Goal: Task Accomplishment & Management: Manage account settings

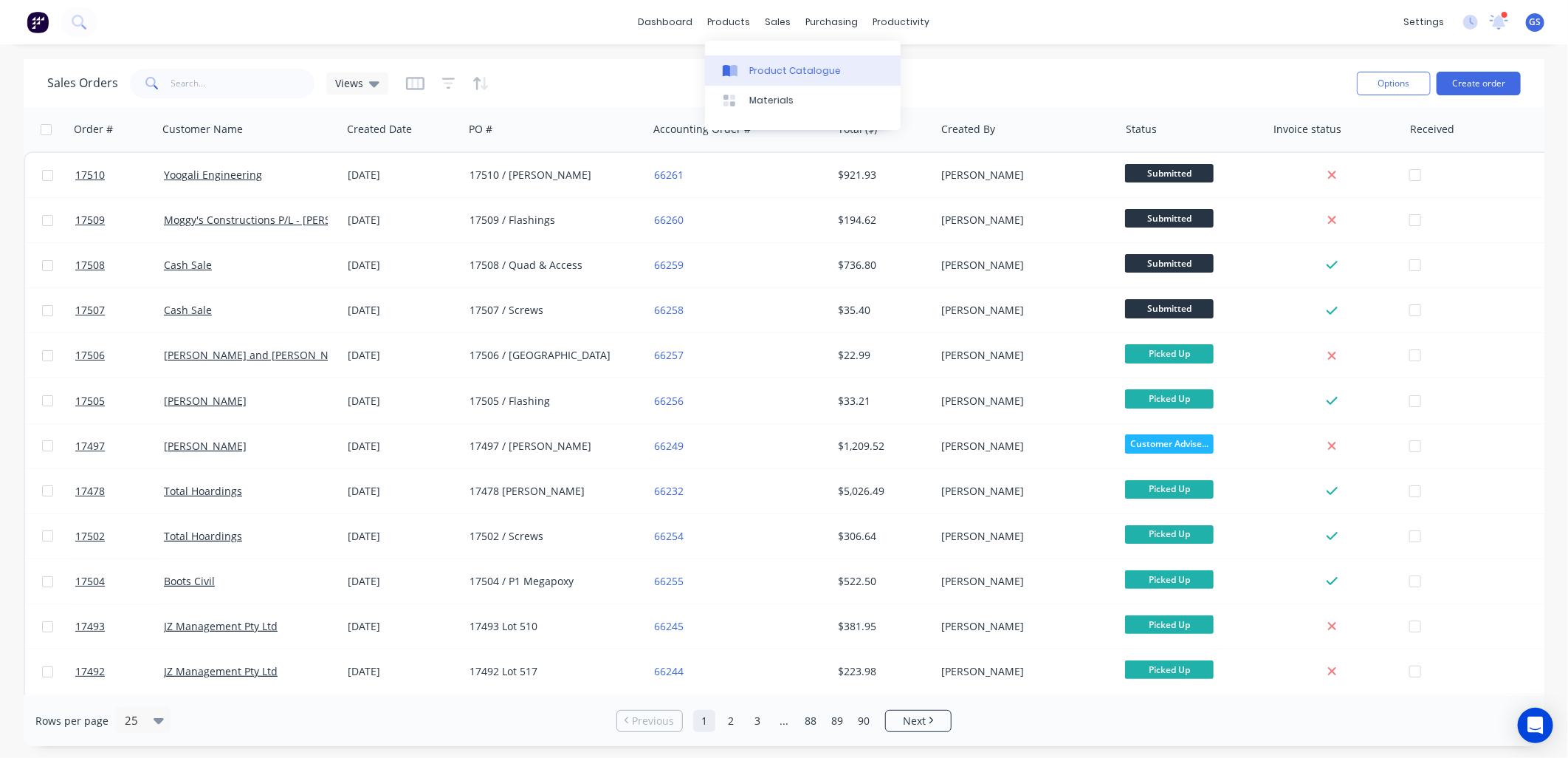
click at [796, 76] on div "Product Catalogue" at bounding box center [795, 71] width 92 height 14
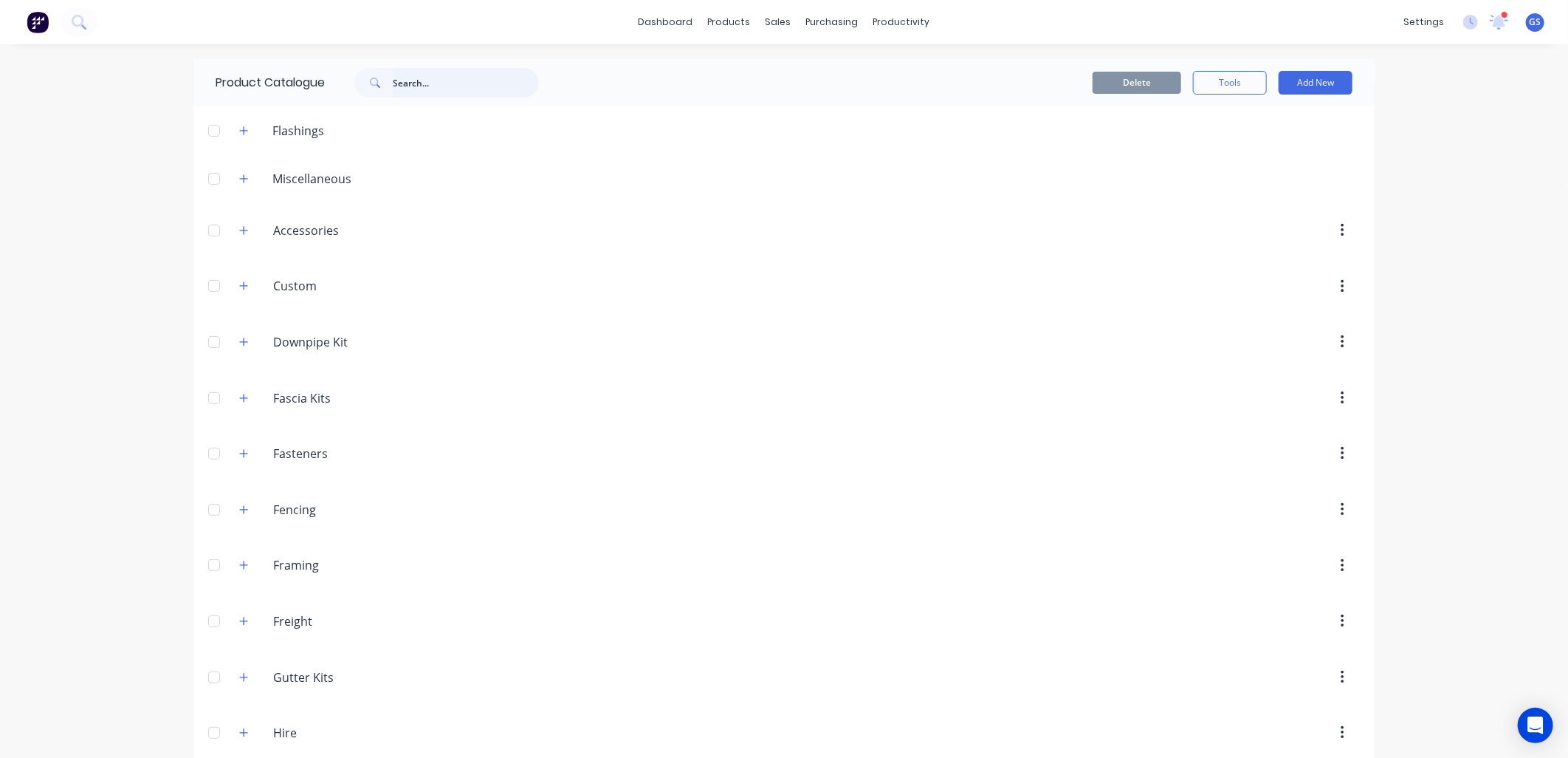
click at [430, 84] on input "text" at bounding box center [465, 82] width 146 height 29
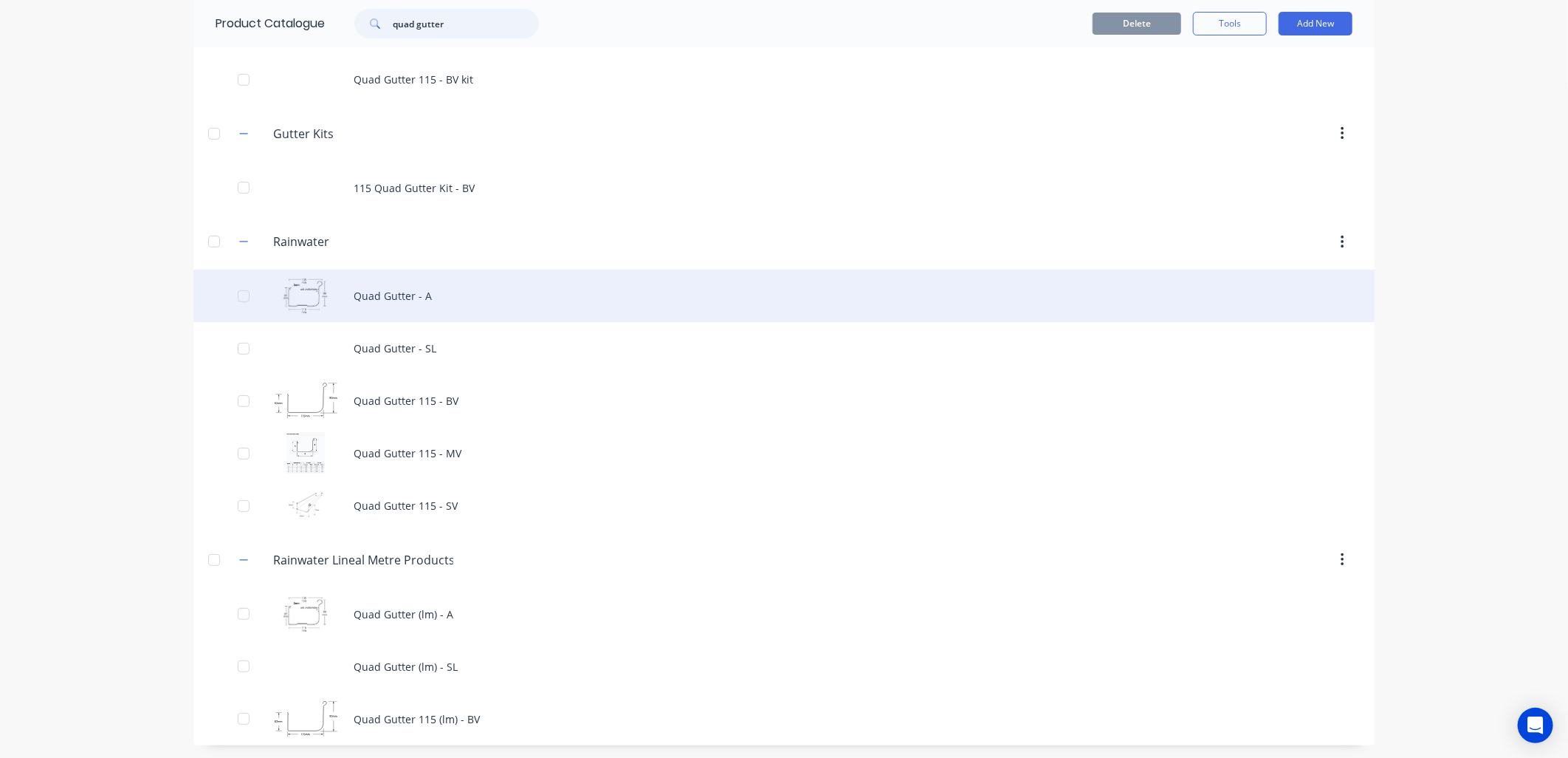
scroll to position [103, 0]
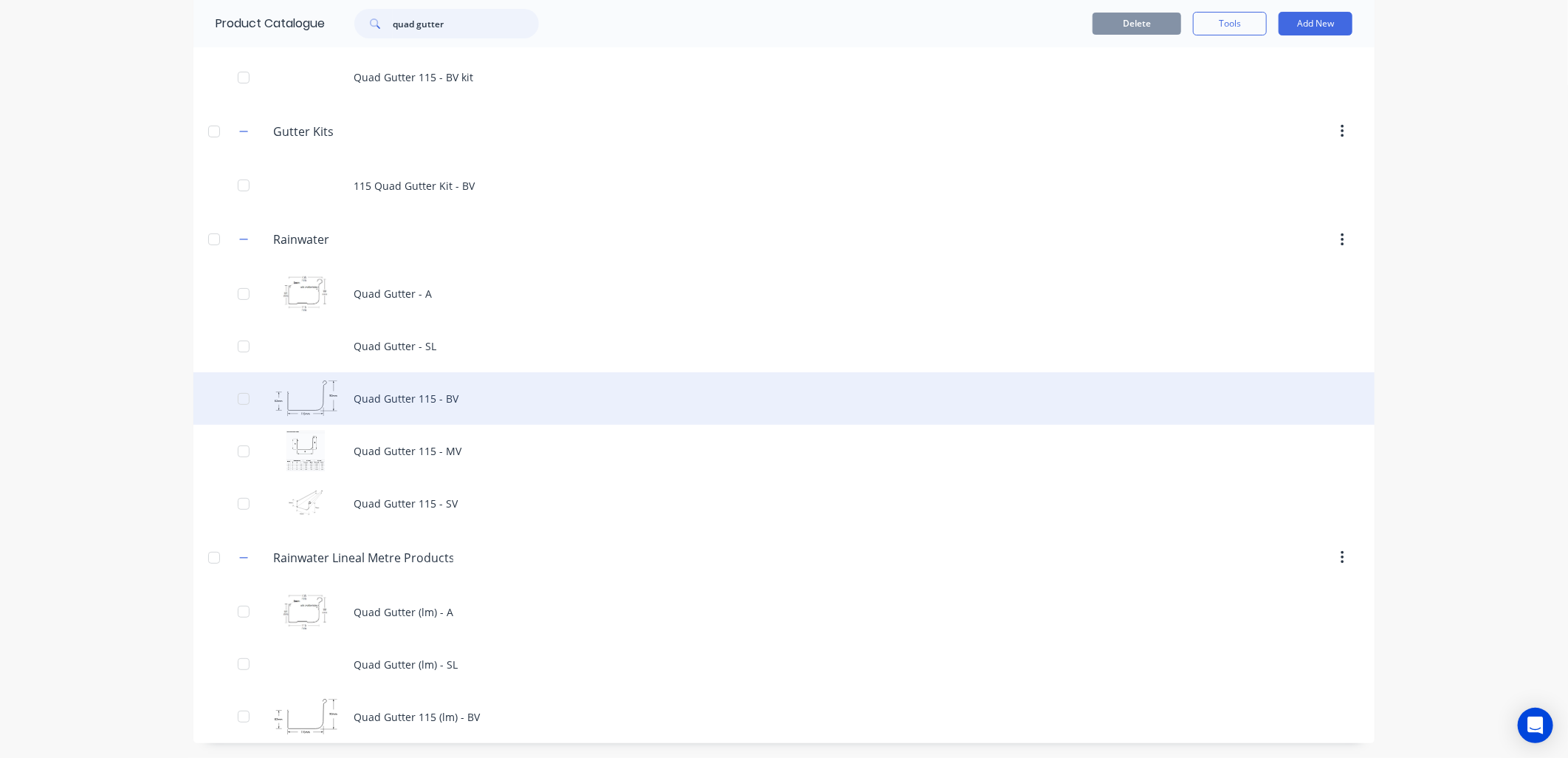
type input "quad gutter"
click at [462, 402] on div "Quad Gutter 115 - BV" at bounding box center [783, 399] width 1181 height 53
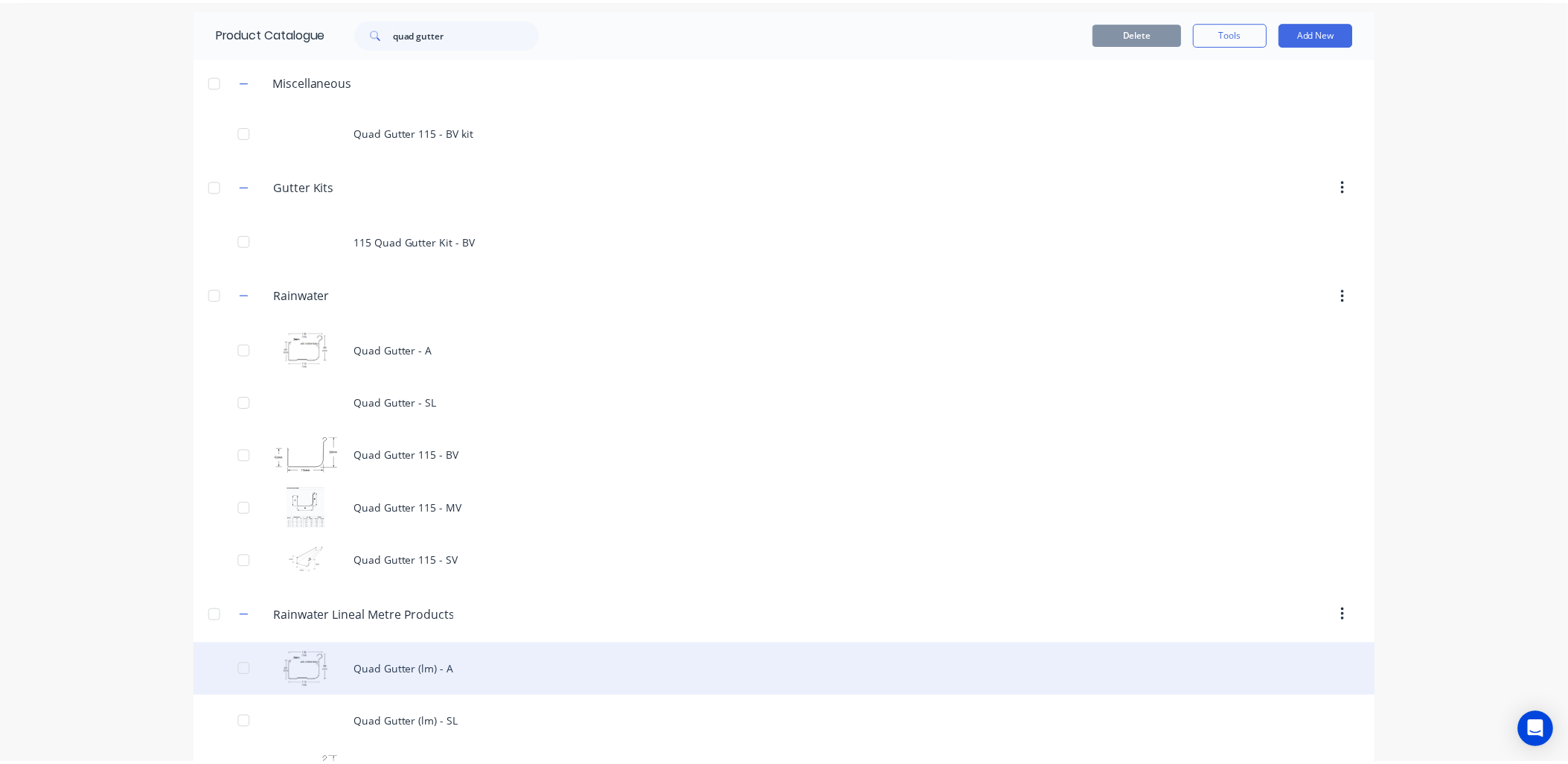
scroll to position [104, 0]
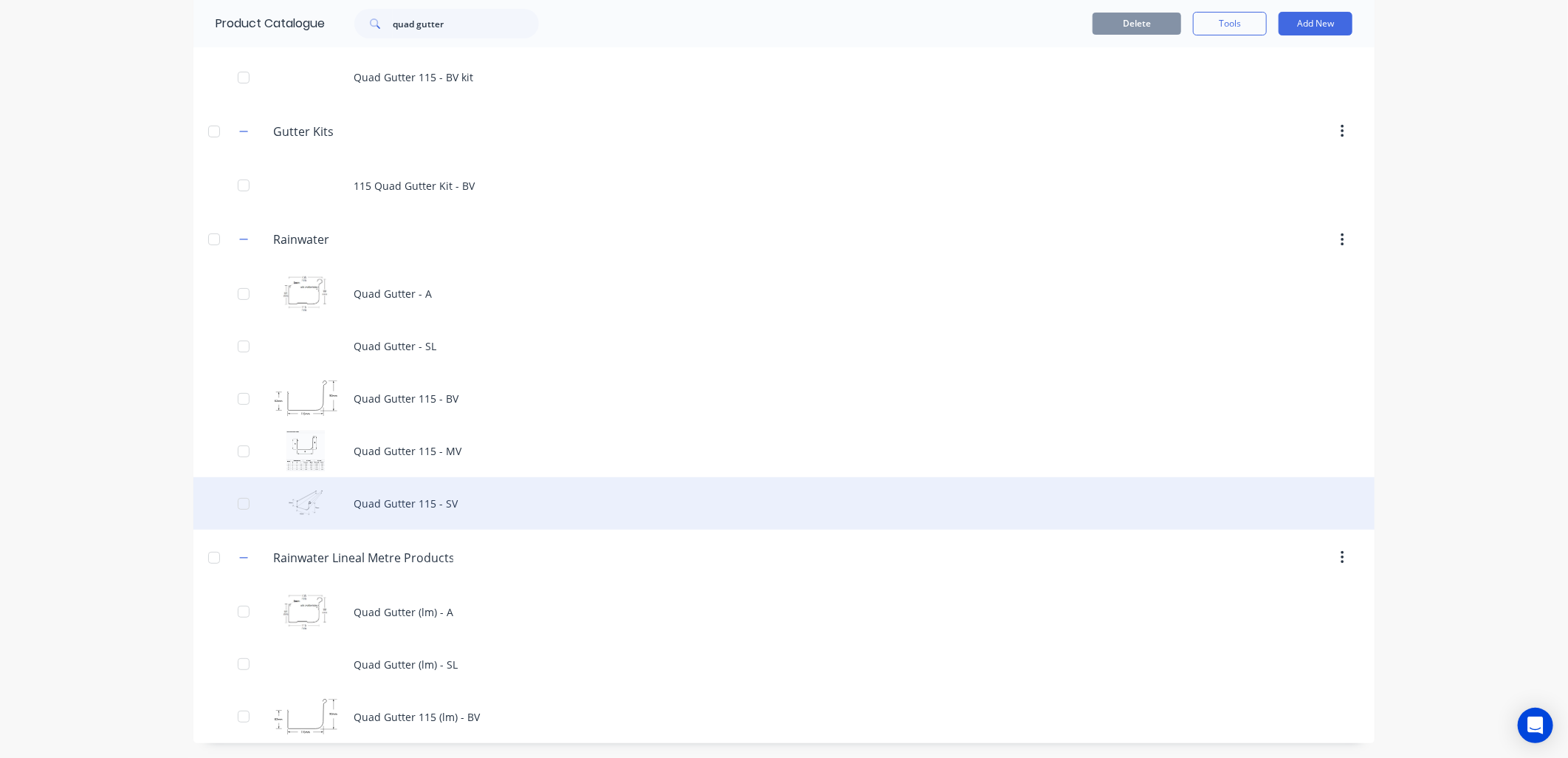
click at [492, 513] on div "Quad Gutter 115 - SV" at bounding box center [783, 503] width 1181 height 53
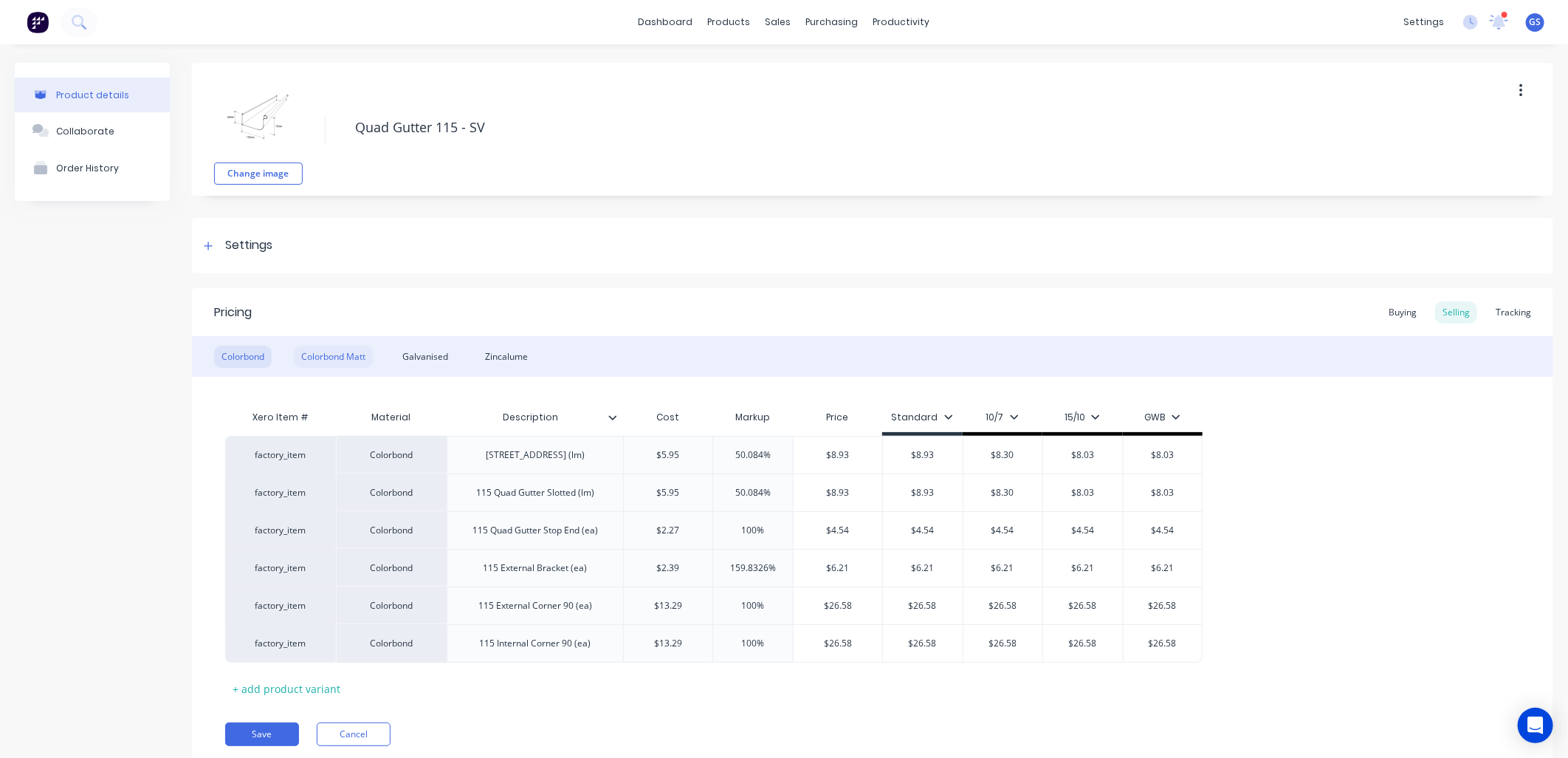
click at [336, 353] on div "Colorbond Matt" at bounding box center [333, 356] width 79 height 22
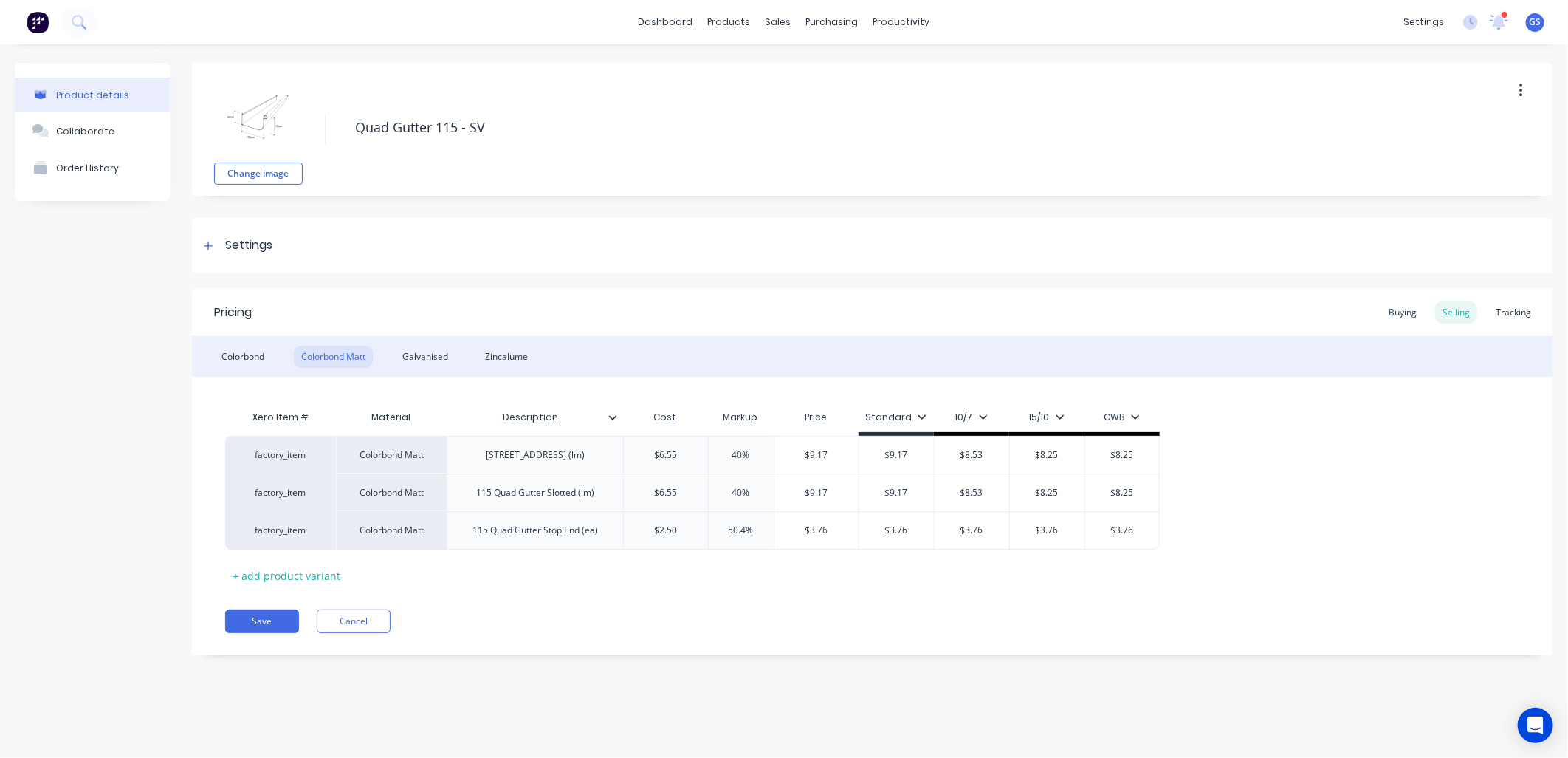
type textarea "x"
click at [822, 69] on div "Sales Orders" at bounding box center [833, 71] width 61 height 14
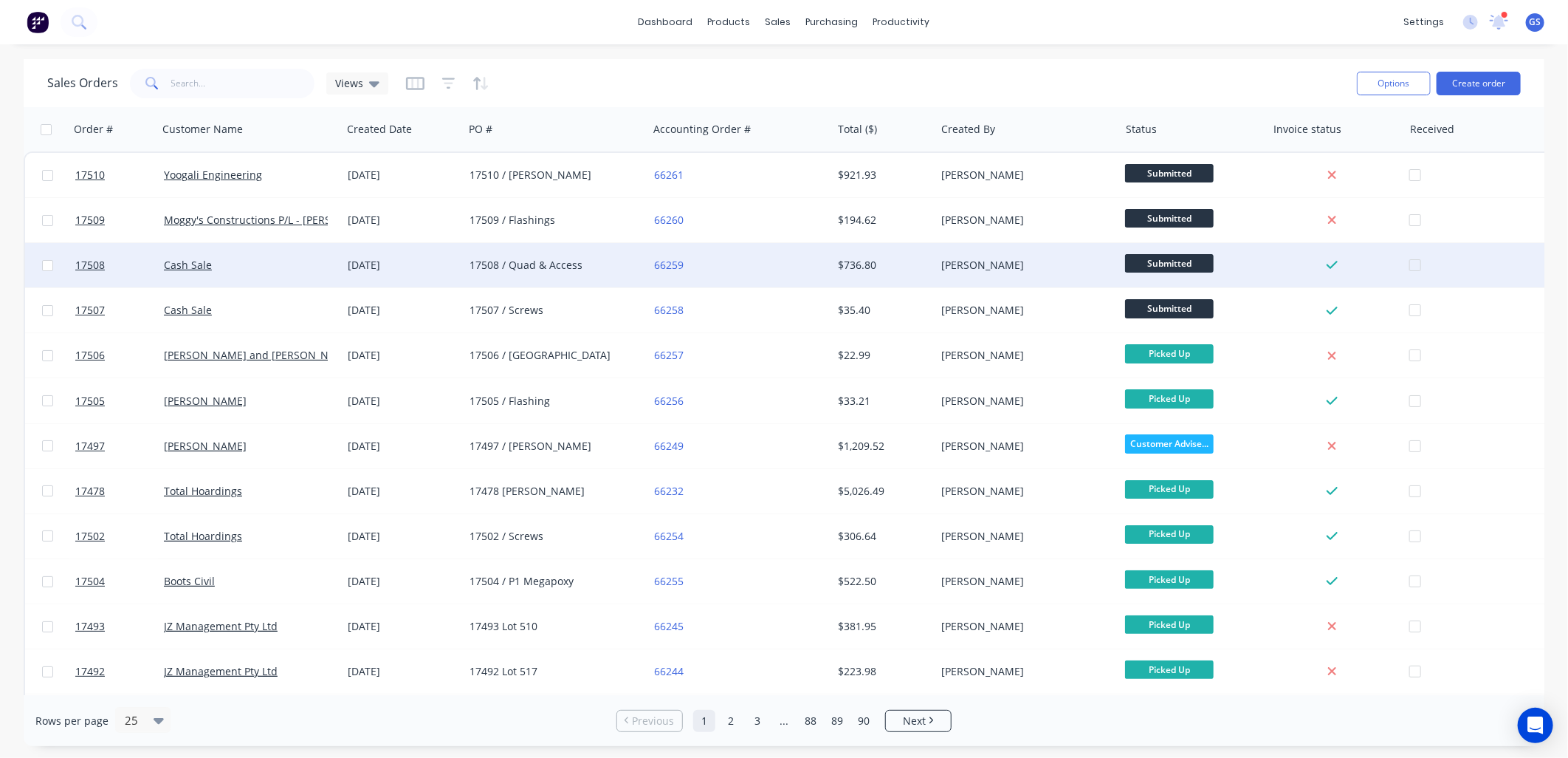
click at [534, 269] on div "17508 / Quad & Access" at bounding box center [552, 265] width 164 height 15
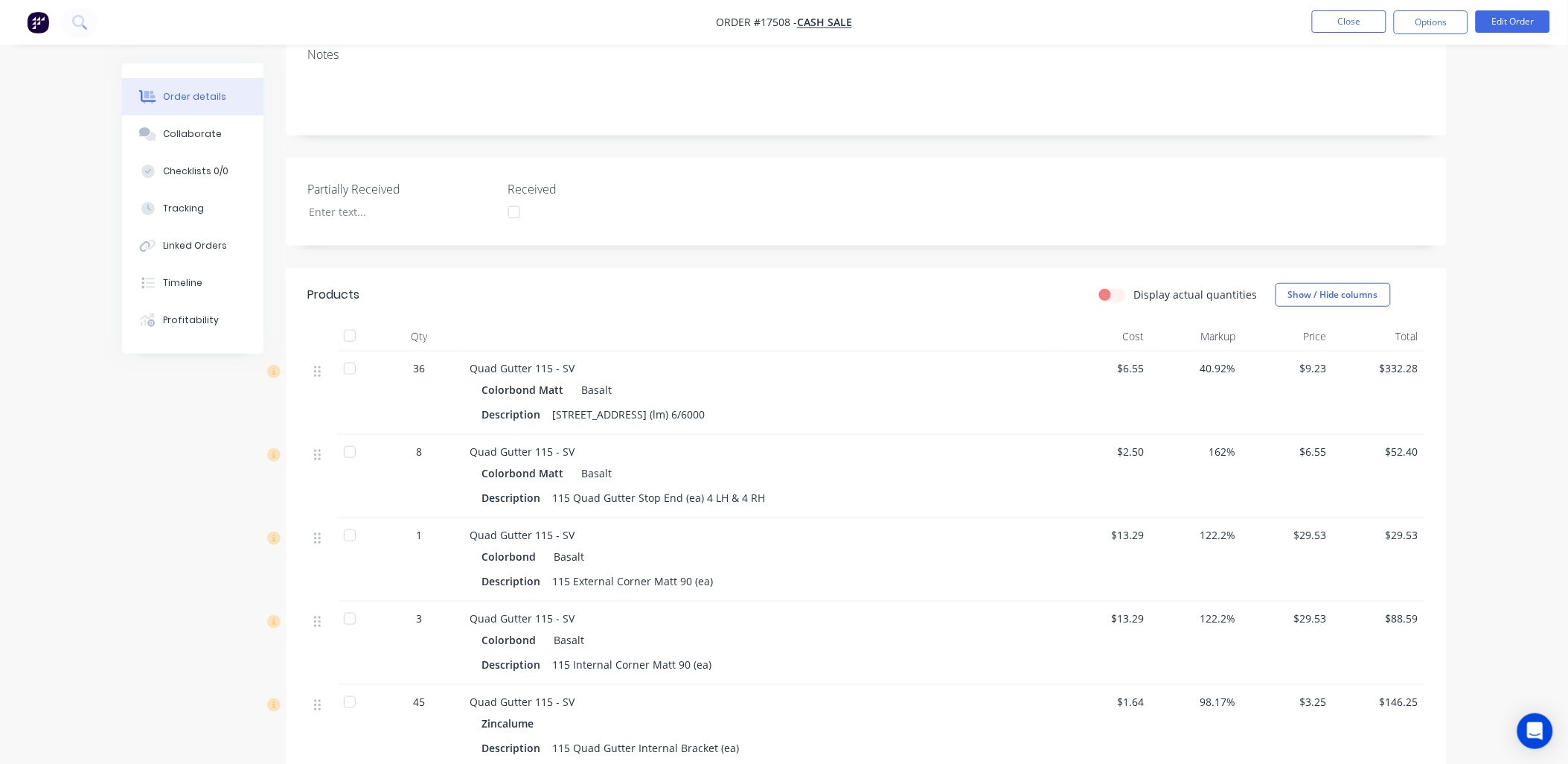
scroll to position [248, 0]
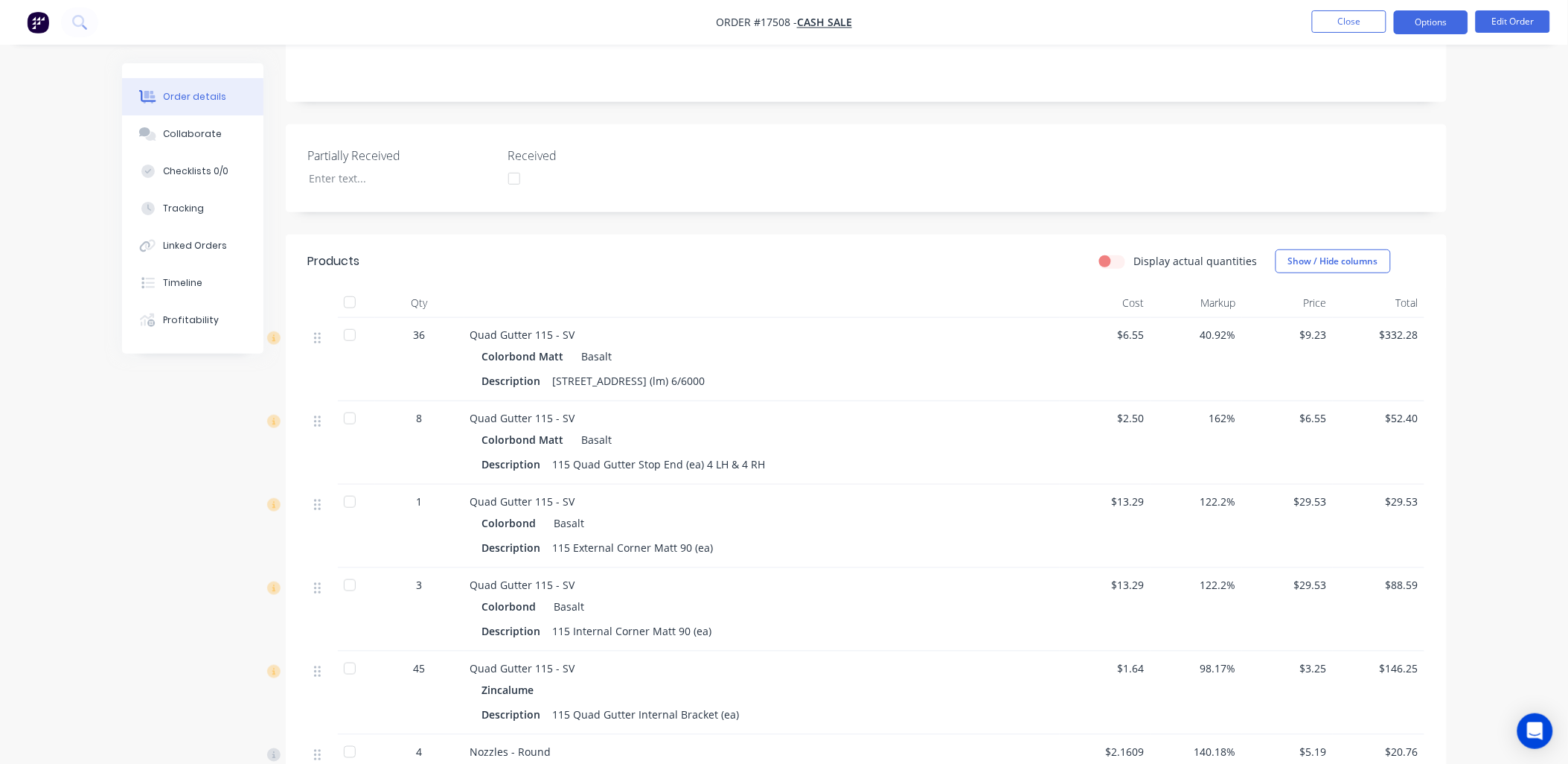
click at [1432, 20] on button "Options" at bounding box center [1431, 22] width 74 height 23
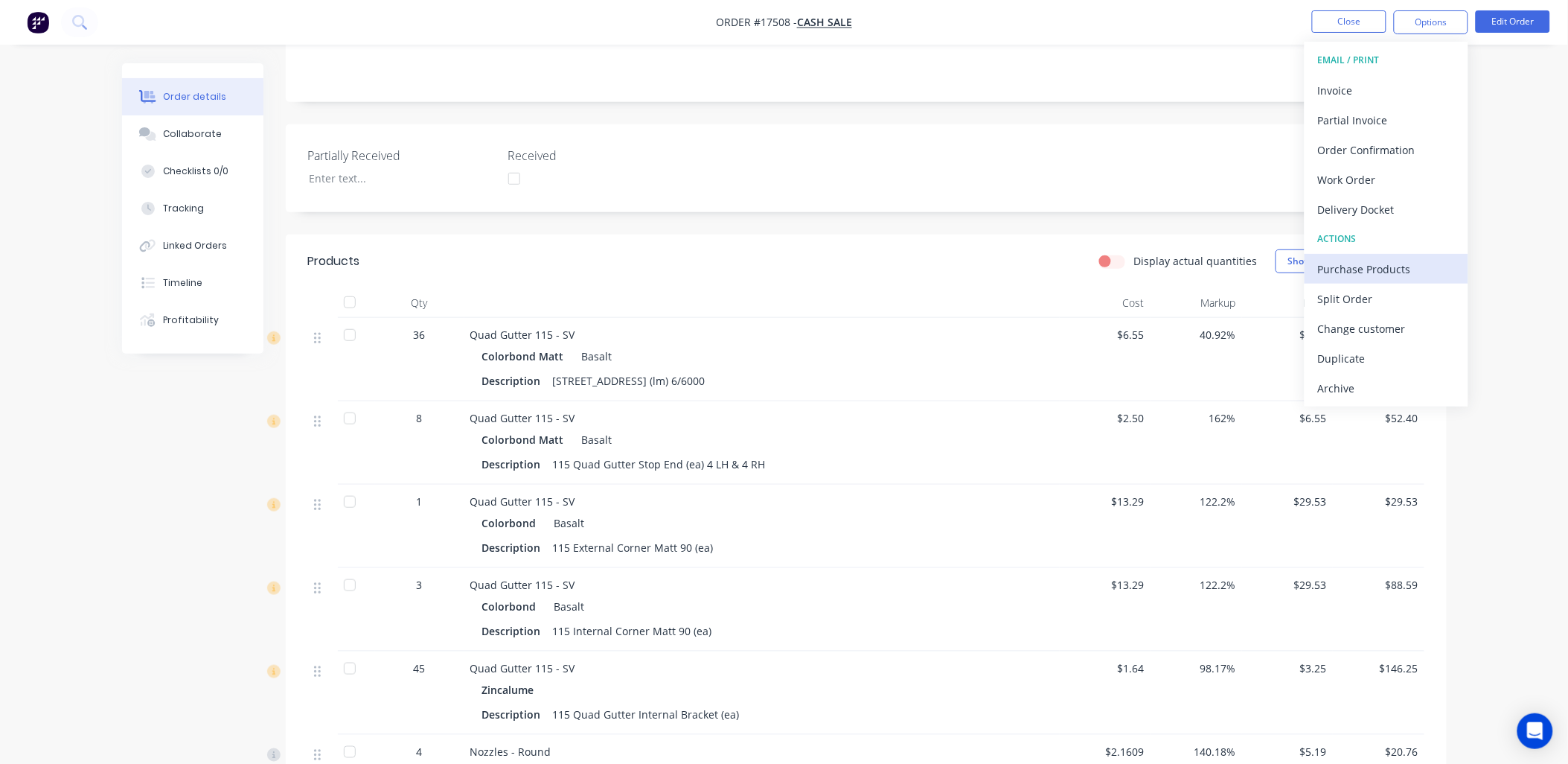
click at [1389, 271] on div "Purchase Products" at bounding box center [1386, 269] width 137 height 21
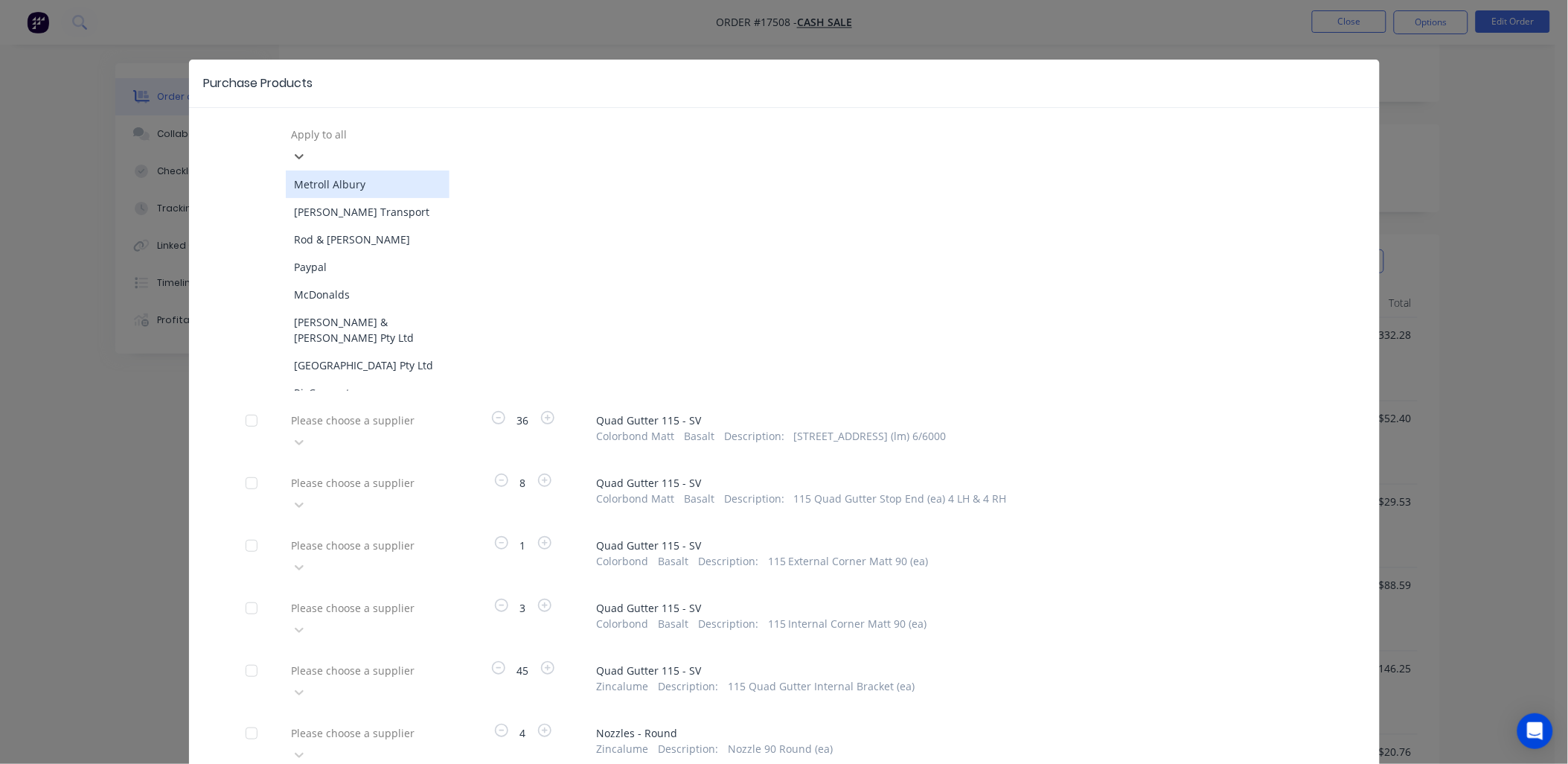
click at [412, 128] on div at bounding box center [397, 134] width 214 height 19
type input "[PERSON_NAME]"
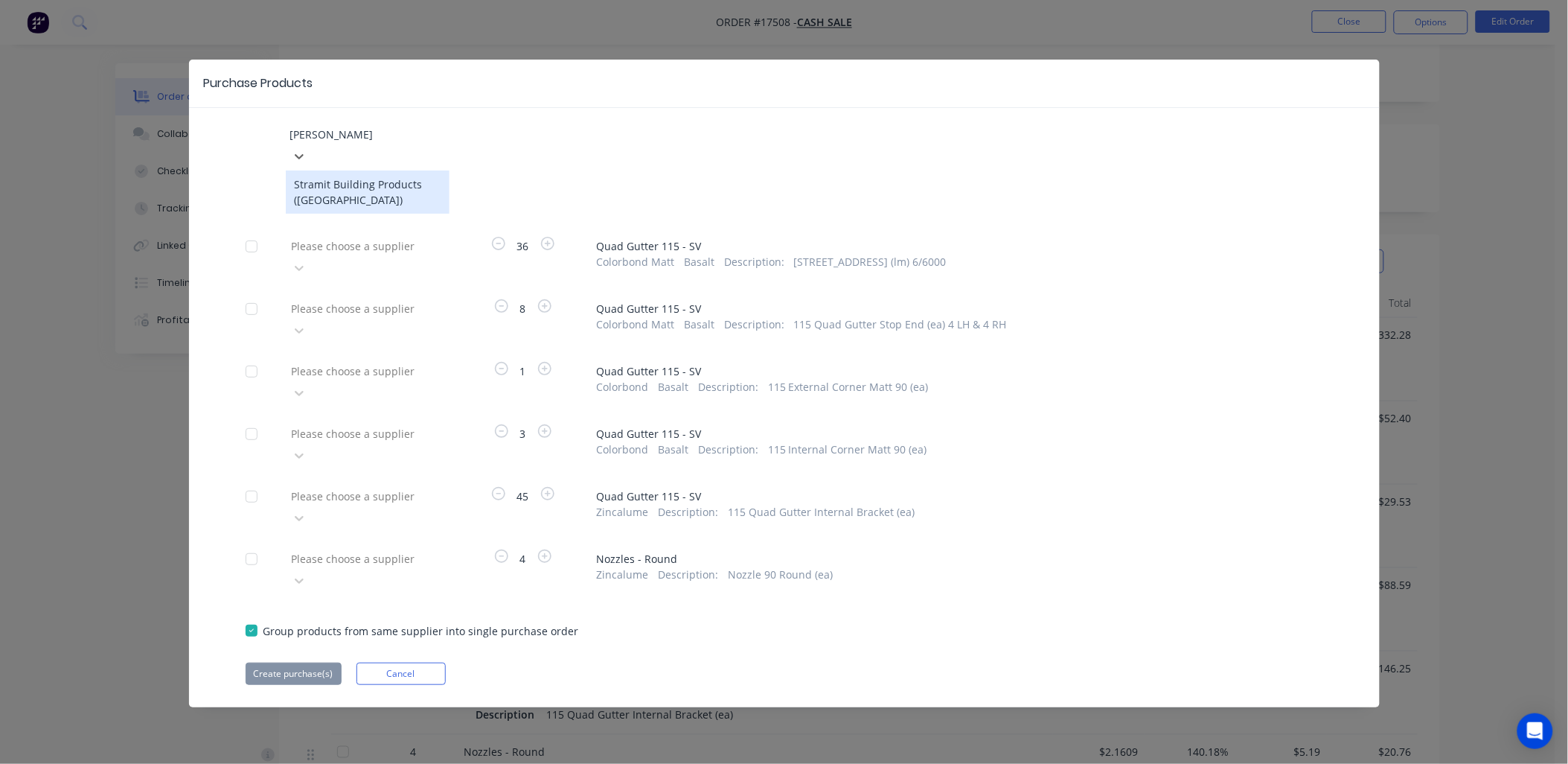
click at [373, 171] on div "Stramit Building Products ([GEOGRAPHIC_DATA])" at bounding box center [368, 192] width 164 height 43
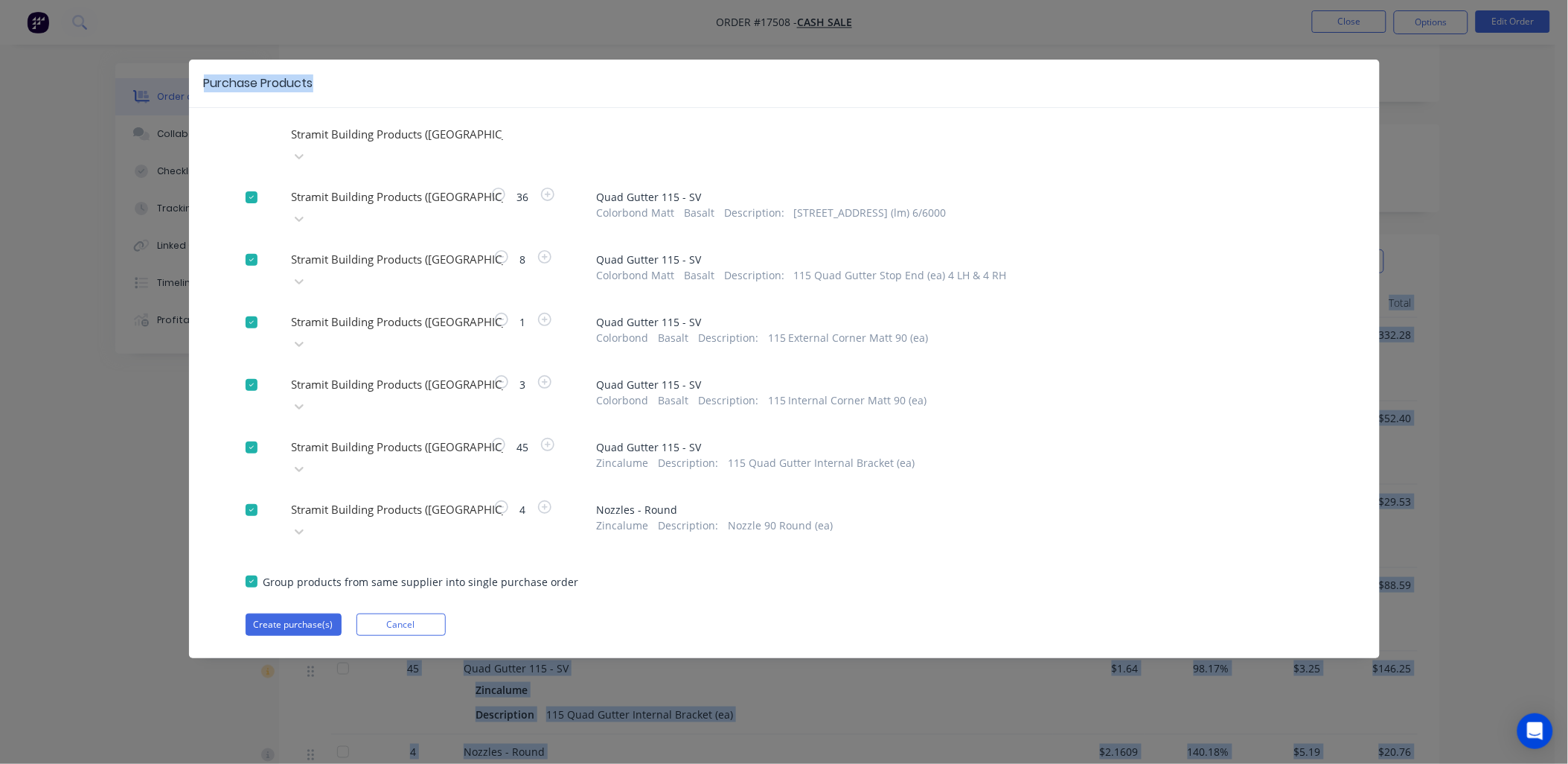
drag, startPoint x: 1022, startPoint y: 74, endPoint x: 2379, endPoint y: 265, distance: 1370.4
click at [1568, 265] on html "Order #17508 - Cash Sale Close Options Edit Order Order details Collaborate Che…" at bounding box center [784, 418] width 1568 height 1331
click at [310, 613] on button "Create purchase(s)" at bounding box center [293, 624] width 96 height 22
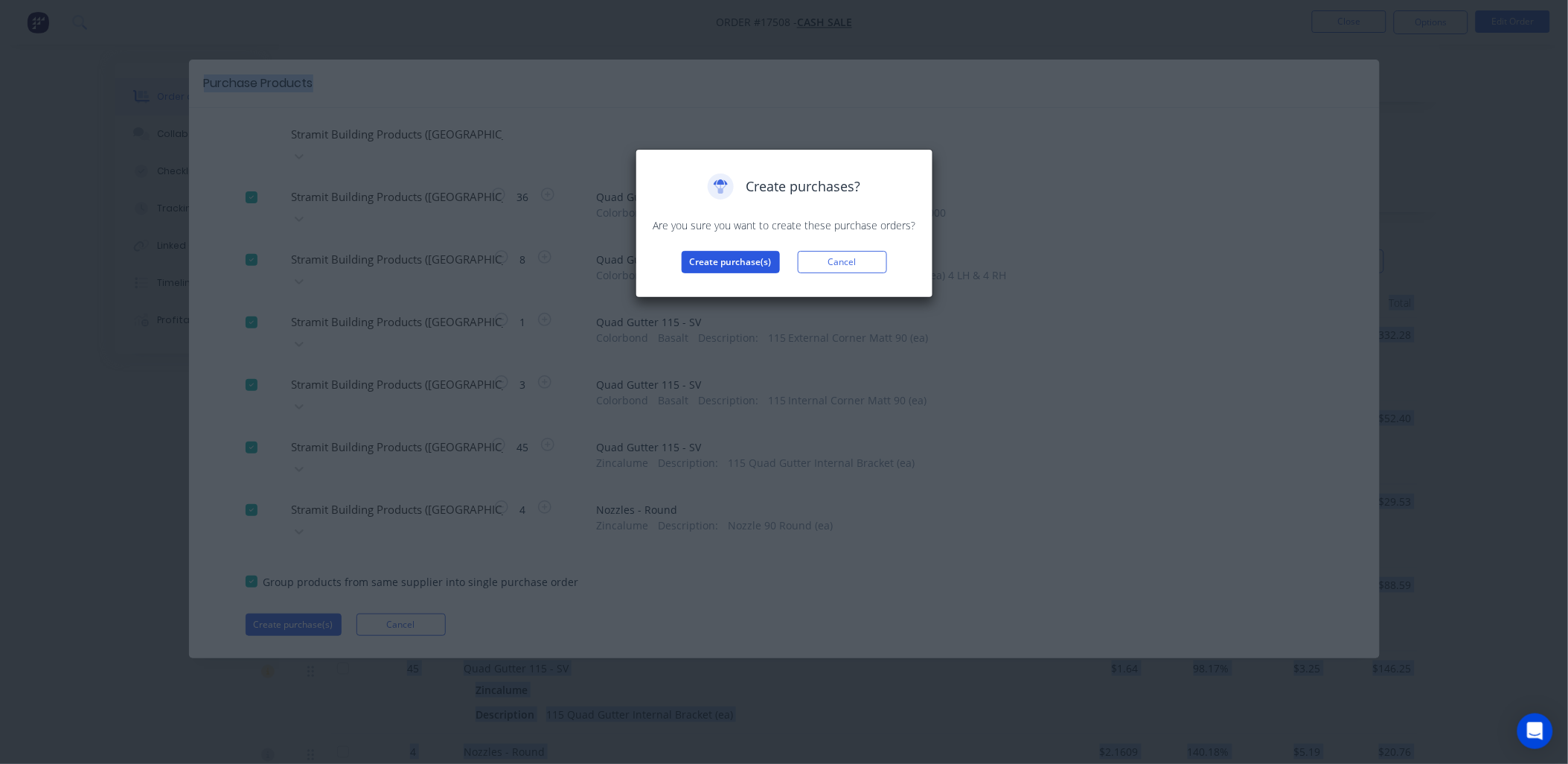
click at [734, 266] on button "Create purchase(s)" at bounding box center [731, 261] width 99 height 22
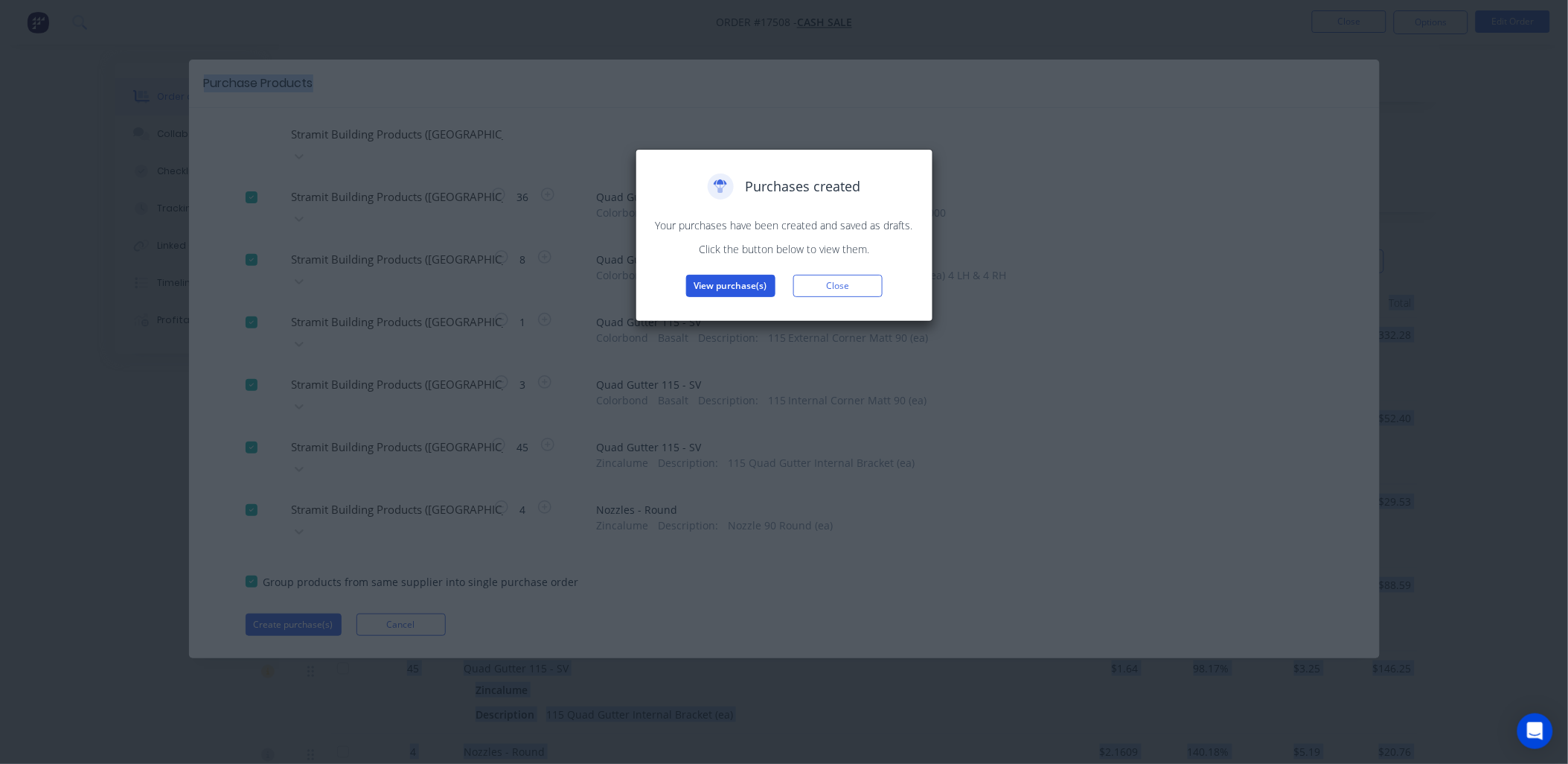
click at [746, 284] on button "View purchase(s)" at bounding box center [731, 285] width 89 height 22
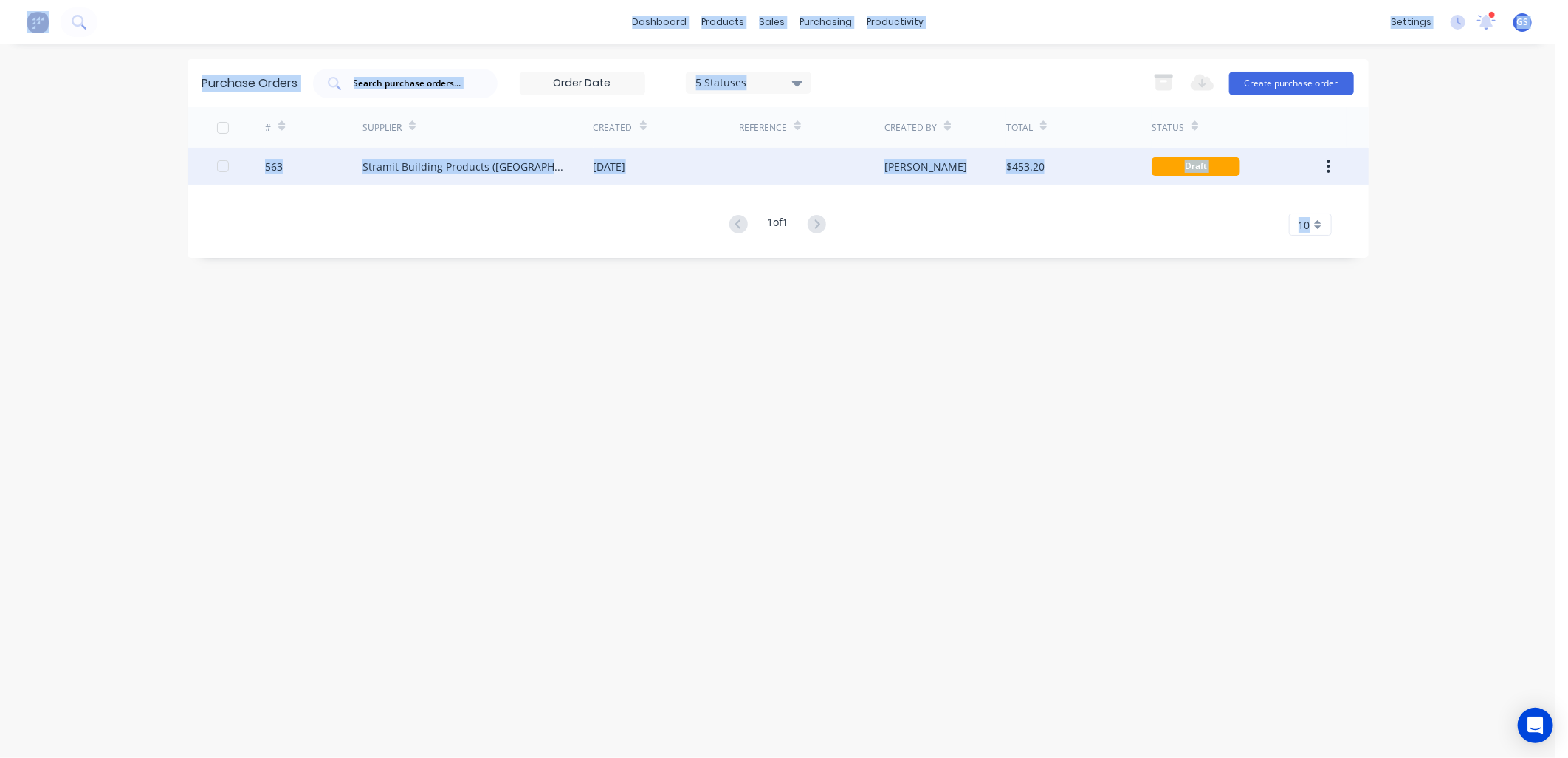
click at [626, 168] on div "[DATE]" at bounding box center [610, 166] width 32 height 16
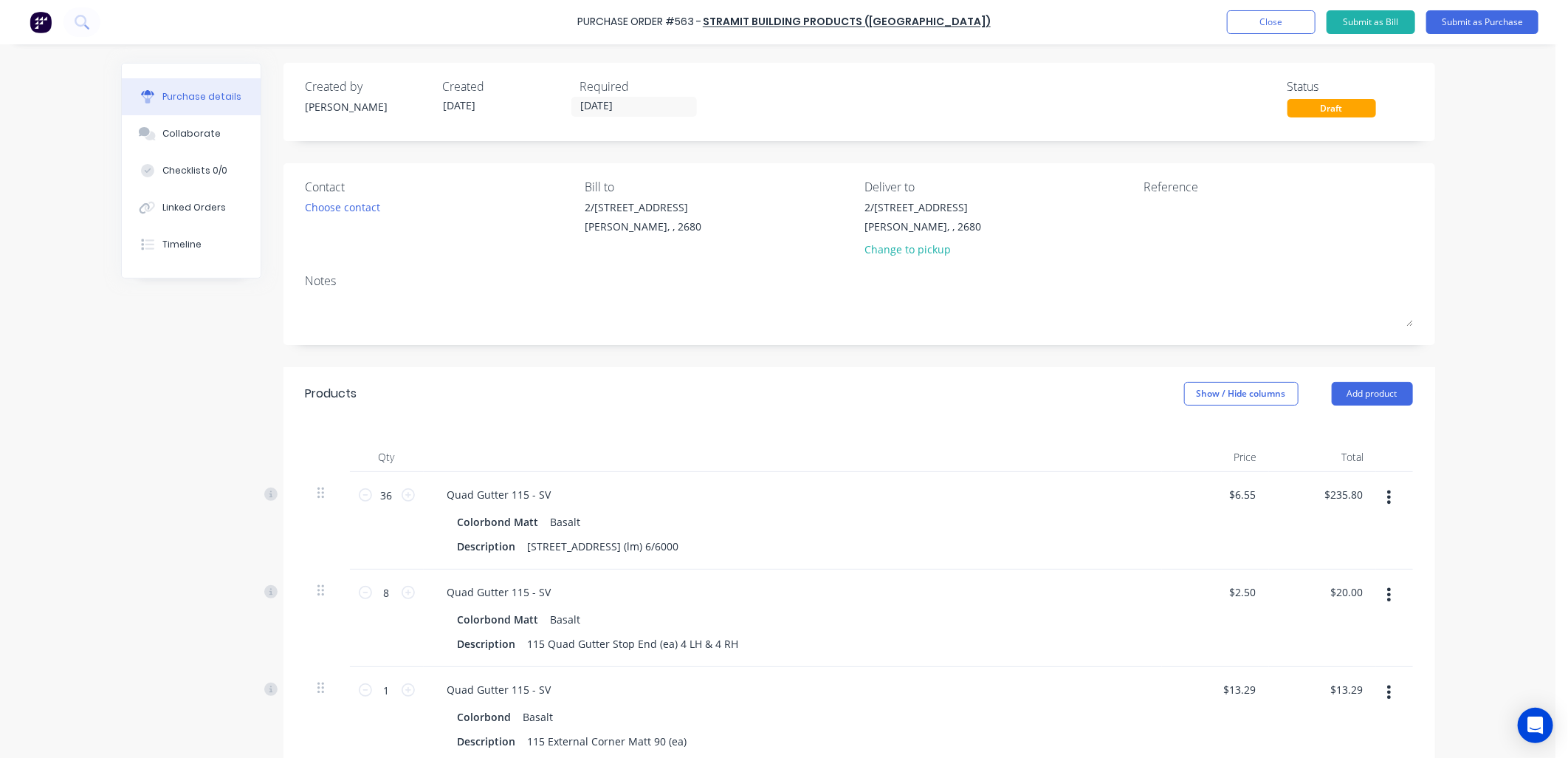
click at [1161, 194] on div "Reference" at bounding box center [1278, 187] width 268 height 18
click at [1167, 185] on div "Reference" at bounding box center [1278, 187] width 268 height 18
click at [1161, 223] on textarea at bounding box center [1237, 216] width 185 height 33
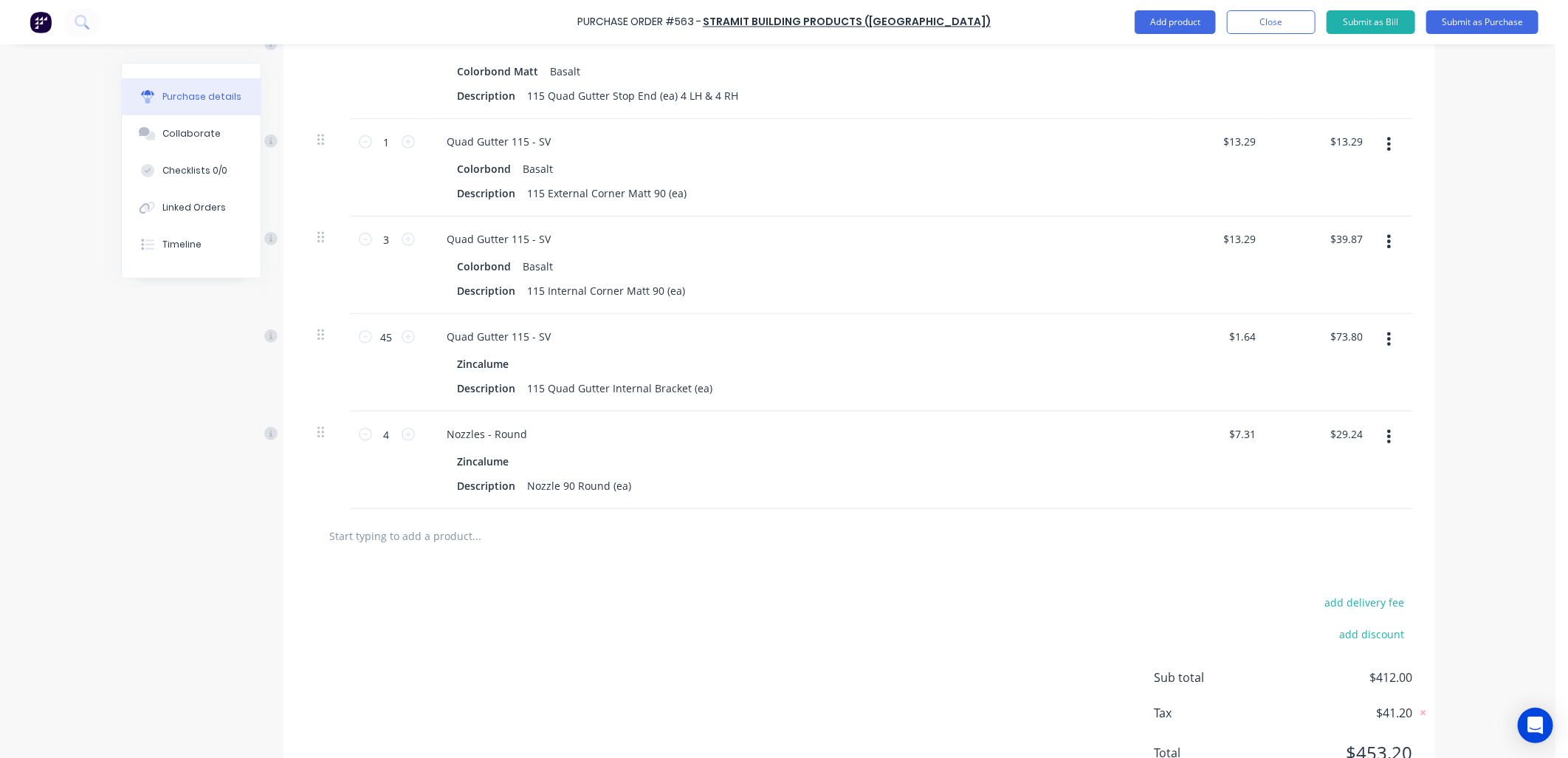
scroll to position [574, 0]
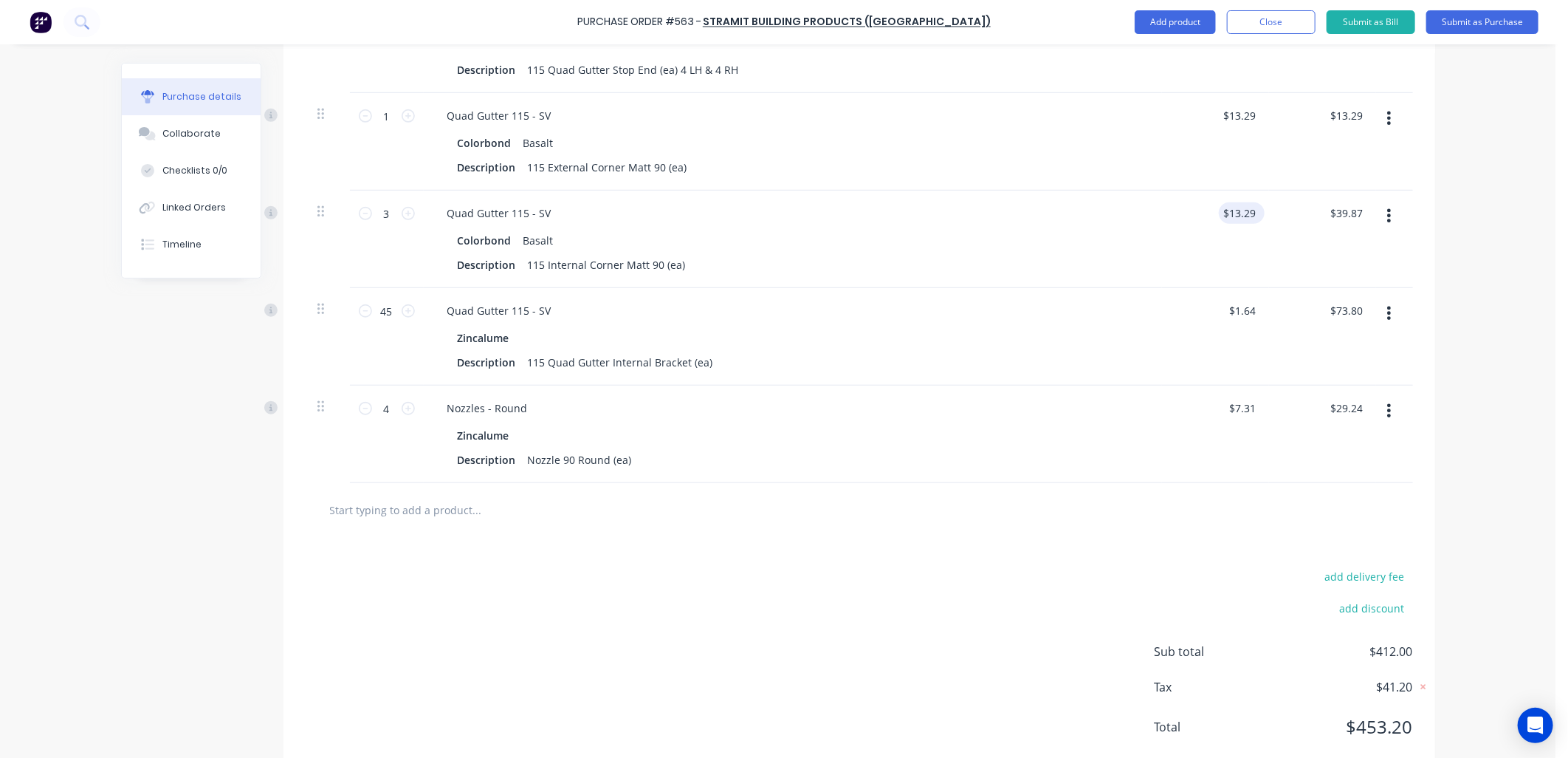
type textarea "563 /"
type textarea "x"
type textarea "563 /"
type input "13.2900"
click at [1246, 219] on input "13.2900" at bounding box center [1238, 213] width 40 height 21
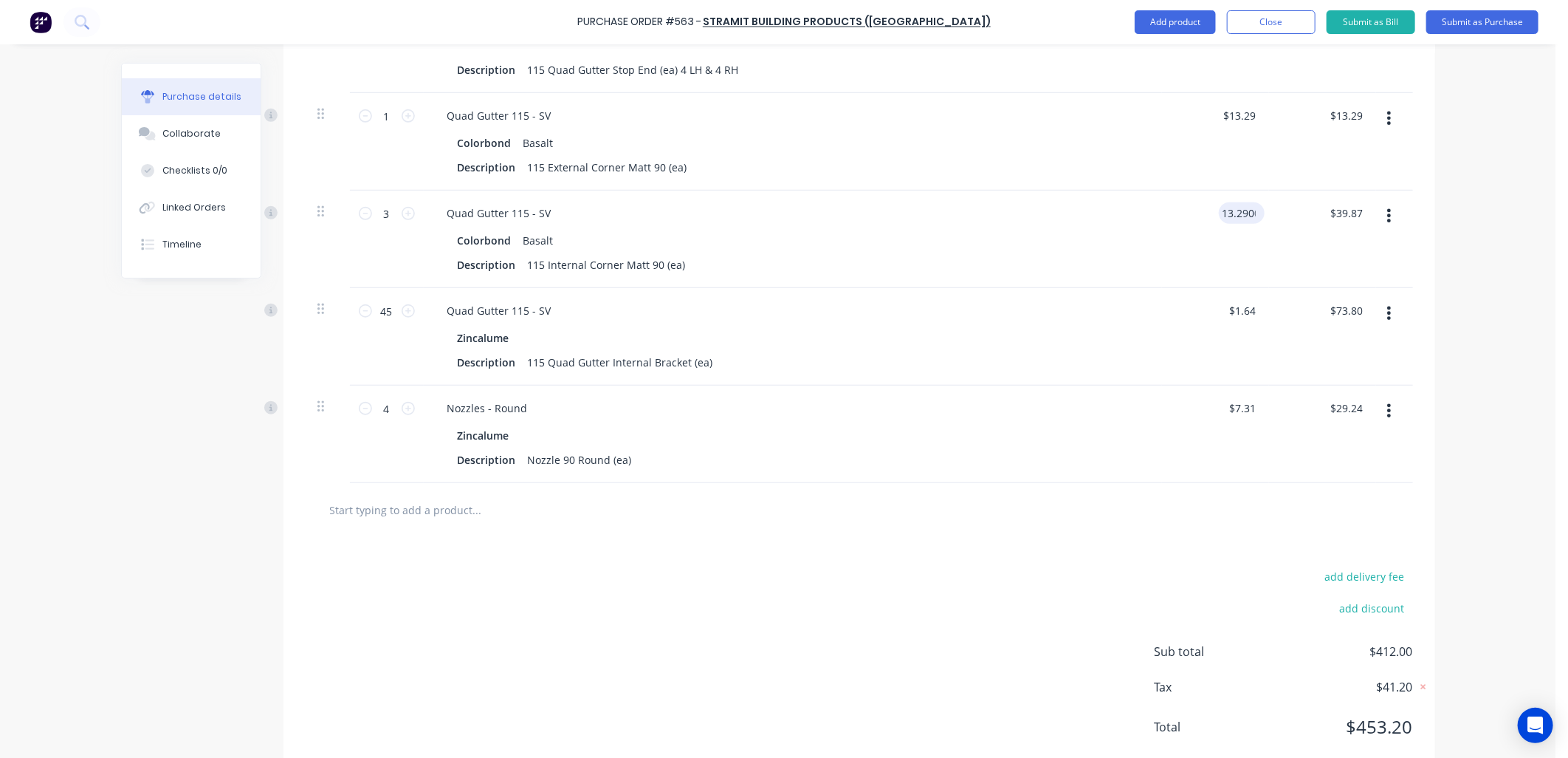
type textarea "x"
click at [1246, 218] on input "13.2900" at bounding box center [1235, 213] width 46 height 21
type input "14.63"
type textarea "x"
type input "13.2900"
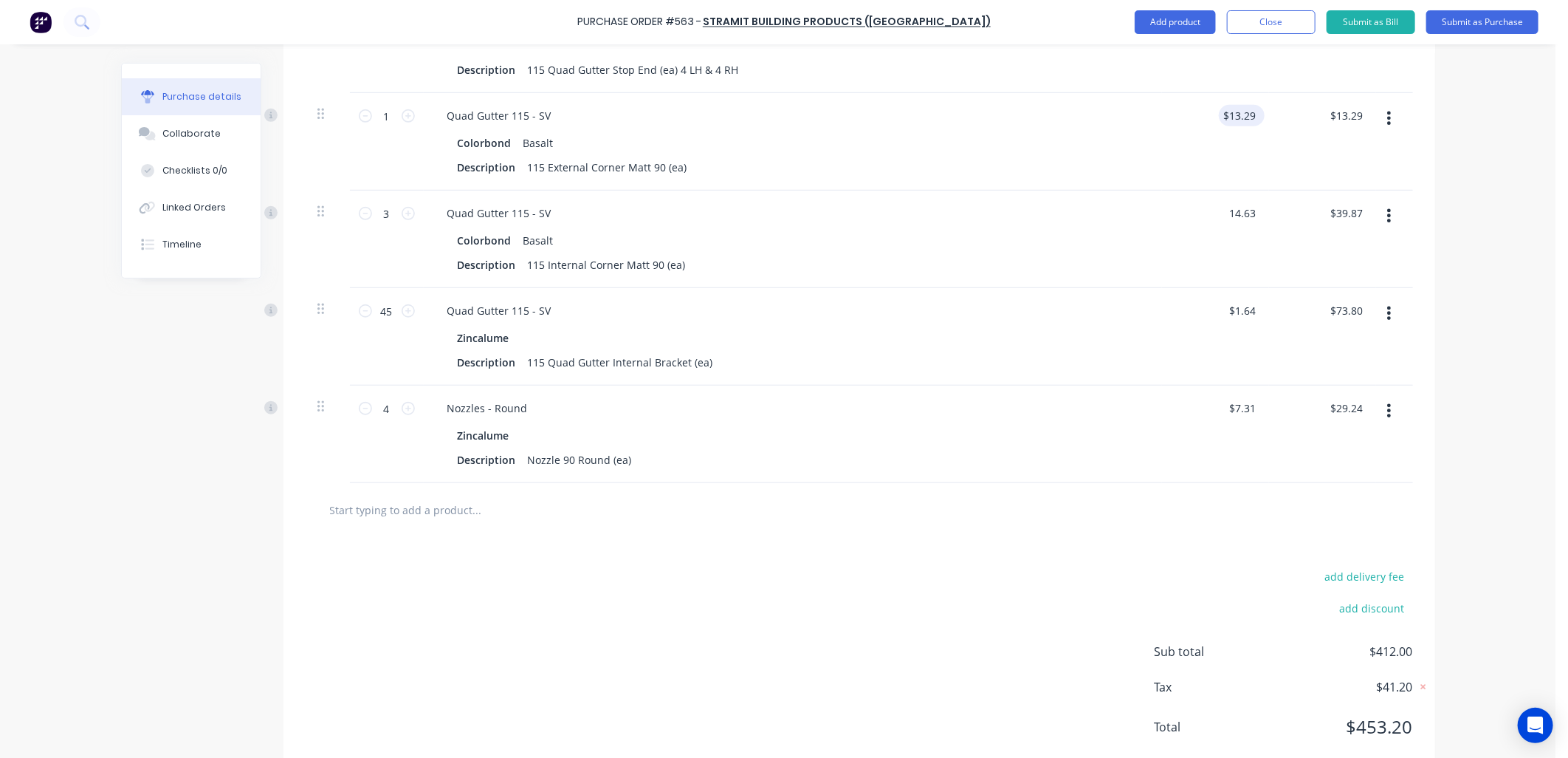
type input "$14.63"
type input "$43.89"
click at [1238, 120] on input "13.2900" at bounding box center [1235, 115] width 46 height 21
type textarea "x"
click at [1239, 120] on input "13.2900" at bounding box center [1235, 115] width 46 height 21
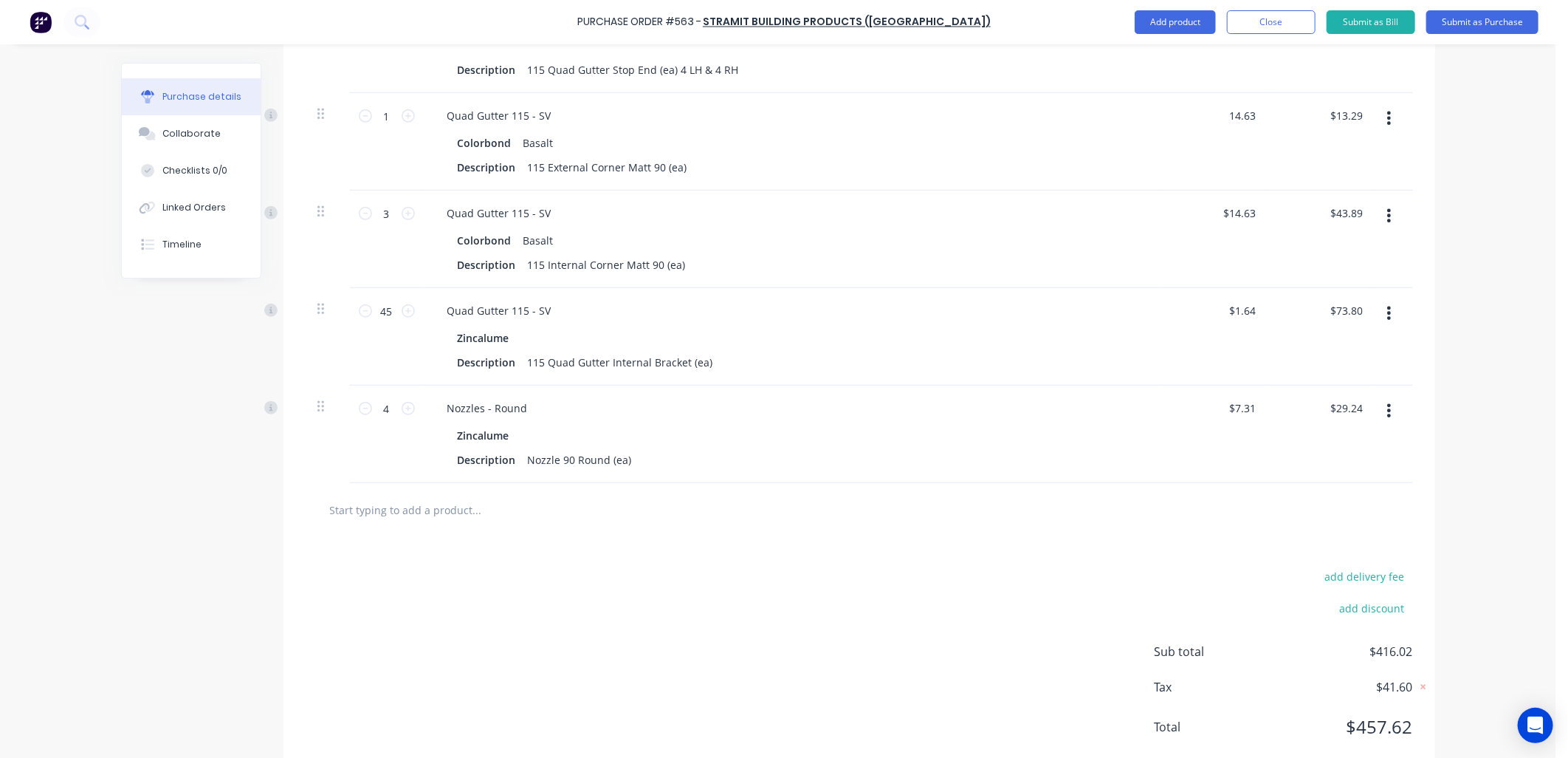
type input "14.63"
type textarea "x"
type input "$14.63"
click at [1064, 308] on div "Quad Gutter 115 - SV" at bounding box center [792, 311] width 715 height 21
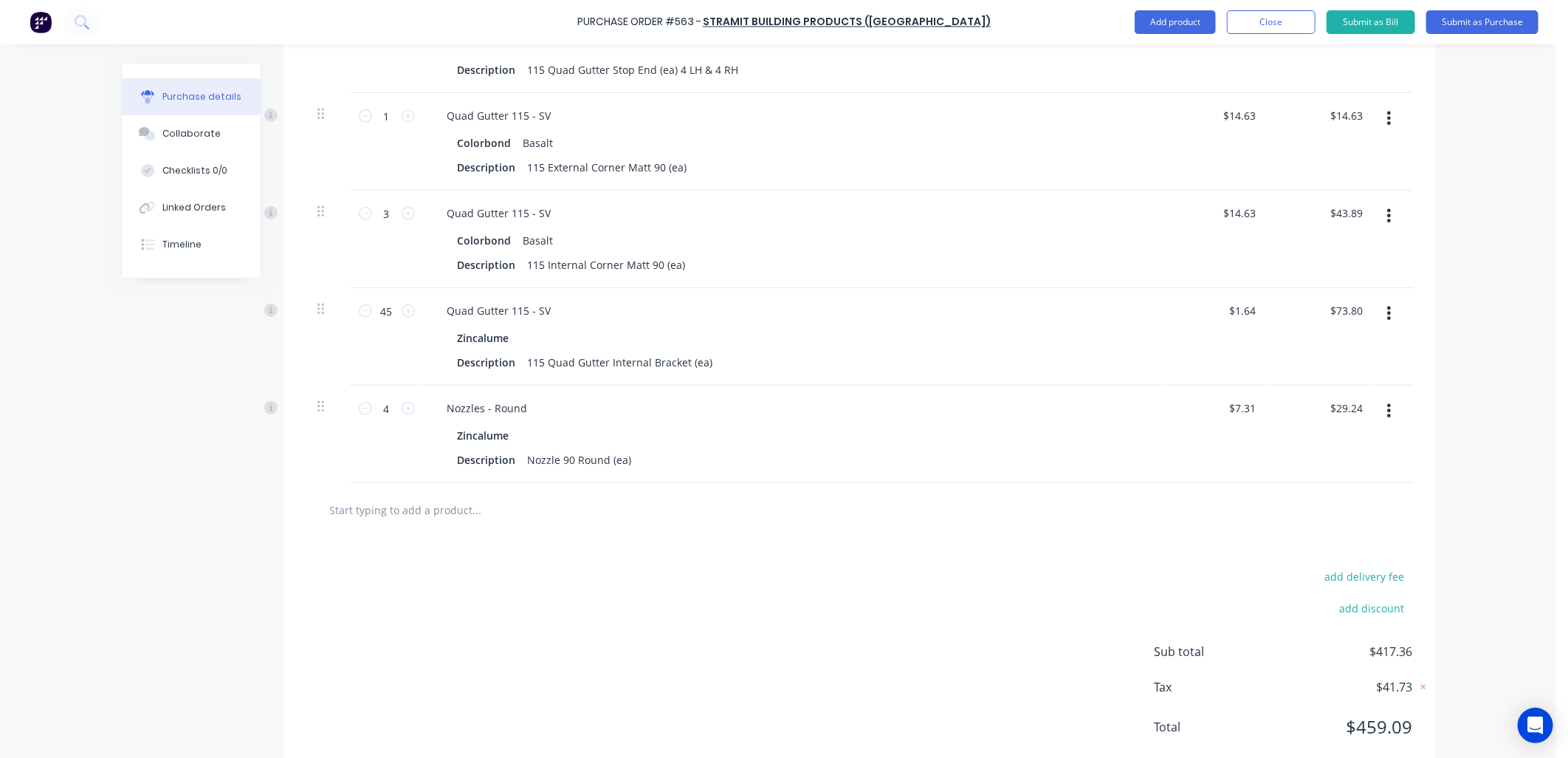
click at [1387, 405] on icon "button" at bounding box center [1388, 411] width 4 height 17
click at [1300, 537] on button "Delete" at bounding box center [1344, 538] width 126 height 29
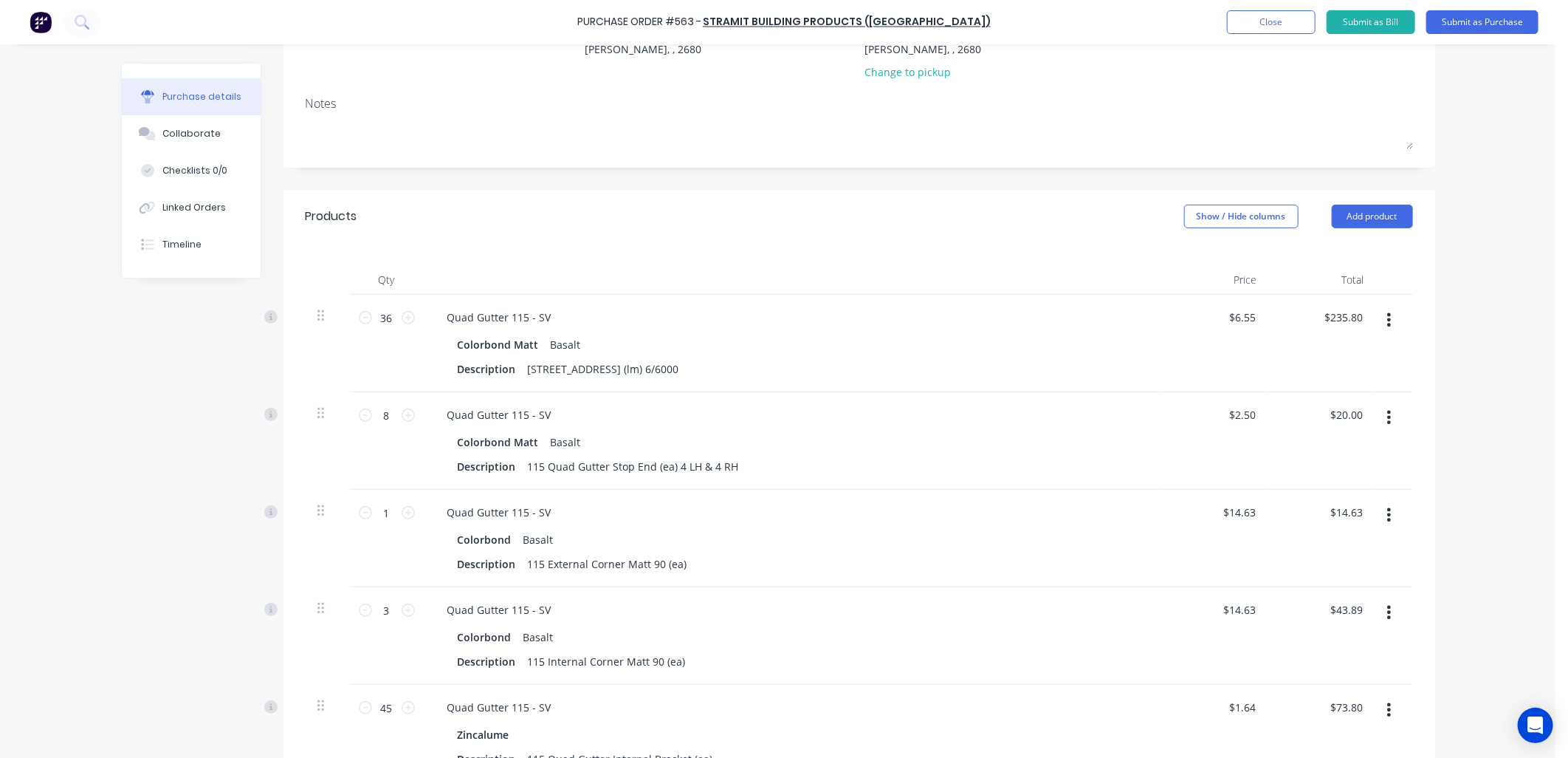
scroll to position [514, 0]
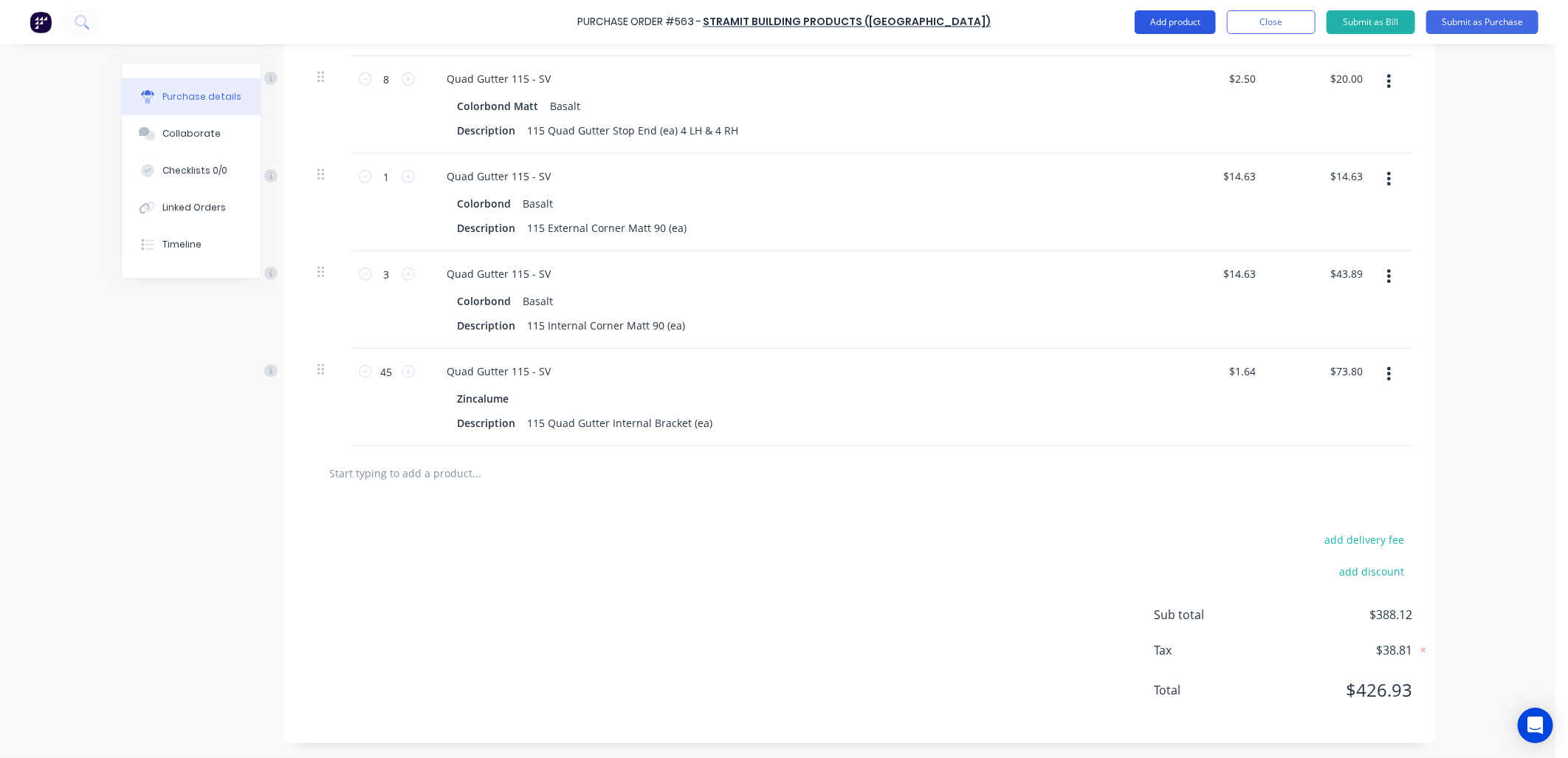
click at [1185, 25] on button "Add product" at bounding box center [1175, 22] width 81 height 23
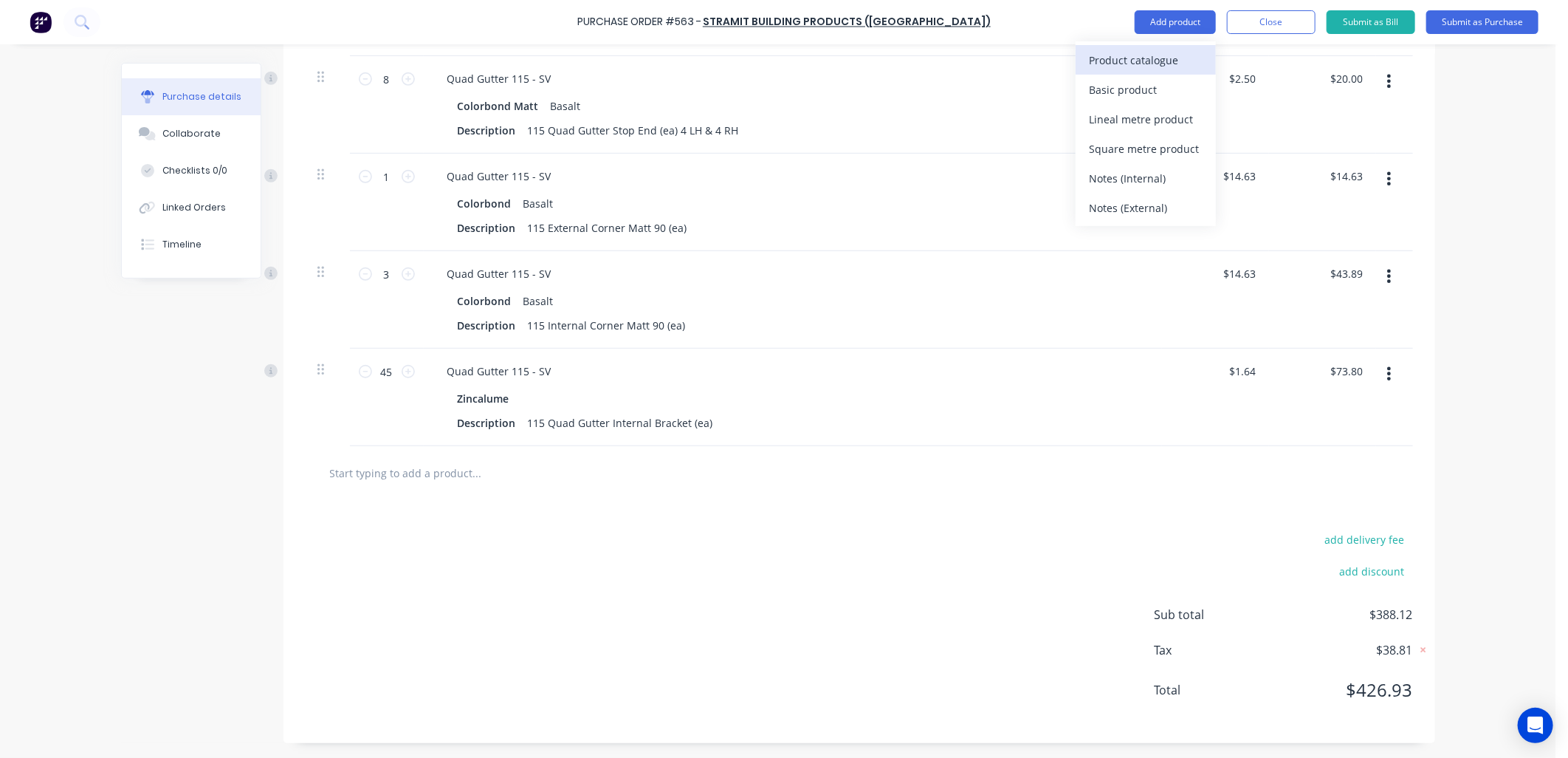
click at [1174, 63] on div "Product catalogue" at bounding box center [1145, 60] width 114 height 21
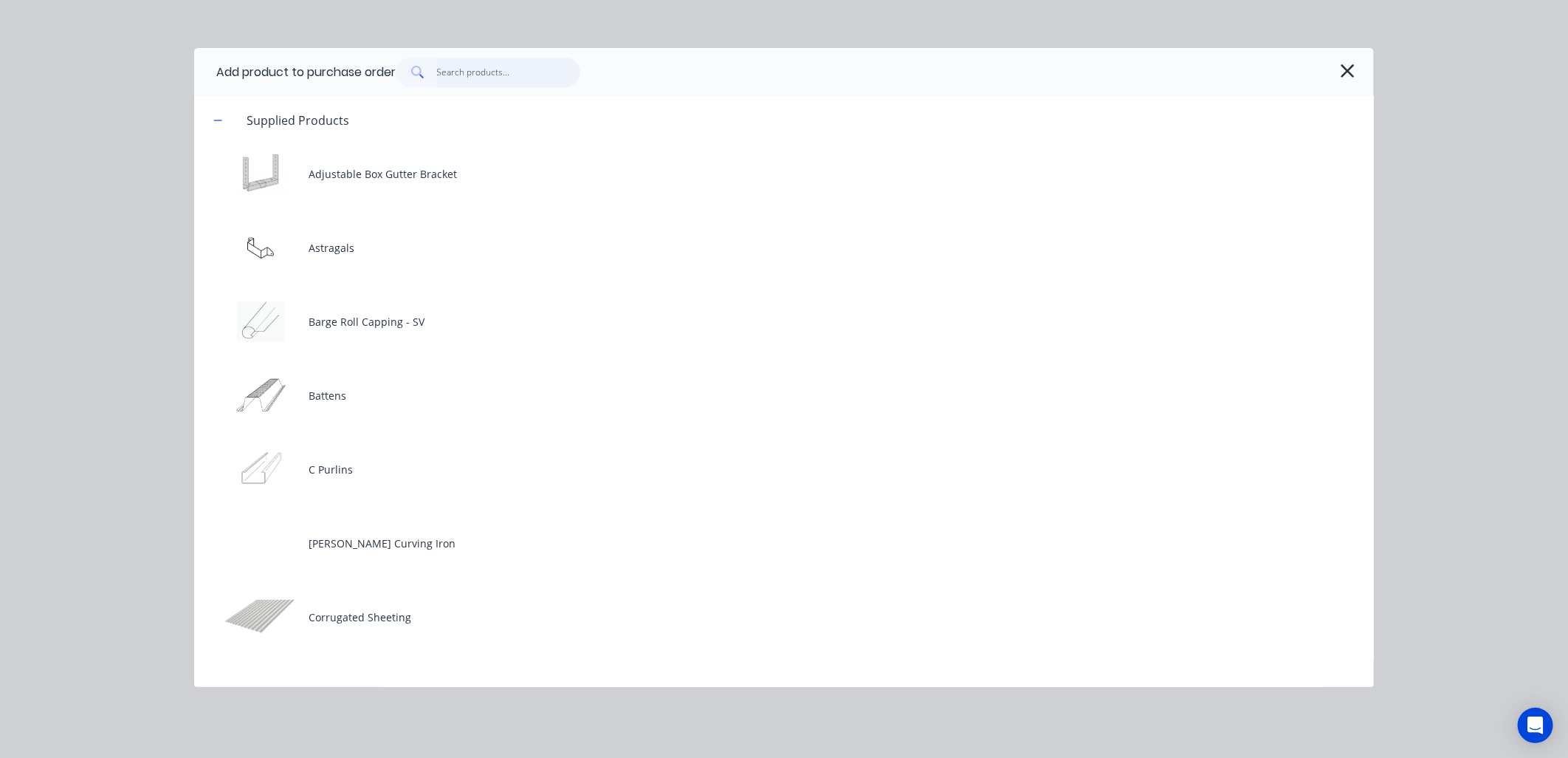
click at [468, 69] on input "text" at bounding box center [508, 72] width 144 height 29
type textarea "x"
type input "d"
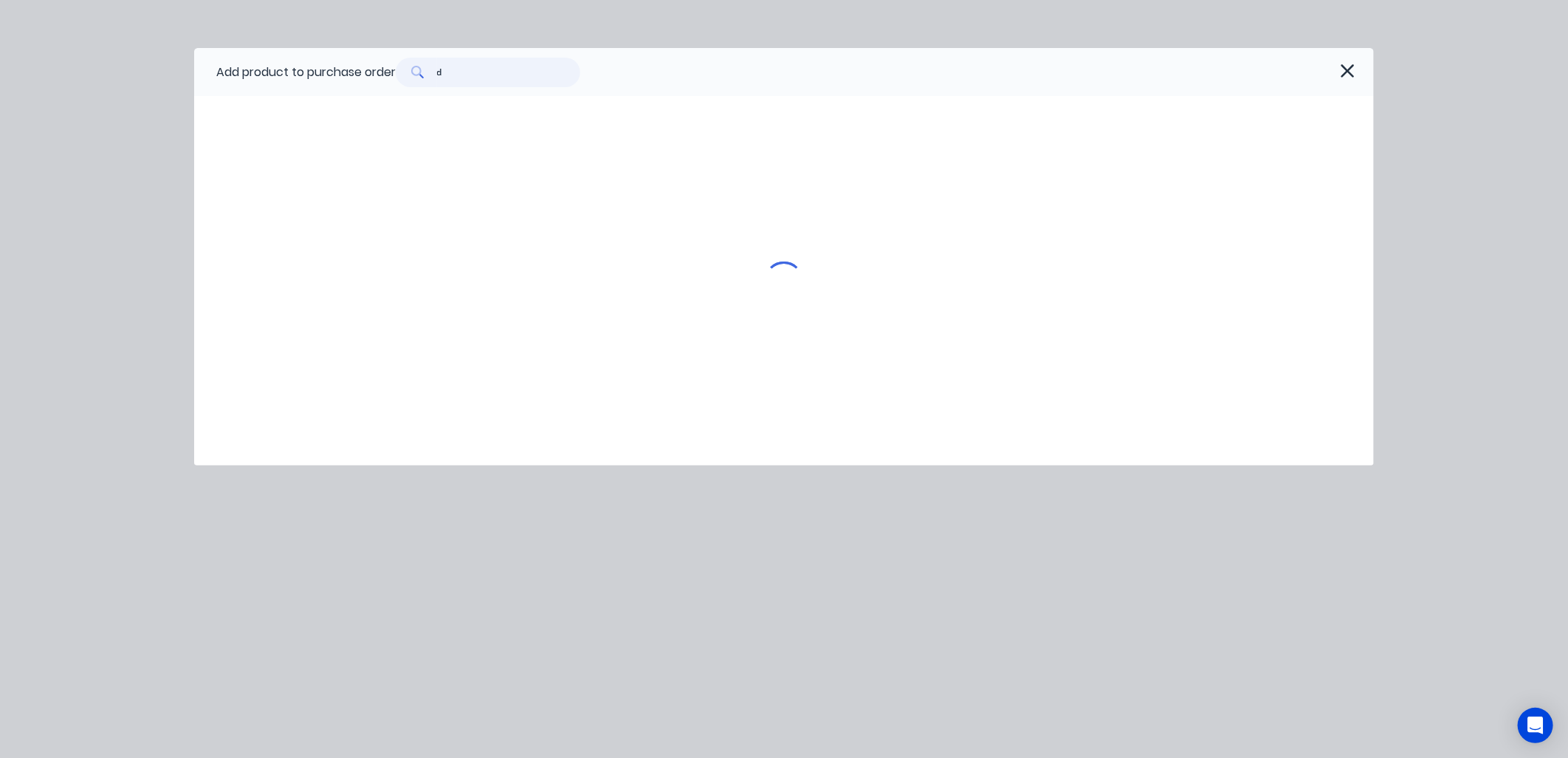
type textarea "x"
type input "de"
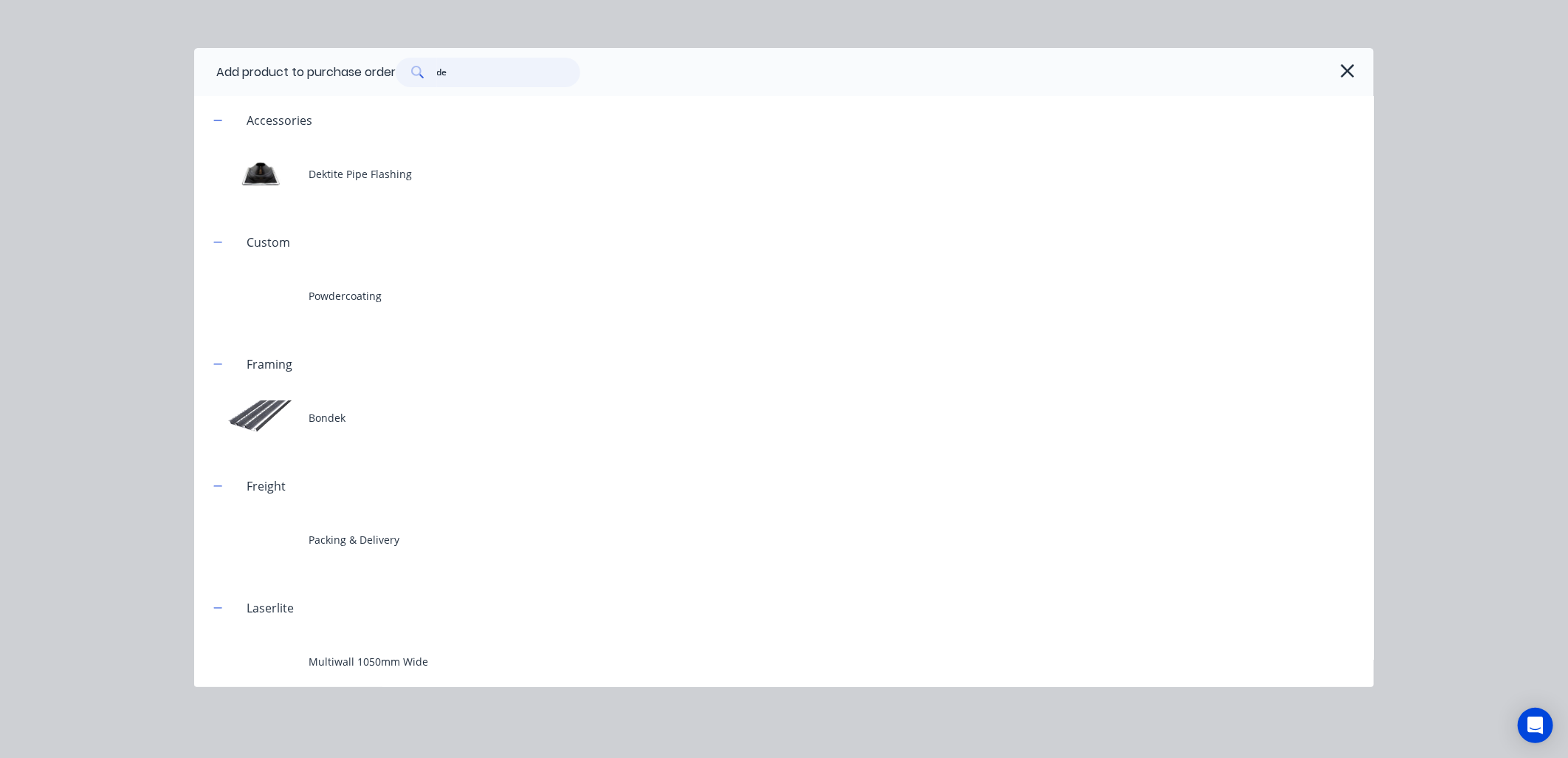
type textarea "x"
type input "del"
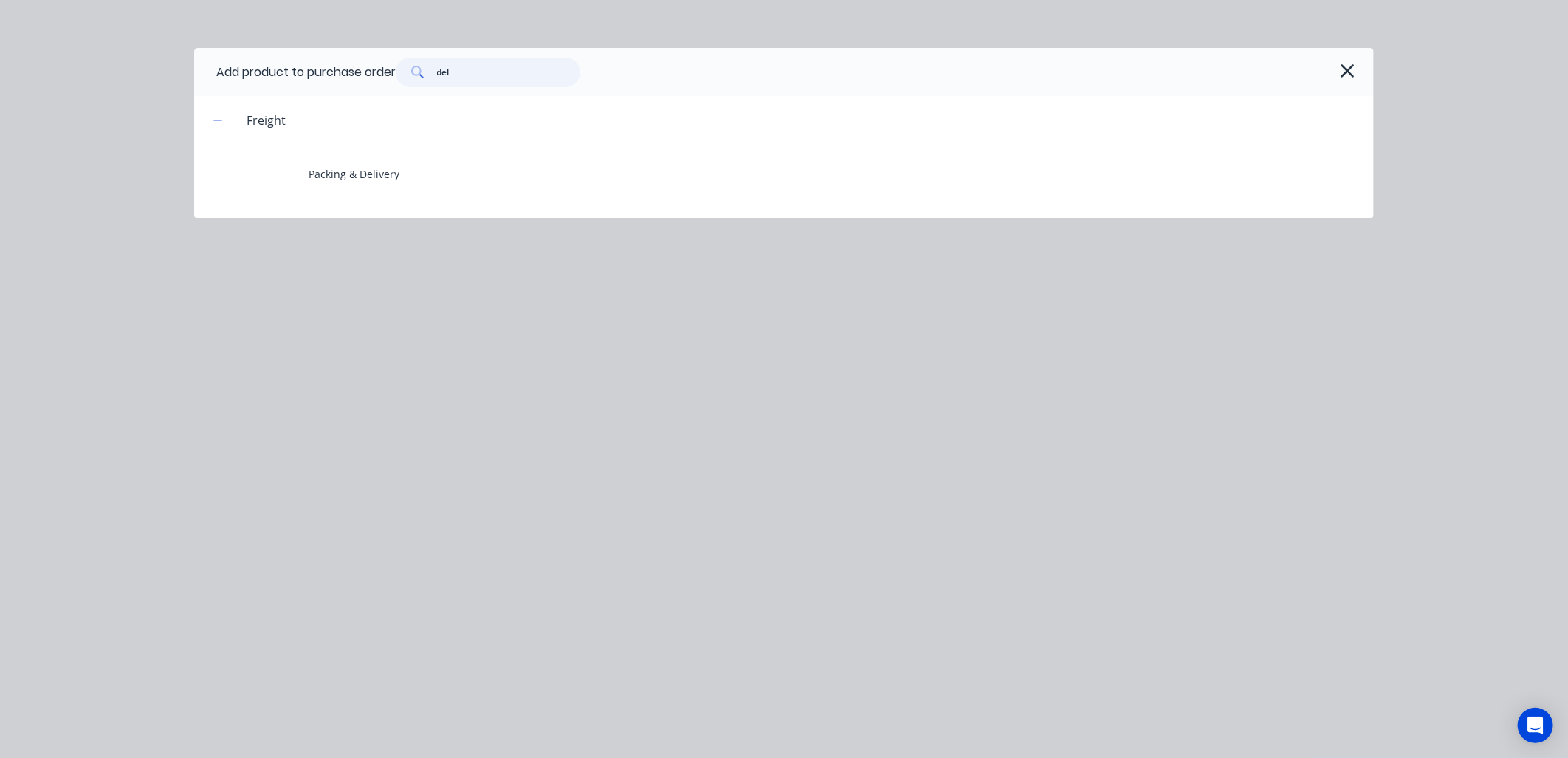
type textarea "x"
type input "deli"
type textarea "x"
type input "deliv"
type textarea "x"
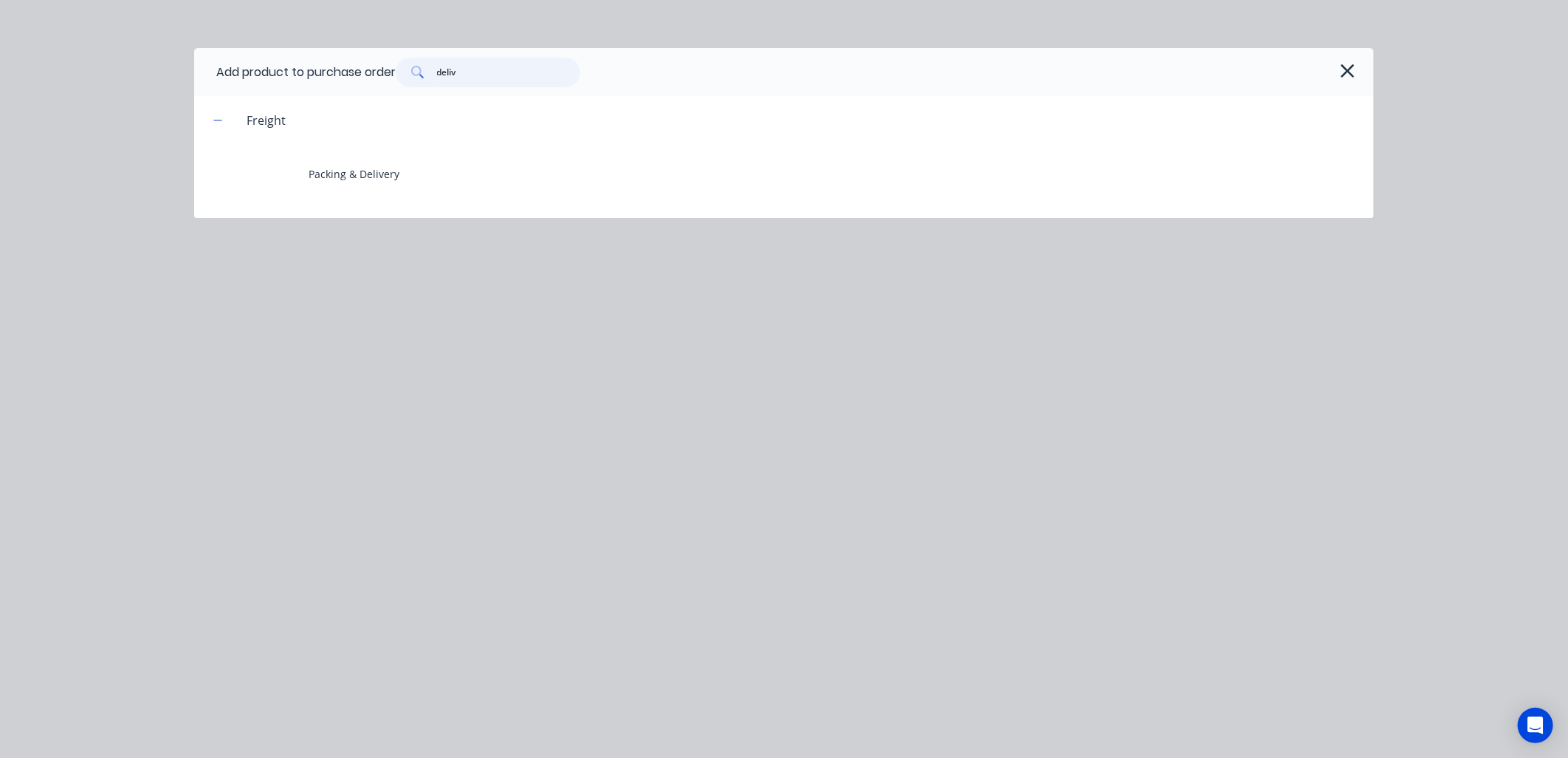
type input "delive"
type textarea "x"
type input "deliver"
type textarea "x"
type input "delivery"
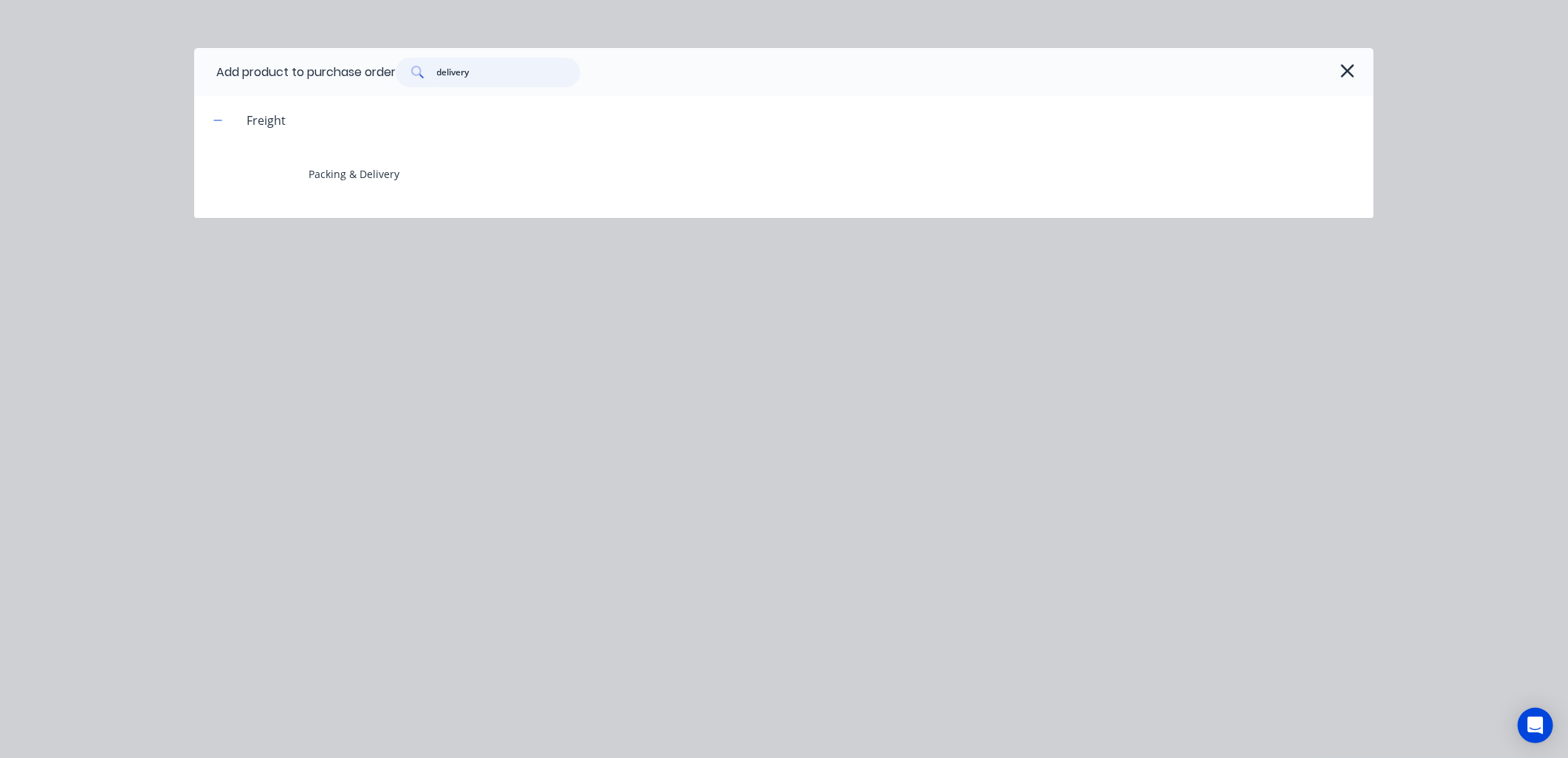
type textarea "x"
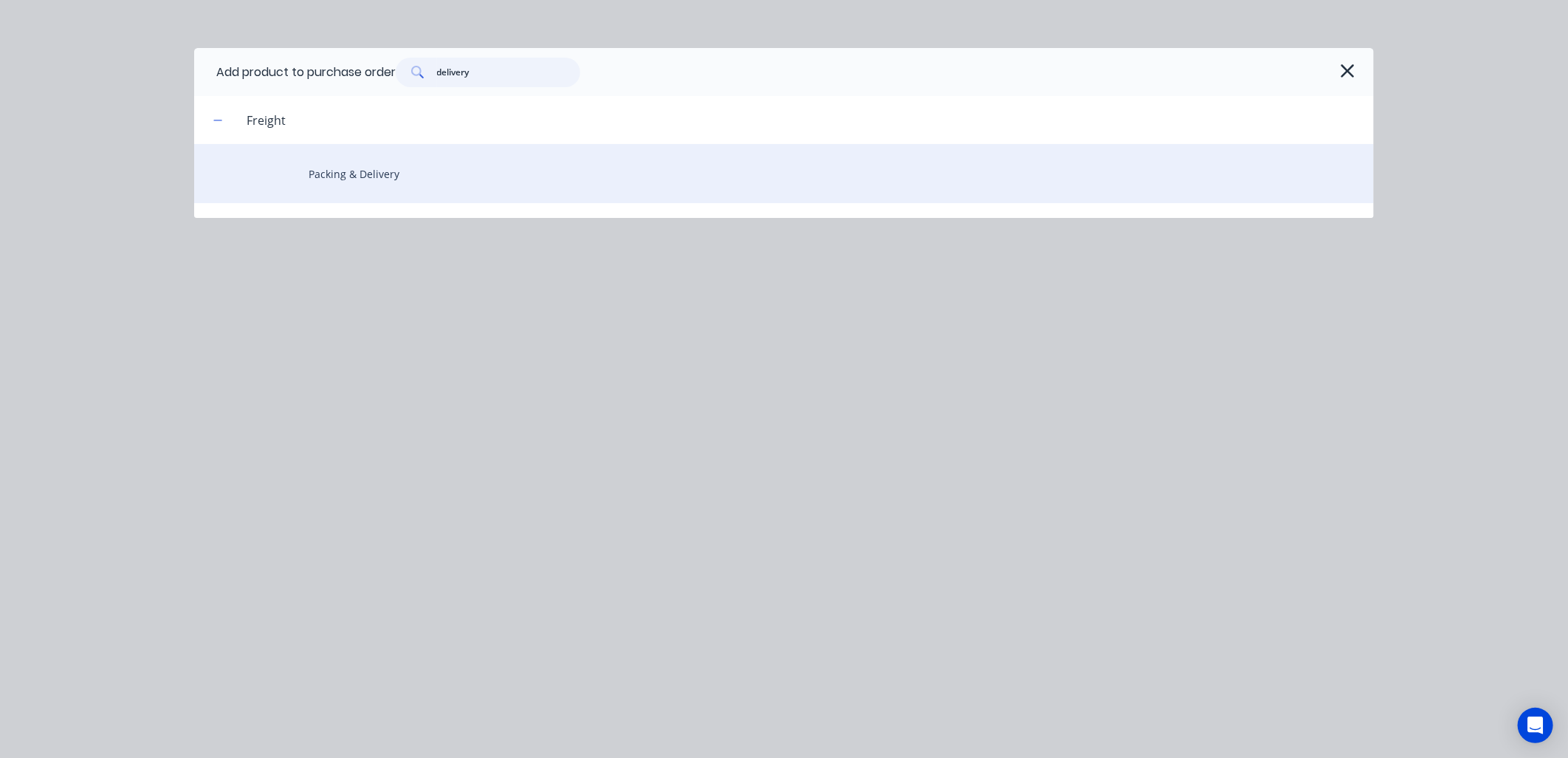
type input "delivery"
click at [441, 176] on div "Packing & Delivery" at bounding box center [783, 173] width 1179 height 59
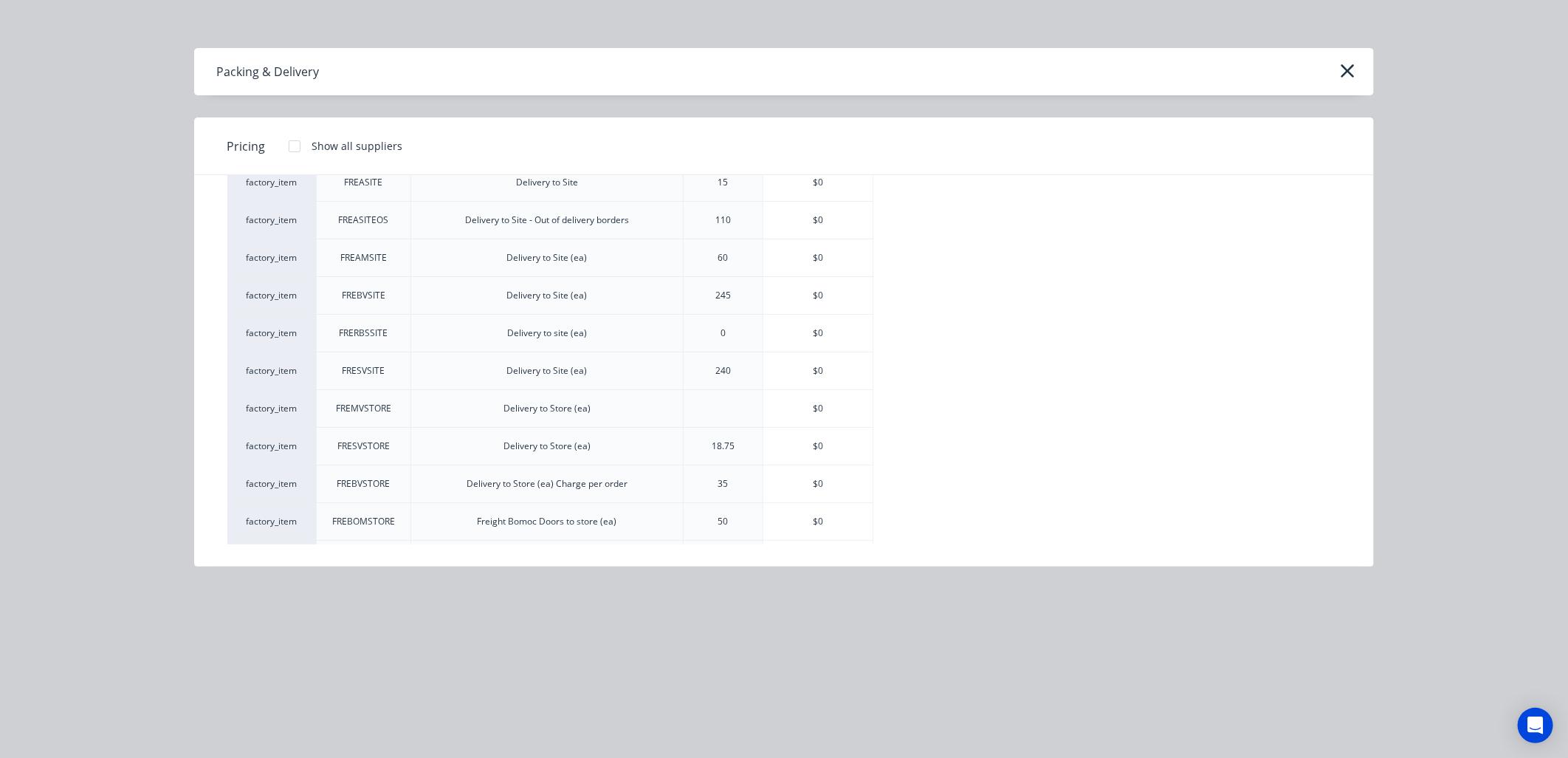
scroll to position [410, 0]
click at [813, 335] on div "$0" at bounding box center [817, 329] width 109 height 37
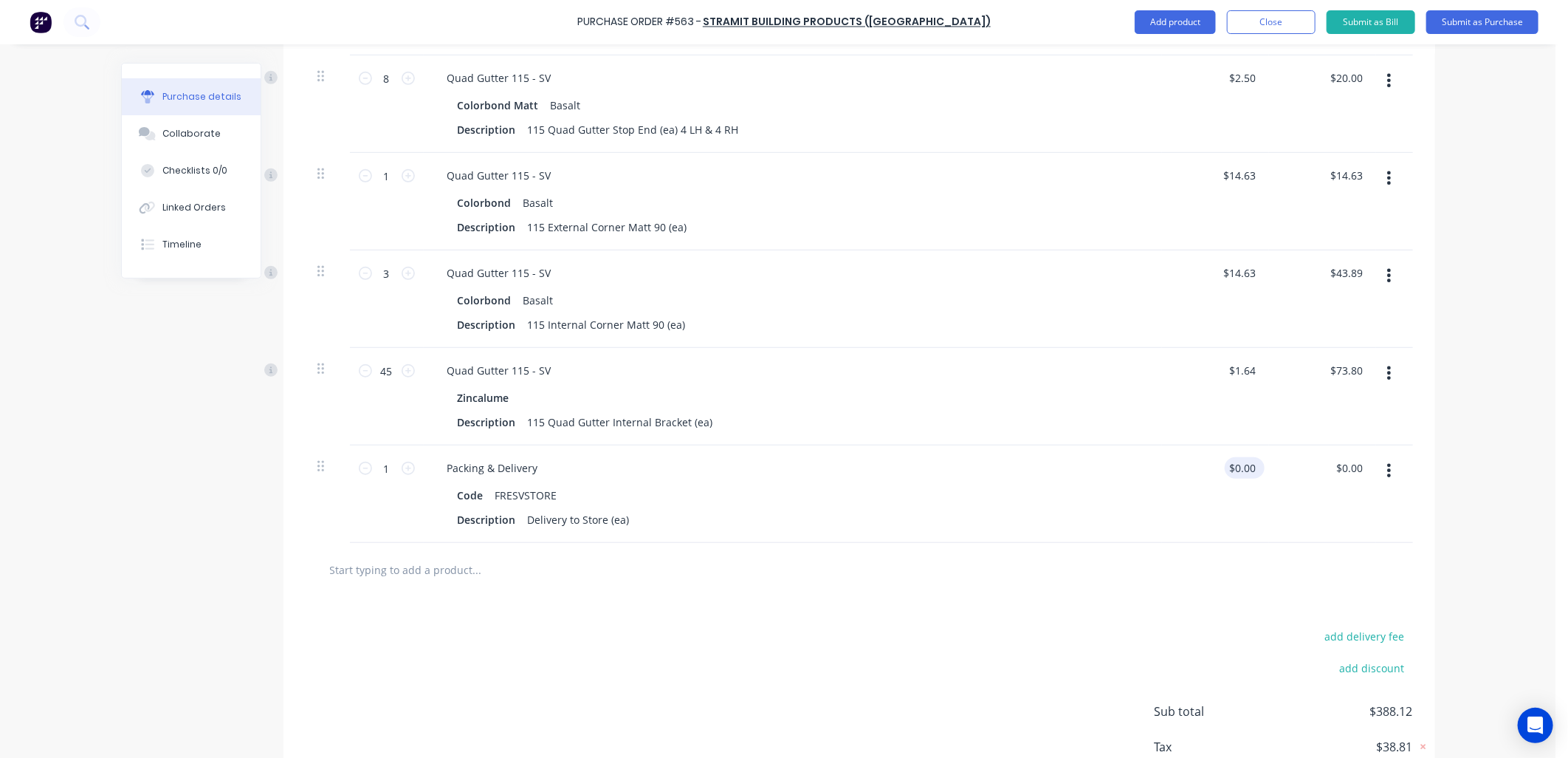
type textarea "x"
type input "0"
drag, startPoint x: 1248, startPoint y: 467, endPoint x: 1291, endPoint y: 486, distance: 47.0
click at [1249, 467] on input "0" at bounding box center [1248, 468] width 20 height 21
type input "18.75"
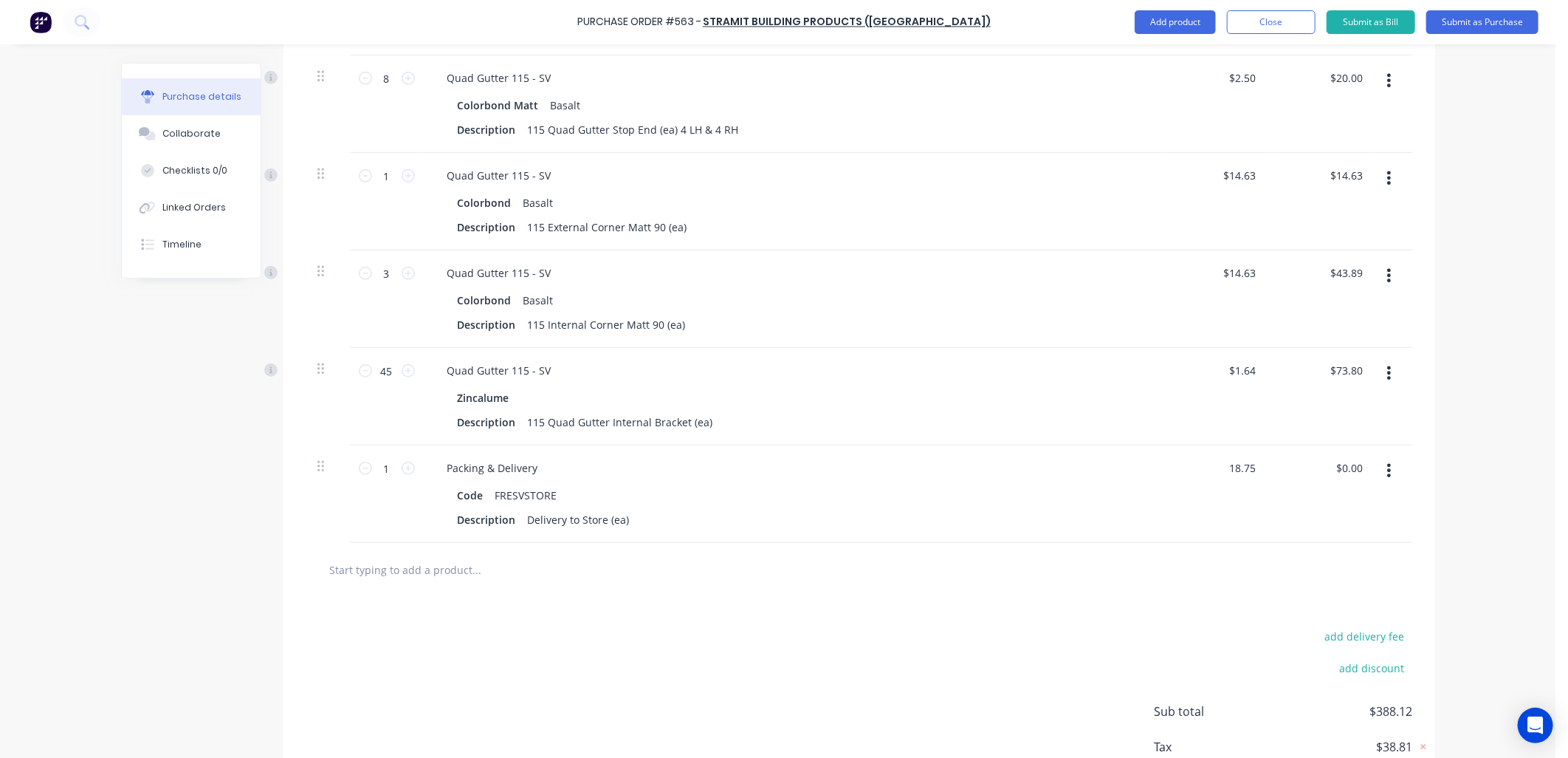
type textarea "x"
type input "$18.75"
type input "18.75"
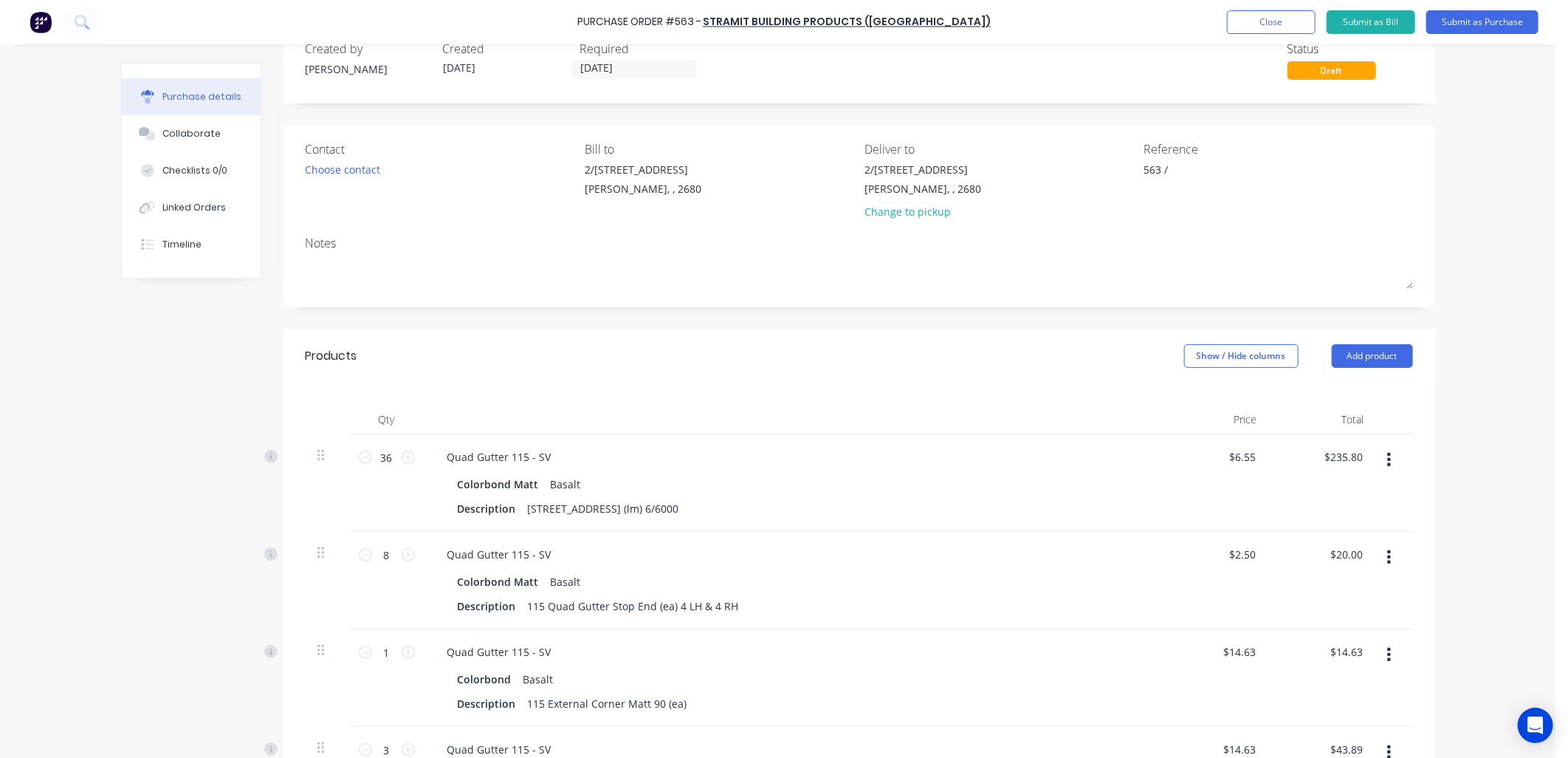
scroll to position [0, 0]
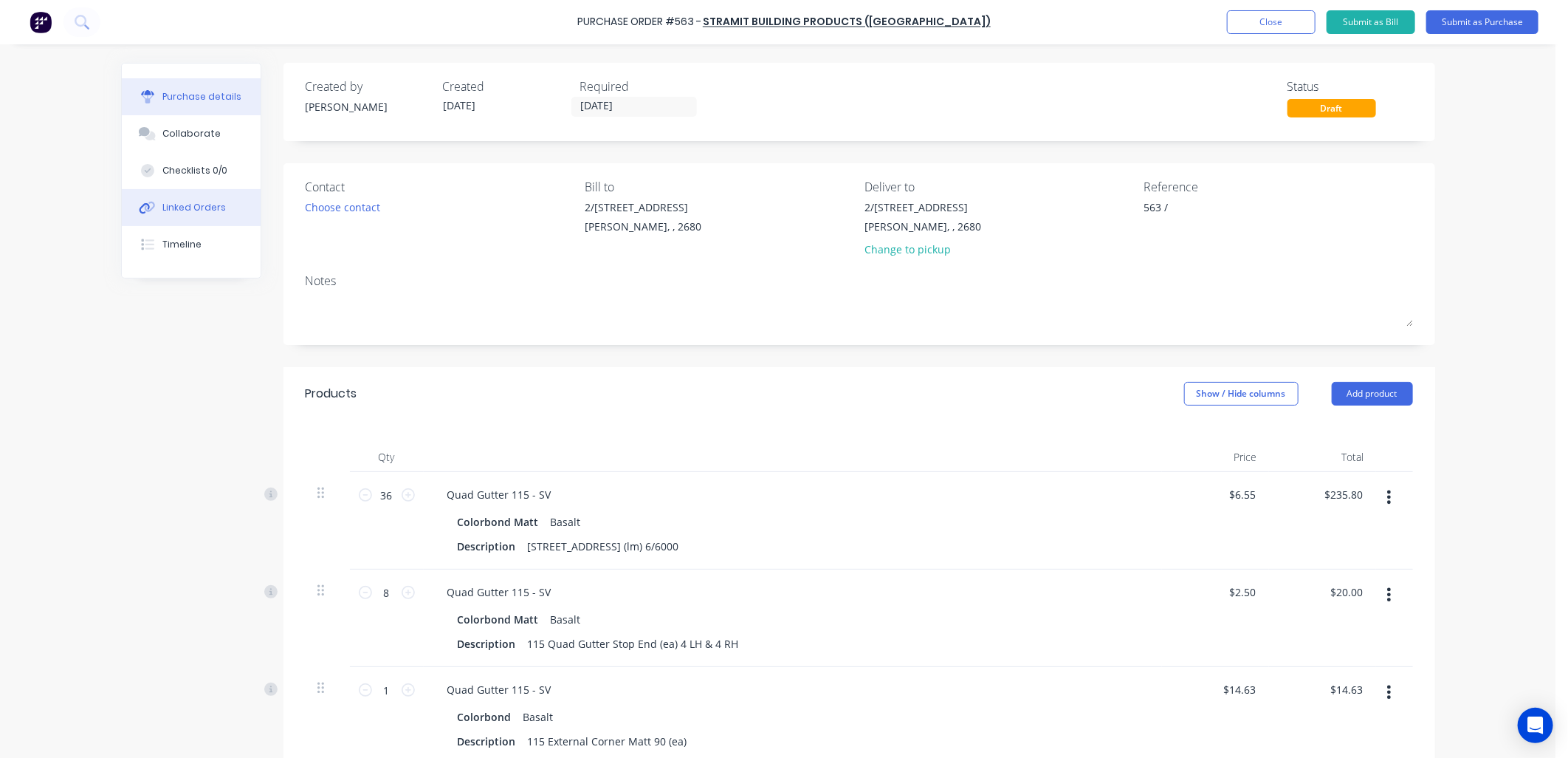
type textarea "x"
type input "$18.75"
click at [205, 208] on div "Linked Orders" at bounding box center [194, 208] width 63 height 14
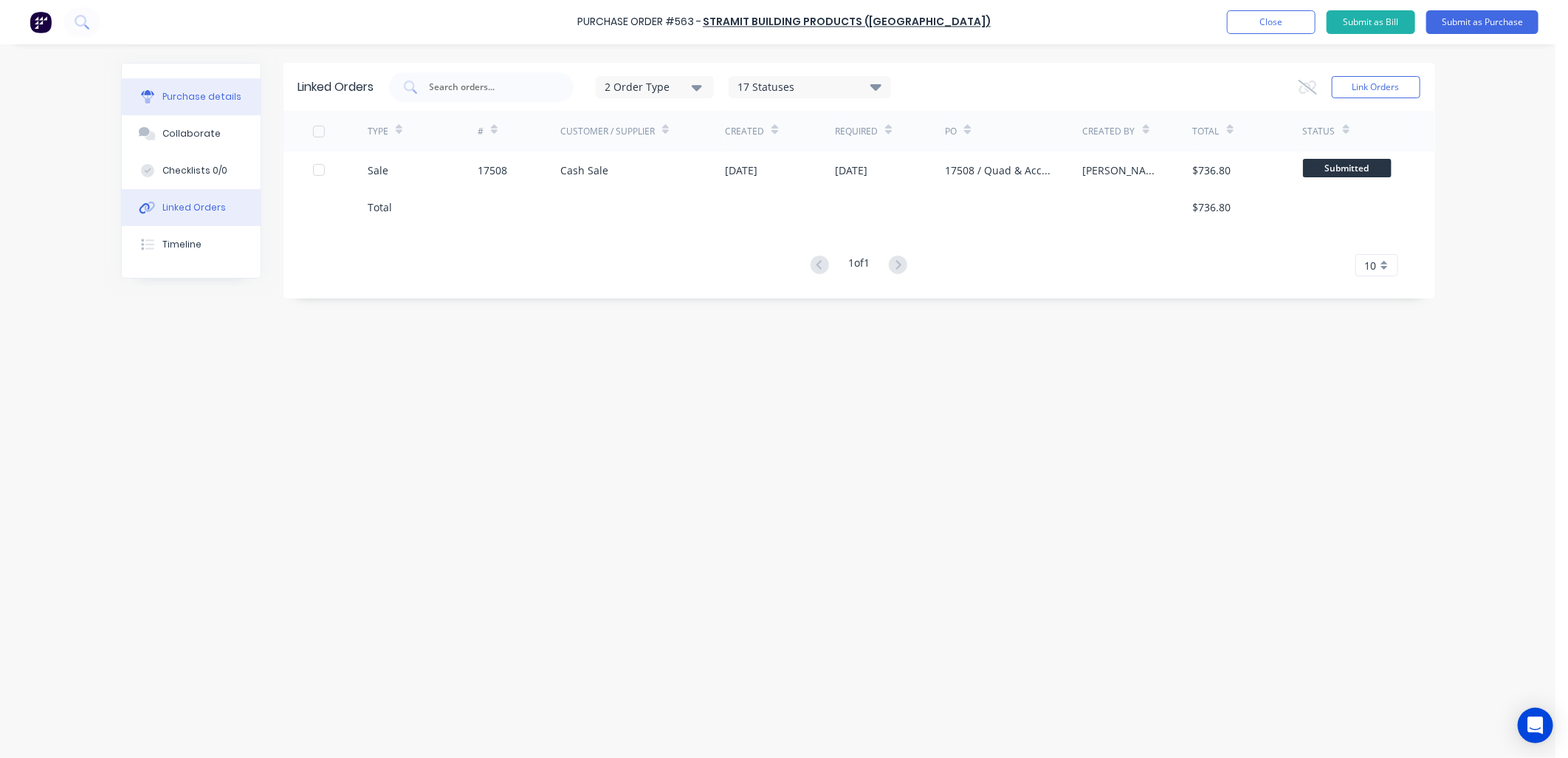
drag, startPoint x: 220, startPoint y: 93, endPoint x: 245, endPoint y: 92, distance: 25.0
click at [223, 93] on div "Purchase details" at bounding box center [201, 97] width 79 height 14
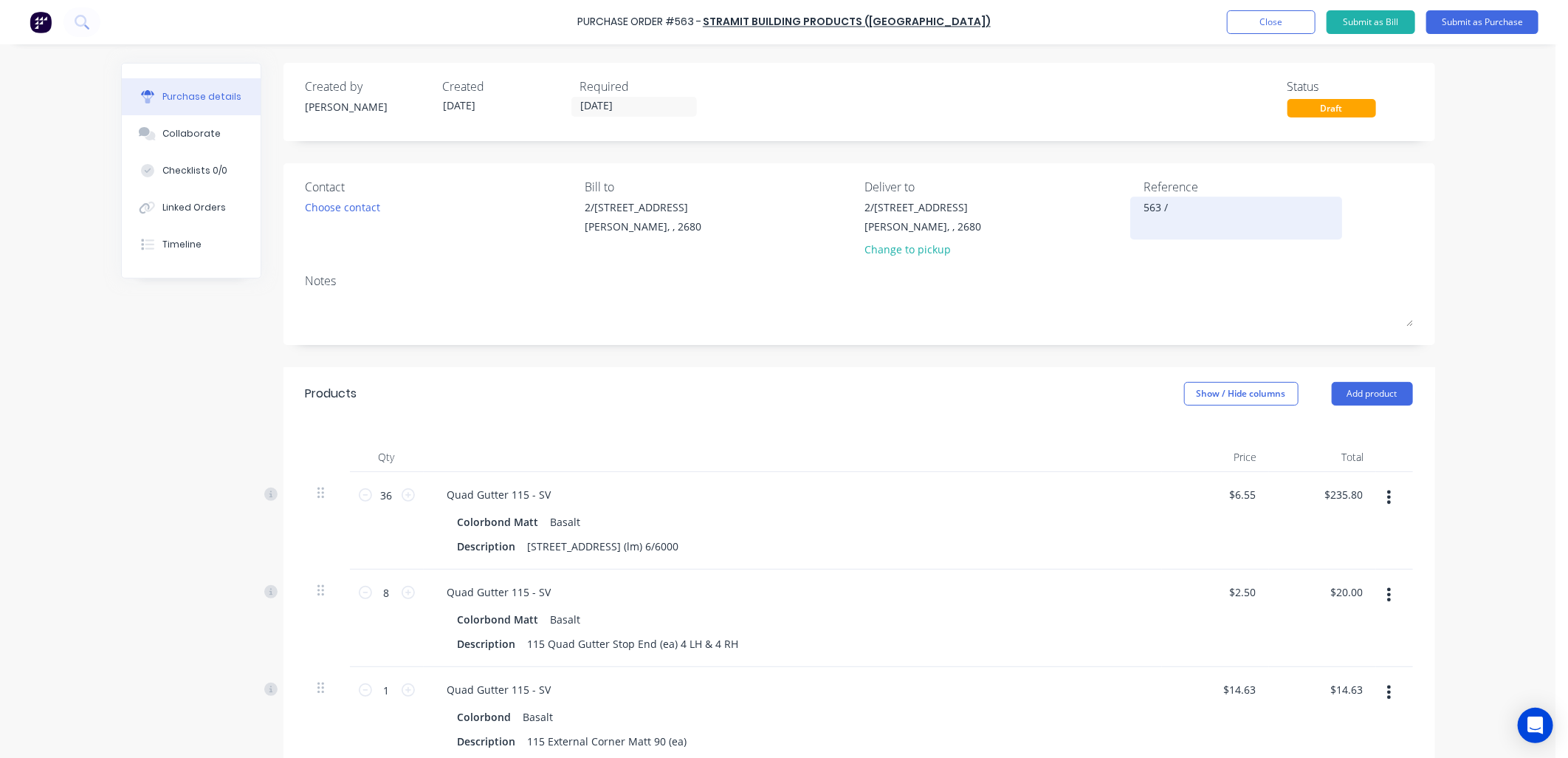
type textarea "x"
click at [1187, 199] on div "563 /" at bounding box center [1237, 217] width 185 height 37
click at [1188, 215] on textarea "563 /" at bounding box center [1237, 216] width 185 height 33
type textarea "563 / 17508 - [PERSON_NAME]"
type textarea "x"
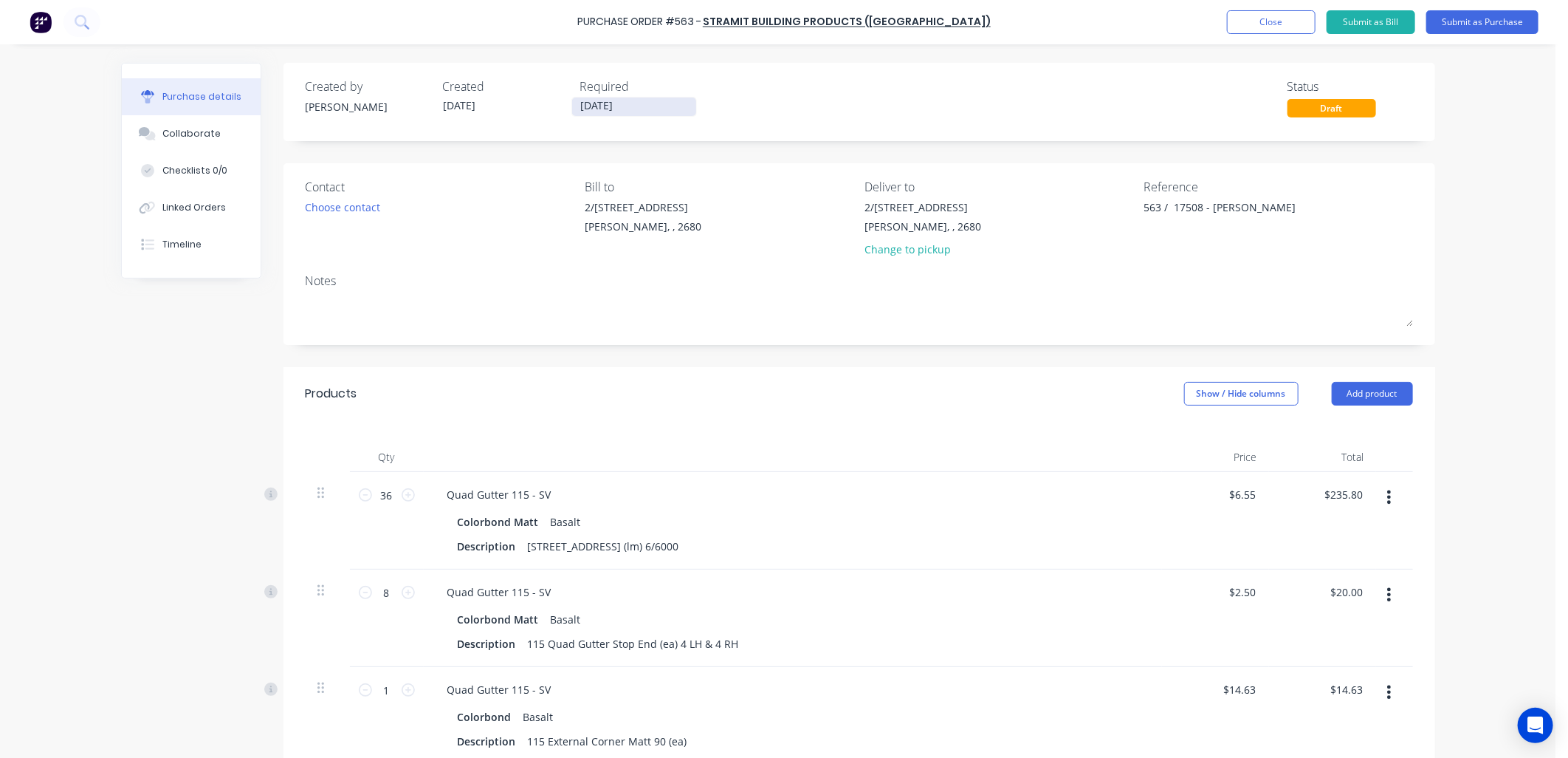
type textarea "563 / 17508 - [PERSON_NAME]"
click at [640, 103] on input "[DATE]" at bounding box center [634, 107] width 124 height 19
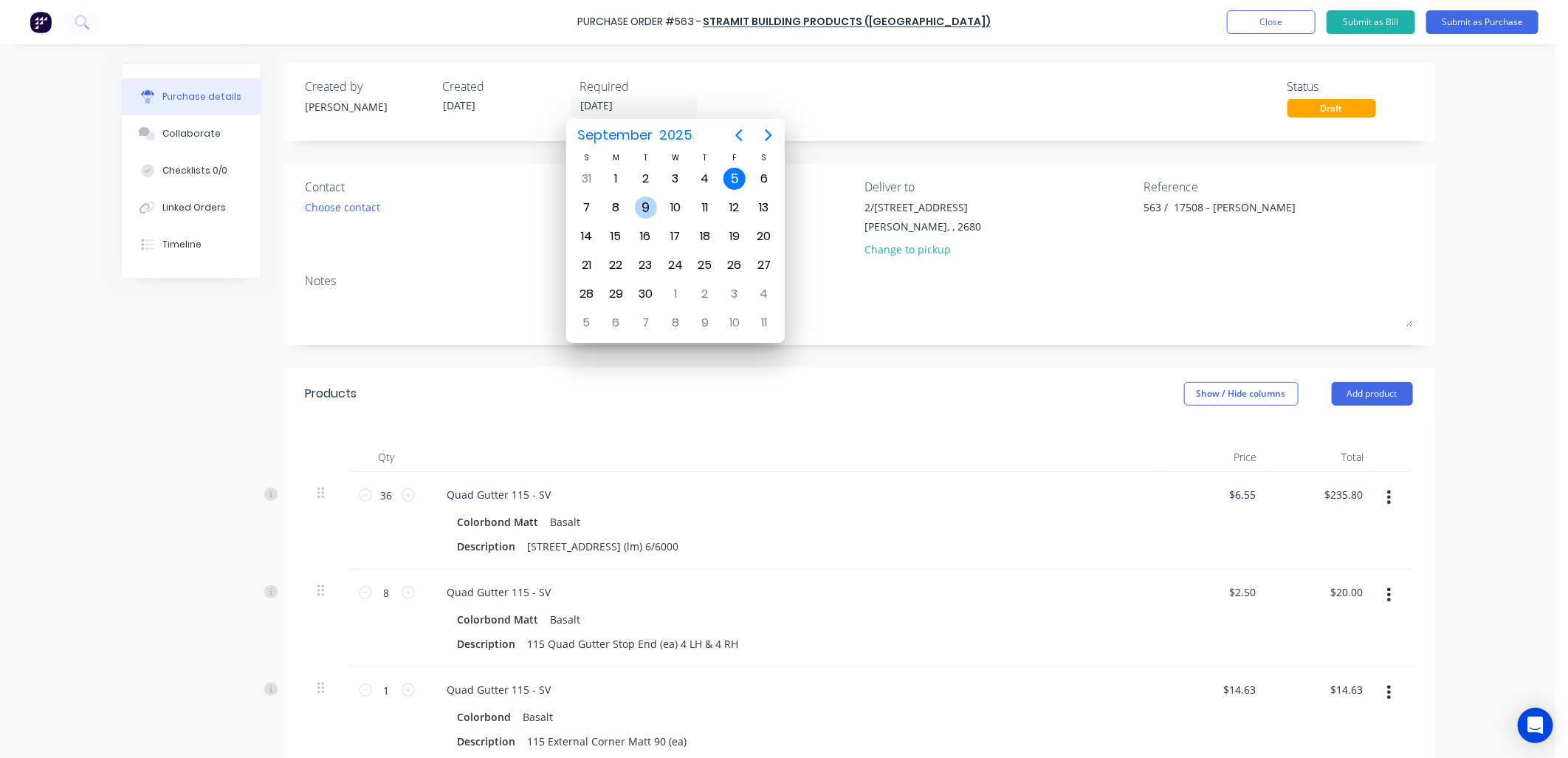
click at [642, 209] on div "9" at bounding box center [646, 207] width 22 height 22
type textarea "x"
type input "[DATE]"
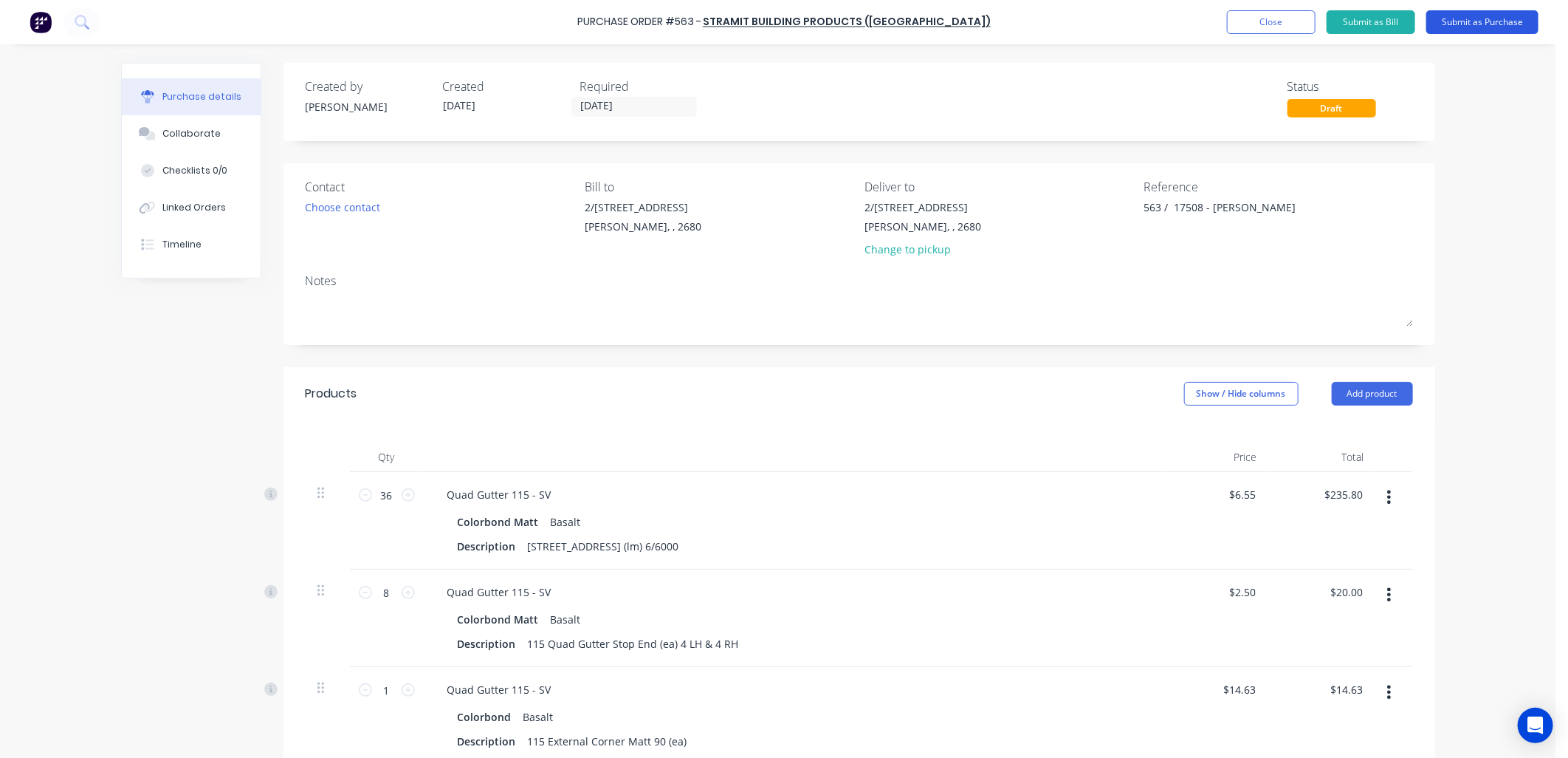
click at [1477, 20] on button "Submit as Purchase" at bounding box center [1482, 22] width 112 height 23
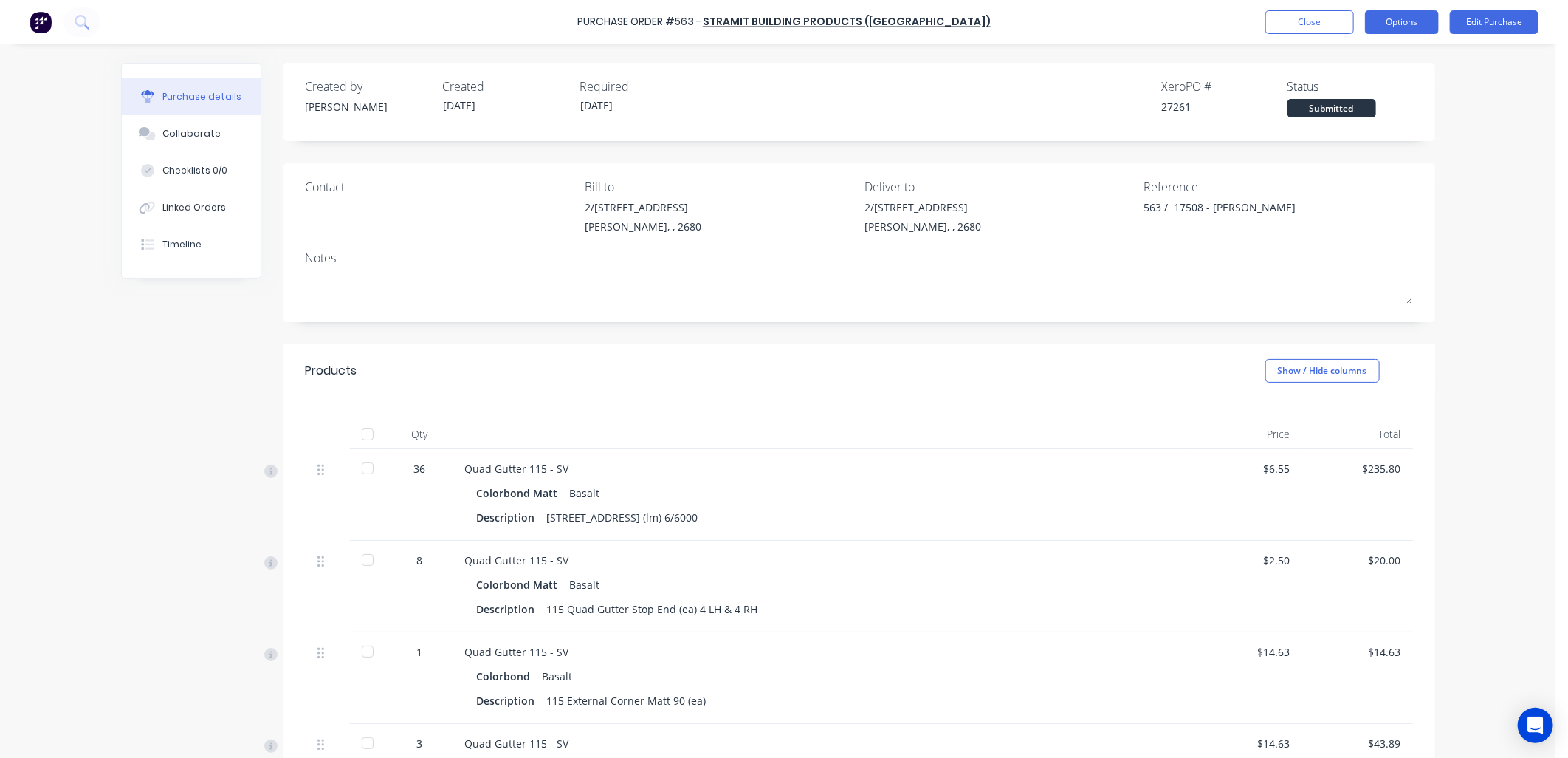
click at [1409, 20] on button "Options" at bounding box center [1402, 22] width 74 height 23
click at [1367, 62] on div "Print / Email" at bounding box center [1368, 60] width 114 height 21
click at [1363, 94] on div "With pricing" at bounding box center [1368, 89] width 114 height 21
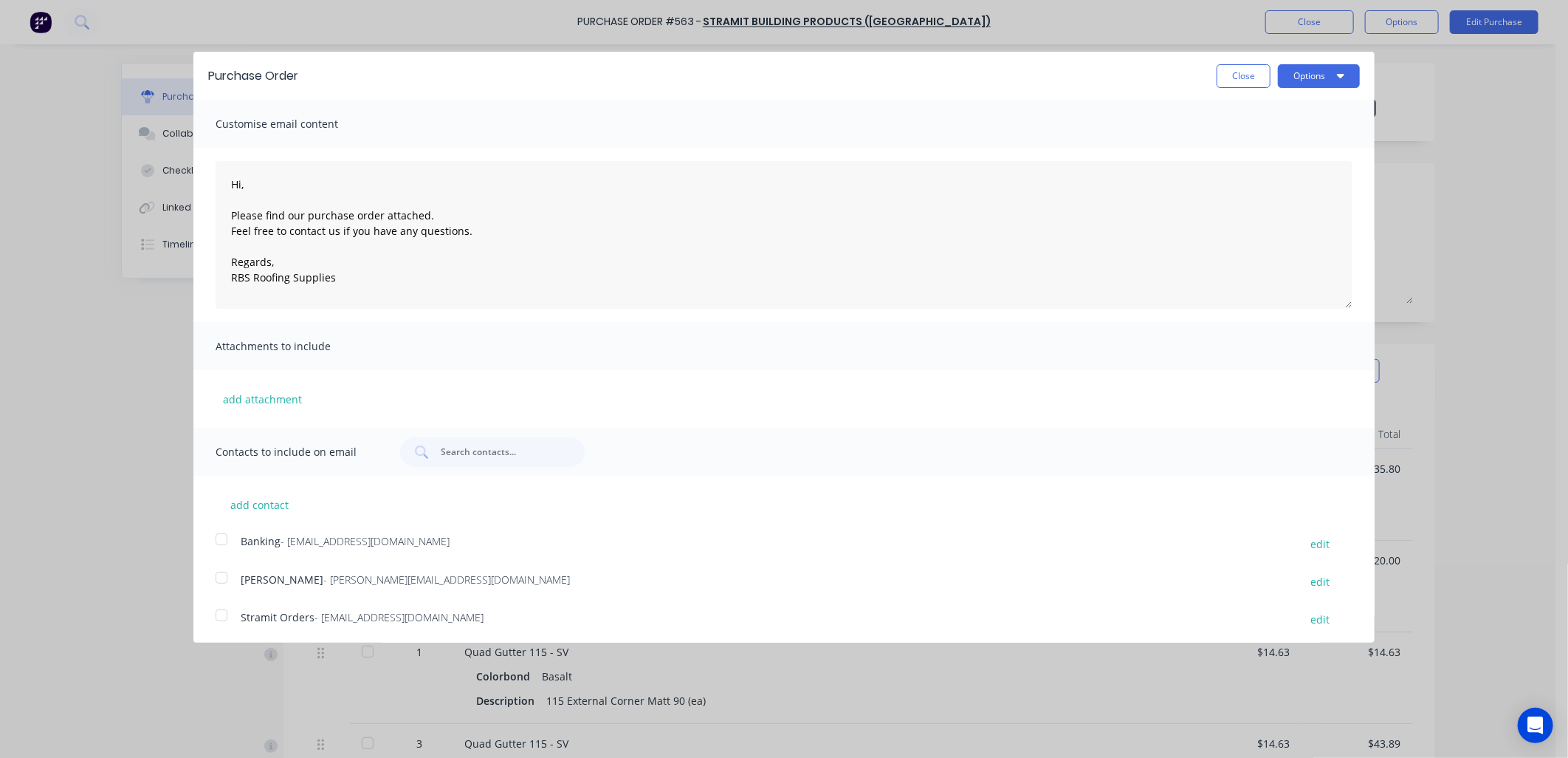
click at [226, 616] on div at bounding box center [221, 614] width 29 height 29
click at [1337, 72] on button "Options" at bounding box center [1318, 75] width 82 height 23
click at [1248, 138] on div "Email" at bounding box center [1289, 143] width 114 height 21
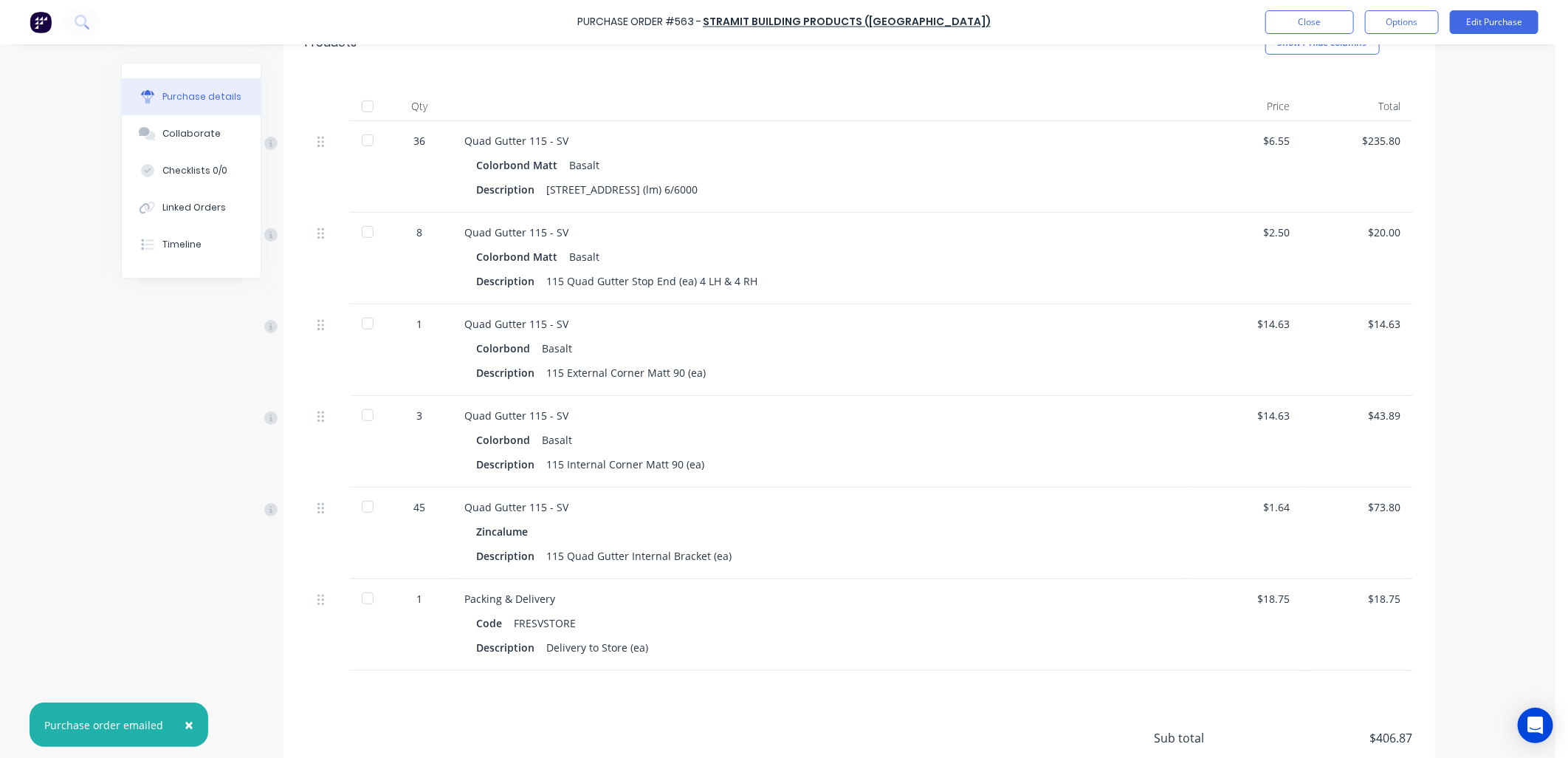
type textarea "x"
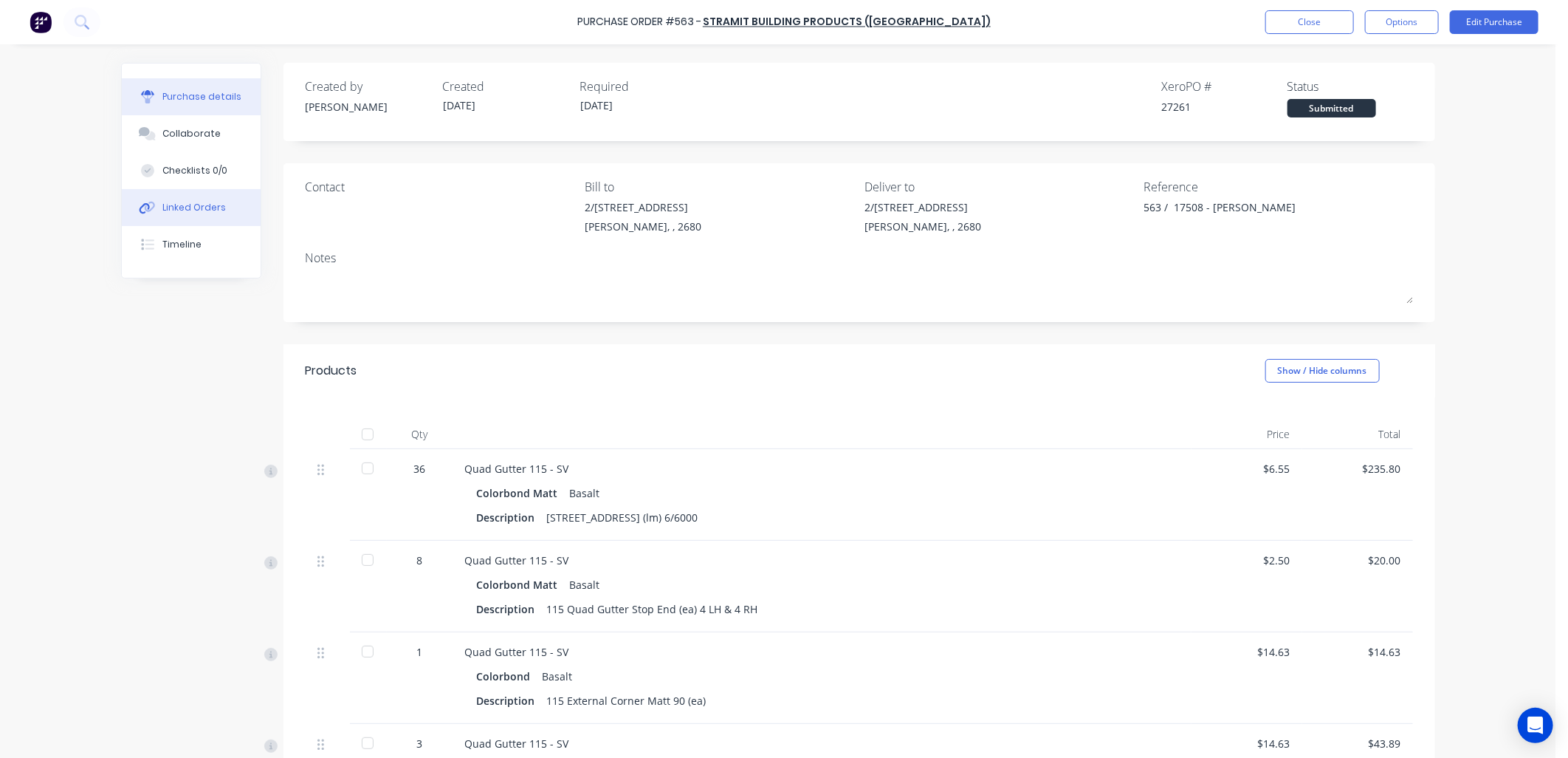
click at [201, 211] on div "Linked Orders" at bounding box center [194, 208] width 63 height 14
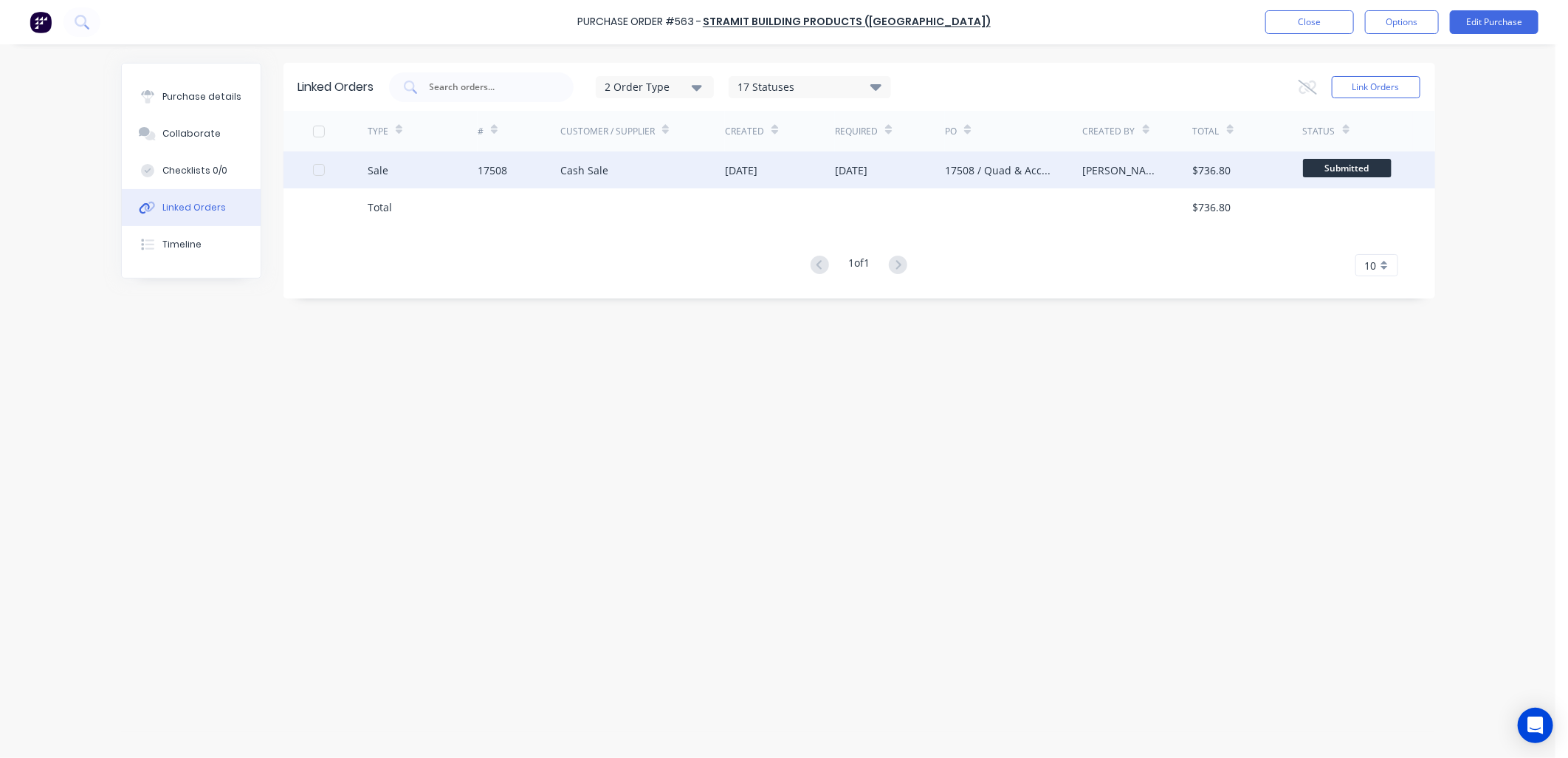
click at [584, 172] on div "Cash Sale" at bounding box center [584, 170] width 48 height 16
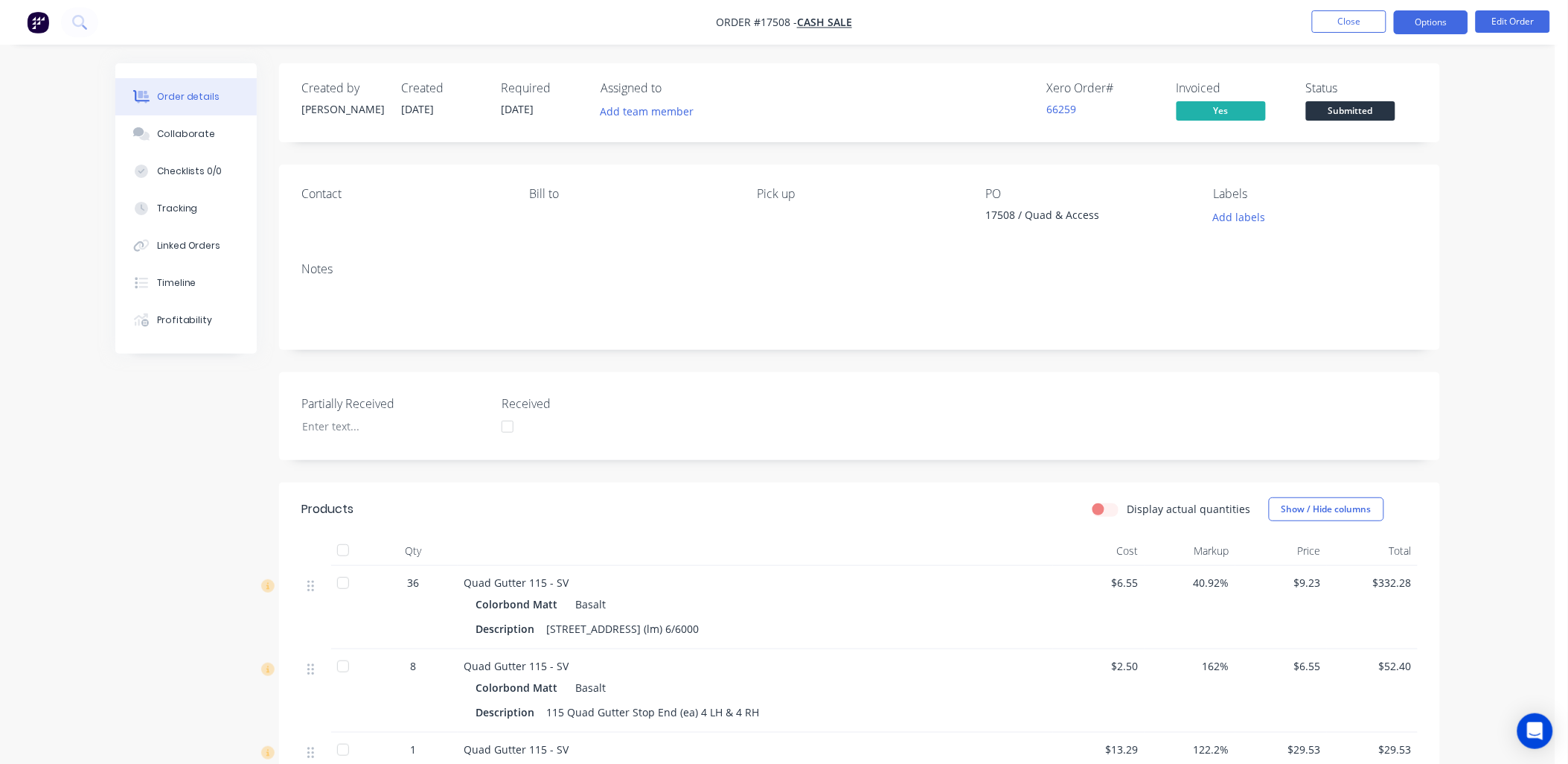
click at [1440, 24] on button "Options" at bounding box center [1431, 22] width 74 height 23
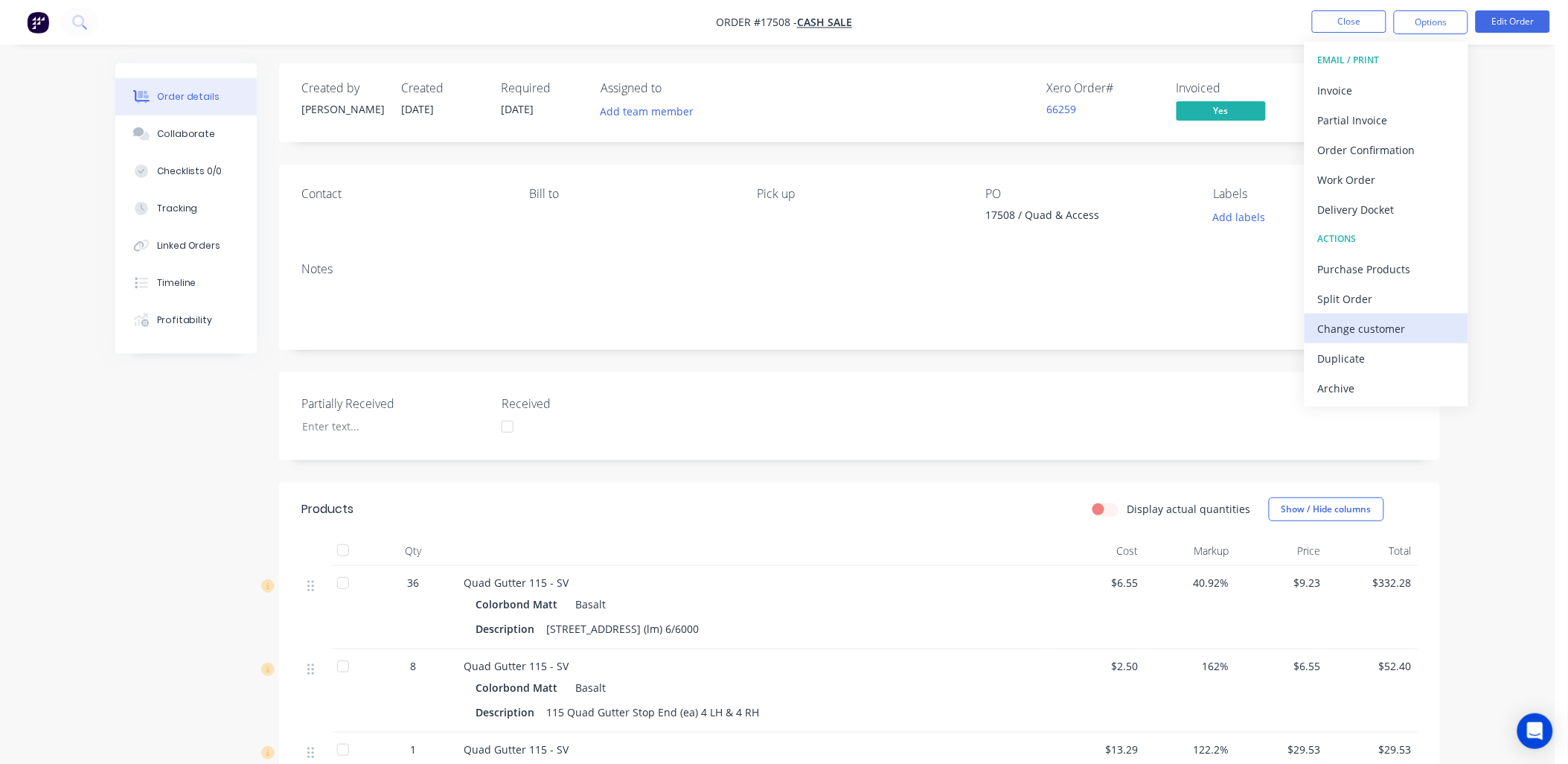
click at [1372, 328] on div "Change customer" at bounding box center [1386, 328] width 137 height 21
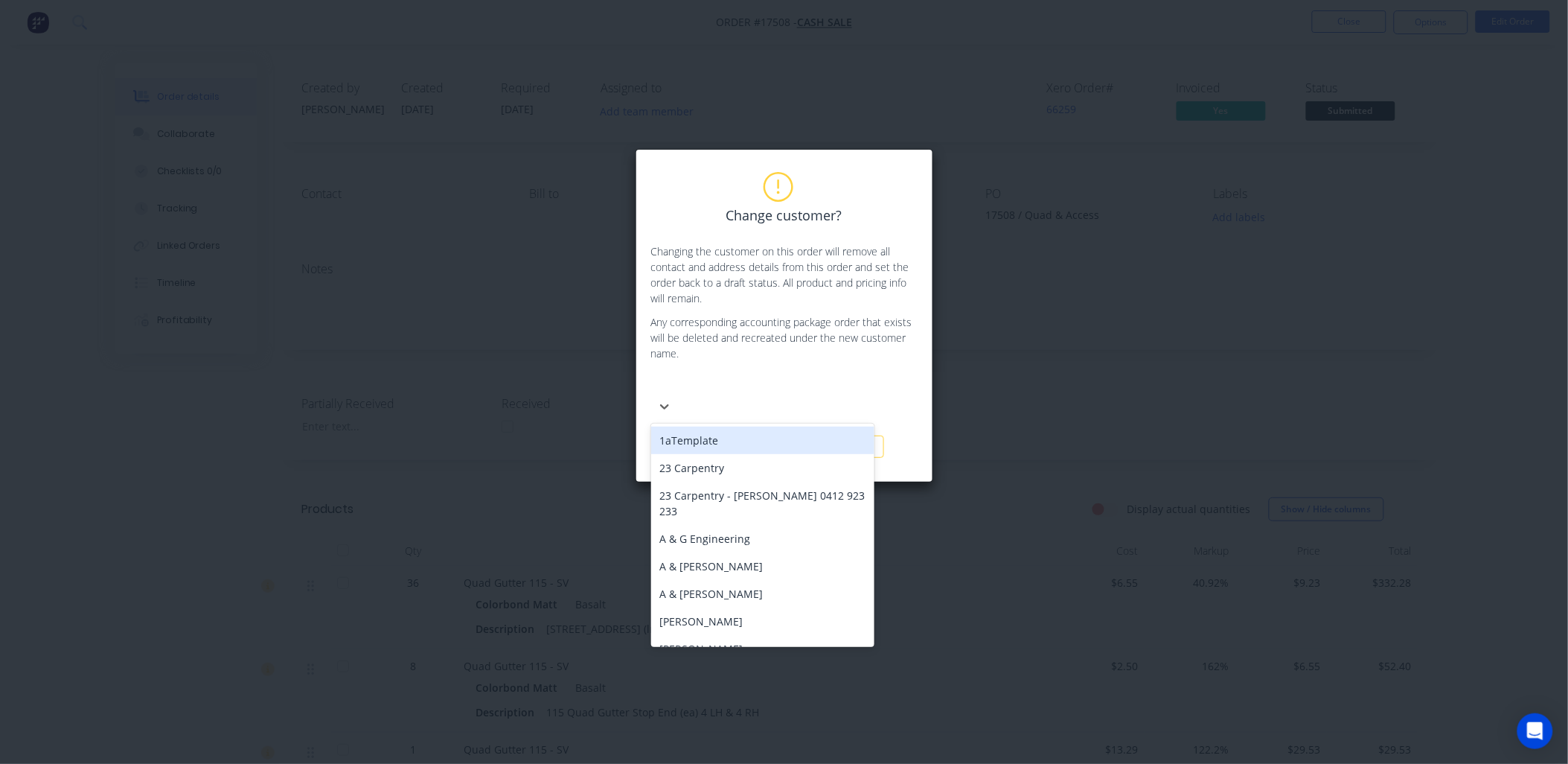
click at [778, 393] on div at bounding box center [762, 384] width 214 height 19
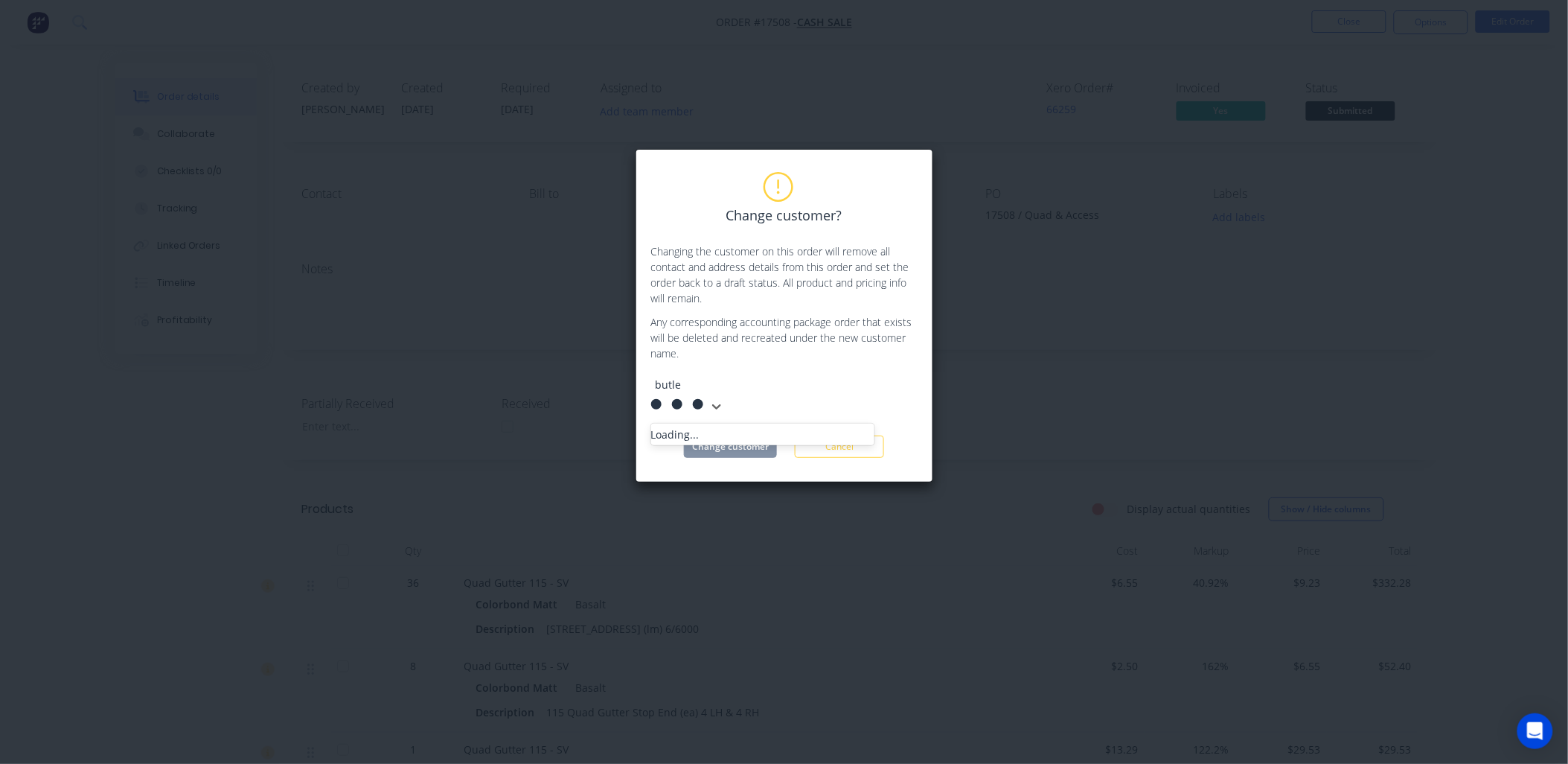
type input "[PERSON_NAME]"
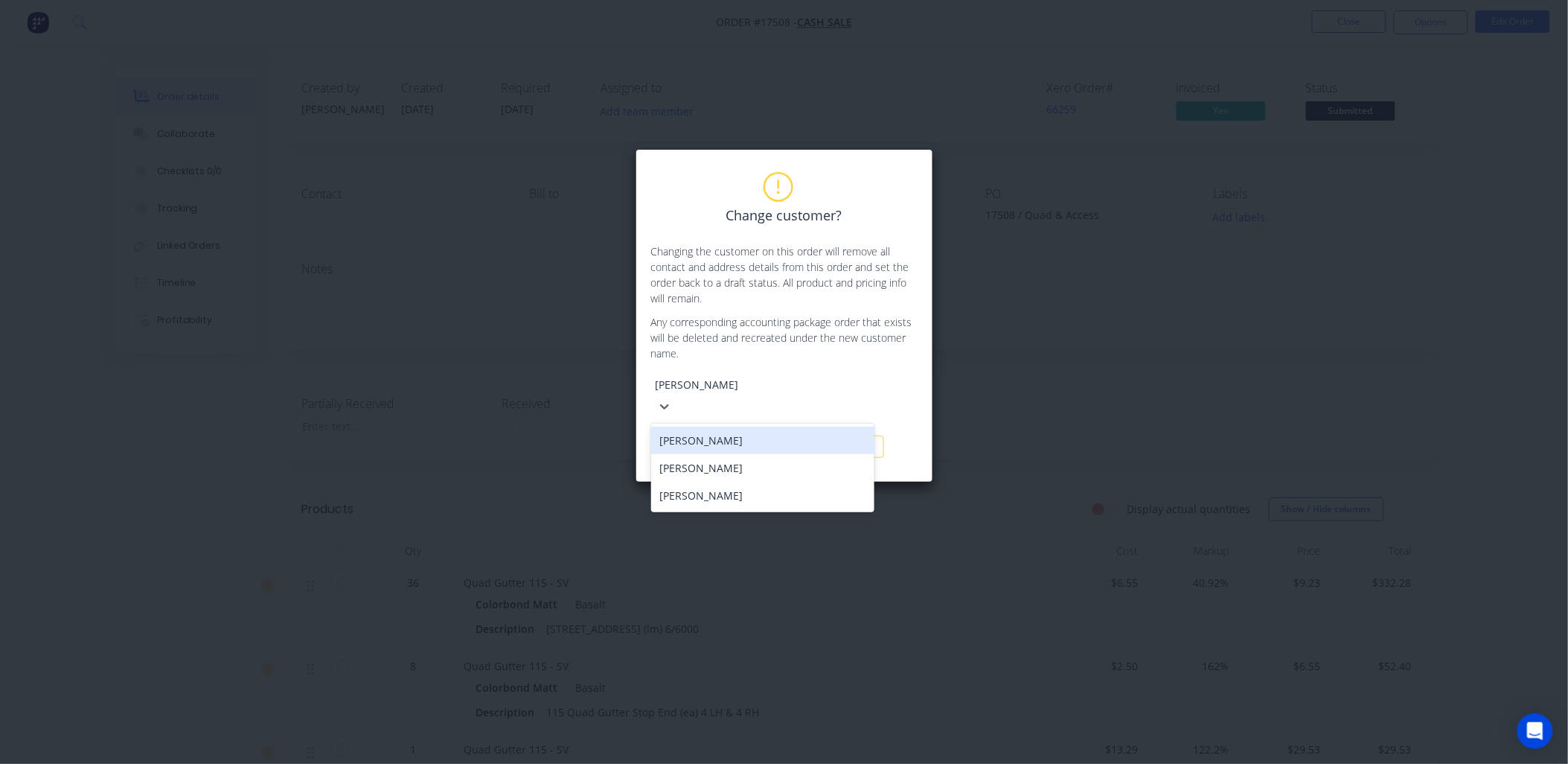
click at [762, 427] on div "[PERSON_NAME]" at bounding box center [762, 440] width 224 height 27
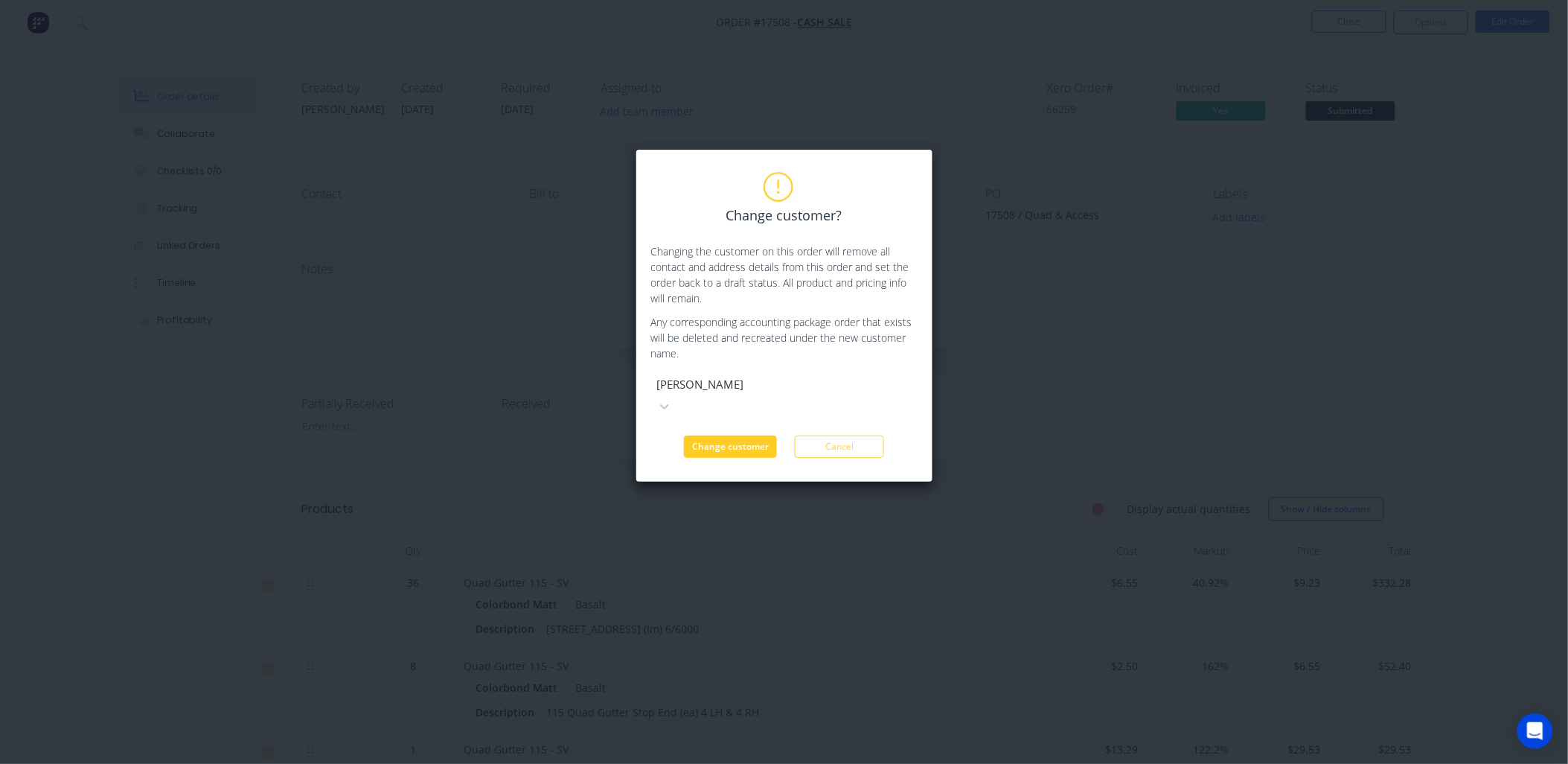
click at [740, 435] on button "Change customer" at bounding box center [730, 446] width 93 height 22
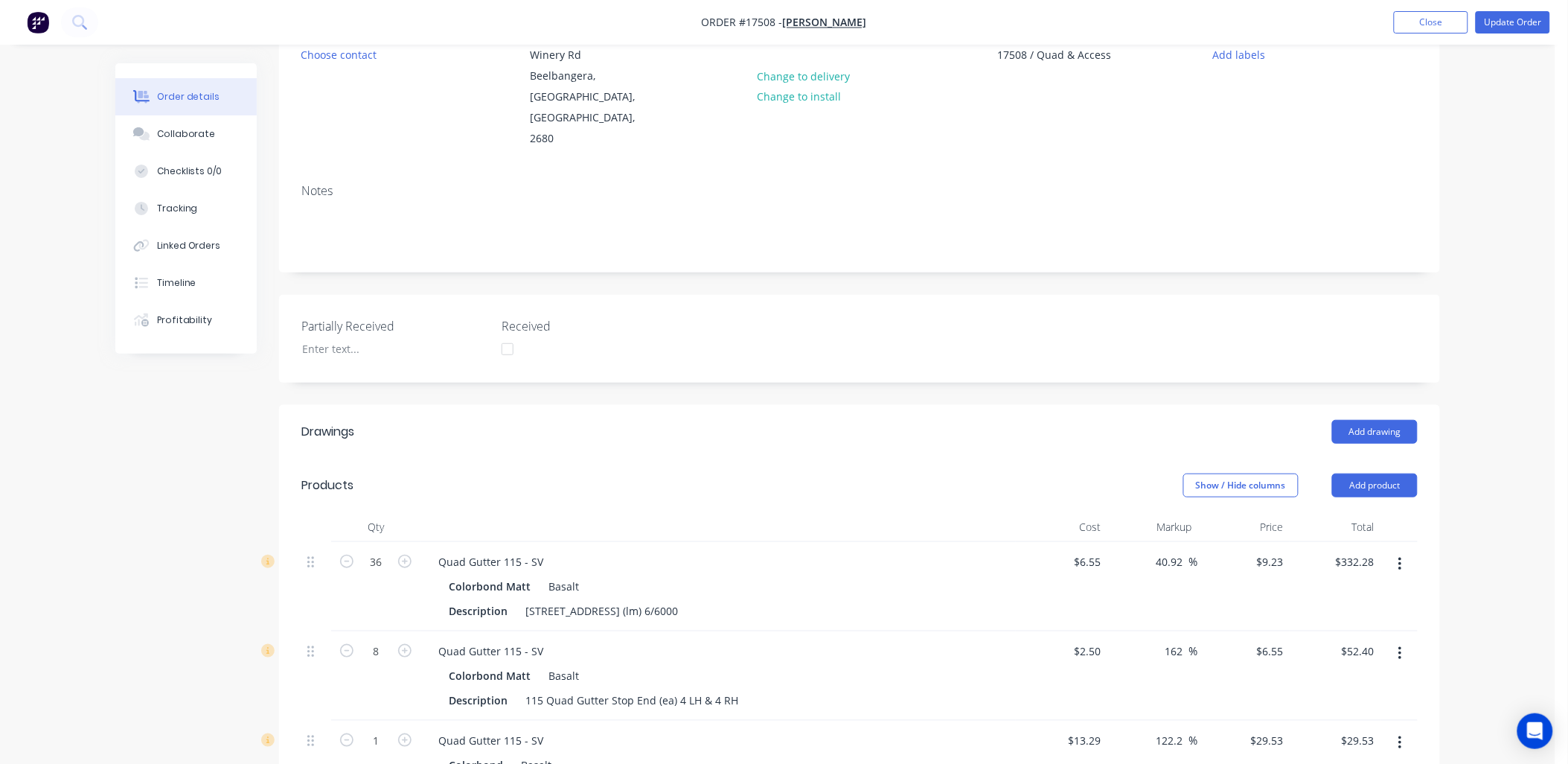
scroll to position [165, 0]
click at [352, 56] on button "Choose contact" at bounding box center [339, 52] width 92 height 20
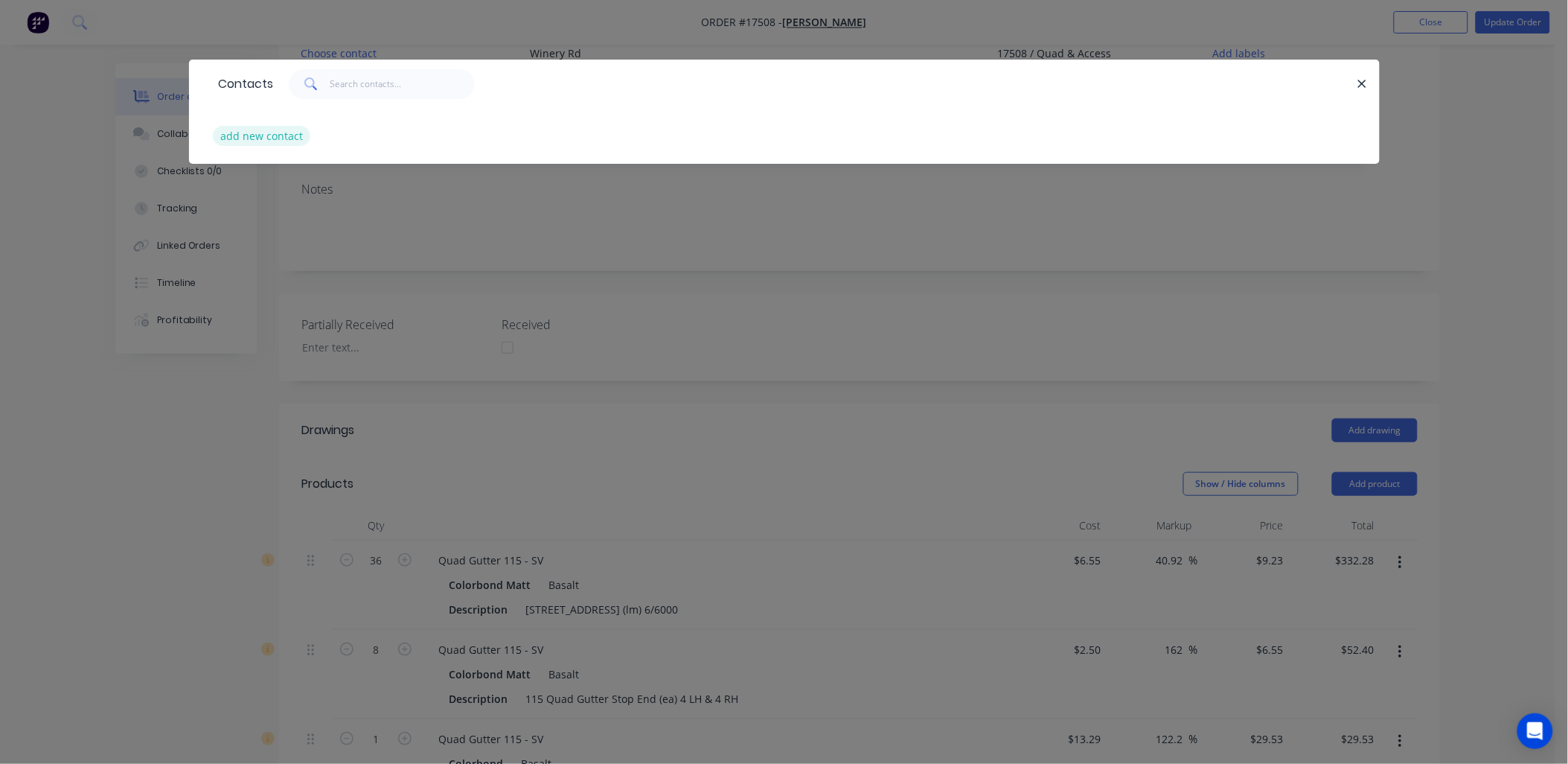
click at [277, 138] on button "add new contact" at bounding box center [262, 136] width 99 height 20
select select "AU"
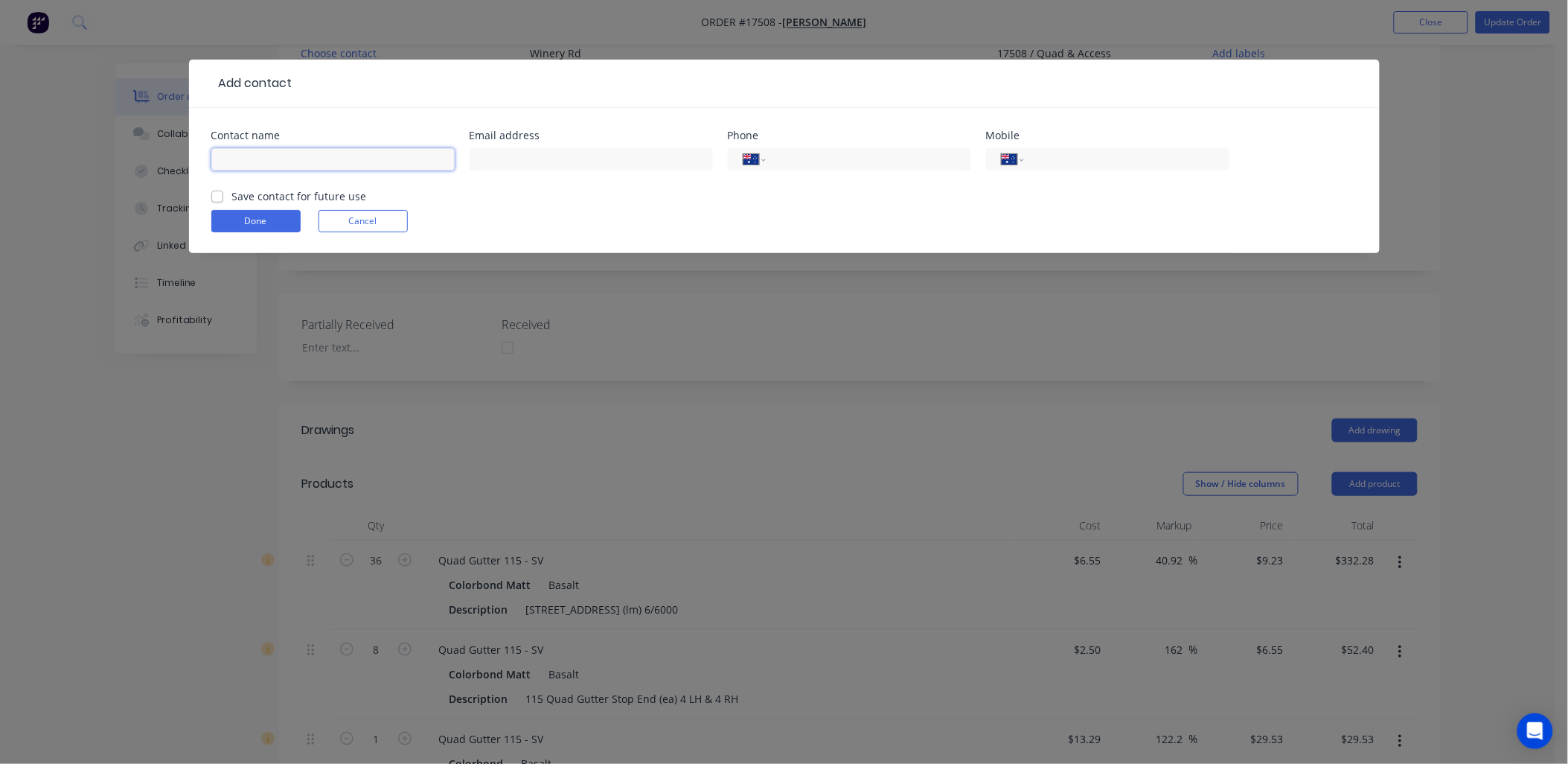
click at [361, 165] on input "text" at bounding box center [333, 158] width 243 height 22
type input "[PERSON_NAME]"
type input "[EMAIL_ADDRESS][DOMAIN_NAME]"
type input "0451 943 736"
click at [232, 196] on label "Save contact for future use" at bounding box center [299, 196] width 135 height 16
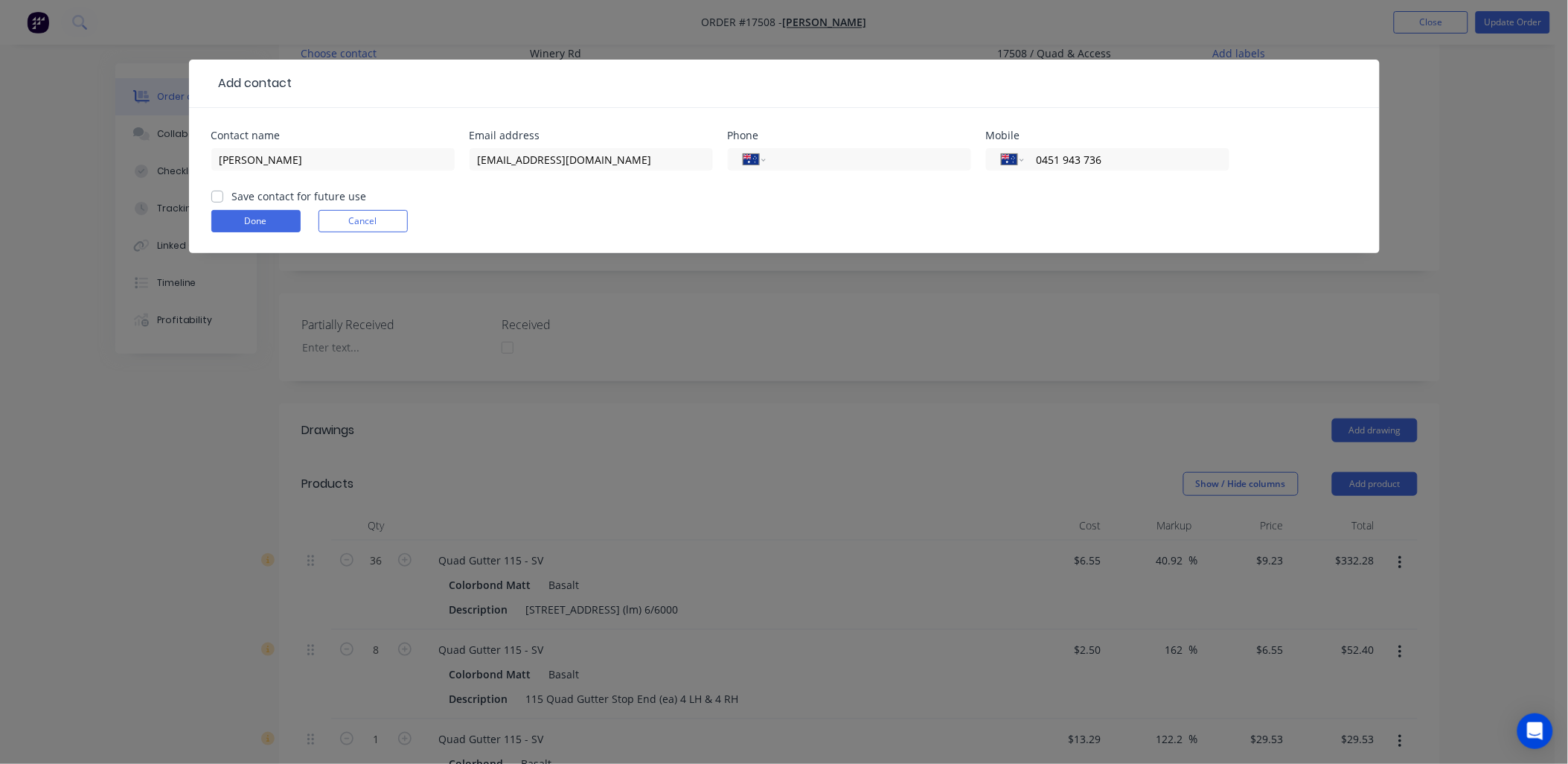
click at [211, 196] on input "Save contact for future use" at bounding box center [218, 195] width 12 height 14
checkbox input "true"
click at [252, 227] on button "Done" at bounding box center [256, 221] width 89 height 22
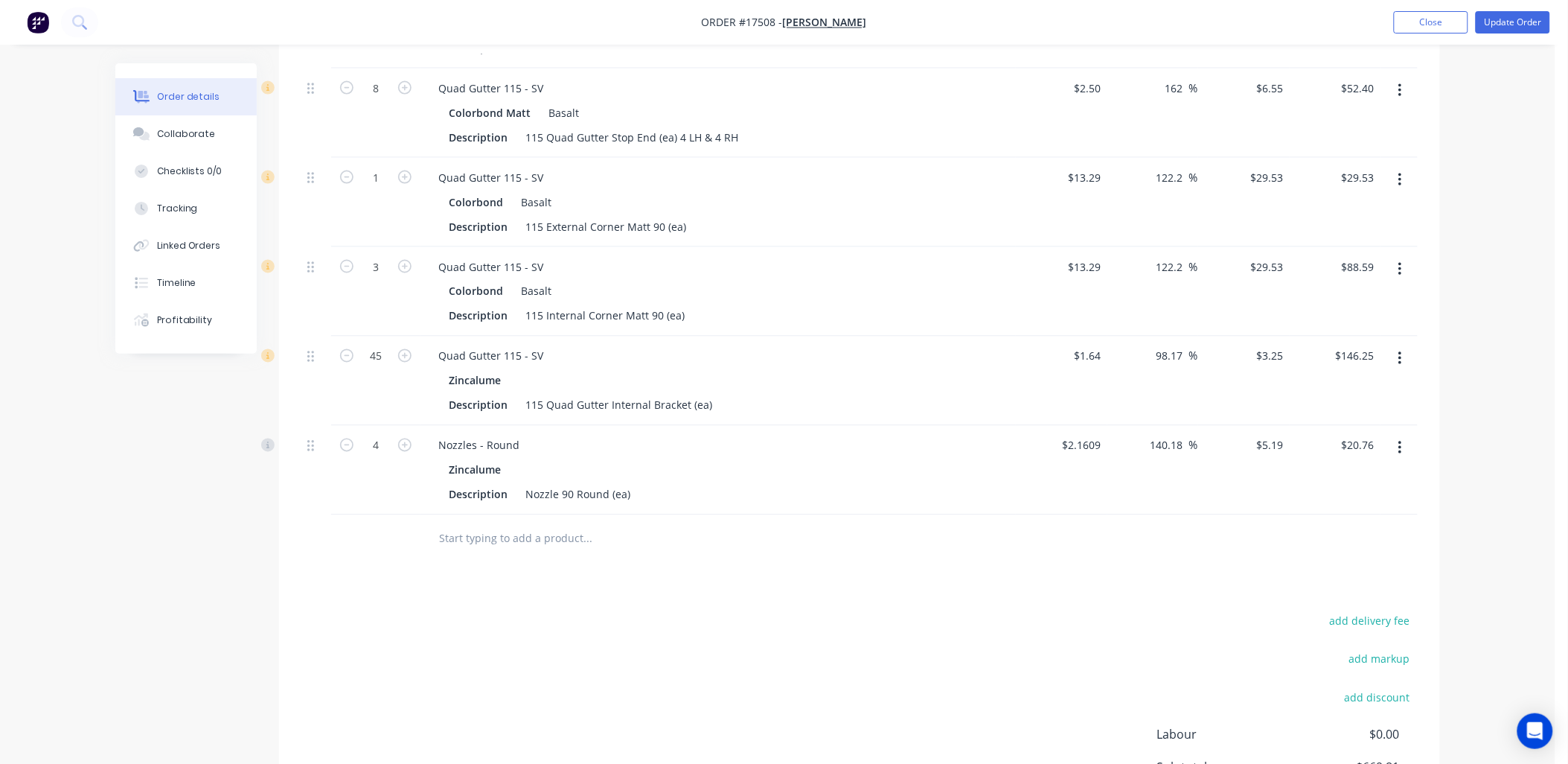
scroll to position [368, 0]
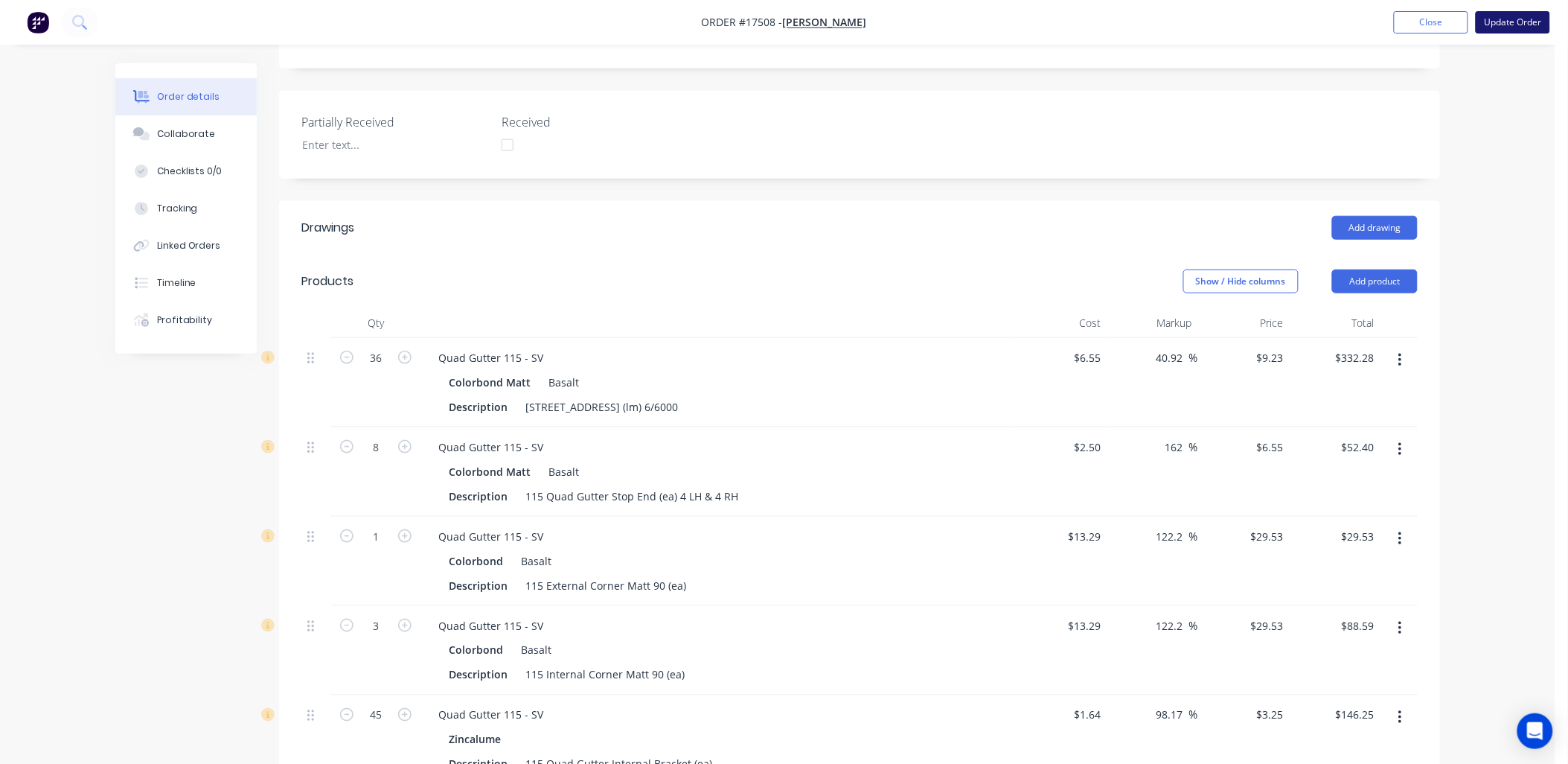
click at [1519, 20] on button "Update Order" at bounding box center [1513, 22] width 74 height 22
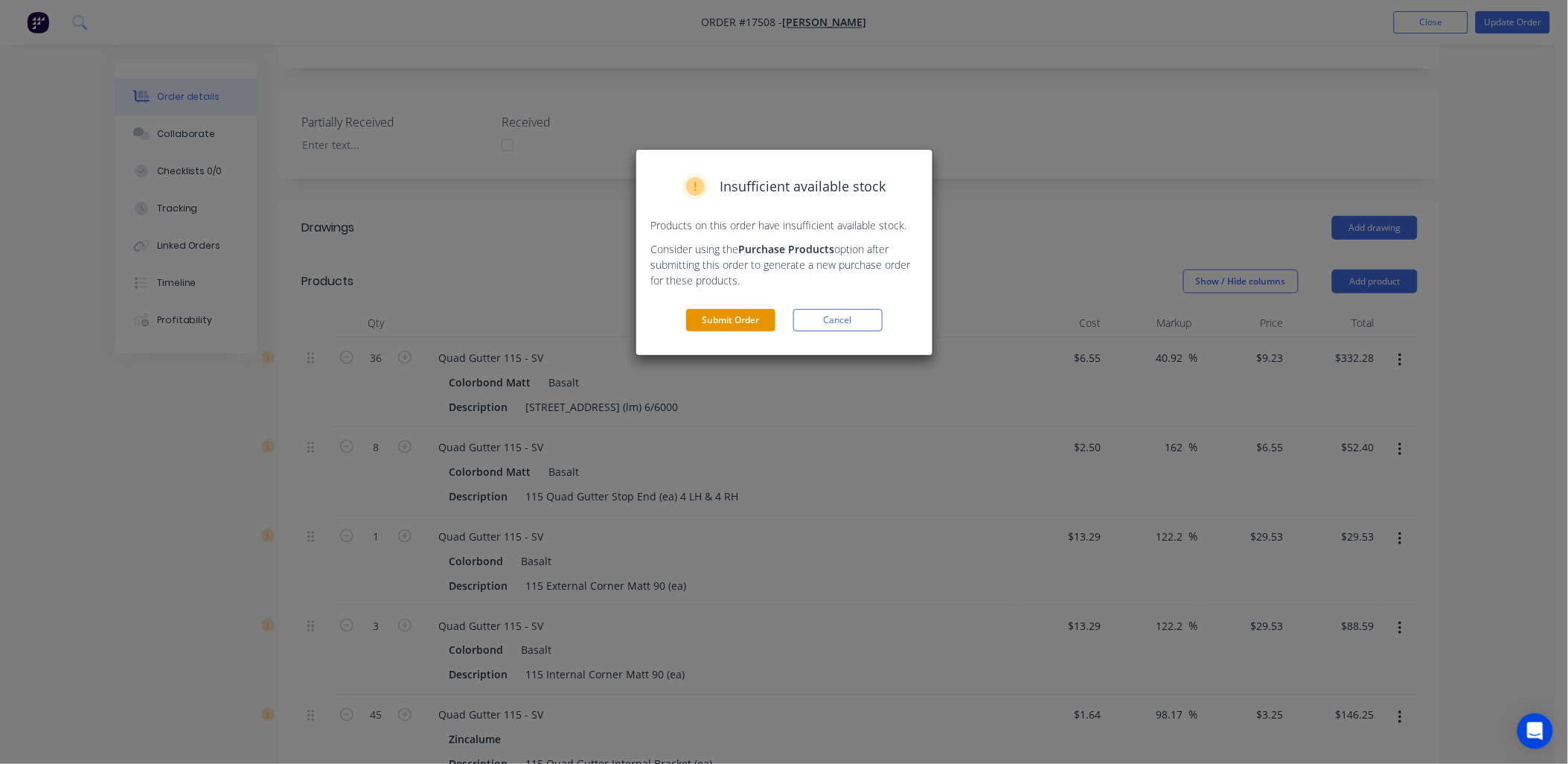
click at [750, 321] on button "Submit Order" at bounding box center [731, 320] width 89 height 22
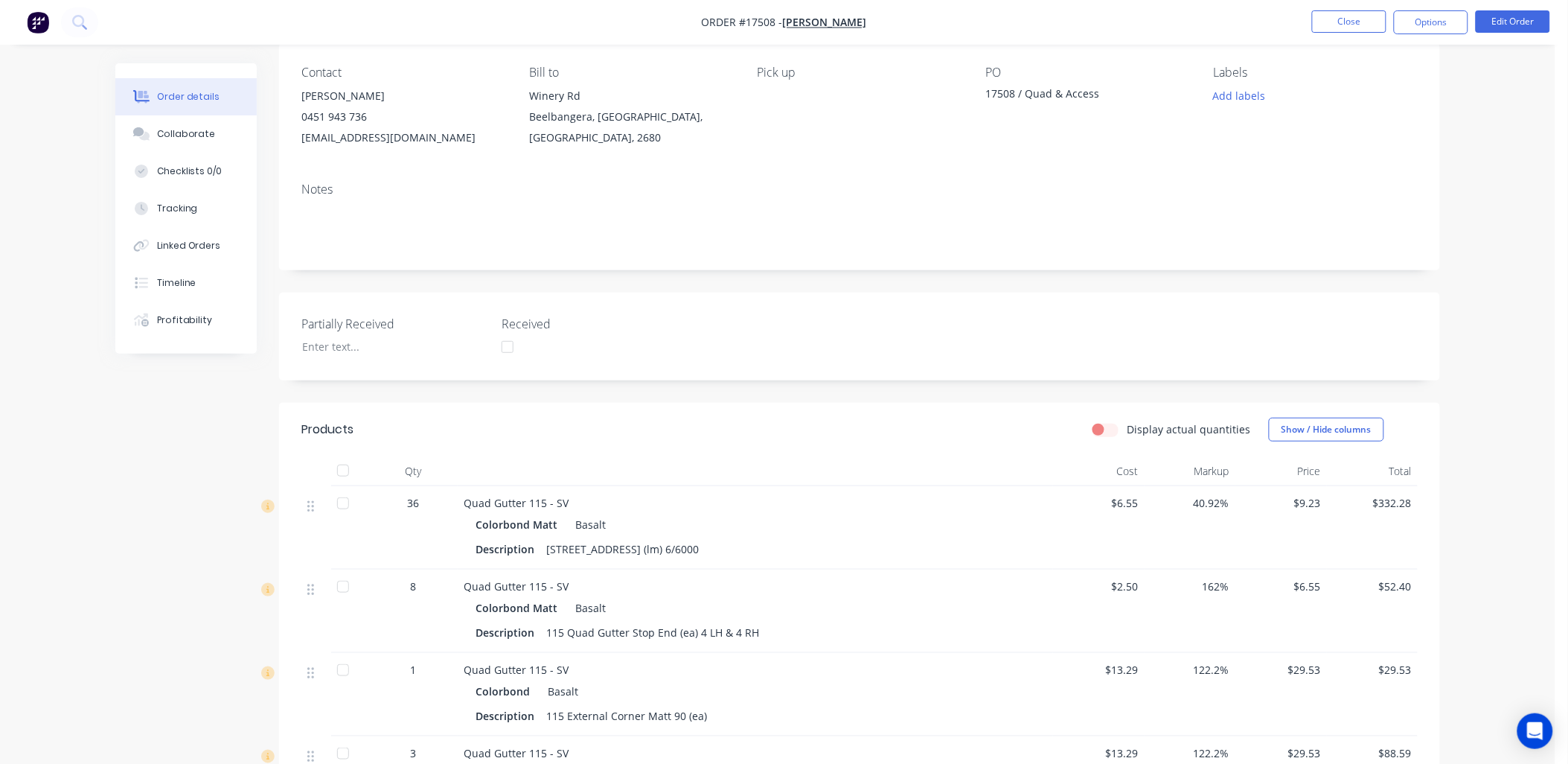
scroll to position [0, 0]
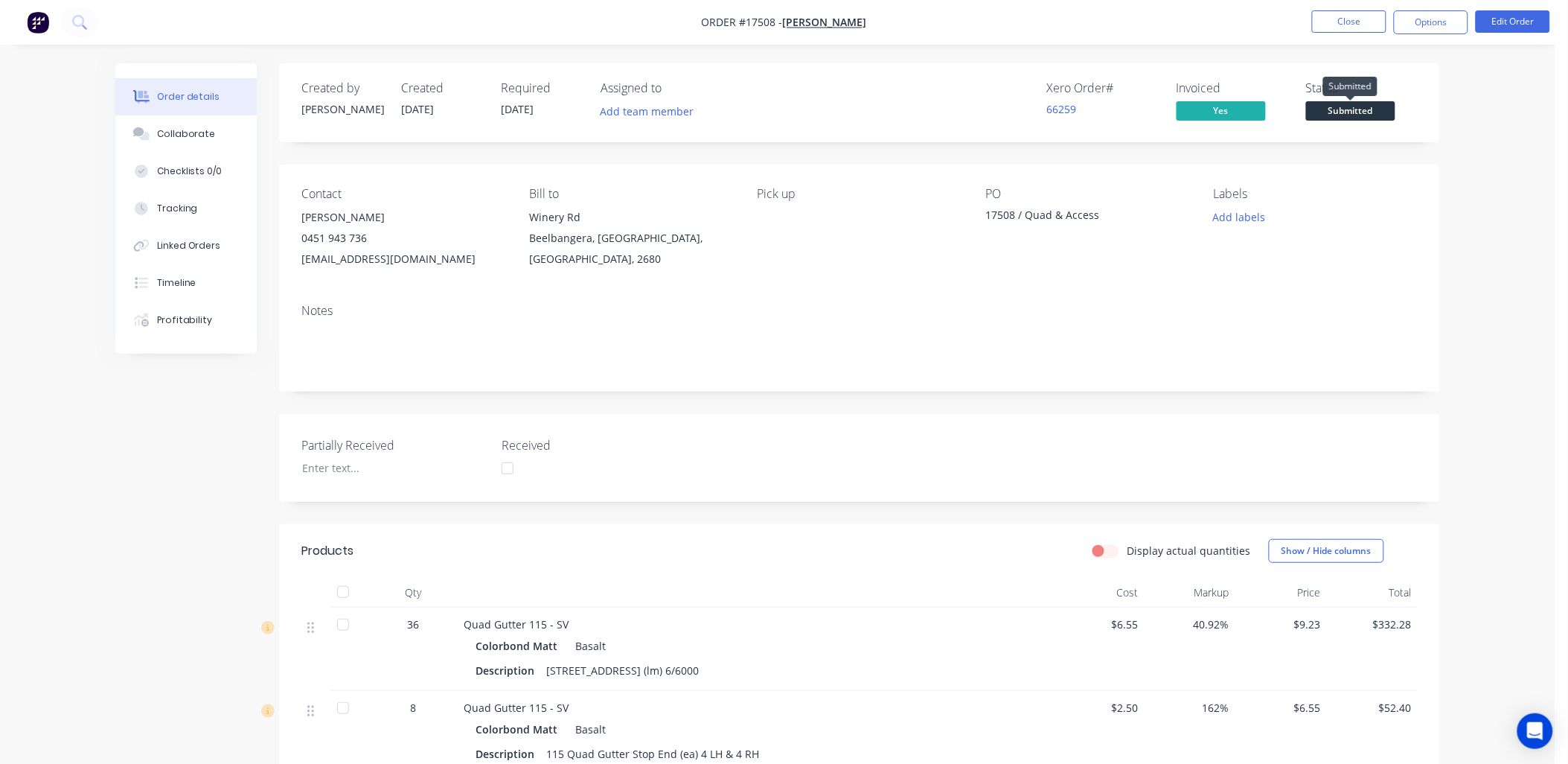
click at [1364, 110] on span "Submitted" at bounding box center [1350, 111] width 89 height 19
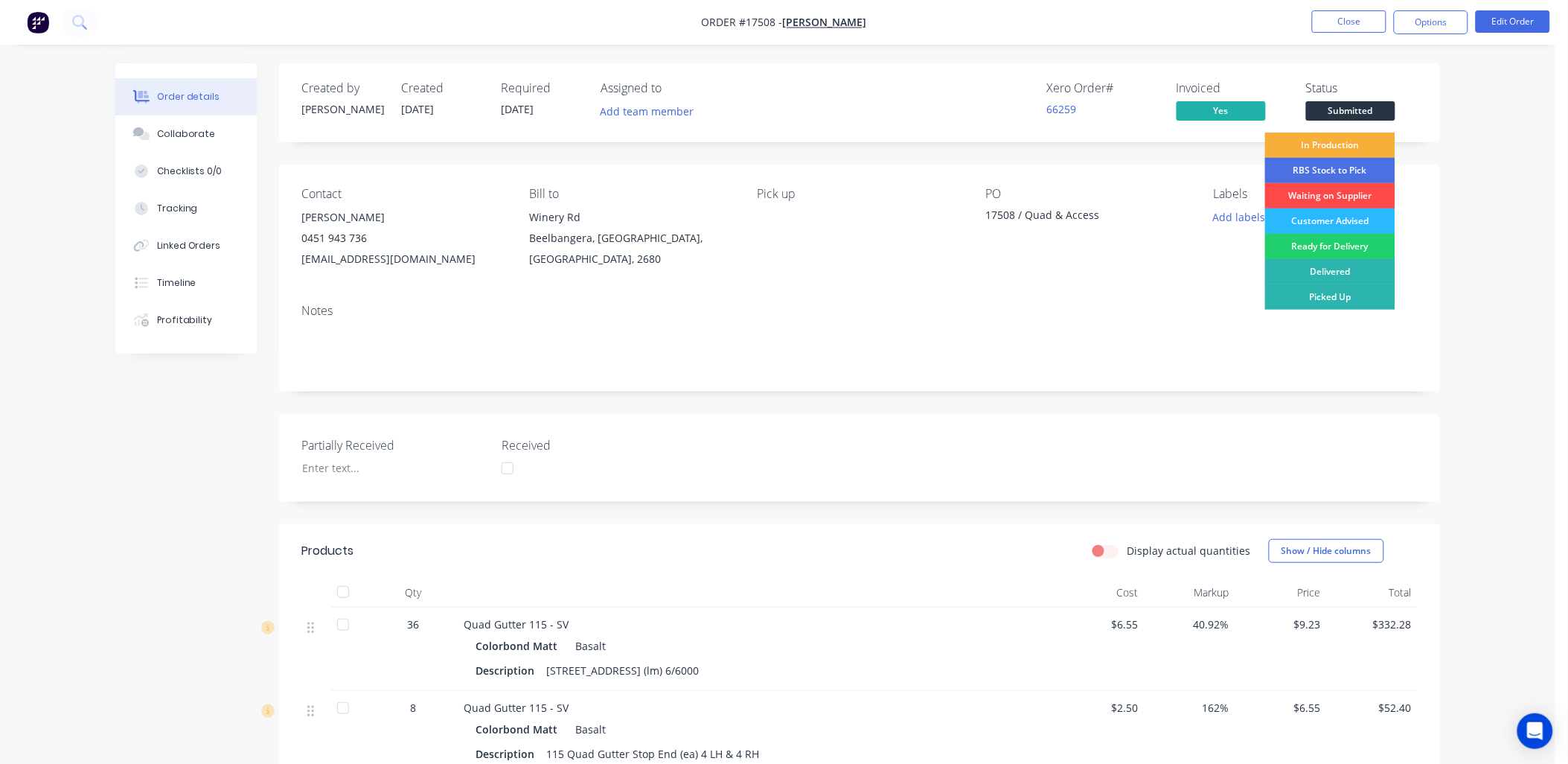
click at [1365, 192] on div "Waiting on Supplier" at bounding box center [1330, 196] width 130 height 25
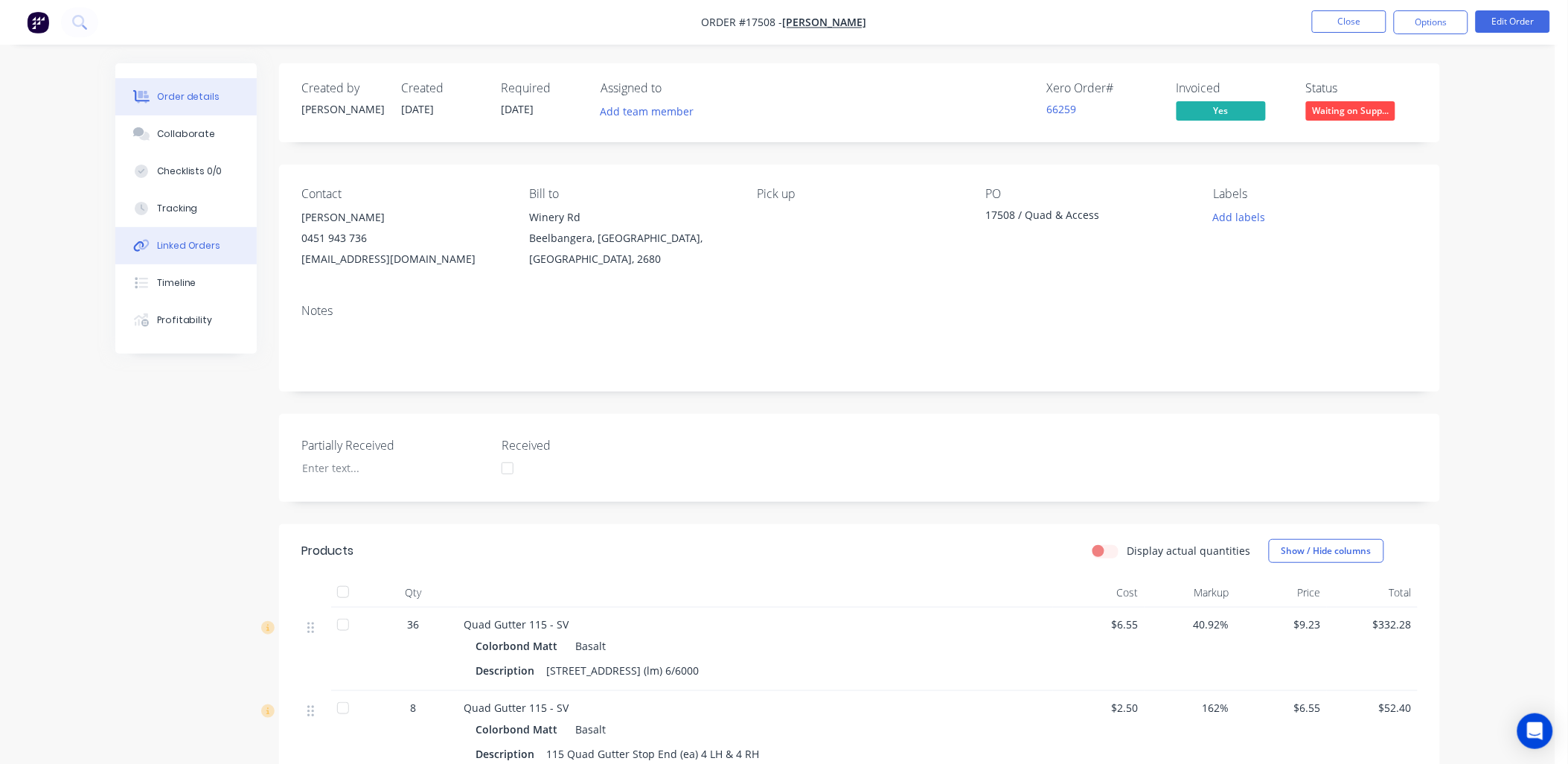
click at [198, 248] on div "Linked Orders" at bounding box center [189, 246] width 64 height 14
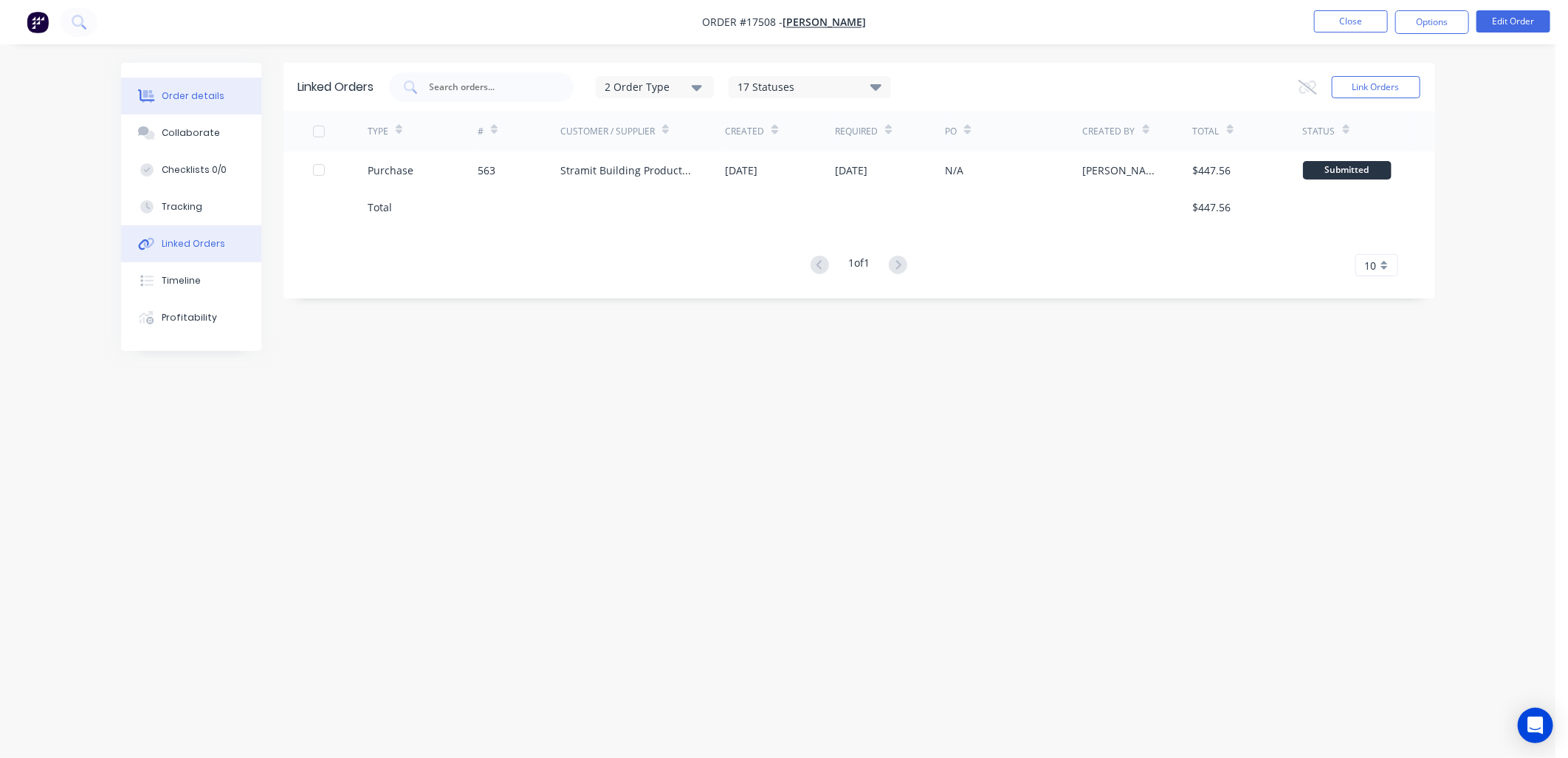
click at [195, 99] on div "Order details" at bounding box center [192, 96] width 62 height 14
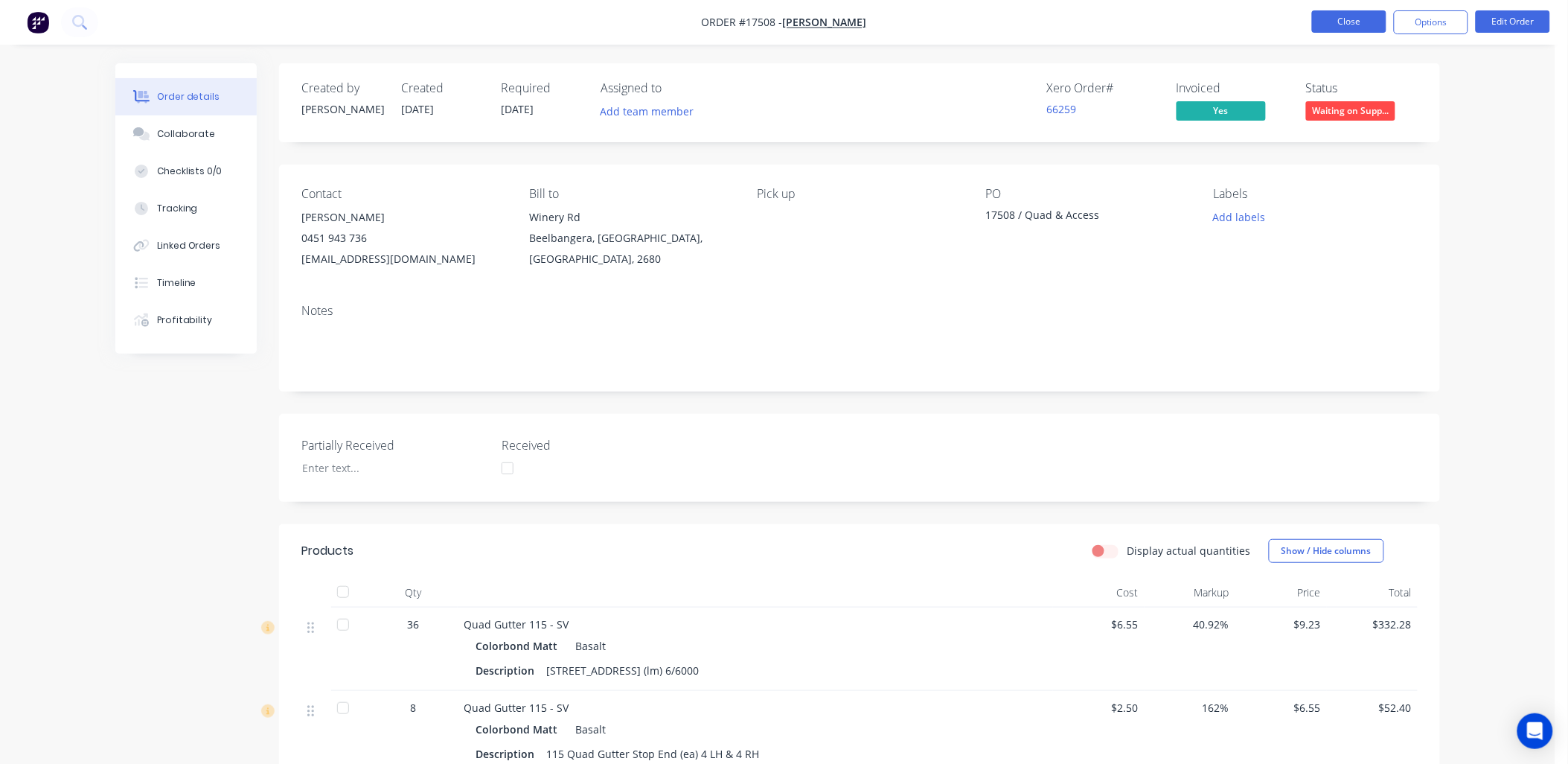
click at [1335, 22] on button "Close" at bounding box center [1349, 21] width 74 height 22
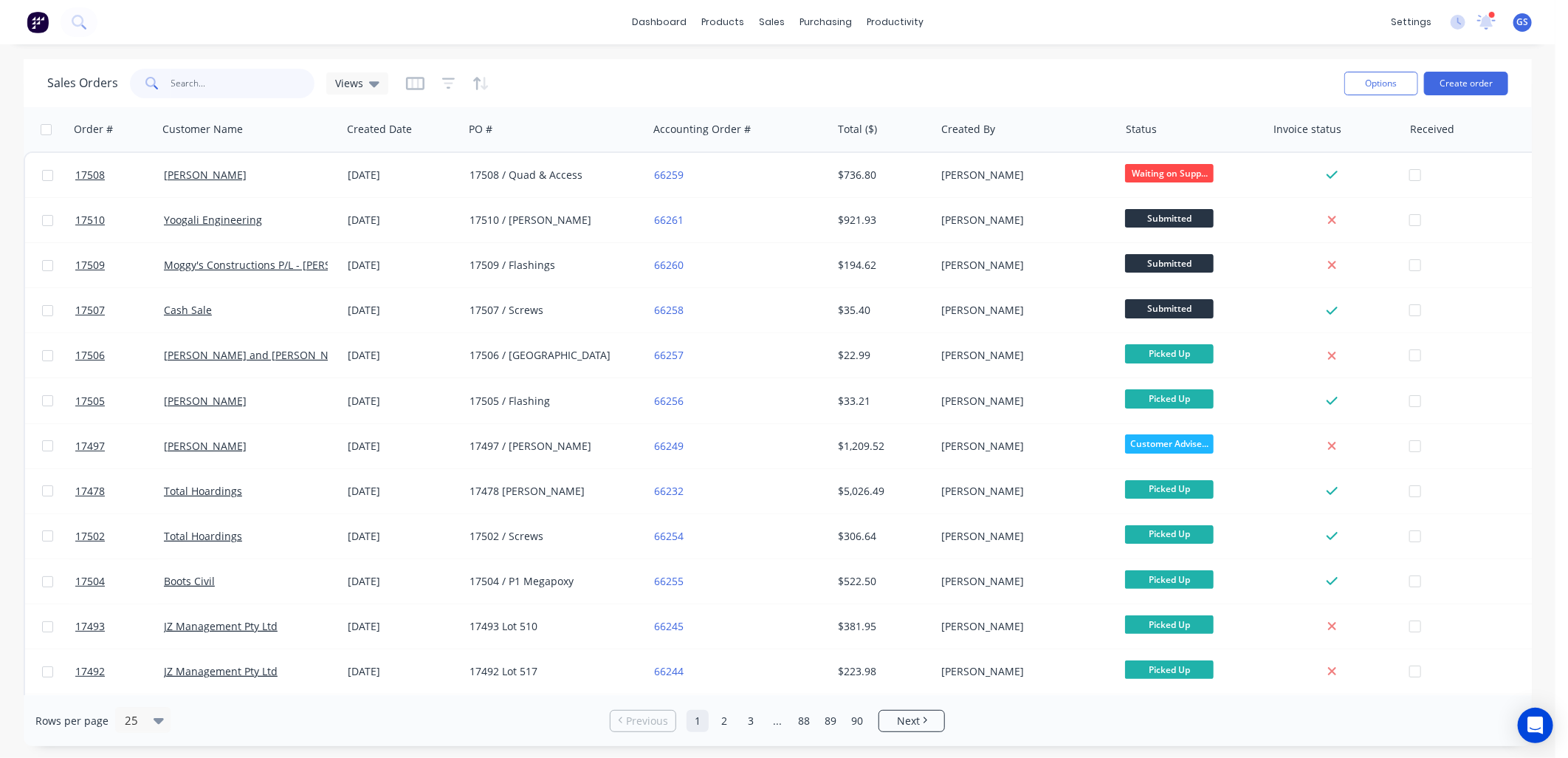
click at [252, 80] on input "text" at bounding box center [243, 83] width 144 height 29
click at [1477, 76] on button "Create order" at bounding box center [1466, 83] width 84 height 23
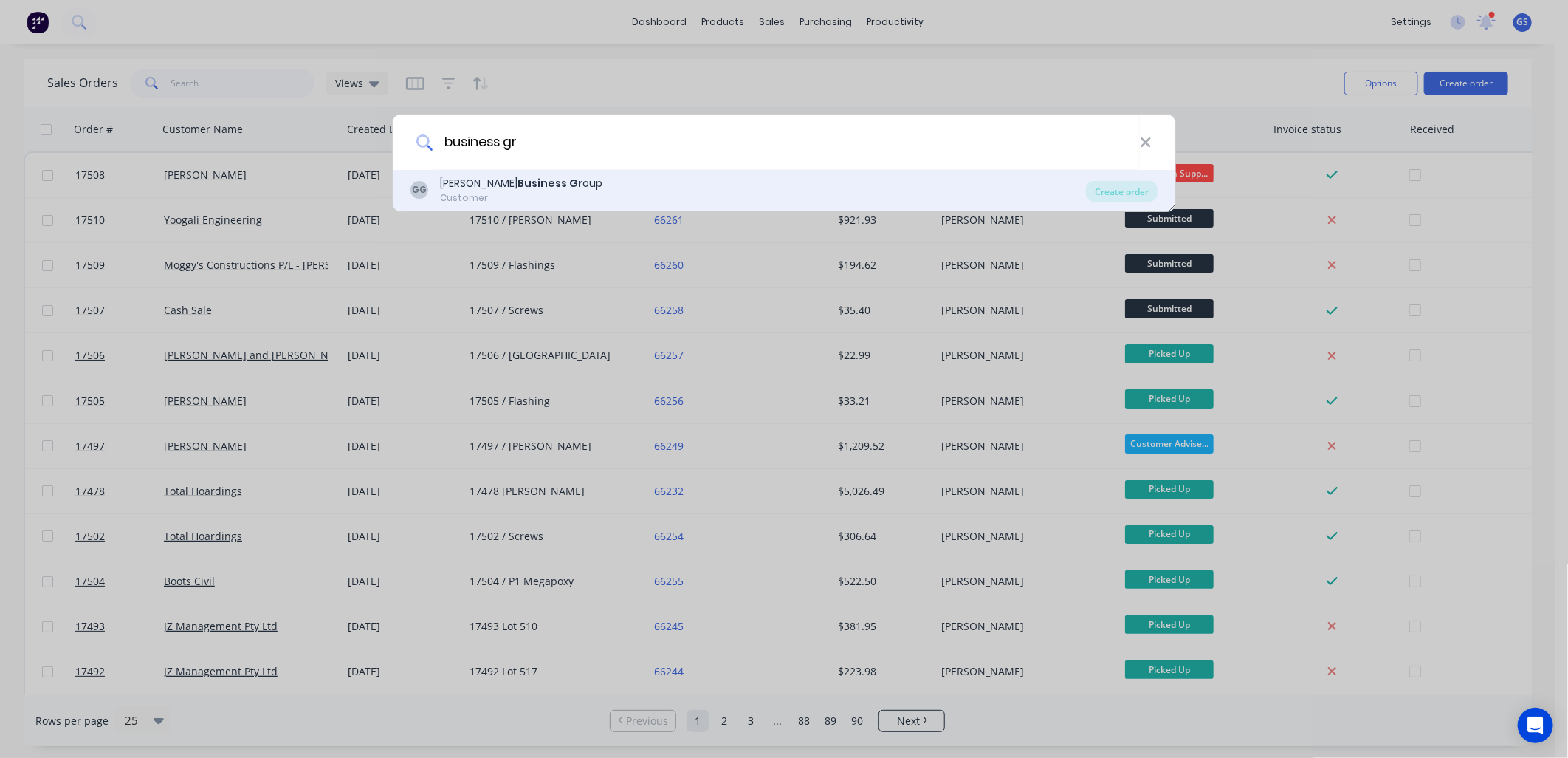
type input "business gr"
click at [517, 189] on b "Business Gr" at bounding box center [549, 183] width 65 height 15
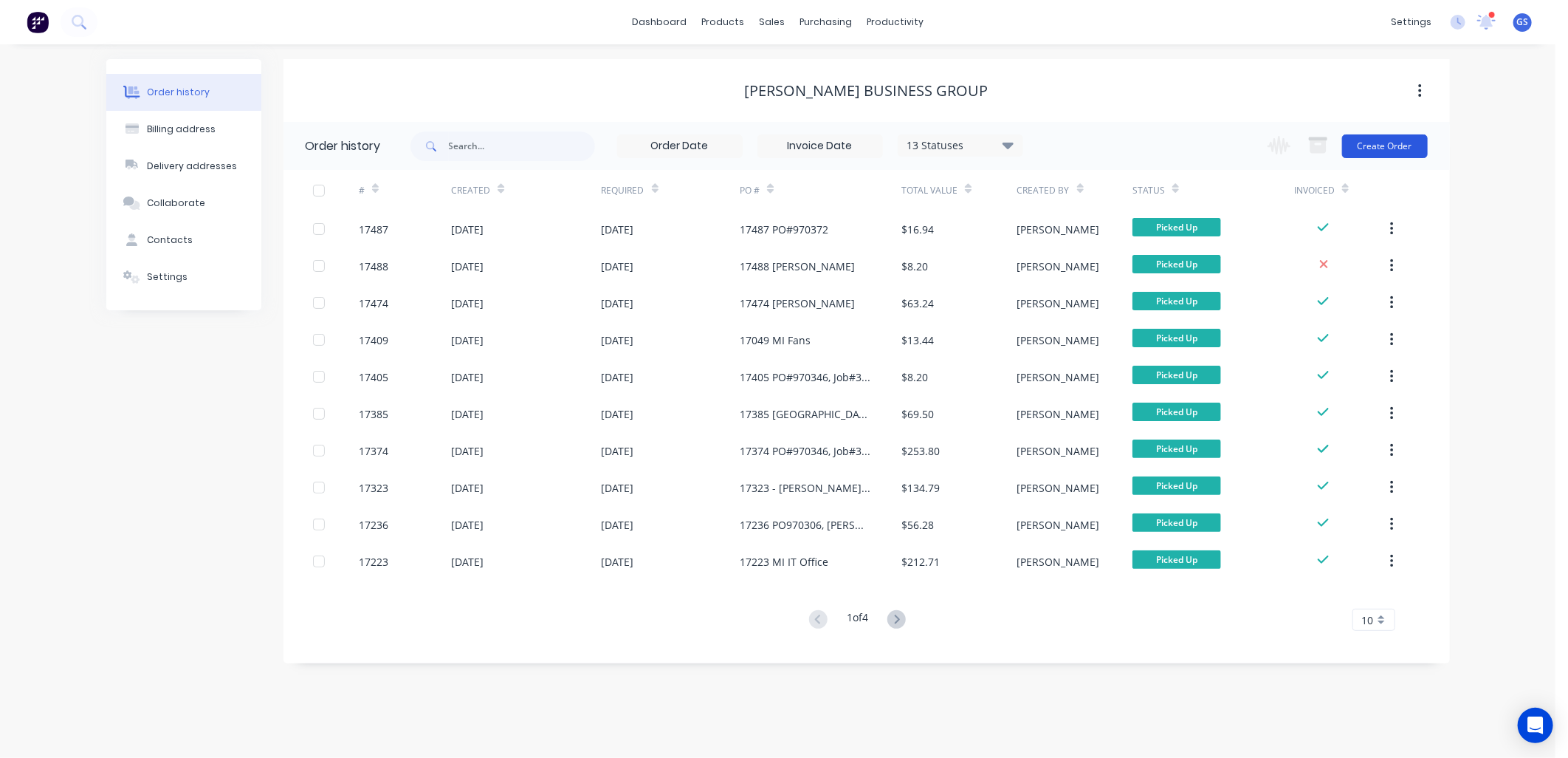
click at [1397, 144] on button "Create Order" at bounding box center [1385, 146] width 86 height 23
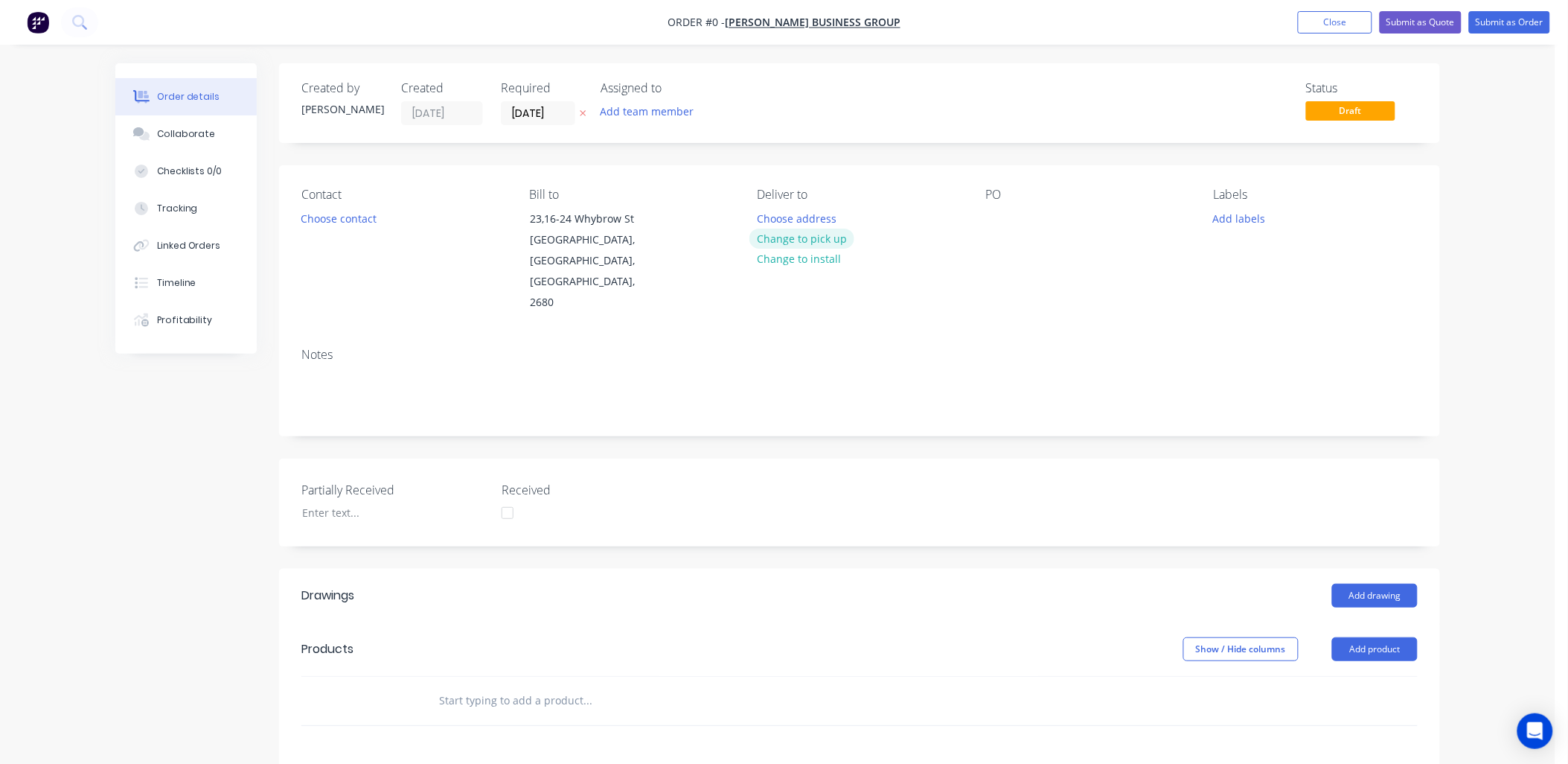
click at [842, 239] on button "Change to pick up" at bounding box center [802, 238] width 105 height 20
click at [983, 230] on div "Contact Choose contact [PERSON_NAME] to 23,[STREET_ADDRESS][PERSON_NAME] Pick u…" at bounding box center [859, 250] width 1161 height 171
click at [993, 213] on div at bounding box center [997, 218] width 23 height 21
drag, startPoint x: 1051, startPoint y: 217, endPoint x: 1059, endPoint y: 236, distance: 20.6
click at [1051, 218] on div "17511 / PO970380" at bounding box center [1041, 218] width 113 height 21
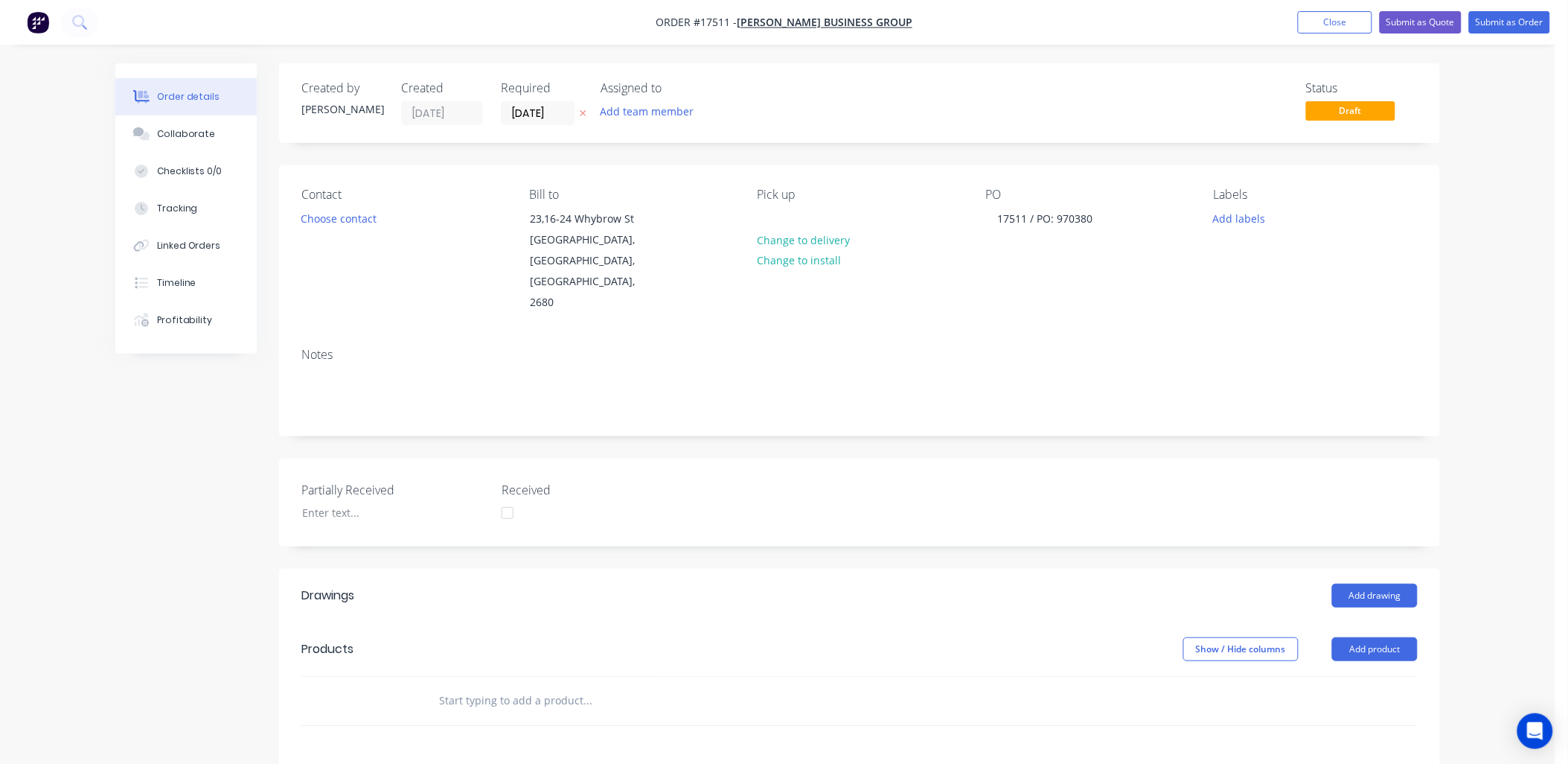
click at [543, 685] on input "text" at bounding box center [587, 700] width 298 height 30
click at [1359, 584] on button "Add drawing" at bounding box center [1375, 595] width 86 height 23
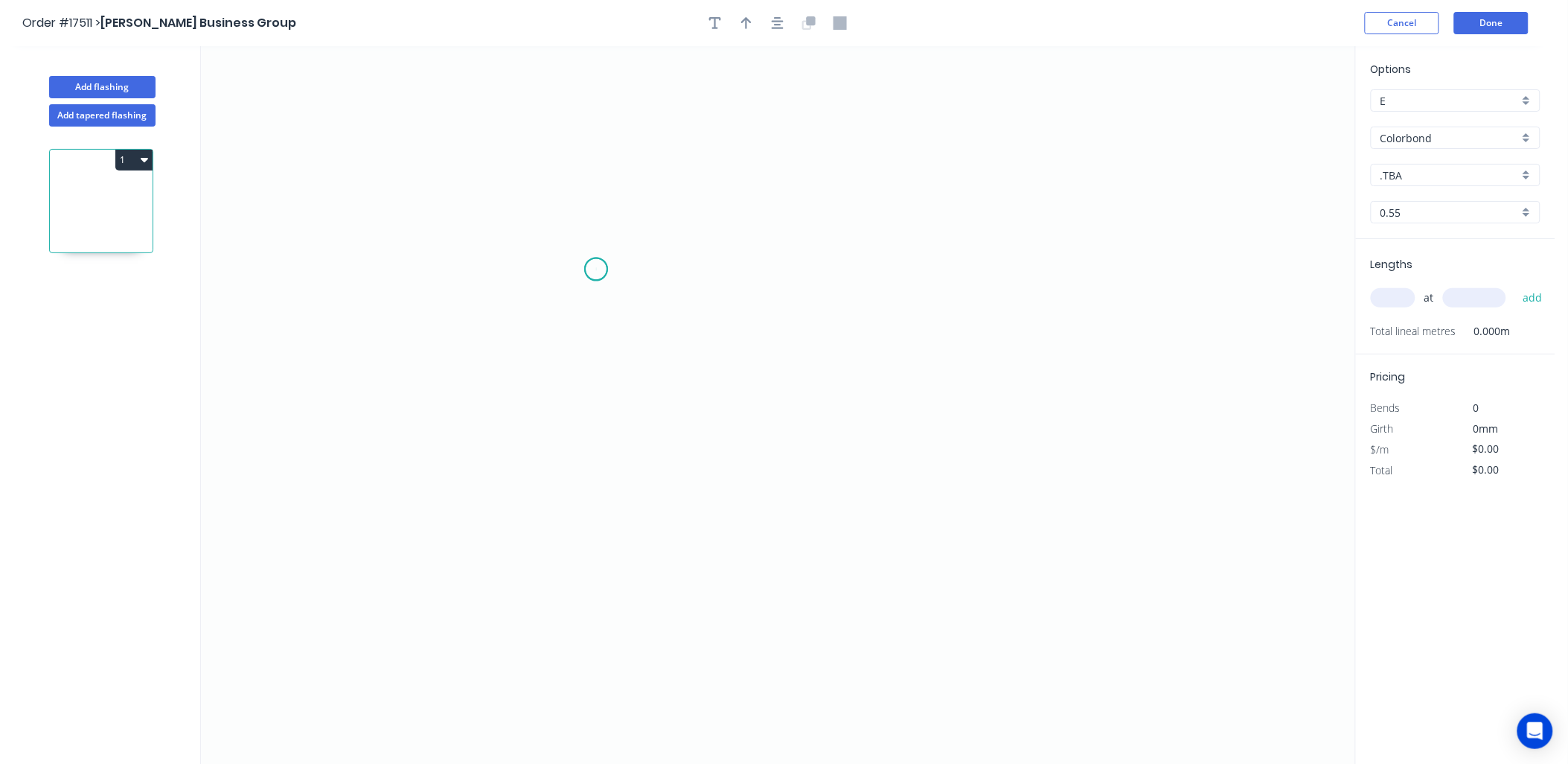
click at [596, 269] on icon "0" at bounding box center [778, 405] width 1154 height 719
click at [579, 501] on icon "0" at bounding box center [778, 405] width 1154 height 719
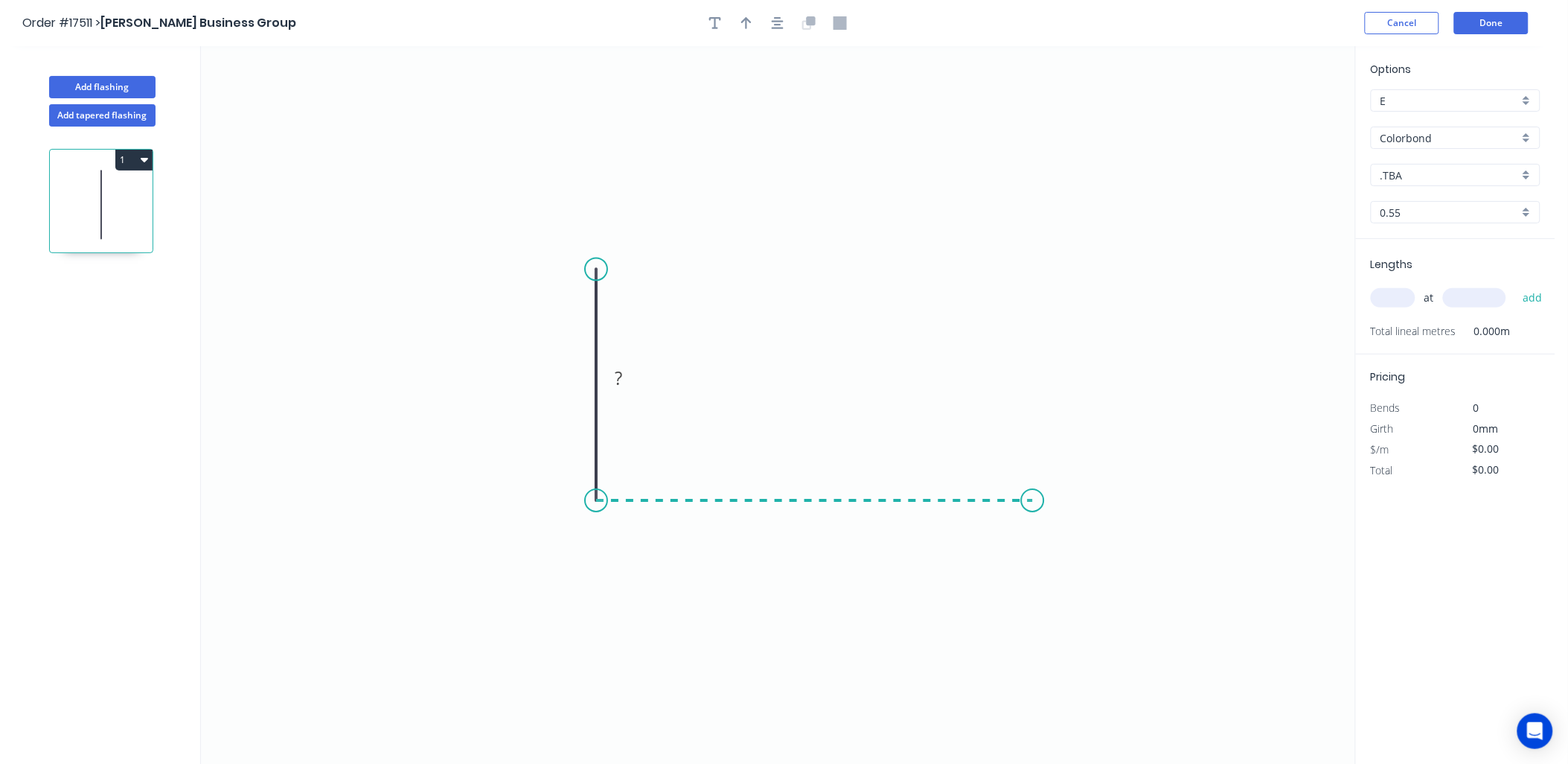
click at [1033, 510] on icon "0 ?" at bounding box center [778, 405] width 1154 height 719
click at [628, 553] on div "Show angle" at bounding box center [671, 553] width 149 height 30
drag, startPoint x: 571, startPoint y: 374, endPoint x: 584, endPoint y: 381, distance: 14.8
click at [579, 380] on g "?" at bounding box center [573, 377] width 30 height 24
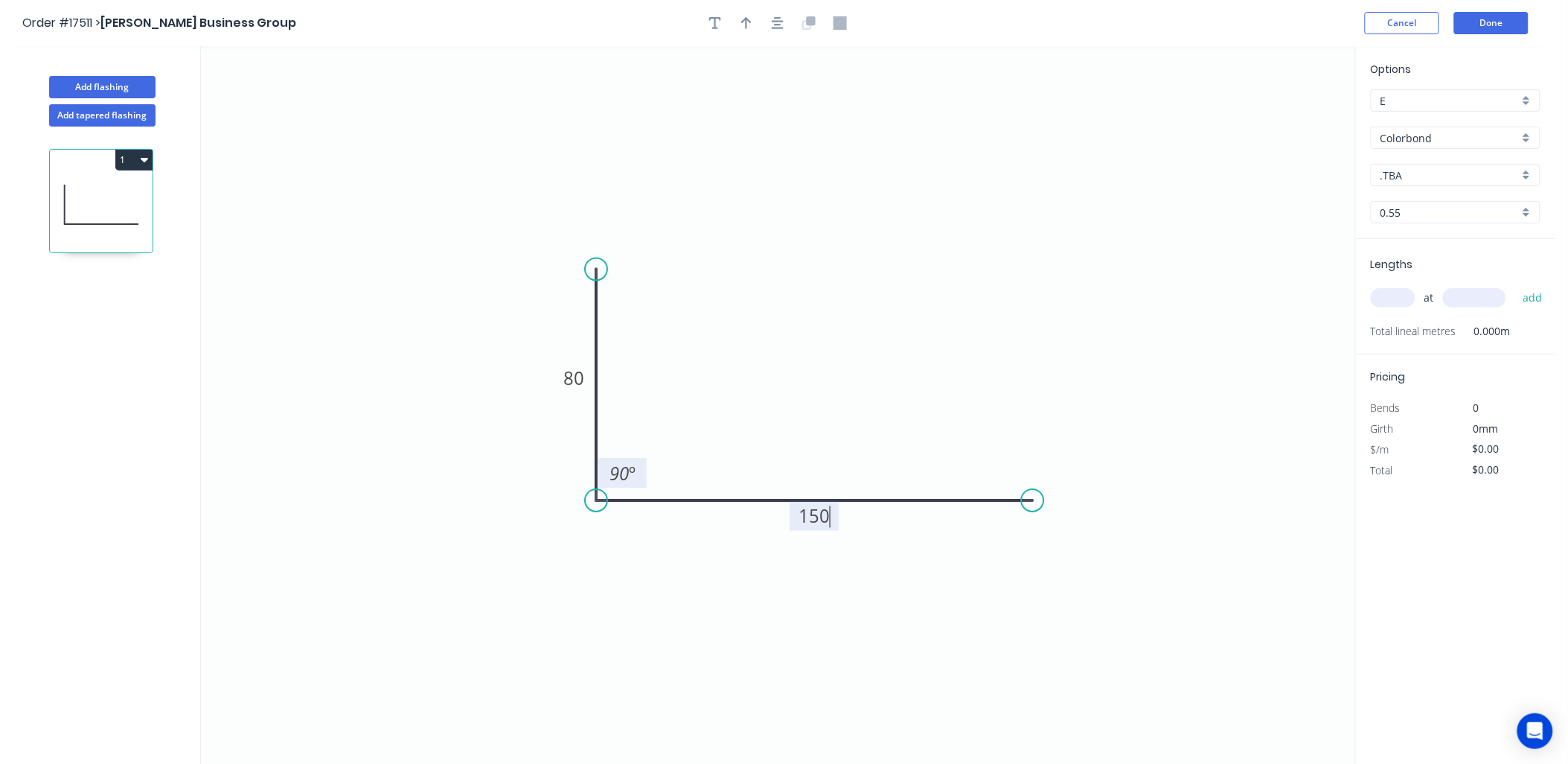
type input "$13.07"
drag, startPoint x: 623, startPoint y: 462, endPoint x: 715, endPoint y: 534, distance: 116.8
click at [624, 462] on tspan "90" at bounding box center [619, 473] width 20 height 24
drag, startPoint x: 746, startPoint y: 19, endPoint x: 1111, endPoint y: 79, distance: 369.9
click at [749, 19] on icon "button" at bounding box center [746, 23] width 11 height 14
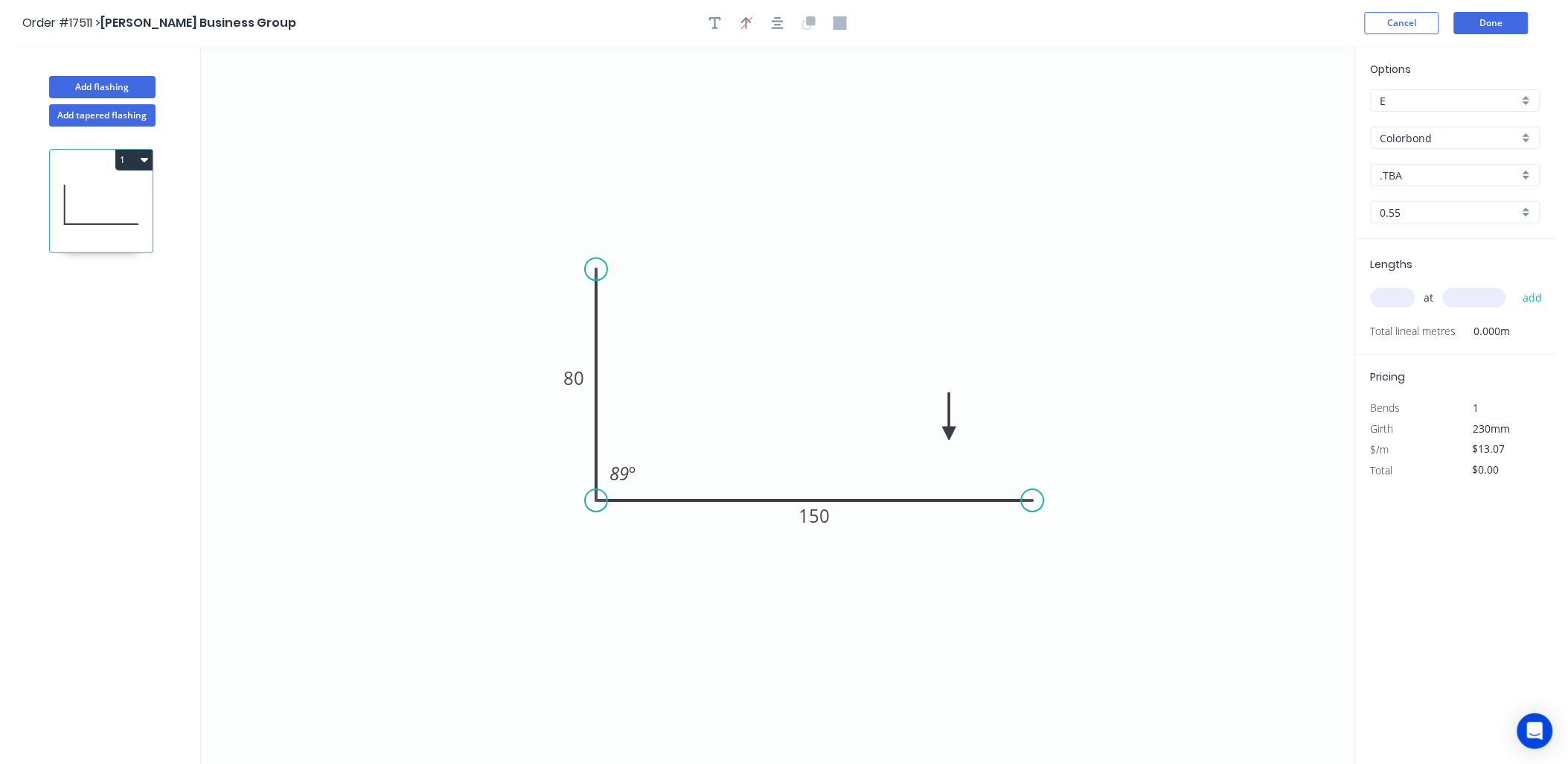
drag, startPoint x: 1278, startPoint y: 119, endPoint x: 975, endPoint y: 424, distance: 429.9
click at [945, 440] on icon at bounding box center [950, 416] width 14 height 48
click at [1529, 174] on div ".TBA" at bounding box center [1456, 174] width 170 height 22
click at [1425, 240] on div "Surfmist" at bounding box center [1456, 229] width 168 height 26
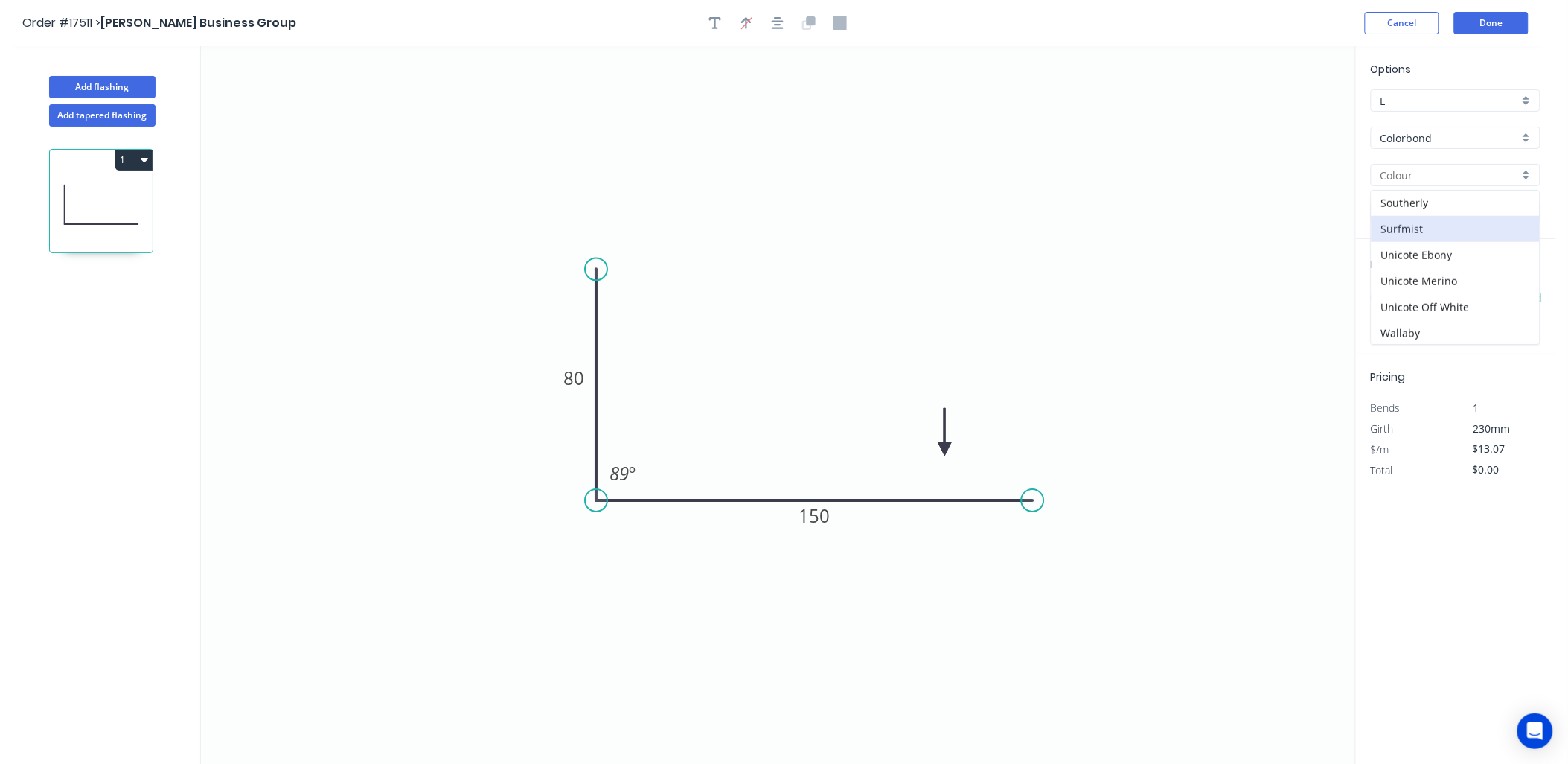
type input "Surfmist"
click at [1405, 300] on input "text" at bounding box center [1393, 298] width 45 height 20
type input "2"
type input "470"
click at [1515, 285] on button "add" at bounding box center [1532, 297] width 35 height 25
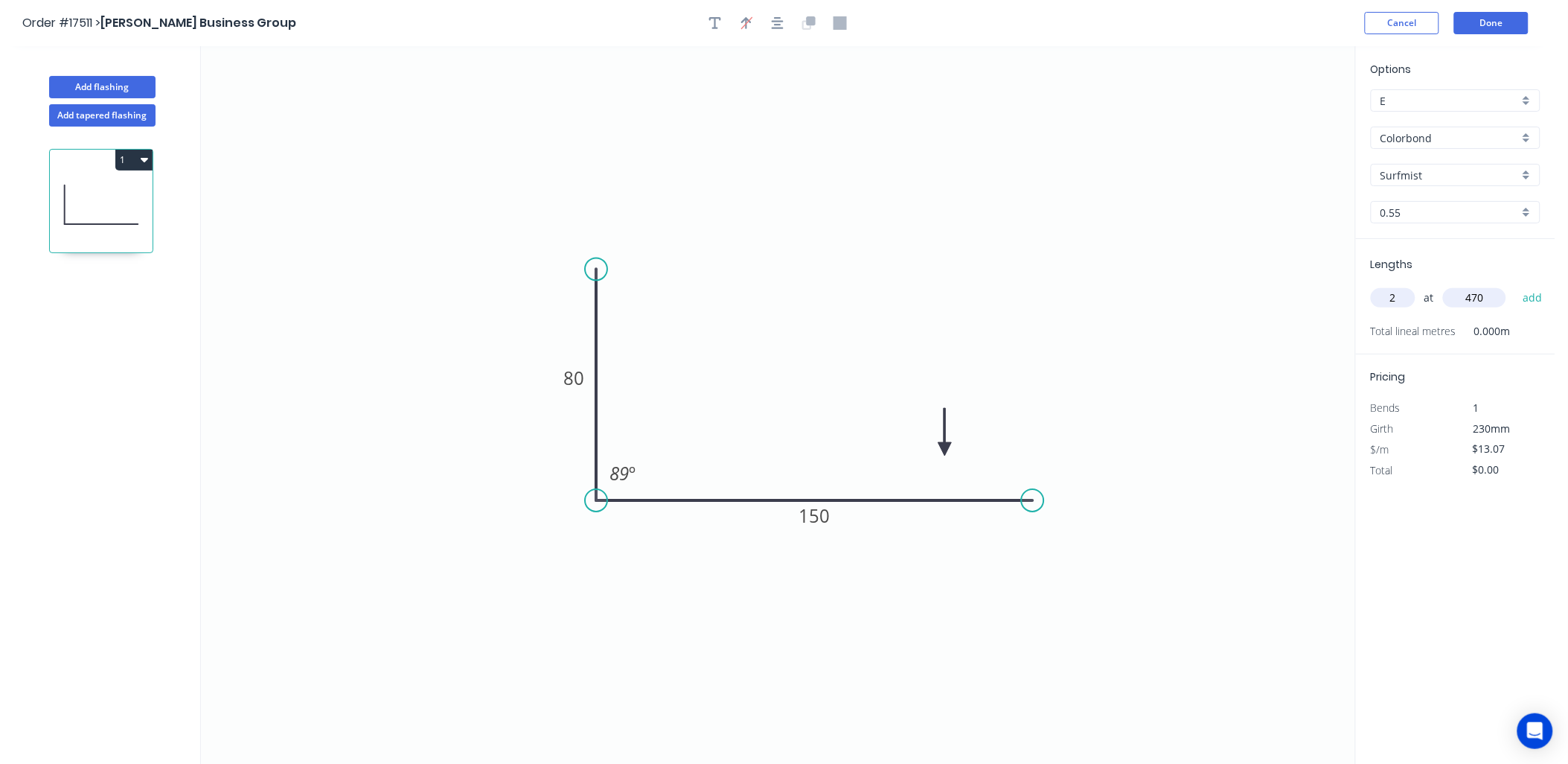
type input "$26.14"
click at [1485, 23] on button "Done" at bounding box center [1491, 23] width 74 height 22
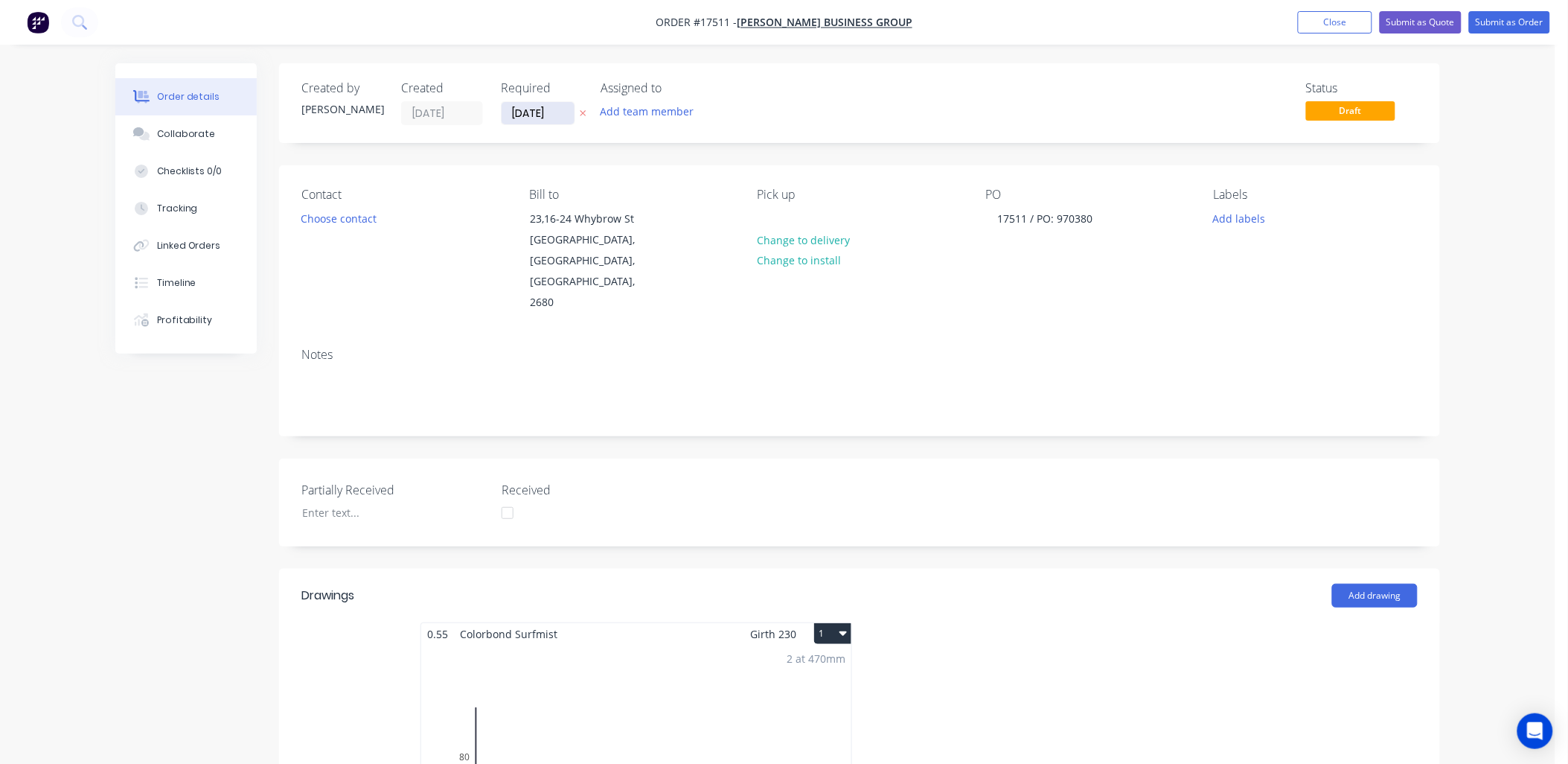
click at [564, 116] on input "[DATE]" at bounding box center [538, 113] width 73 height 22
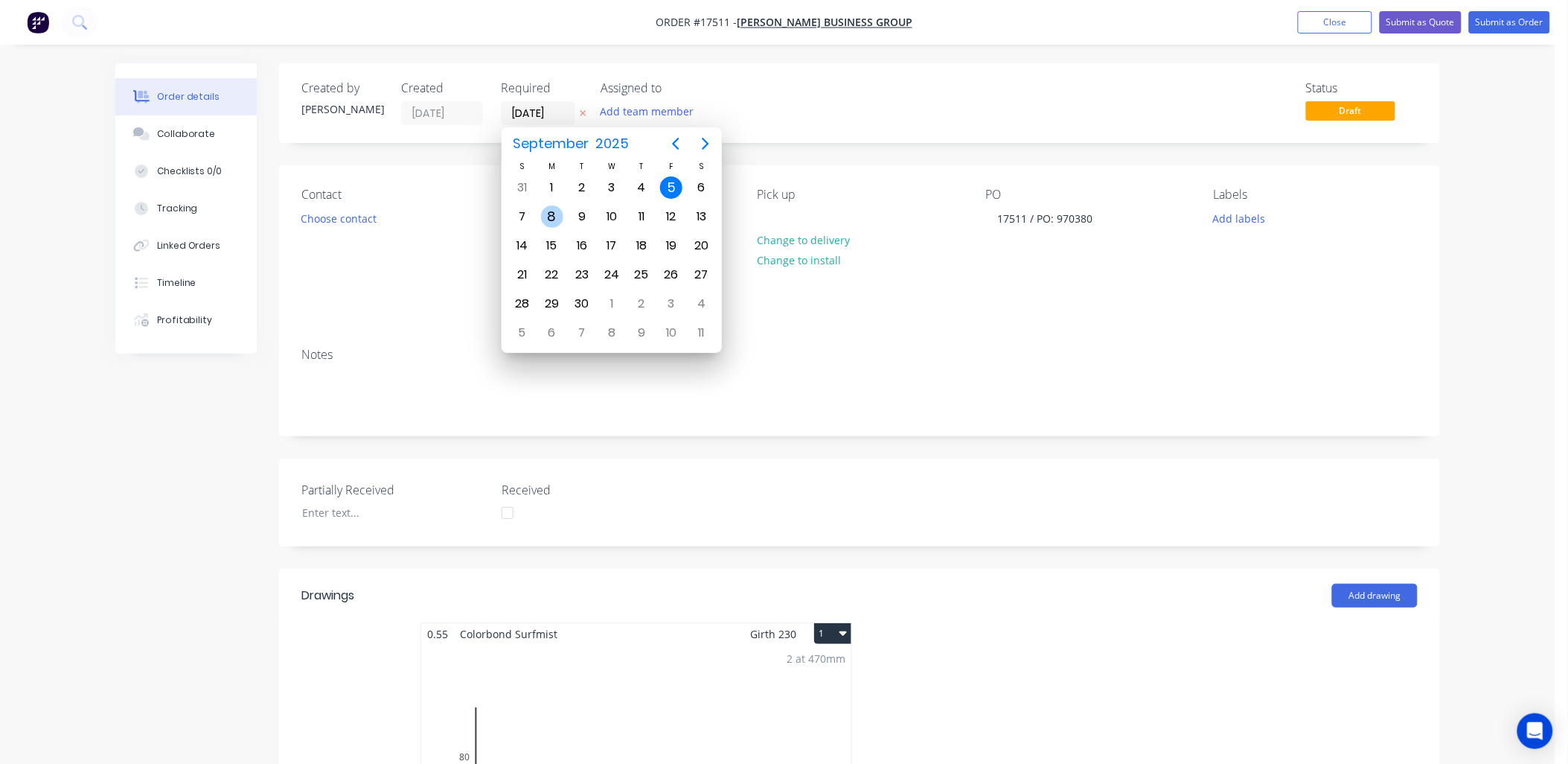
click at [552, 214] on div "8" at bounding box center [552, 216] width 22 height 22
type input "[DATE]"
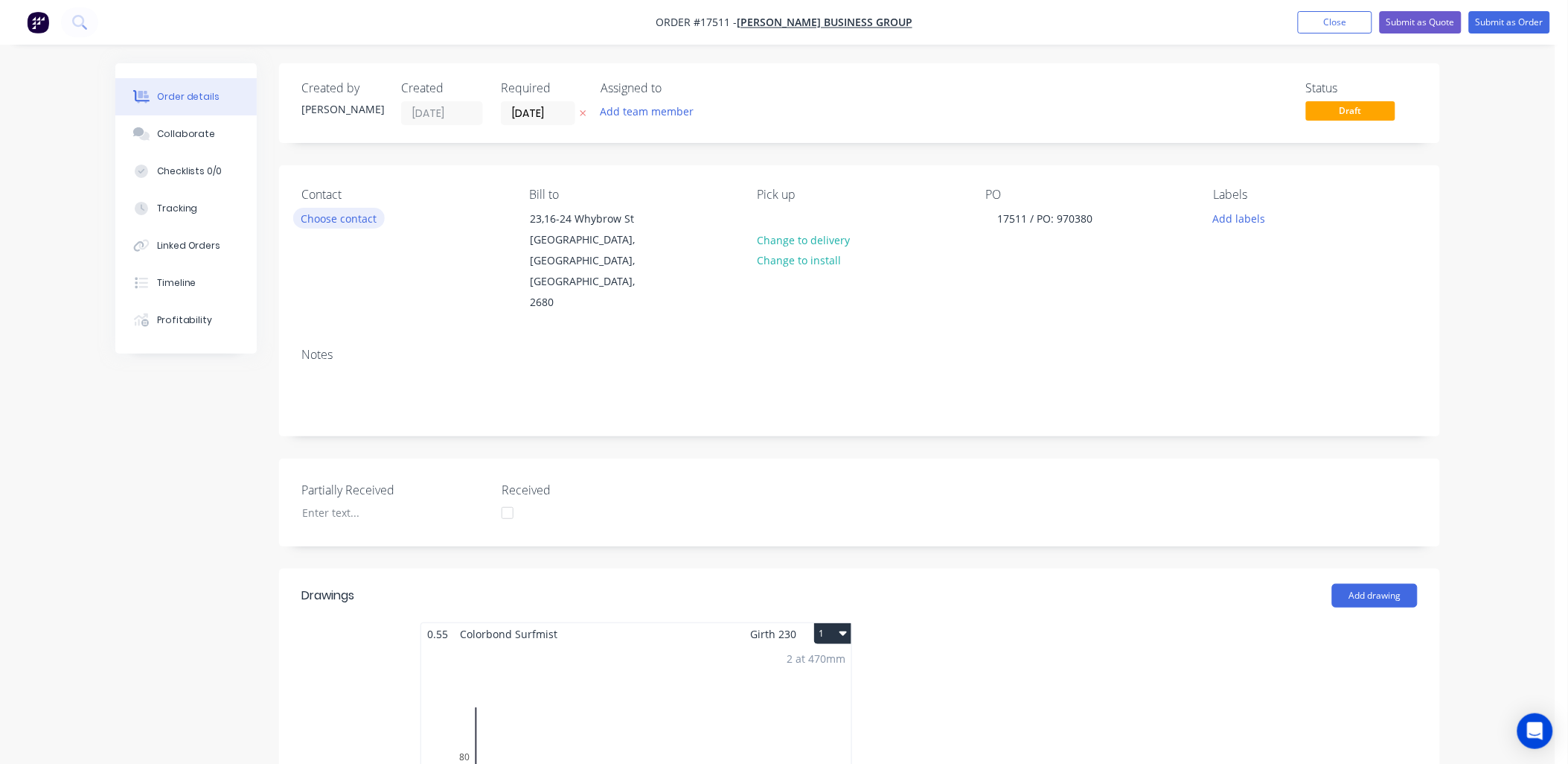
click at [355, 212] on button "Choose contact" at bounding box center [339, 218] width 92 height 20
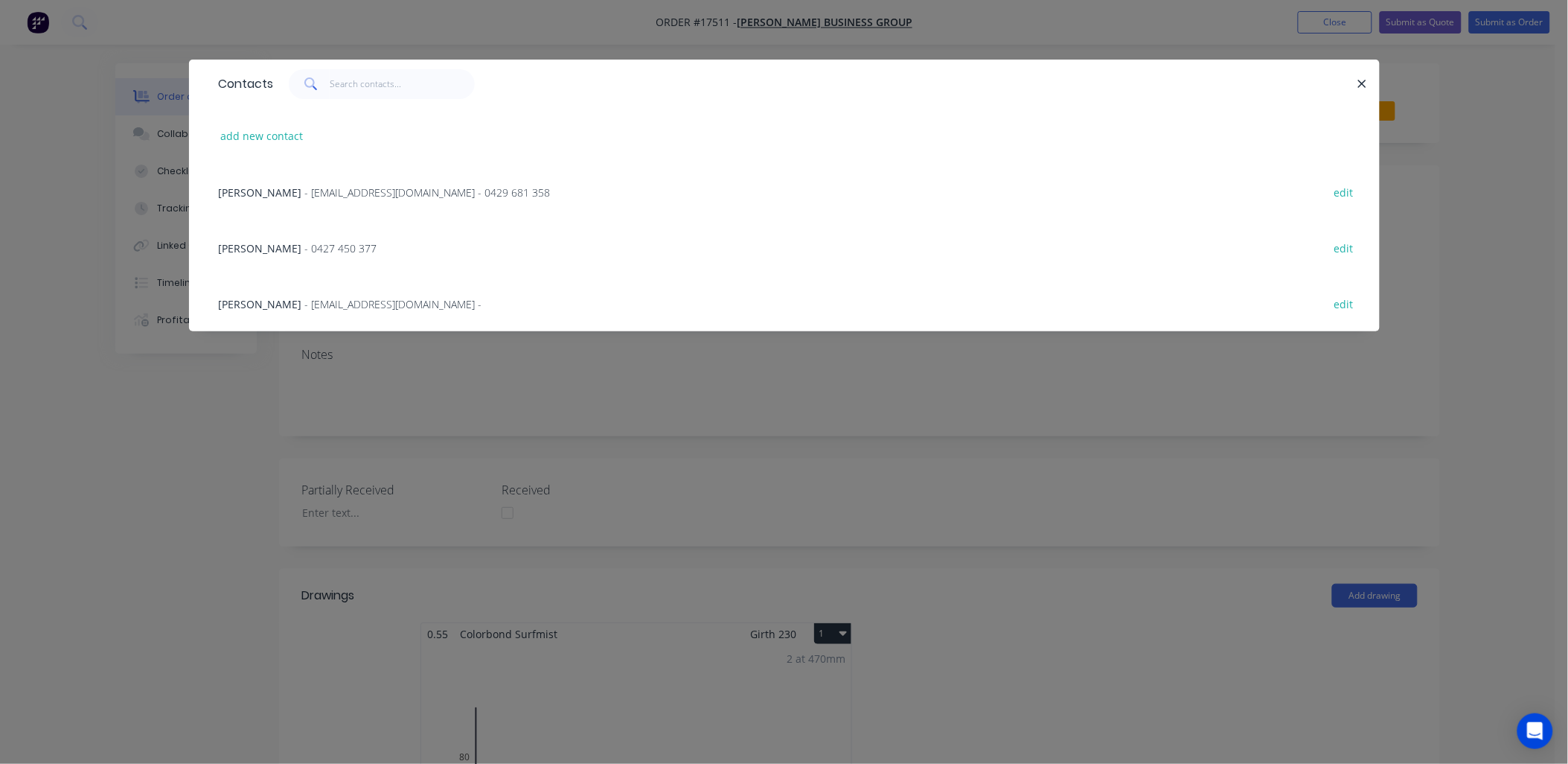
click at [313, 246] on span "- 0427 450 377" at bounding box center [341, 248] width 72 height 14
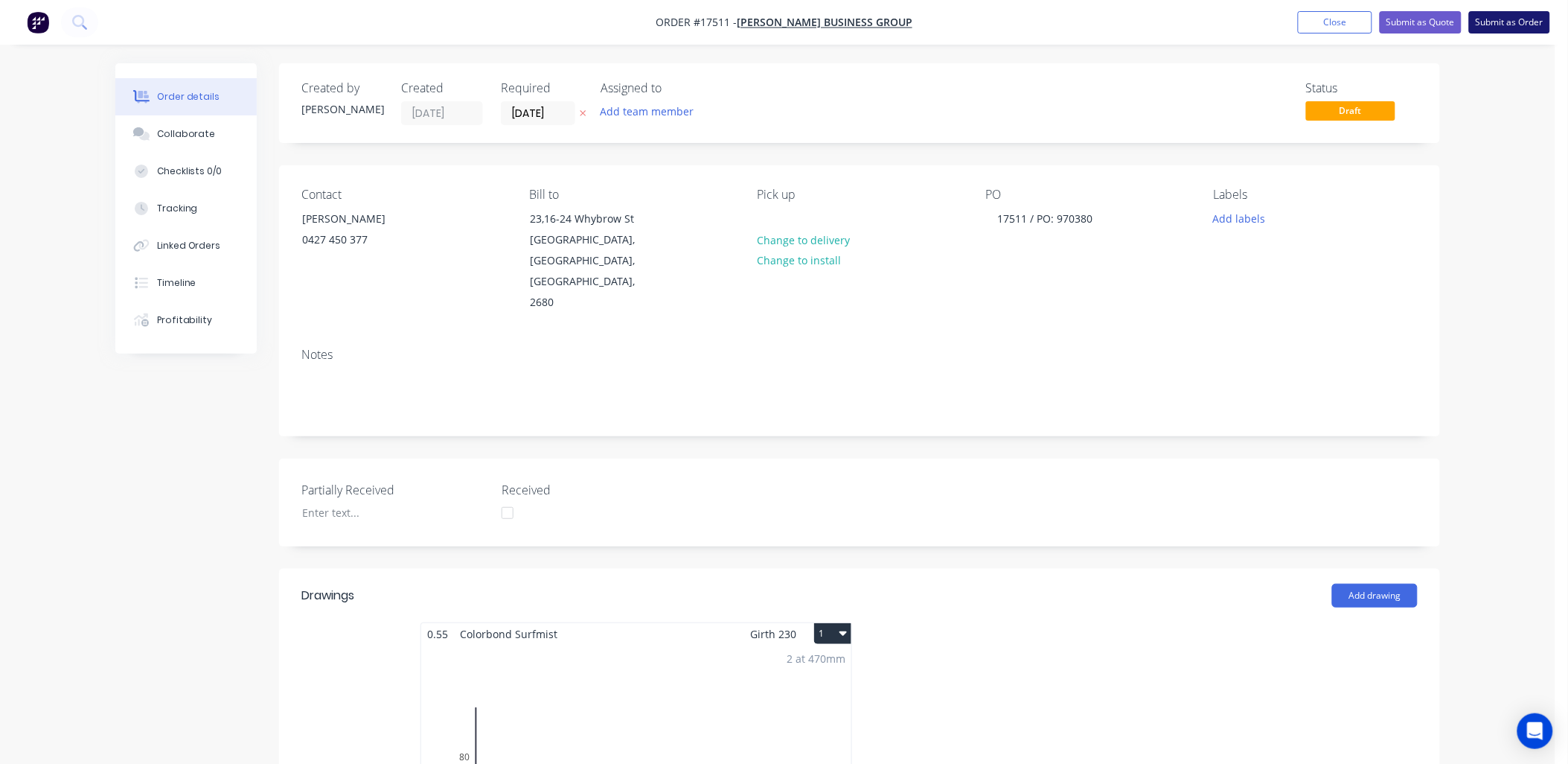
click at [1504, 18] on button "Submit as Order" at bounding box center [1509, 22] width 81 height 22
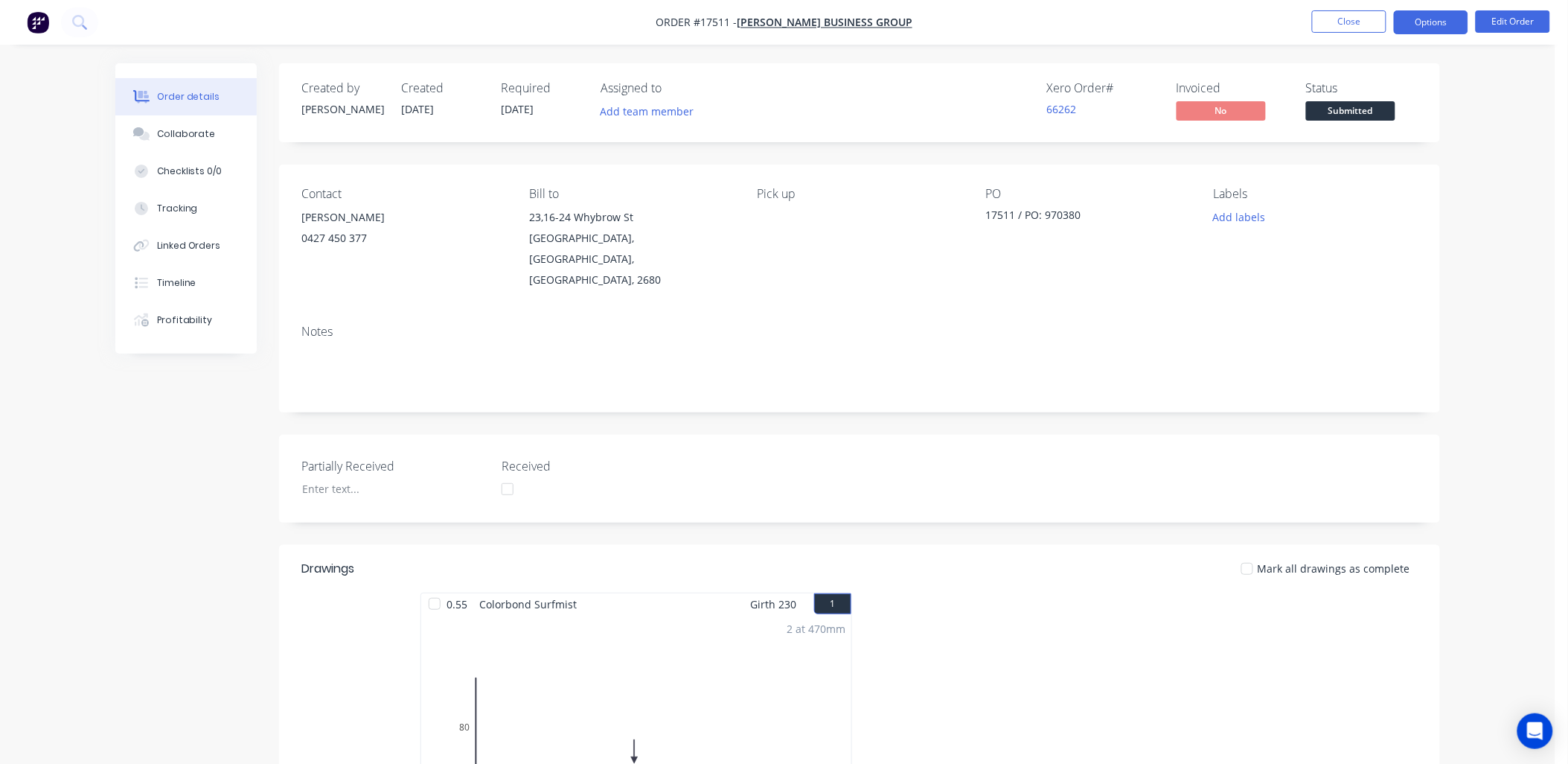
click at [1431, 19] on button "Options" at bounding box center [1431, 22] width 74 height 23
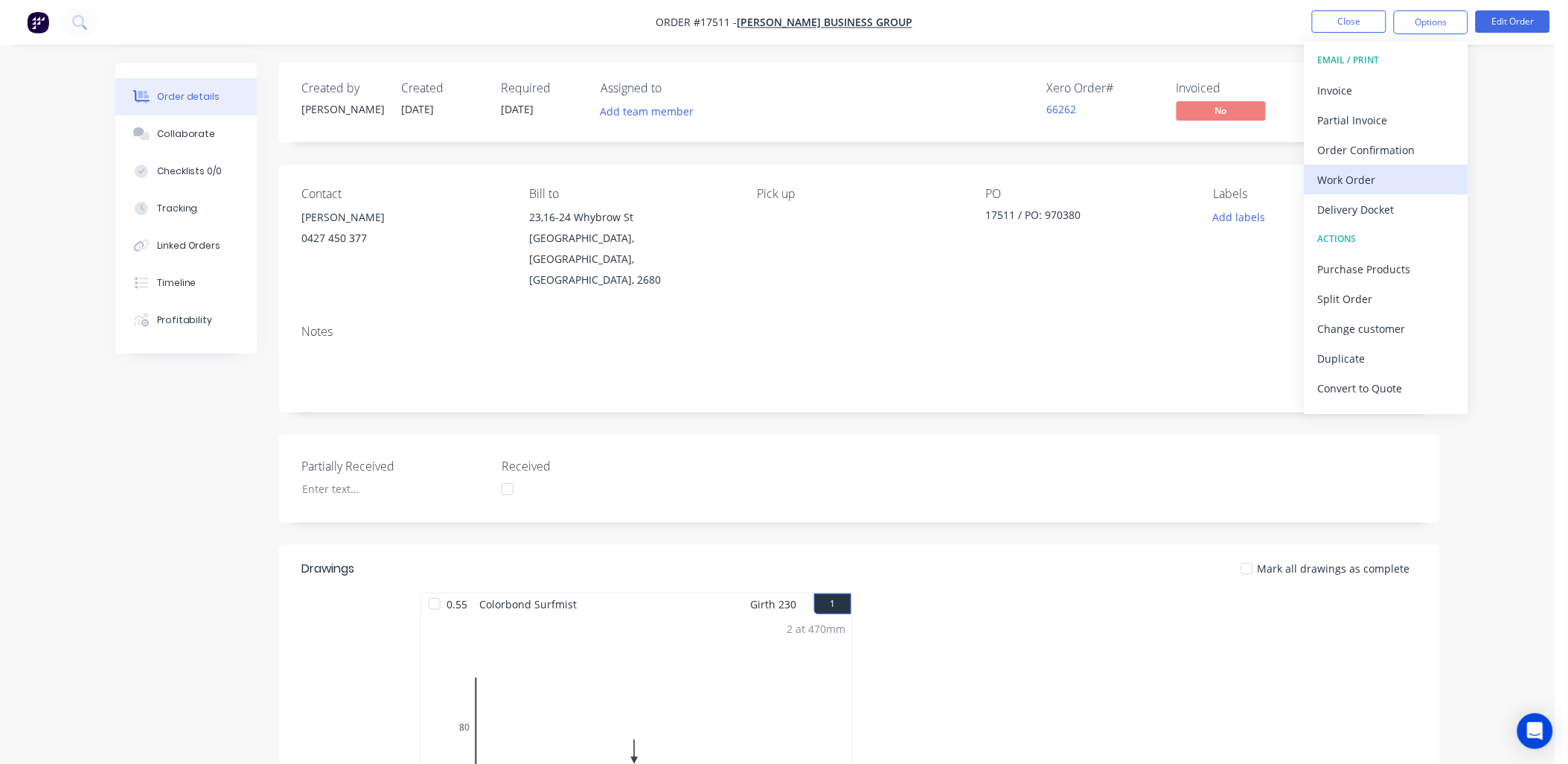
click at [1365, 169] on div "Work Order" at bounding box center [1386, 180] width 137 height 21
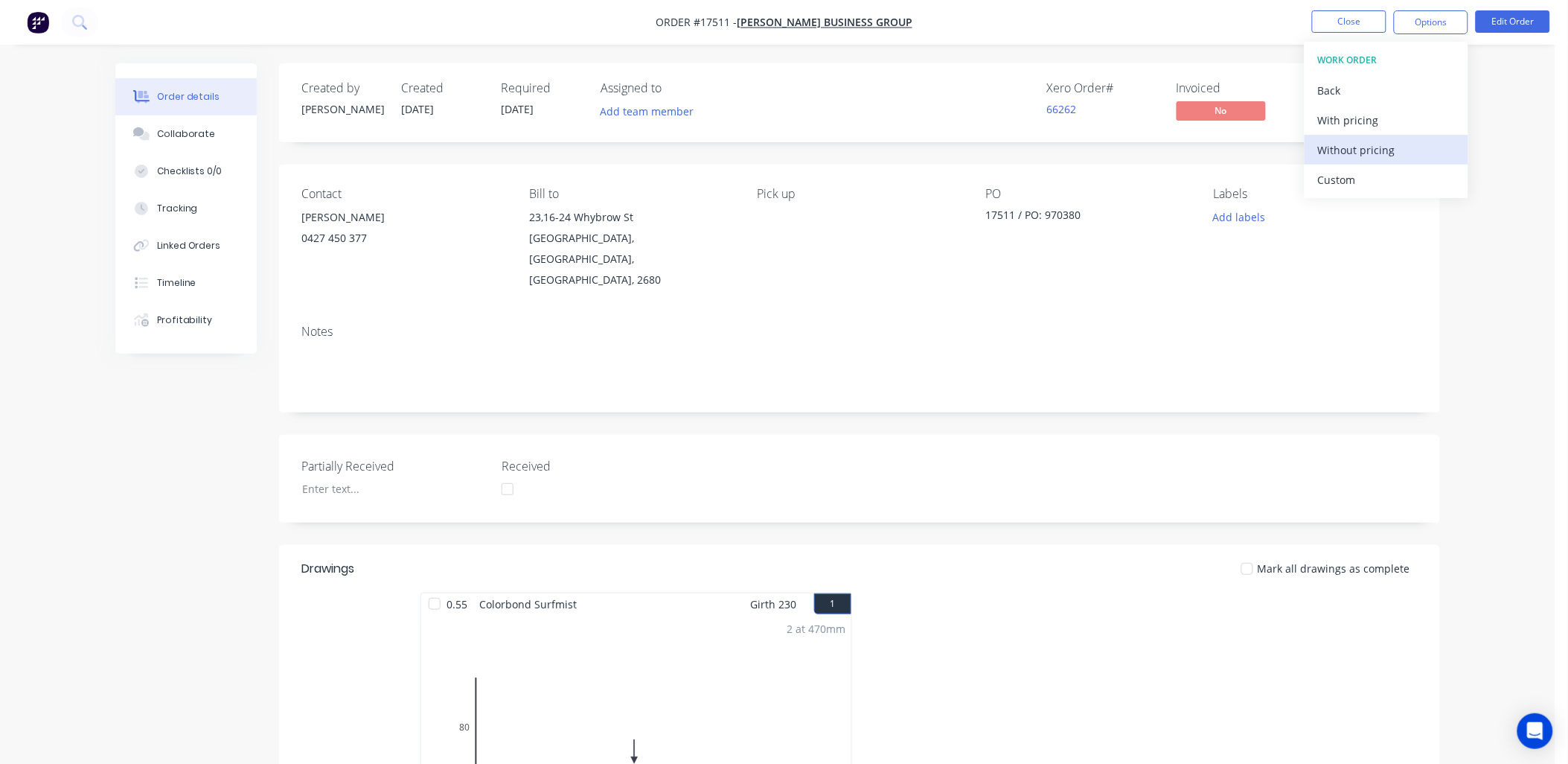
click at [1365, 153] on div "Without pricing" at bounding box center [1386, 150] width 137 height 21
click at [1531, 301] on div "Order details Collaborate Checklists 0/0 Tracking Linked Orders Timeline Profit…" at bounding box center [778, 561] width 1555 height 1123
click at [1329, 23] on button "Close" at bounding box center [1349, 21] width 74 height 22
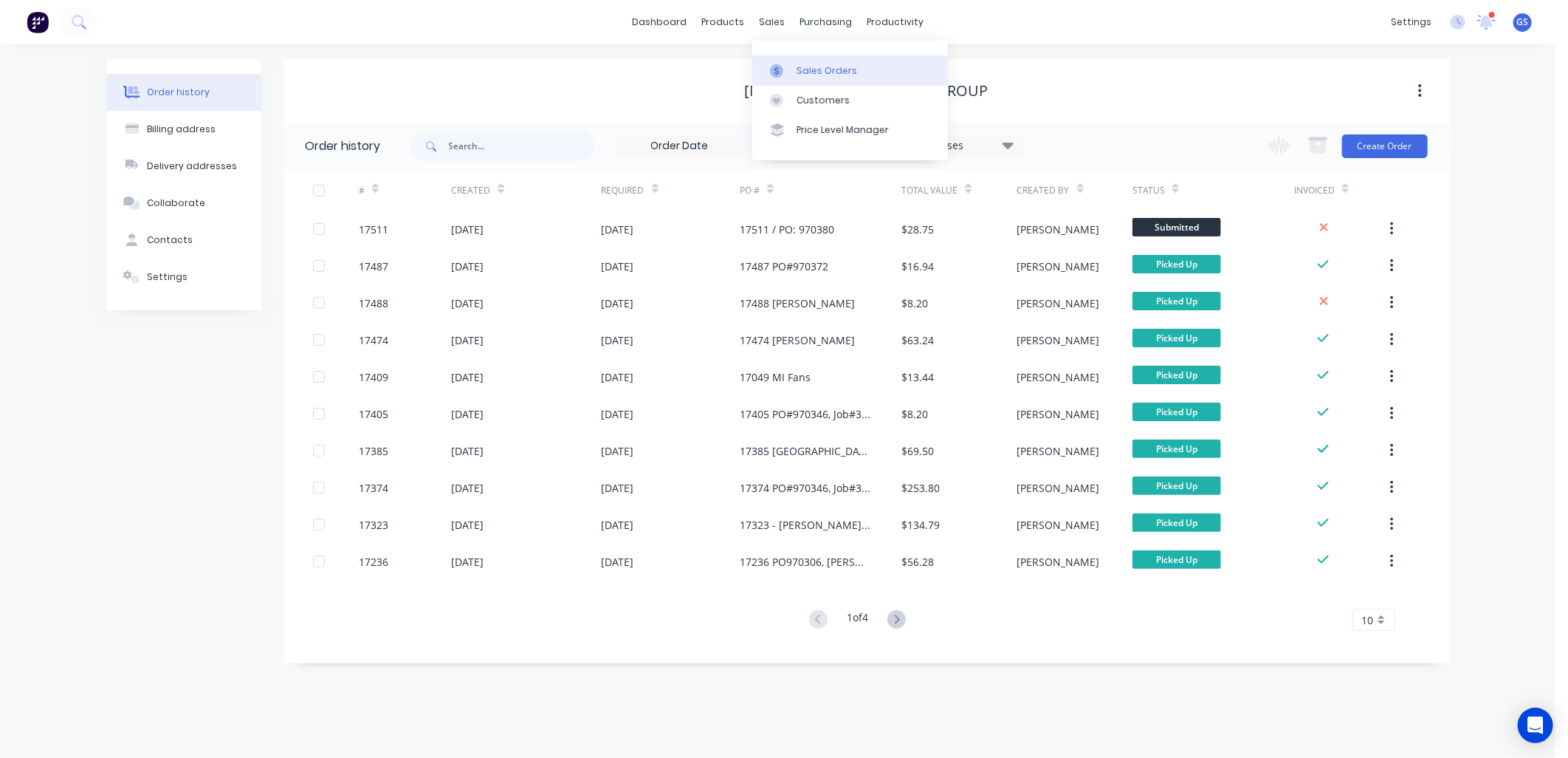
click at [814, 67] on div "Sales Orders" at bounding box center [827, 71] width 61 height 14
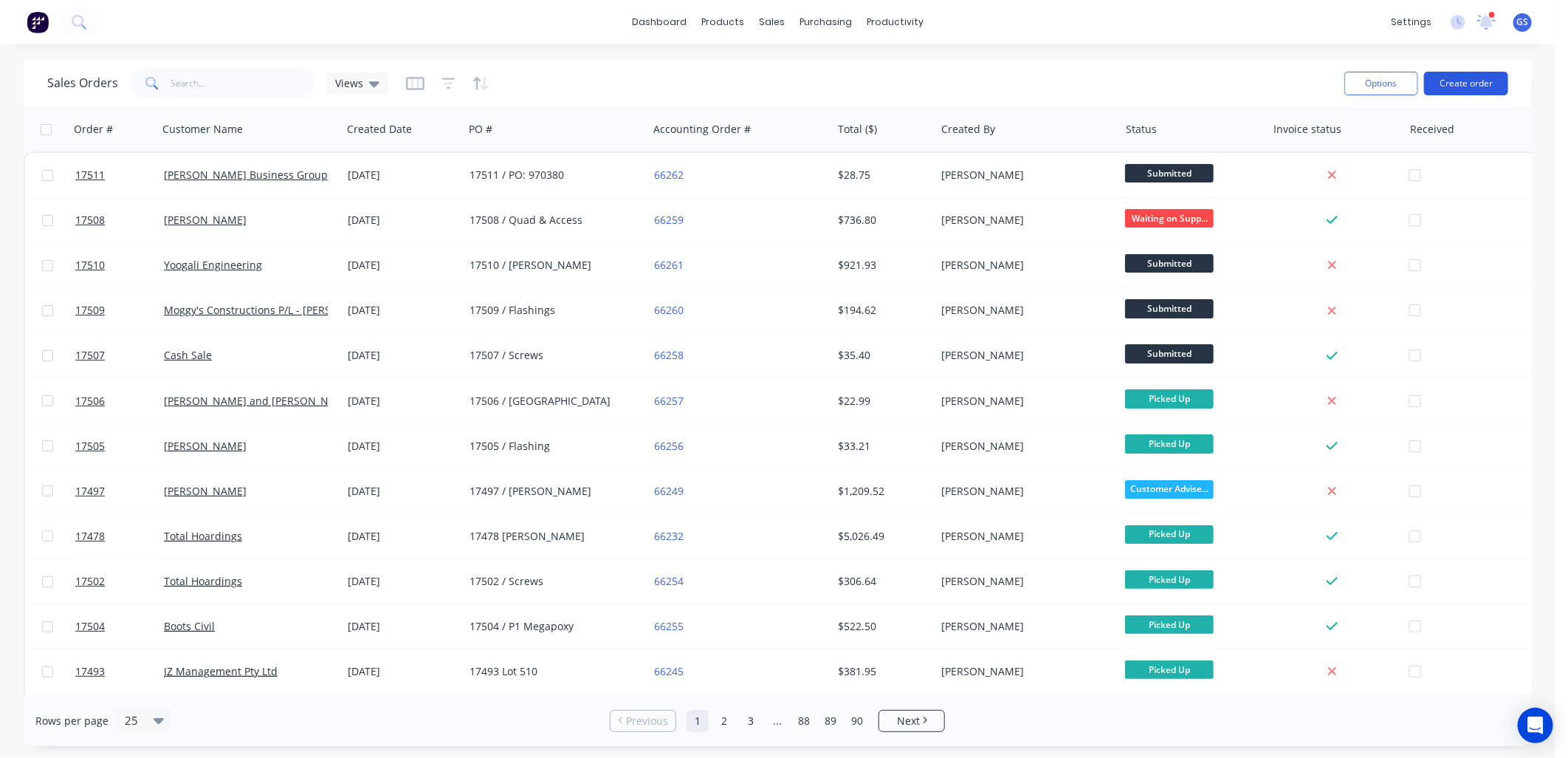
click at [1494, 76] on button "Create order" at bounding box center [1466, 83] width 84 height 23
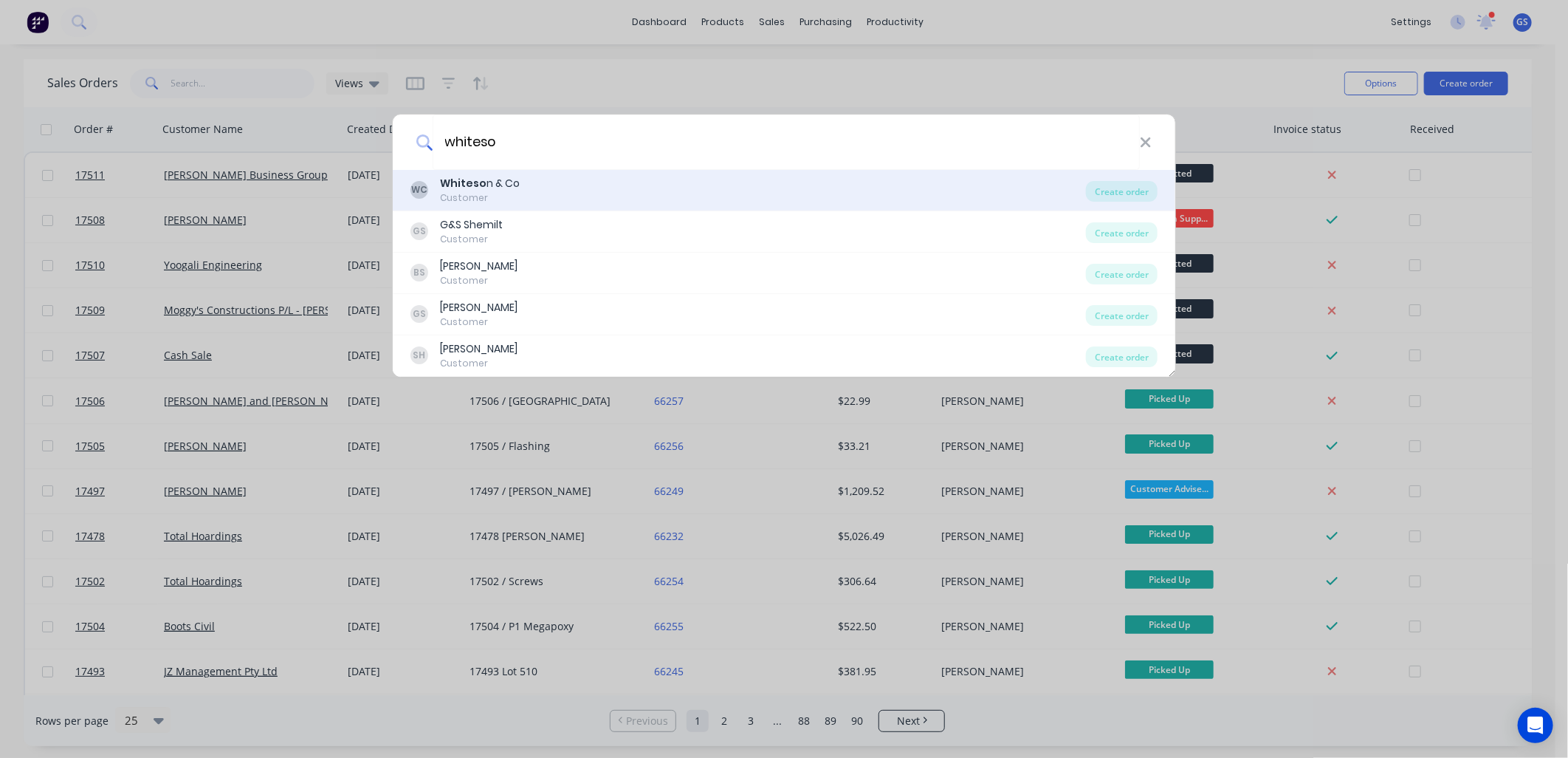
type input "whiteso"
click at [492, 195] on div "Customer" at bounding box center [480, 198] width 80 height 14
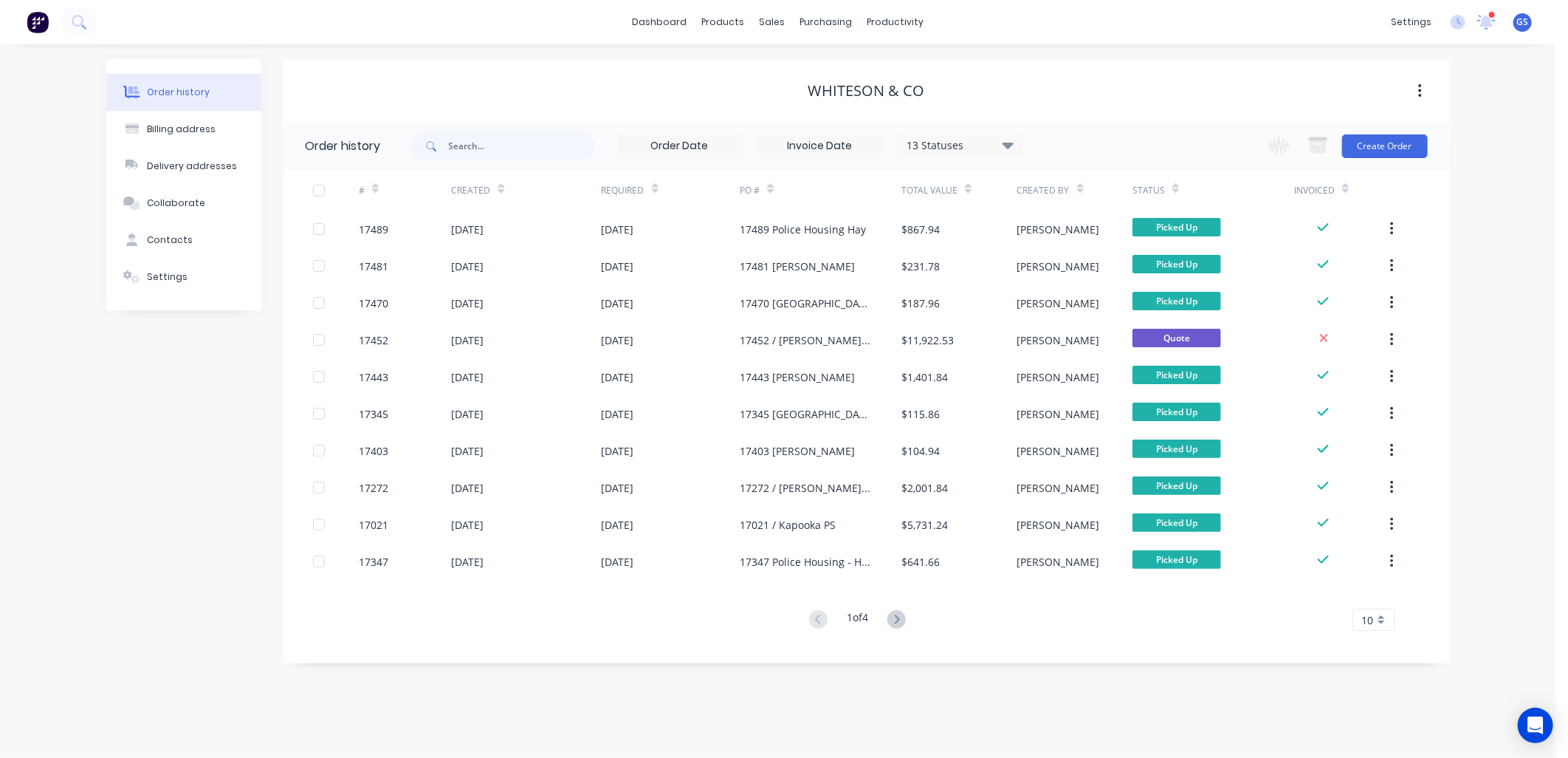
click at [554, 703] on div "Order history Billing address Delivery addresses Collaborate Contacts Settings …" at bounding box center [777, 401] width 1555 height 714
click at [1376, 138] on button "Create Order" at bounding box center [1385, 146] width 86 height 23
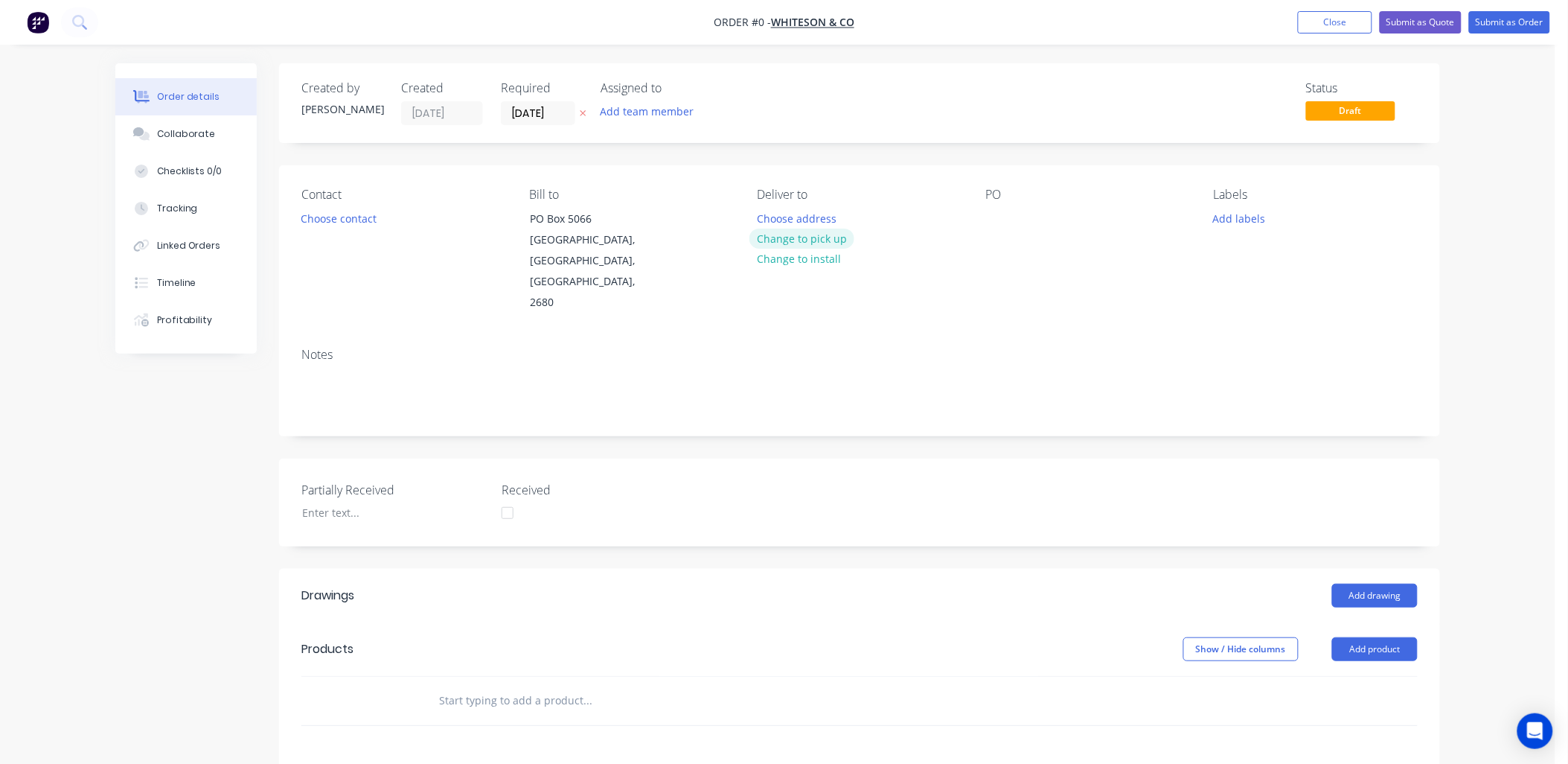
click at [809, 238] on button "Change to pick up" at bounding box center [802, 238] width 105 height 20
click at [1000, 230] on div "PO" at bounding box center [1087, 250] width 204 height 126
click at [998, 221] on div at bounding box center [997, 218] width 23 height 21
click at [361, 220] on button "Choose contact" at bounding box center [339, 218] width 92 height 20
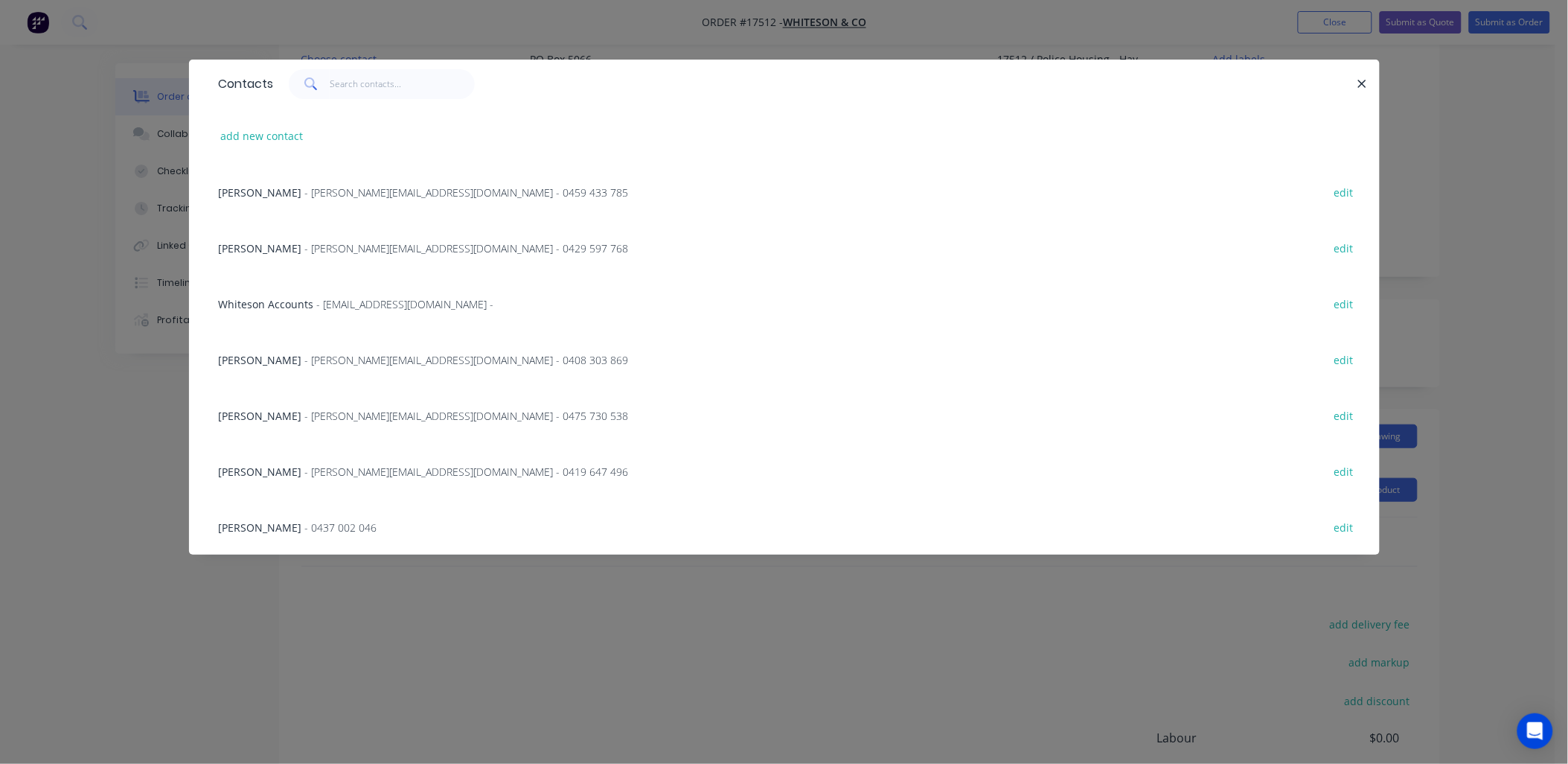
scroll to position [248, 0]
click at [380, 471] on span "- [PERSON_NAME][EMAIL_ADDRESS][DOMAIN_NAME] - 0419 647 496" at bounding box center [467, 471] width 324 height 14
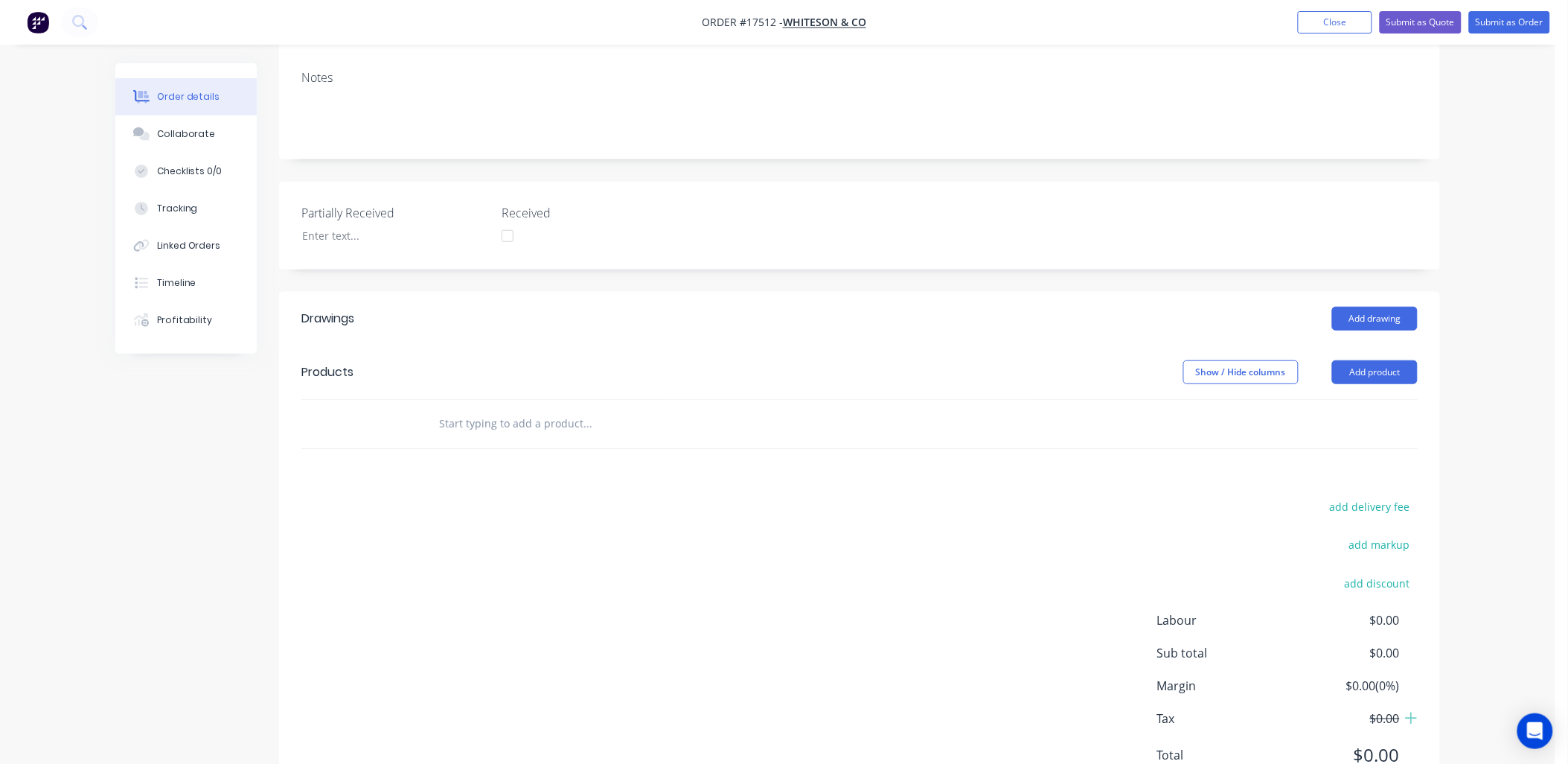
scroll to position [300, 0]
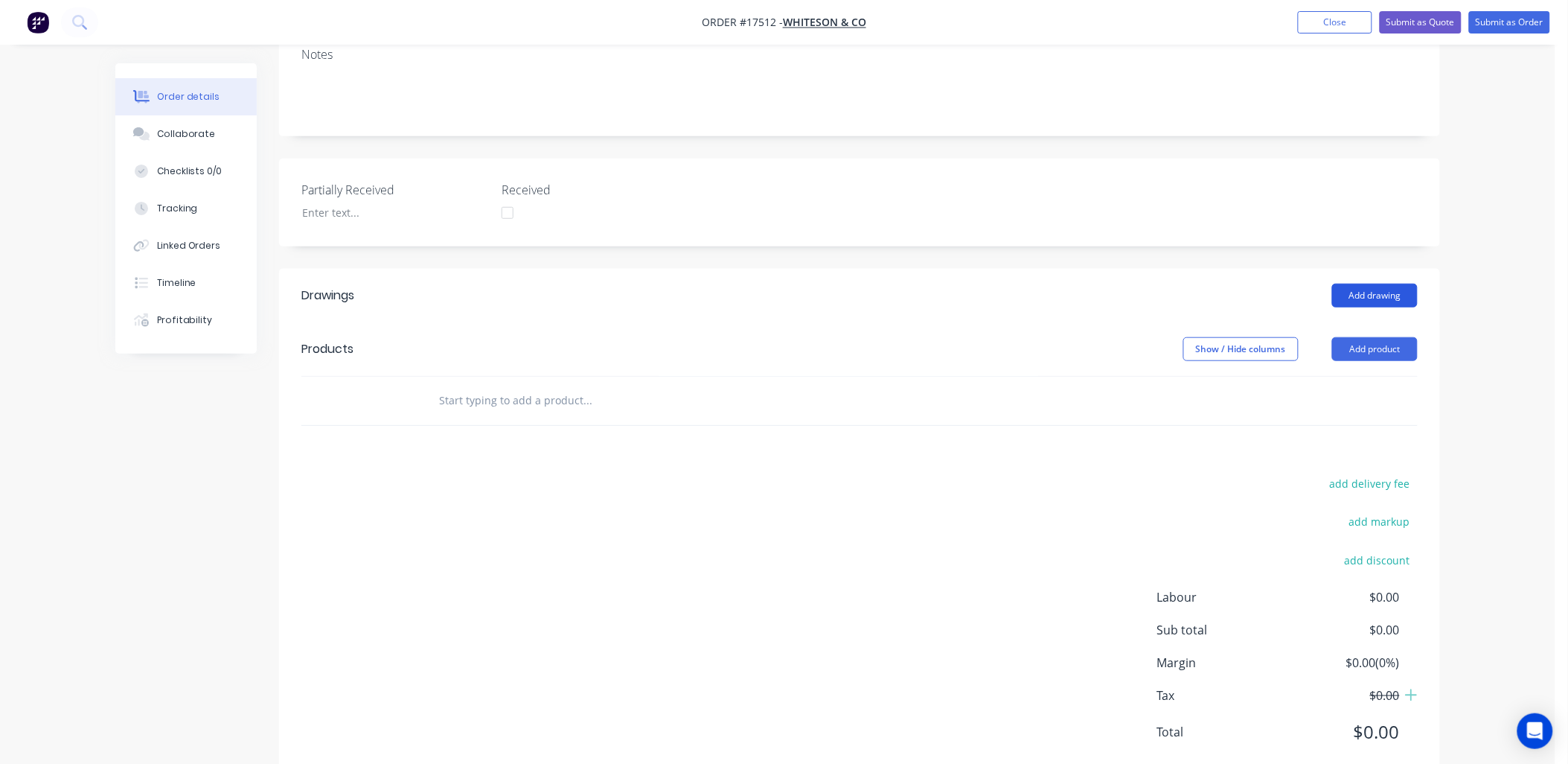
click at [1393, 283] on button "Add drawing" at bounding box center [1375, 295] width 86 height 23
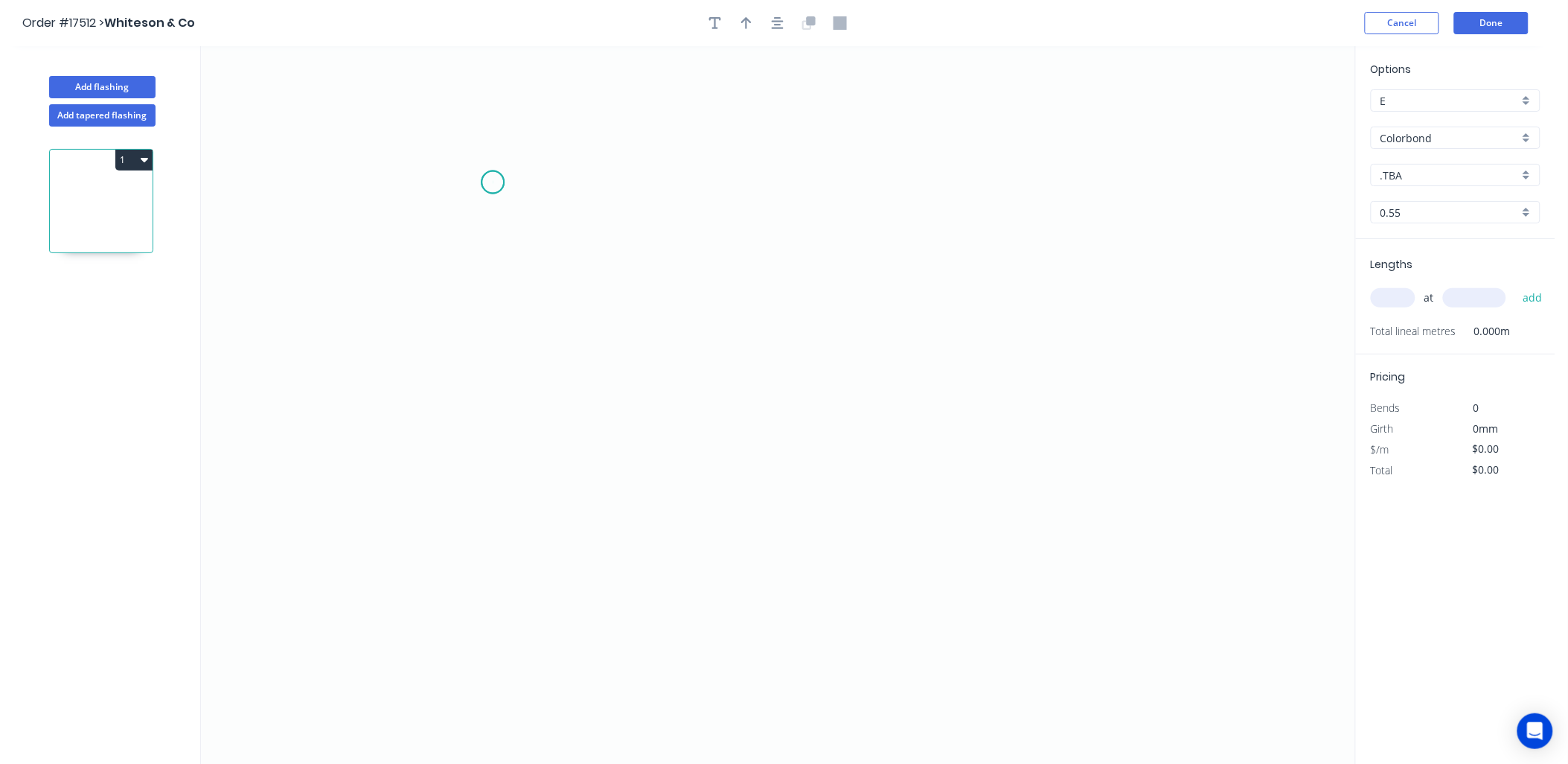
drag, startPoint x: 493, startPoint y: 183, endPoint x: 502, endPoint y: 211, distance: 29.4
click at [493, 184] on icon "0" at bounding box center [778, 405] width 1154 height 719
drag, startPoint x: 482, startPoint y: 384, endPoint x: 661, endPoint y: 377, distance: 179.1
click at [484, 384] on icon "0" at bounding box center [778, 405] width 1154 height 719
click at [867, 374] on icon "0 ?" at bounding box center [778, 405] width 1154 height 719
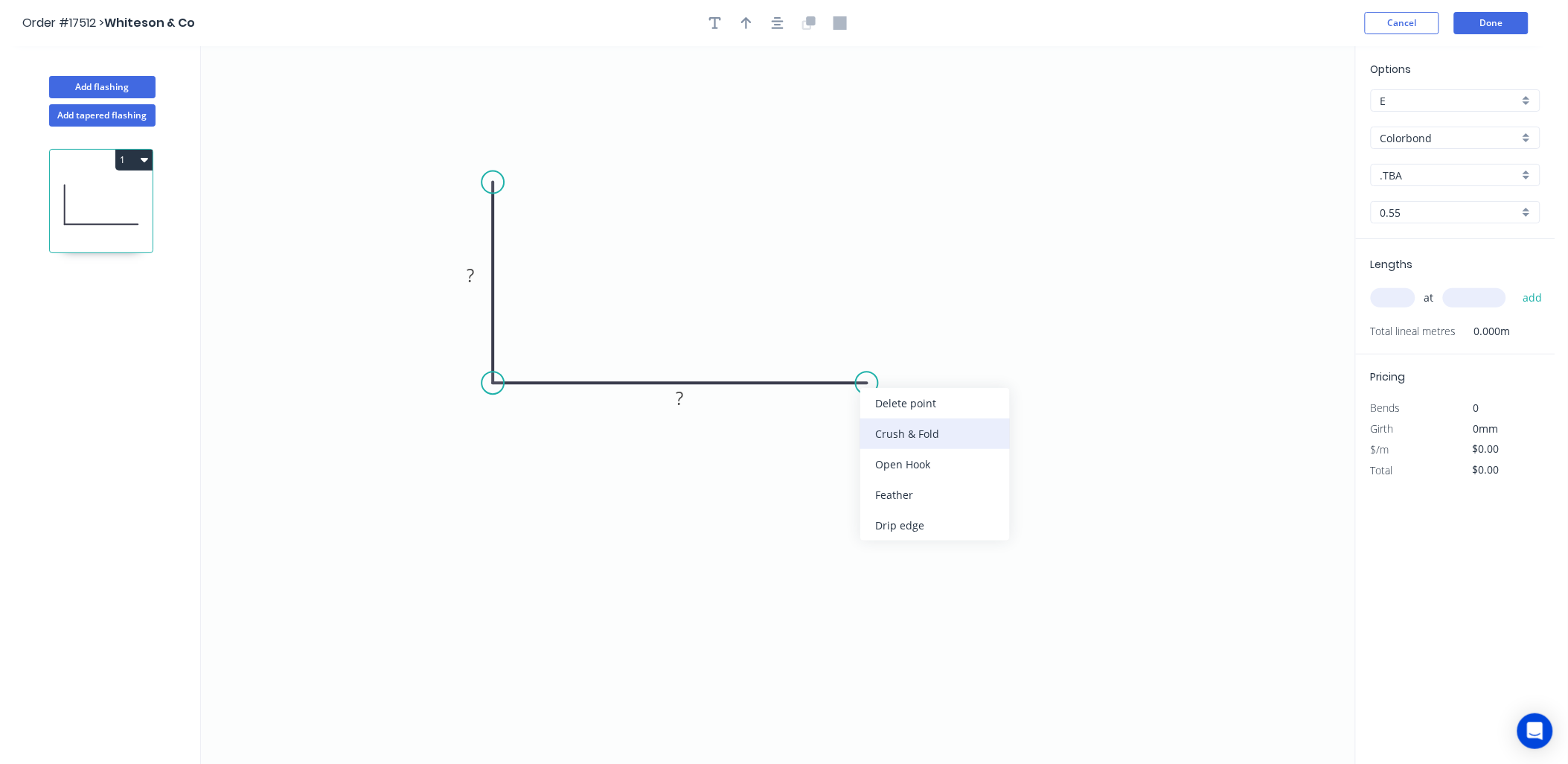
click at [906, 430] on div "Crush & Fold" at bounding box center [934, 434] width 149 height 30
drag, startPoint x: 548, startPoint y: 434, endPoint x: 537, endPoint y: 421, distance: 17.0
click at [547, 434] on div "Show angle" at bounding box center [562, 437] width 149 height 30
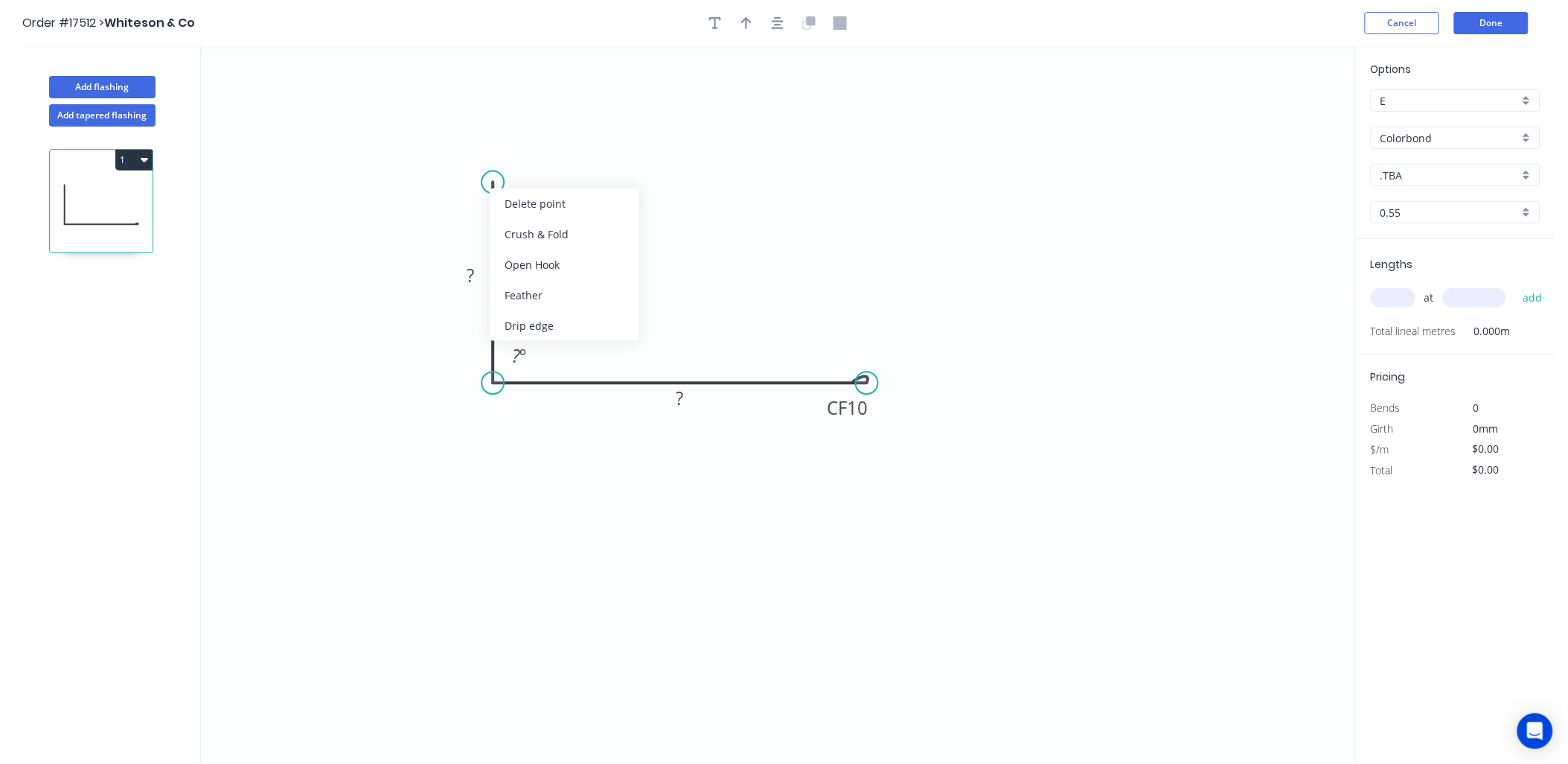
click at [529, 232] on div "Crush & Fold" at bounding box center [564, 234] width 149 height 30
drag, startPoint x: 478, startPoint y: 278, endPoint x: 427, endPoint y: 376, distance: 110.5
click at [479, 279] on rect at bounding box center [470, 277] width 30 height 20
type input "$15.82"
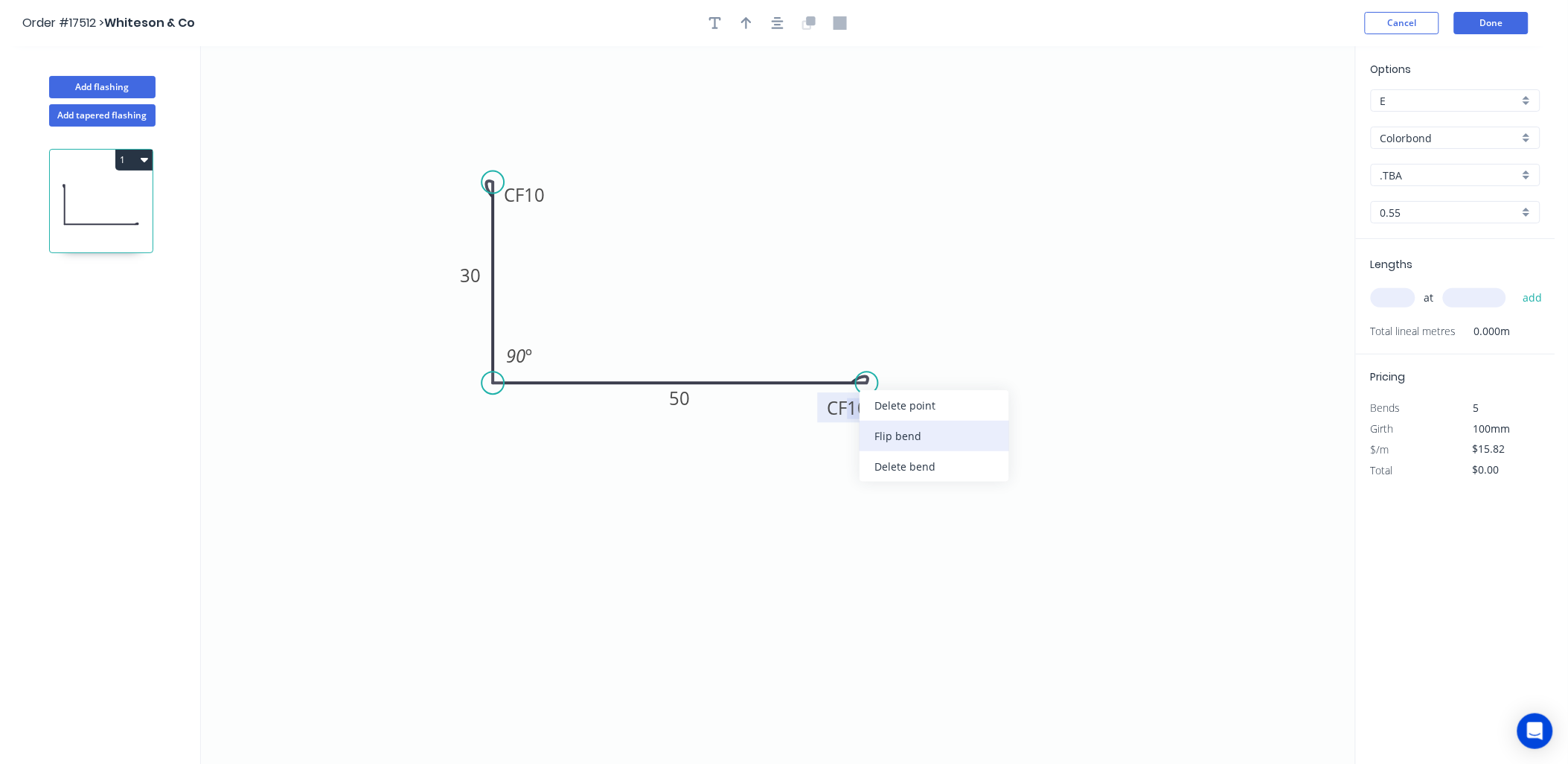
click at [902, 431] on div "Flip bend" at bounding box center [934, 436] width 149 height 30
drag, startPoint x: 747, startPoint y: 19, endPoint x: 1222, endPoint y: 196, distance: 506.9
click at [754, 20] on button "button" at bounding box center [746, 23] width 22 height 22
drag, startPoint x: 1229, startPoint y: 121, endPoint x: 777, endPoint y: 242, distance: 467.9
click at [778, 243] on icon "0 CF 10 30 CF 10 50 90 º" at bounding box center [778, 405] width 1154 height 719
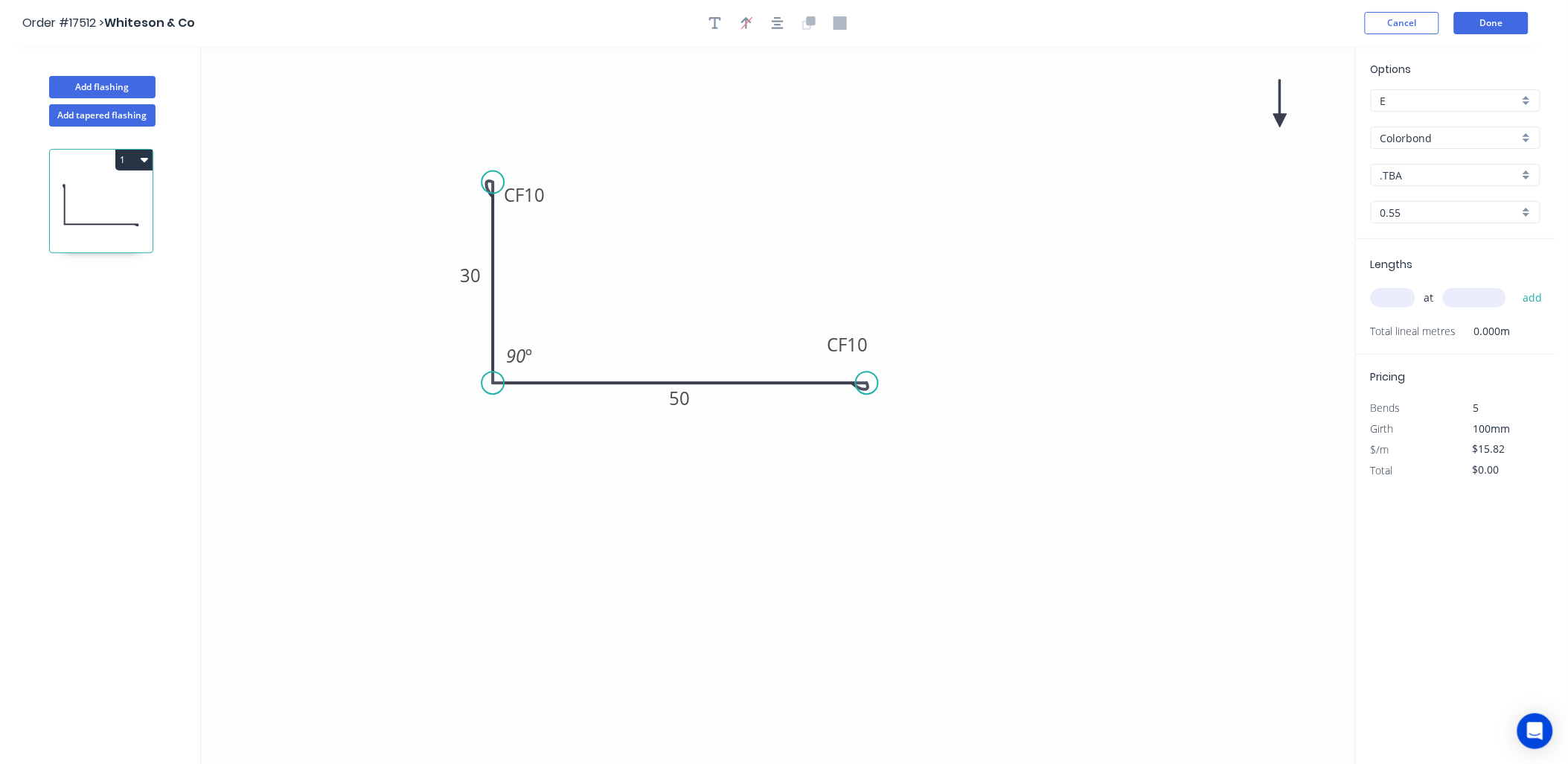
drag, startPoint x: 1275, startPoint y: 109, endPoint x: 1096, endPoint y: 279, distance: 246.9
click at [838, 277] on icon "0 CF 10 30 CF 10 50 90 º" at bounding box center [778, 405] width 1154 height 719
drag, startPoint x: 1278, startPoint y: 120, endPoint x: 725, endPoint y: 271, distance: 573.2
click at [724, 271] on icon at bounding box center [725, 256] width 14 height 48
click at [1530, 174] on div ".TBA" at bounding box center [1456, 174] width 170 height 22
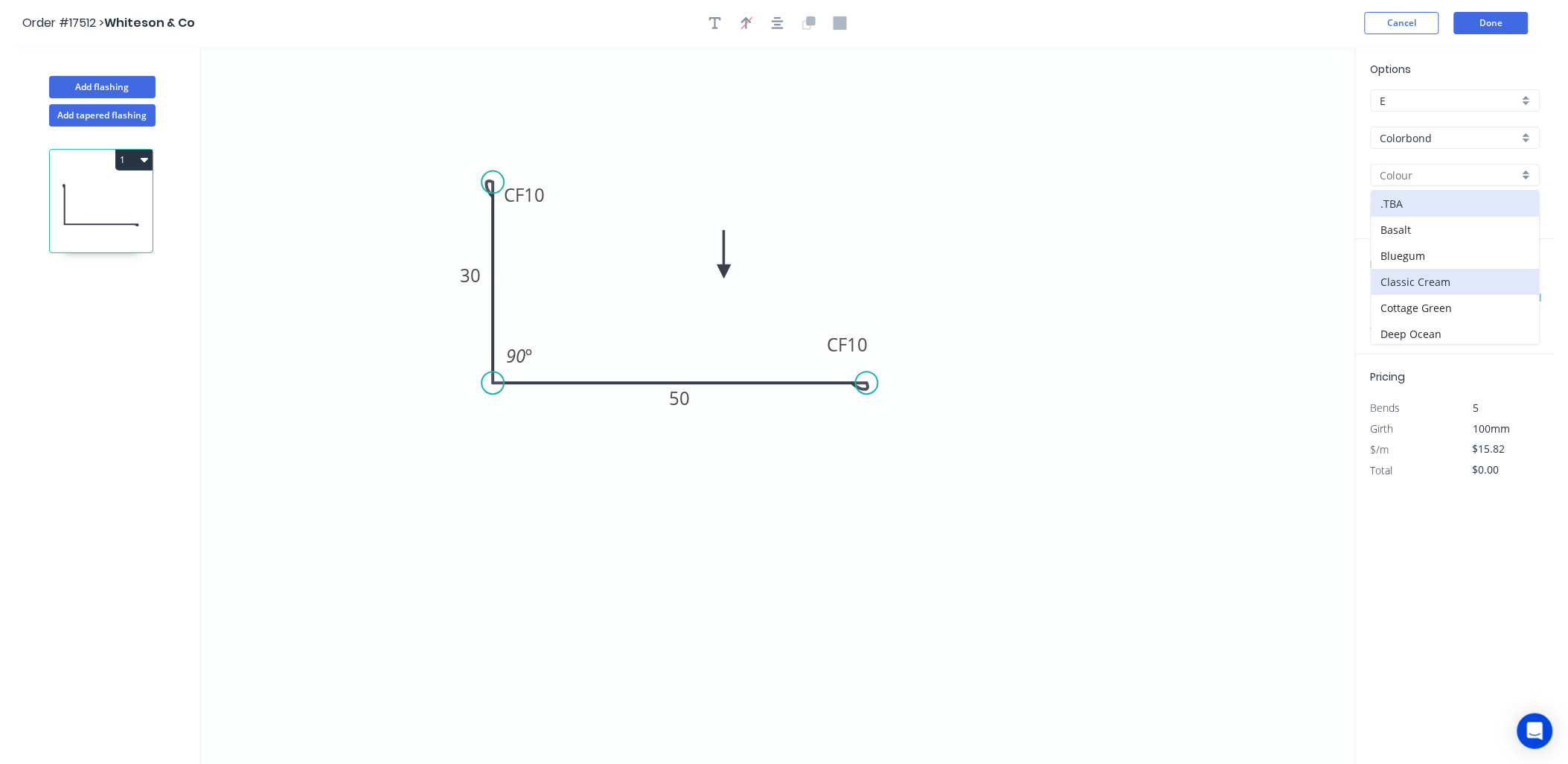
scroll to position [83, 0]
click at [1423, 296] on div "Dune" at bounding box center [1456, 303] width 168 height 26
type input "Dune"
click at [1399, 296] on input "text" at bounding box center [1393, 298] width 45 height 20
type input "2"
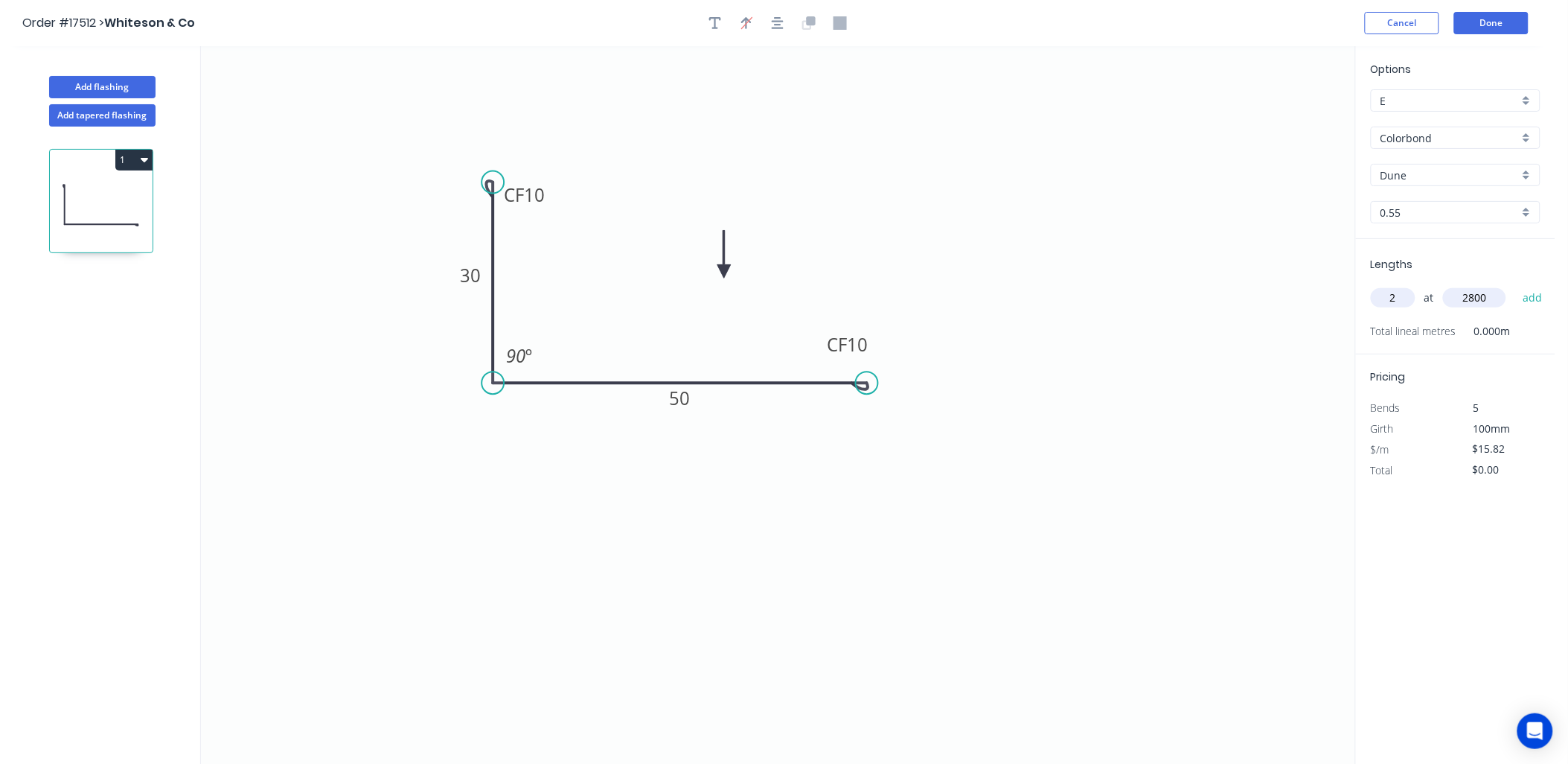
type input "2800"
click at [1515, 285] on button "add" at bounding box center [1532, 297] width 35 height 25
type input "$88.59"
click at [124, 84] on button "Add flashing" at bounding box center [102, 86] width 106 height 22
type input "$0.00"
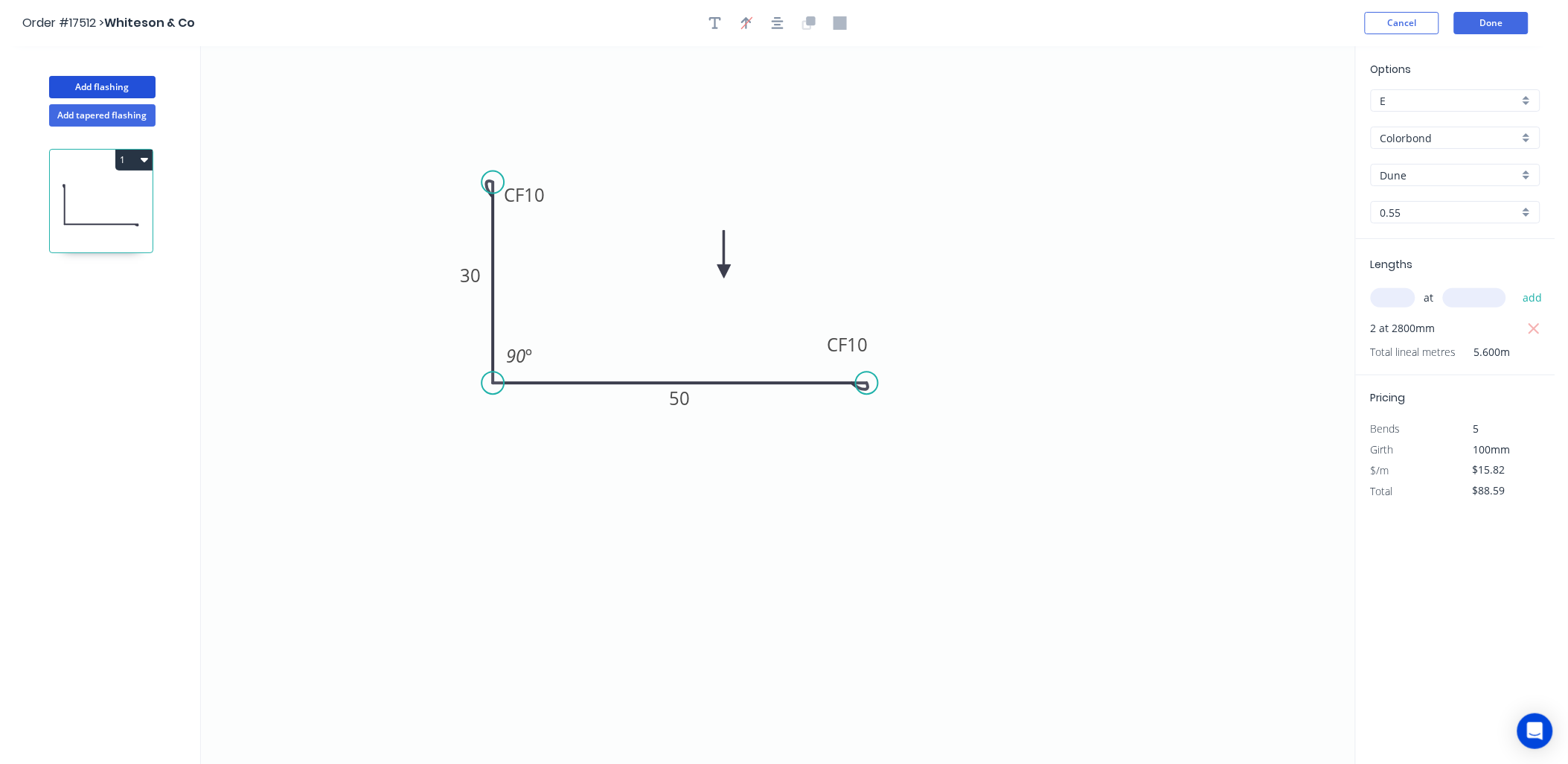
type input "$0.00"
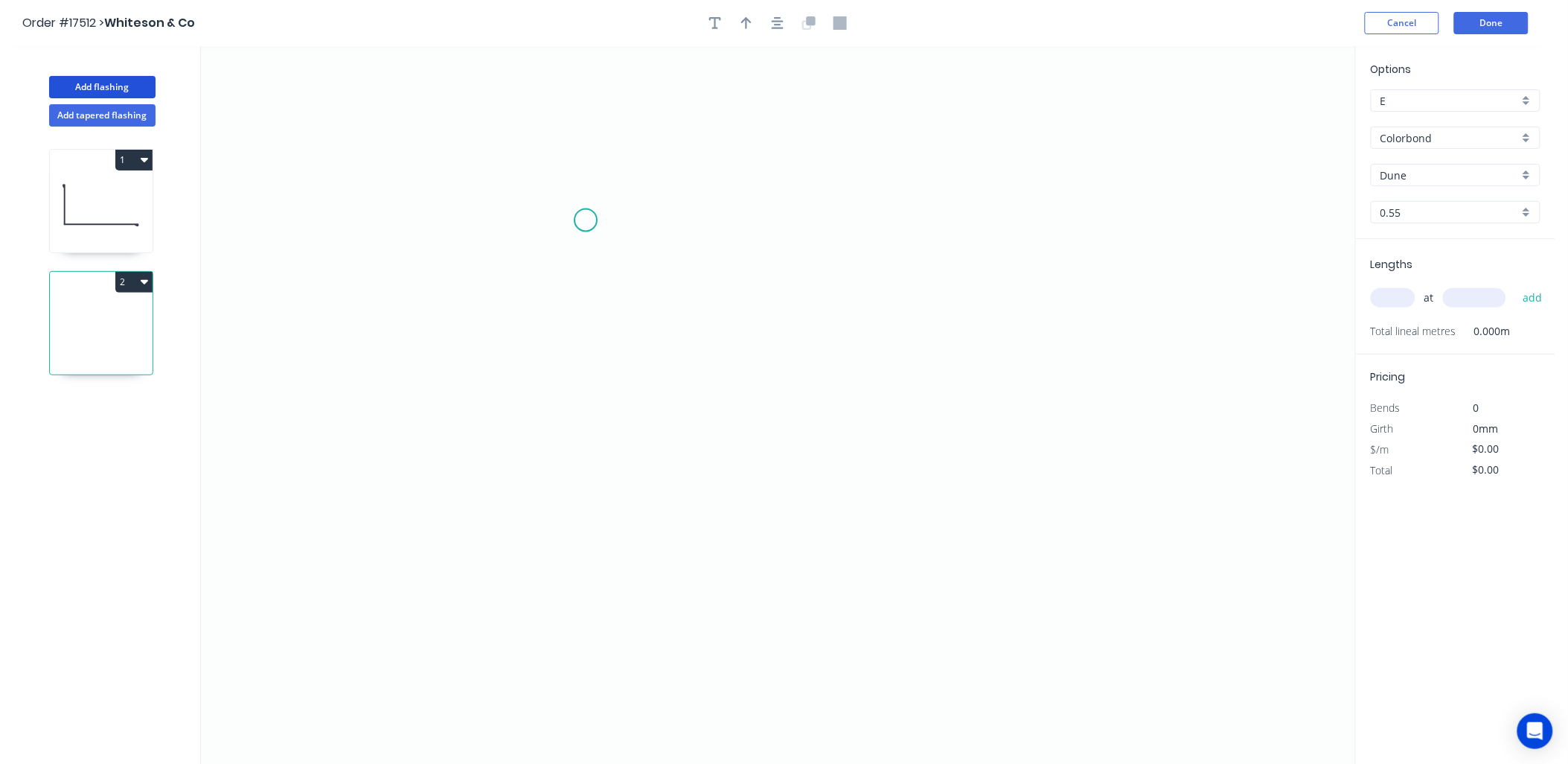
click at [586, 221] on icon "0" at bounding box center [778, 405] width 1154 height 719
drag, startPoint x: 592, startPoint y: 512, endPoint x: 843, endPoint y: 534, distance: 252.0
click at [593, 510] on icon "0" at bounding box center [778, 405] width 1154 height 719
click at [931, 524] on icon "0 ?" at bounding box center [778, 405] width 1154 height 719
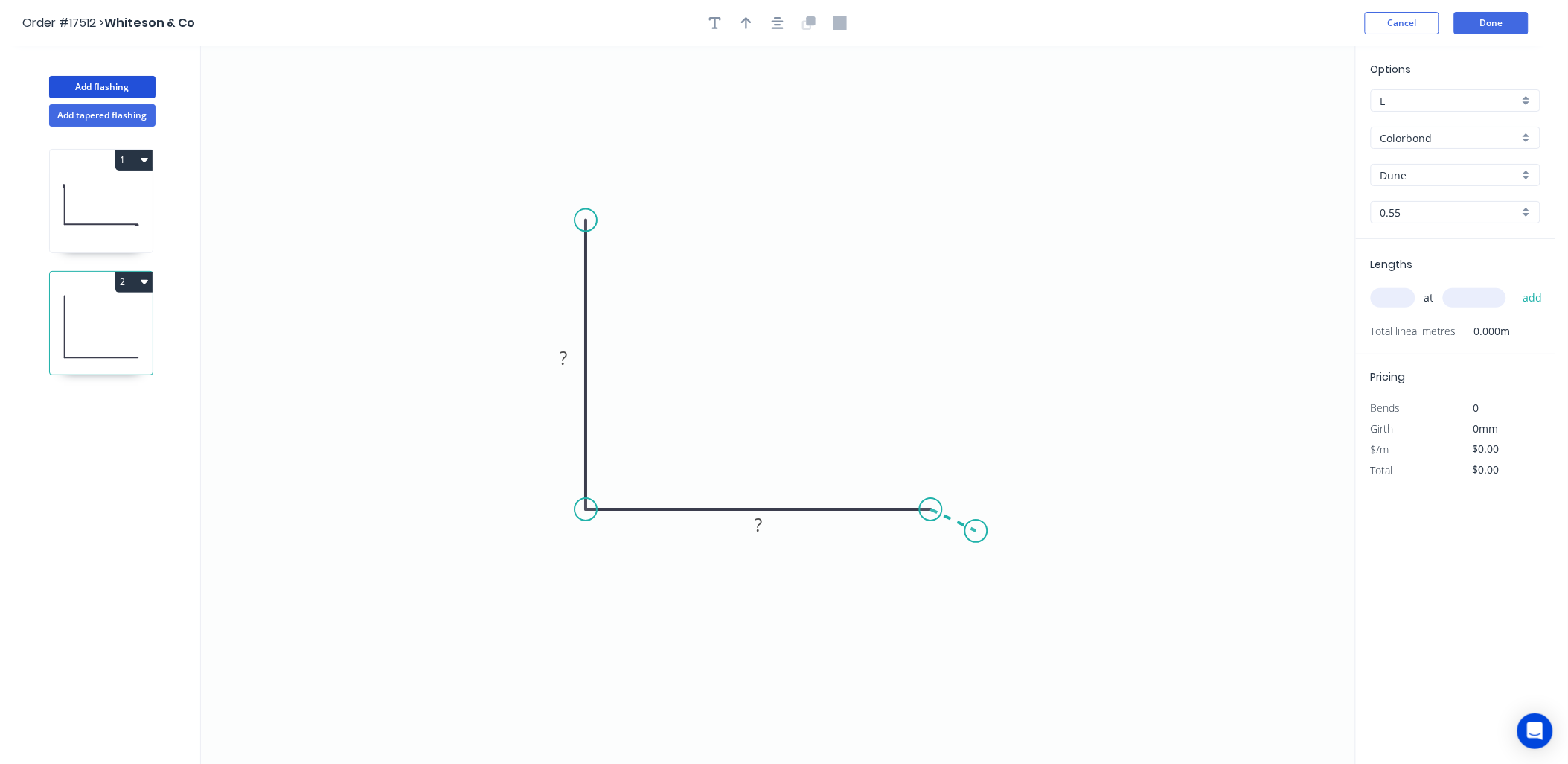
click at [976, 531] on icon "0 ? ?" at bounding box center [778, 405] width 1154 height 719
drag, startPoint x: 618, startPoint y: 540, endPoint x: 575, endPoint y: 388, distance: 158.0
click at [616, 539] on div "Show angle" at bounding box center [665, 550] width 149 height 30
drag, startPoint x: 564, startPoint y: 345, endPoint x: 559, endPoint y: 358, distance: 13.9
click at [561, 350] on tspan "?" at bounding box center [563, 358] width 8 height 24
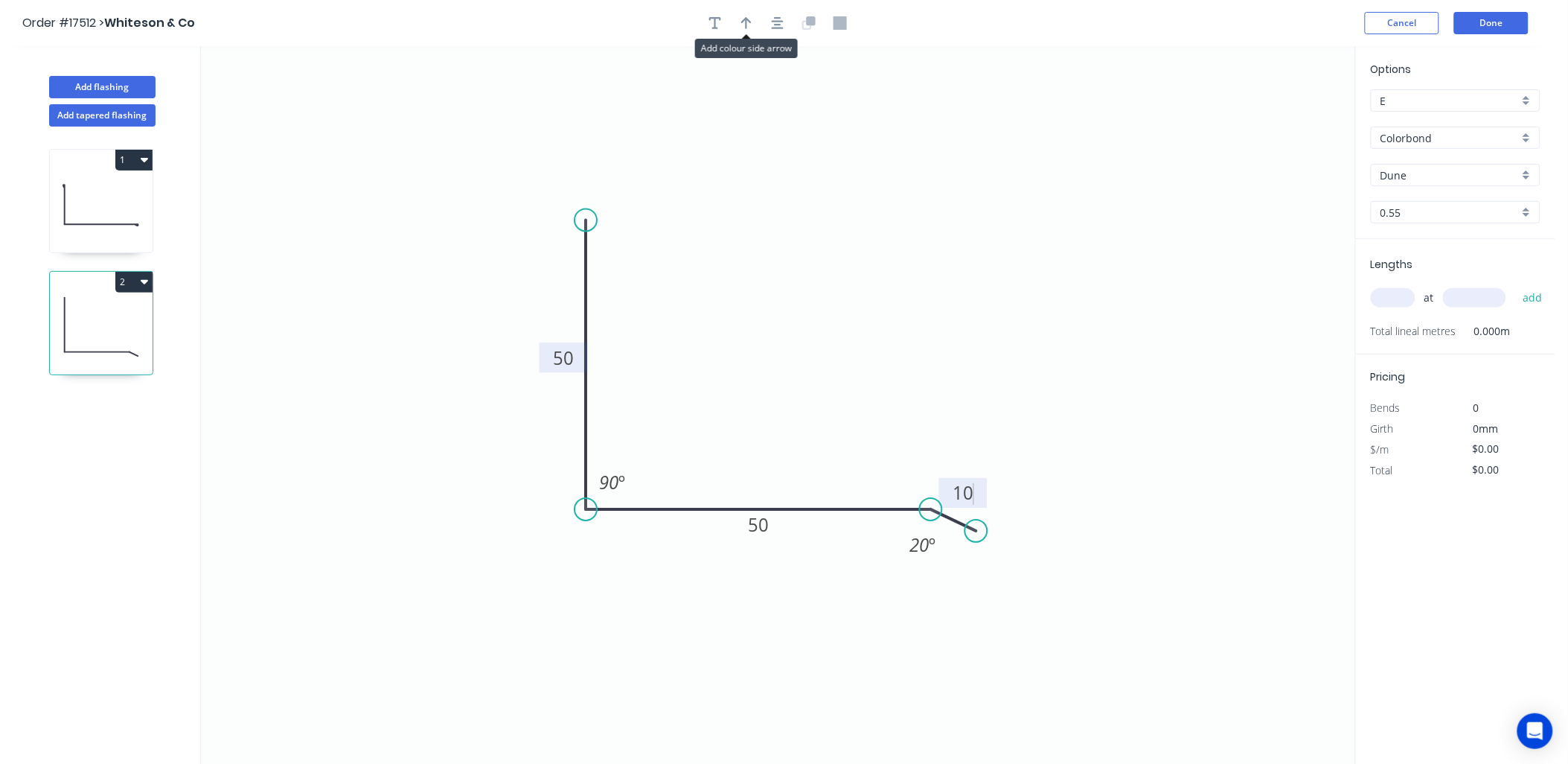
drag, startPoint x: 752, startPoint y: 26, endPoint x: 784, endPoint y: 33, distance: 32.8
click at [755, 27] on button "button" at bounding box center [746, 23] width 22 height 22
type input "$11.70"
drag, startPoint x: 1277, startPoint y: 114, endPoint x: 812, endPoint y: 462, distance: 580.8
click at [812, 462] on icon at bounding box center [812, 444] width 14 height 48
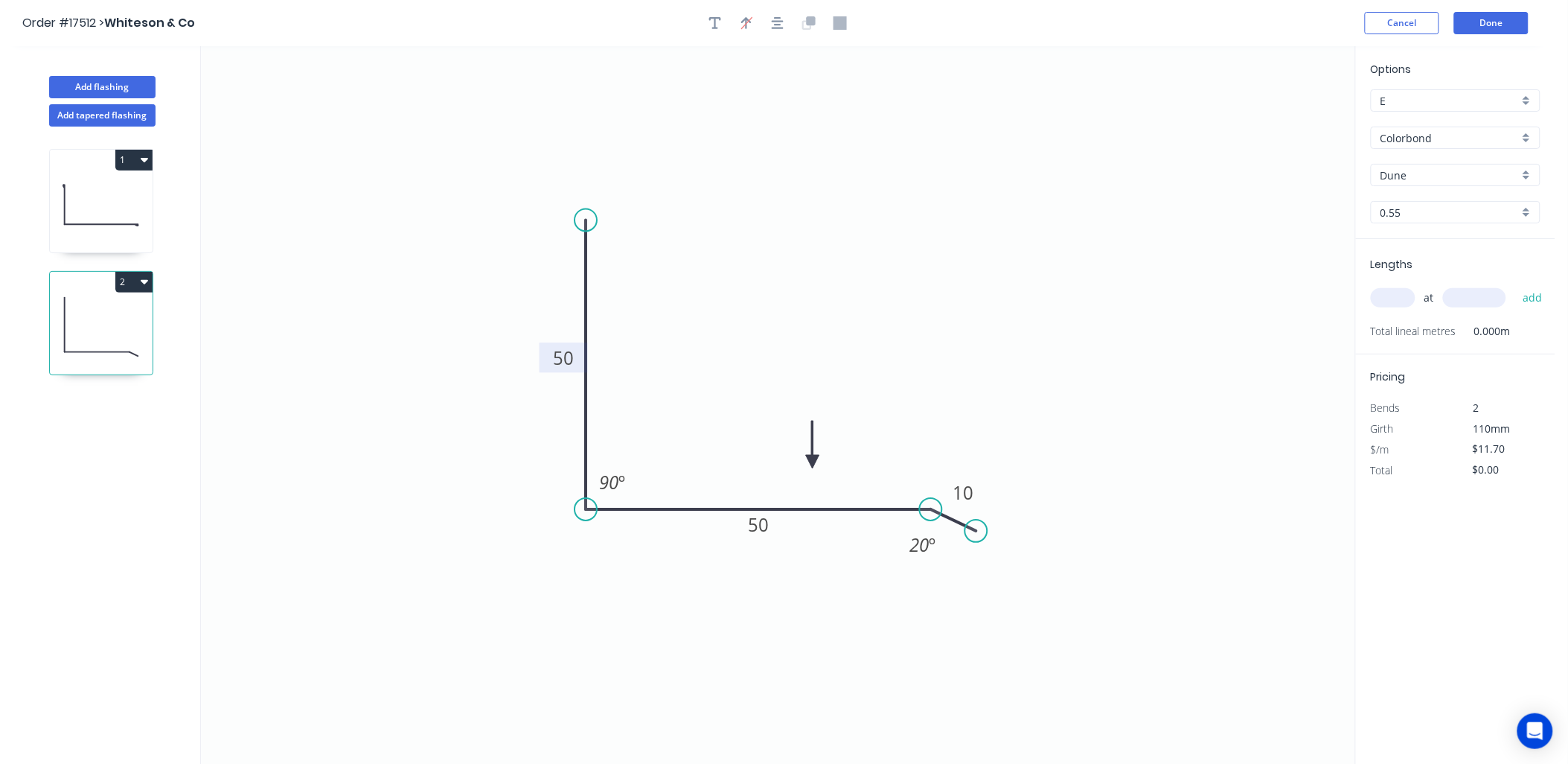
click at [1396, 299] on input "text" at bounding box center [1393, 298] width 45 height 20
type input "1"
type input "1000"
click at [1515, 285] on button "add" at bounding box center [1532, 297] width 35 height 25
type input "$11.70"
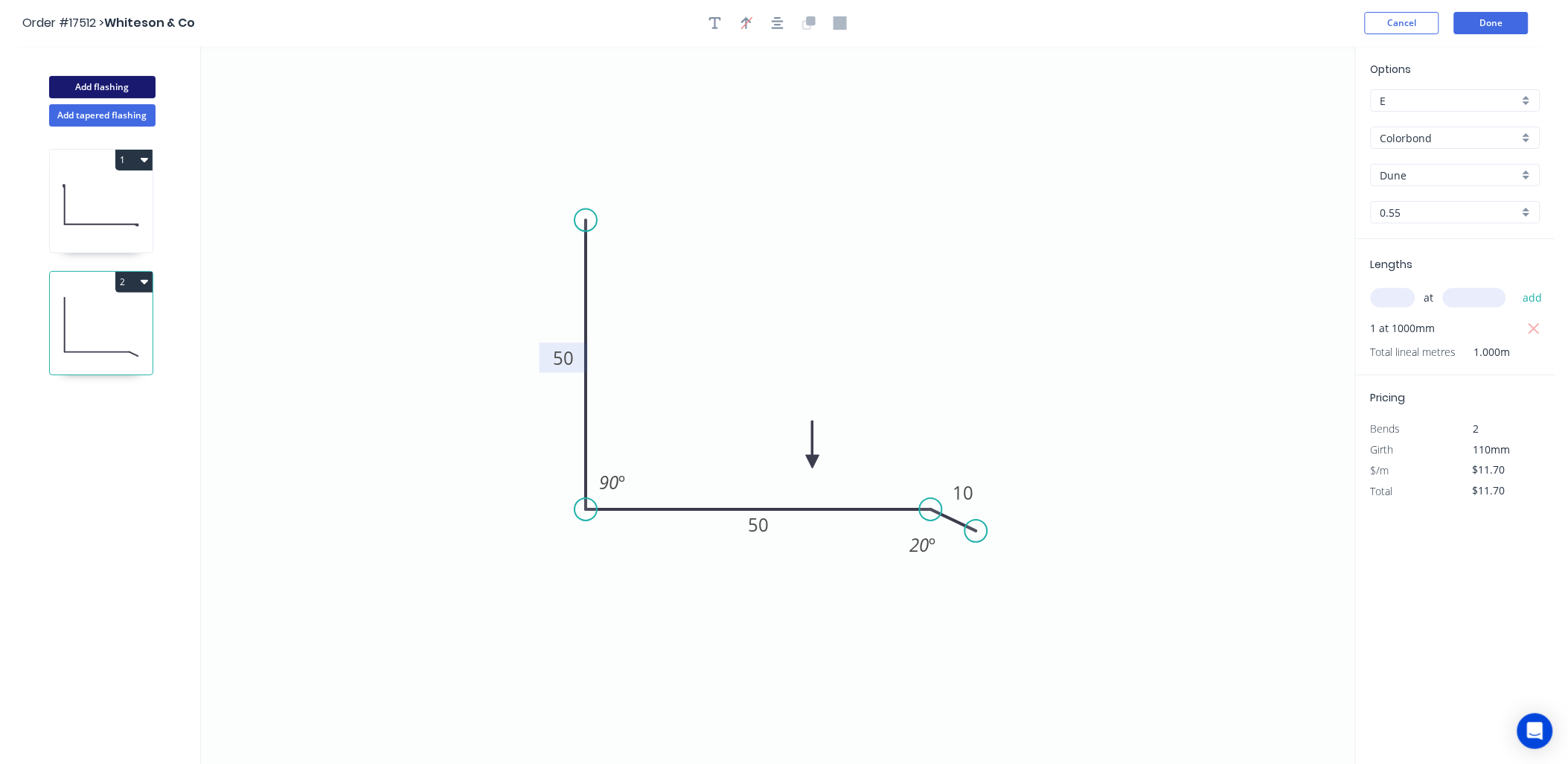
click at [107, 82] on button "Add flashing" at bounding box center [102, 86] width 106 height 22
type input "$0.00"
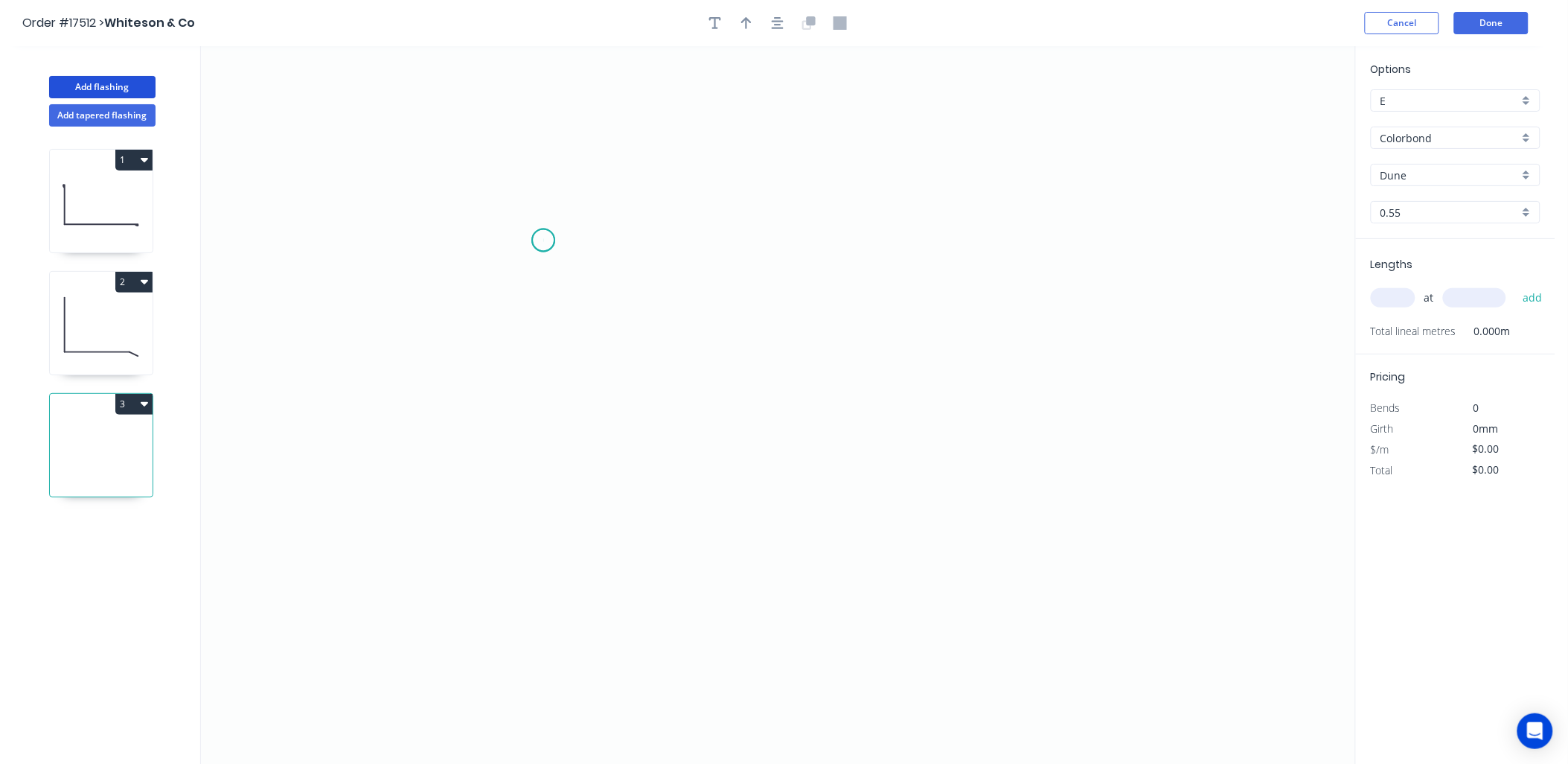
drag, startPoint x: 543, startPoint y: 240, endPoint x: 559, endPoint y: 315, distance: 76.7
click at [544, 243] on icon "0" at bounding box center [778, 405] width 1154 height 719
click at [556, 409] on icon "0" at bounding box center [778, 405] width 1154 height 719
click at [883, 421] on icon "0 ?" at bounding box center [778, 405] width 1154 height 719
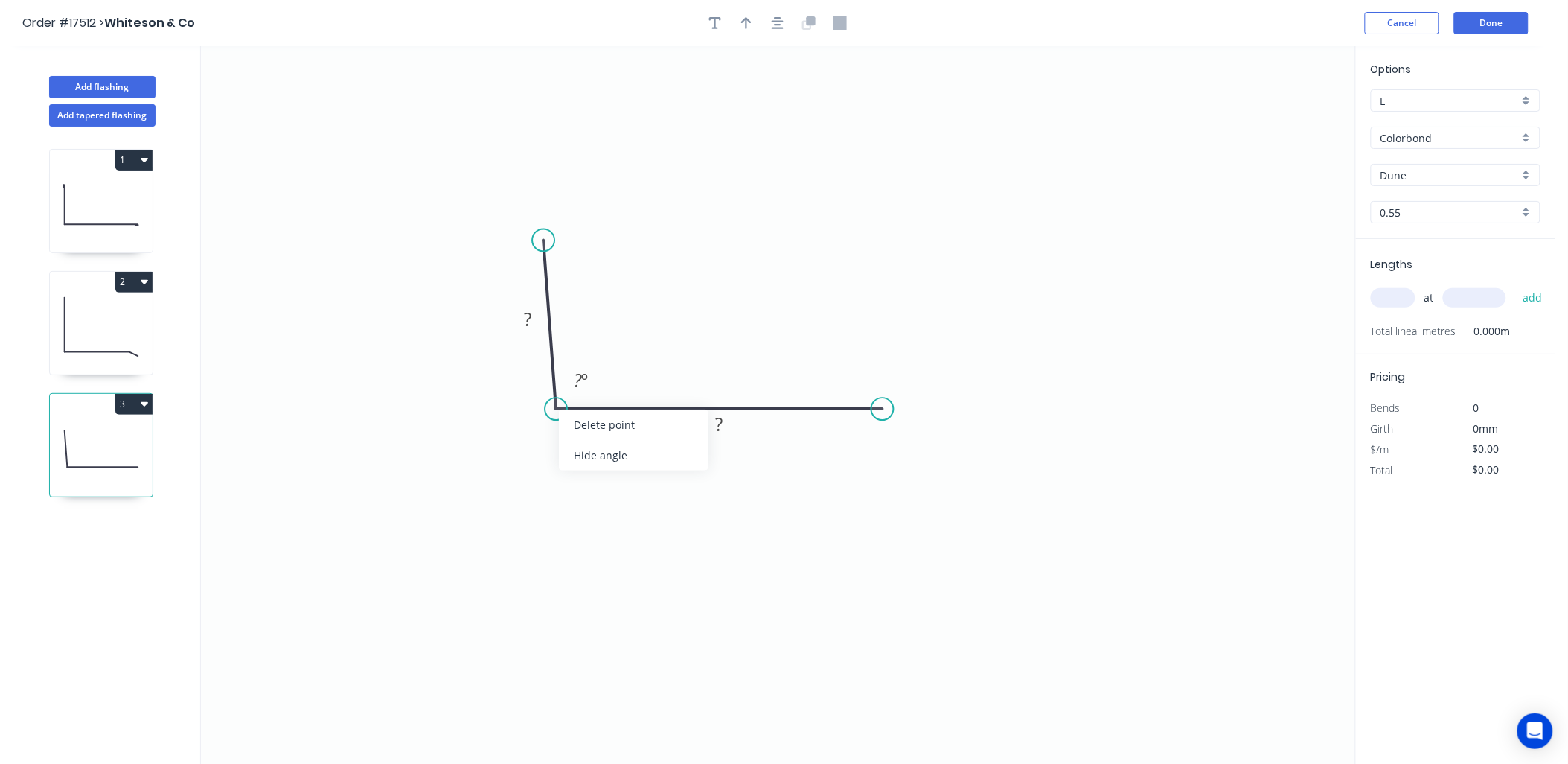
click at [606, 421] on div "Delete point" at bounding box center [633, 424] width 149 height 30
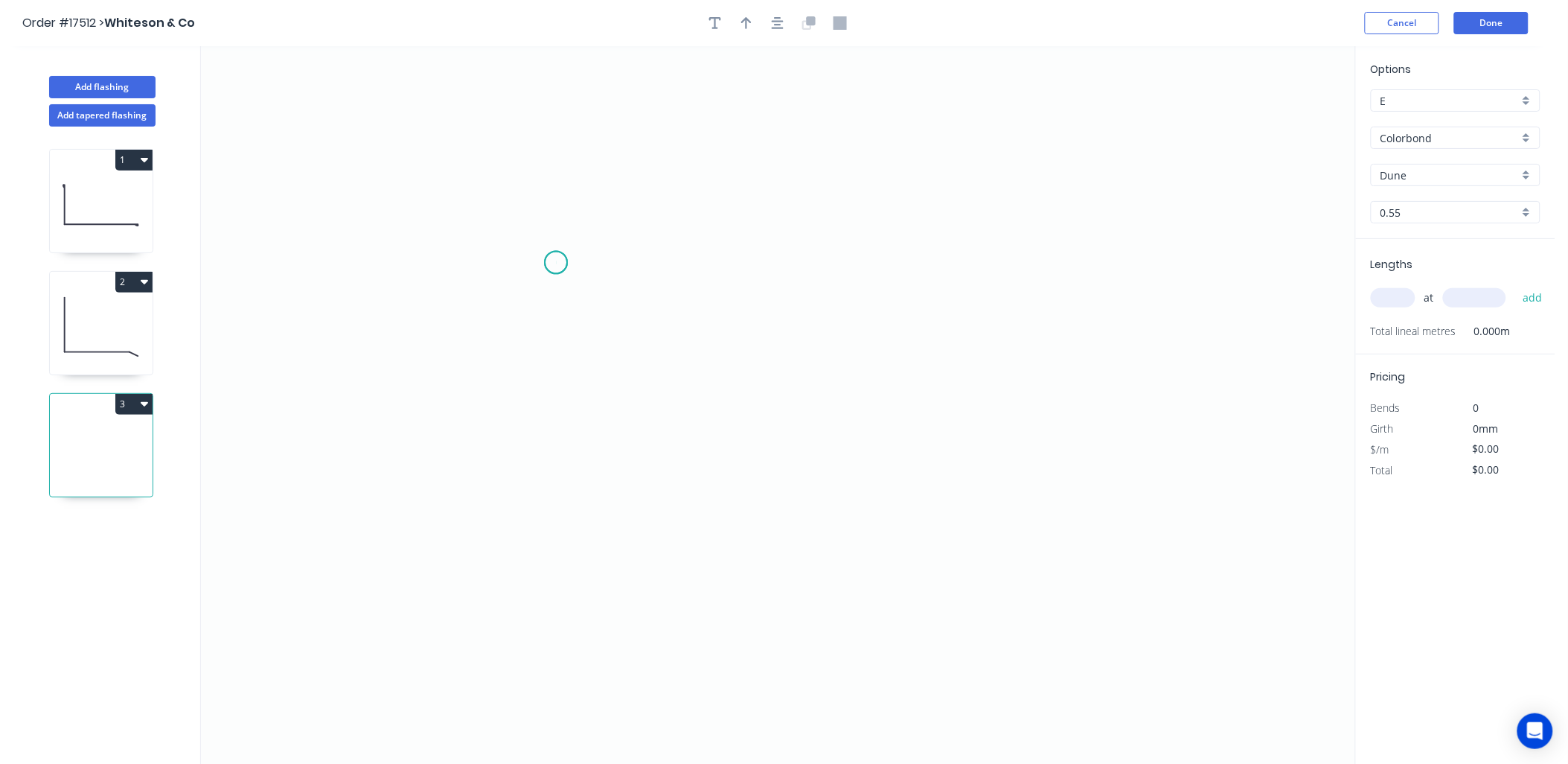
click at [556, 263] on icon "0" at bounding box center [778, 405] width 1154 height 719
click at [556, 417] on icon "0" at bounding box center [778, 405] width 1154 height 719
click at [871, 452] on icon "0 ?" at bounding box center [778, 405] width 1154 height 719
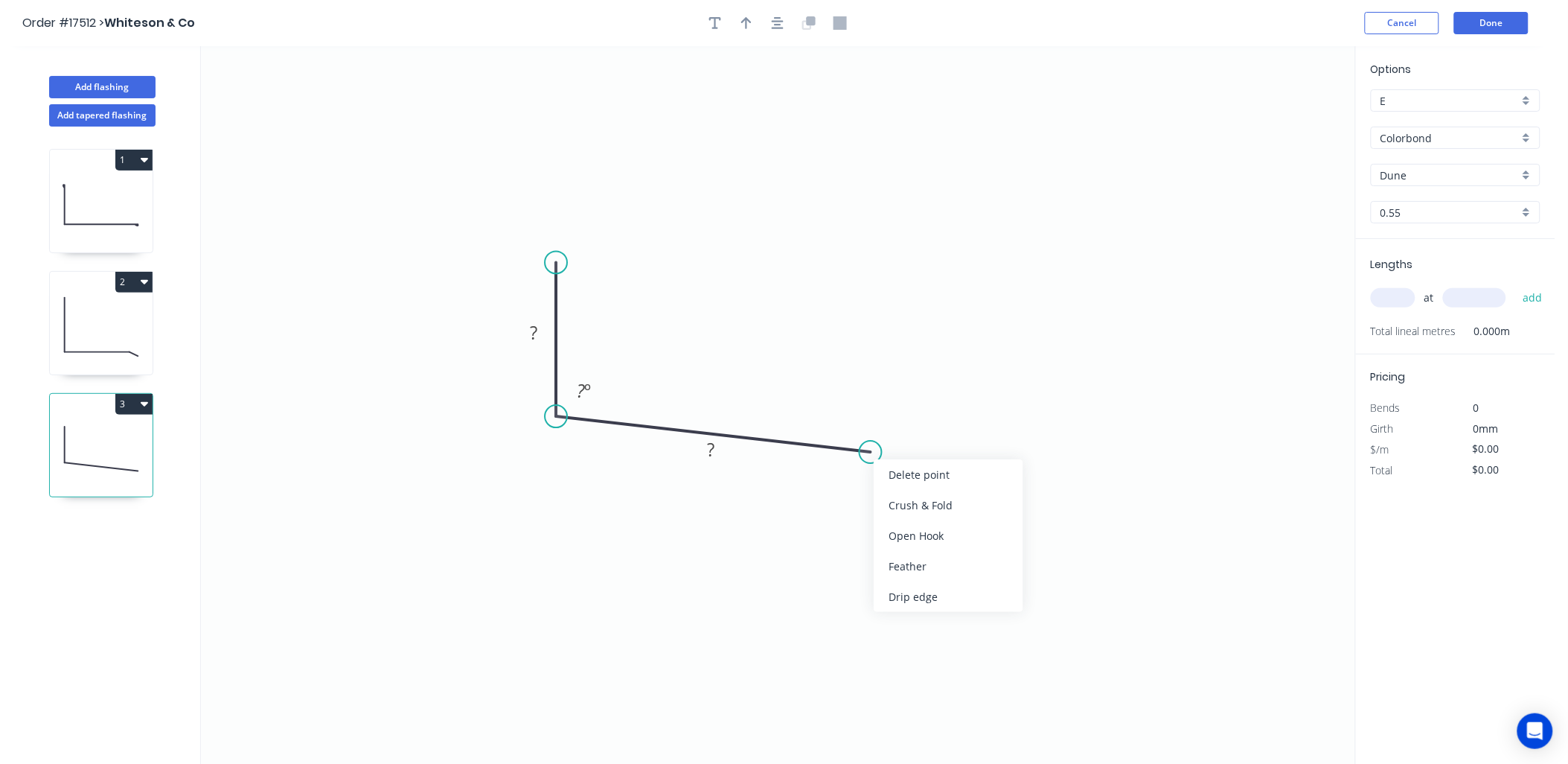
click at [906, 499] on div "Crush & Fold" at bounding box center [948, 505] width 149 height 30
click at [593, 310] on div "Crush & Fold" at bounding box center [631, 312] width 149 height 30
drag, startPoint x: 858, startPoint y: 458, endPoint x: 865, endPoint y: 469, distance: 13.0
click at [890, 503] on div "Flip bend" at bounding box center [943, 501] width 149 height 30
click at [537, 335] on tspan "?" at bounding box center [534, 332] width 8 height 24
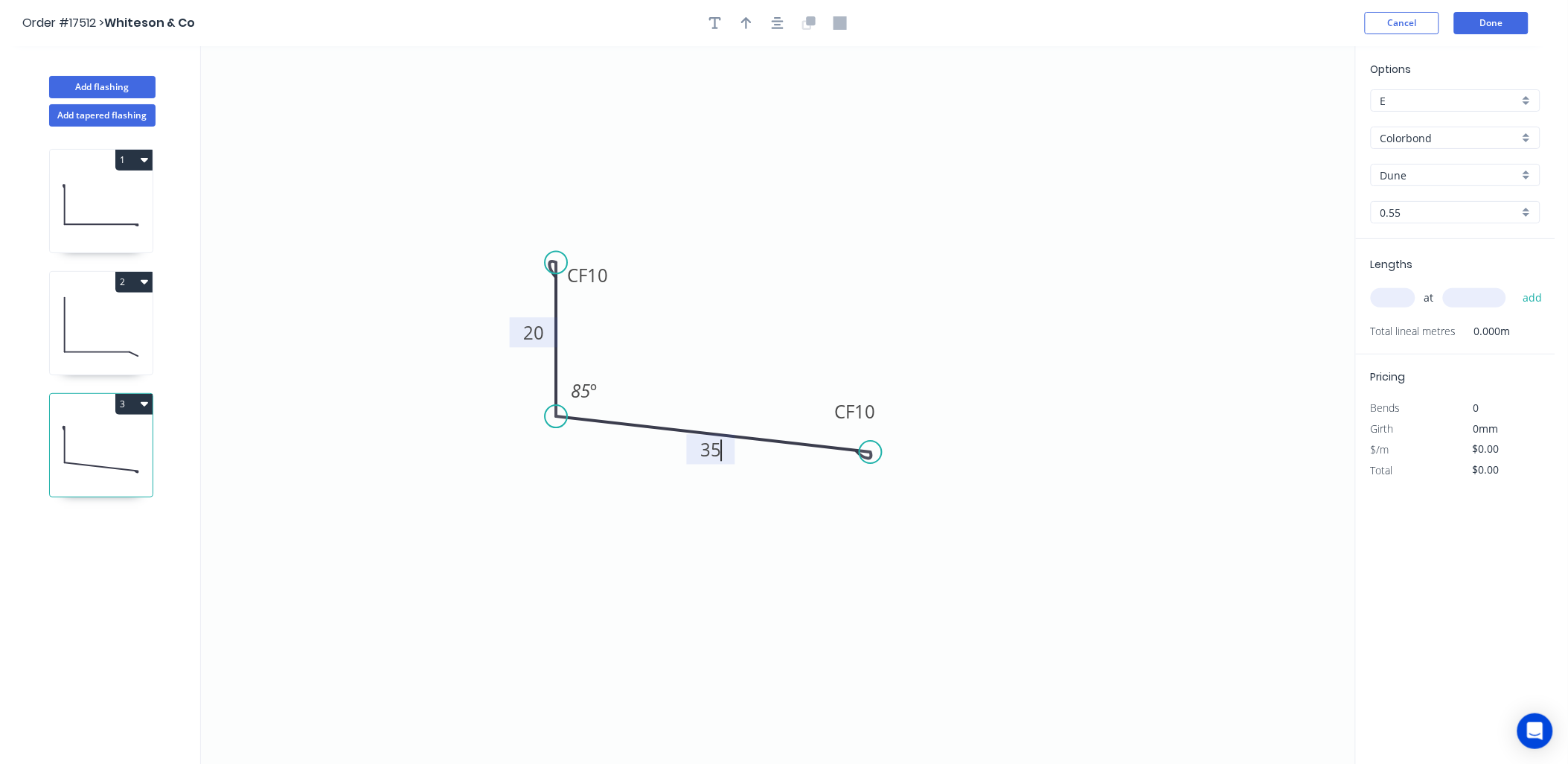
type input "$15.82"
click at [1385, 293] on input "text" at bounding box center [1393, 298] width 45 height 20
type input "1"
type input "2500"
click at [1515, 285] on button "add" at bounding box center [1532, 297] width 35 height 25
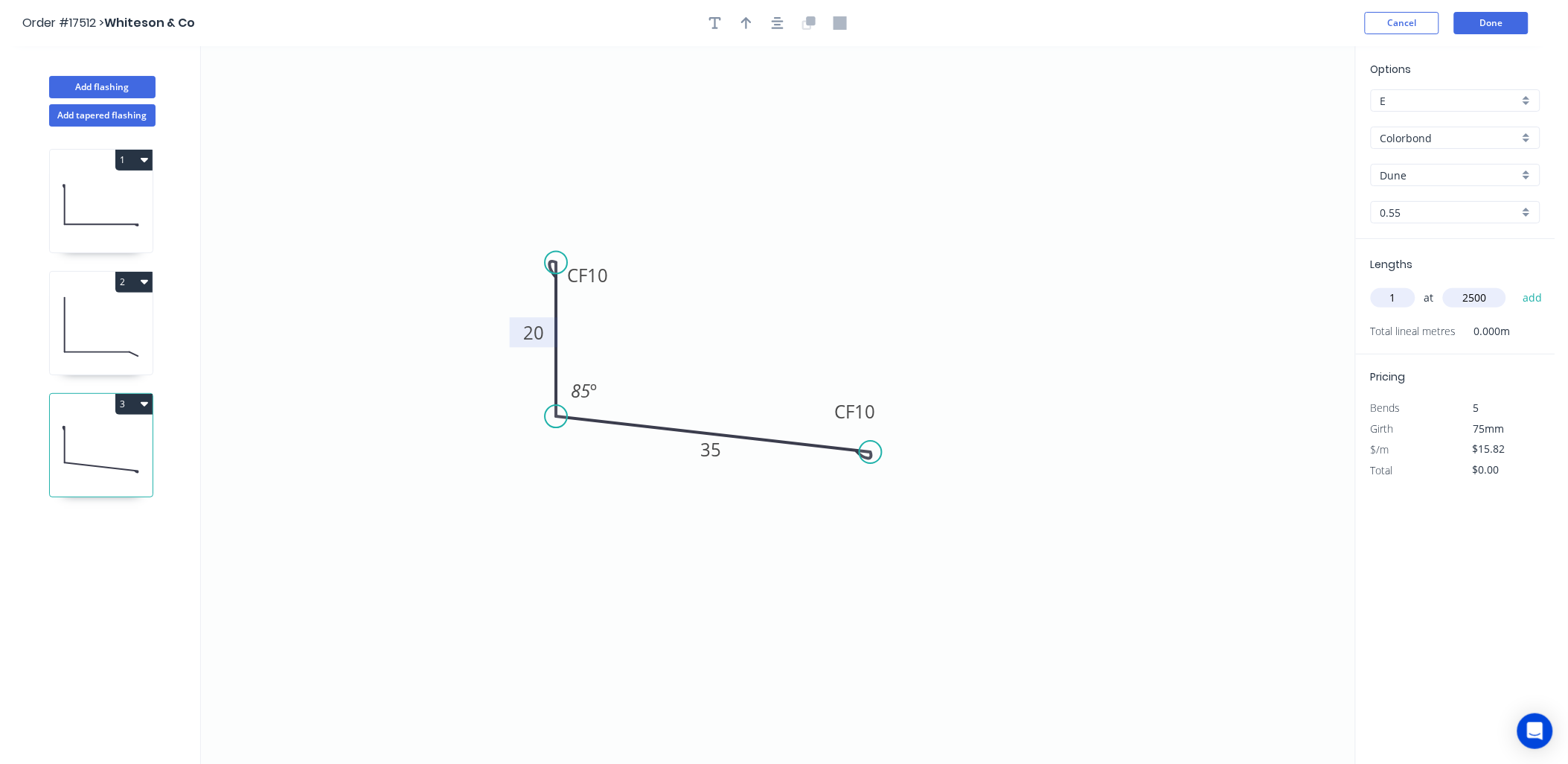
type input "$39.55"
type input "1"
type input "100"
click at [1515, 285] on button "add" at bounding box center [1532, 297] width 35 height 25
type input "$55.37"
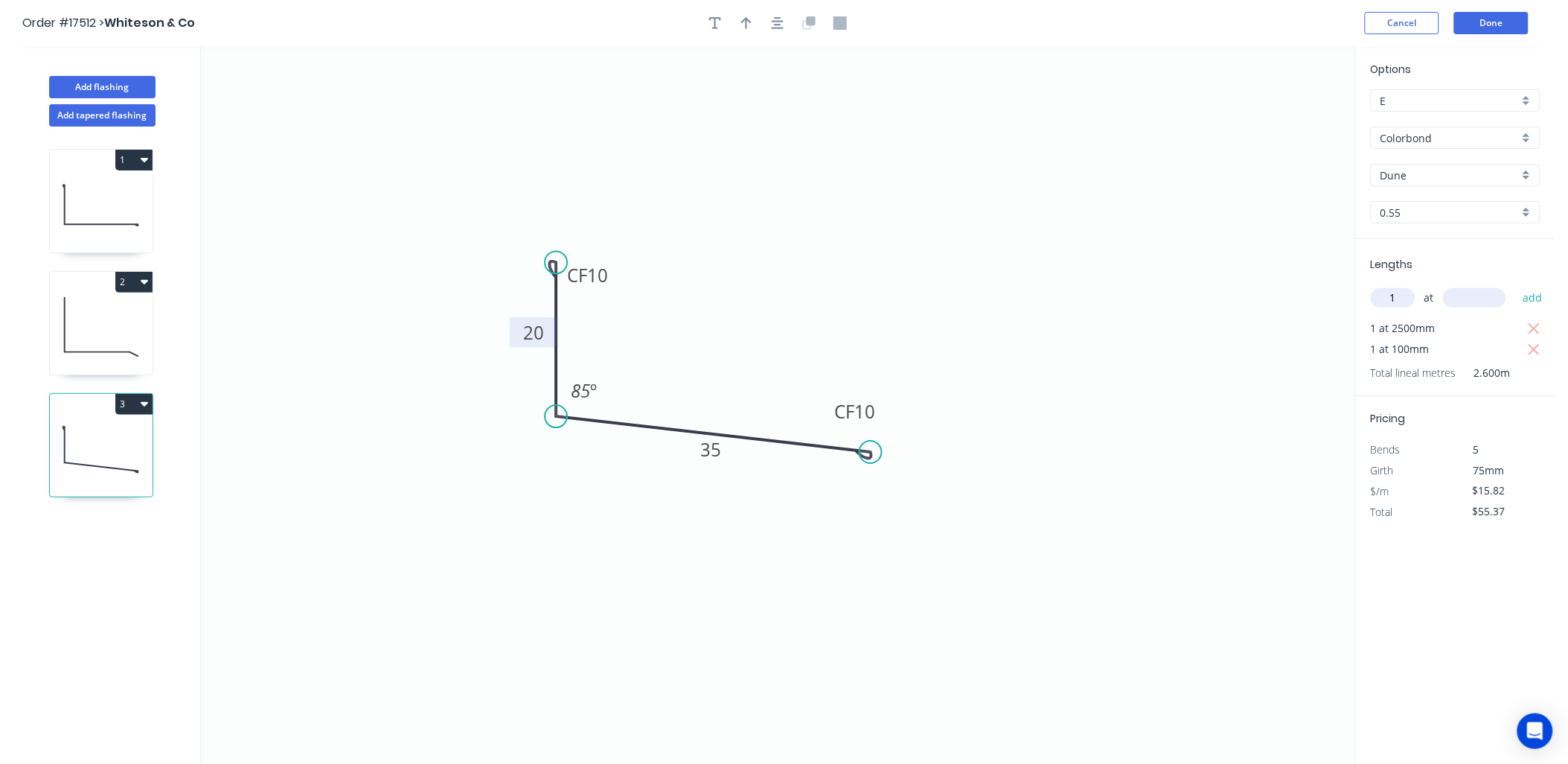
type input "1"
type input "1000"
click at [1515, 285] on button "add" at bounding box center [1532, 297] width 35 height 25
click at [1530, 348] on icon "button" at bounding box center [1535, 350] width 14 height 18
type input "$55.37"
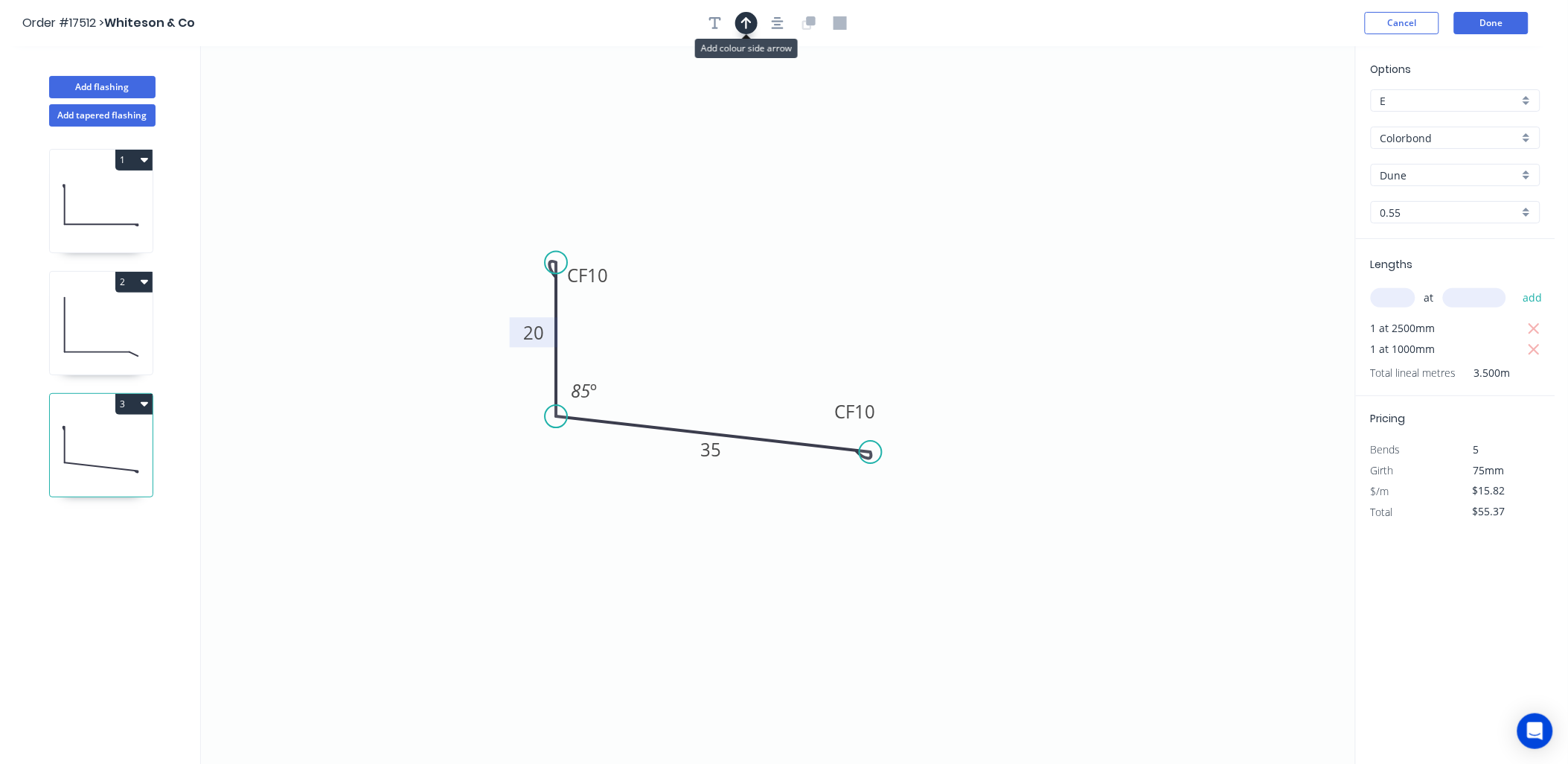
click at [746, 19] on icon "button" at bounding box center [746, 23] width 11 height 12
drag, startPoint x: 1278, startPoint y: 112, endPoint x: 693, endPoint y: 344, distance: 629.3
click at [685, 330] on icon at bounding box center [679, 306] width 14 height 48
click at [1504, 20] on button "Done" at bounding box center [1491, 23] width 74 height 22
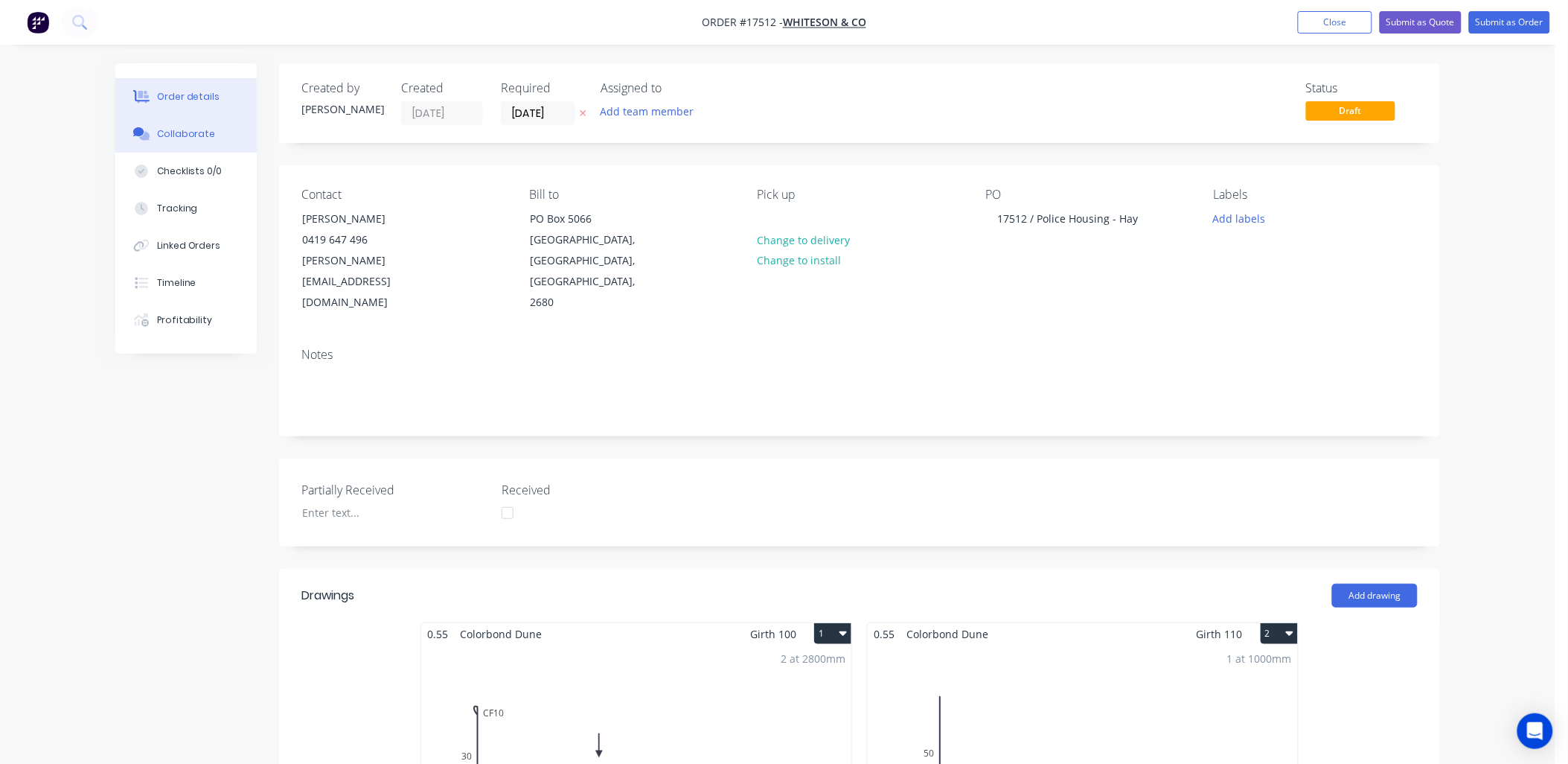
click at [192, 137] on div "Collaborate" at bounding box center [186, 134] width 59 height 14
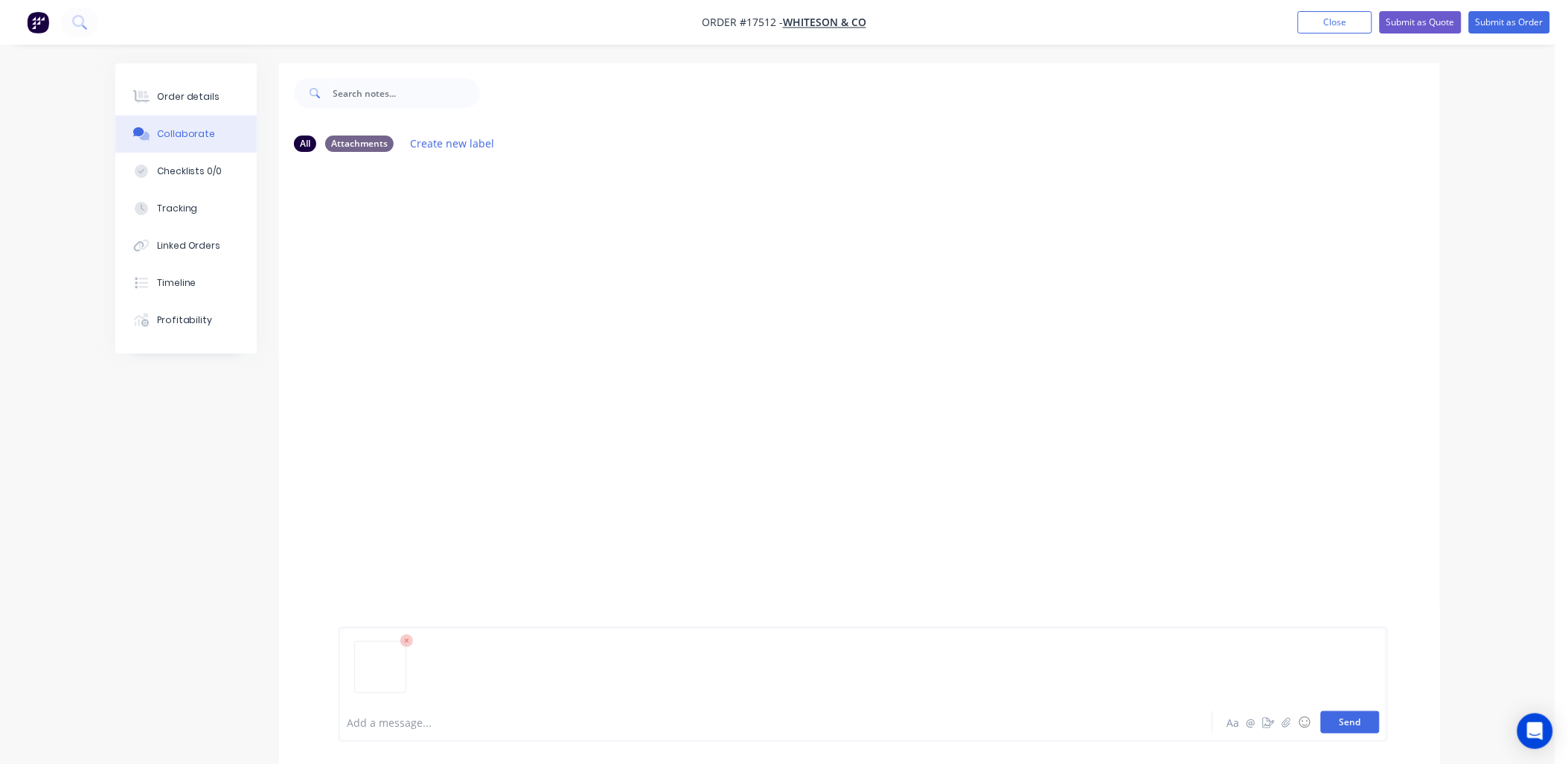
click at [1335, 722] on button "Send" at bounding box center [1350, 722] width 59 height 22
click at [205, 97] on div "Order details" at bounding box center [188, 97] width 63 height 14
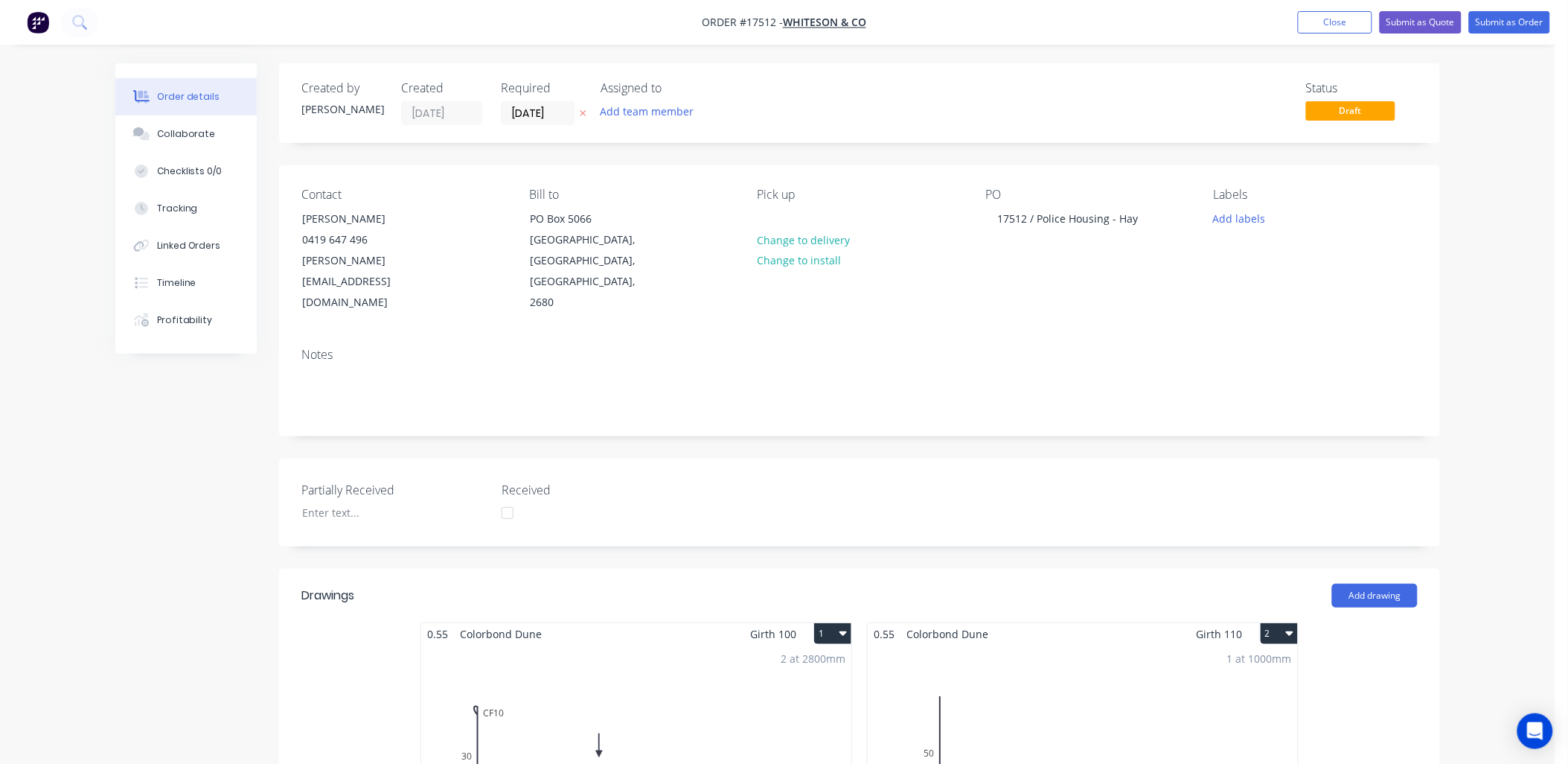
click at [580, 112] on icon at bounding box center [583, 113] width 7 height 9
click at [545, 114] on input at bounding box center [542, 113] width 80 height 22
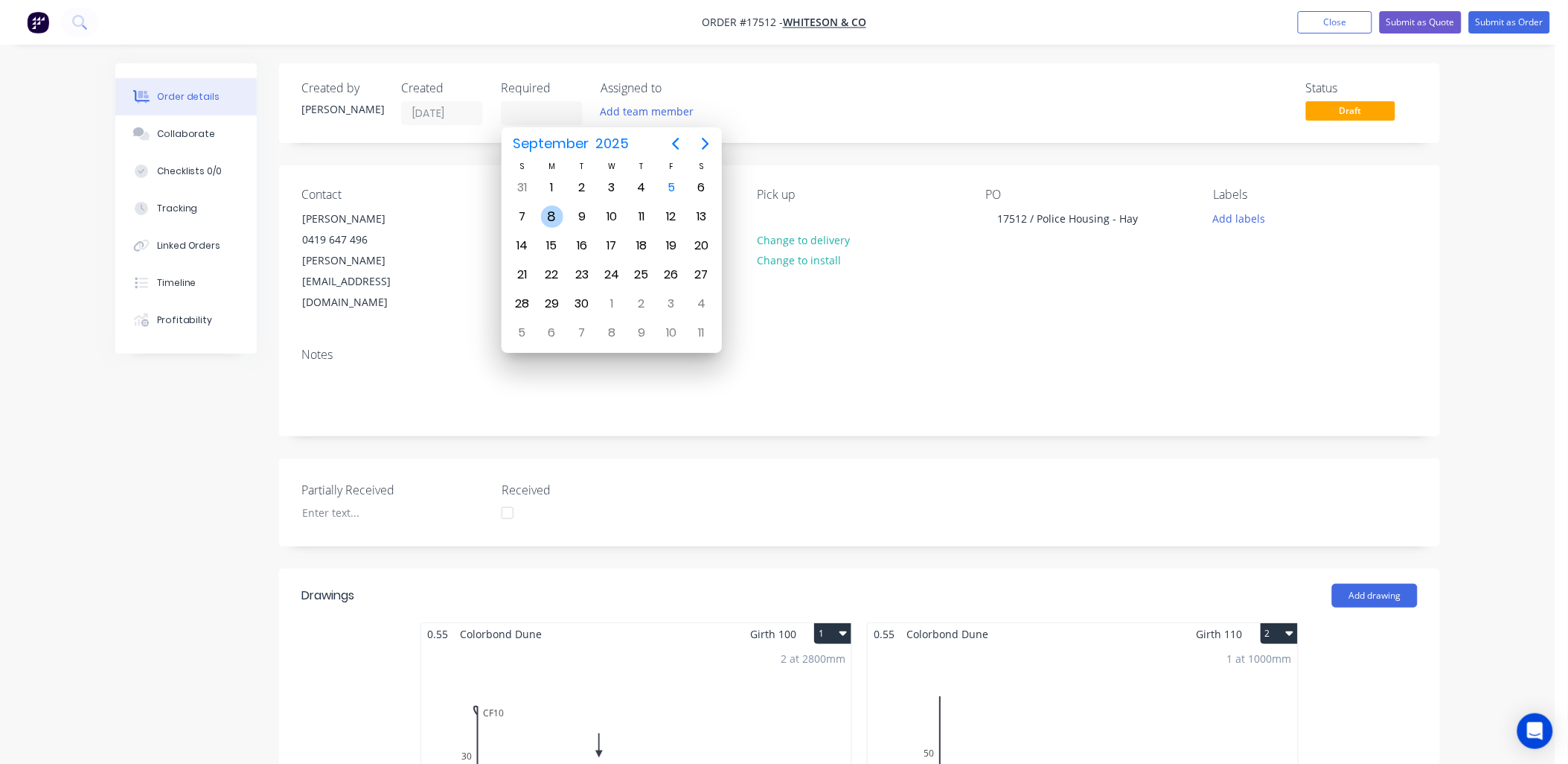
click at [559, 210] on div "8" at bounding box center [552, 216] width 22 height 22
type input "[DATE]"
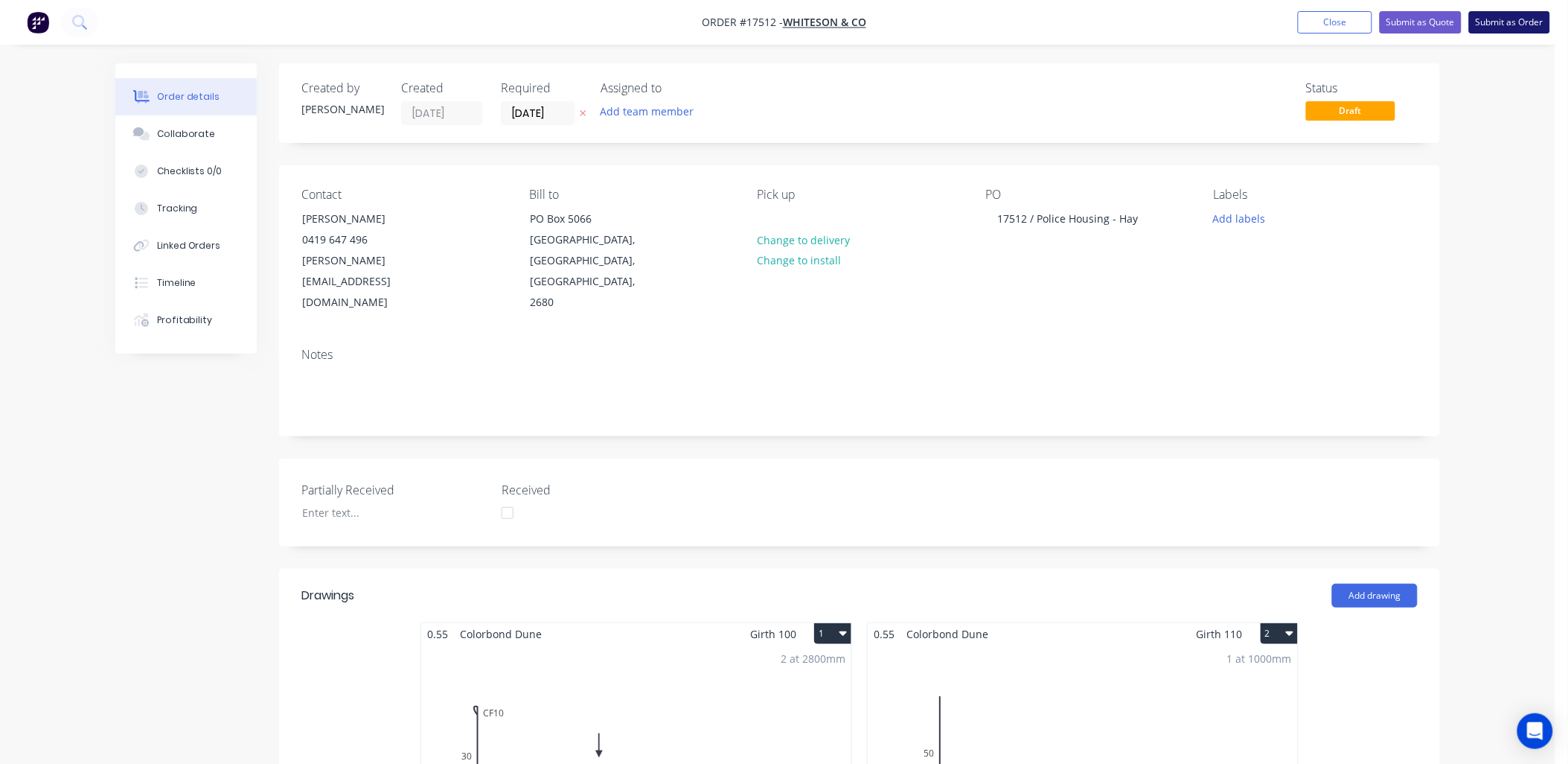
click at [1510, 19] on button "Submit as Order" at bounding box center [1509, 22] width 81 height 22
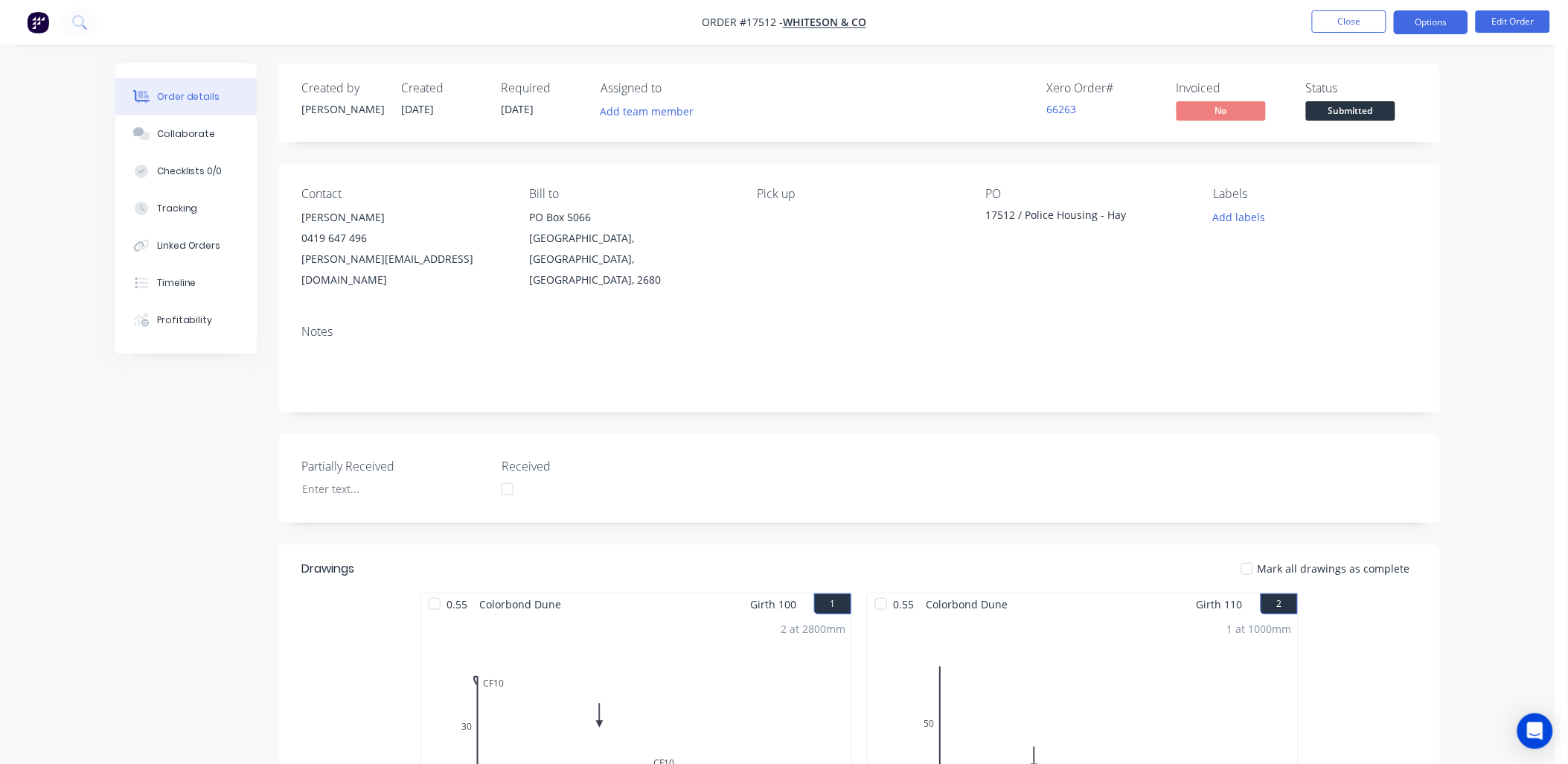
click at [1432, 23] on button "Options" at bounding box center [1431, 22] width 74 height 23
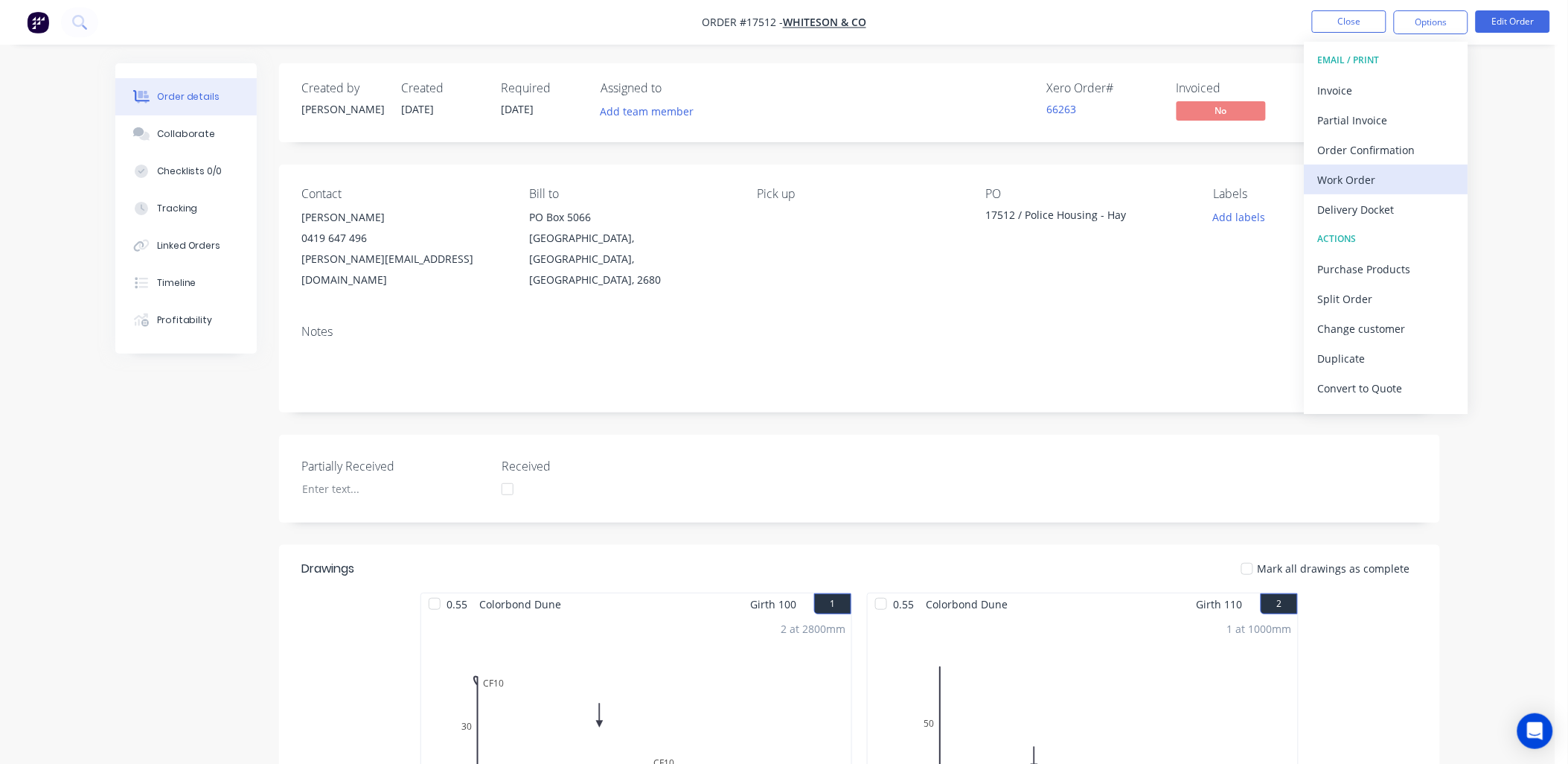
click at [1362, 177] on div "Work Order" at bounding box center [1386, 180] width 137 height 21
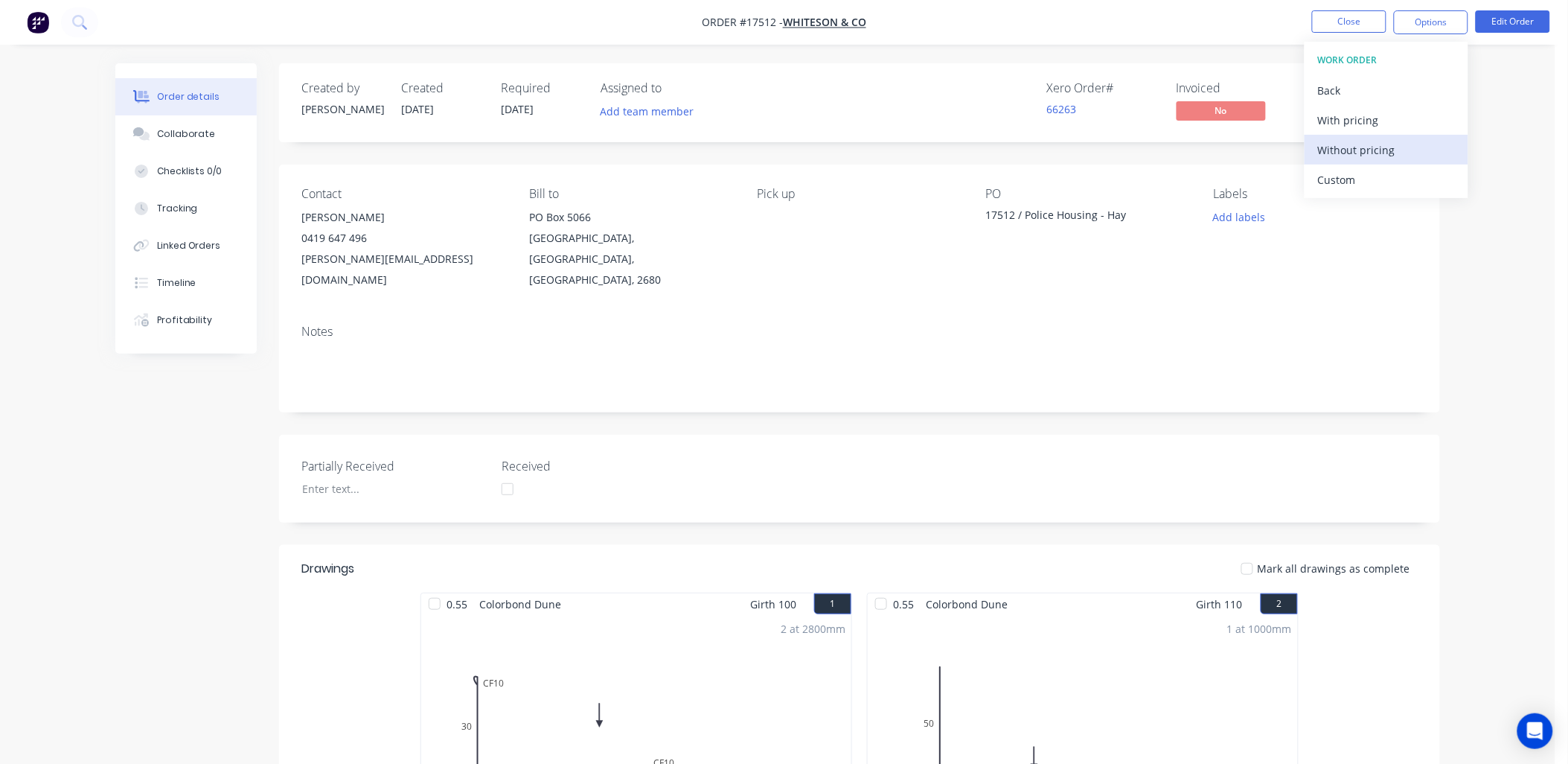
click at [1378, 143] on div "Without pricing" at bounding box center [1386, 150] width 137 height 21
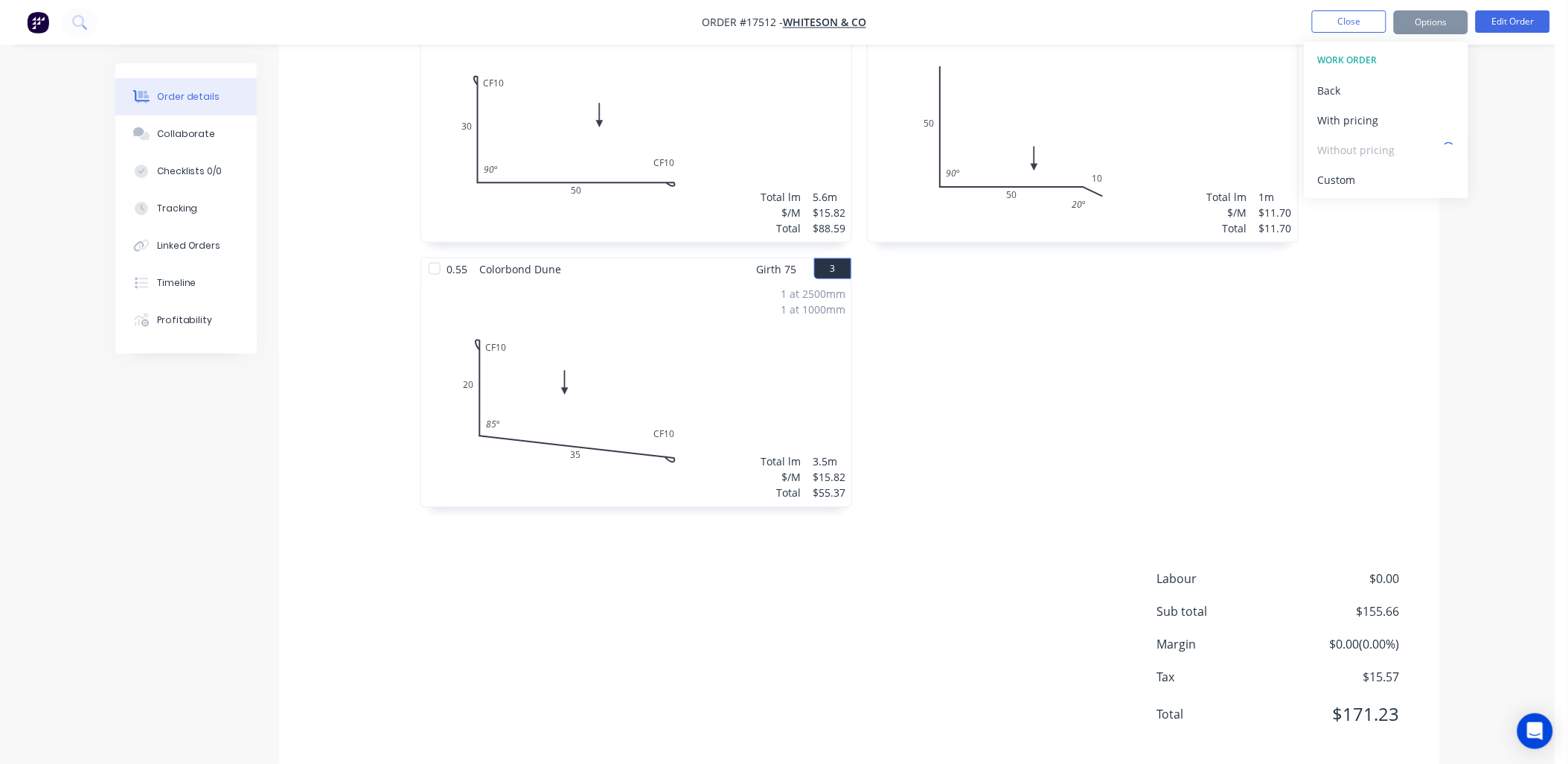
scroll to position [603, 0]
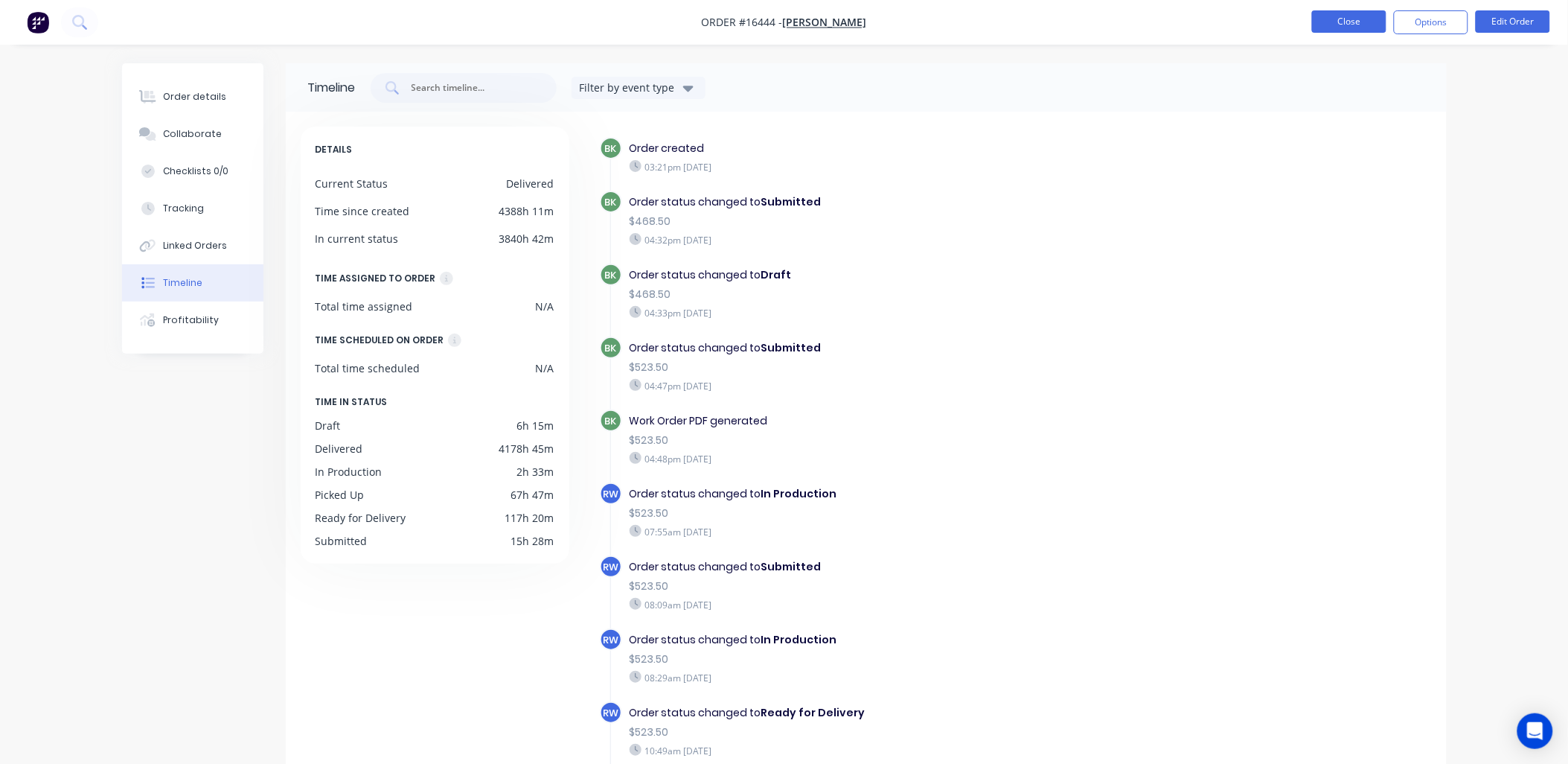
click at [1350, 18] on button "Close" at bounding box center [1349, 21] width 74 height 22
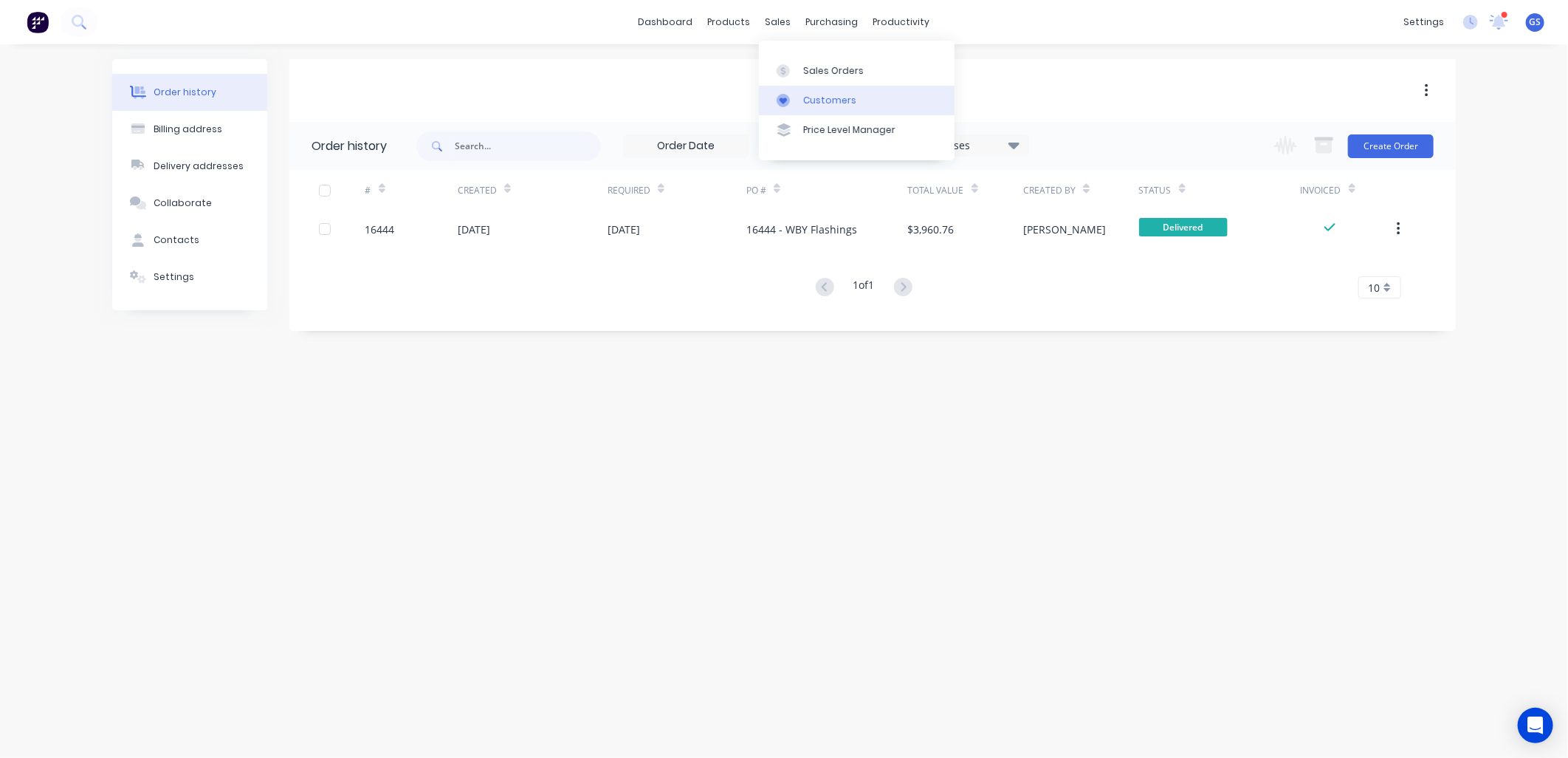
click at [825, 108] on link "Customers" at bounding box center [857, 100] width 195 height 29
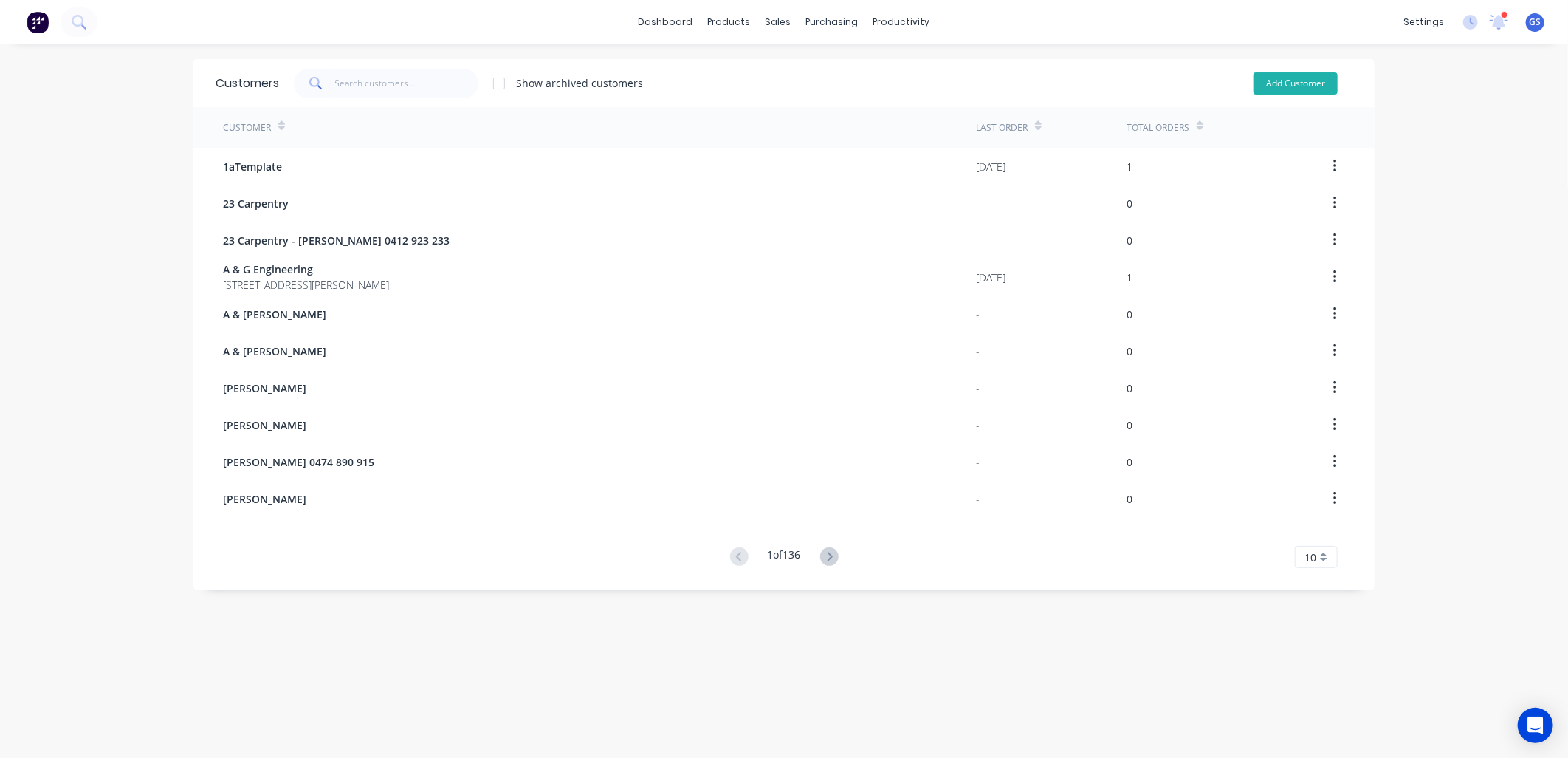
click at [1306, 83] on button "Add Customer" at bounding box center [1295, 83] width 84 height 22
select select "AU"
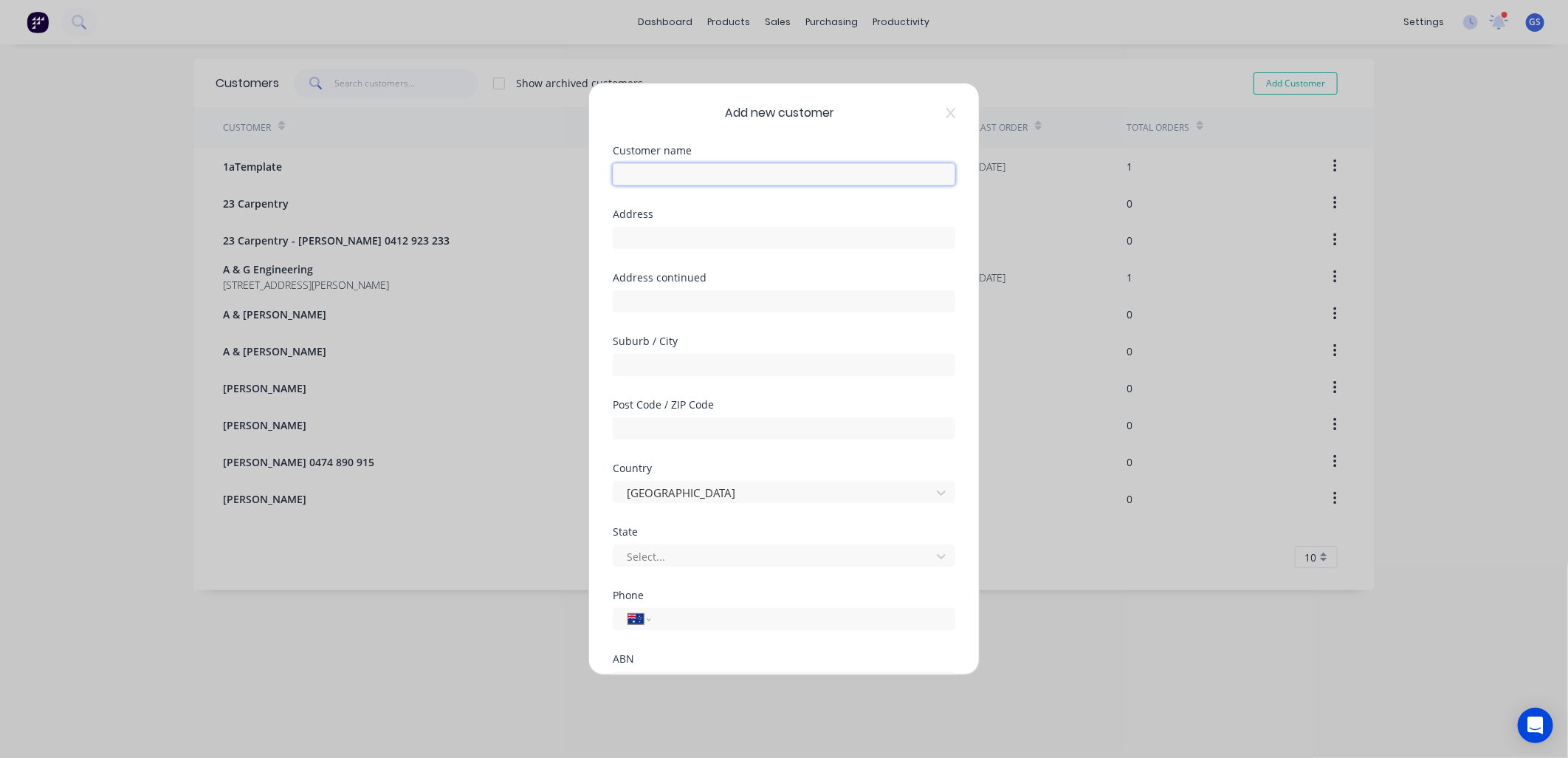
click at [705, 168] on input "text" at bounding box center [784, 174] width 343 height 22
type input "[PERSON_NAME]"
type input "Winery Rd"
type input "Beelbangera"
type input "2680"
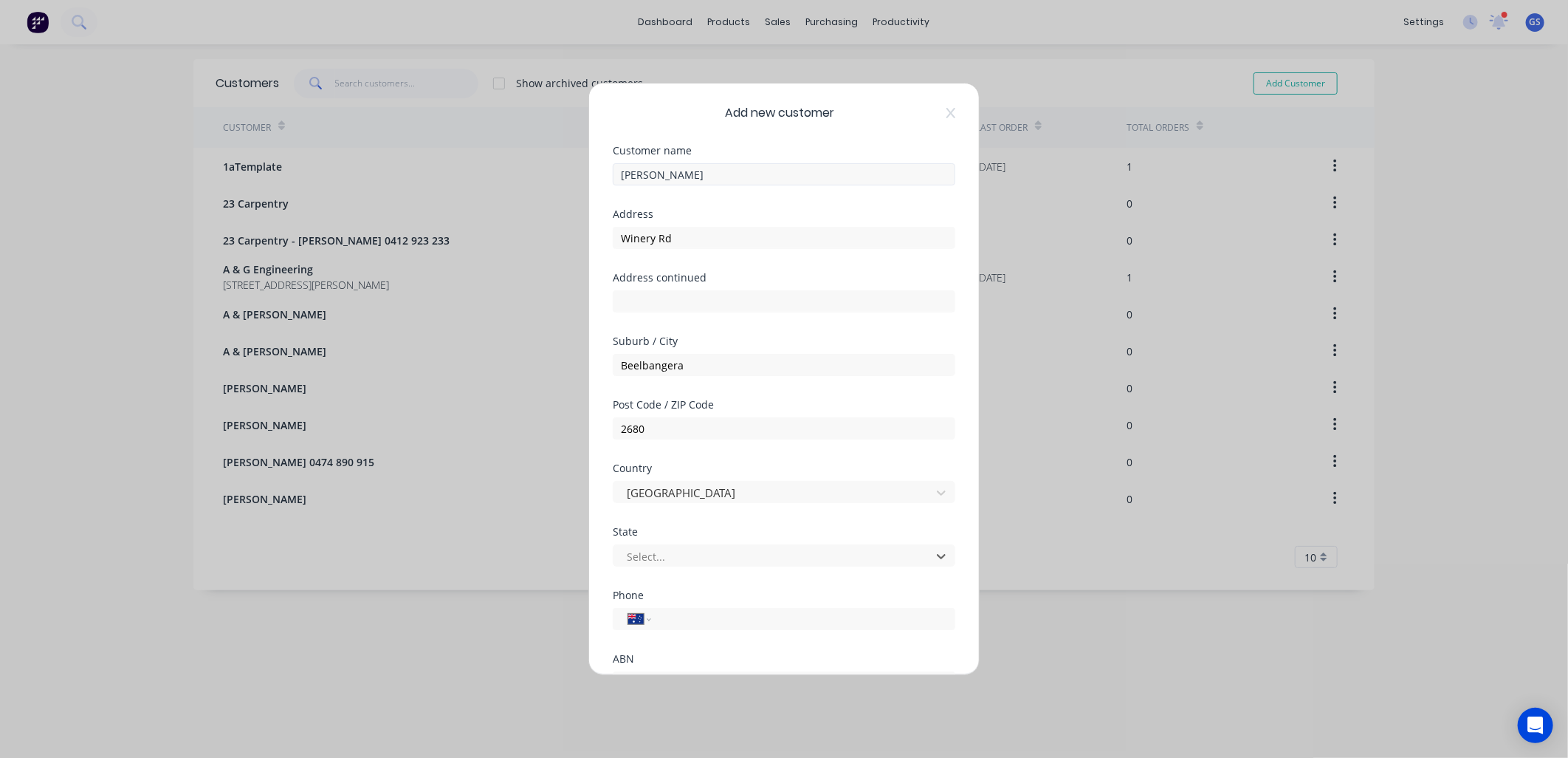
type input "n"
click at [691, 624] on input "tel" at bounding box center [801, 619] width 278 height 17
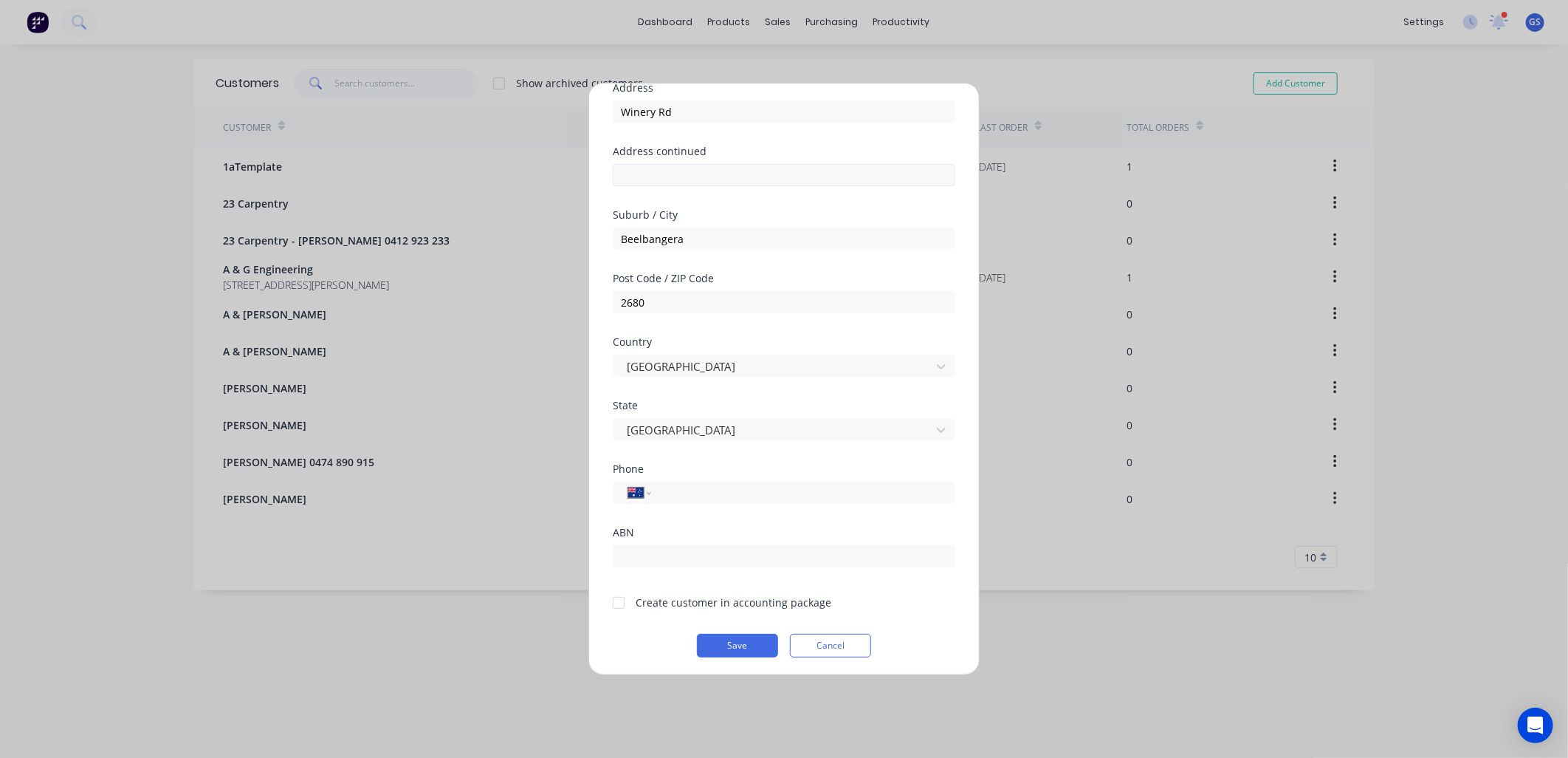
scroll to position [129, 0]
type input "0451 943 736"
drag, startPoint x: 615, startPoint y: 598, endPoint x: 624, endPoint y: 603, distance: 10.3
click at [616, 598] on div at bounding box center [618, 599] width 29 height 29
click at [747, 640] on button "Save" at bounding box center [737, 642] width 81 height 23
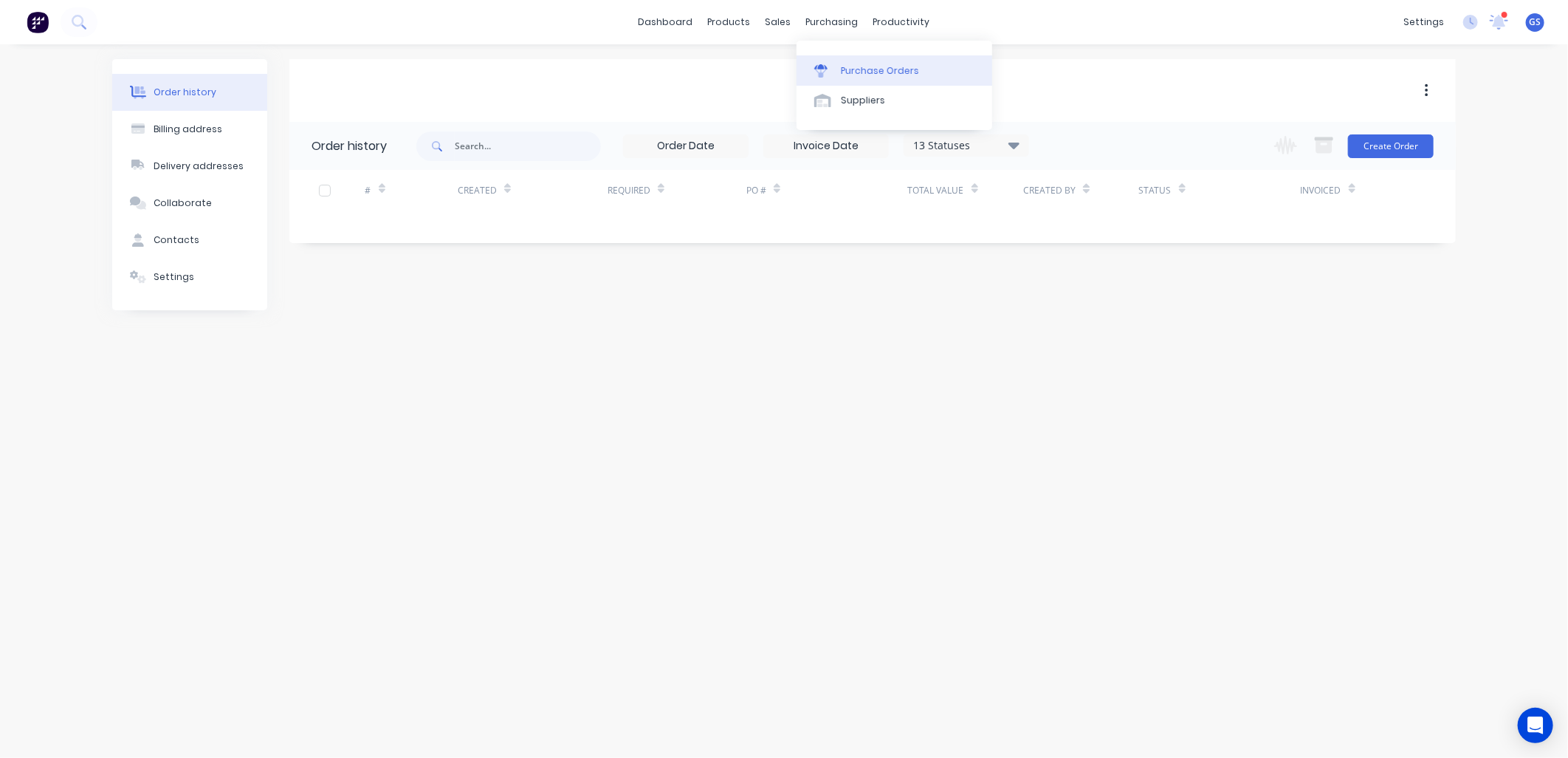
click at [864, 72] on div "Purchase Orders" at bounding box center [880, 71] width 78 height 14
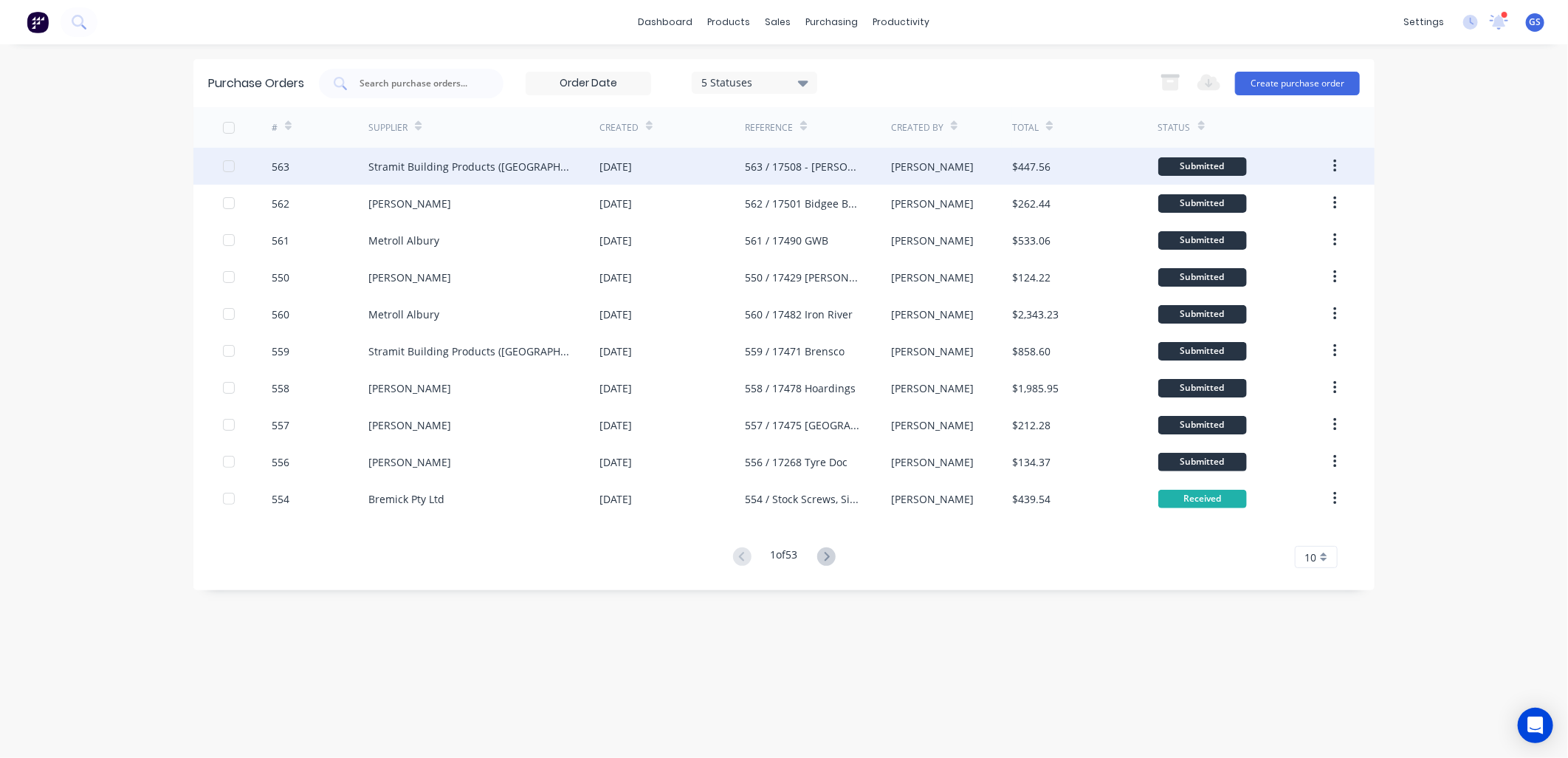
click at [488, 165] on div "Stramit Building Products ([GEOGRAPHIC_DATA])" at bounding box center [469, 166] width 201 height 16
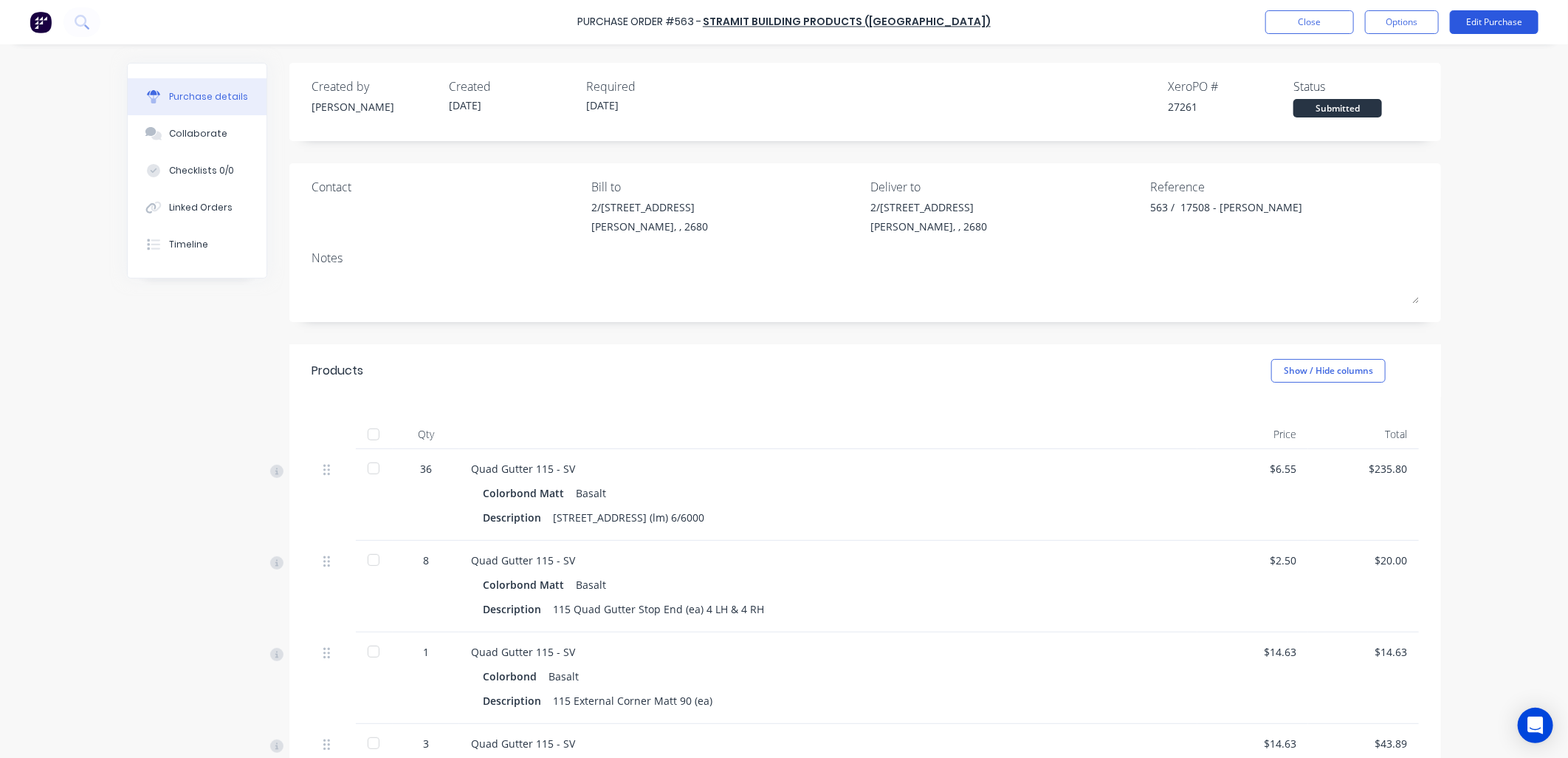
click at [1494, 23] on button "Edit Purchase" at bounding box center [1494, 22] width 89 height 23
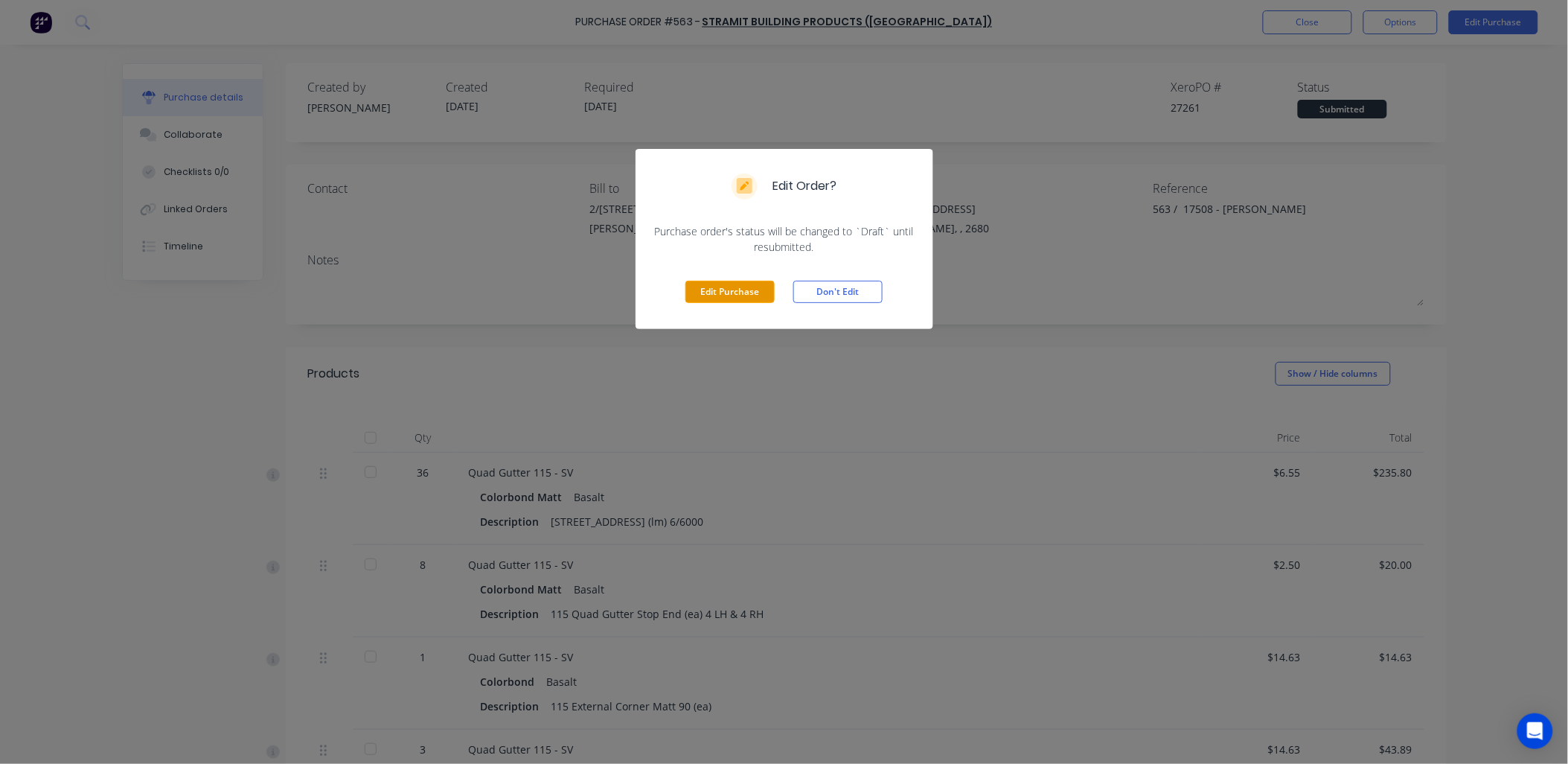
click at [725, 296] on button "Edit Purchase" at bounding box center [730, 291] width 89 height 22
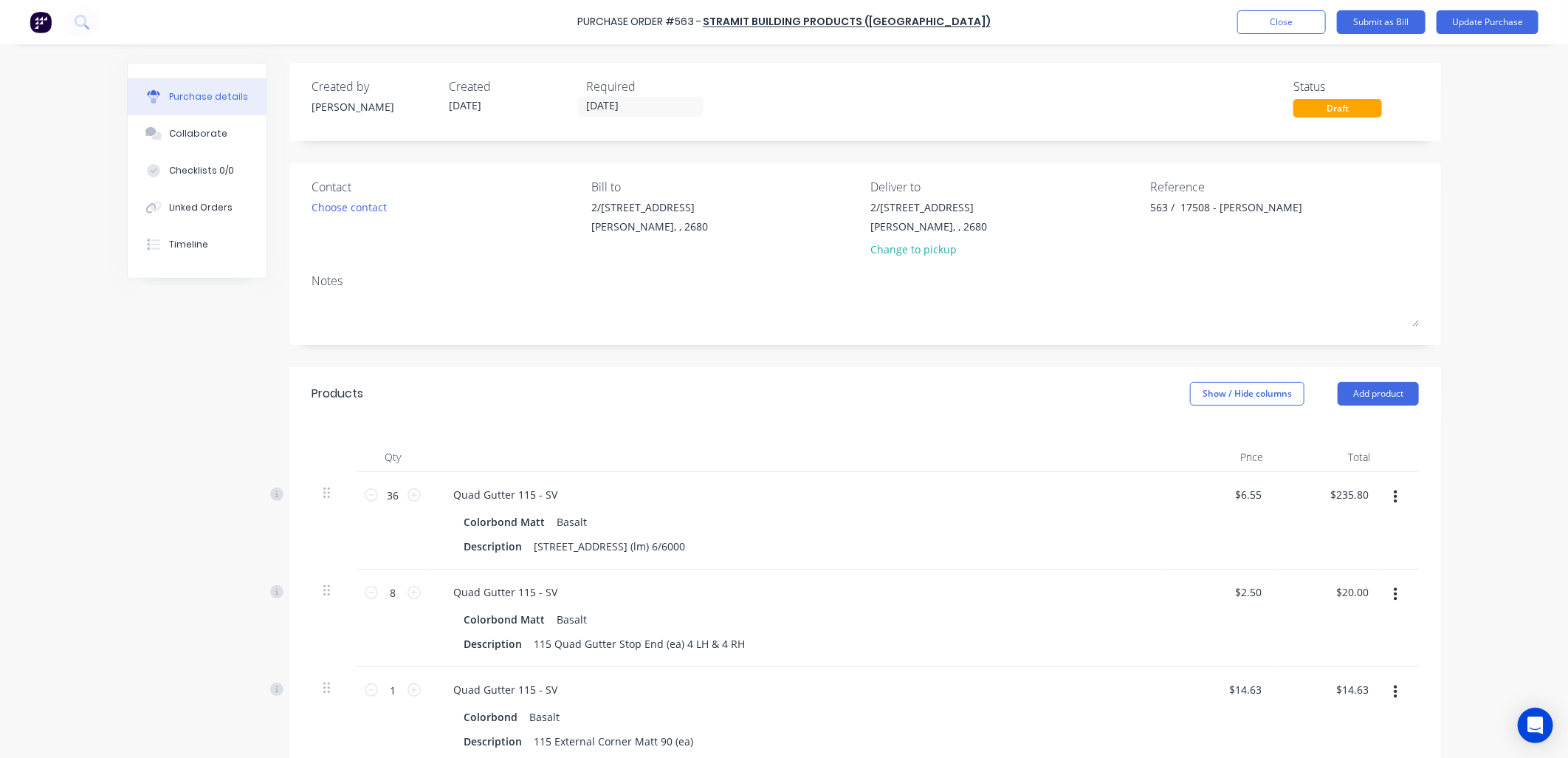
drag, startPoint x: 592, startPoint y: 105, endPoint x: 630, endPoint y: 185, distance: 88.6
click at [593, 106] on input "[DATE]" at bounding box center [640, 107] width 124 height 19
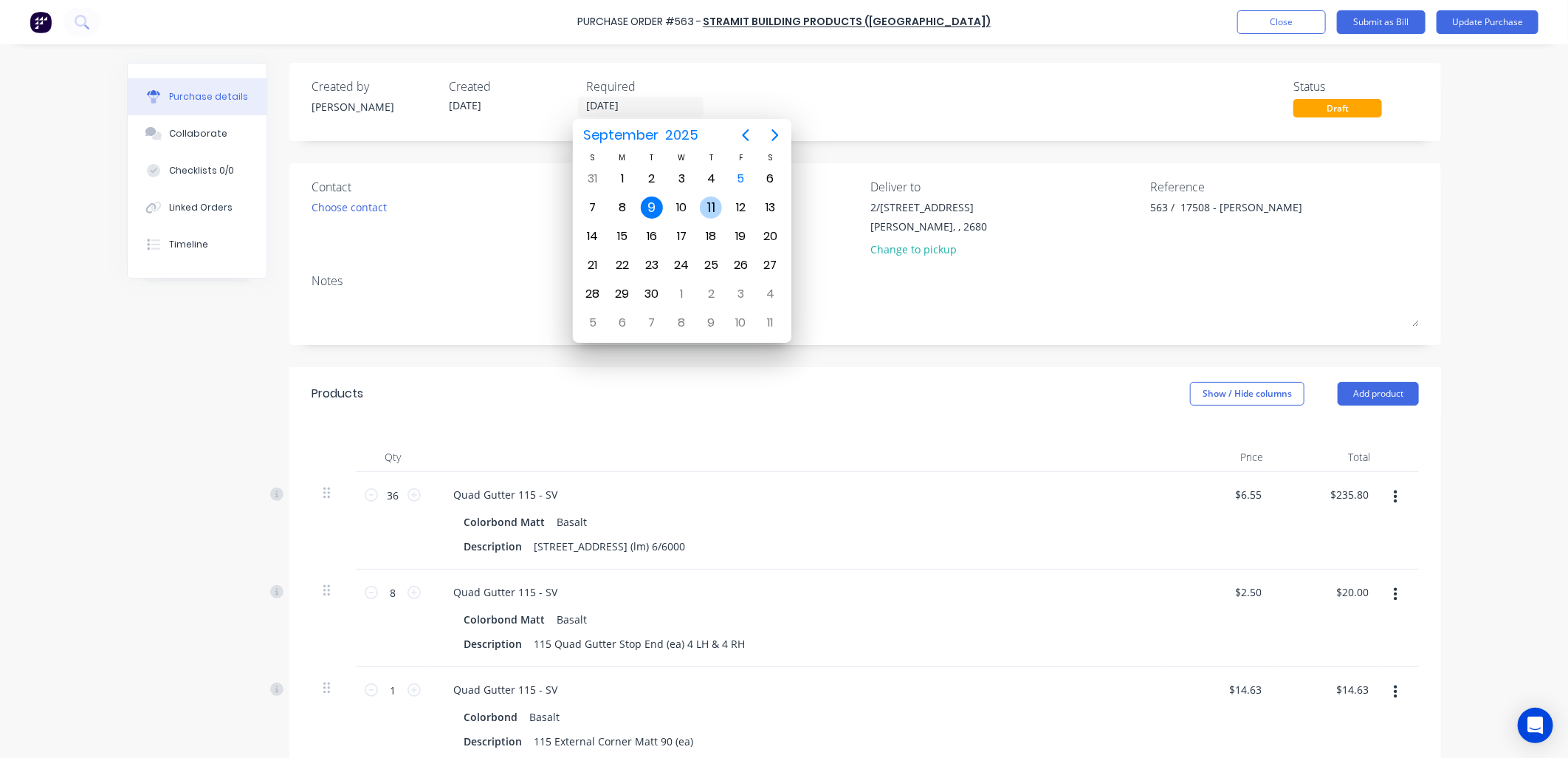
click at [707, 203] on div "11" at bounding box center [710, 207] width 22 height 22
type textarea "x"
type input "11/09/25"
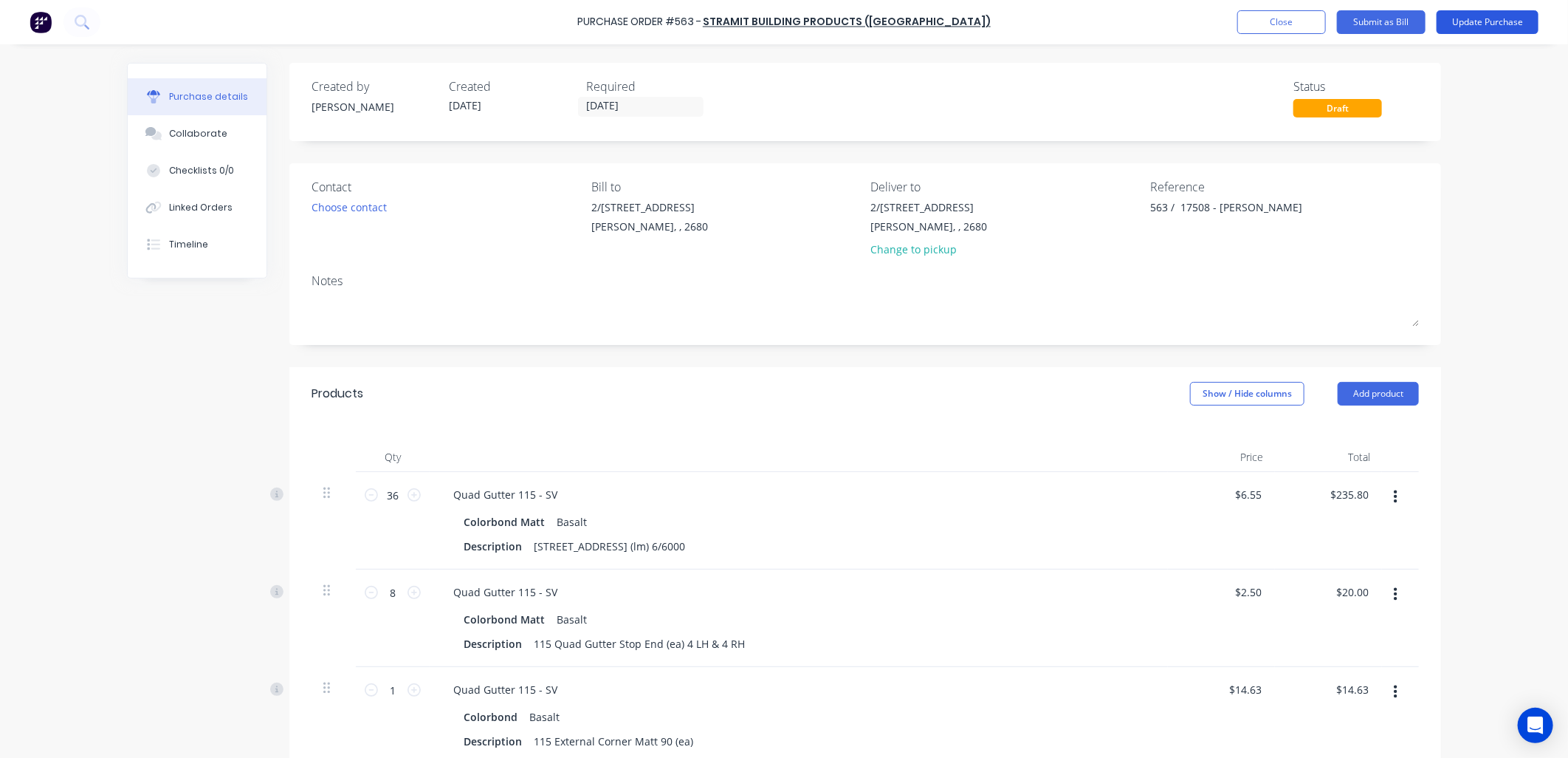
click at [1470, 16] on button "Update Purchase" at bounding box center [1488, 22] width 102 height 23
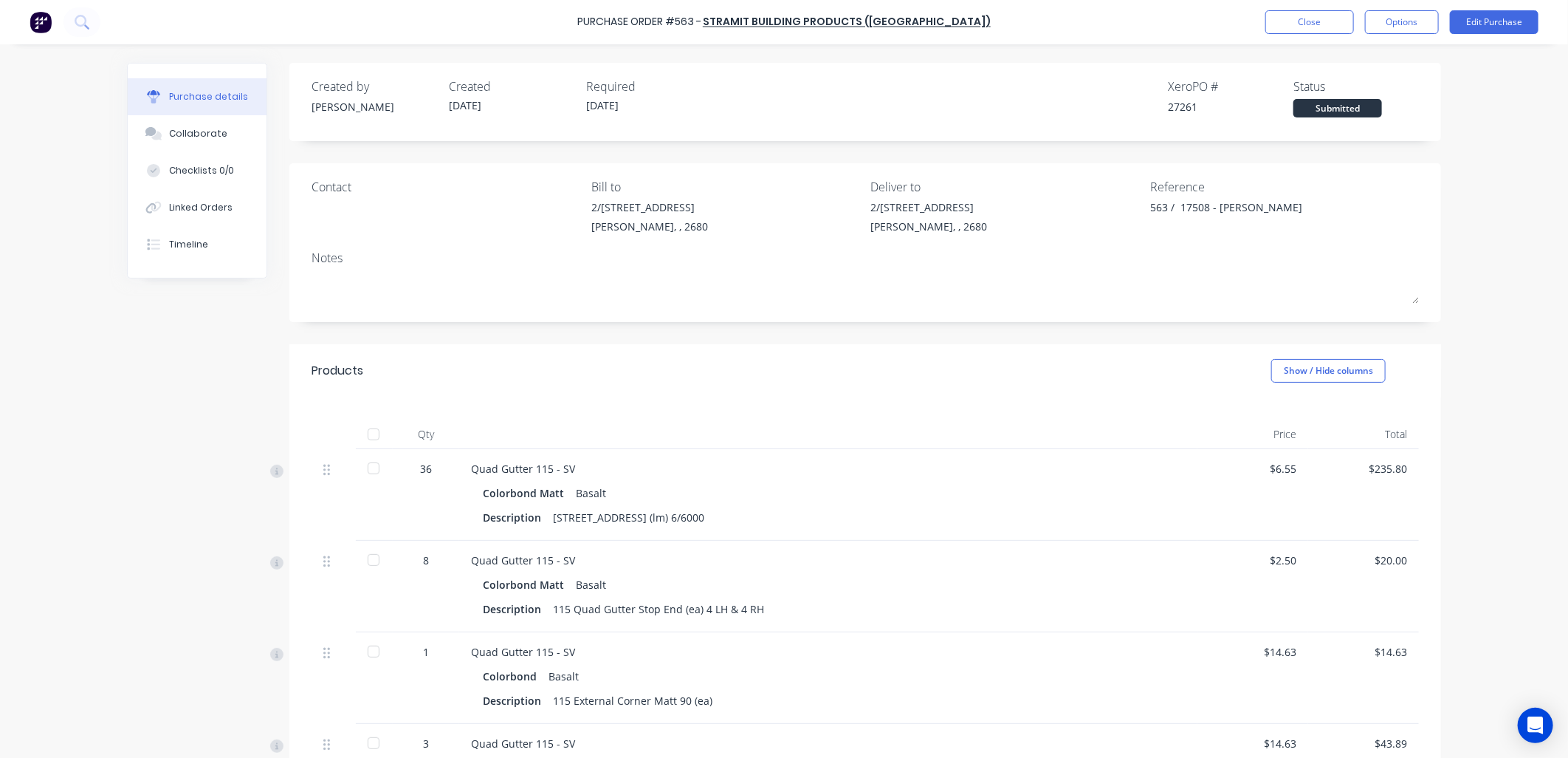
type textarea "x"
click at [210, 208] on div "Linked Orders" at bounding box center [201, 208] width 63 height 14
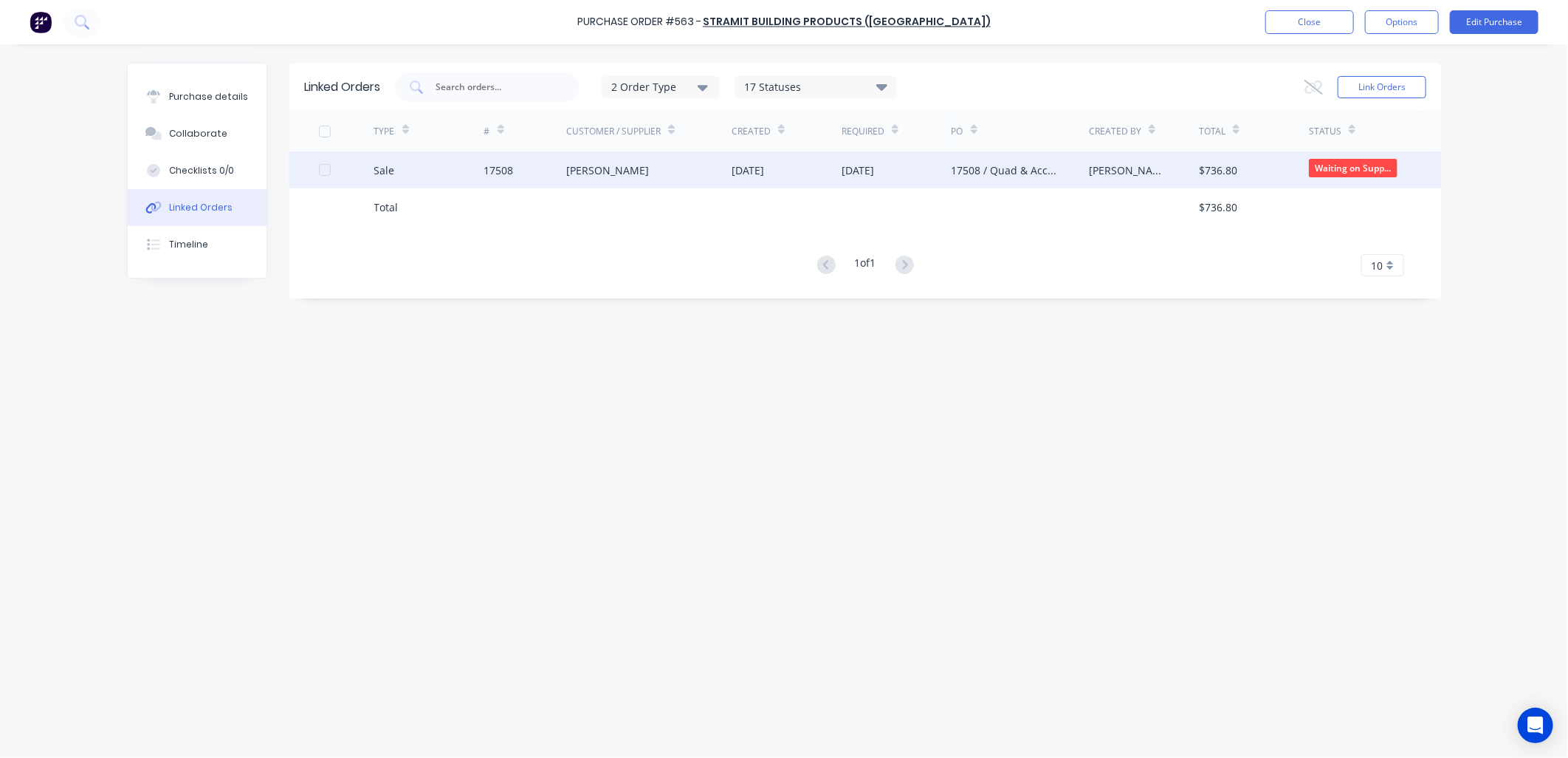
click at [610, 178] on div "[PERSON_NAME]" at bounding box center [649, 169] width 165 height 37
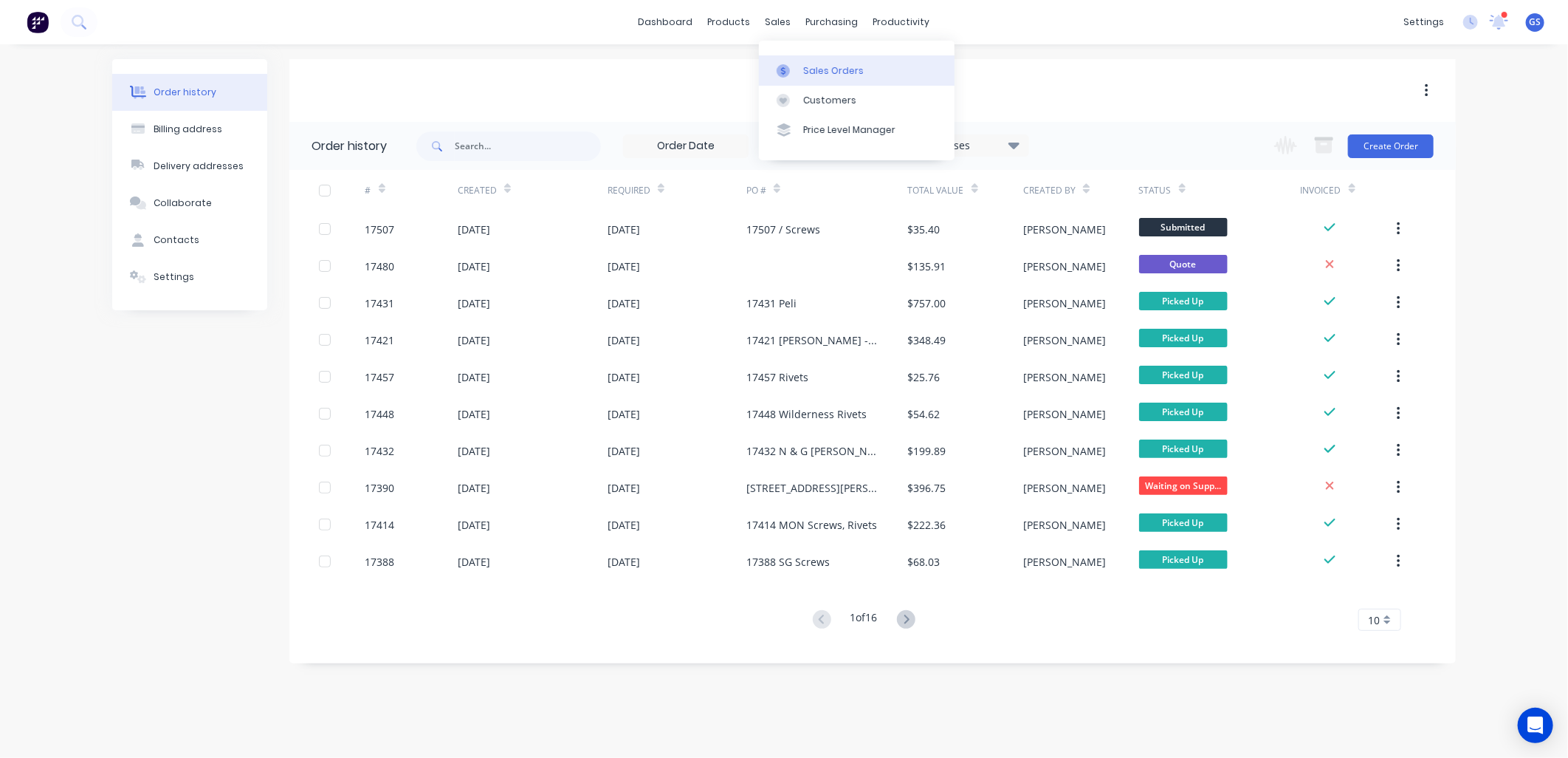
click at [849, 69] on div "Sales Orders" at bounding box center [833, 71] width 61 height 14
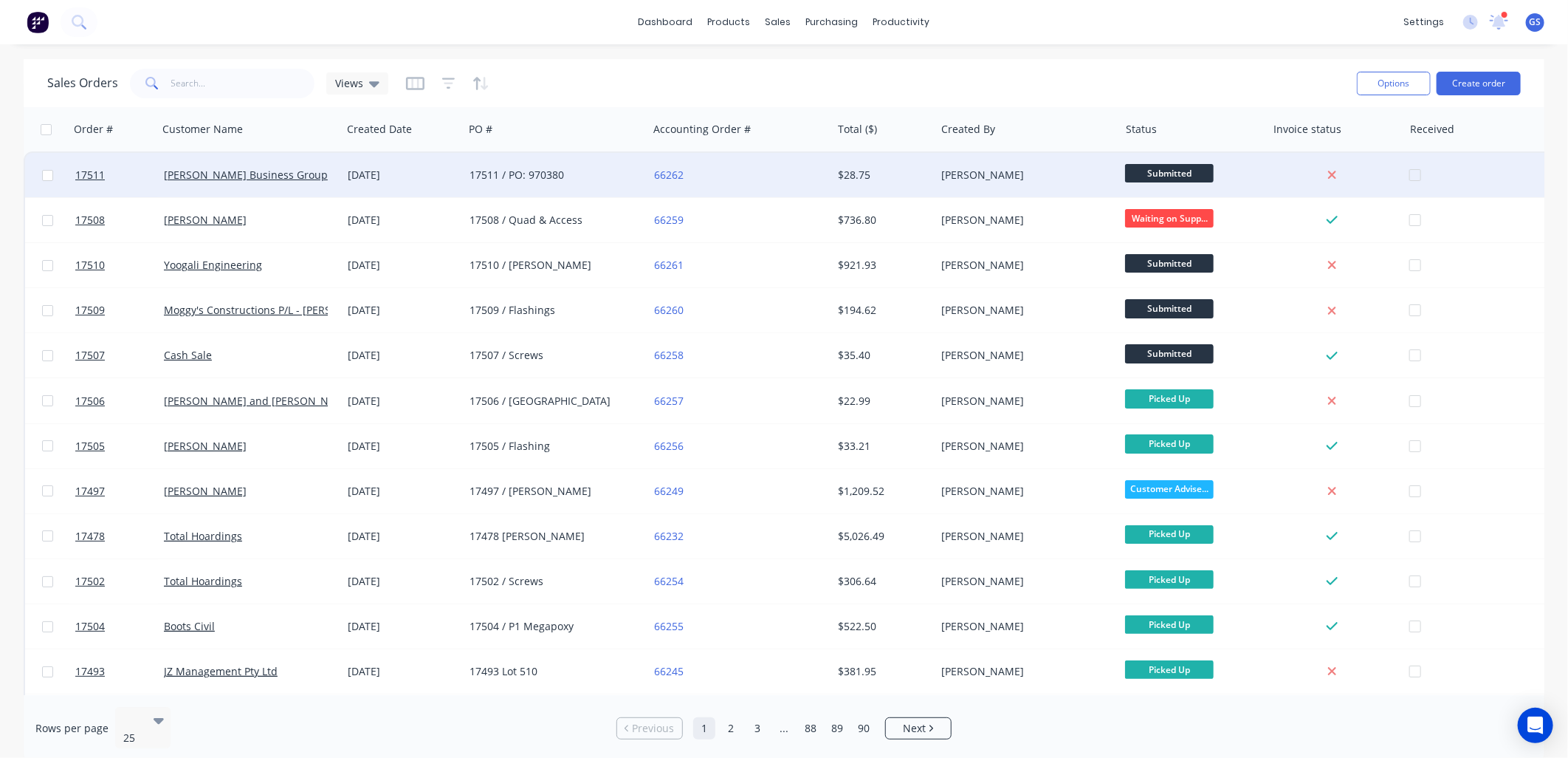
click at [552, 180] on div "17511 / PO: 970380" at bounding box center [552, 175] width 164 height 15
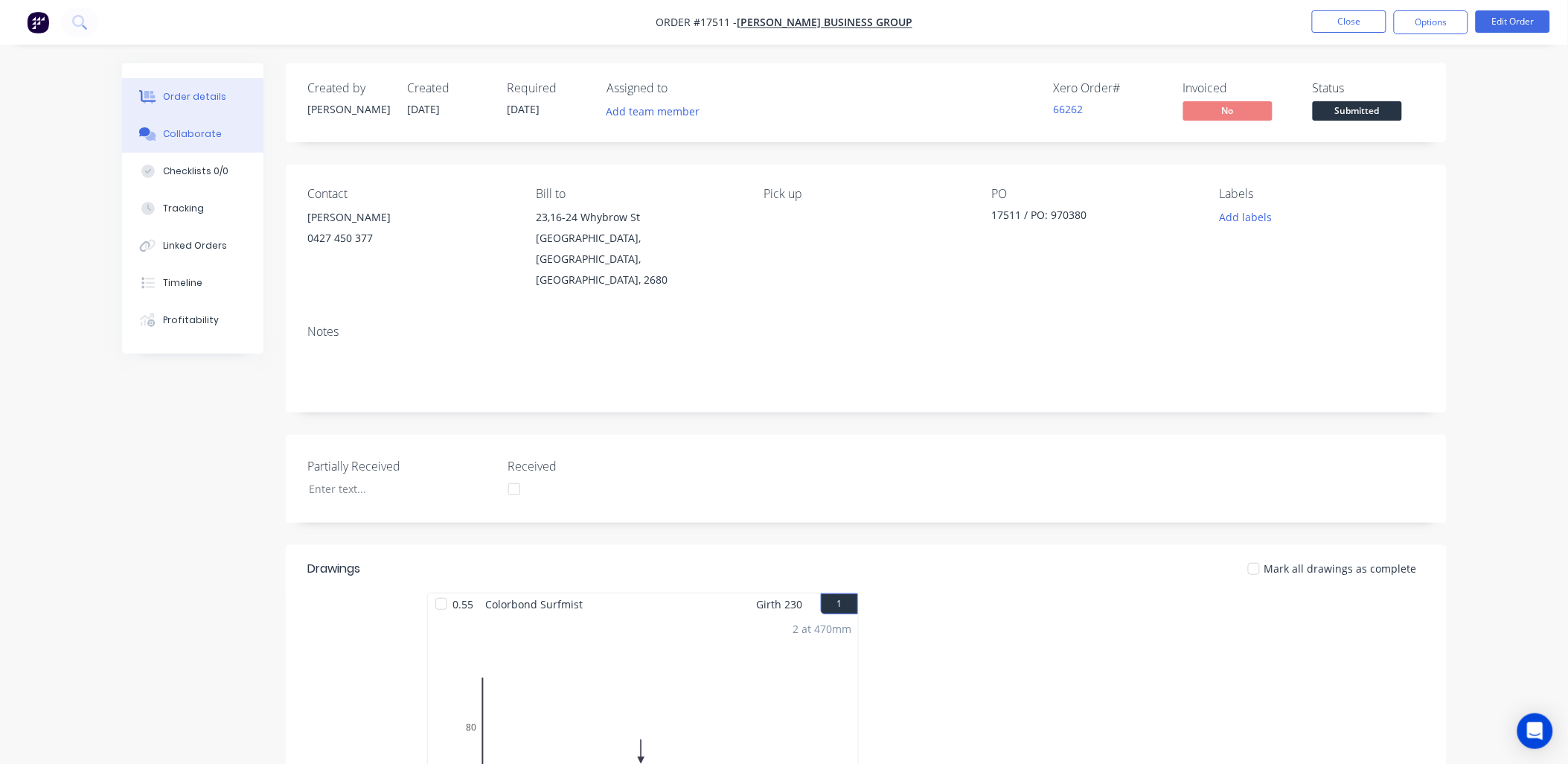
click at [191, 131] on div "Collaborate" at bounding box center [192, 134] width 59 height 14
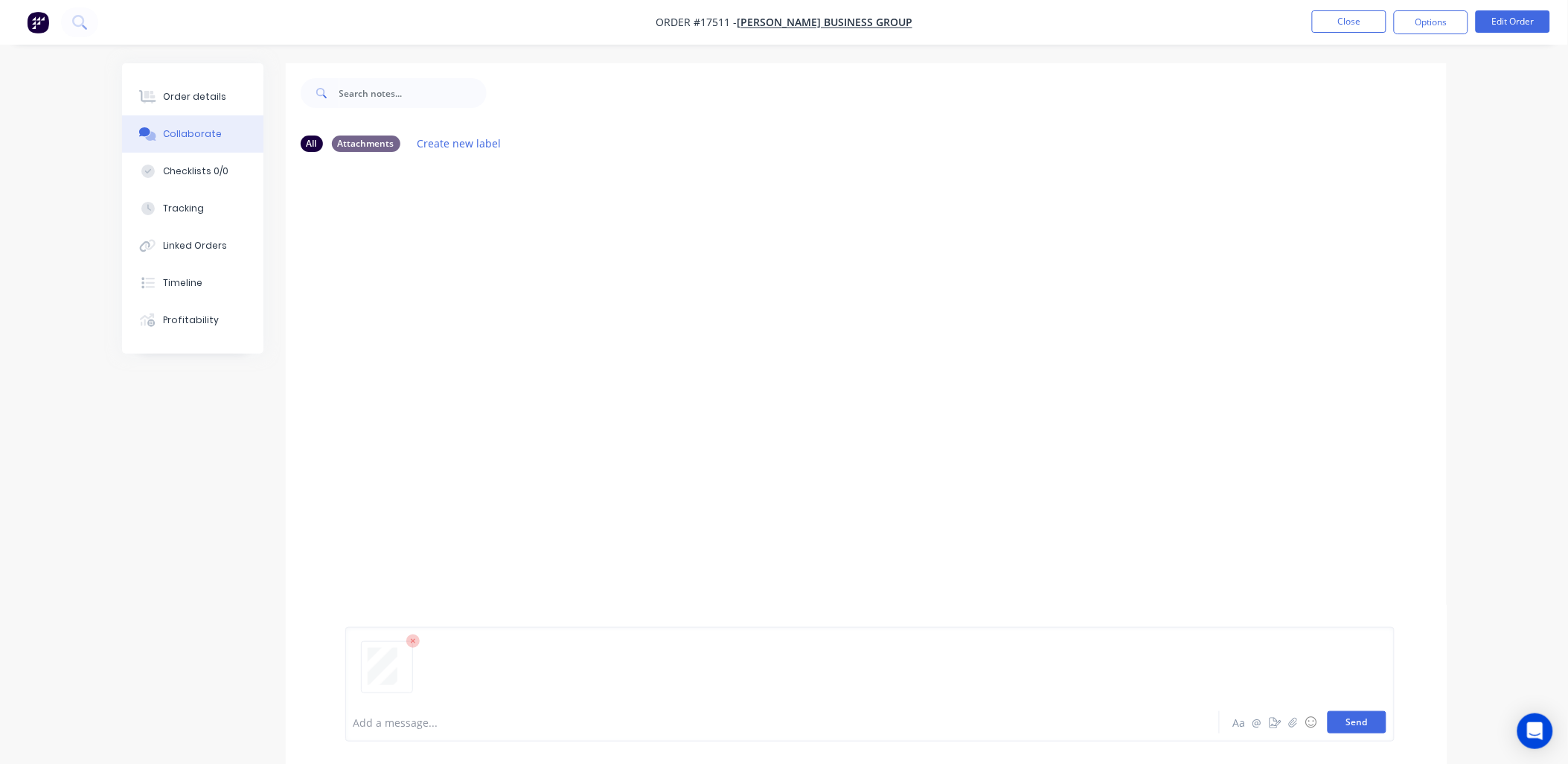
click at [1350, 724] on button "Send" at bounding box center [1357, 722] width 59 height 22
click at [218, 93] on div "Order details" at bounding box center [194, 97] width 63 height 14
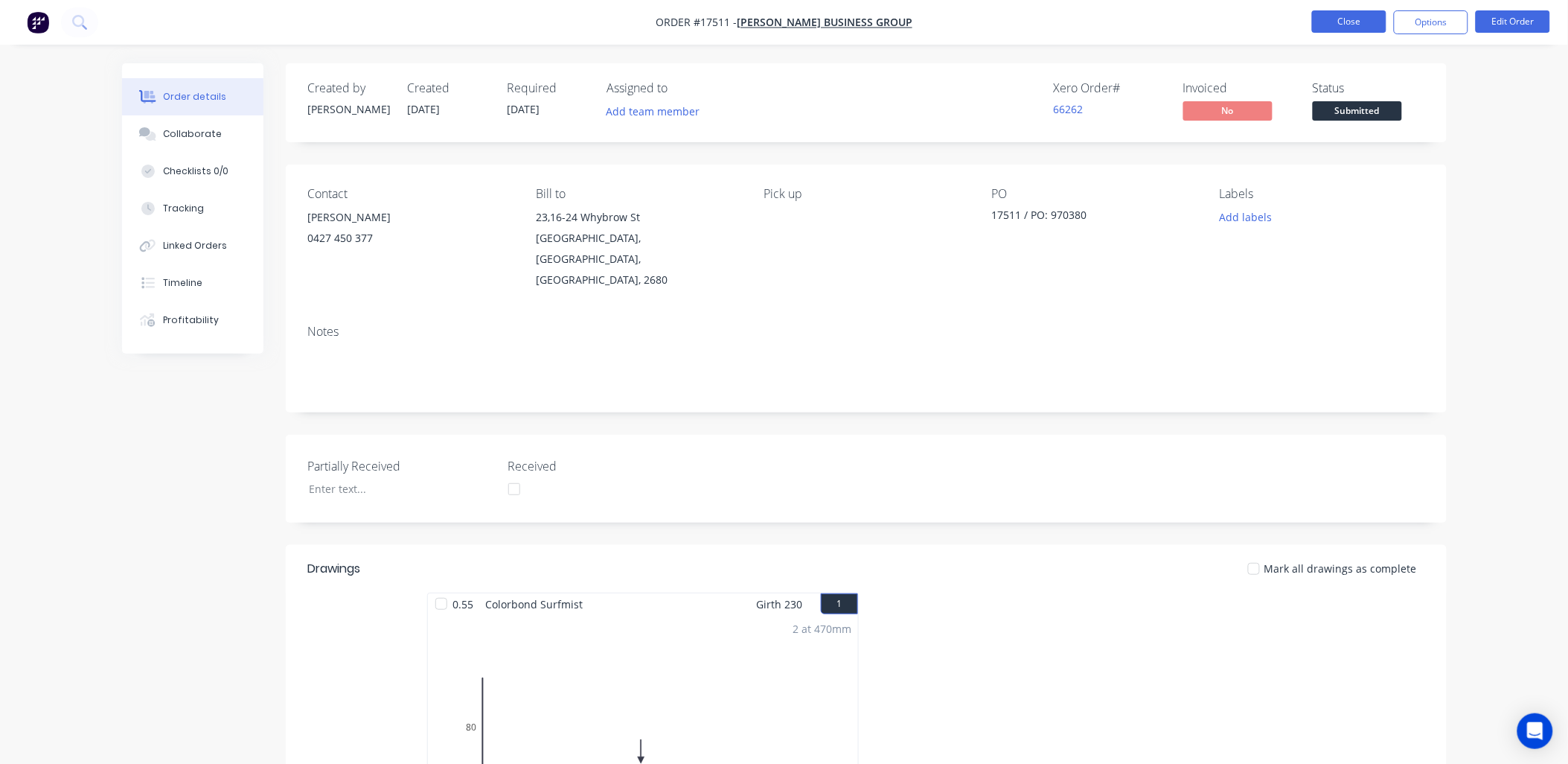
click at [1357, 20] on button "Close" at bounding box center [1349, 21] width 74 height 22
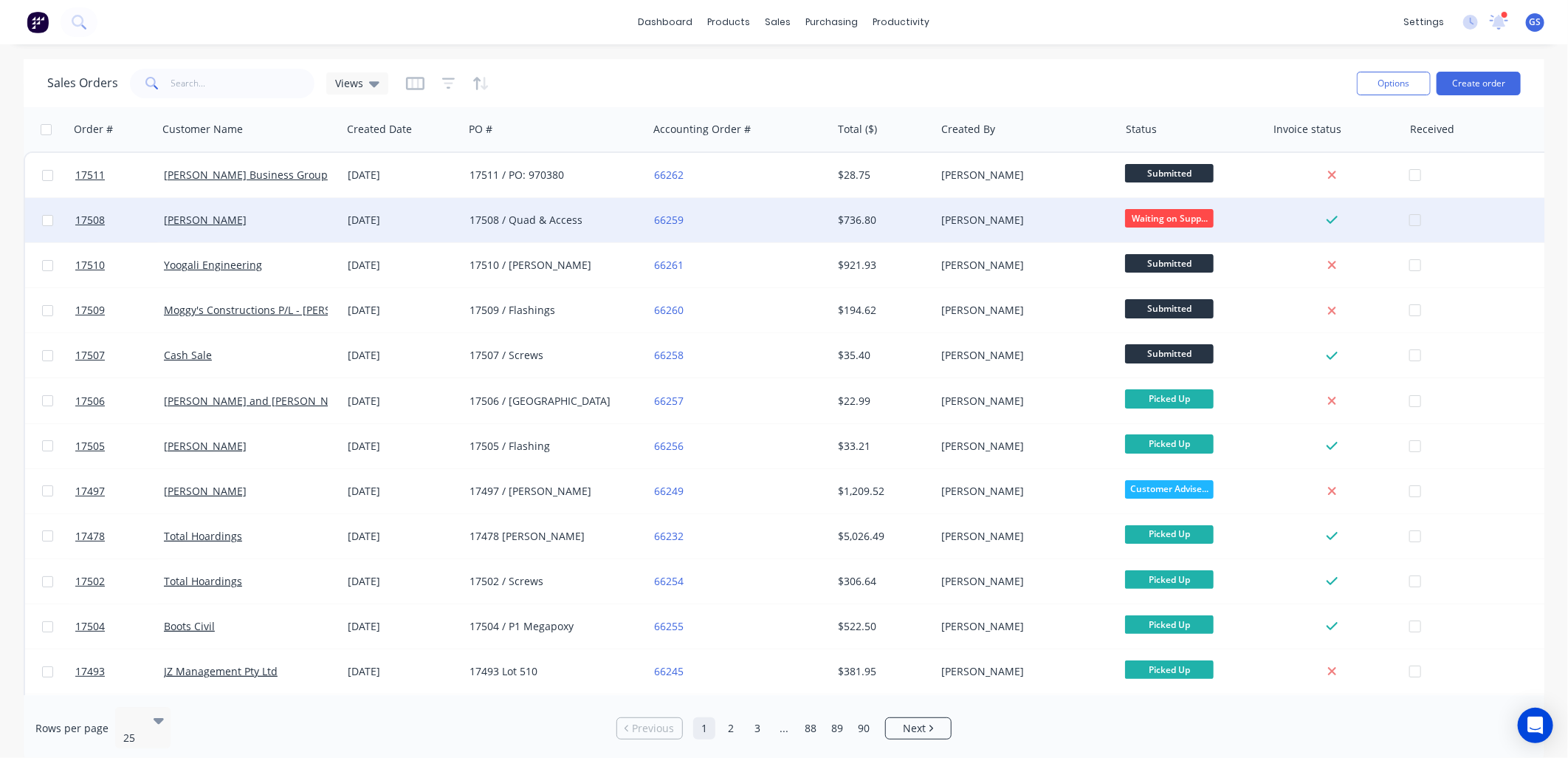
click at [277, 217] on div "[PERSON_NAME]" at bounding box center [246, 220] width 164 height 15
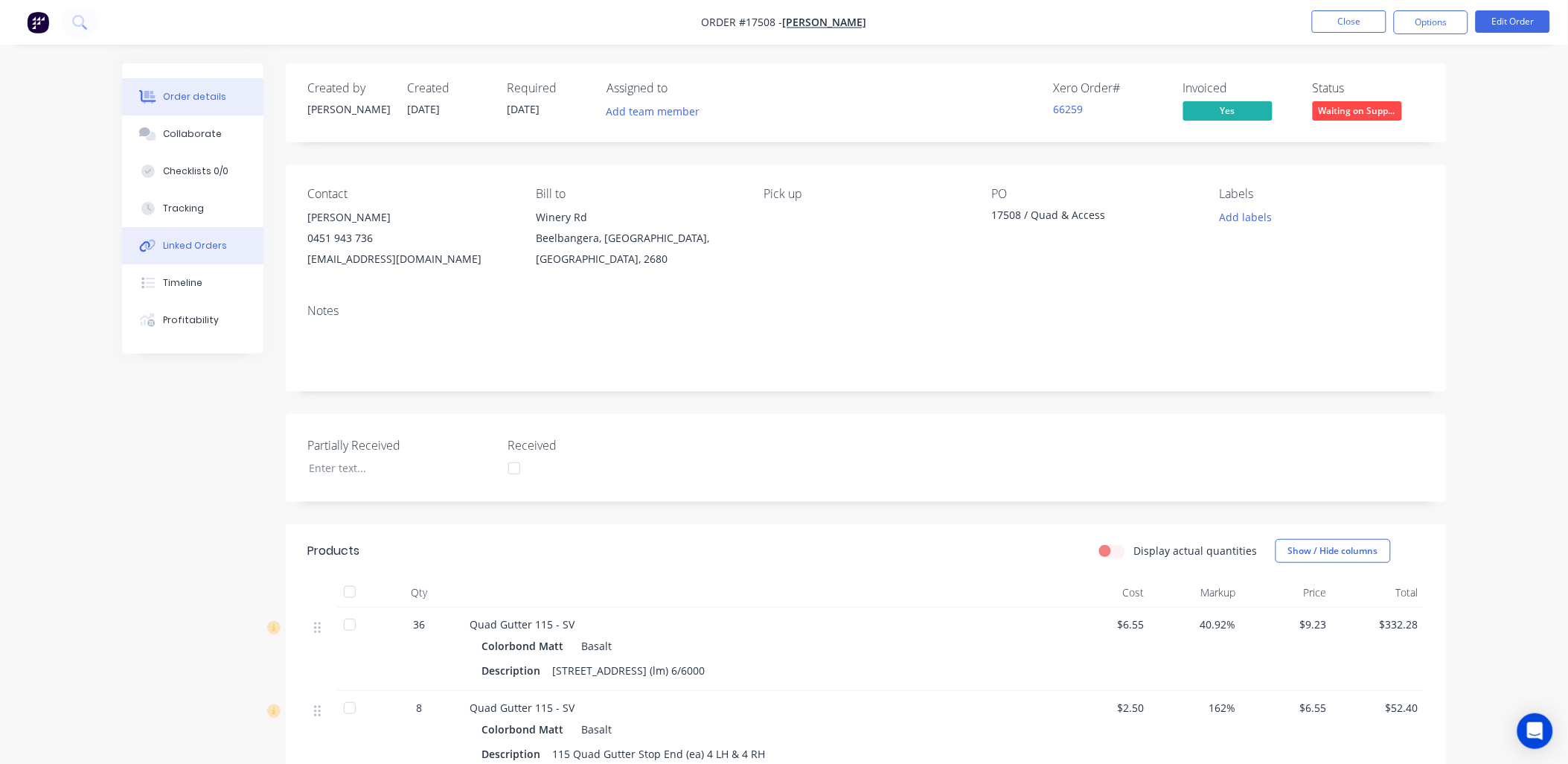
click at [194, 246] on div "Linked Orders" at bounding box center [195, 246] width 64 height 14
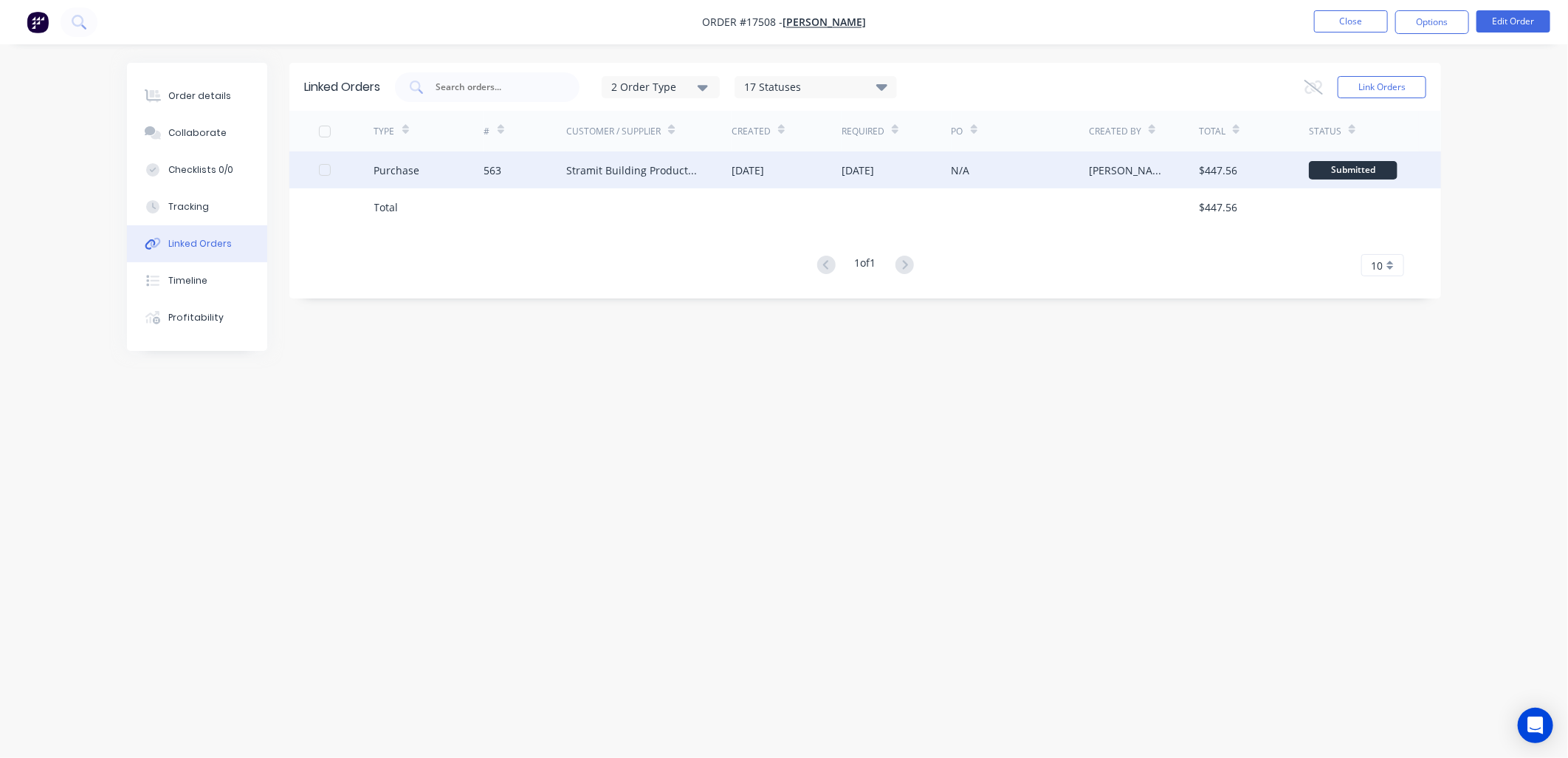
click at [673, 172] on div "Stramit Building Products ([GEOGRAPHIC_DATA])" at bounding box center [634, 170] width 136 height 16
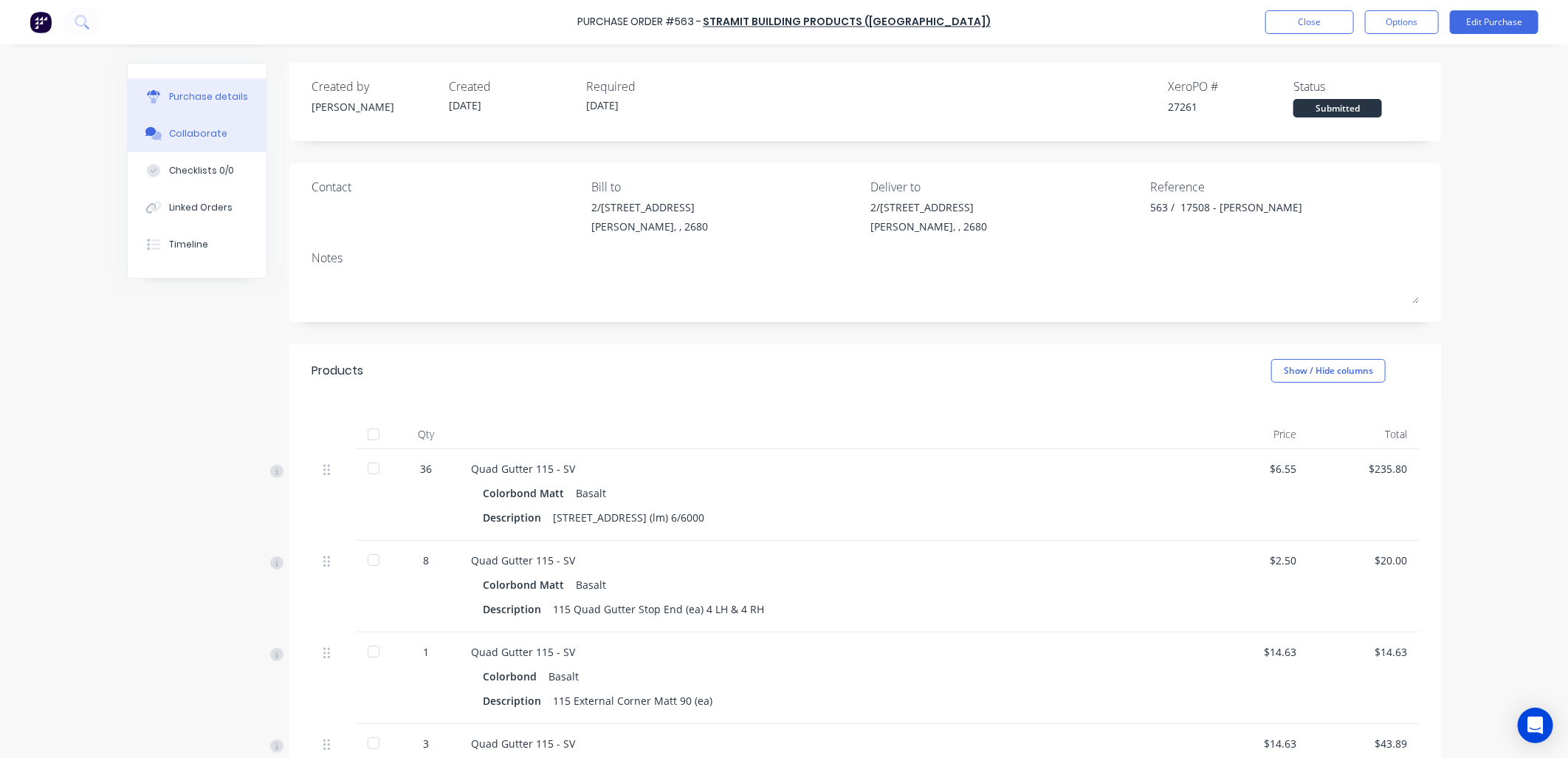
click at [190, 135] on div "Collaborate" at bounding box center [198, 134] width 59 height 14
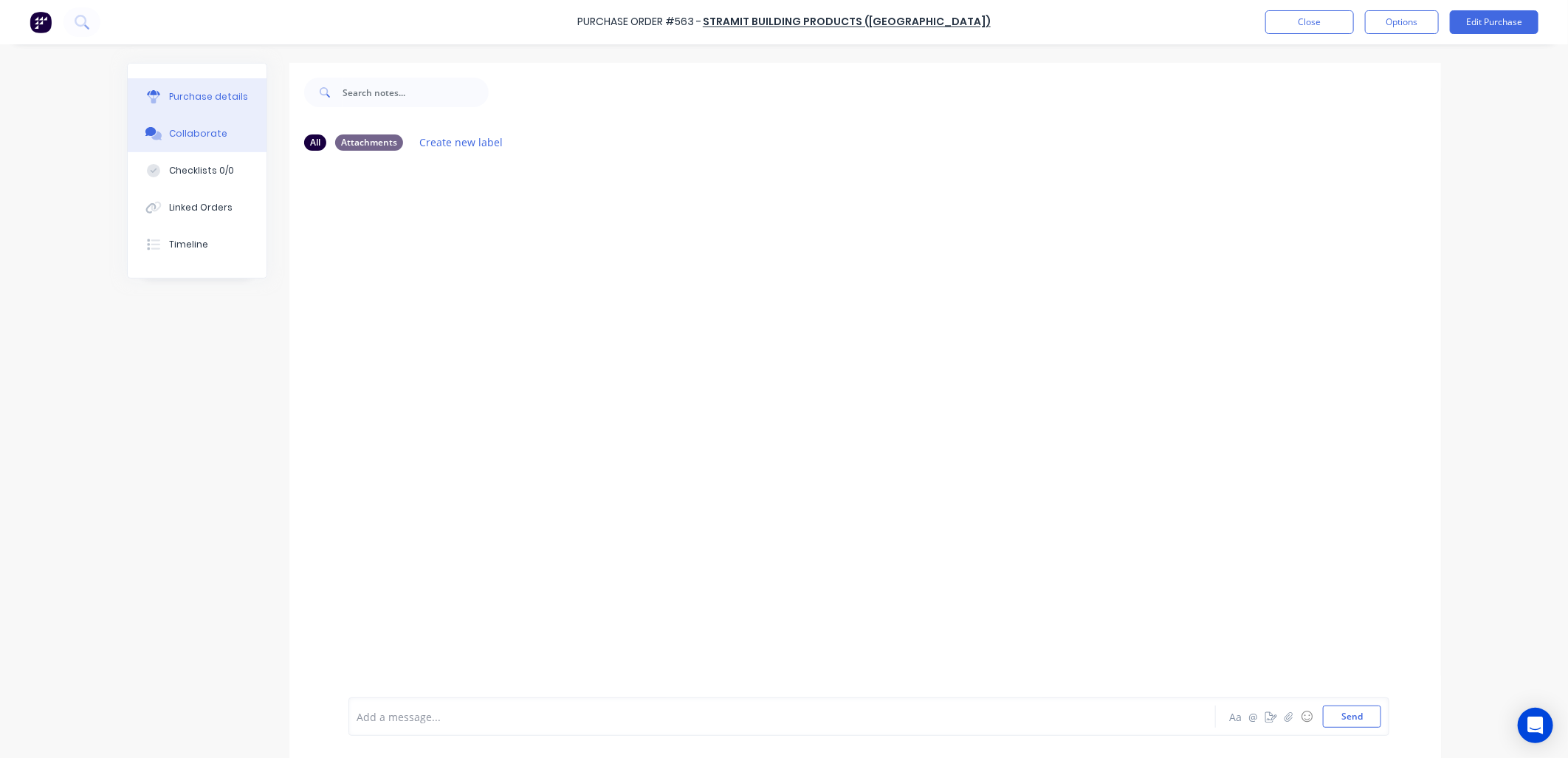
click at [219, 97] on div "Purchase details" at bounding box center [208, 97] width 79 height 14
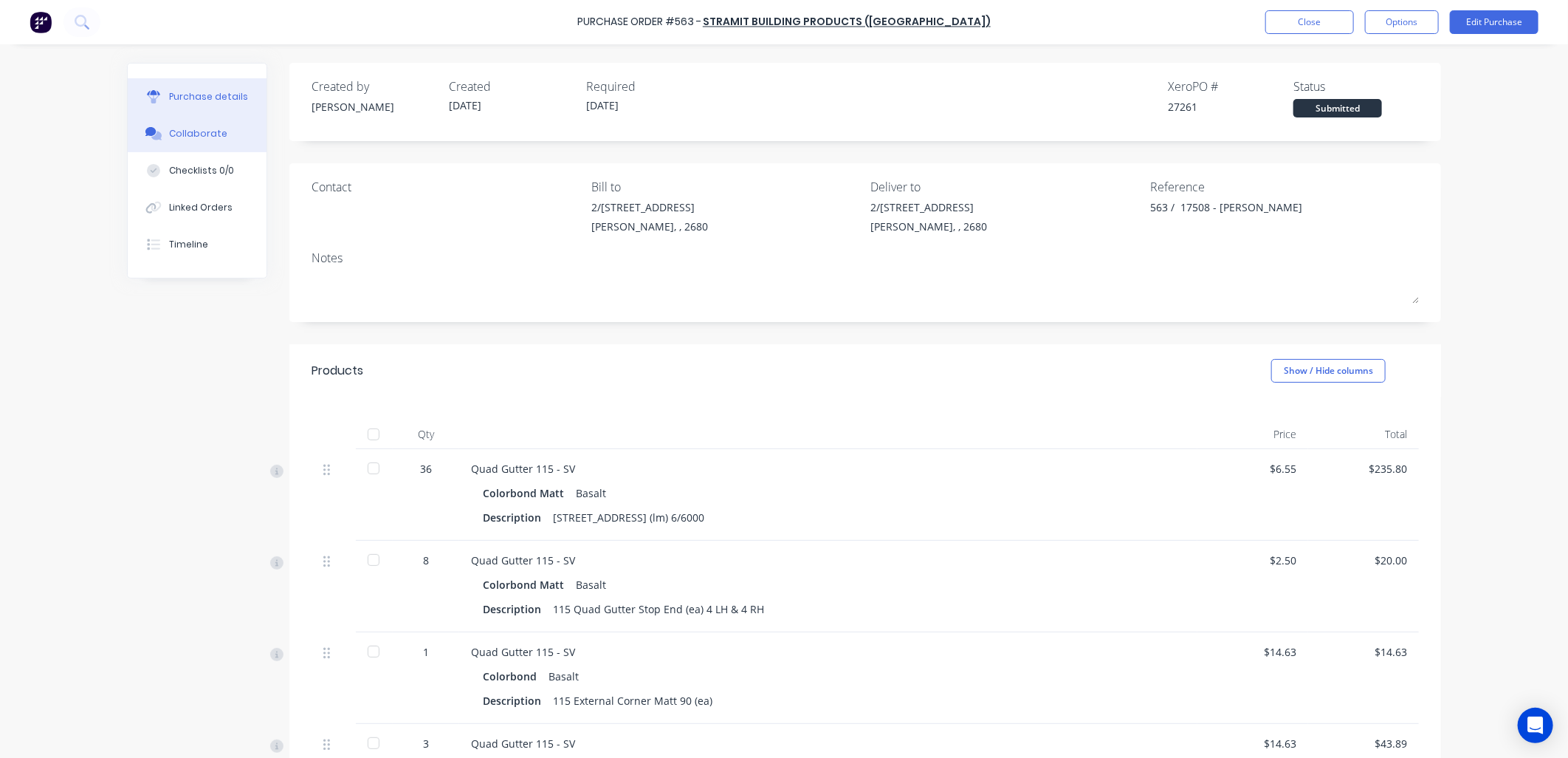
click at [193, 137] on div "Collaborate" at bounding box center [198, 134] width 59 height 14
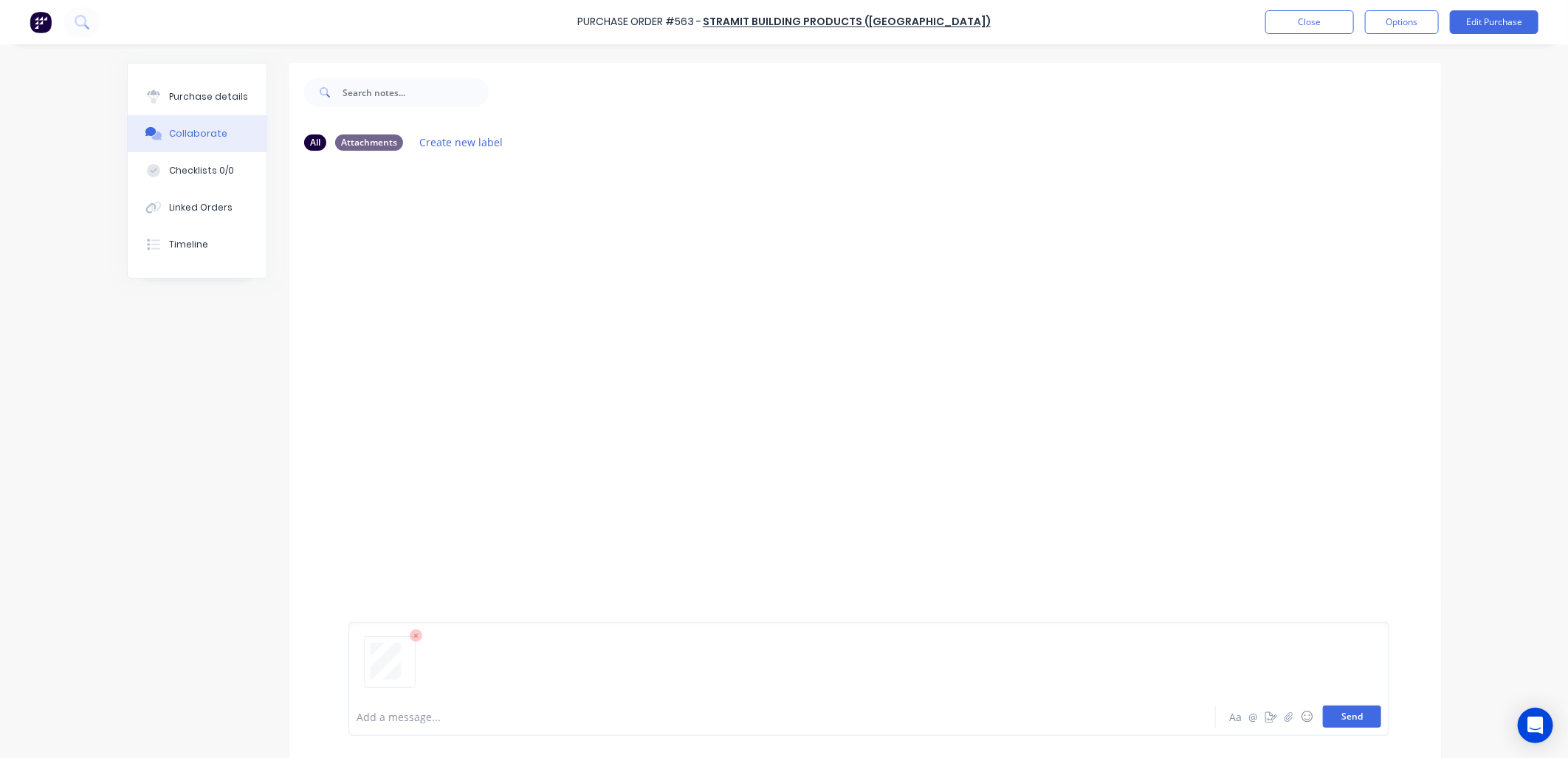
click at [1346, 720] on button "Send" at bounding box center [1352, 716] width 59 height 22
click at [180, 95] on div "Purchase details" at bounding box center [208, 97] width 79 height 14
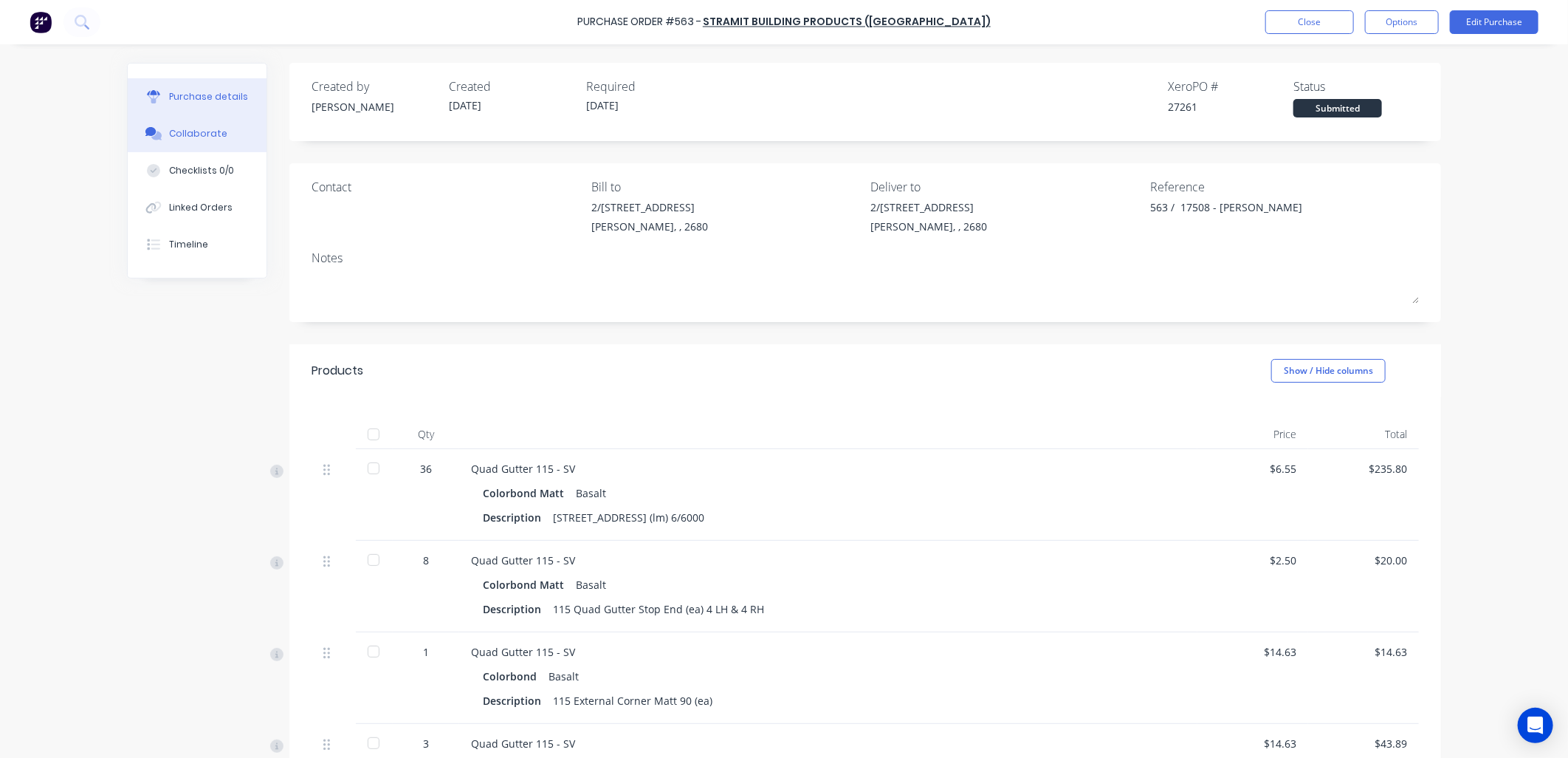
click at [196, 139] on div "Collaborate" at bounding box center [198, 134] width 59 height 14
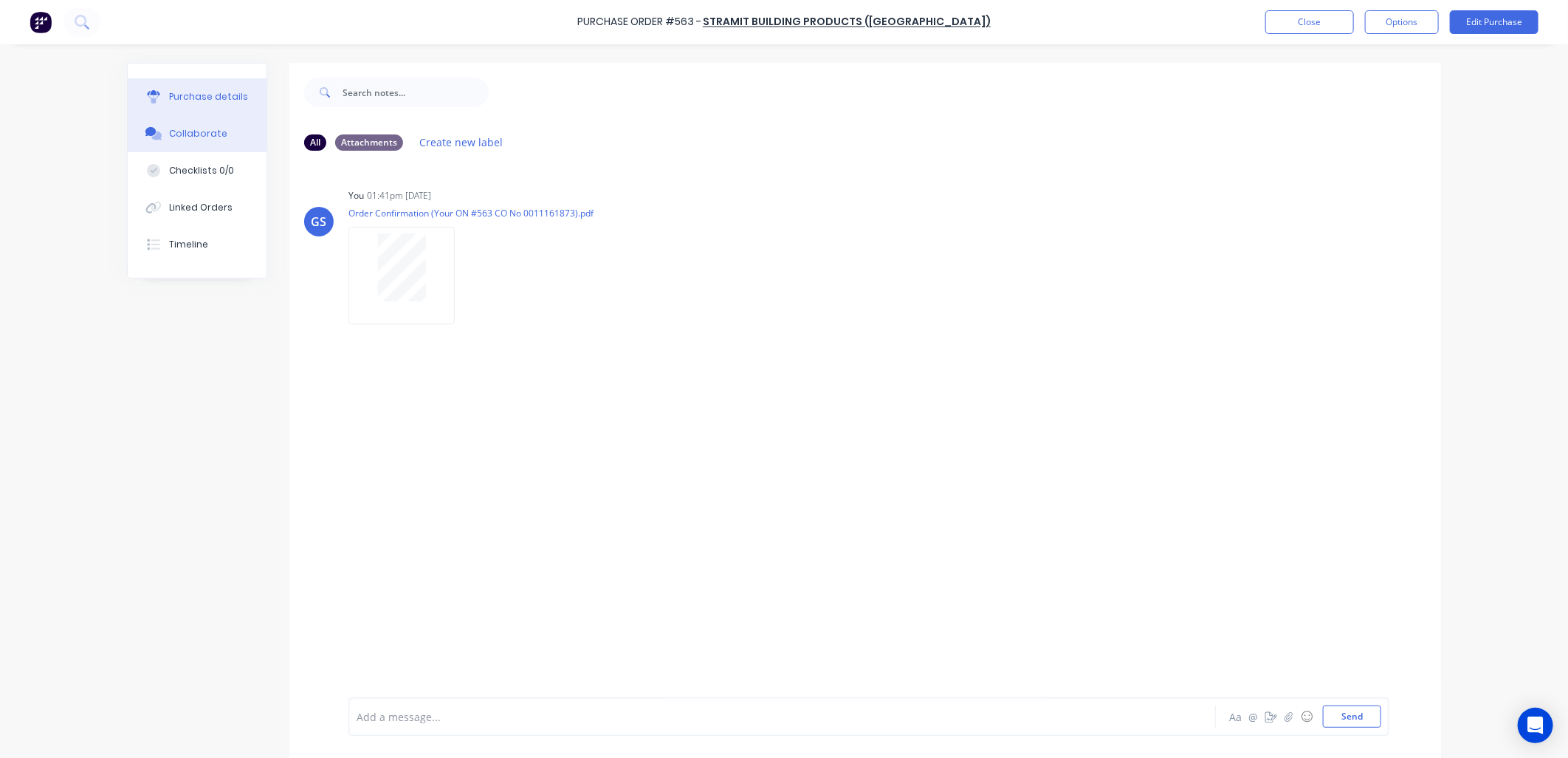
click at [227, 92] on div "Purchase details" at bounding box center [208, 97] width 79 height 14
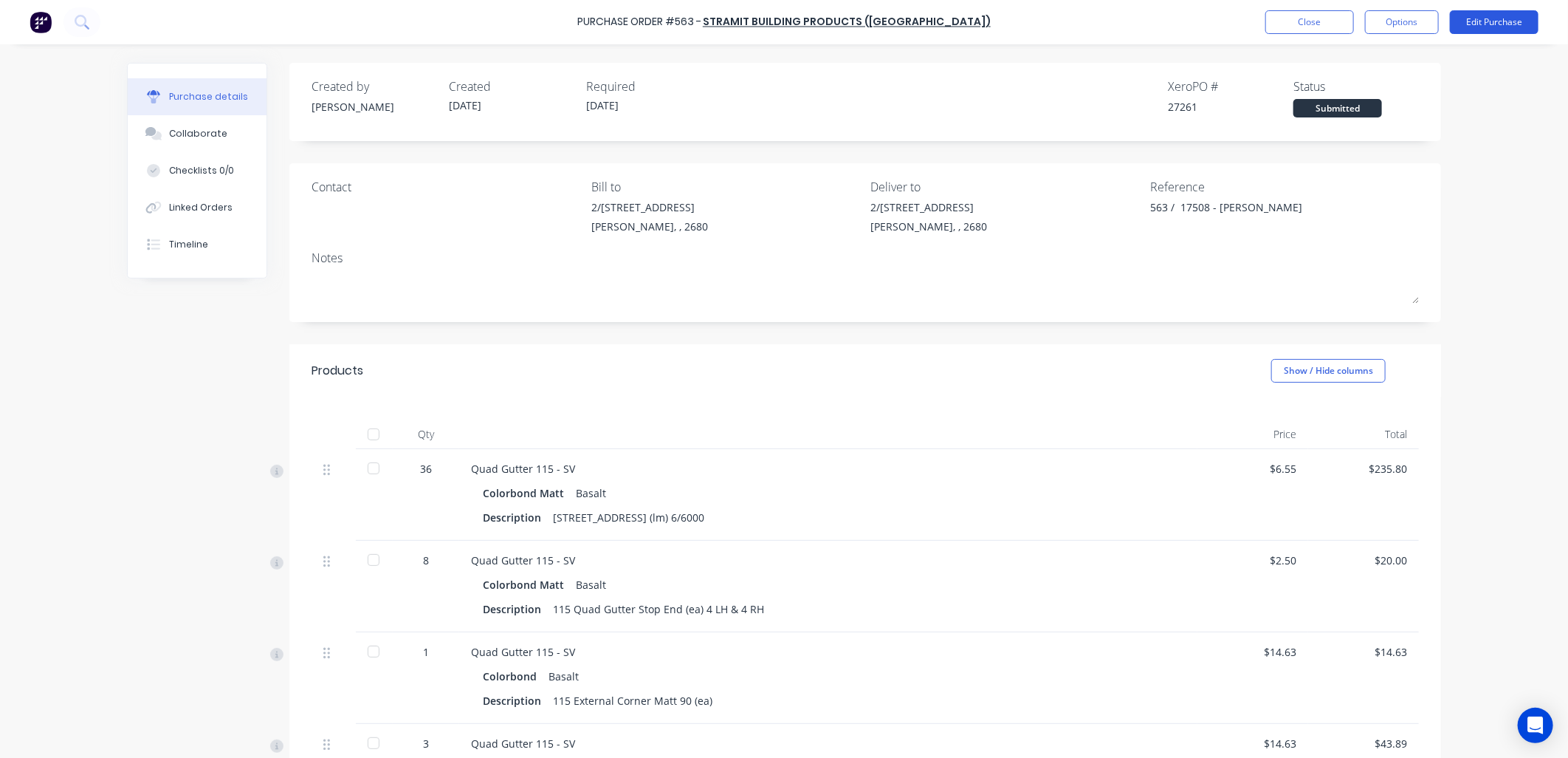
click at [1492, 11] on button "Edit Purchase" at bounding box center [1494, 22] width 89 height 23
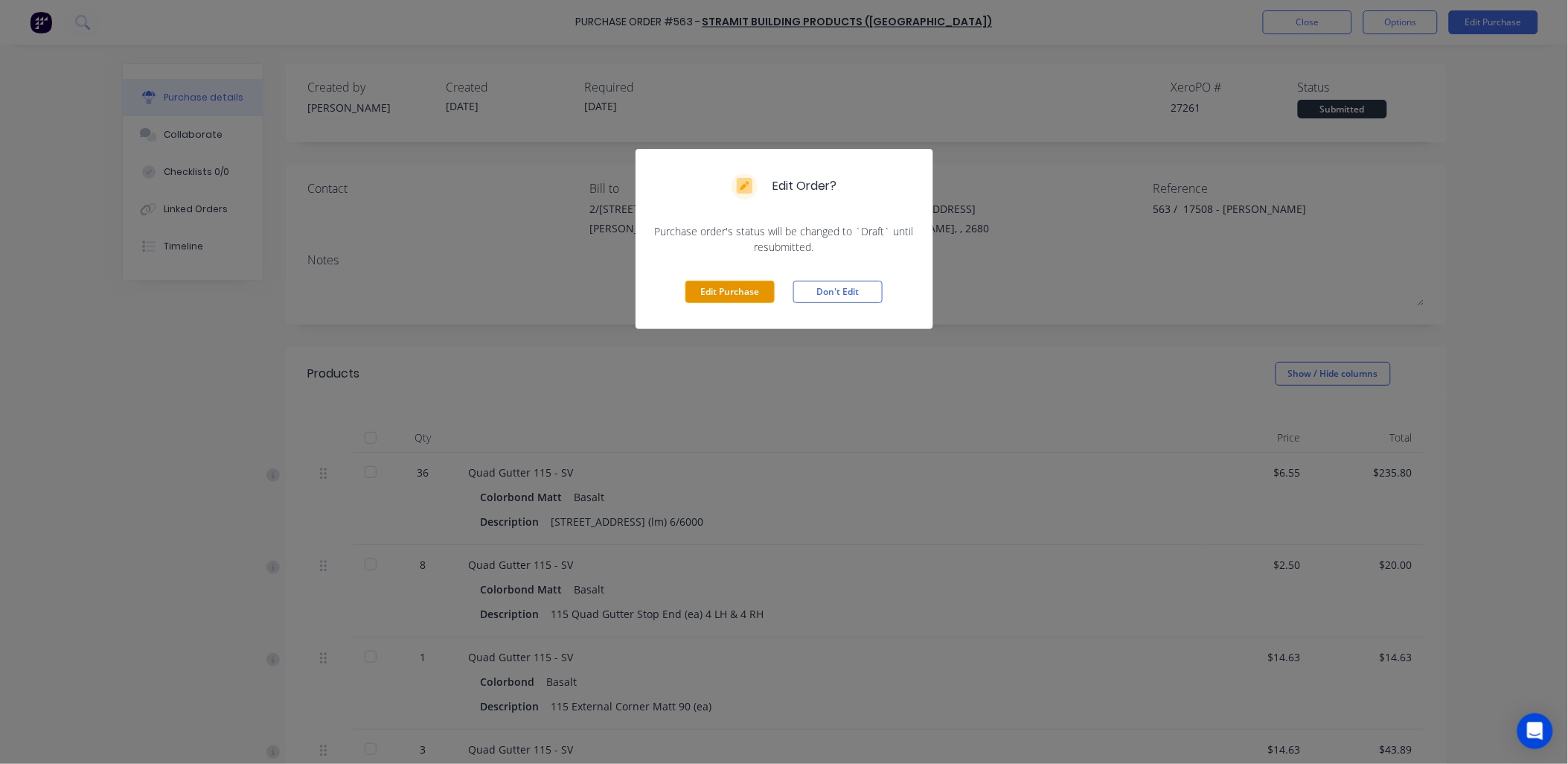
click at [727, 287] on button "Edit Purchase" at bounding box center [730, 291] width 89 height 22
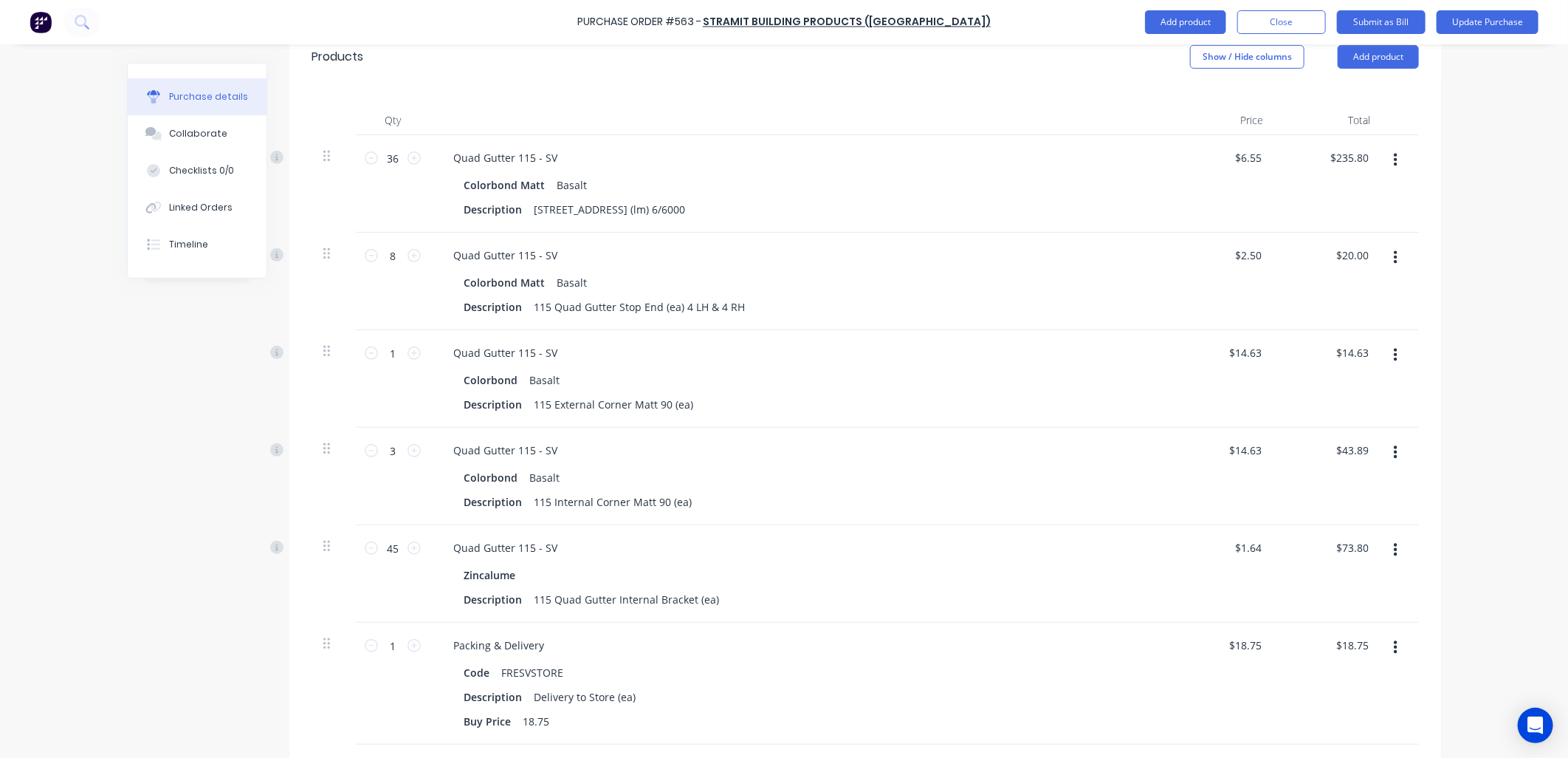
scroll to position [328, 0]
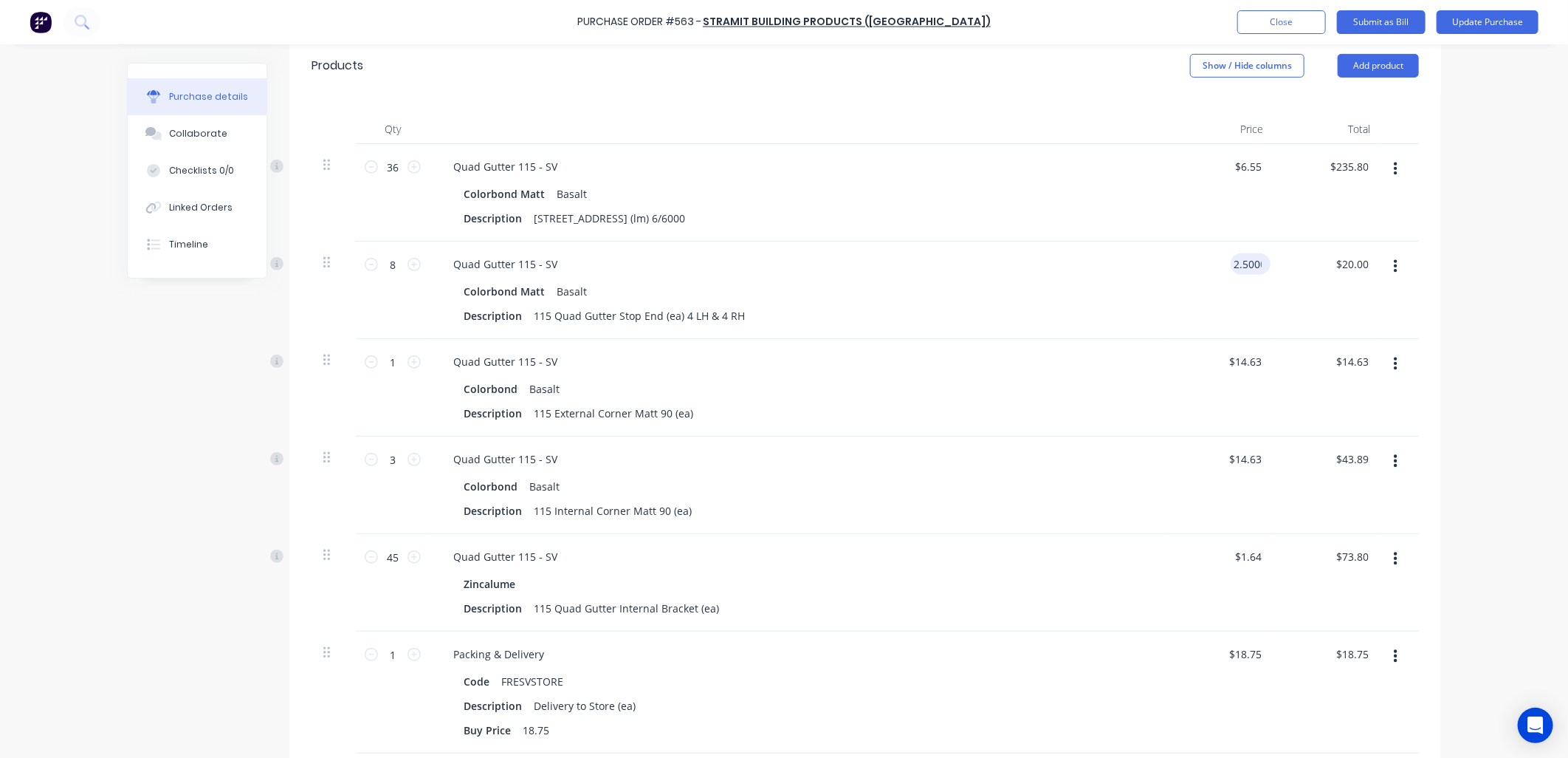
click at [1252, 271] on input "2.5000" at bounding box center [1247, 264] width 34 height 21
click at [1235, 268] on input "2.5000" at bounding box center [1244, 264] width 40 height 21
click at [1235, 267] on input "2.5000" at bounding box center [1244, 264] width 40 height 21
type input "$4.80"
type input "$38.40"
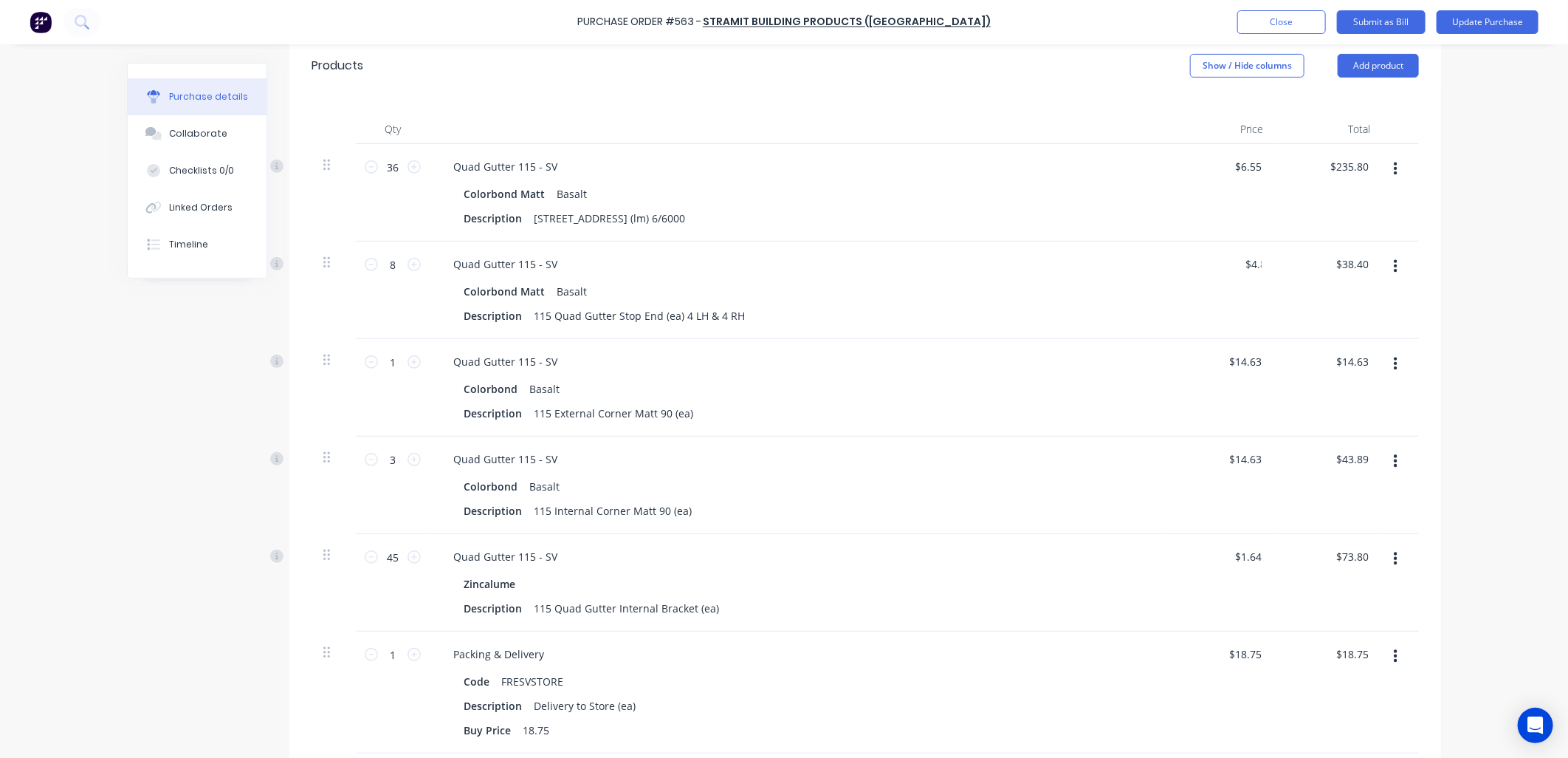
click at [1470, 195] on div "Purchase Order #563 - Stramit Building Products (VIC) Add product Close Submit …" at bounding box center [784, 379] width 1568 height 758
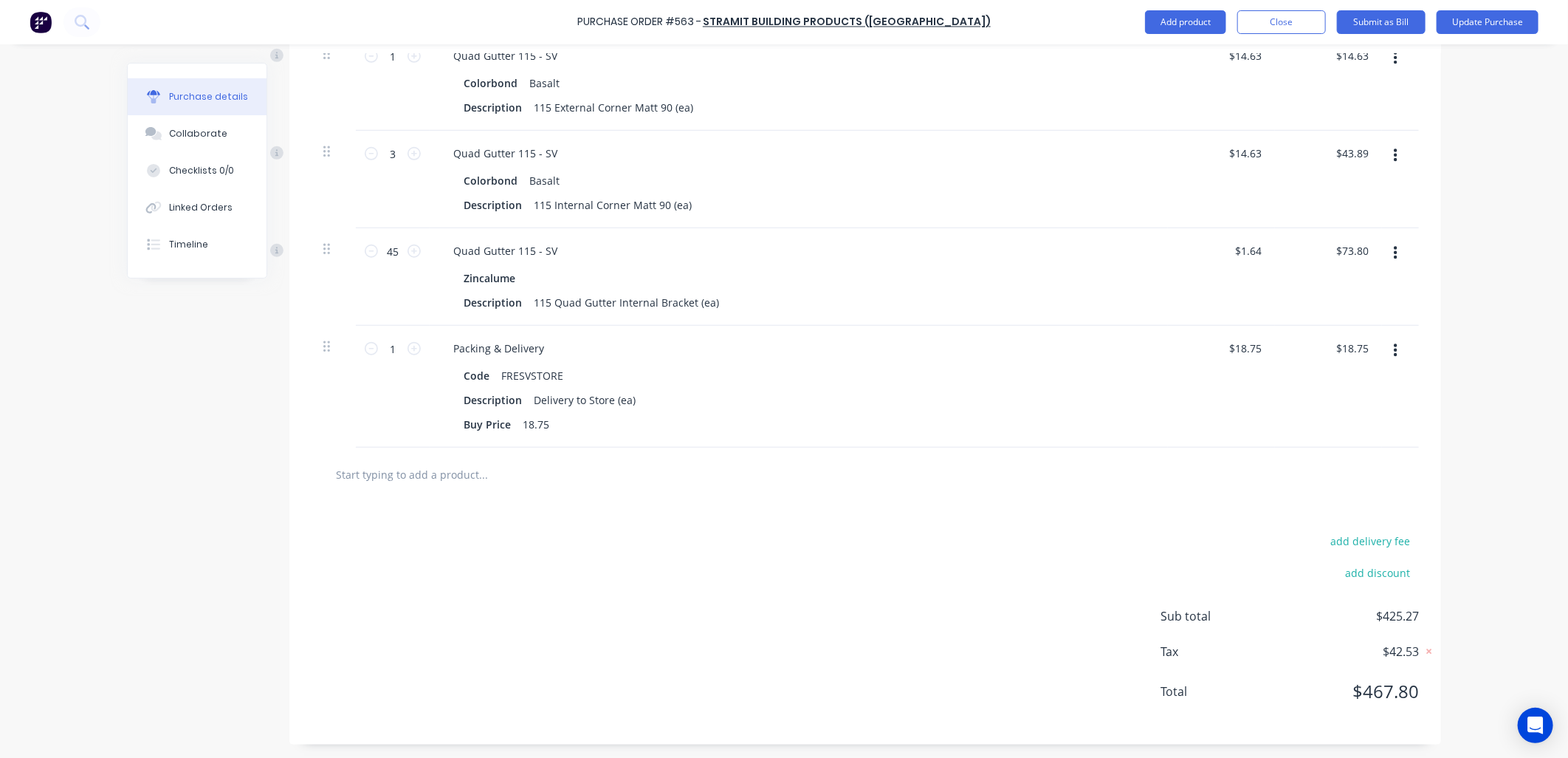
scroll to position [636, 0]
click at [1494, 23] on button "Update Purchase" at bounding box center [1488, 22] width 102 height 23
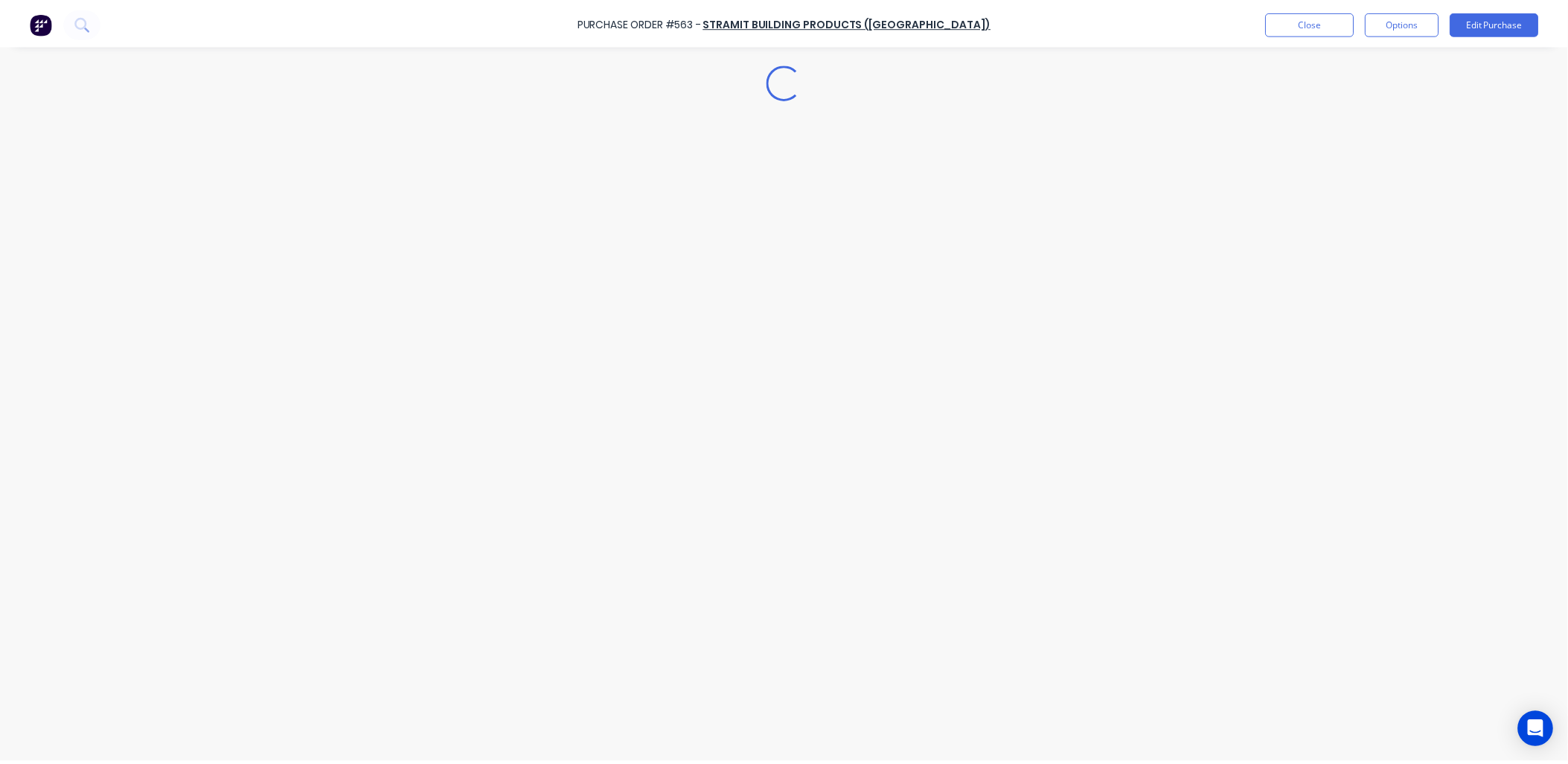
scroll to position [0, 0]
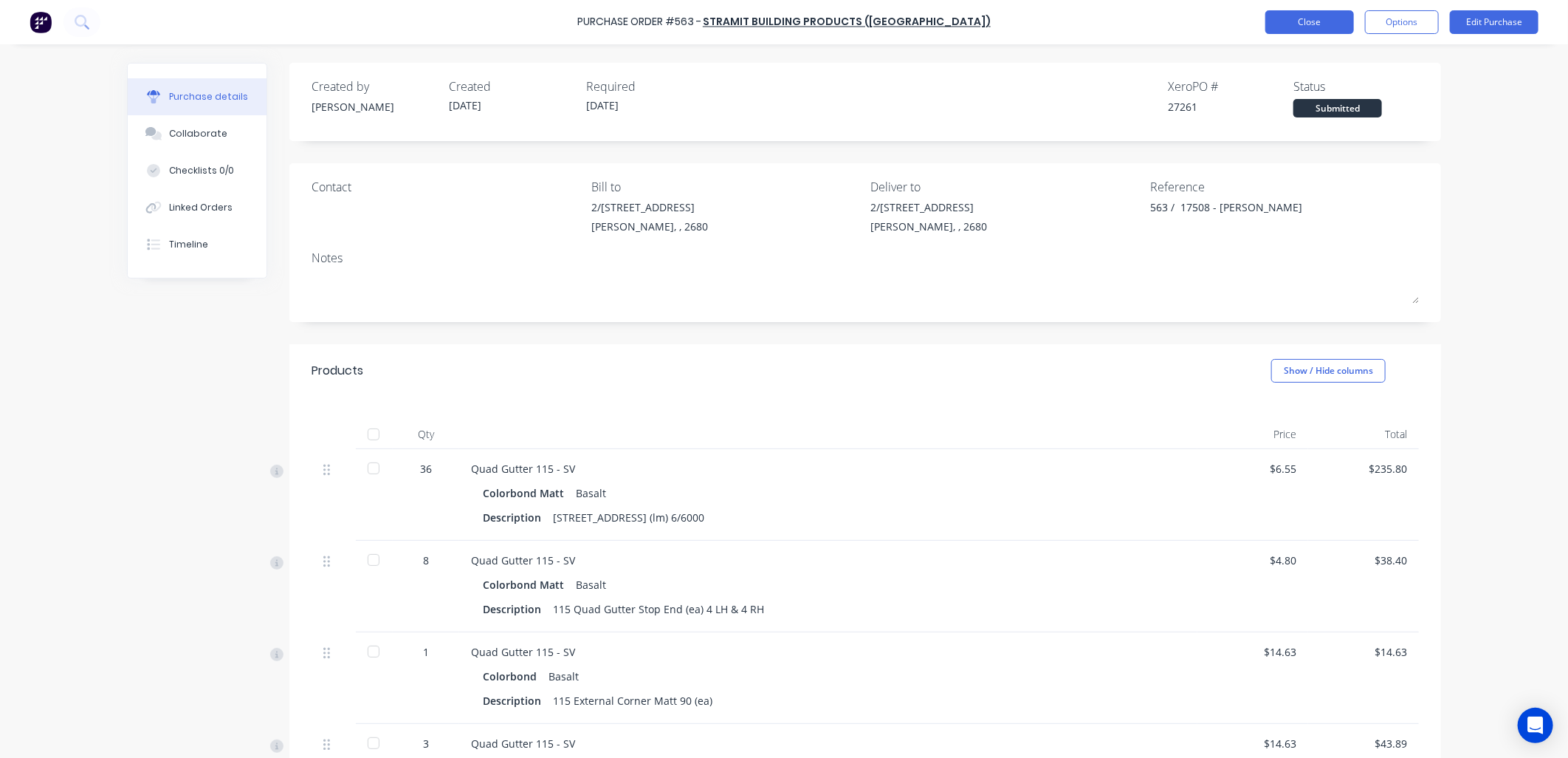
click at [1324, 20] on button "Close" at bounding box center [1309, 22] width 89 height 23
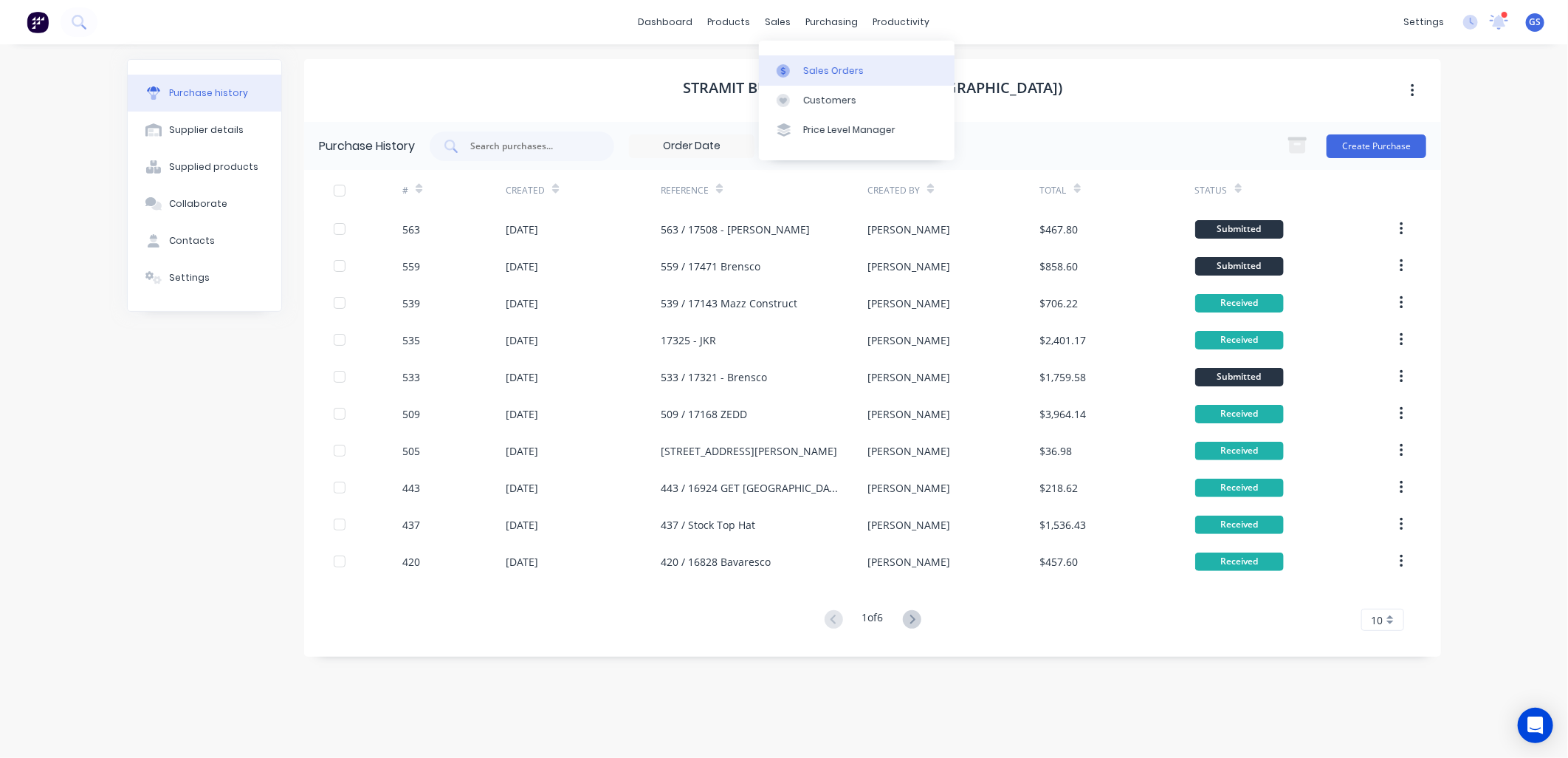
click at [817, 67] on div "Sales Orders" at bounding box center [833, 71] width 61 height 14
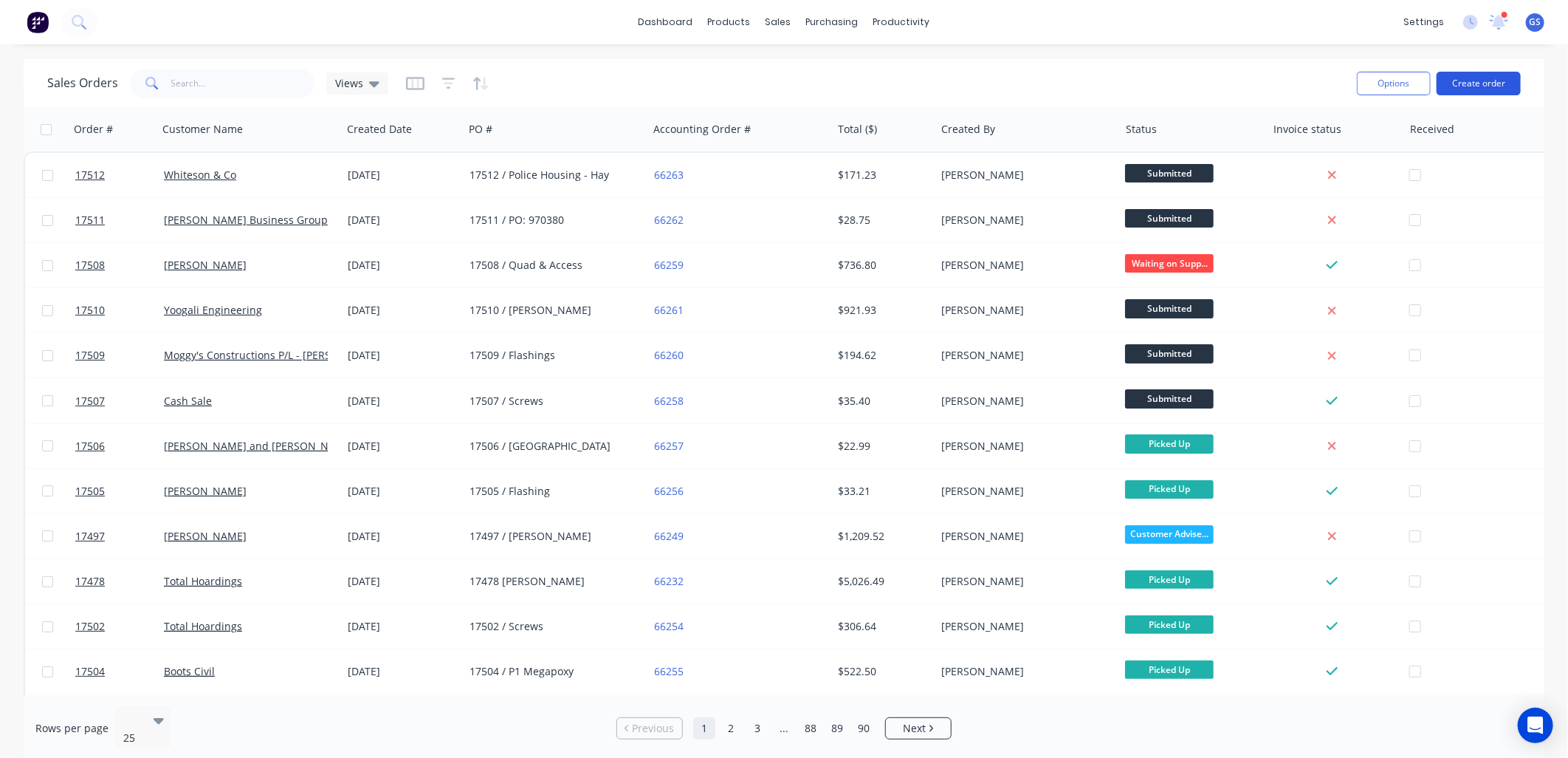
click at [1479, 89] on button "Create order" at bounding box center [1479, 83] width 84 height 23
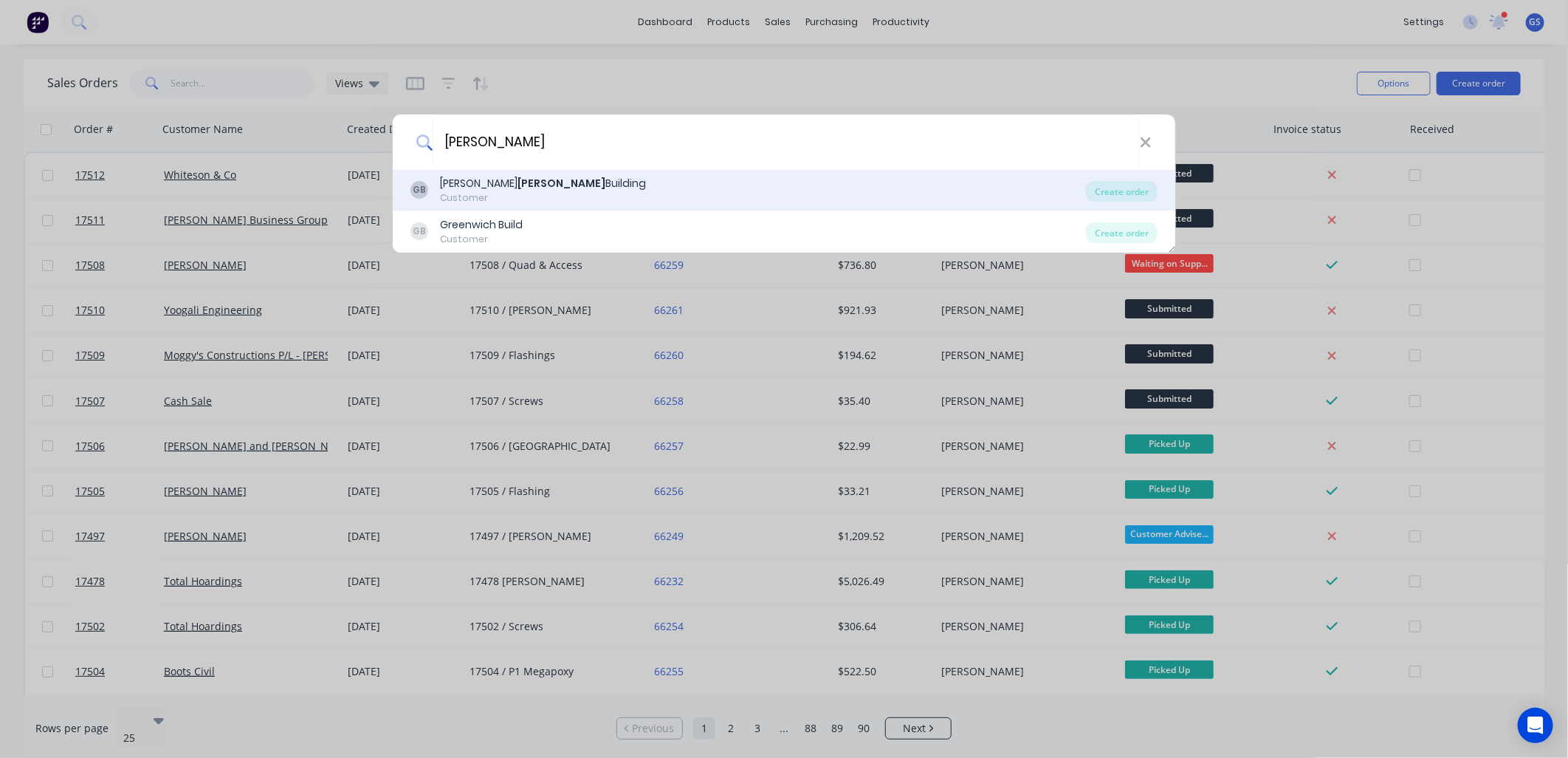
type input "walsh"
click at [585, 200] on div "GB Glenn Walsh Building Customer" at bounding box center [748, 190] width 676 height 29
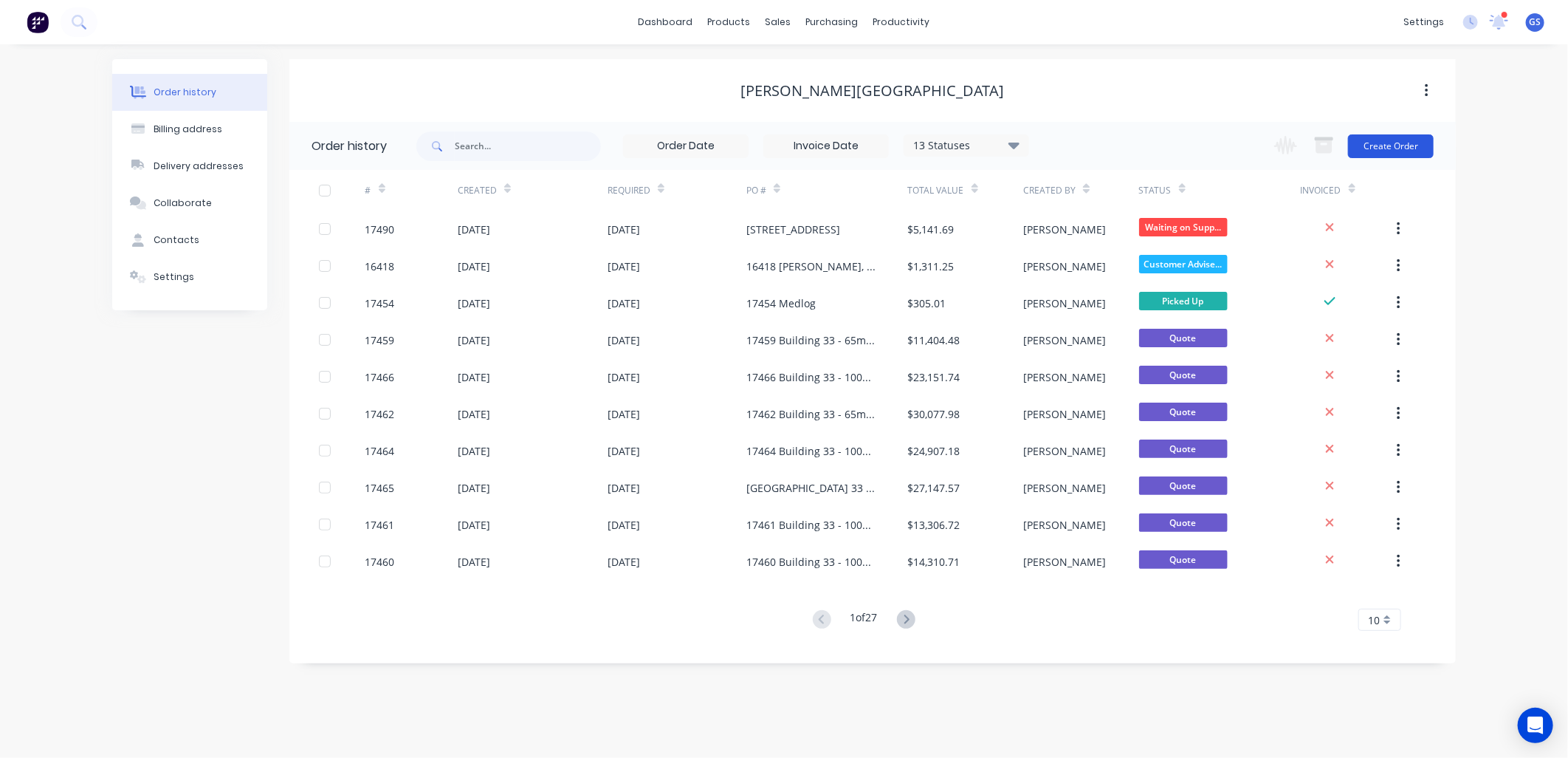
click at [1381, 137] on button "Create Order" at bounding box center [1391, 146] width 86 height 23
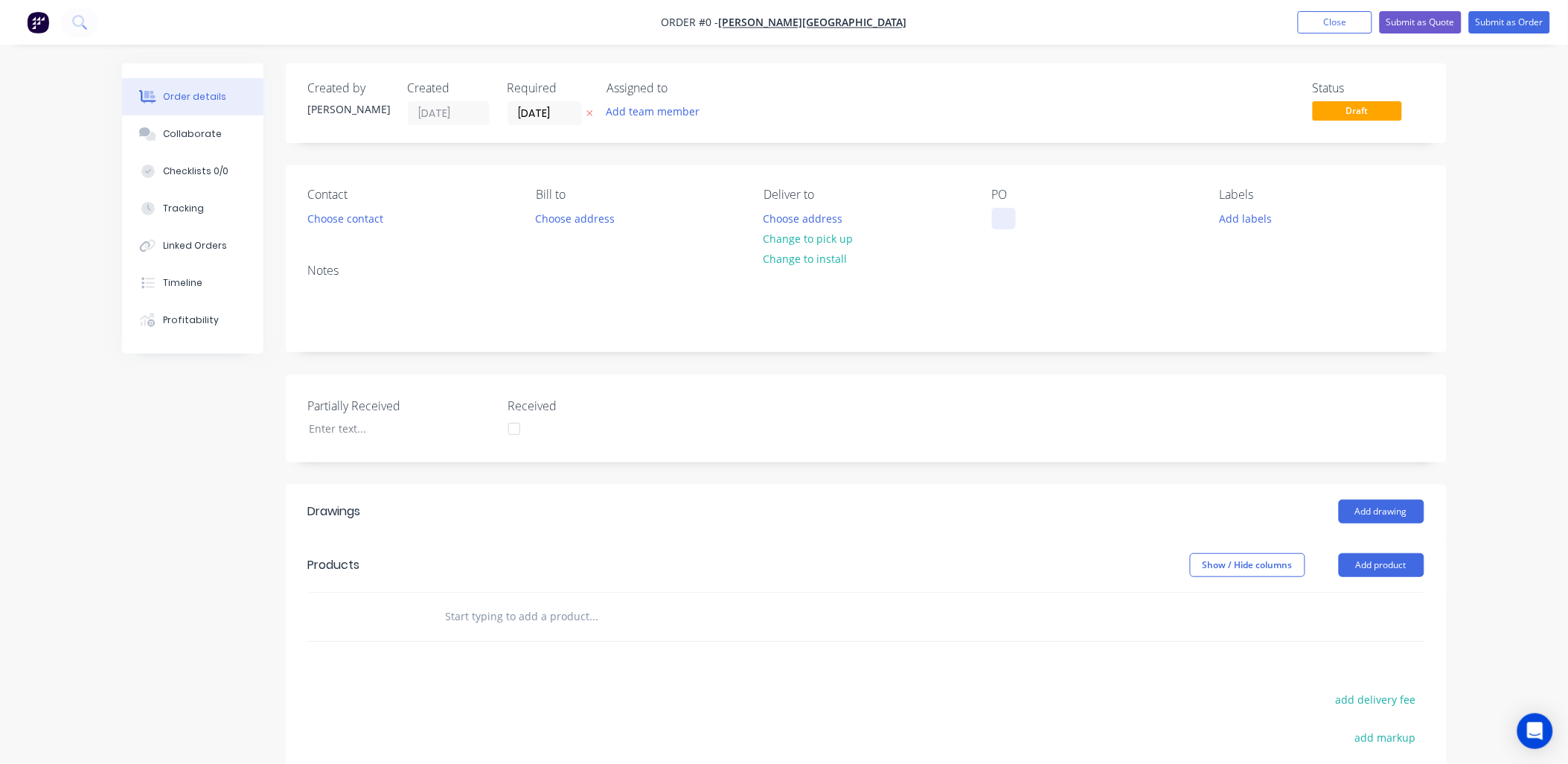
click at [995, 220] on div at bounding box center [1003, 218] width 23 height 21
click at [838, 231] on div "Order details Collaborate Checklists 0/0 Tracking Linked Orders Timeline Profit…" at bounding box center [784, 542] width 1354 height 958
click at [809, 241] on button "Change to pick up" at bounding box center [808, 238] width 105 height 20
click at [1000, 218] on div at bounding box center [1003, 218] width 23 height 21
click at [368, 213] on button "Choose contact" at bounding box center [345, 218] width 92 height 20
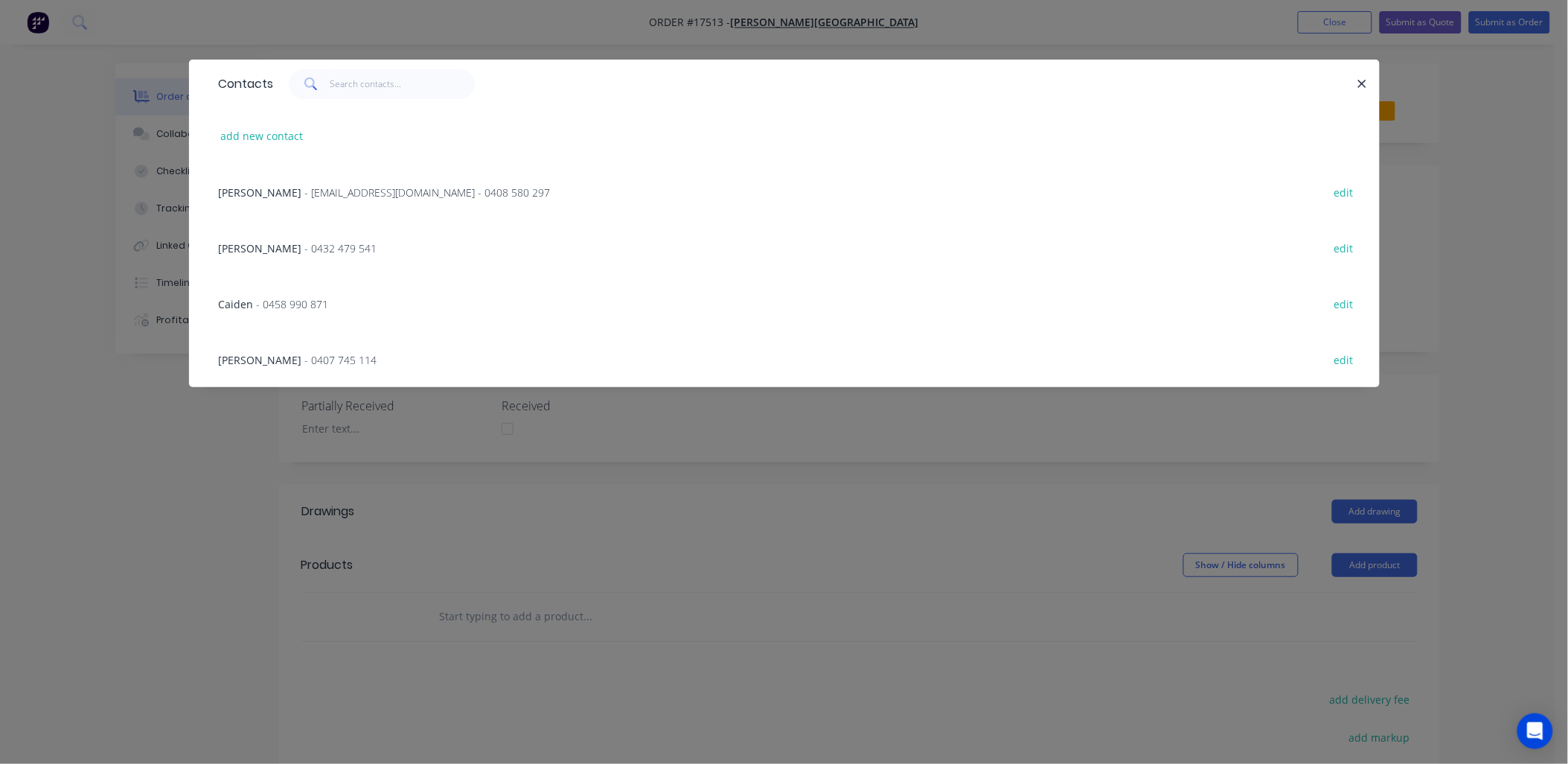
click at [387, 190] on span "- glenn67@live.com.au - 0408 580 297" at bounding box center [428, 193] width 246 height 14
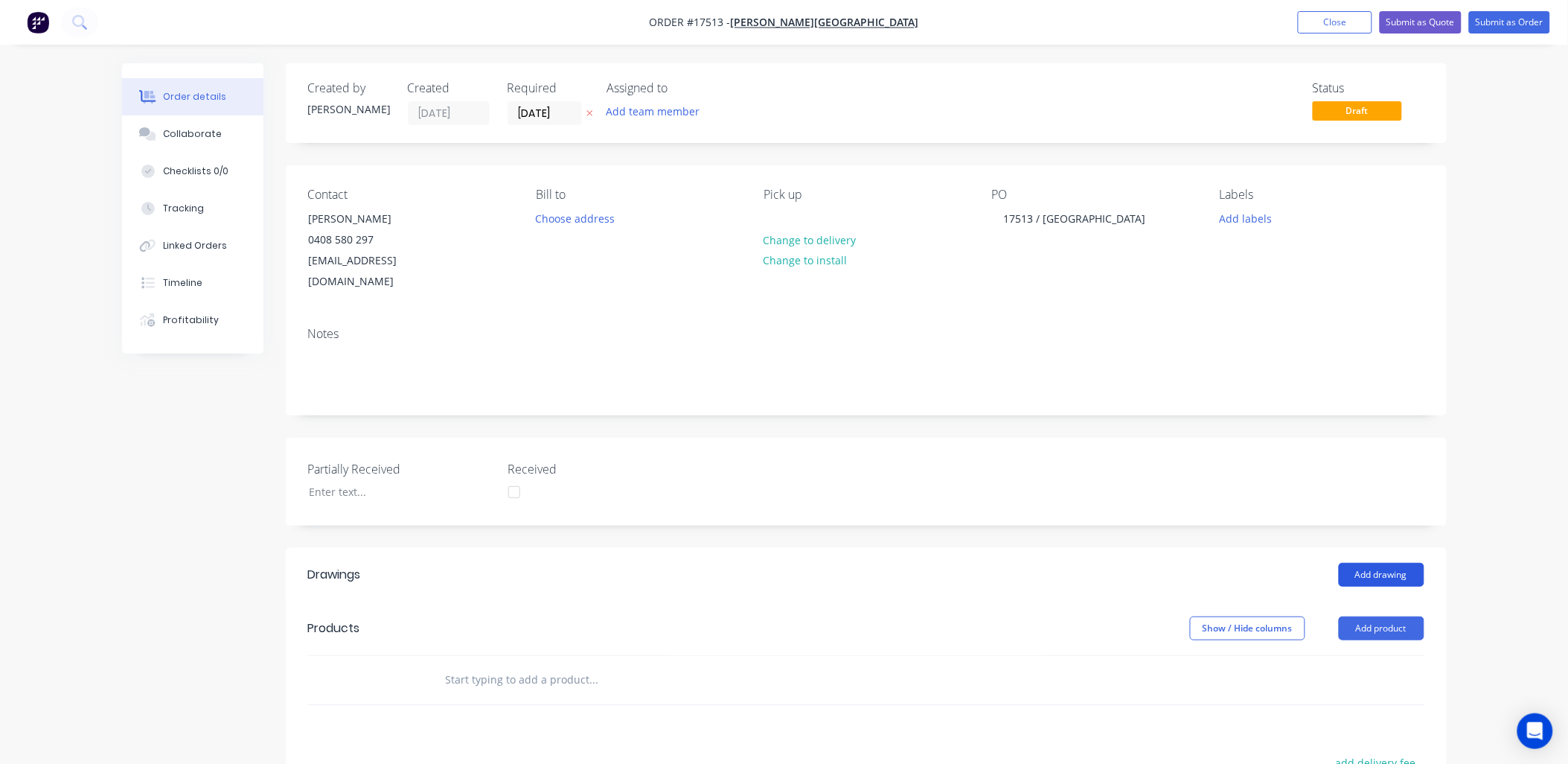
click at [1394, 562] on button "Add drawing" at bounding box center [1382, 574] width 86 height 23
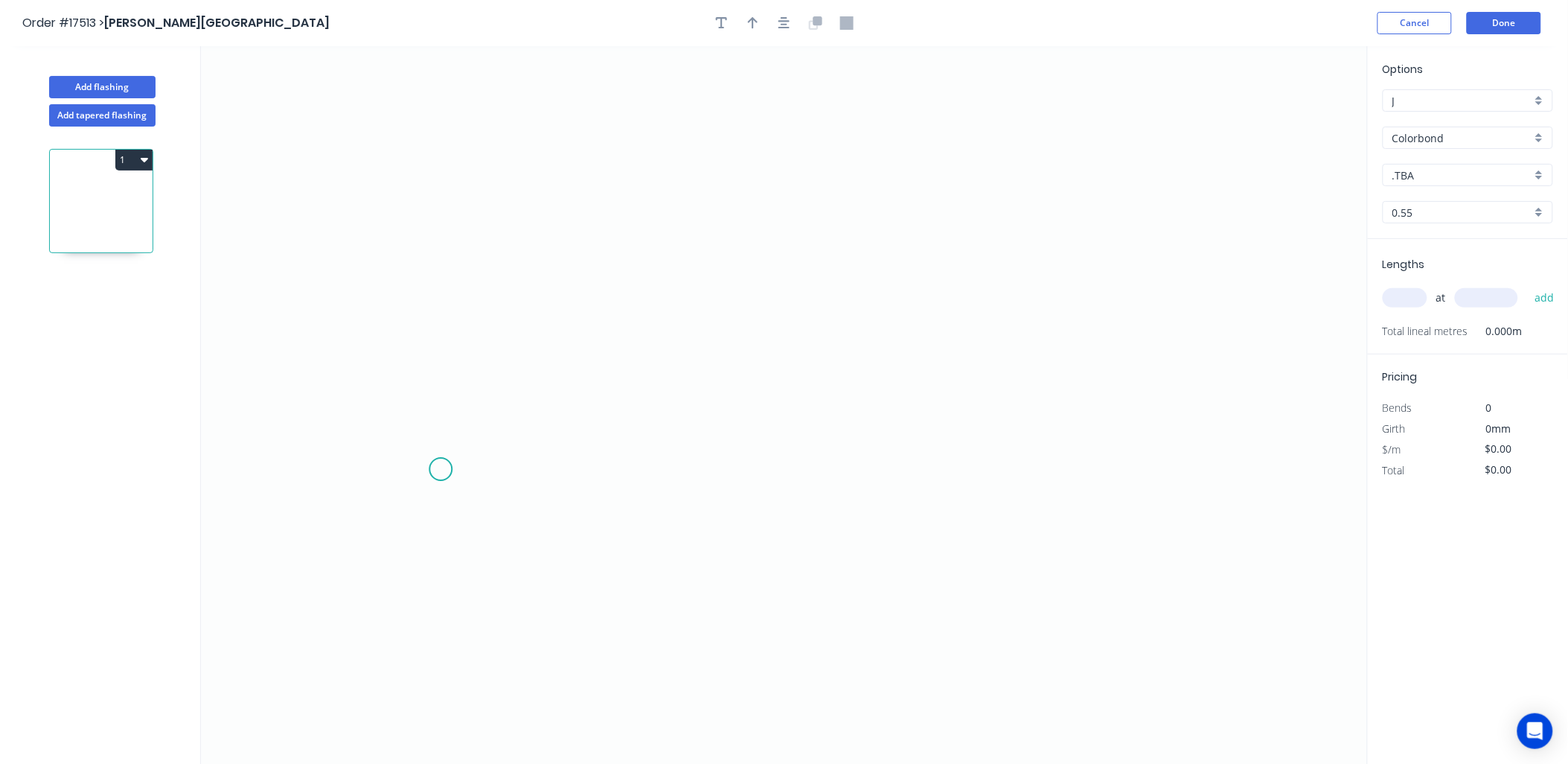
drag, startPoint x: 440, startPoint y: 470, endPoint x: 486, endPoint y: 397, distance: 86.3
click at [454, 444] on icon "0" at bounding box center [784, 405] width 1167 height 719
click at [476, 355] on icon at bounding box center [465, 399] width 22 height 89
click at [496, 460] on div "Delete point" at bounding box center [530, 464] width 149 height 30
click at [433, 493] on icon "0" at bounding box center [784, 405] width 1167 height 719
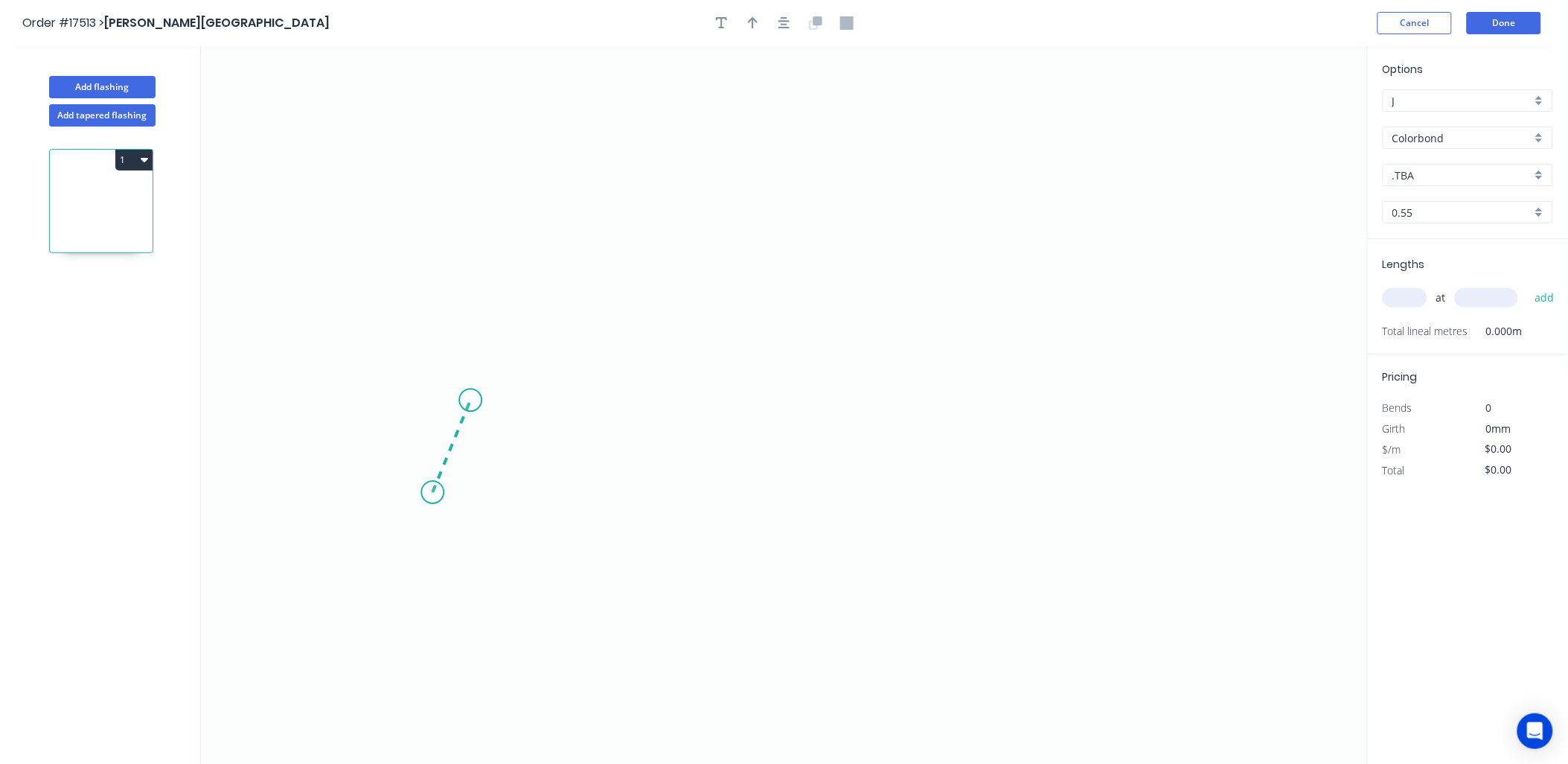
drag, startPoint x: 471, startPoint y: 400, endPoint x: 524, endPoint y: 407, distance: 53.5
click at [471, 400] on icon "0" at bounding box center [784, 405] width 1167 height 719
click at [1030, 413] on icon "0 ?" at bounding box center [784, 405] width 1167 height 719
click at [1056, 481] on icon "0 ? ? ? º" at bounding box center [784, 405] width 1167 height 719
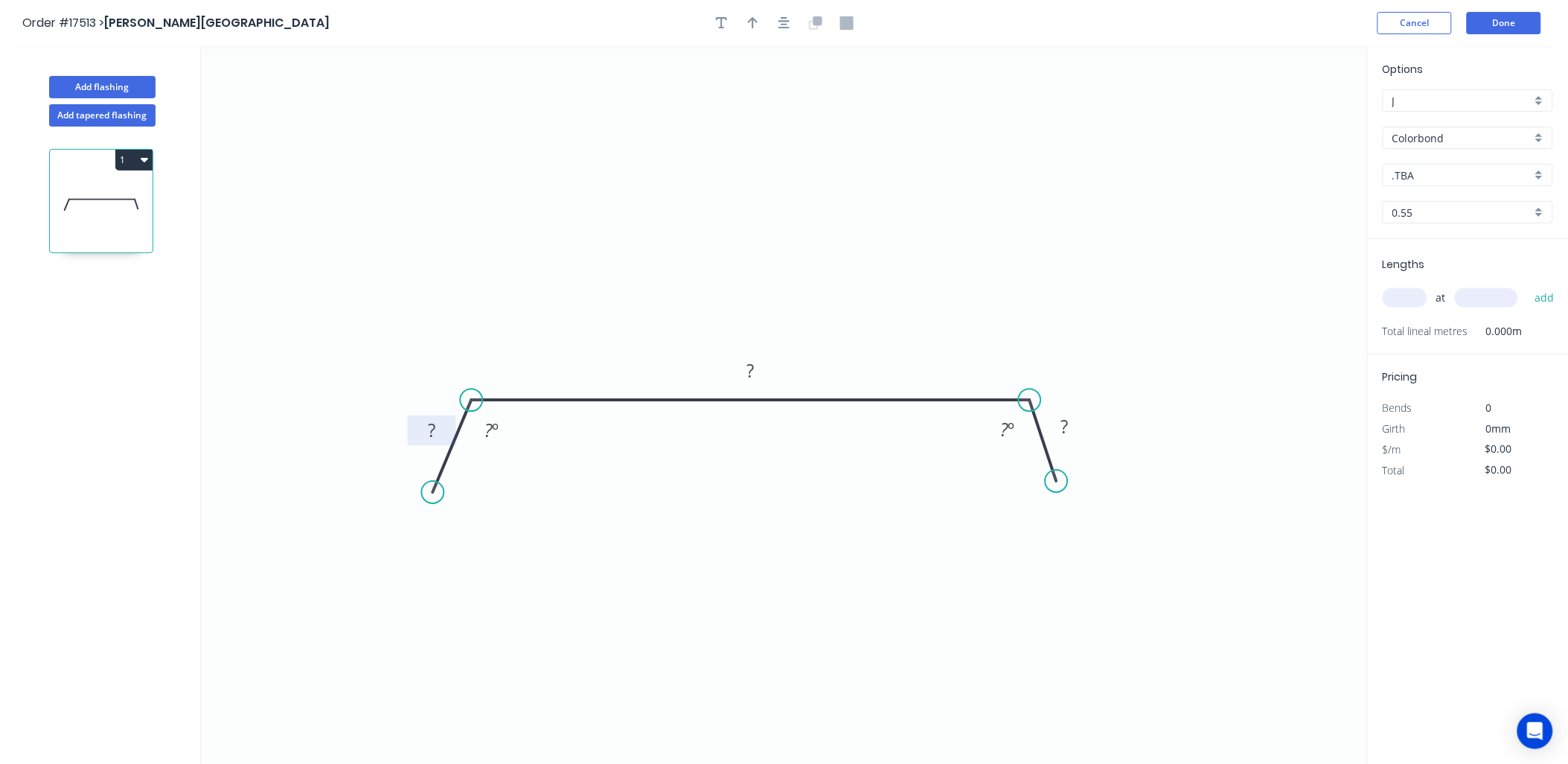
click at [436, 429] on rect at bounding box center [431, 431] width 30 height 20
drag, startPoint x: 755, startPoint y: 22, endPoint x: 1113, endPoint y: 91, distance: 364.6
click at [850, 52] on div "Order #17513 > Glenn Walsh Building Cancel Done Add flashing Add tapered flashi…" at bounding box center [784, 396] width 1568 height 791
type input "$17.82"
click at [753, 20] on icon "button" at bounding box center [753, 23] width 11 height 12
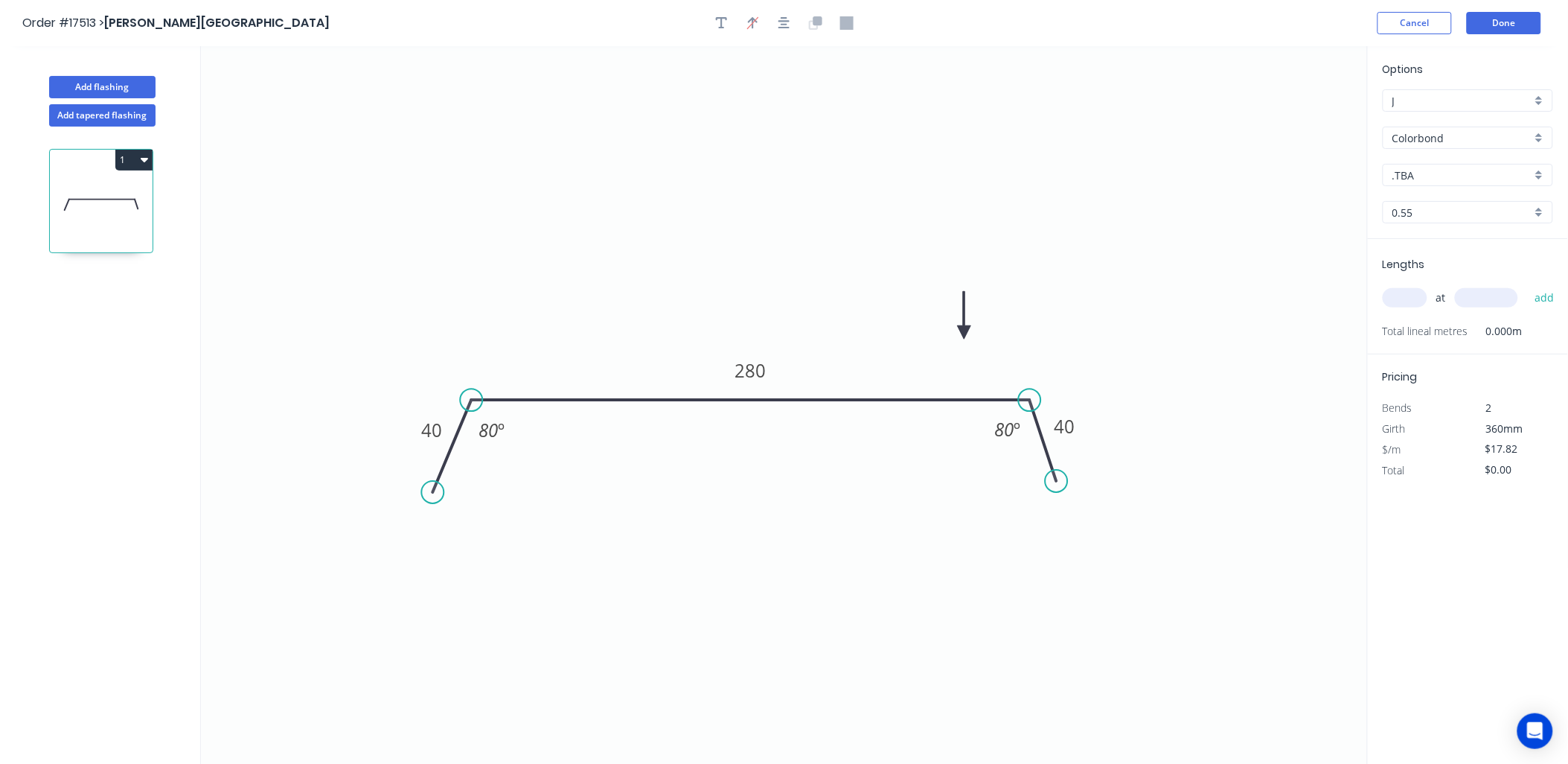
drag, startPoint x: 1295, startPoint y: 117, endPoint x: 965, endPoint y: 333, distance: 394.4
click at [965, 333] on icon at bounding box center [965, 315] width 14 height 48
click at [1538, 140] on div "Colorbond" at bounding box center [1468, 137] width 171 height 22
click at [1436, 233] on div "Zincalume" at bounding box center [1468, 244] width 169 height 26
type input "Zincalume"
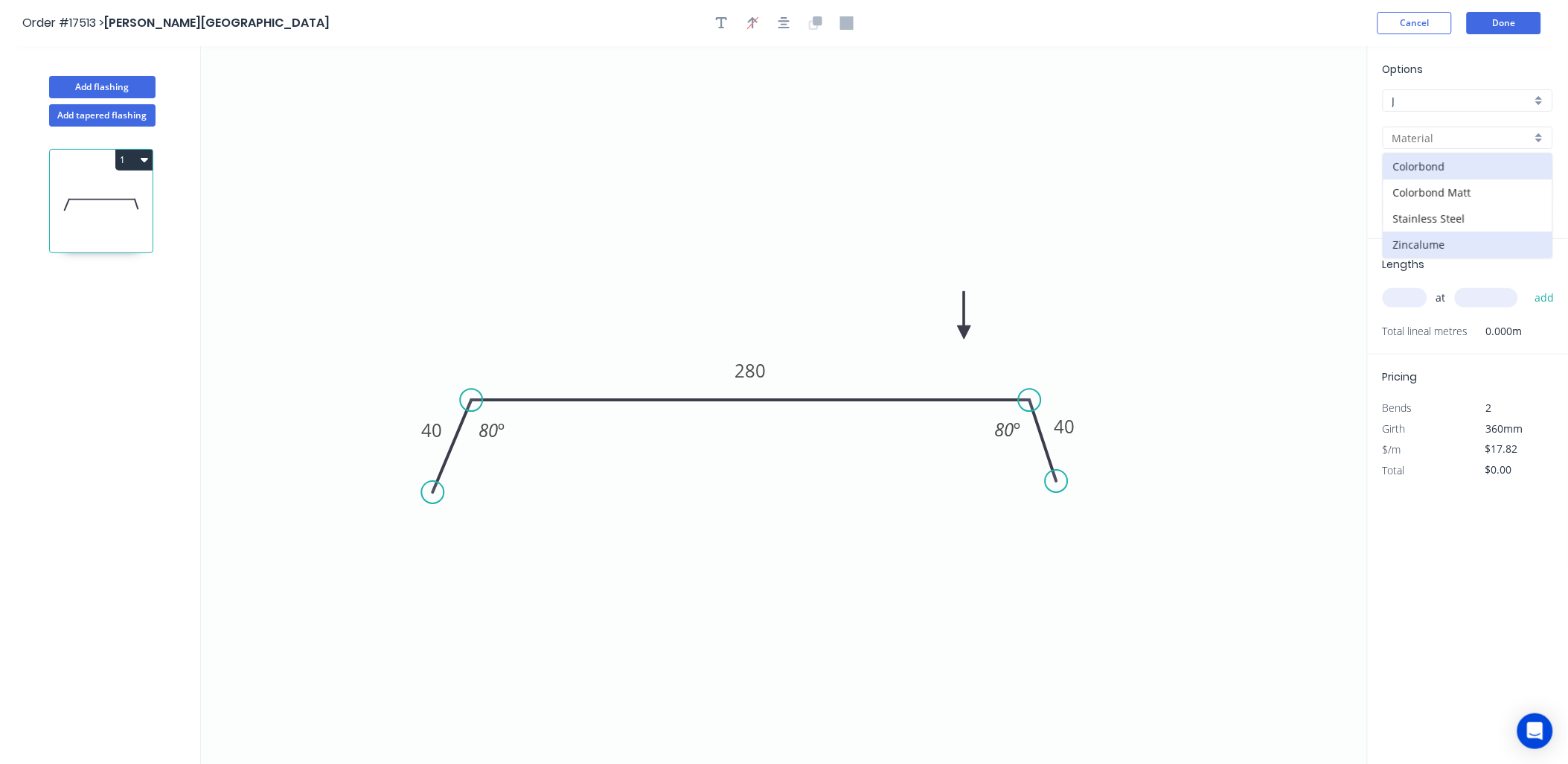
type input "Zincalume"
type input "$13.30"
click at [1408, 299] on input "text" at bounding box center [1405, 298] width 45 height 20
type input "2"
type input "4200"
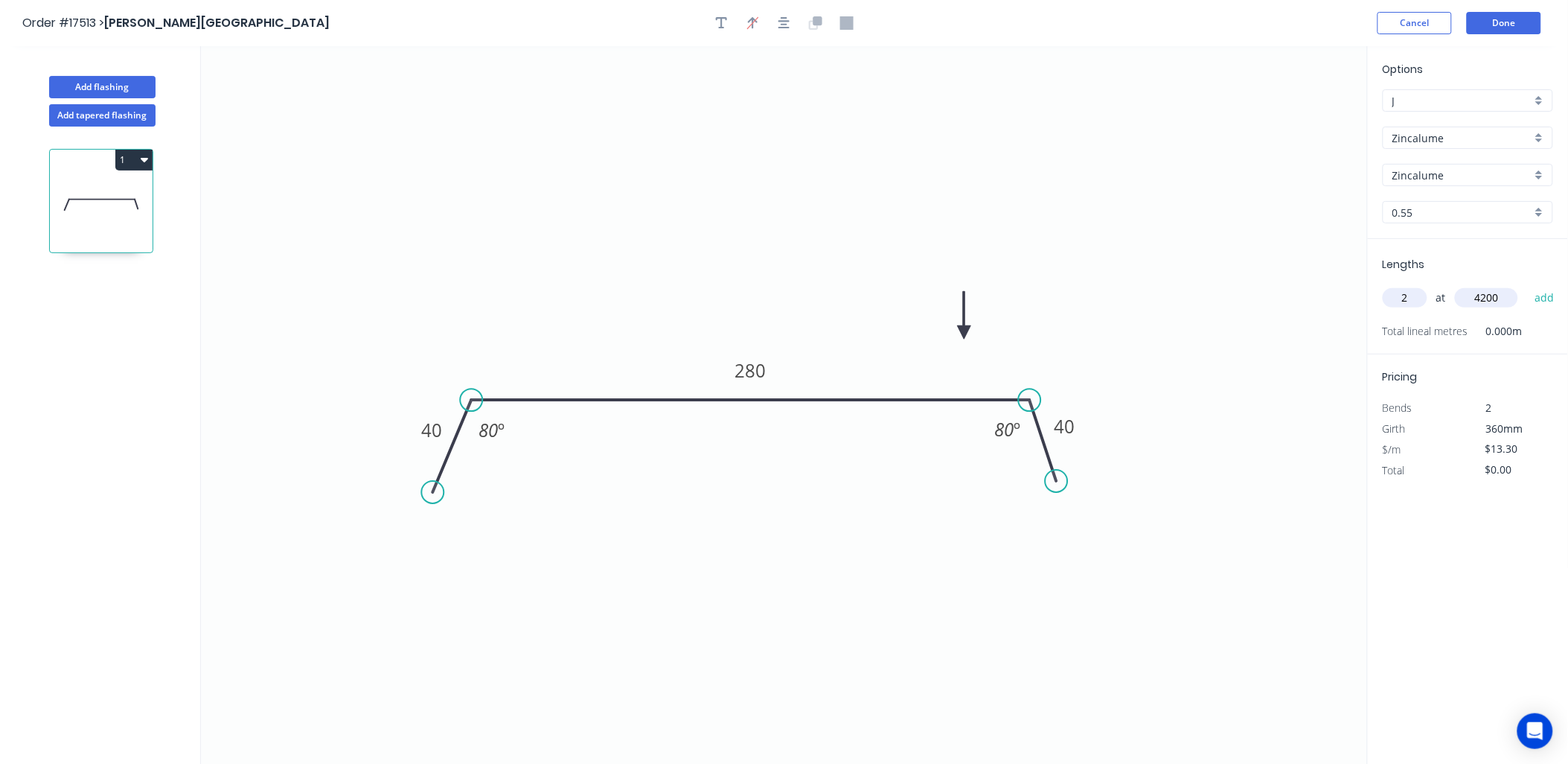
click at [1527, 285] on button "add" at bounding box center [1545, 297] width 35 height 25
type input "$111.72"
click at [142, 83] on button "Add flashing" at bounding box center [102, 86] width 106 height 22
type input "$0.00"
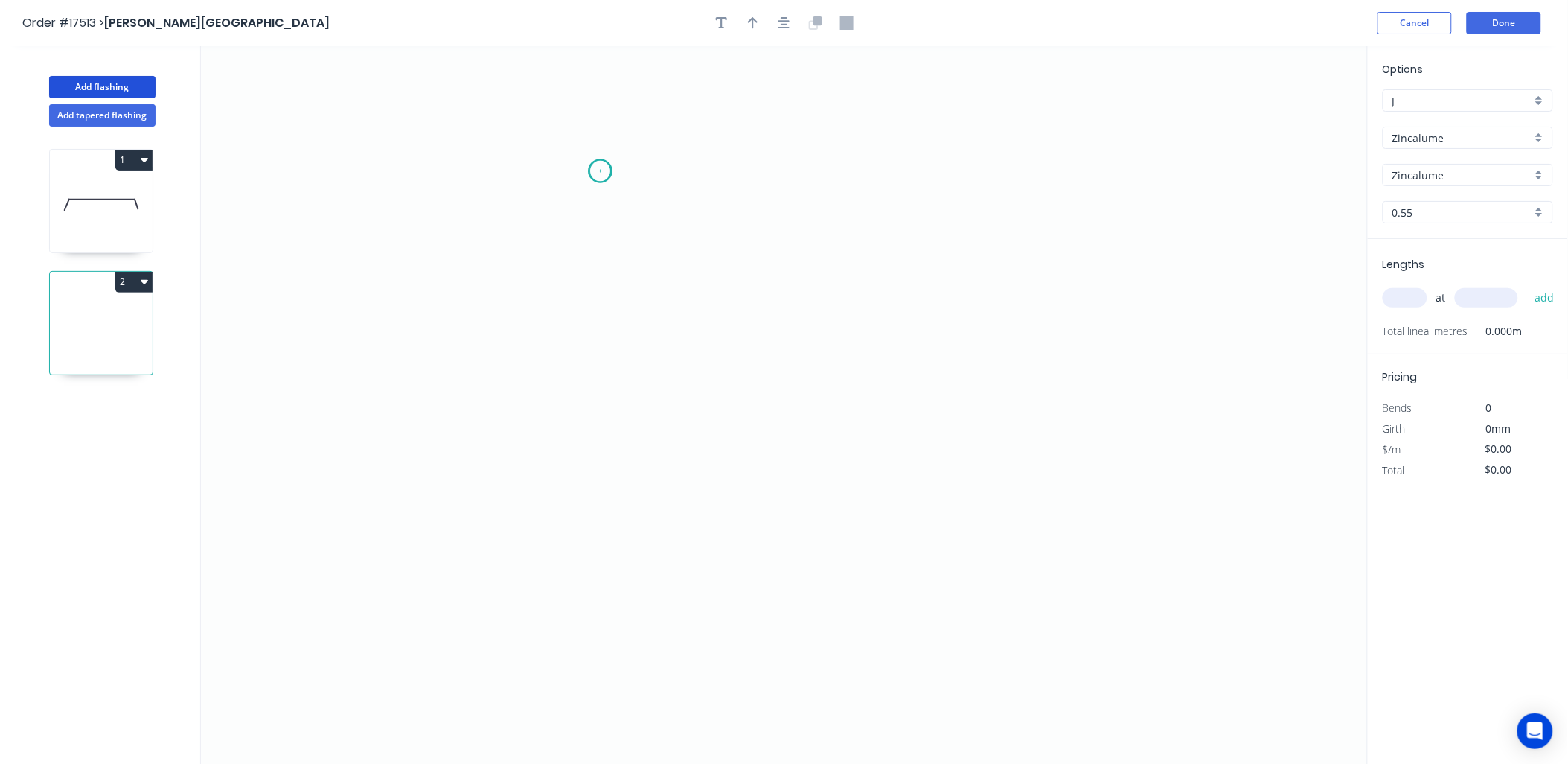
drag, startPoint x: 600, startPoint y: 171, endPoint x: 611, endPoint y: 424, distance: 253.2
click at [600, 176] on icon "0" at bounding box center [784, 405] width 1167 height 719
drag, startPoint x: 605, startPoint y: 459, endPoint x: 687, endPoint y: 467, distance: 82.4
click at [615, 456] on icon "0" at bounding box center [784, 405] width 1167 height 719
click at [1124, 521] on icon "0 ?" at bounding box center [784, 405] width 1167 height 719
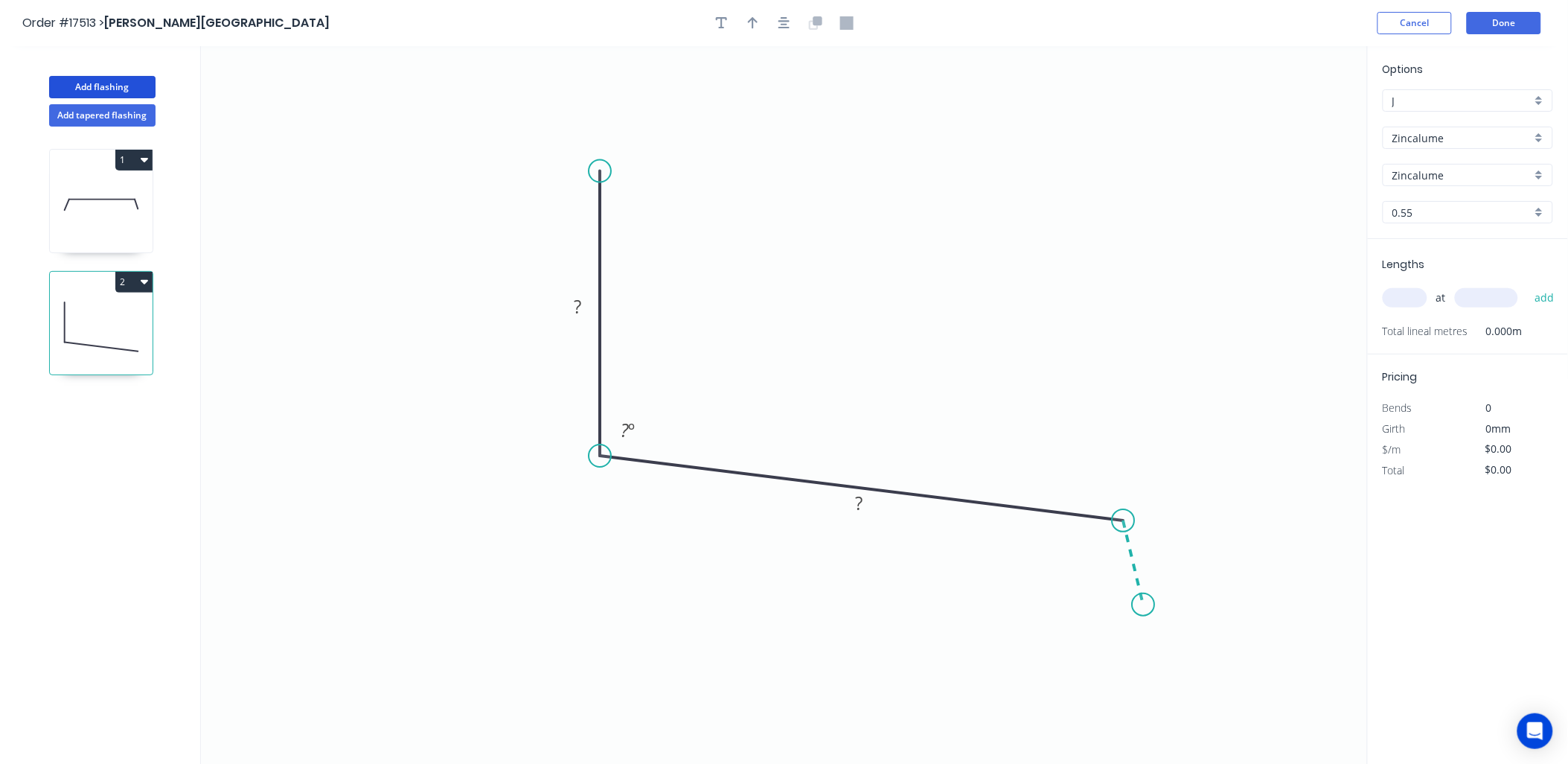
click at [1144, 605] on icon "0 ? ? ? º" at bounding box center [784, 405] width 1167 height 719
drag, startPoint x: 579, startPoint y: 302, endPoint x: 380, endPoint y: 419, distance: 230.8
click at [577, 306] on tspan "?" at bounding box center [577, 306] width 8 height 24
click at [754, 25] on icon "button" at bounding box center [753, 23] width 11 height 14
type input "$13.30"
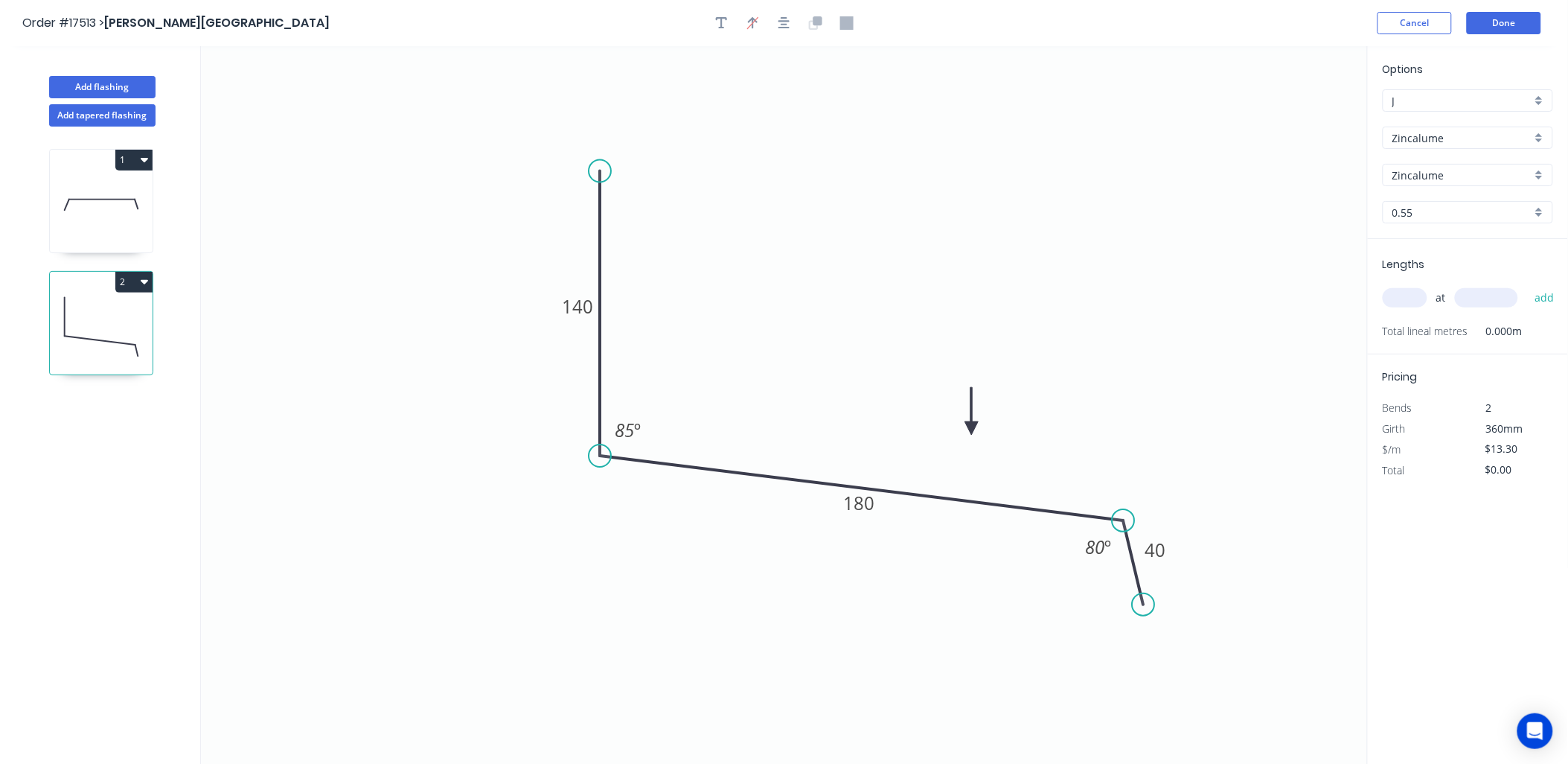
drag, startPoint x: 1291, startPoint y: 115, endPoint x: 975, endPoint y: 427, distance: 444.1
click at [972, 427] on icon at bounding box center [972, 411] width 14 height 48
click at [1402, 296] on input "text" at bounding box center [1405, 298] width 45 height 20
type input "1"
type input "4700"
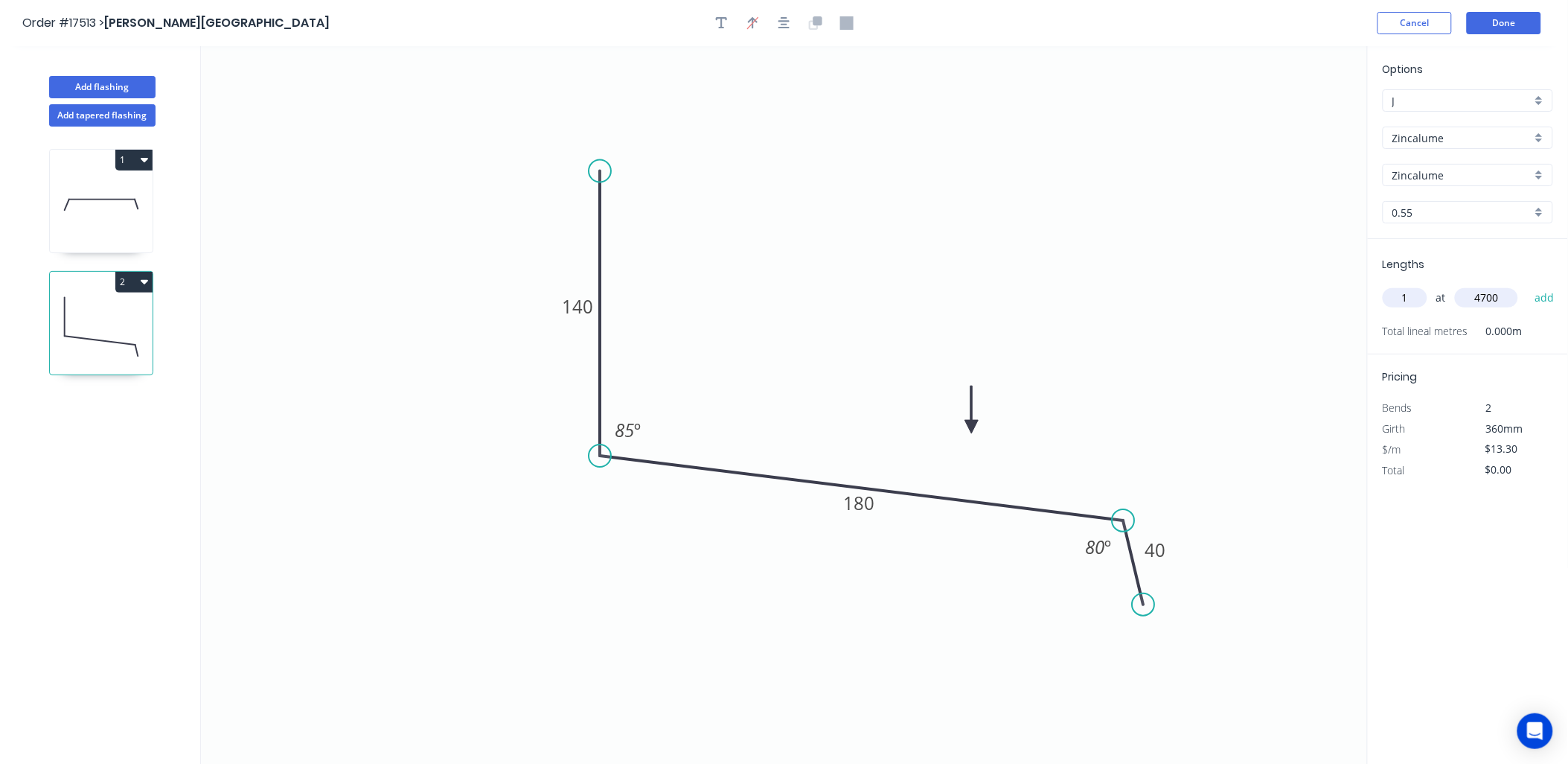
click at [1527, 285] on button "add" at bounding box center [1545, 297] width 35 height 25
type input "$62.51"
click at [1497, 23] on button "Done" at bounding box center [1504, 23] width 74 height 22
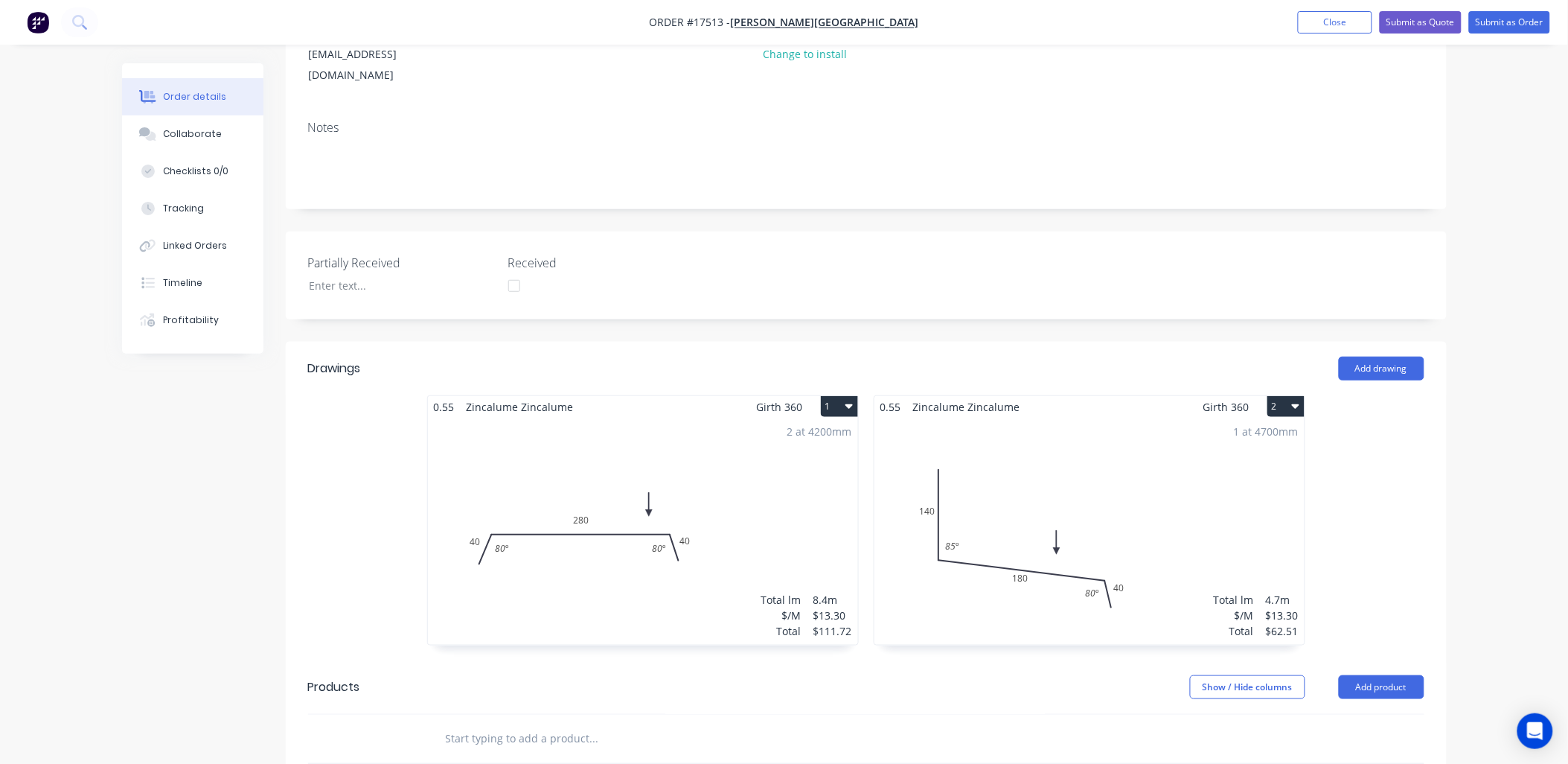
scroll to position [248, 0]
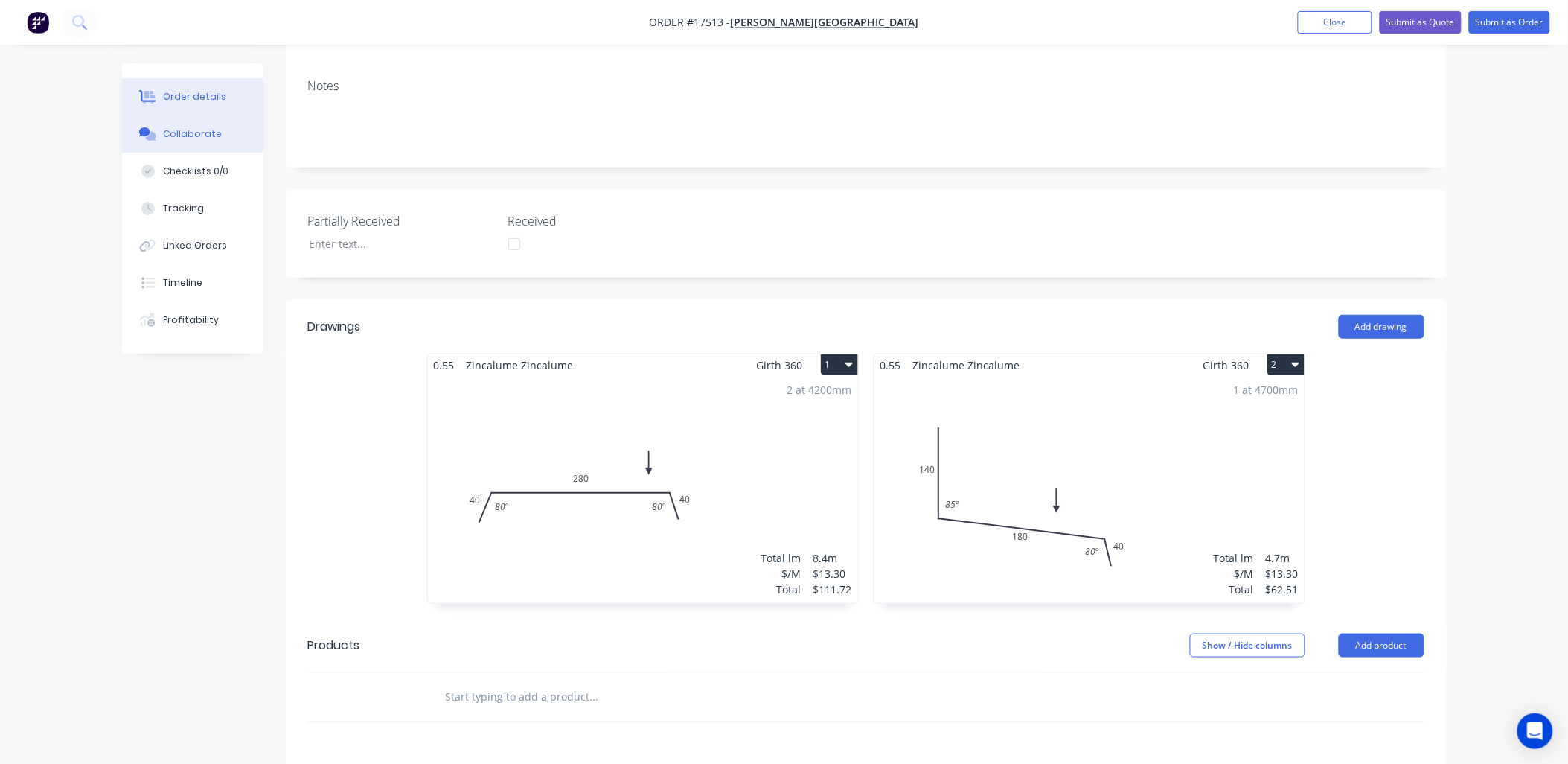
click at [189, 136] on div "Collaborate" at bounding box center [192, 134] width 59 height 14
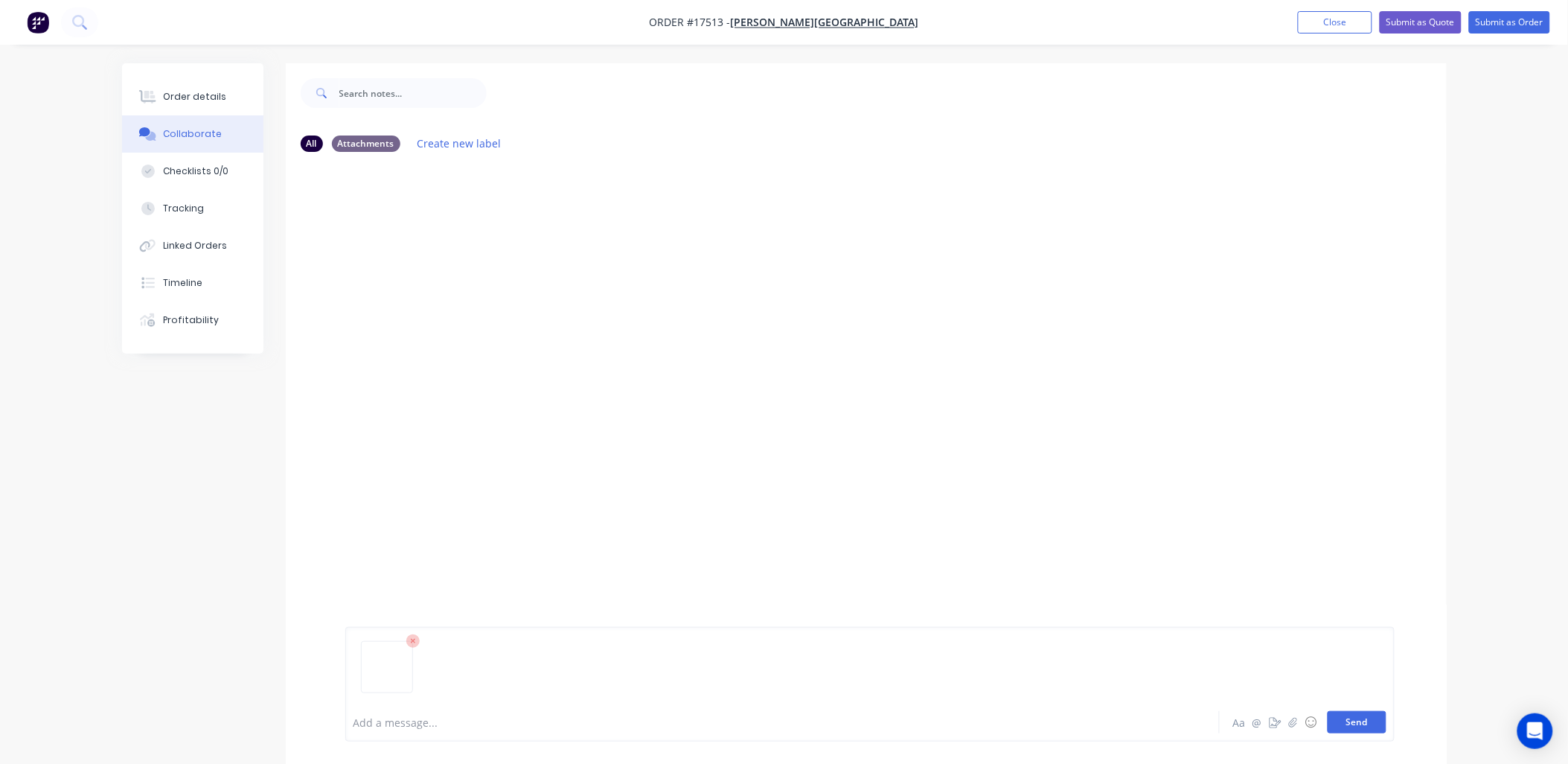
click at [1363, 728] on button "Send" at bounding box center [1357, 722] width 59 height 22
click at [192, 99] on div "Order details" at bounding box center [194, 97] width 63 height 14
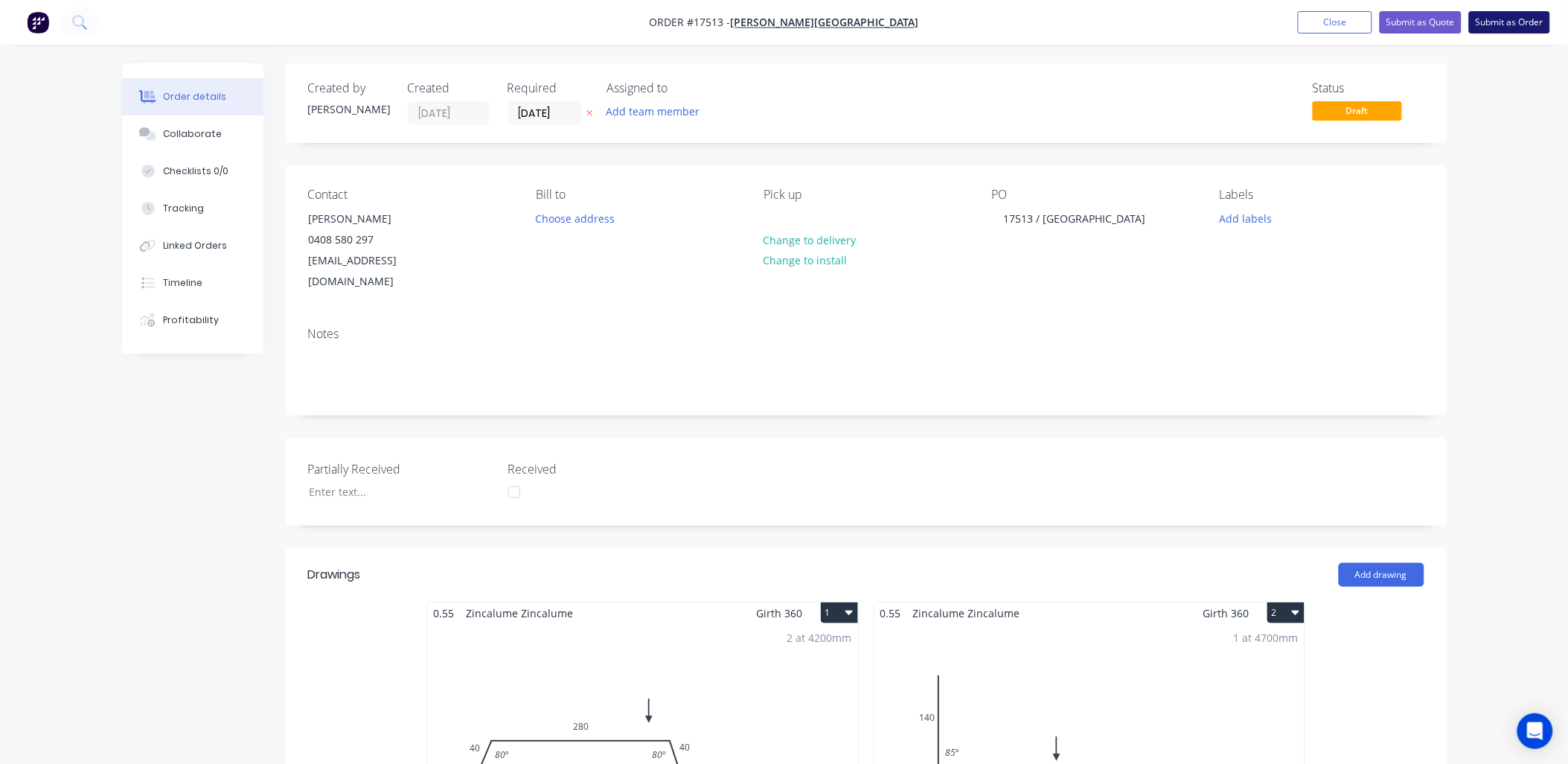
click at [1529, 16] on button "Submit as Order" at bounding box center [1509, 22] width 81 height 22
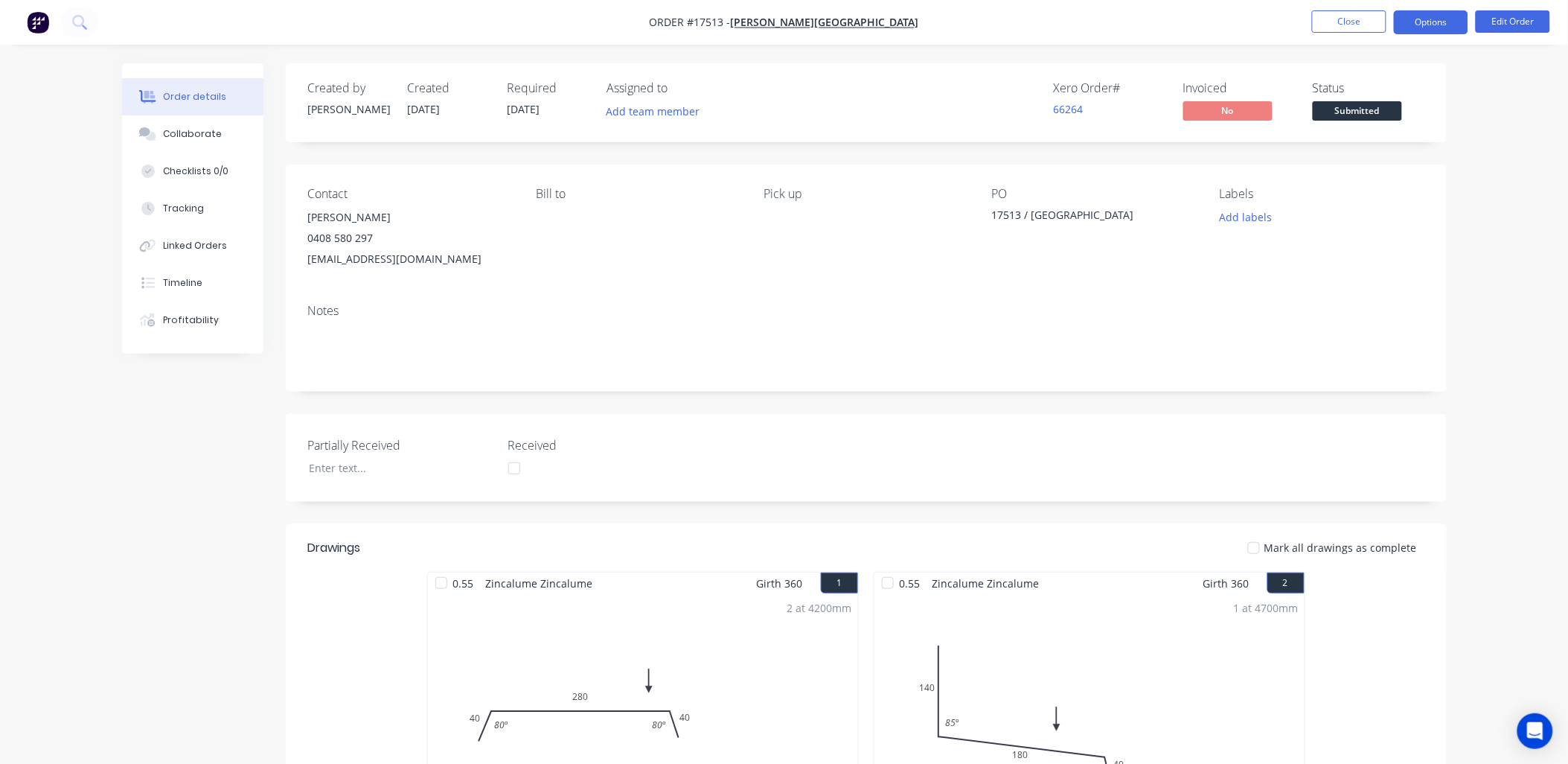
click at [1432, 20] on button "Options" at bounding box center [1431, 22] width 74 height 23
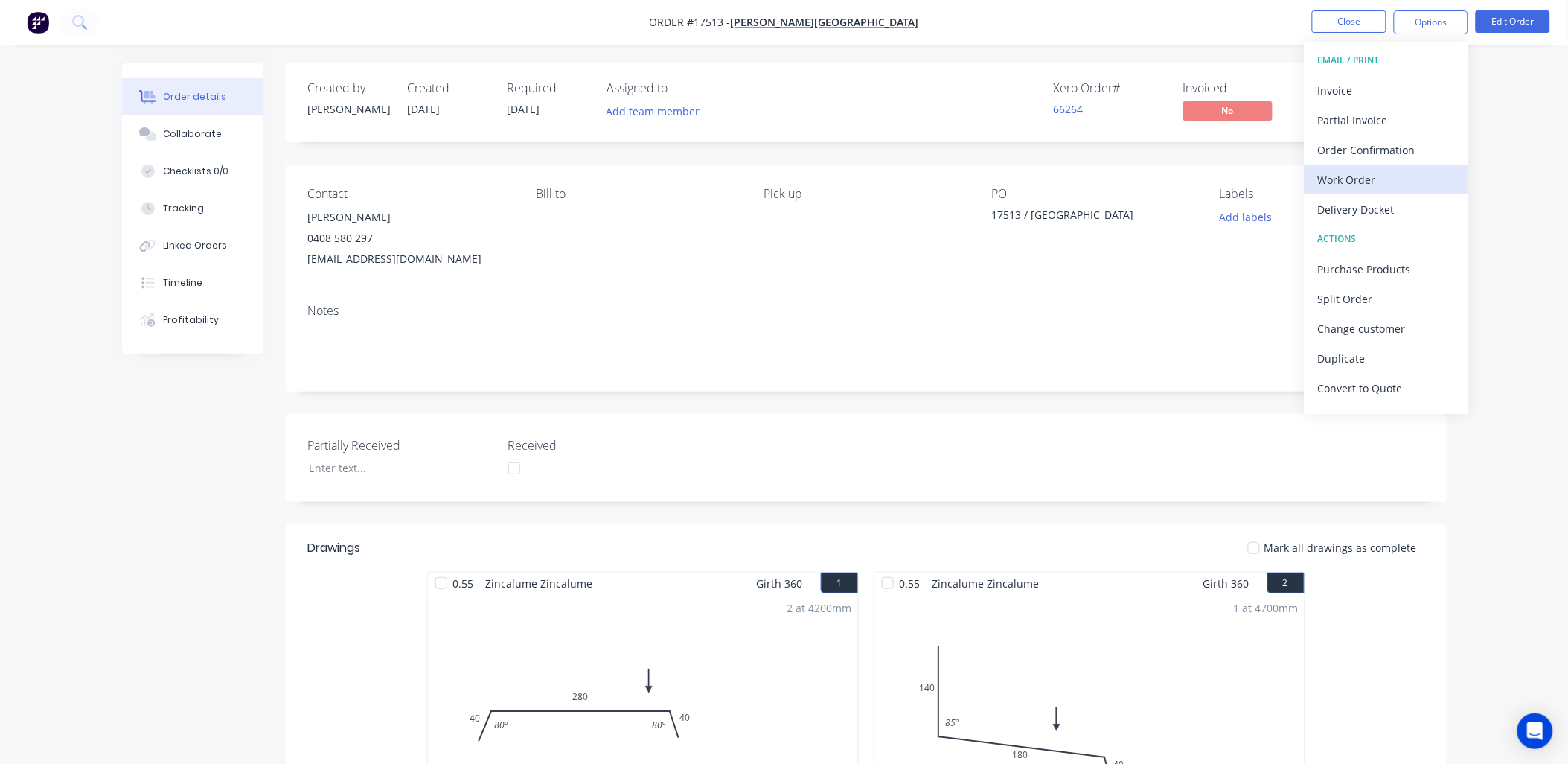
click at [1366, 170] on div "Work Order" at bounding box center [1386, 180] width 137 height 21
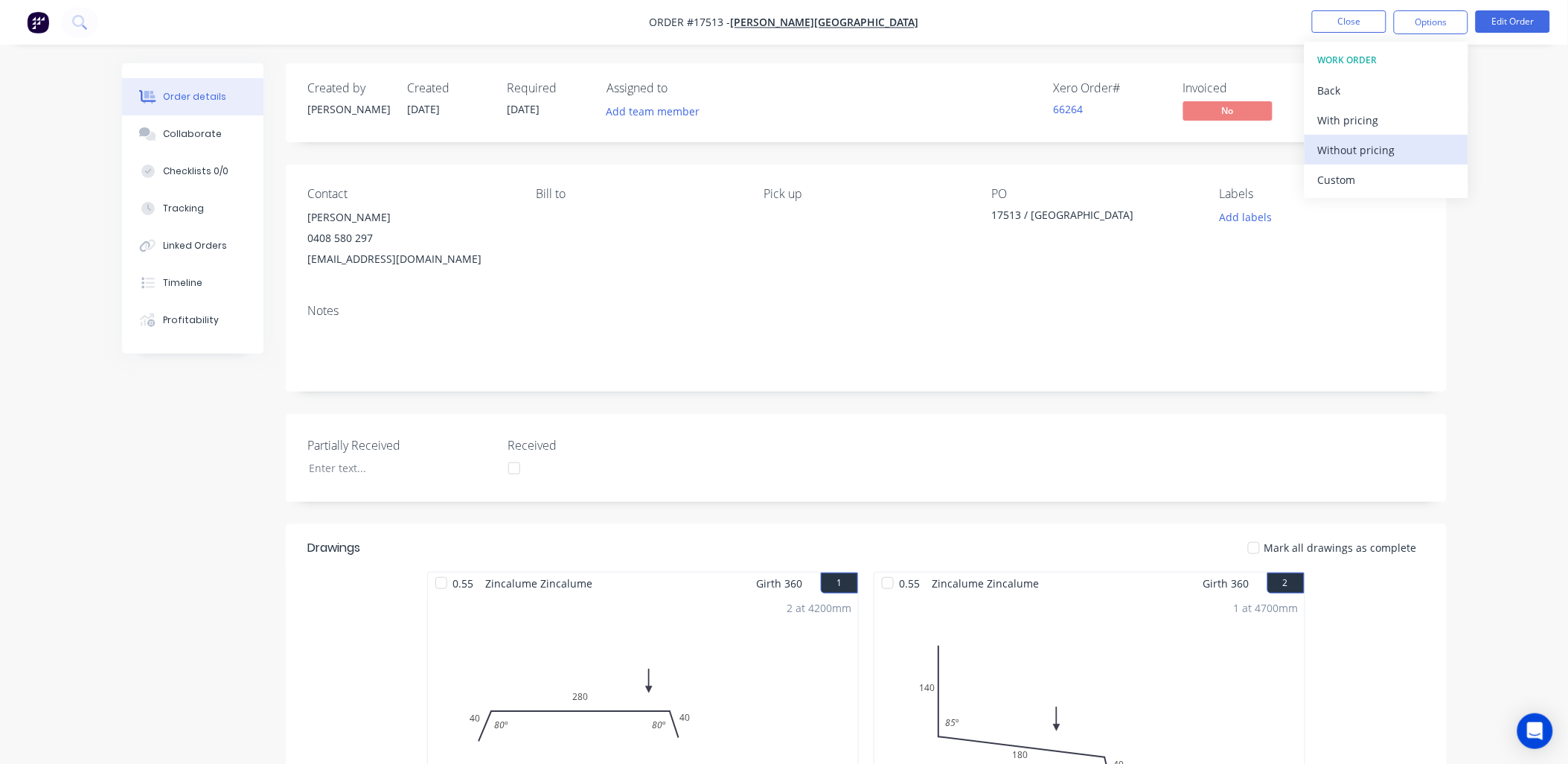
click at [1382, 149] on div "Without pricing" at bounding box center [1386, 150] width 137 height 21
click at [1345, 20] on button "Close" at bounding box center [1349, 21] width 74 height 22
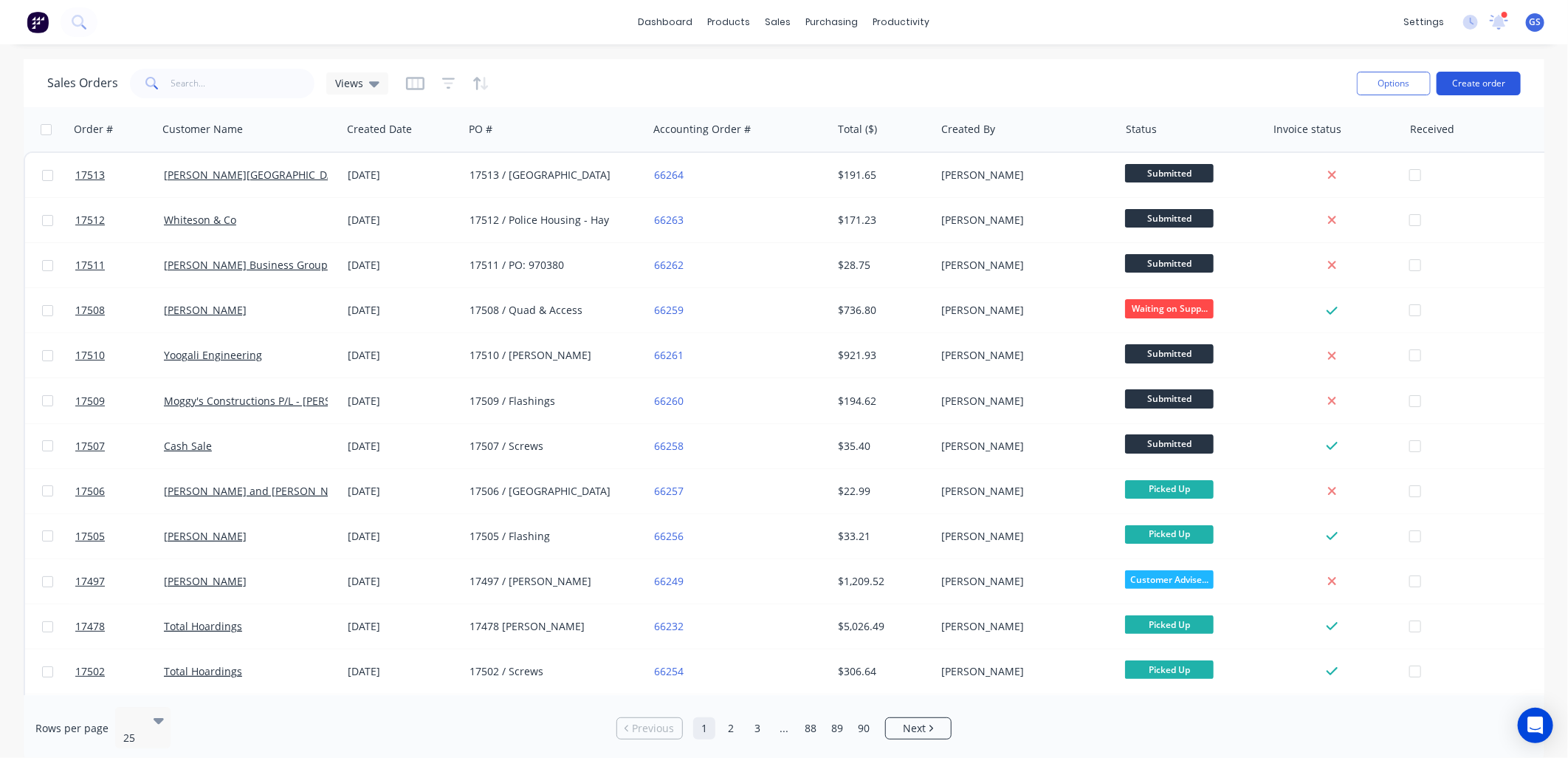
click at [1480, 74] on button "Create order" at bounding box center [1479, 83] width 84 height 23
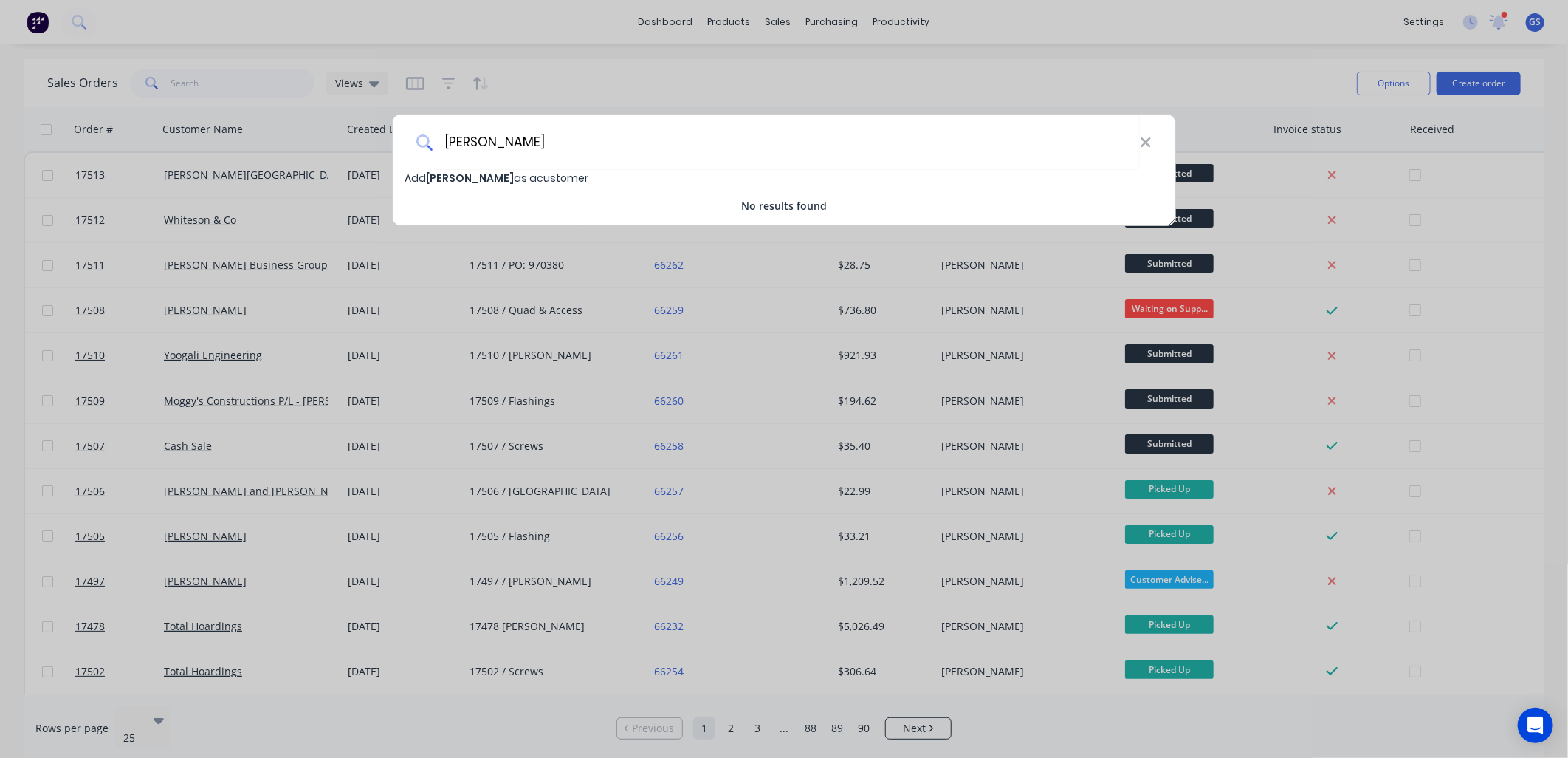
type input "John Smith"
click at [519, 176] on span "Add John Smith as a customer" at bounding box center [496, 178] width 184 height 15
select select "AU"
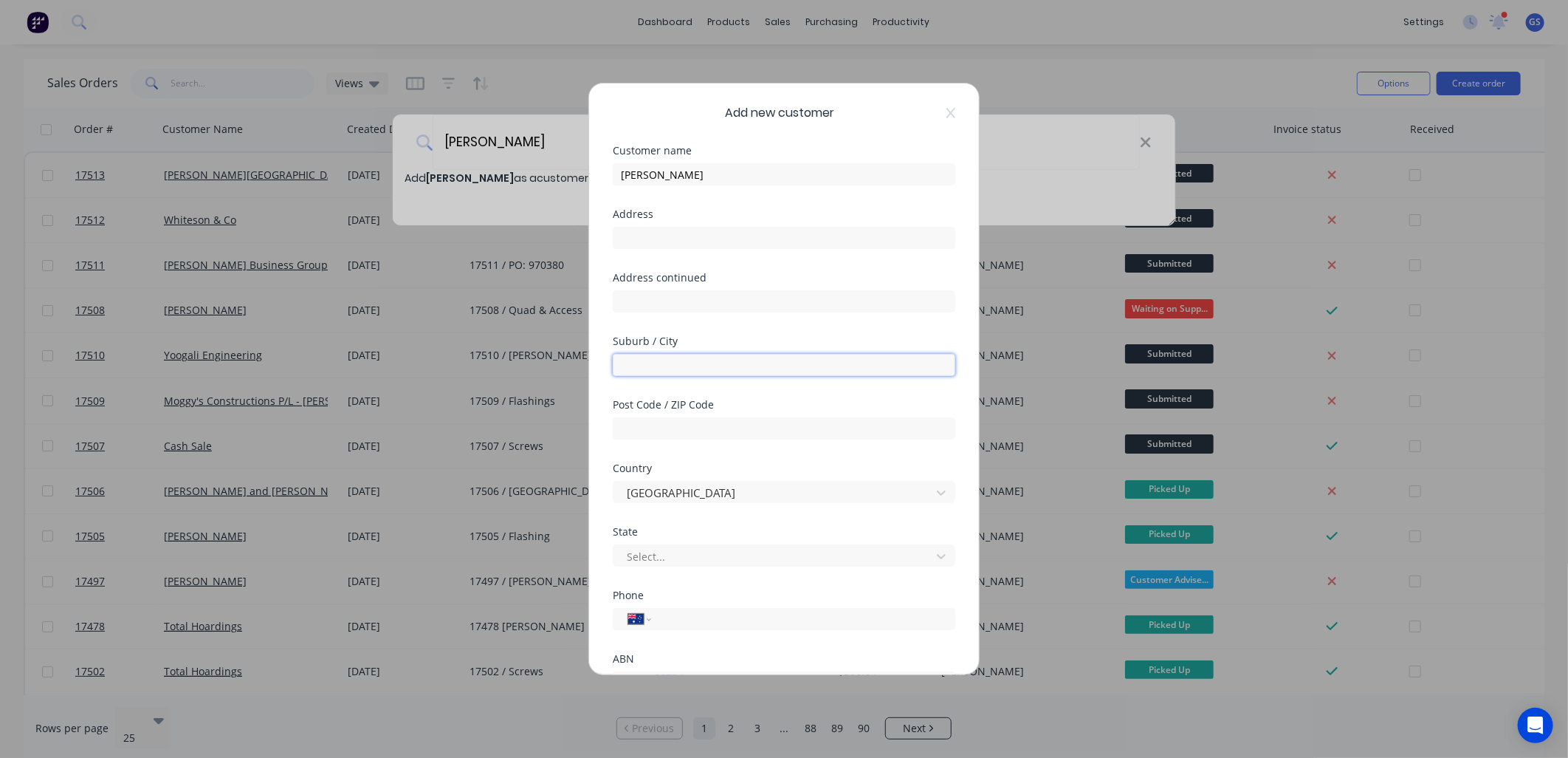
click at [716, 358] on input "text" at bounding box center [784, 364] width 343 height 22
type input "Narrandera"
click at [721, 422] on input "text" at bounding box center [784, 428] width 343 height 22
type input "2700"
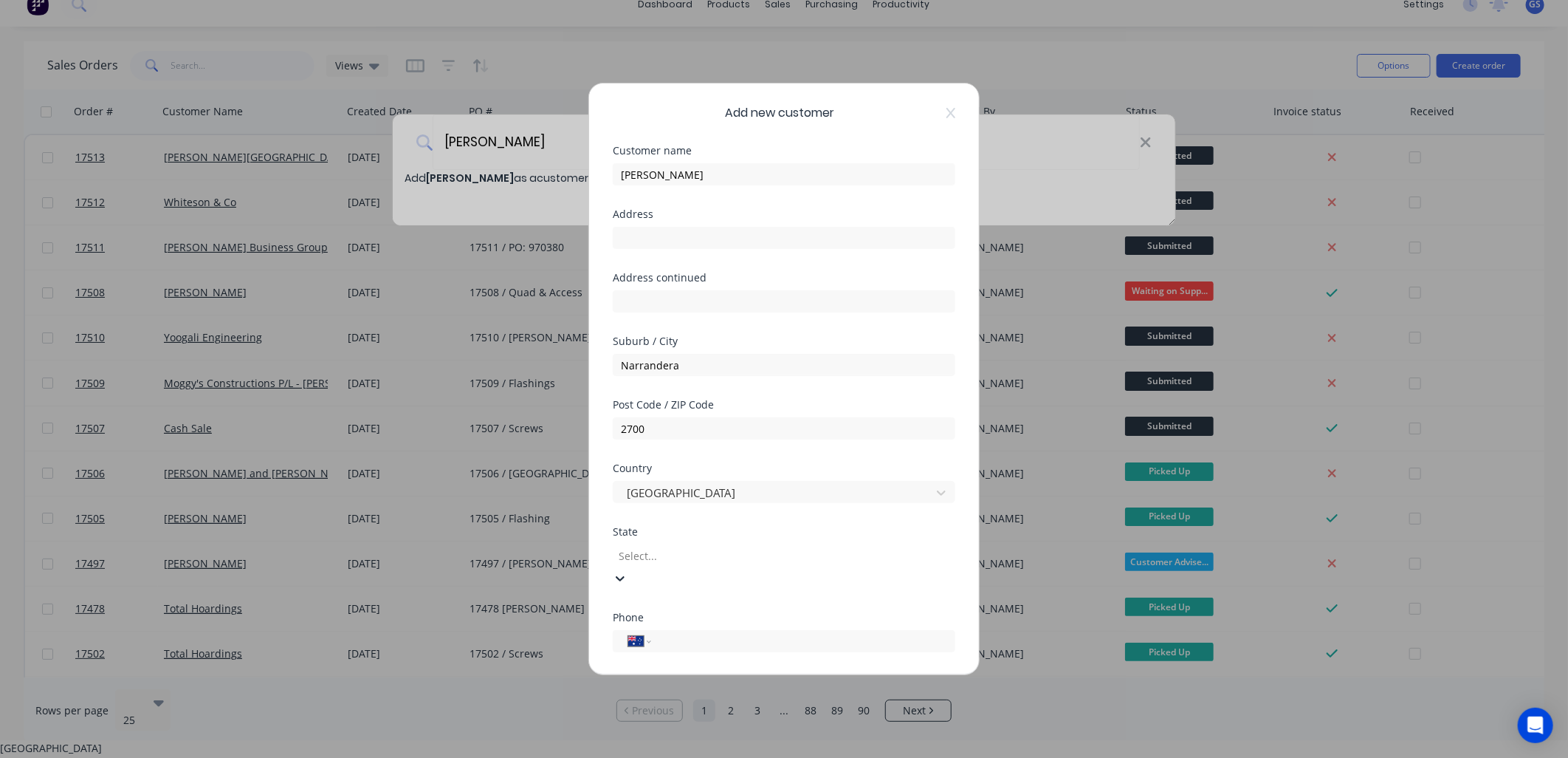
click at [719, 547] on div at bounding box center [723, 556] width 213 height 19
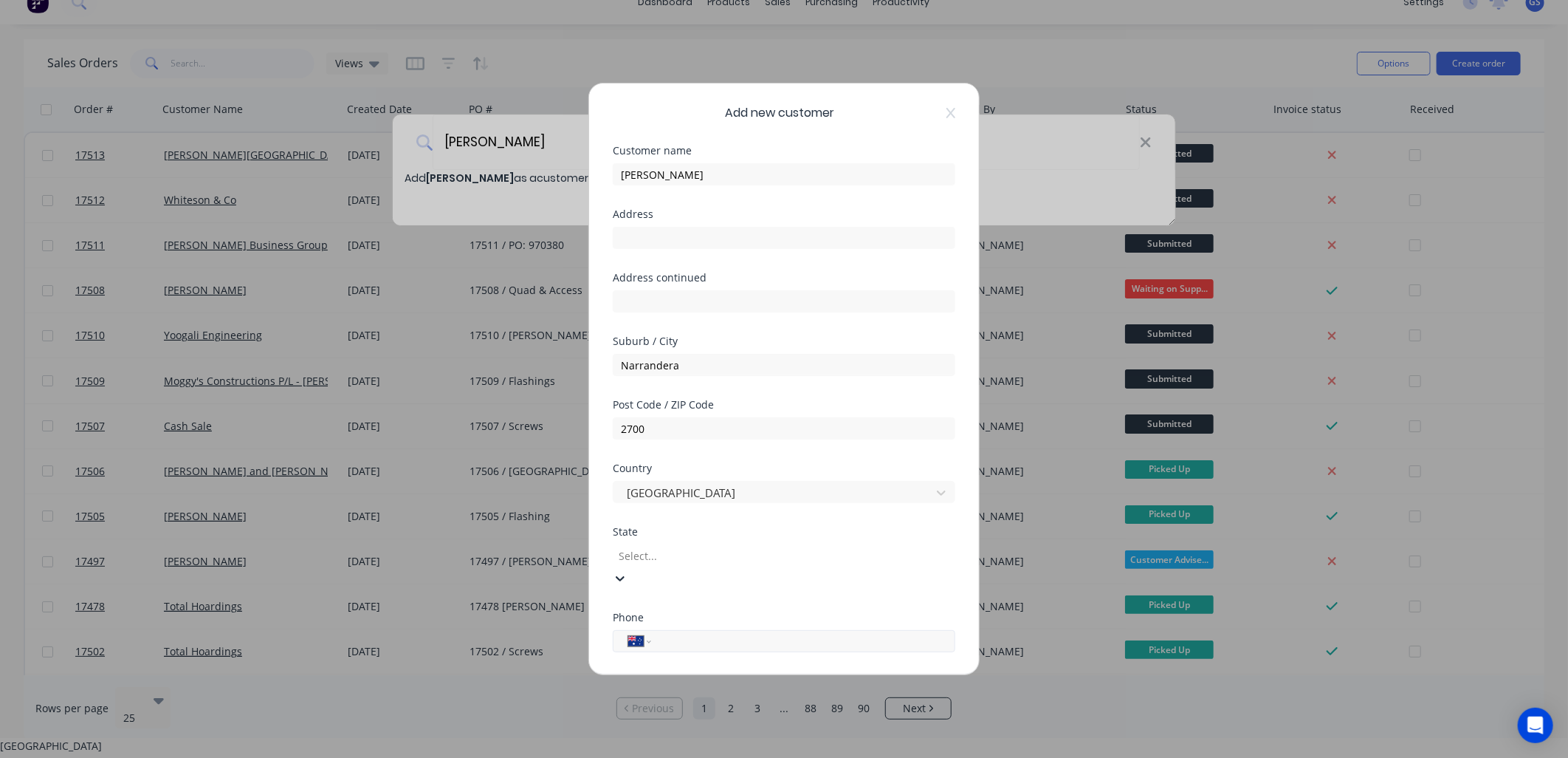
click at [685, 753] on div "New South Wales" at bounding box center [784, 761] width 1568 height 16
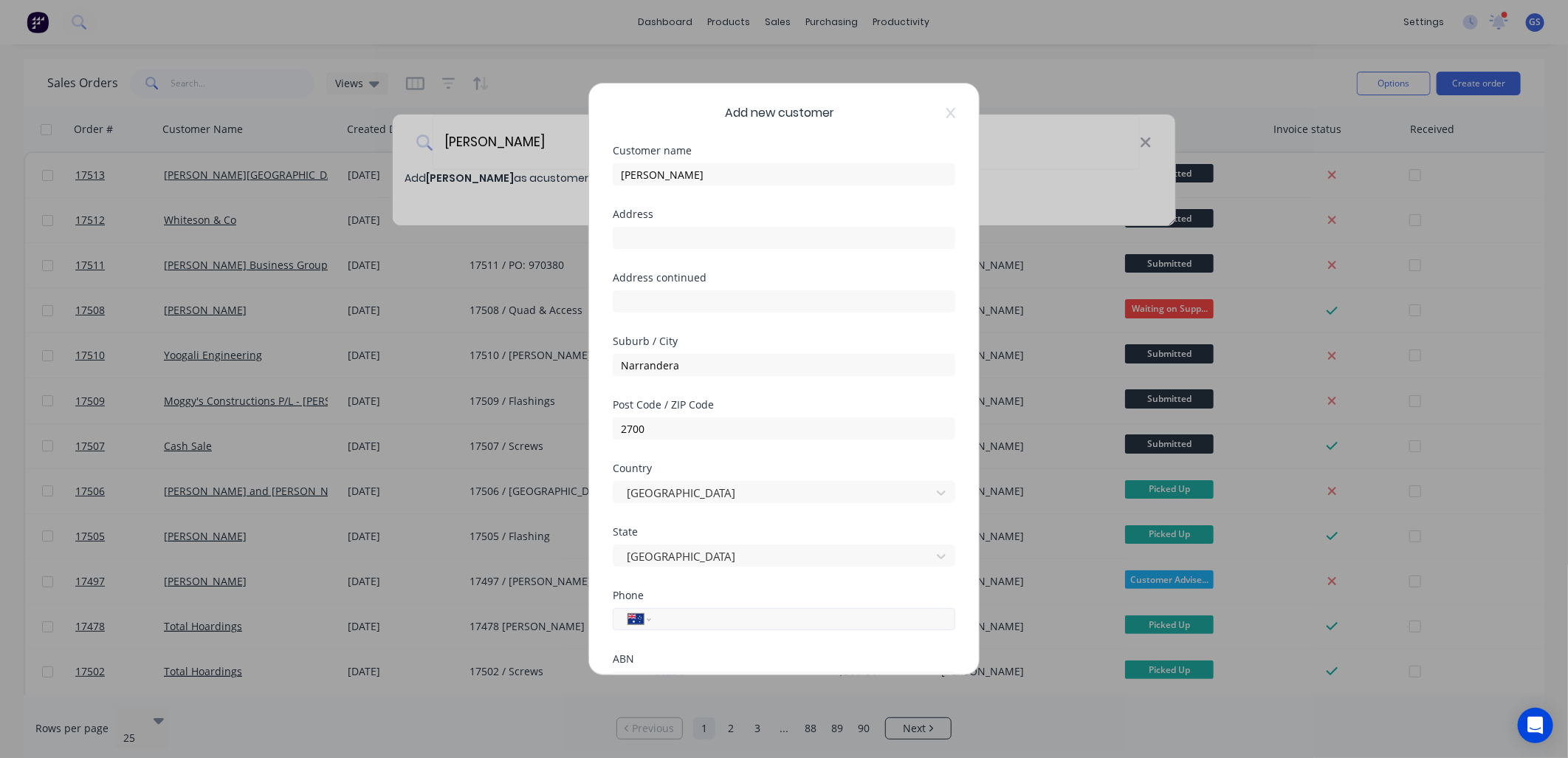
click at [698, 617] on input "tel" at bounding box center [801, 619] width 278 height 17
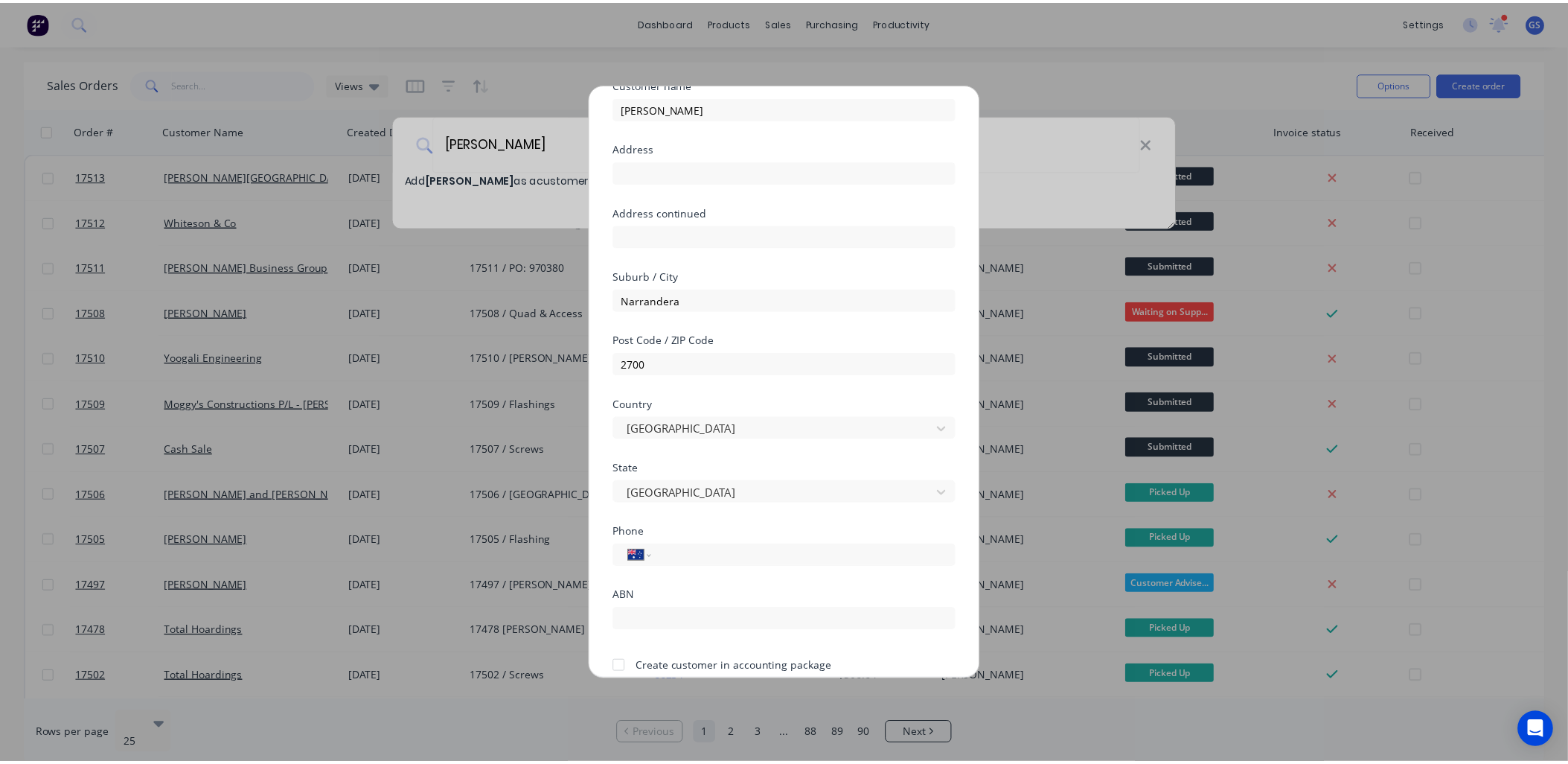
scroll to position [130, 0]
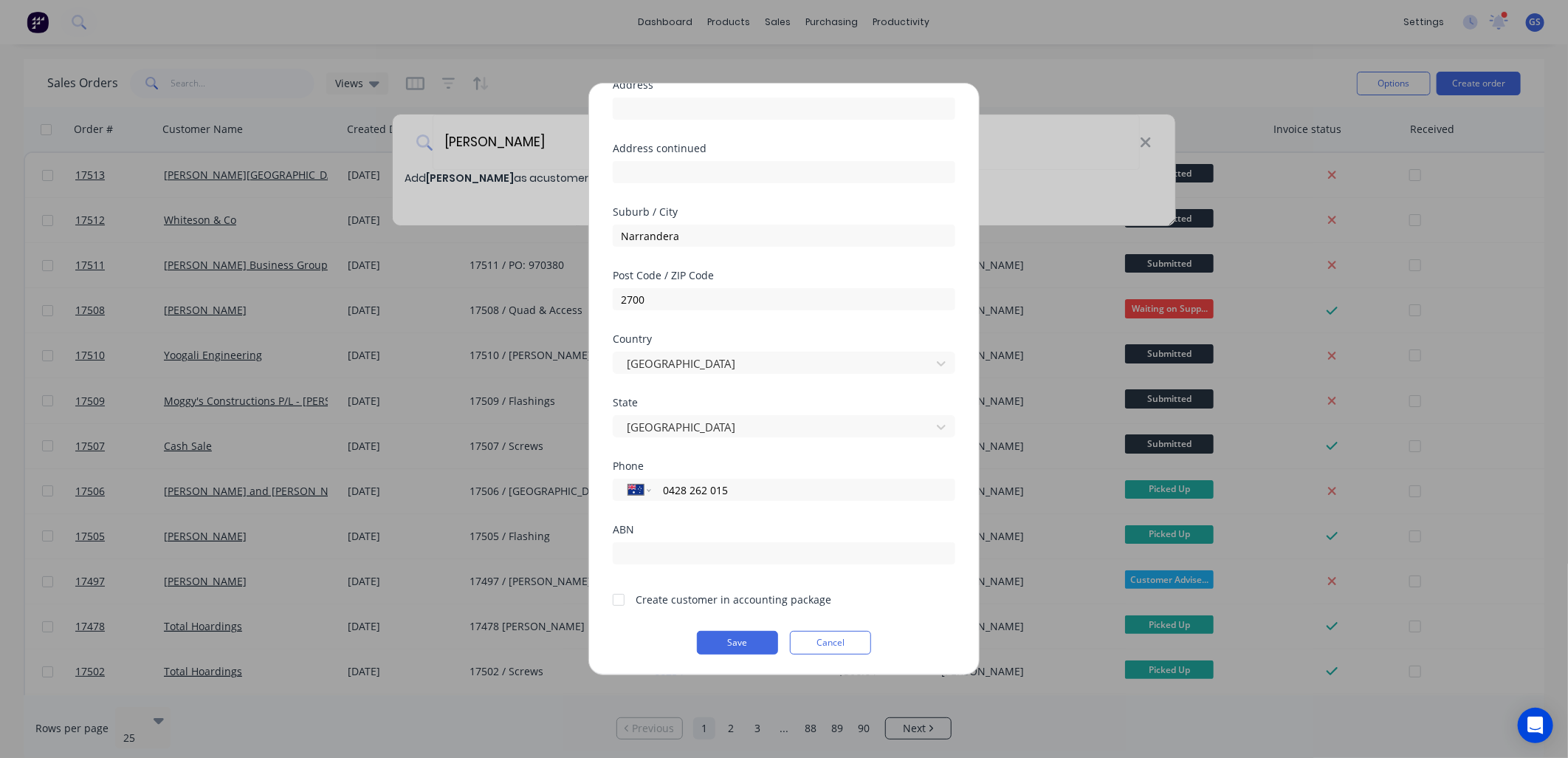
type input "0428 262 015"
drag, startPoint x: 620, startPoint y: 599, endPoint x: 655, endPoint y: 611, distance: 37.0
click at [621, 599] on div at bounding box center [618, 599] width 29 height 29
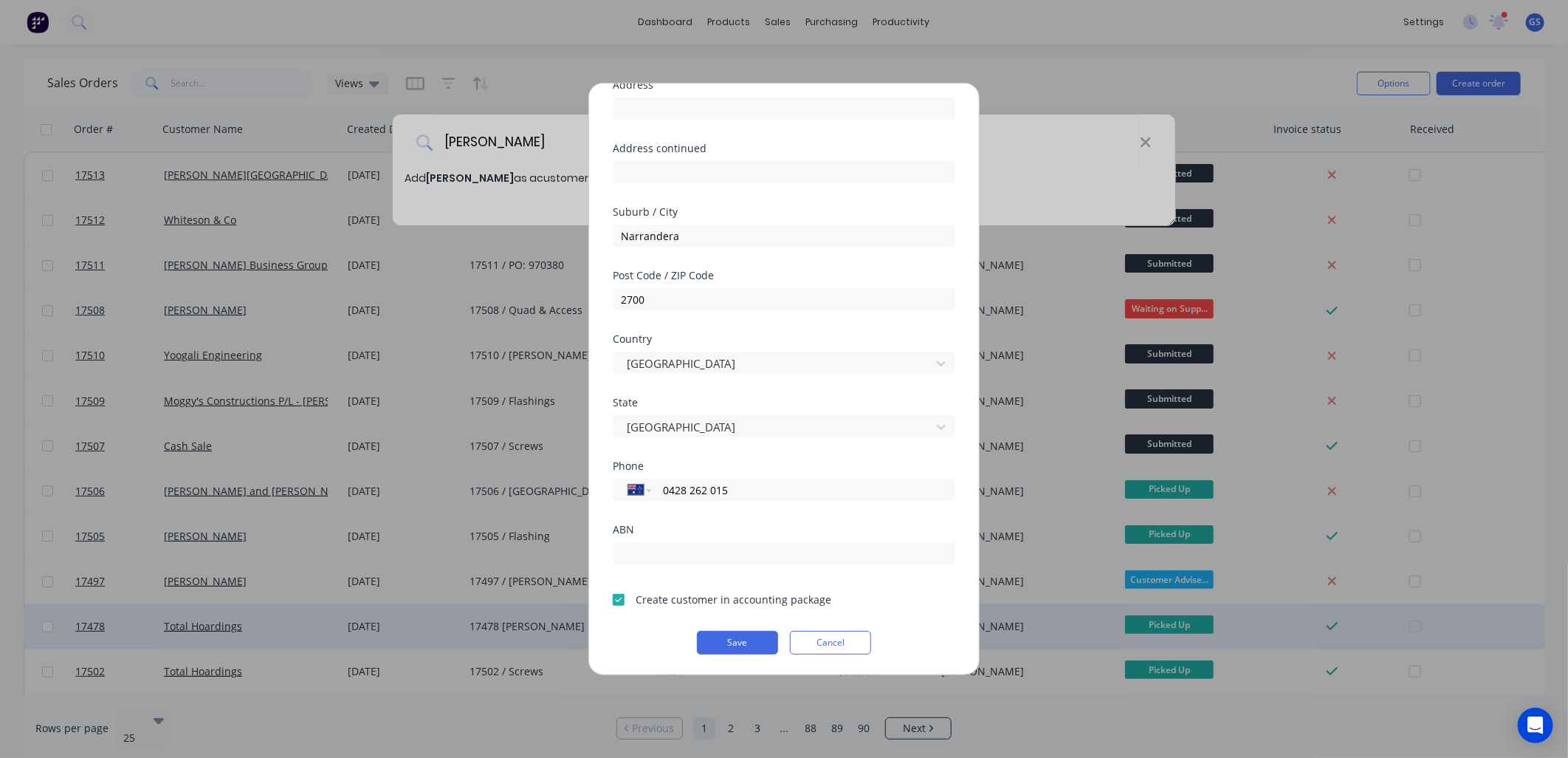
click at [742, 643] on button "Save" at bounding box center [737, 642] width 81 height 23
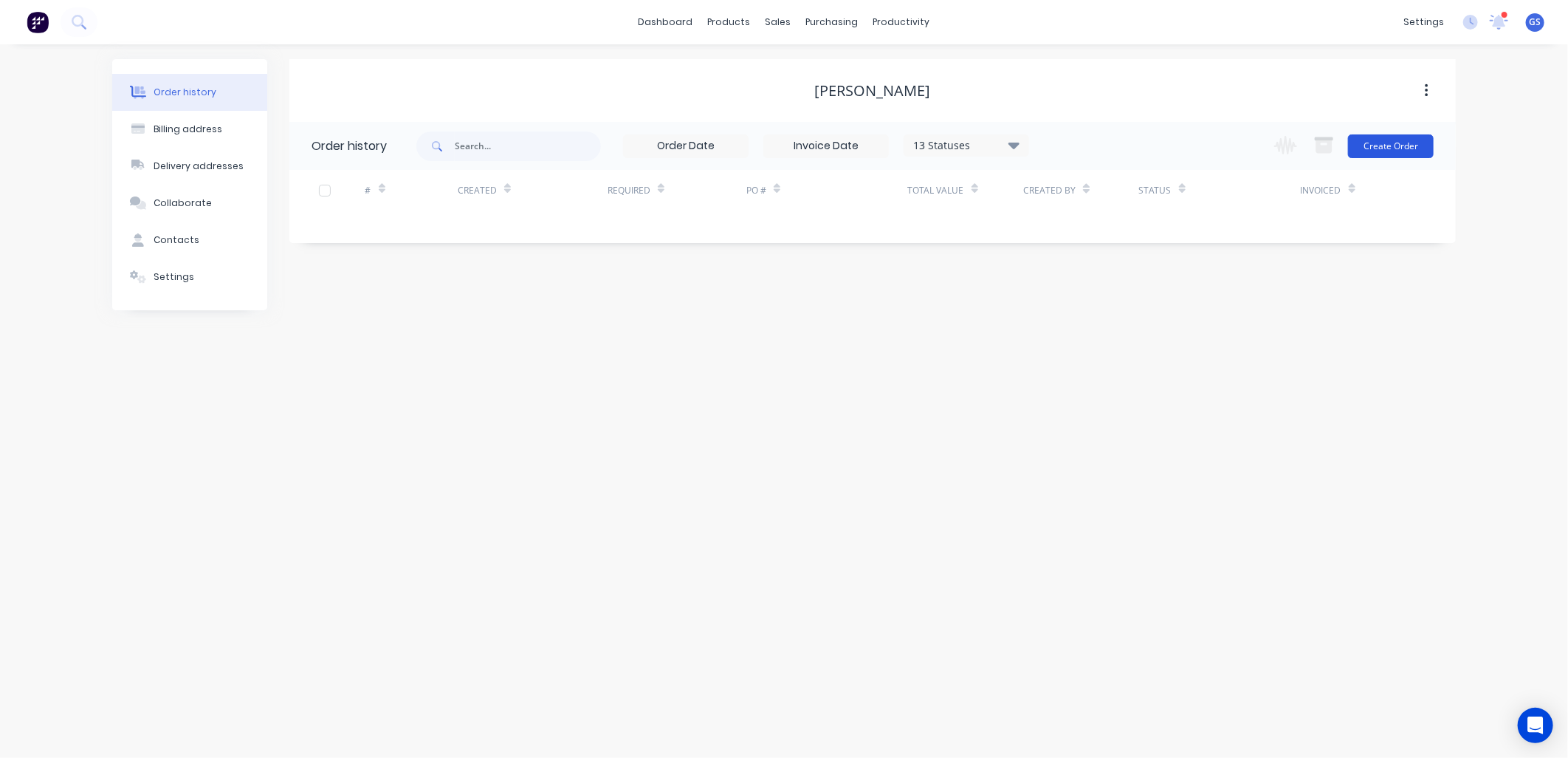
click at [1390, 141] on button "Create Order" at bounding box center [1391, 146] width 86 height 23
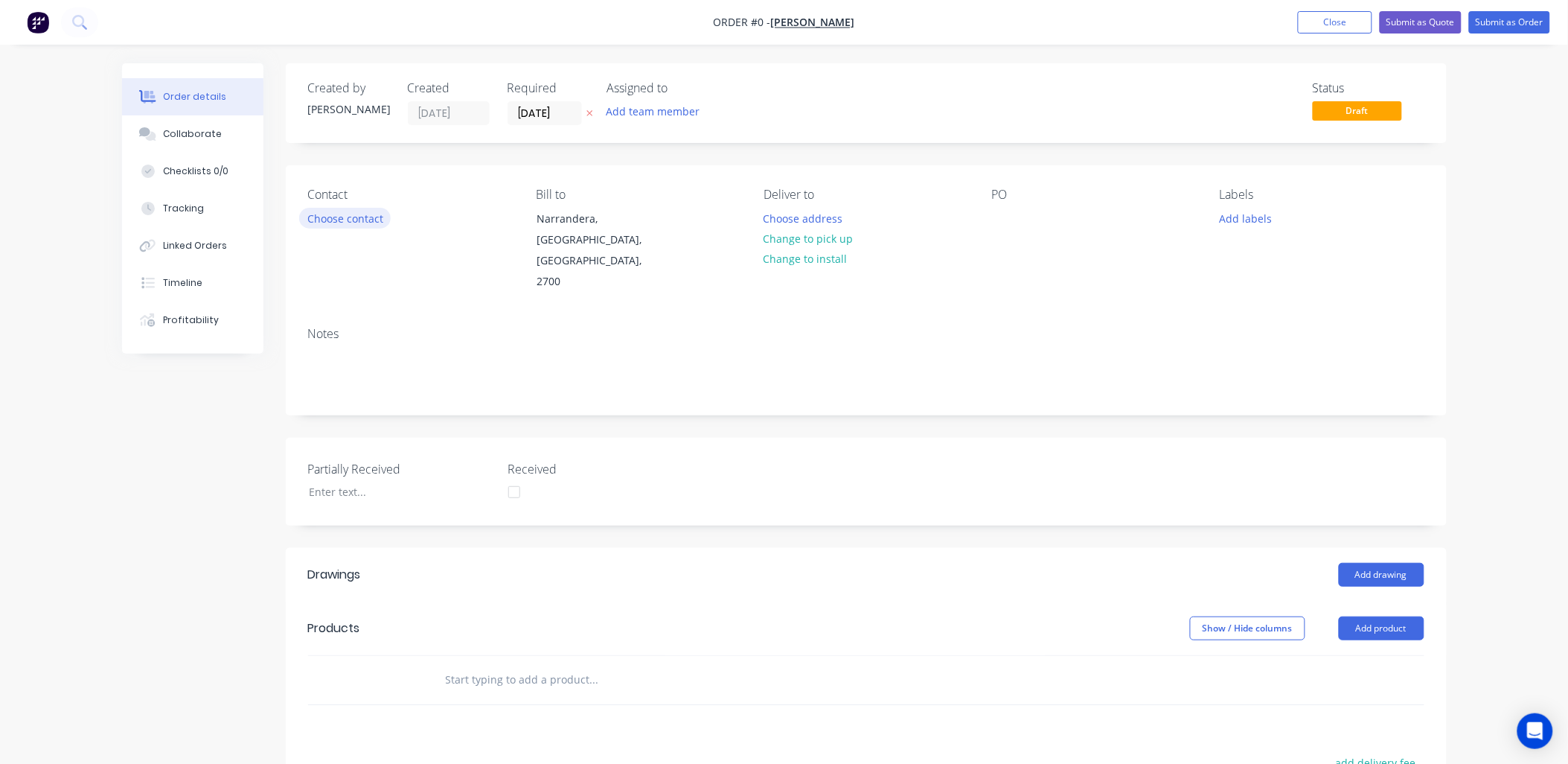
click at [377, 218] on button "Choose contact" at bounding box center [345, 218] width 92 height 20
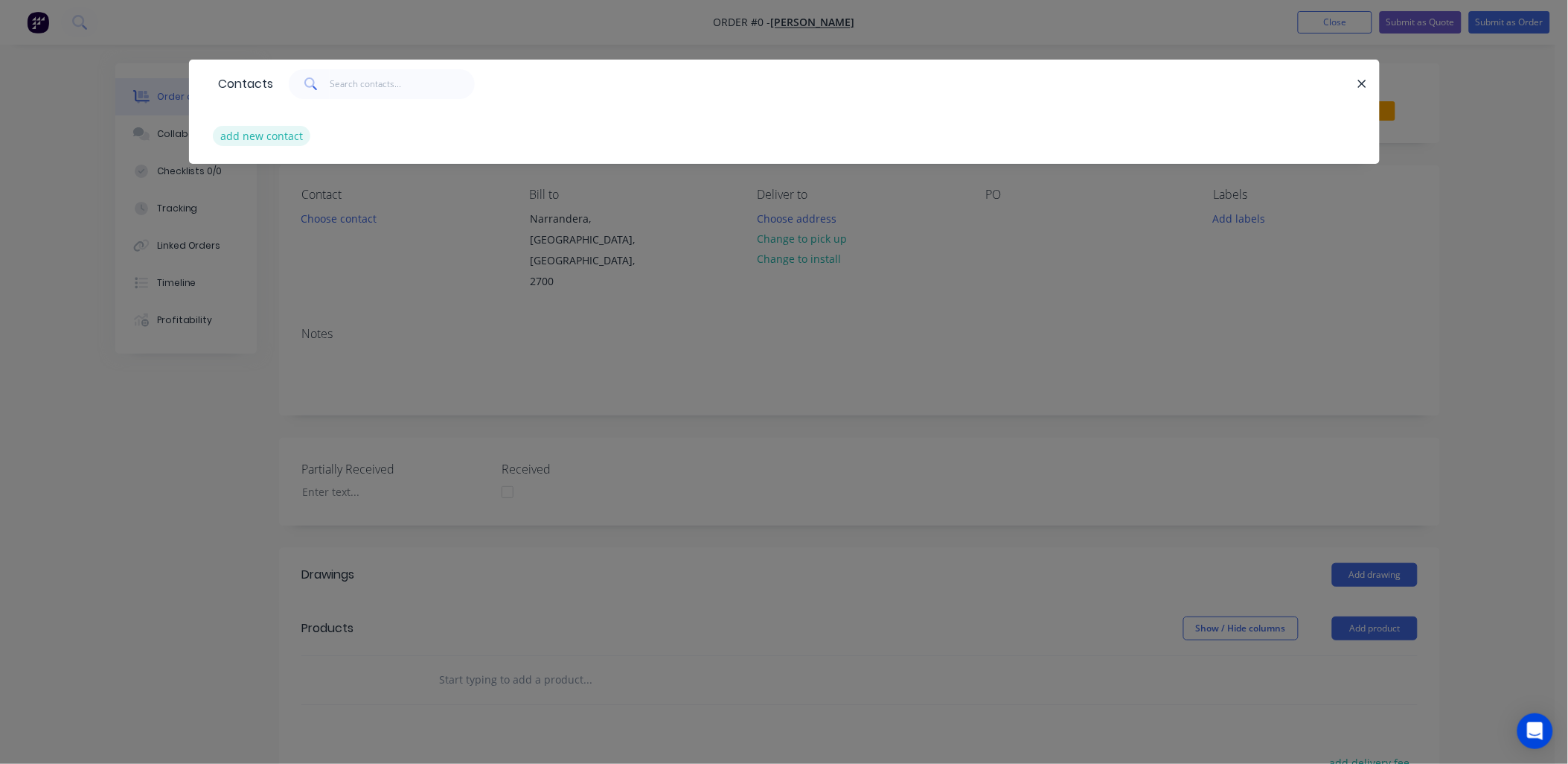
click at [286, 130] on button "add new contact" at bounding box center [262, 136] width 99 height 20
select select "AU"
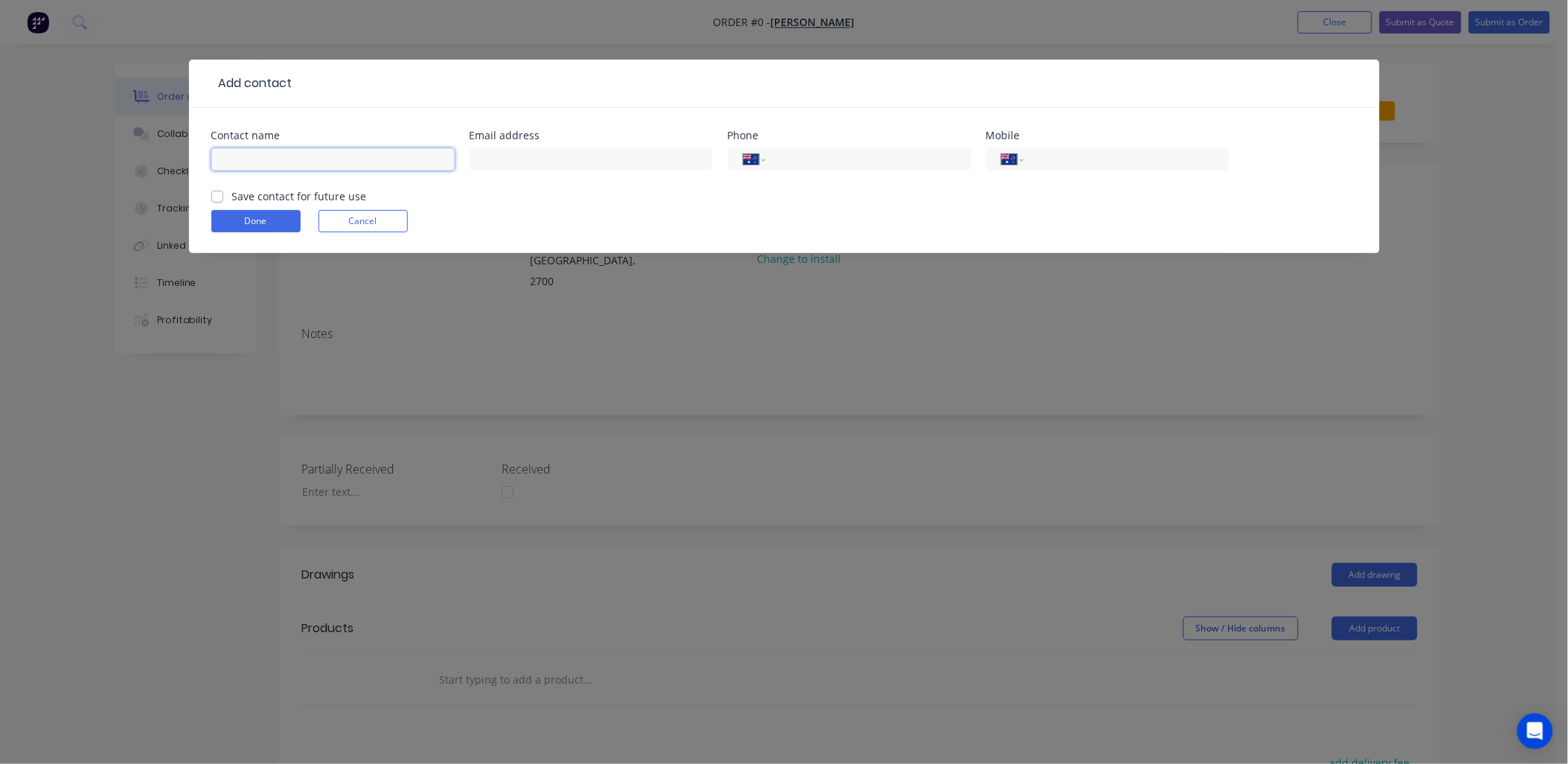
drag, startPoint x: 306, startPoint y: 156, endPoint x: 313, endPoint y: 152, distance: 8.1
click at [308, 154] on input "text" at bounding box center [333, 158] width 243 height 22
type input "John Smith"
type input "tyronejohn@bigpond.com"
click at [1111, 152] on input "tel" at bounding box center [1124, 159] width 179 height 17
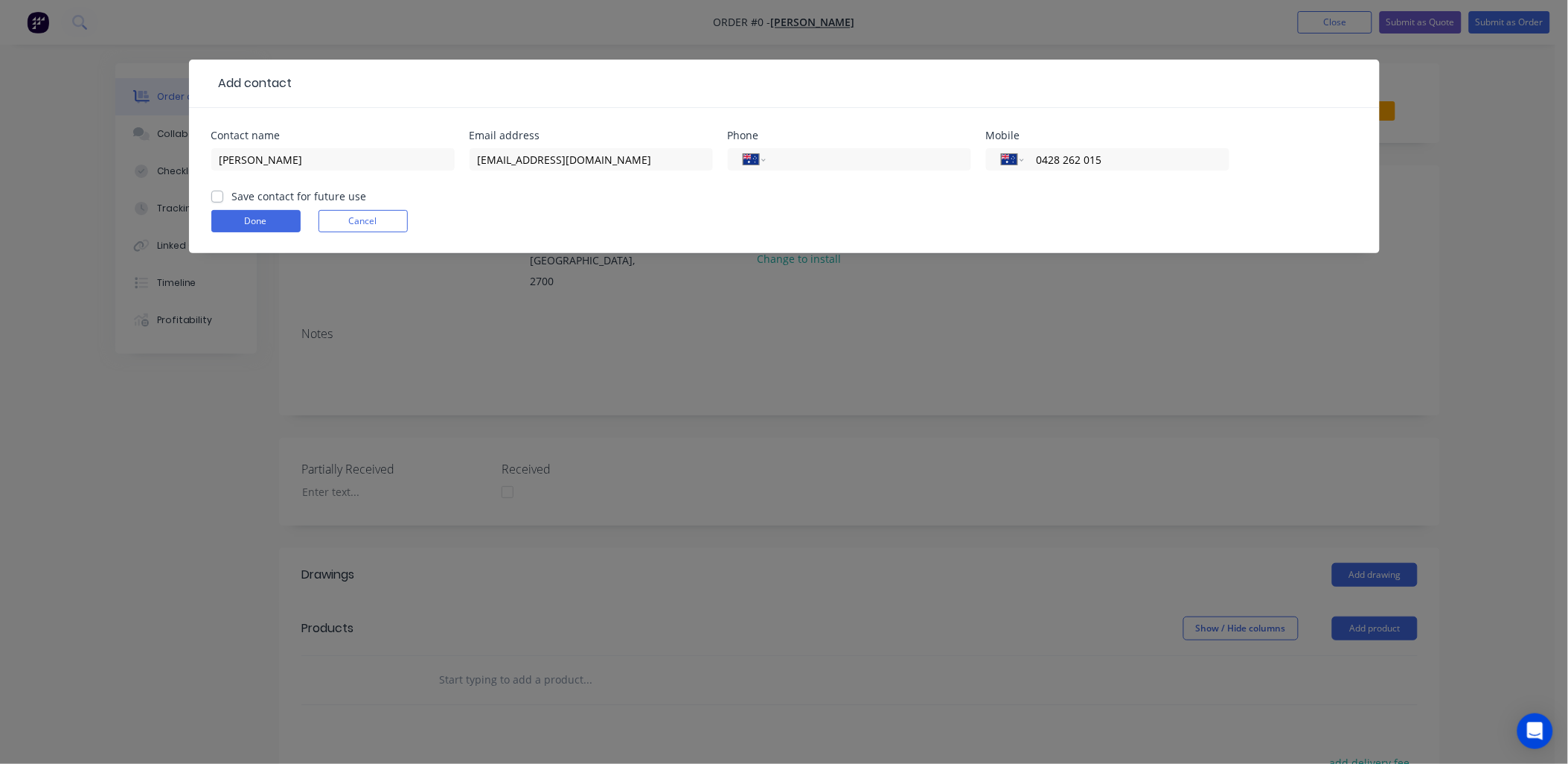
type input "0428 262 015"
drag, startPoint x: 213, startPoint y: 195, endPoint x: 227, endPoint y: 214, distance: 23.6
click at [232, 199] on label "Save contact for future use" at bounding box center [299, 196] width 135 height 16
click at [217, 199] on input "Save contact for future use" at bounding box center [218, 195] width 12 height 14
checkbox input "true"
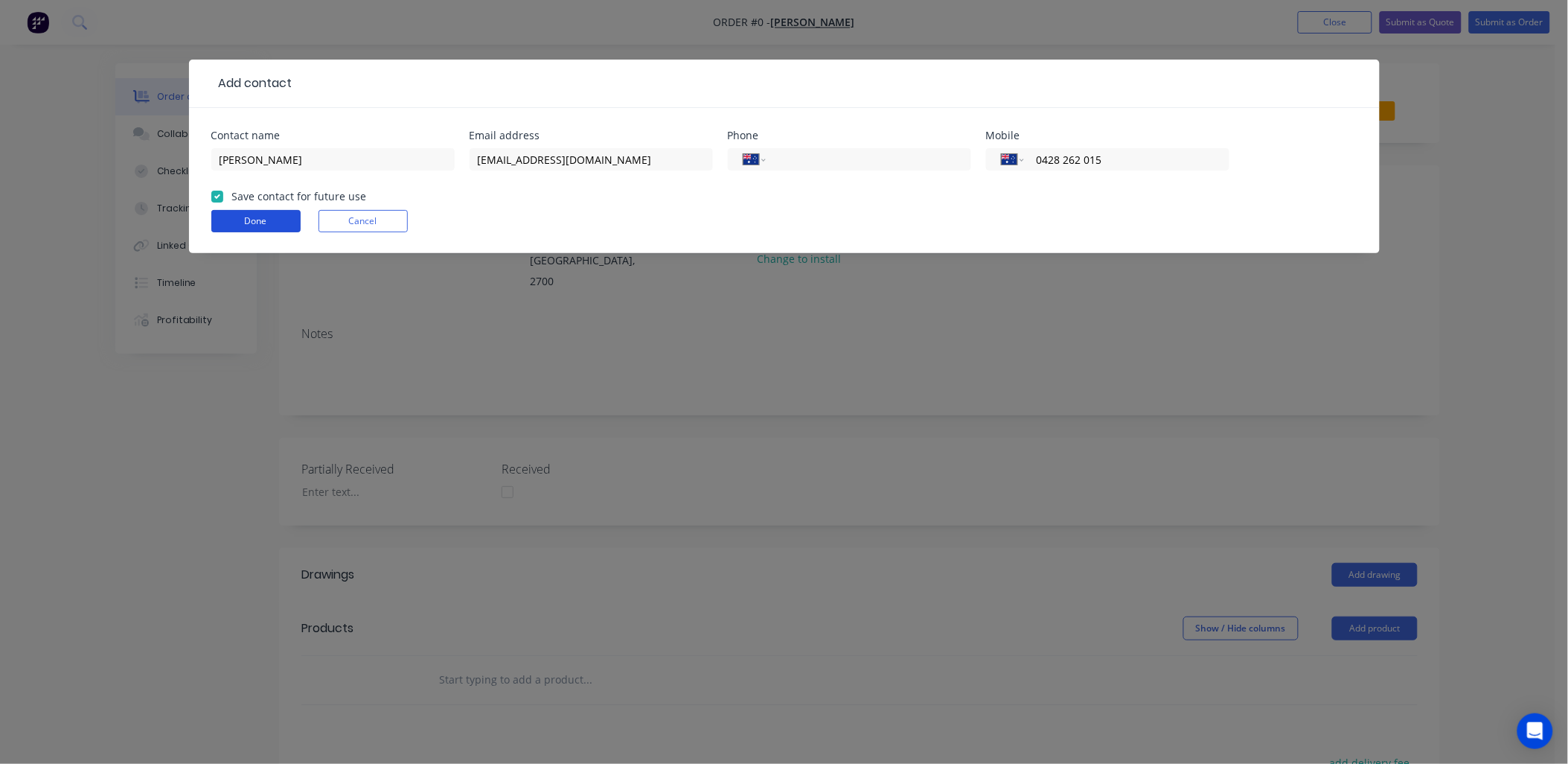
click at [253, 219] on button "Done" at bounding box center [256, 221] width 89 height 22
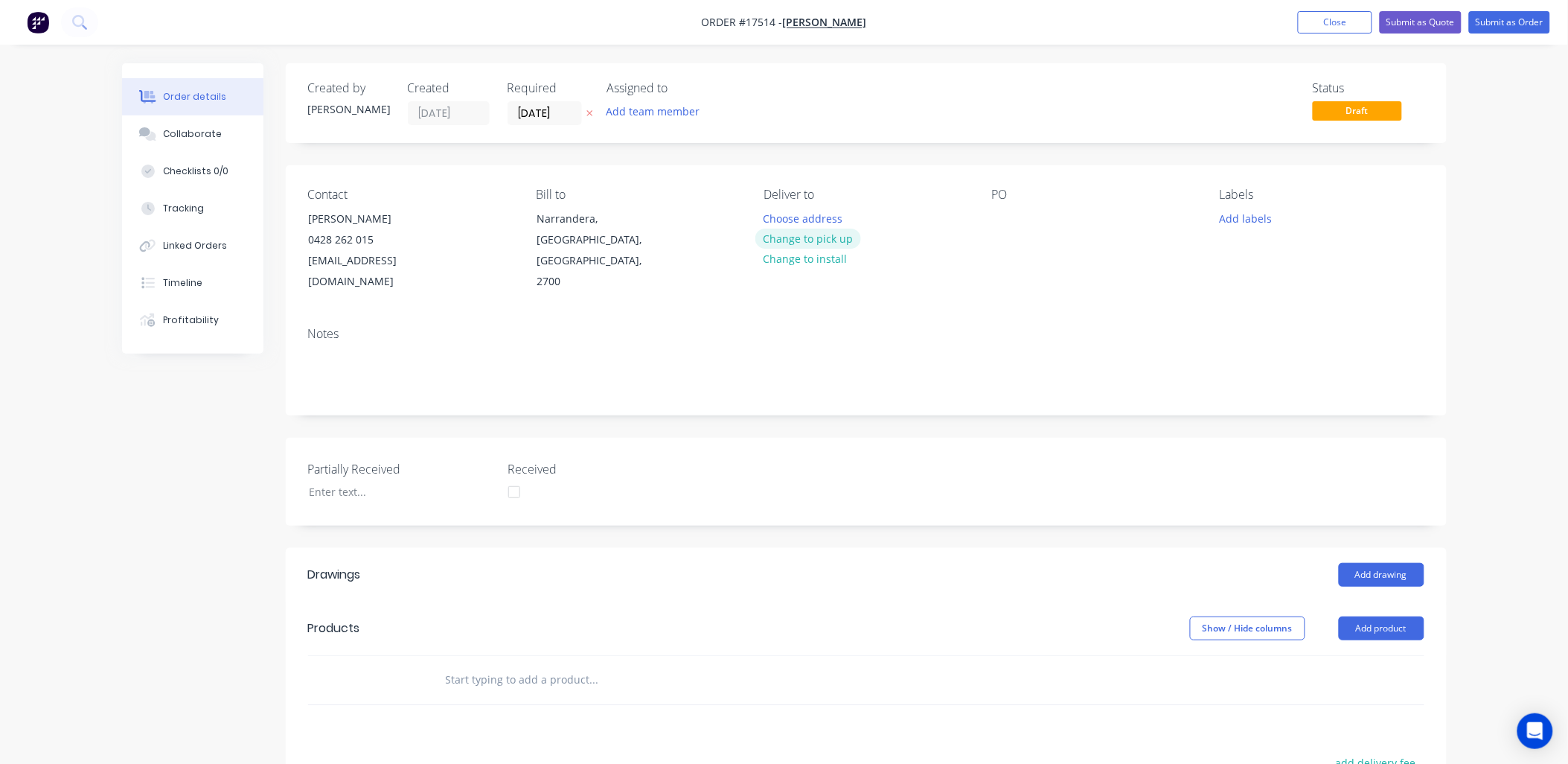
click at [831, 242] on button "Change to pick up" at bounding box center [808, 238] width 105 height 20
drag, startPoint x: 995, startPoint y: 230, endPoint x: 1013, endPoint y: 183, distance: 50.3
click at [1014, 196] on div "PO" at bounding box center [1094, 240] width 204 height 105
drag, startPoint x: 1002, startPoint y: 213, endPoint x: 910, endPoint y: 668, distance: 464.2
click at [1070, 340] on div "Contact John Smith 0428 262 015 tyronejohn@bigpond.com Bill to Narrandera, New …" at bounding box center [866, 290] width 1161 height 249
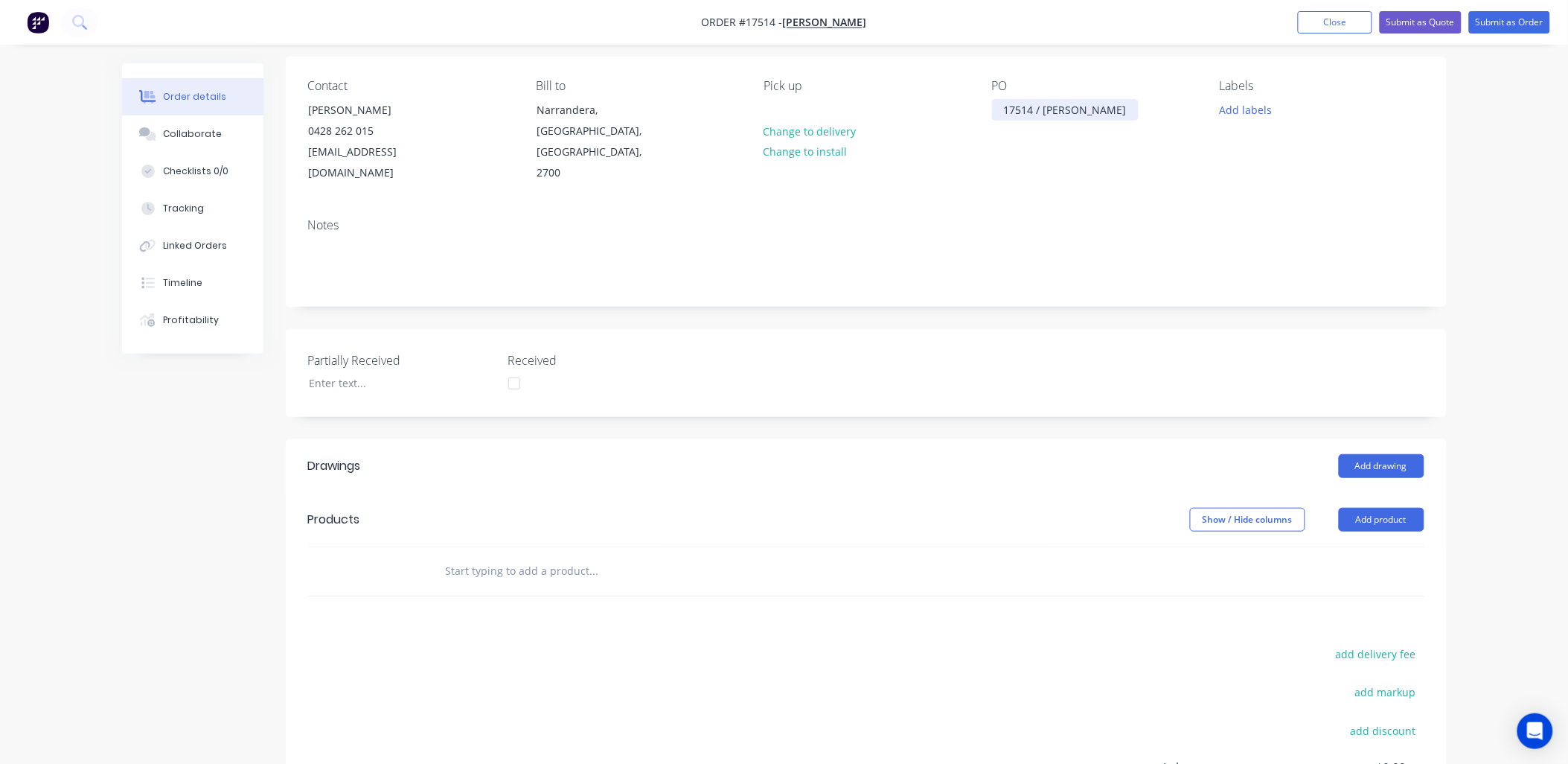
scroll to position [248, 0]
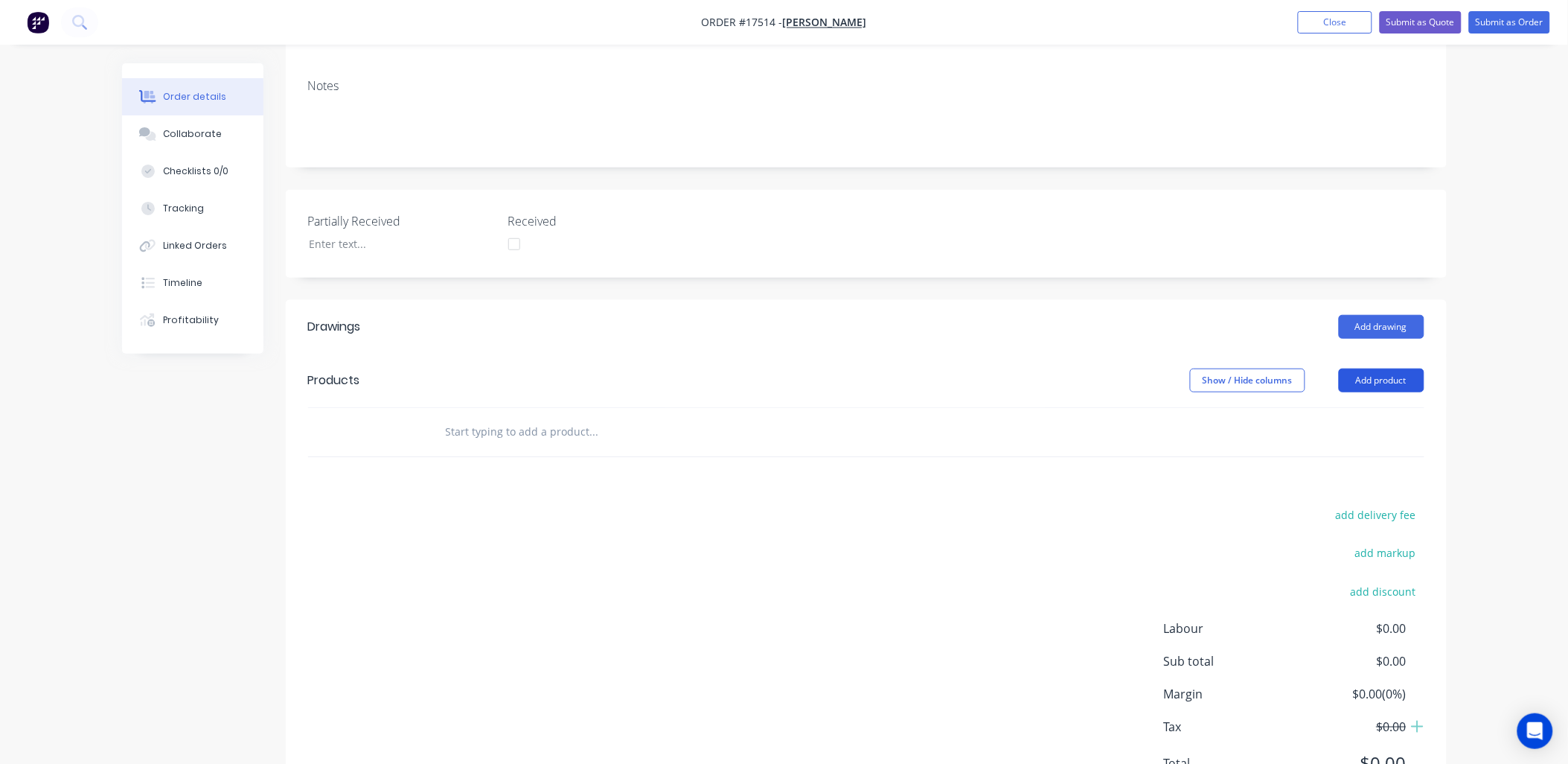
click at [1381, 368] on button "Add product" at bounding box center [1382, 380] width 86 height 23
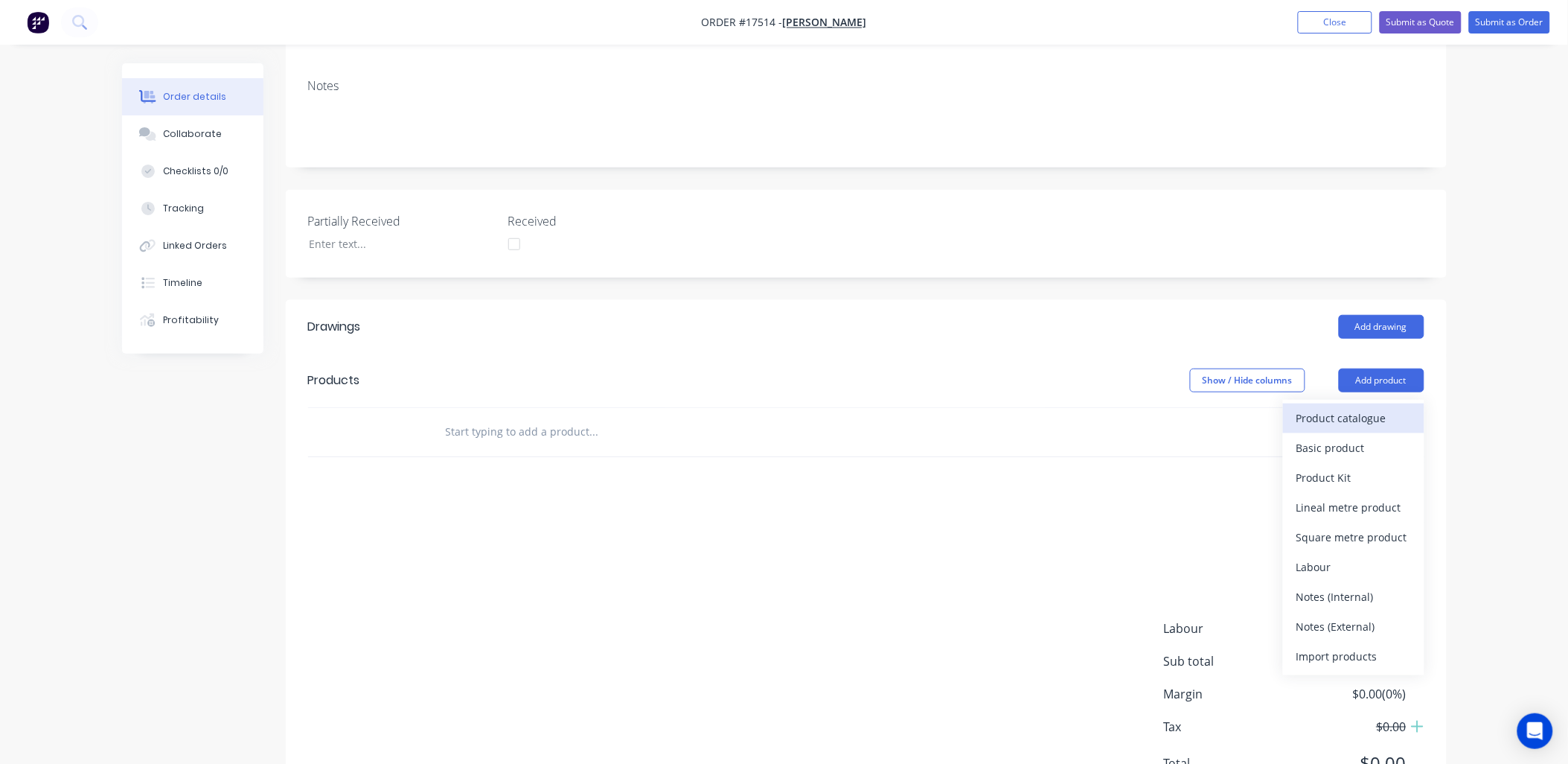
click at [1374, 407] on div "Product catalogue" at bounding box center [1354, 418] width 114 height 21
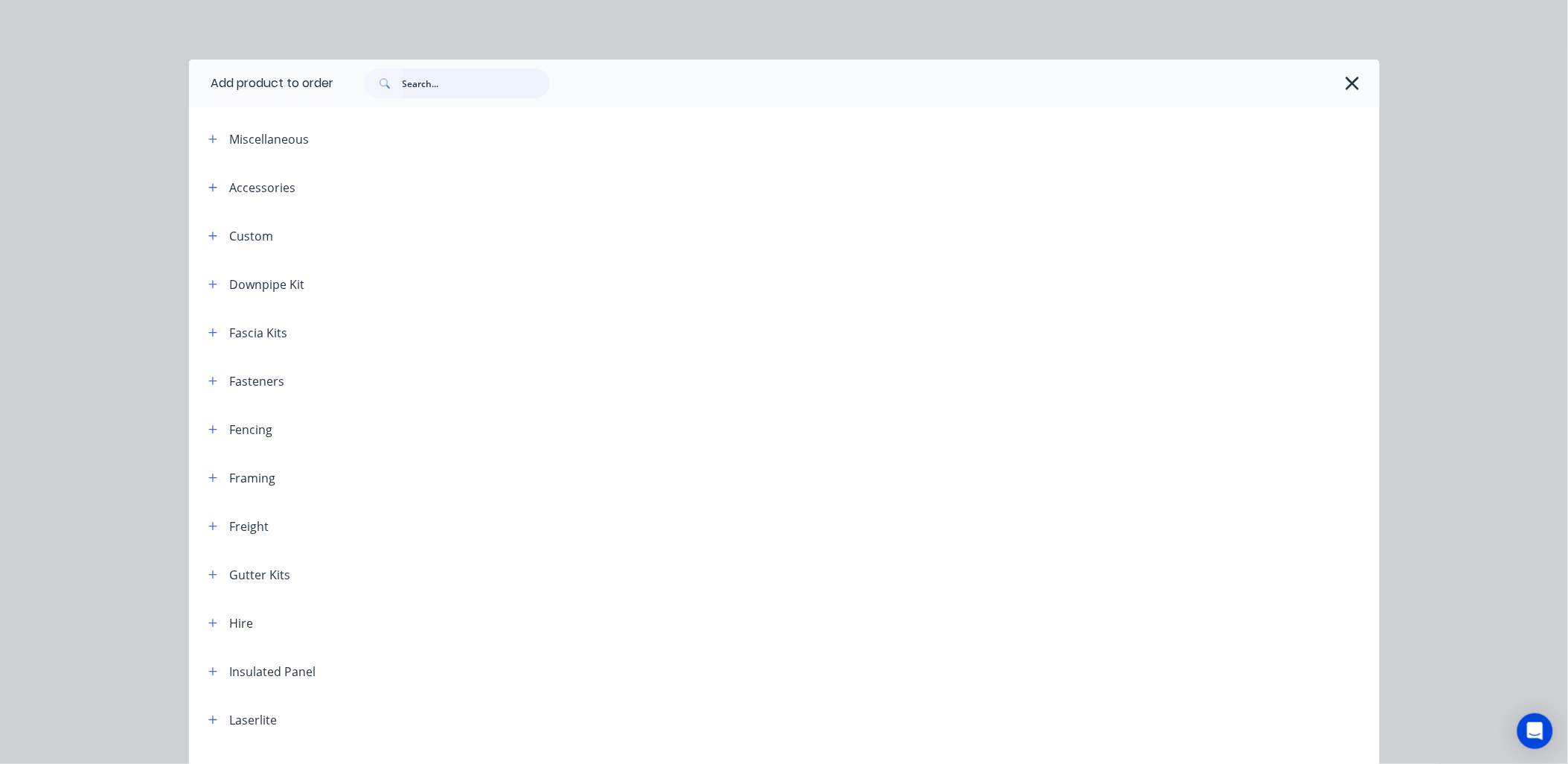
click at [479, 87] on input "text" at bounding box center [476, 83] width 147 height 30
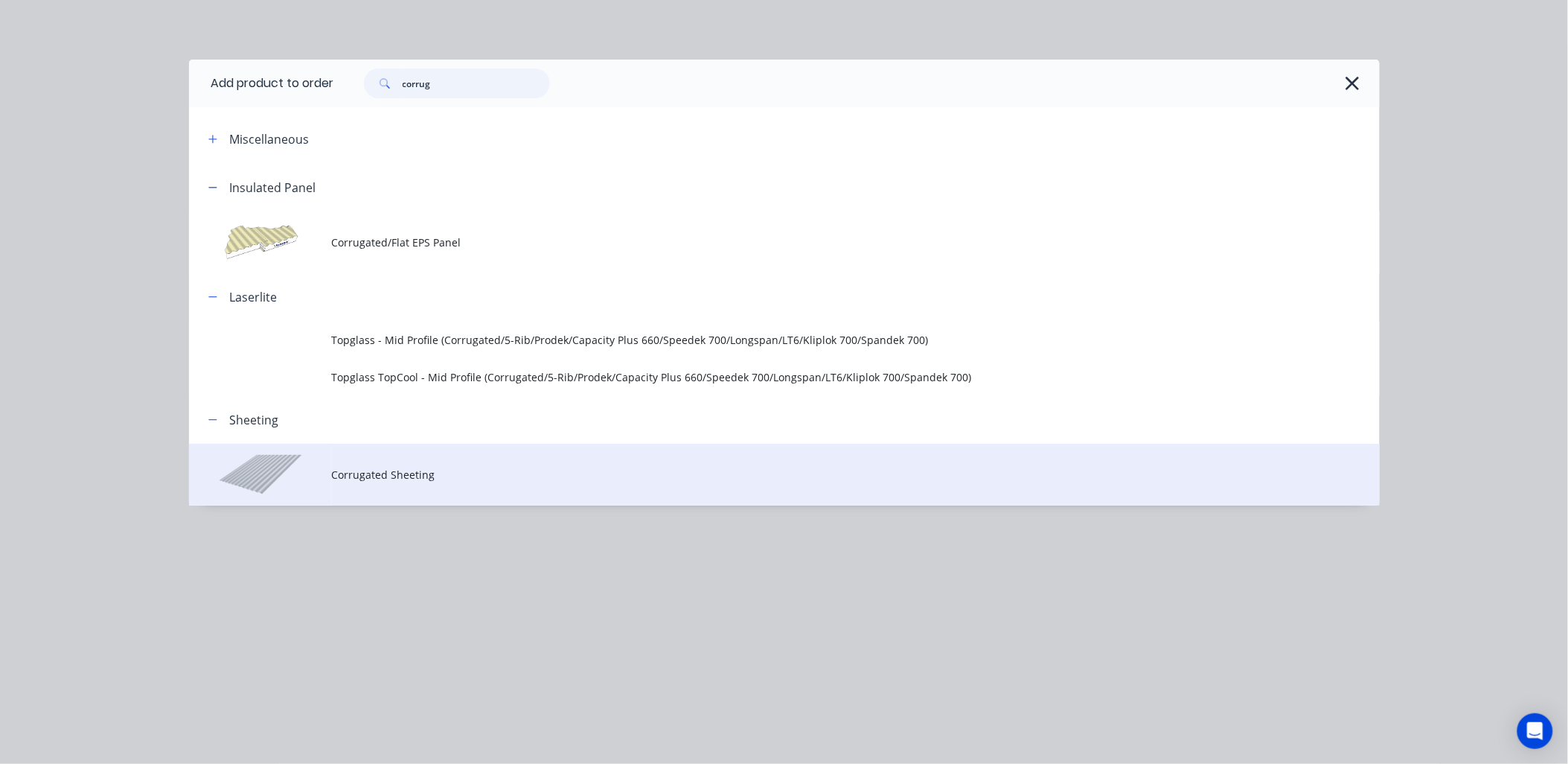
type input "corrug"
click at [381, 465] on td "Corrugated Sheeting" at bounding box center [856, 474] width 1048 height 62
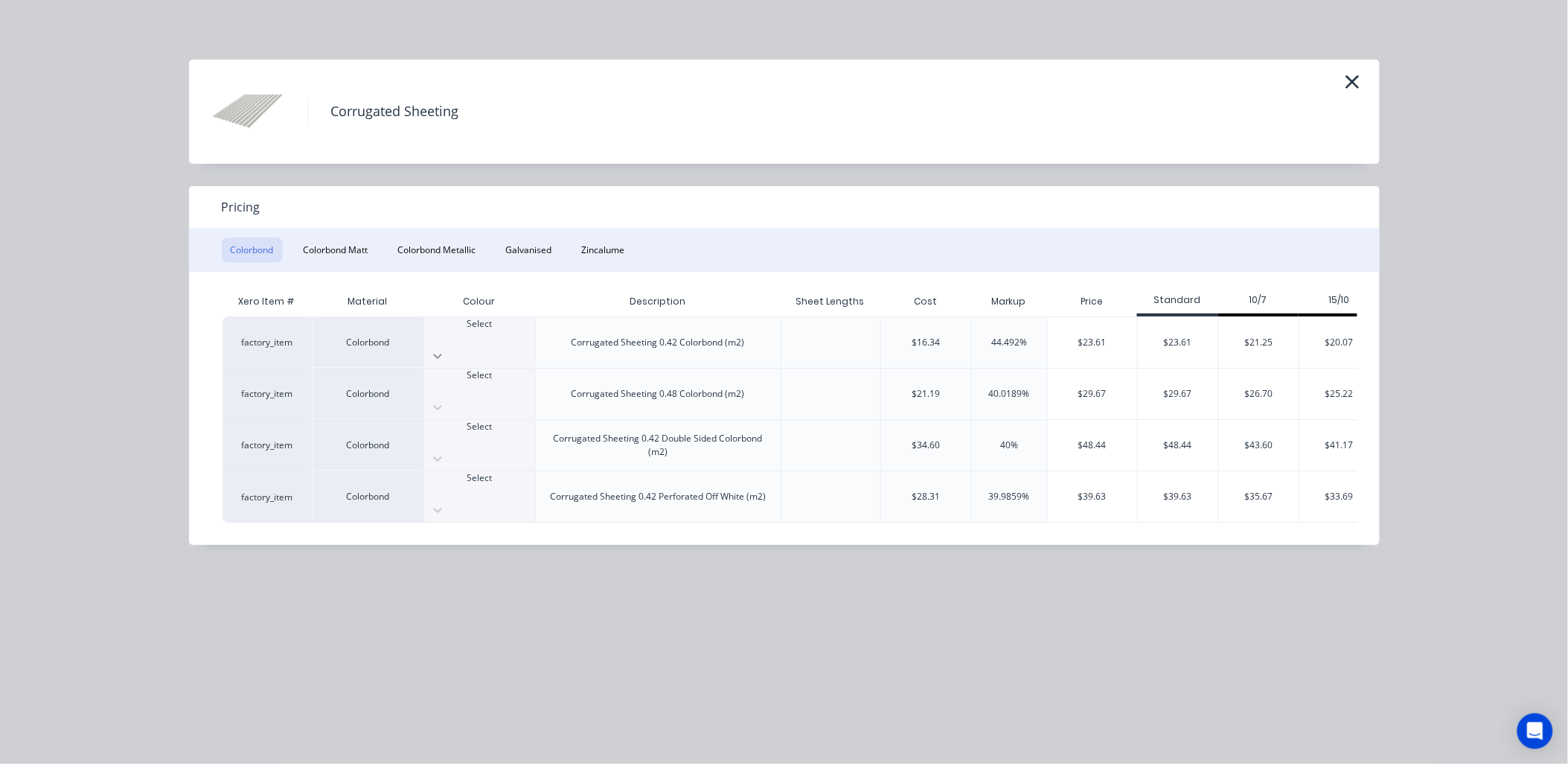
click at [514, 344] on div at bounding box center [480, 355] width 111 height 23
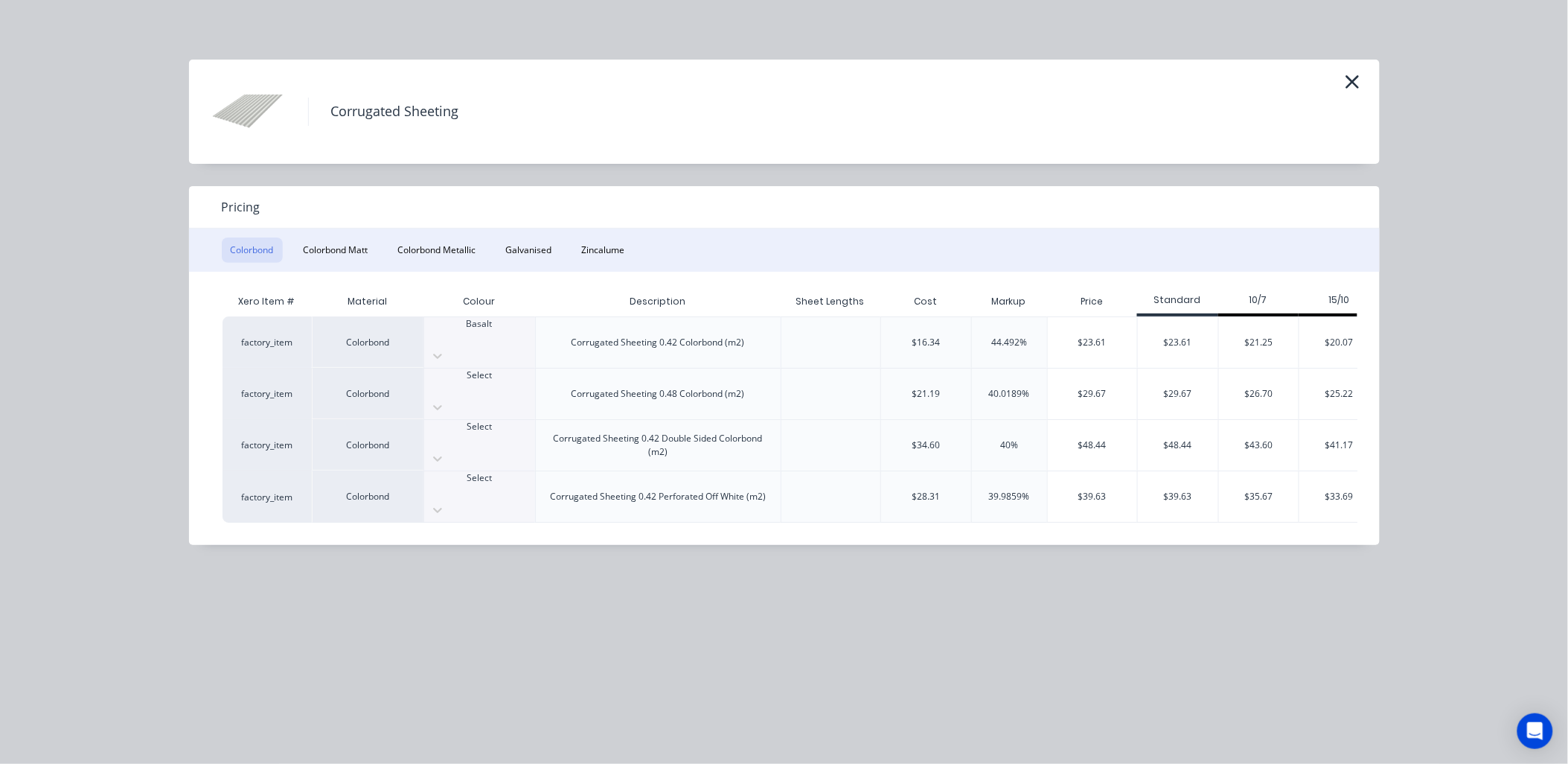
click at [1282, 329] on div "$21.25" at bounding box center [1260, 342] width 80 height 51
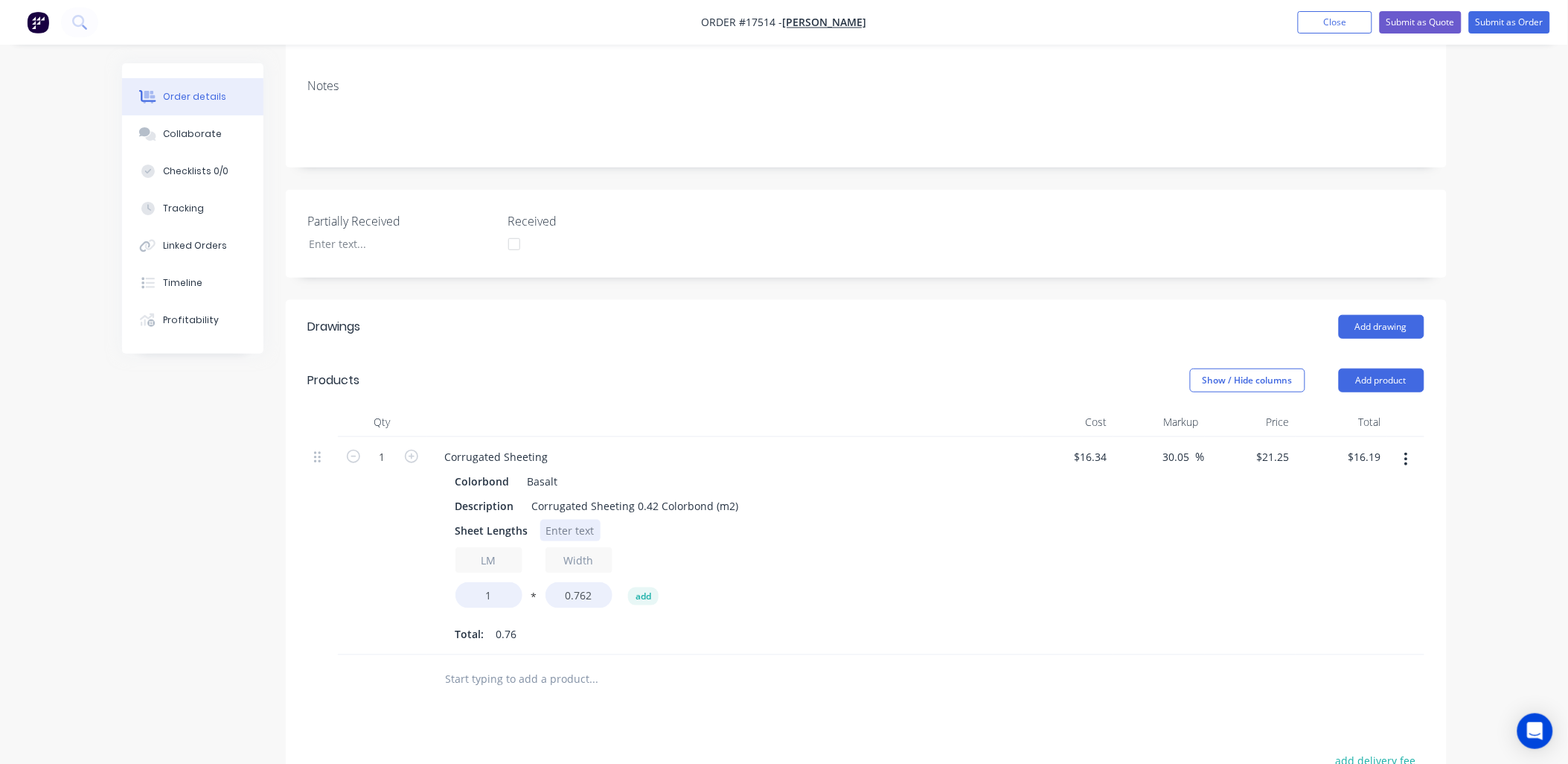
click at [581, 519] on div at bounding box center [571, 530] width 61 height 21
type input "18"
type input "$291.47"
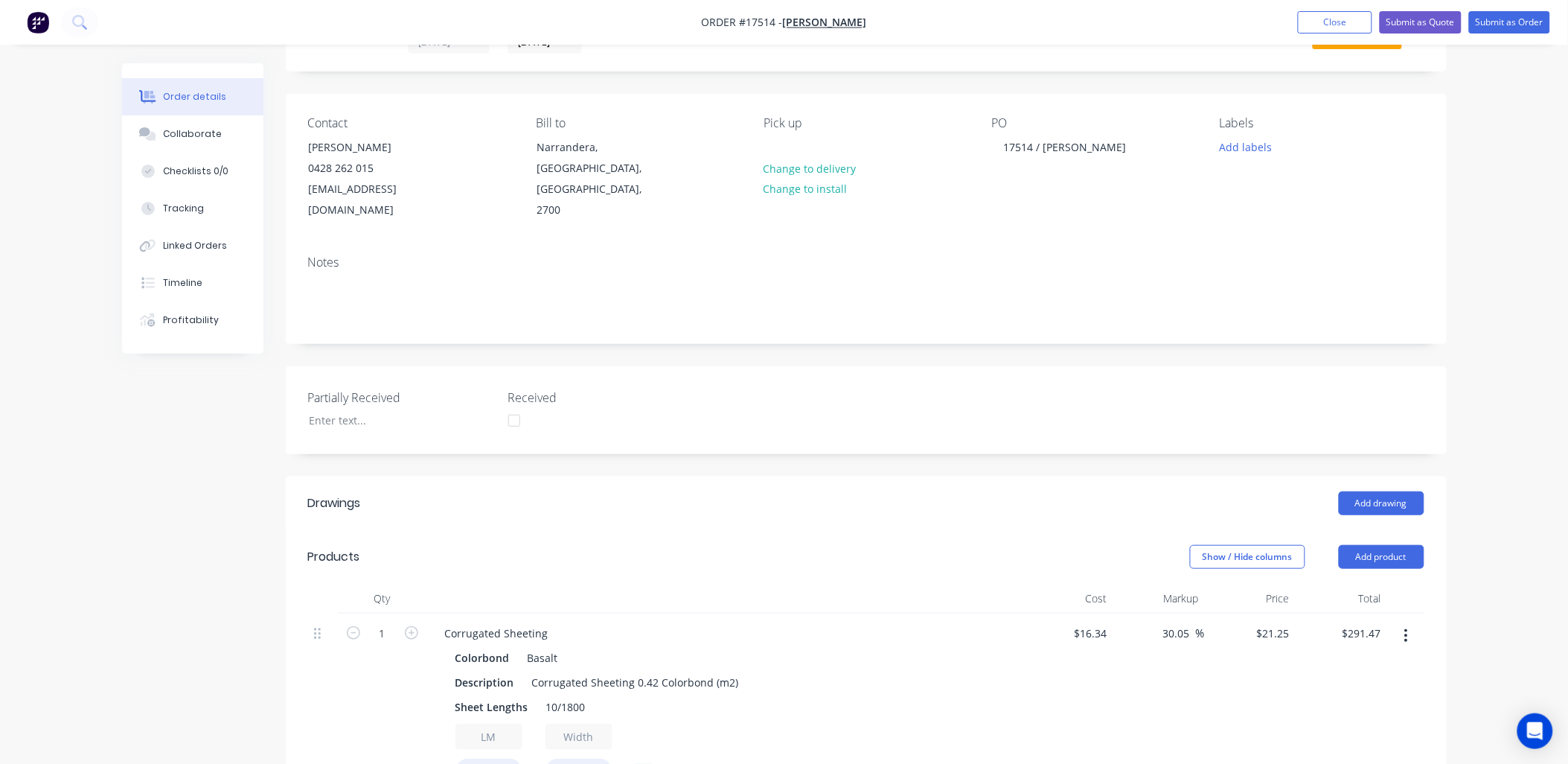
scroll to position [0, 0]
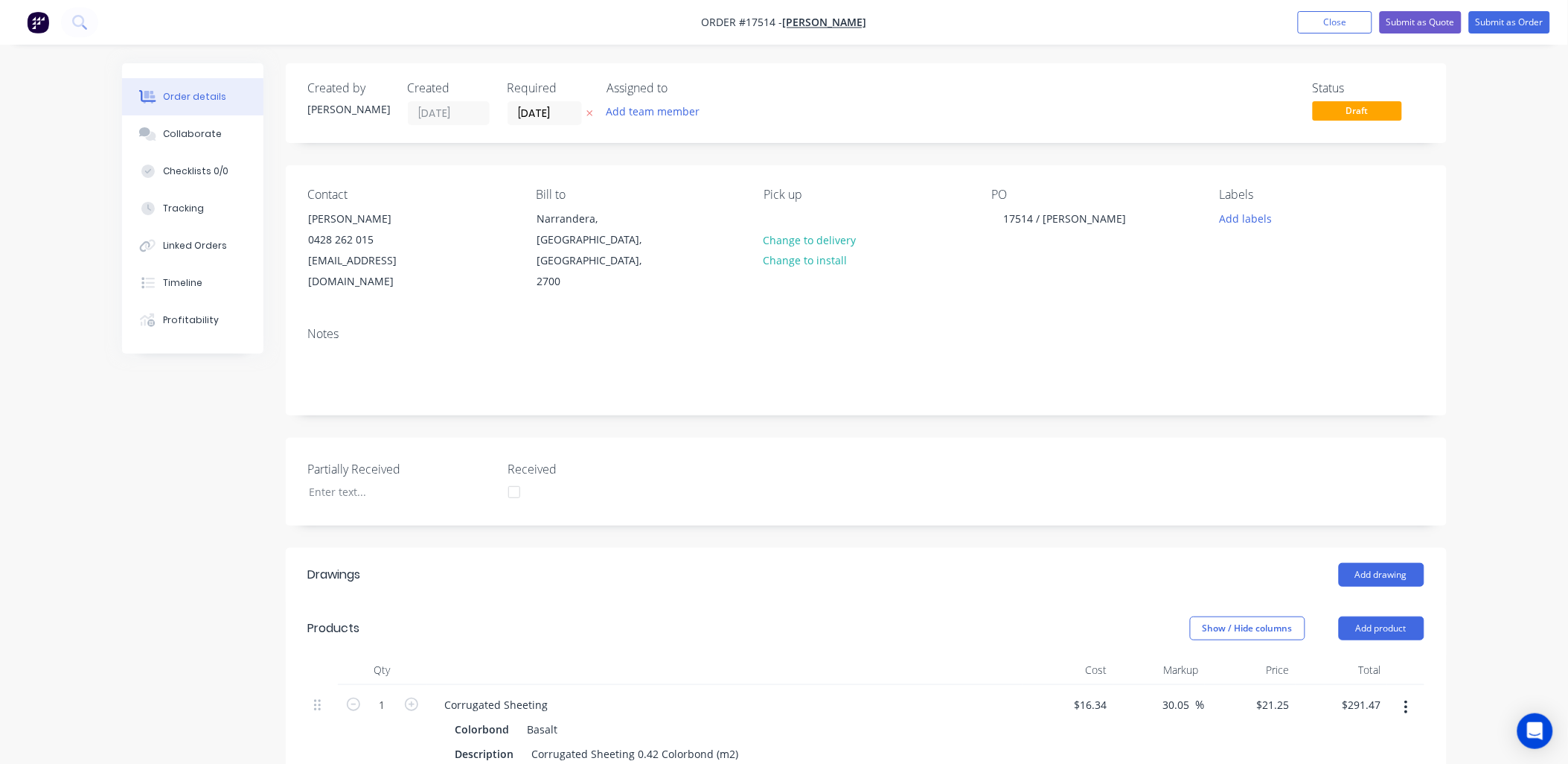
click at [585, 108] on button at bounding box center [590, 113] width 16 height 17
click at [562, 111] on input at bounding box center [549, 113] width 80 height 22
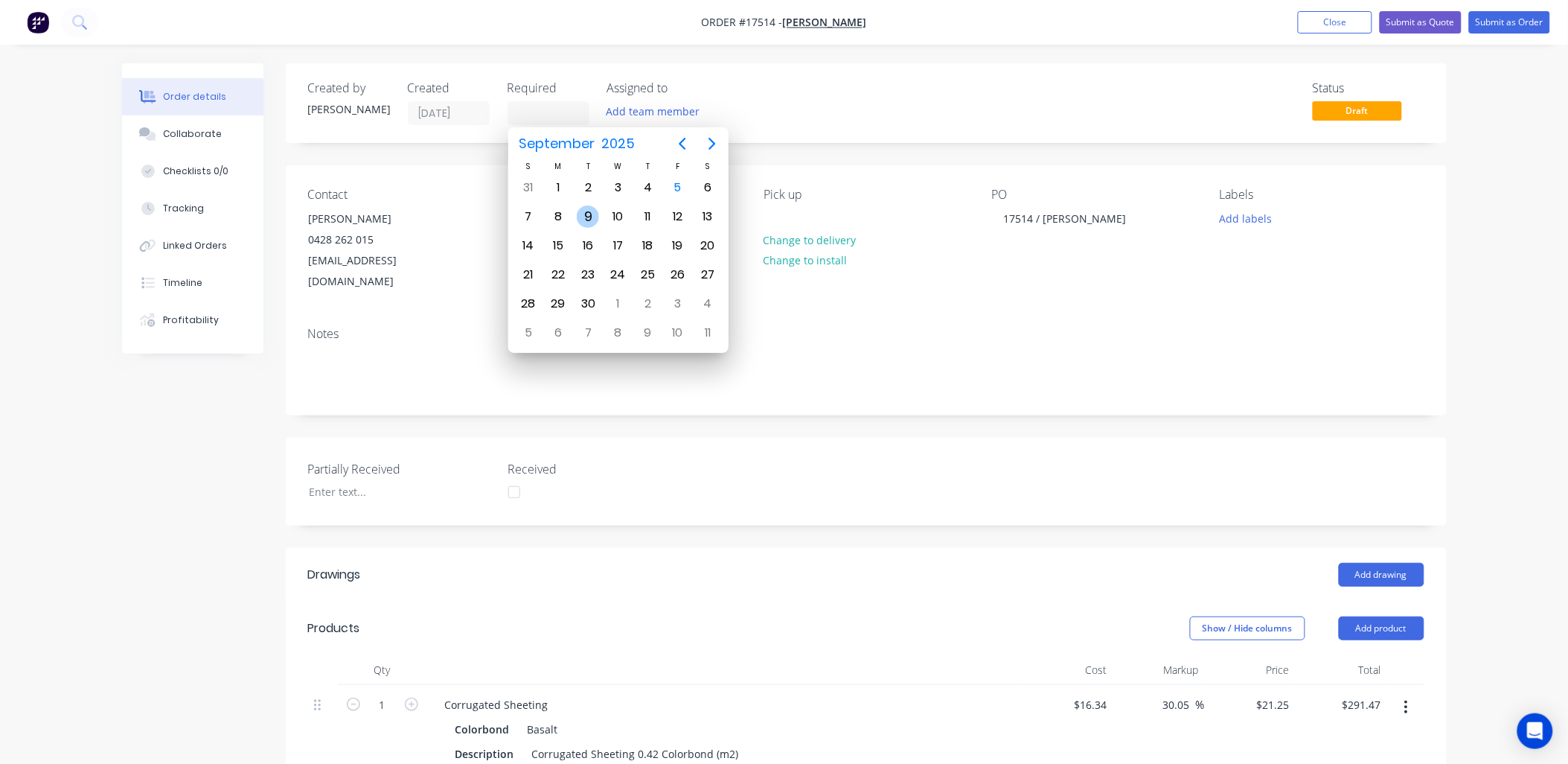
click at [596, 211] on div "9" at bounding box center [587, 216] width 22 height 22
type input "[DATE]"
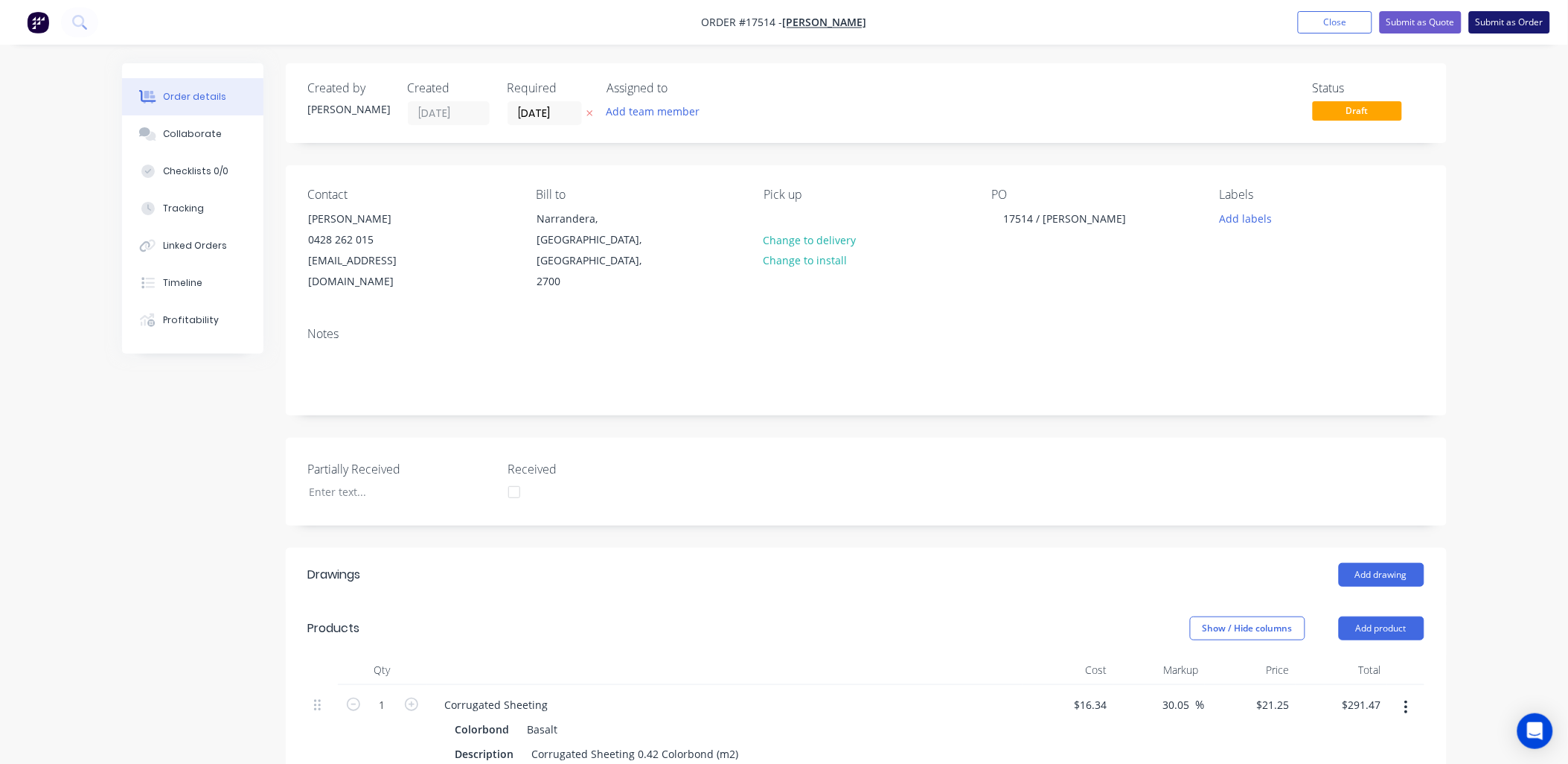
click at [1510, 24] on button "Submit as Order" at bounding box center [1509, 22] width 81 height 22
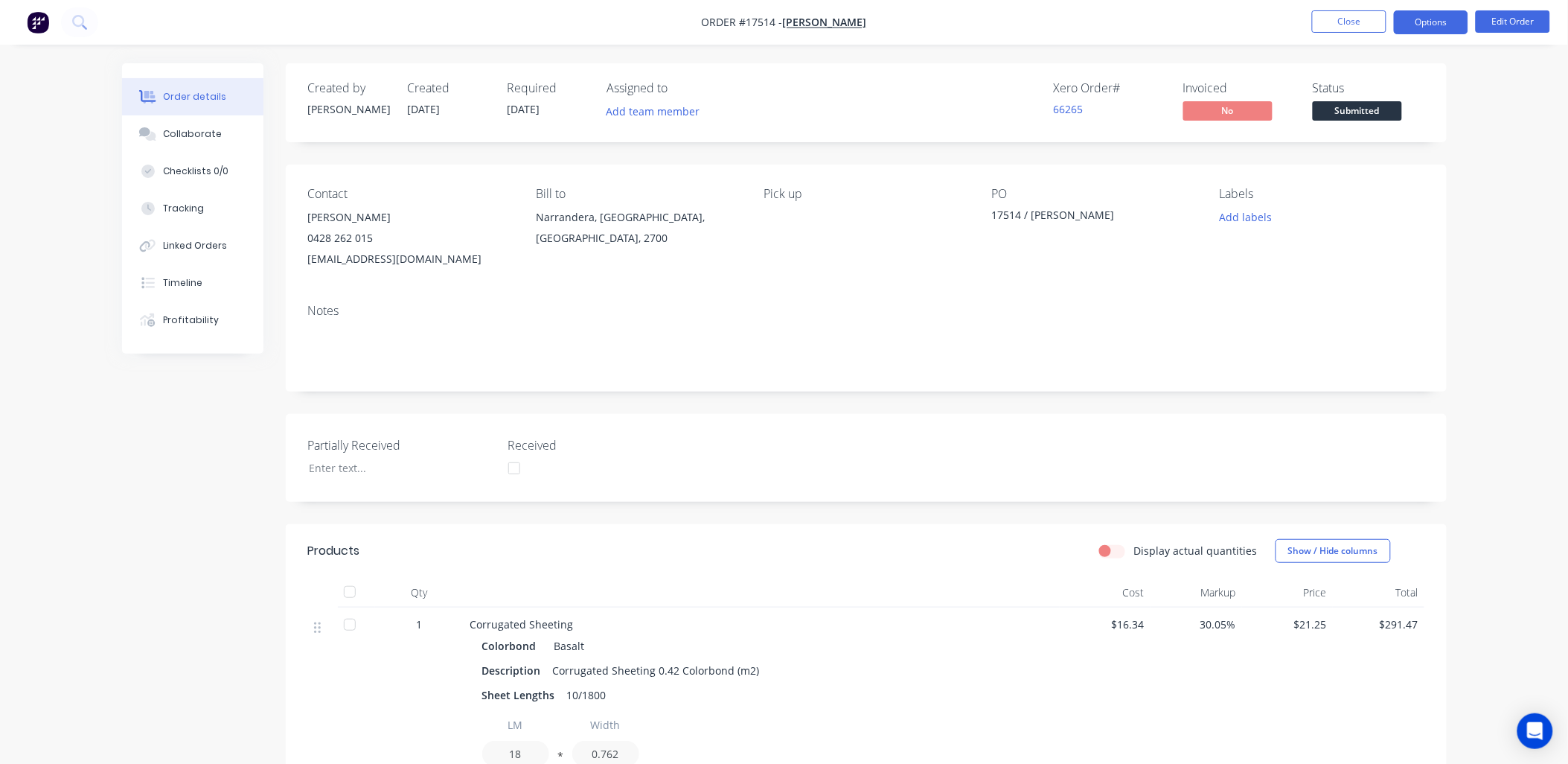
click at [1432, 25] on button "Options" at bounding box center [1431, 22] width 74 height 23
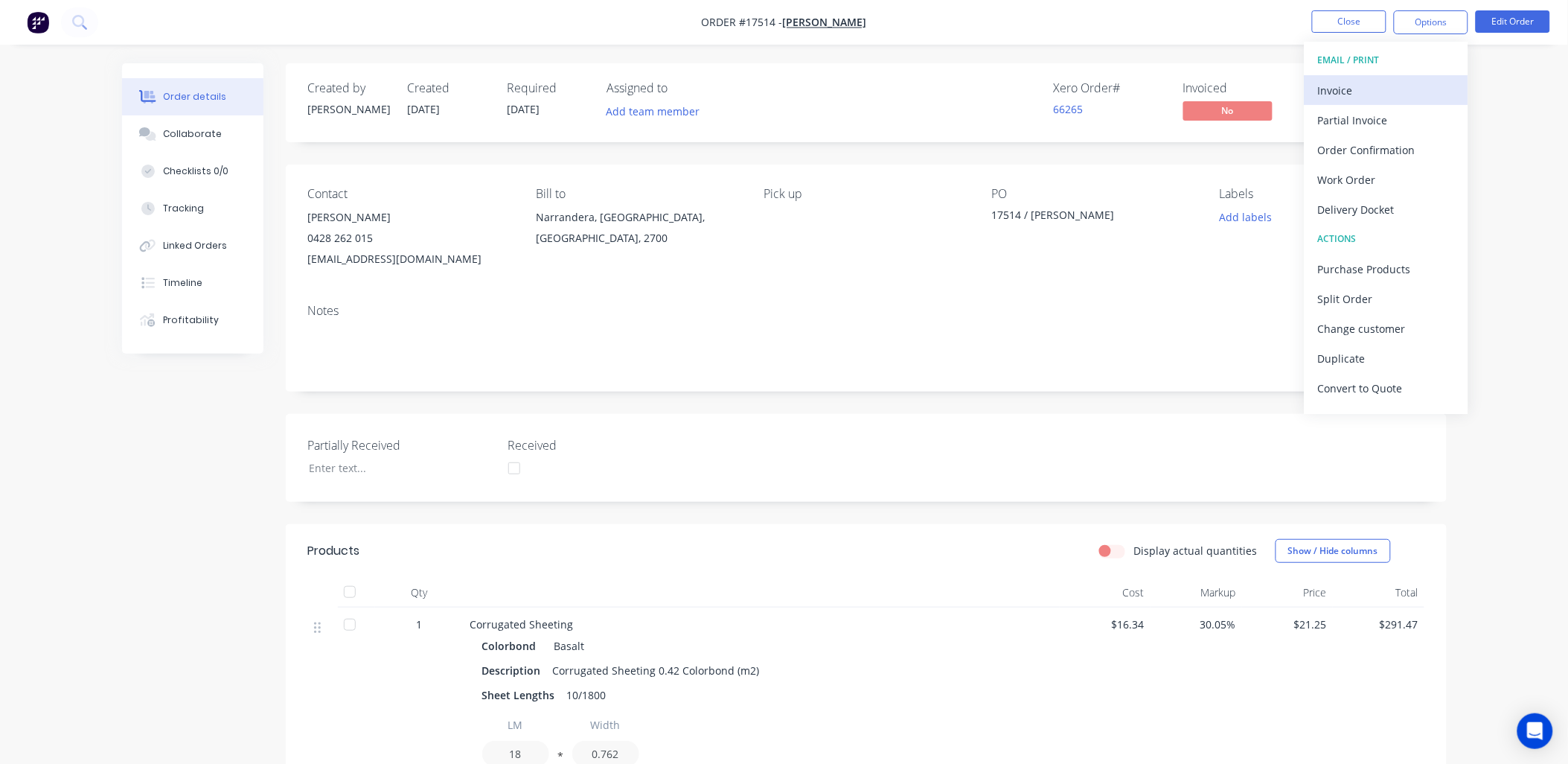
click at [1352, 85] on div "Invoice" at bounding box center [1386, 90] width 137 height 21
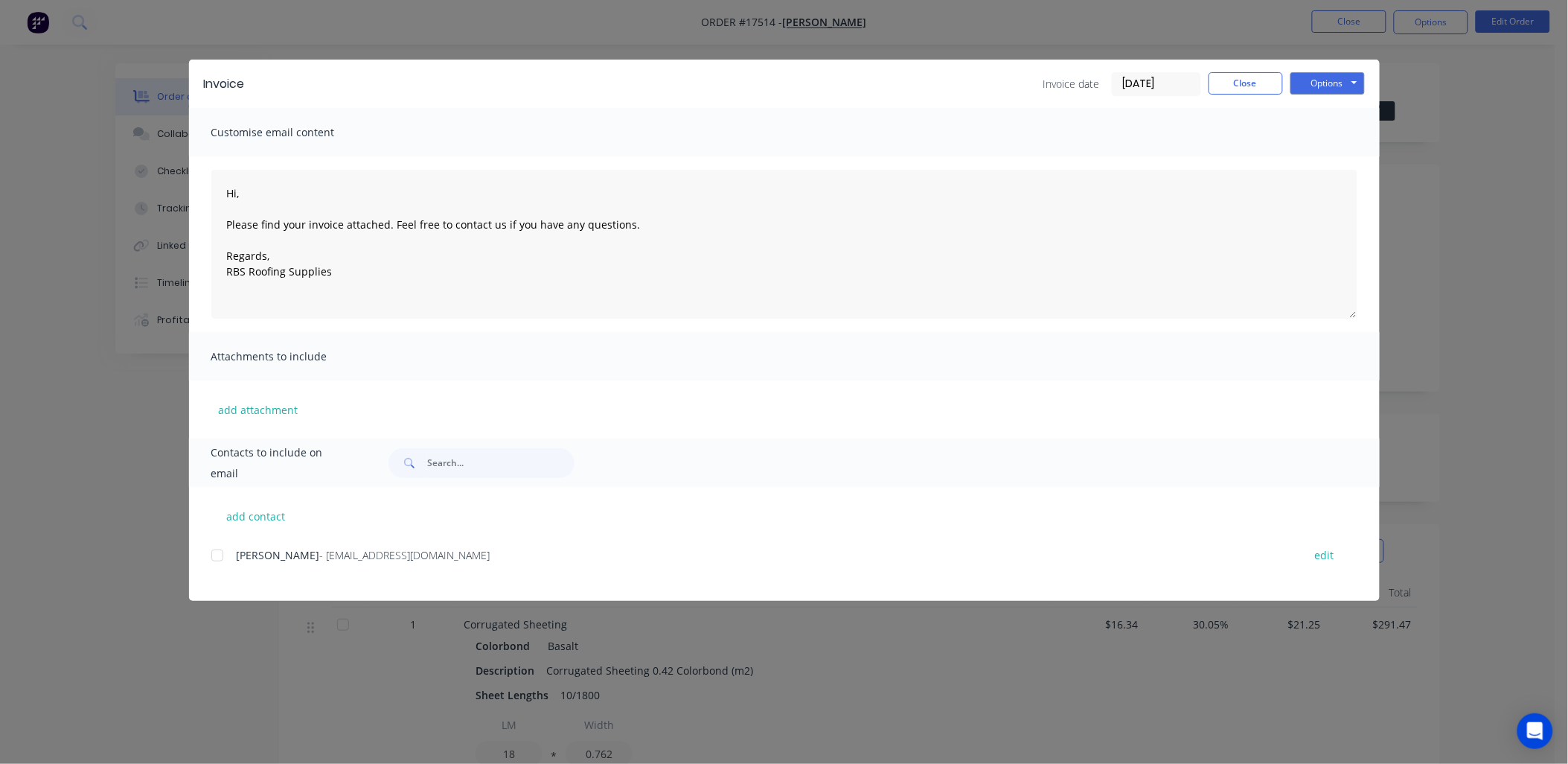
click at [213, 561] on div at bounding box center [217, 555] width 30 height 30
click at [1356, 83] on button "Options" at bounding box center [1328, 83] width 74 height 22
click at [1325, 160] on button "Email" at bounding box center [1338, 158] width 95 height 24
click at [261, 731] on icon "button" at bounding box center [265, 731] width 10 height 14
drag, startPoint x: 1247, startPoint y: 80, endPoint x: 1313, endPoint y: 52, distance: 71.7
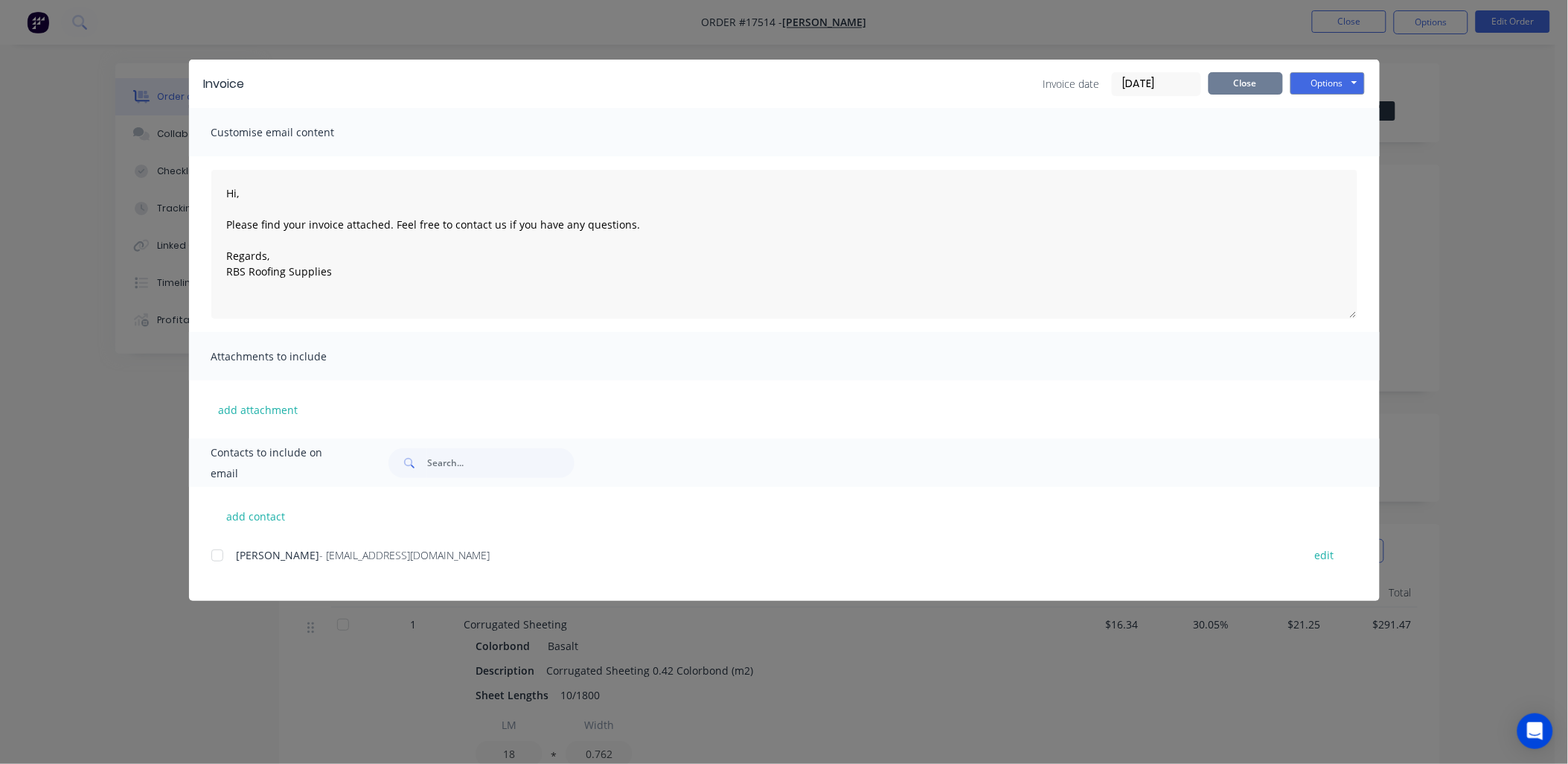
click at [1248, 80] on button "Close" at bounding box center [1246, 83] width 74 height 22
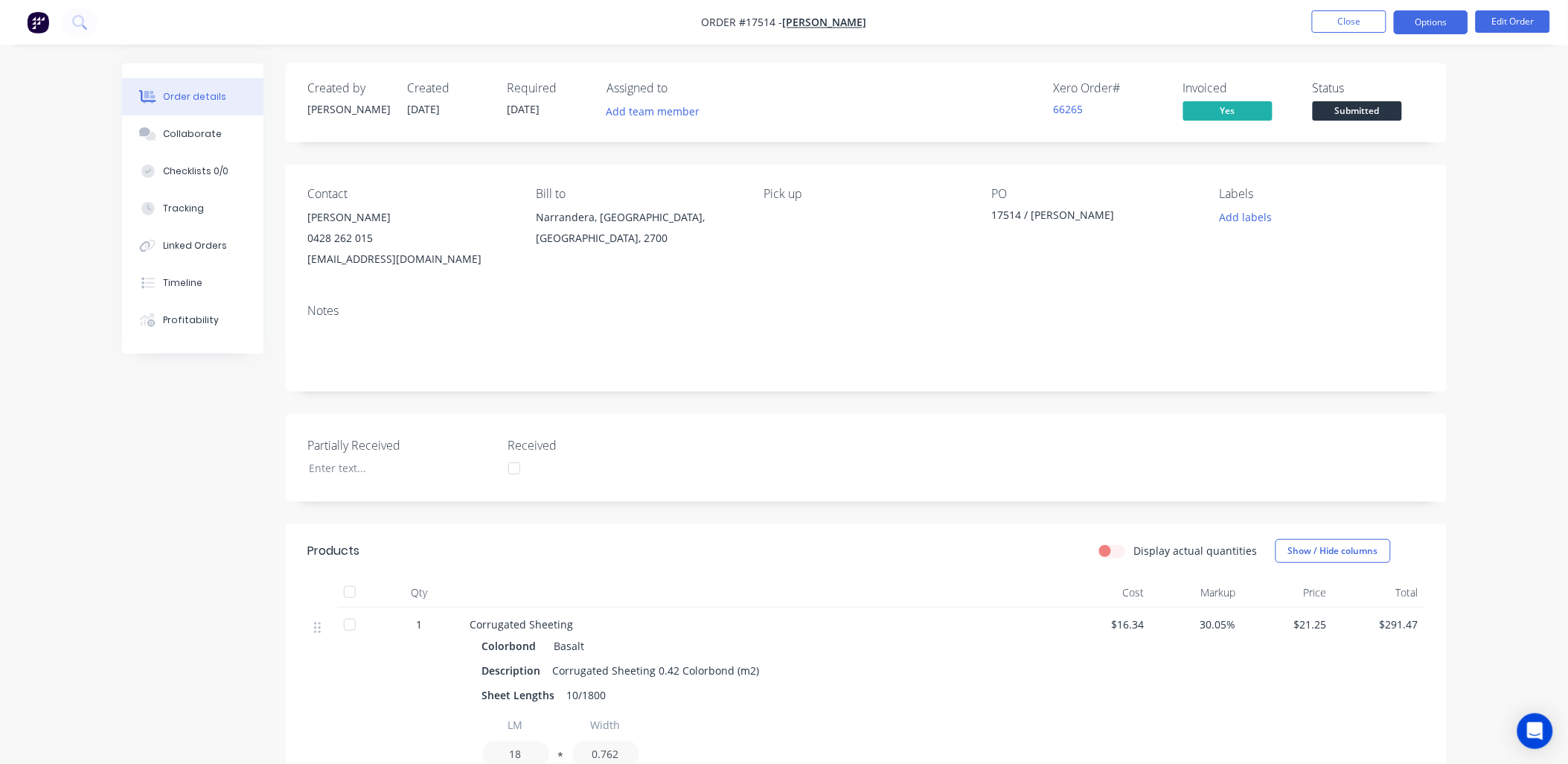
click at [1441, 20] on button "Options" at bounding box center [1431, 22] width 74 height 23
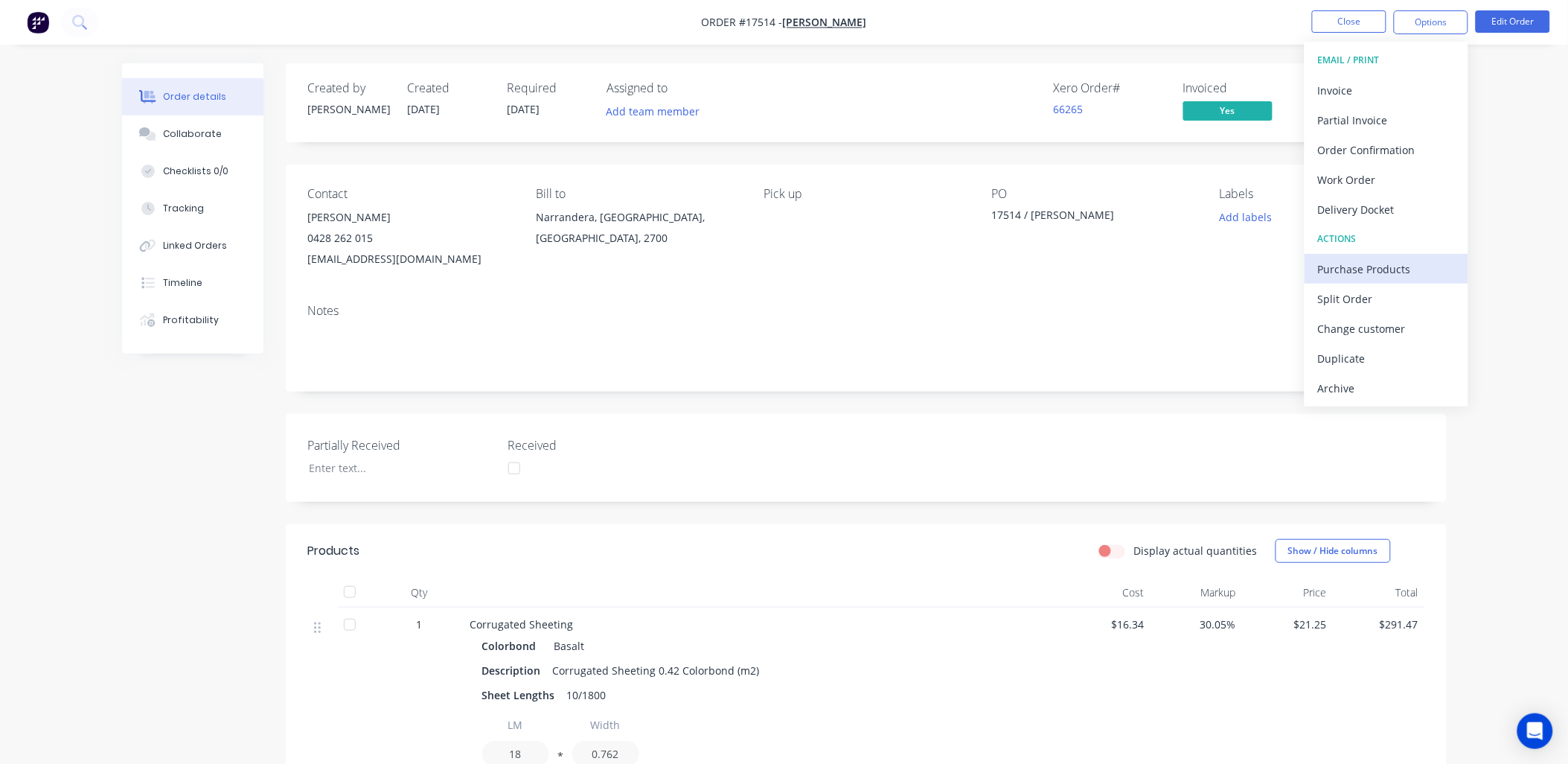
click at [1385, 270] on div "Purchase Products" at bounding box center [1386, 269] width 137 height 21
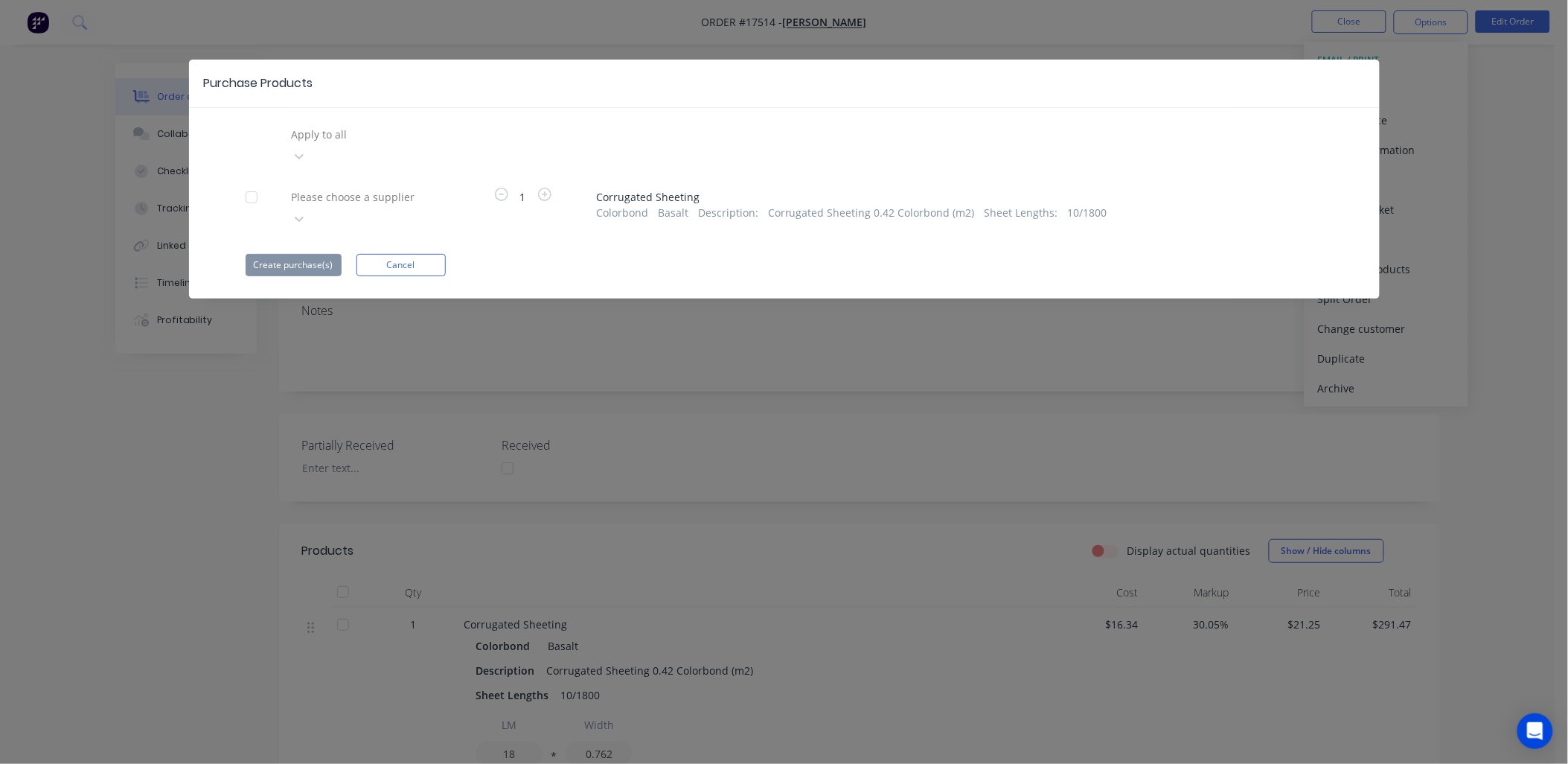
click at [424, 139] on div at bounding box center [397, 134] width 214 height 19
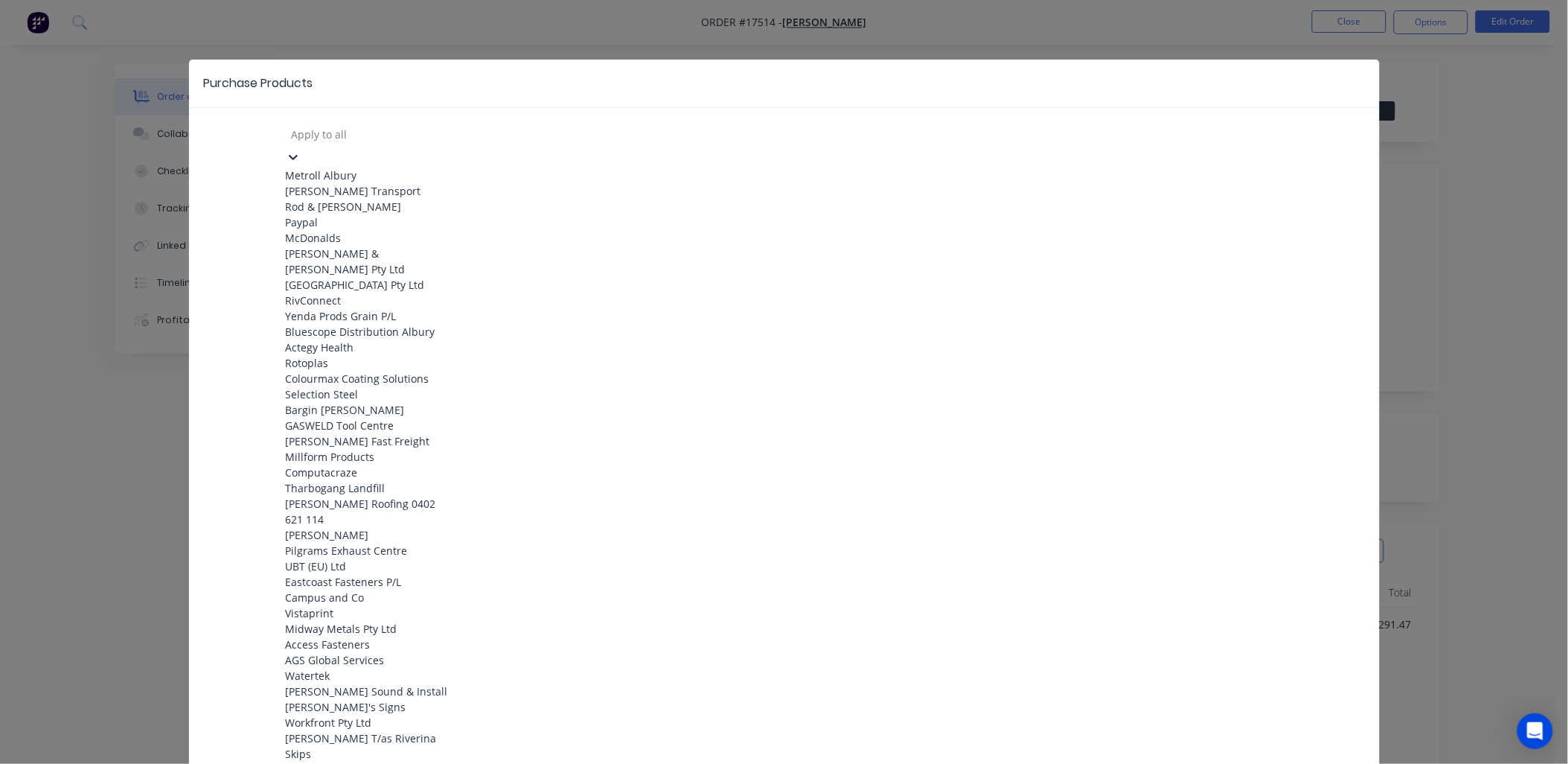
click at [327, 168] on div "Metroll Albury" at bounding box center [368, 175] width 164 height 16
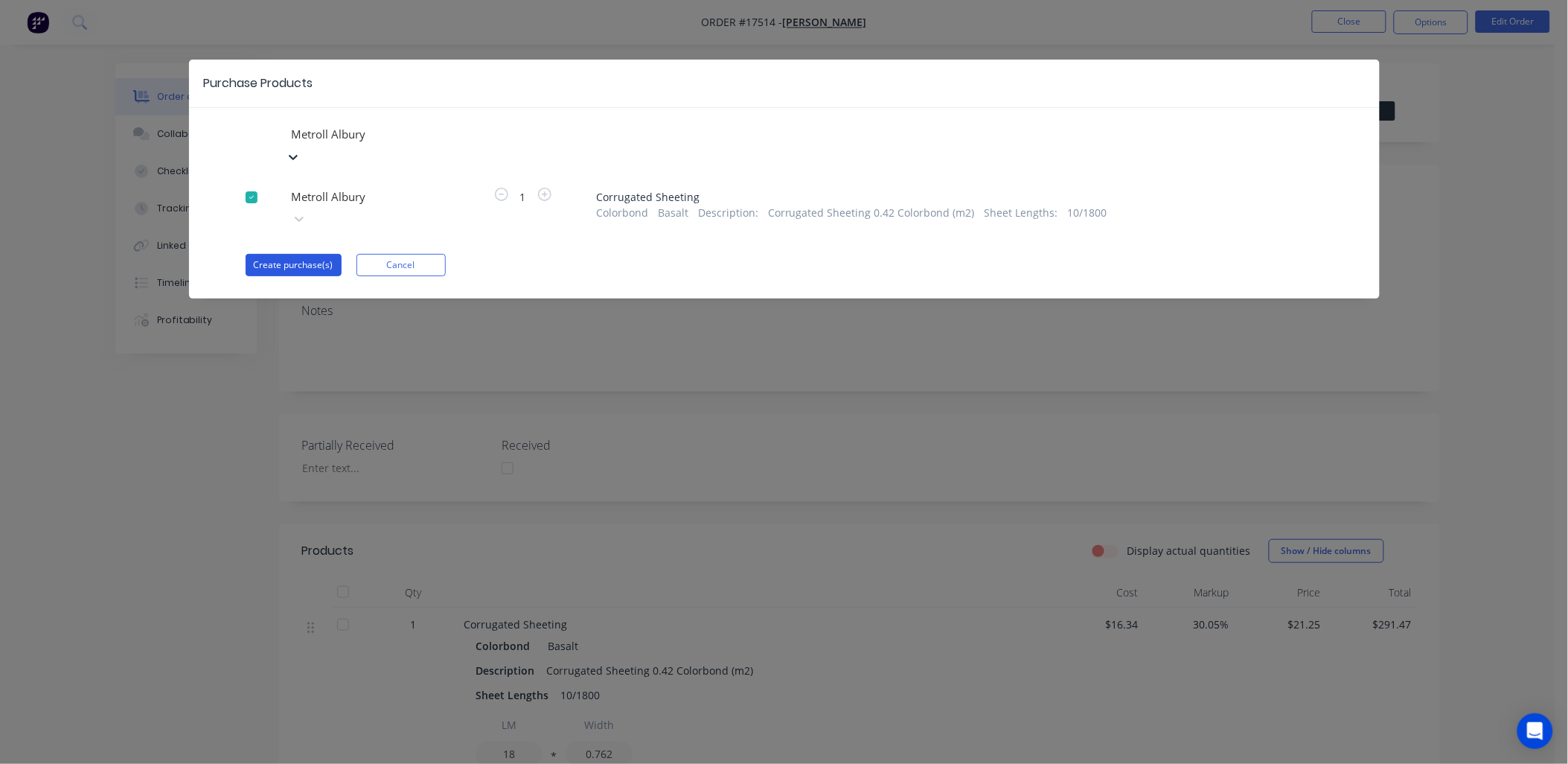
click at [314, 254] on button "Create purchase(s)" at bounding box center [293, 265] width 96 height 22
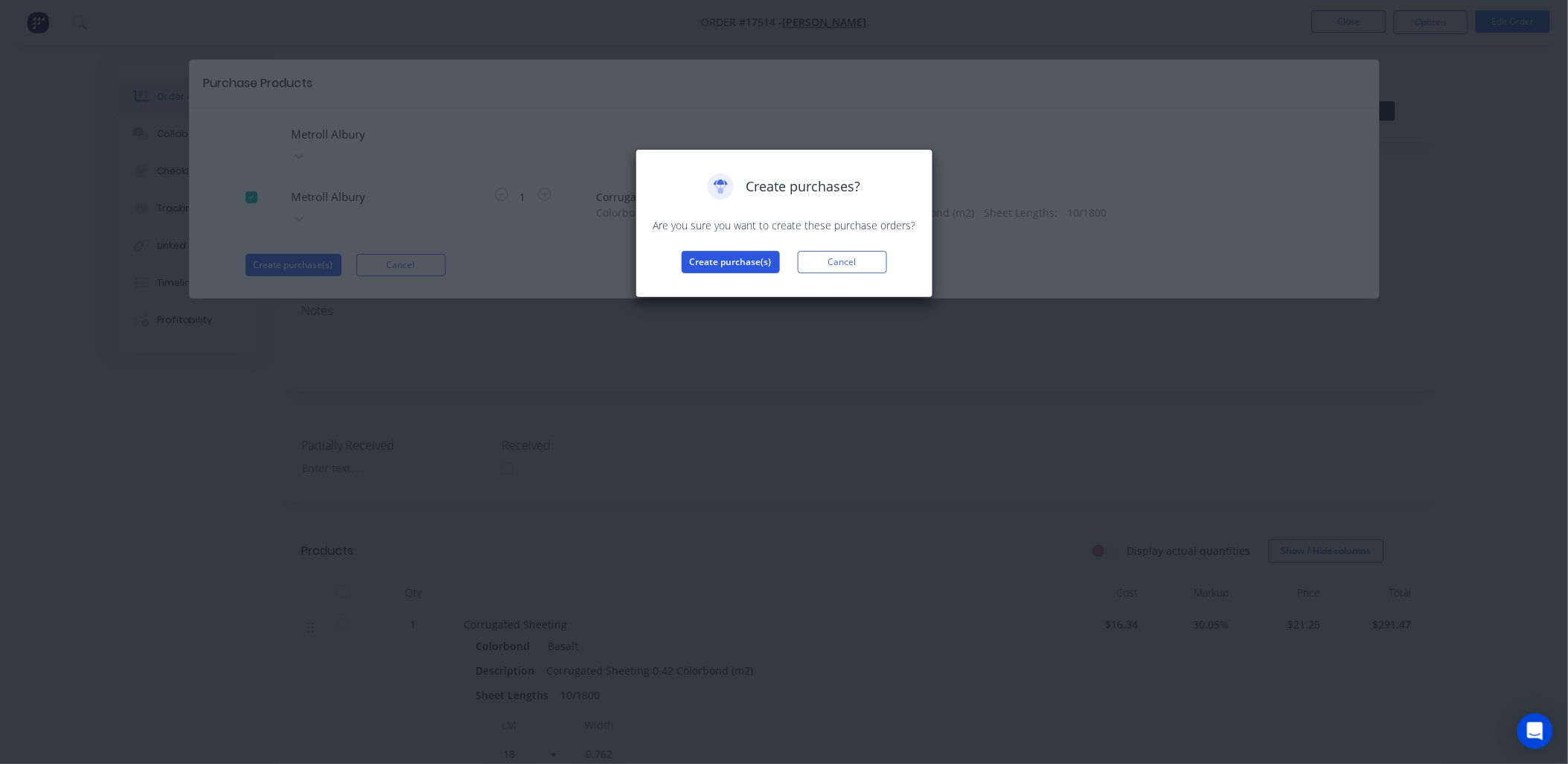
click at [754, 259] on button "Create purchase(s)" at bounding box center [731, 261] width 99 height 22
click at [718, 283] on button "View purchase(s)" at bounding box center [731, 285] width 89 height 22
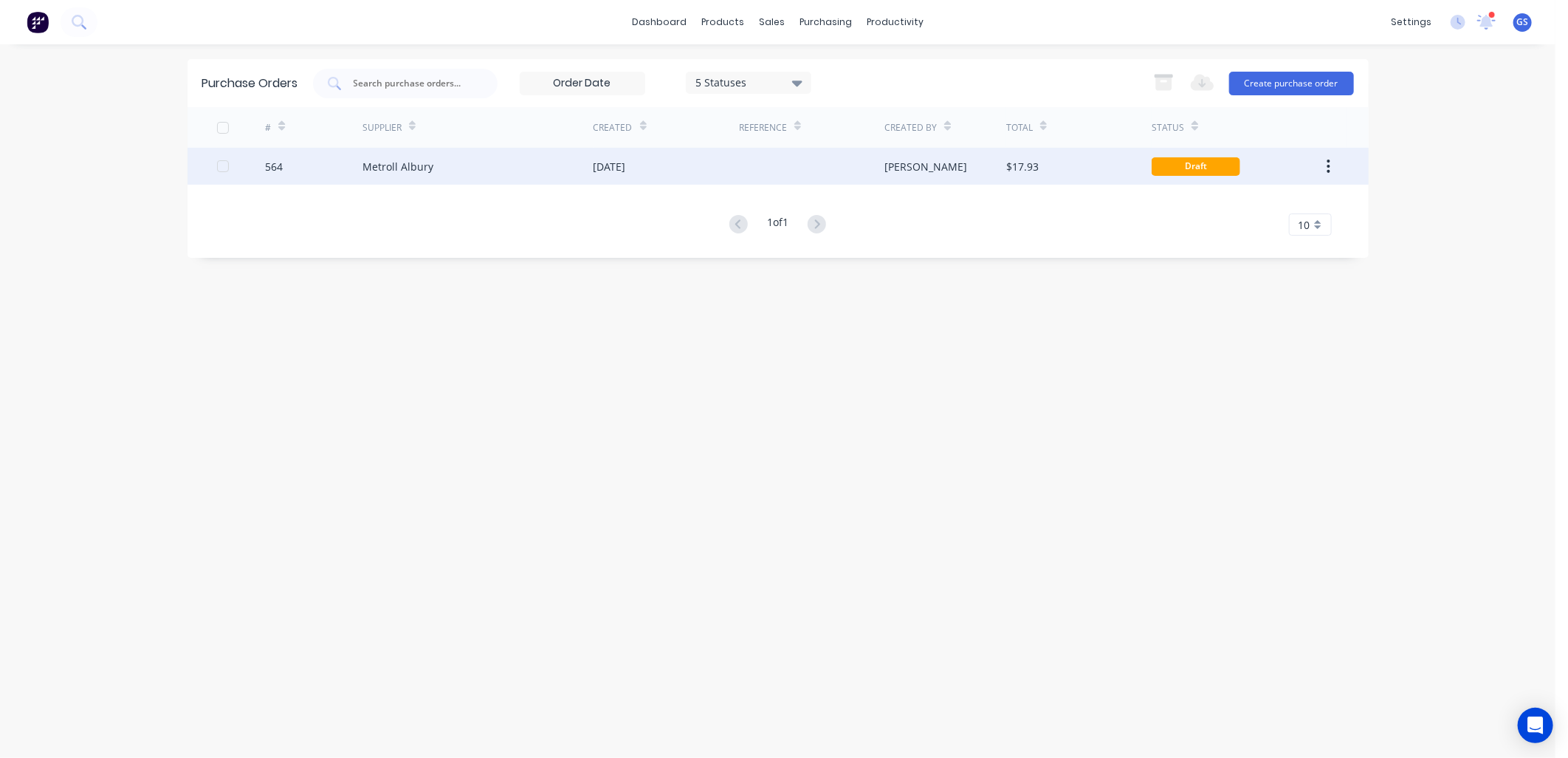
click at [610, 168] on div "[DATE]" at bounding box center [610, 166] width 32 height 16
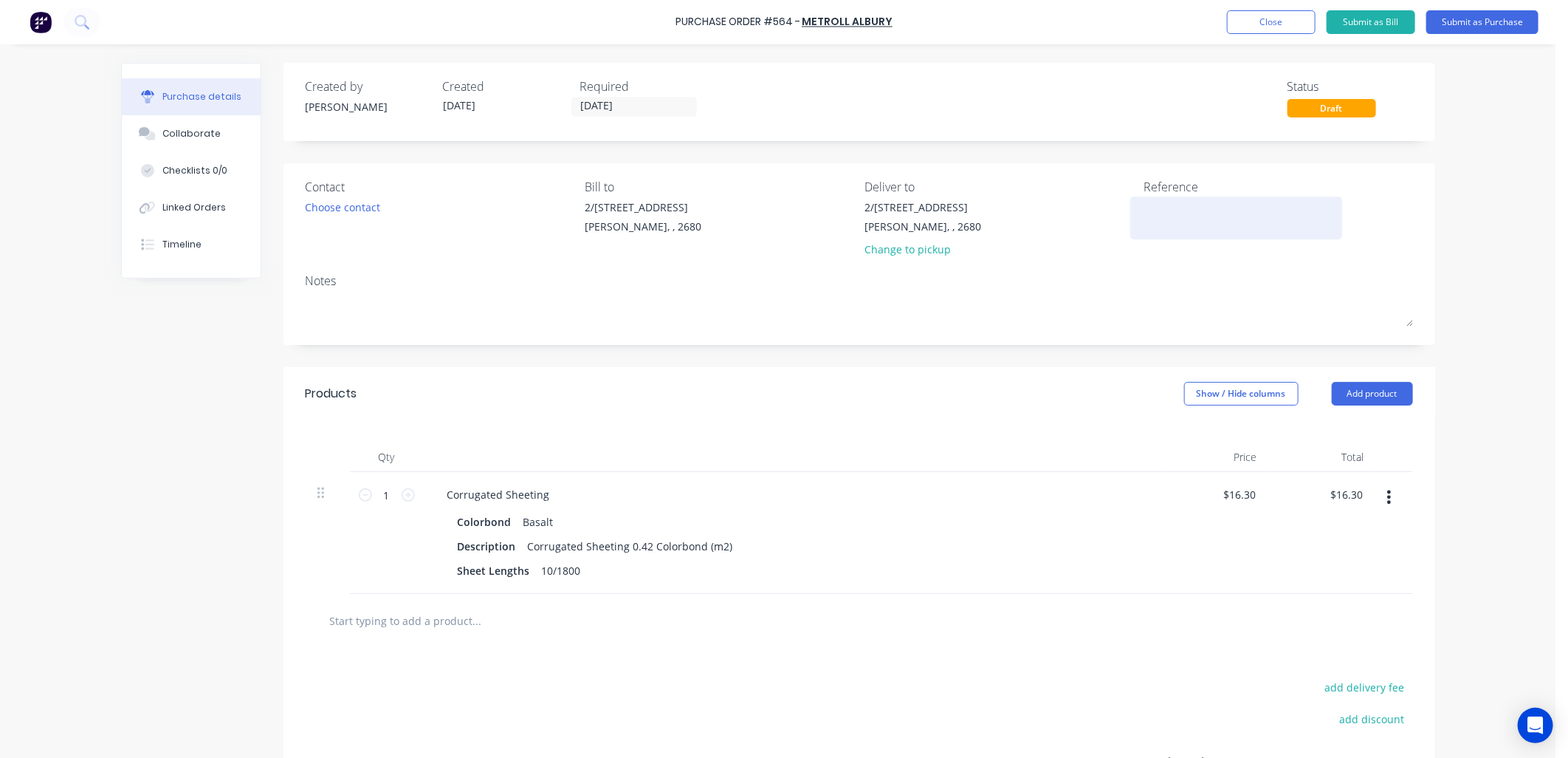
click at [1148, 208] on textarea at bounding box center [1237, 216] width 185 height 33
type textarea "564 /"
click at [198, 210] on div "Linked Orders" at bounding box center [194, 208] width 63 height 14
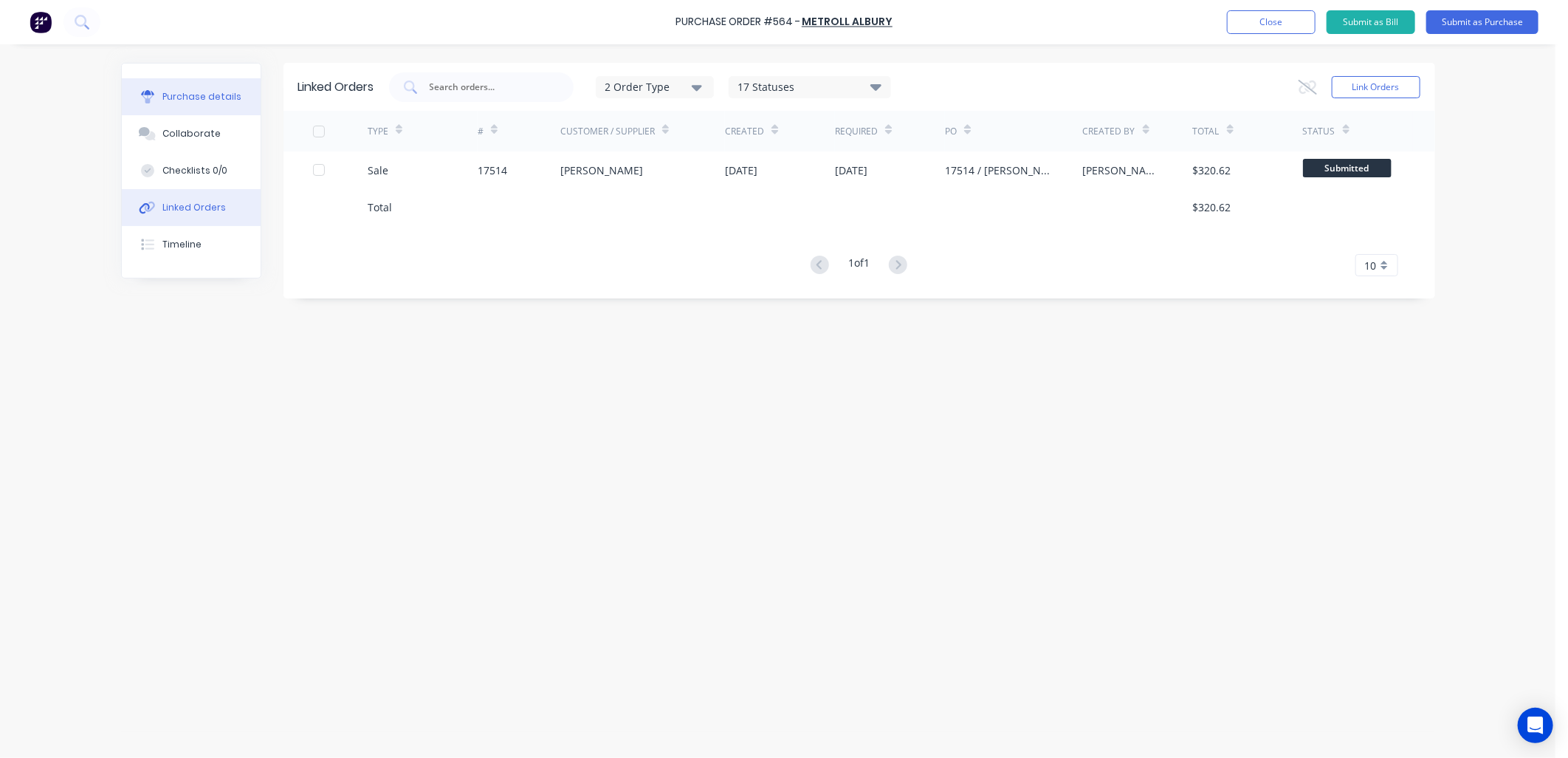
click at [194, 99] on div "Purchase details" at bounding box center [201, 97] width 79 height 14
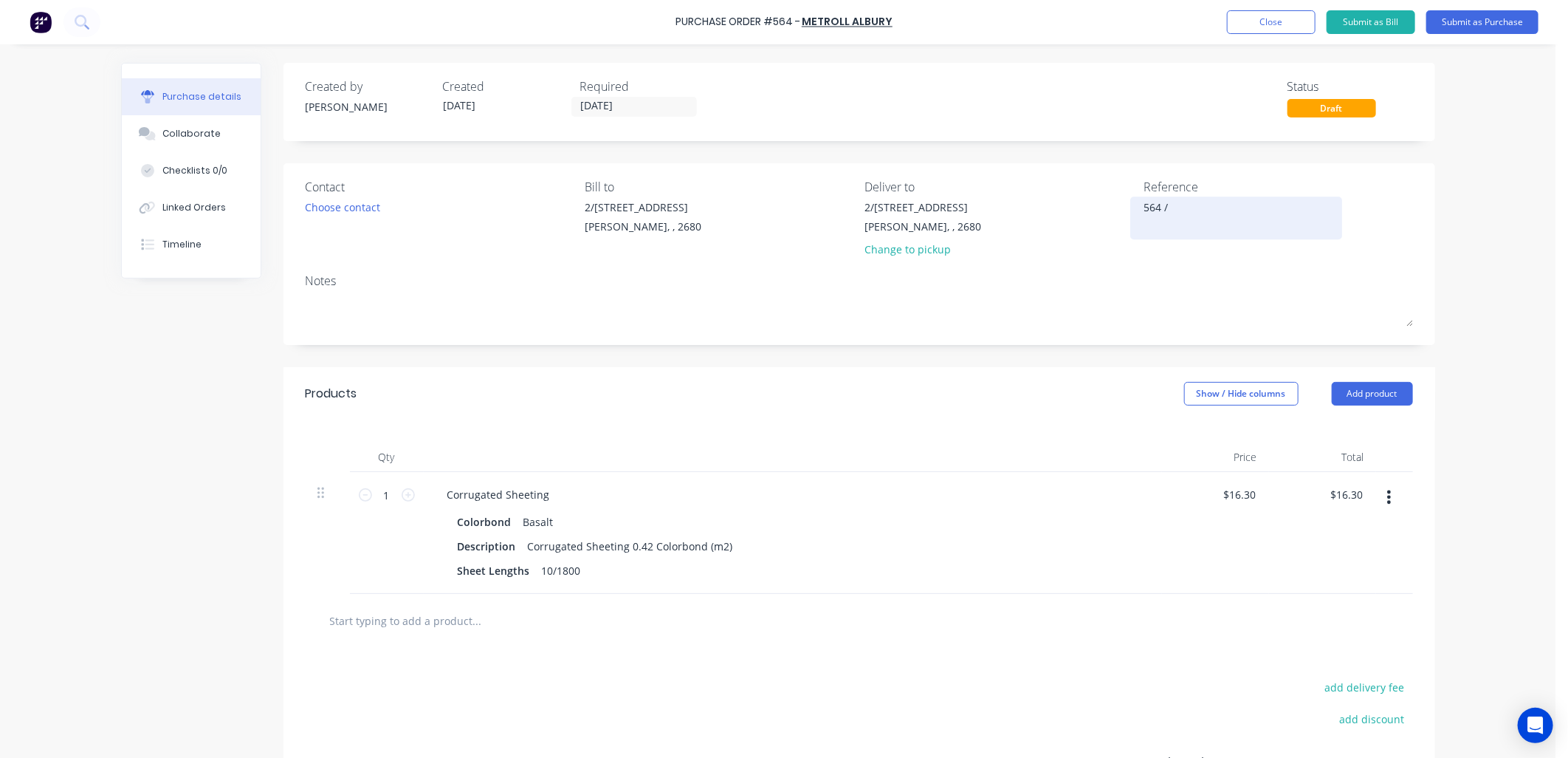
click at [1173, 199] on div "564 /" at bounding box center [1237, 217] width 185 height 37
click at [1188, 222] on textarea "564 /" at bounding box center [1237, 216] width 185 height 33
type textarea "564 / 17514 John Smith"
click at [660, 111] on input "[DATE]" at bounding box center [634, 107] width 124 height 19
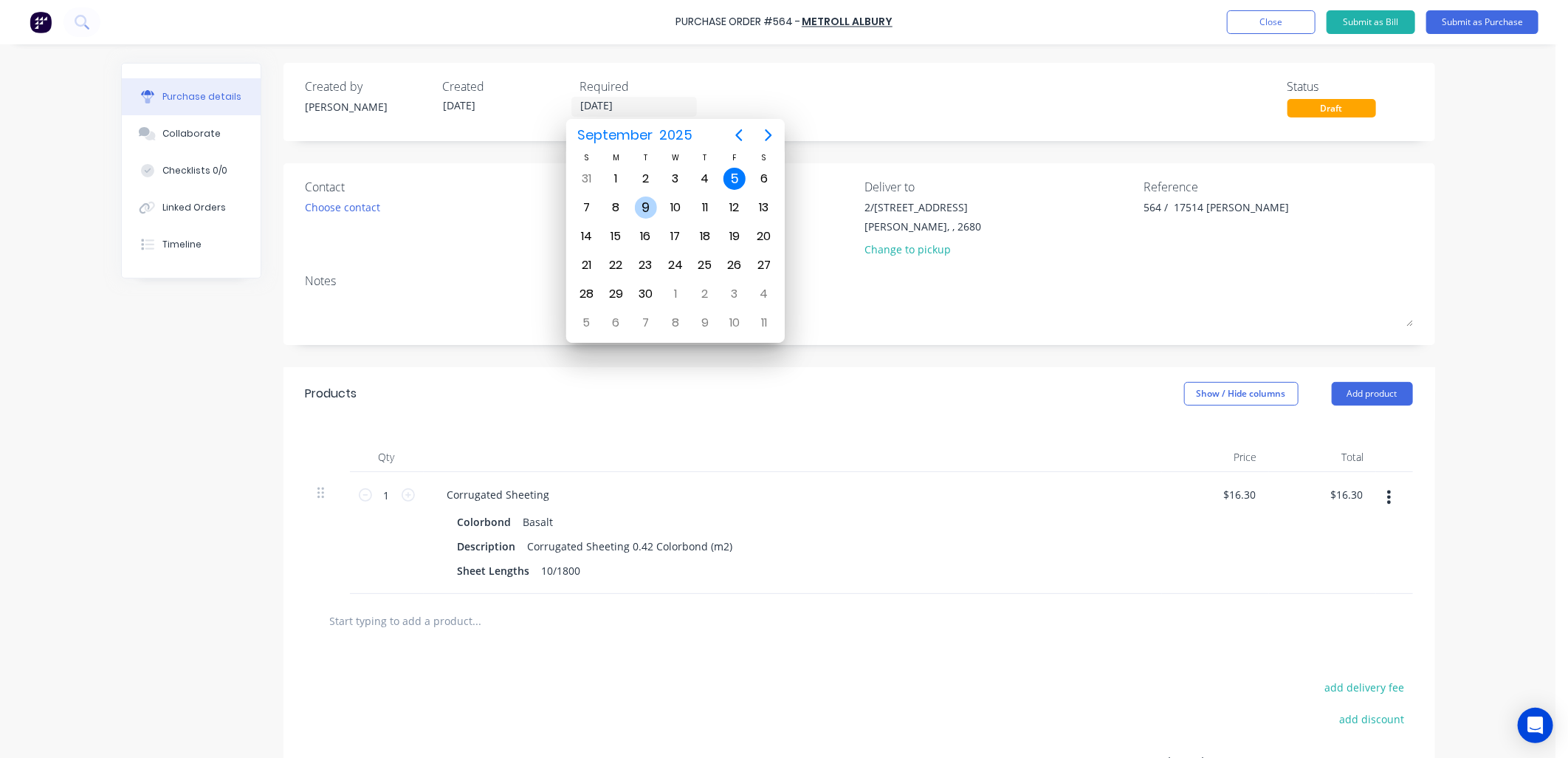
click at [651, 200] on div "9" at bounding box center [646, 207] width 22 height 22
type input "[DATE]"
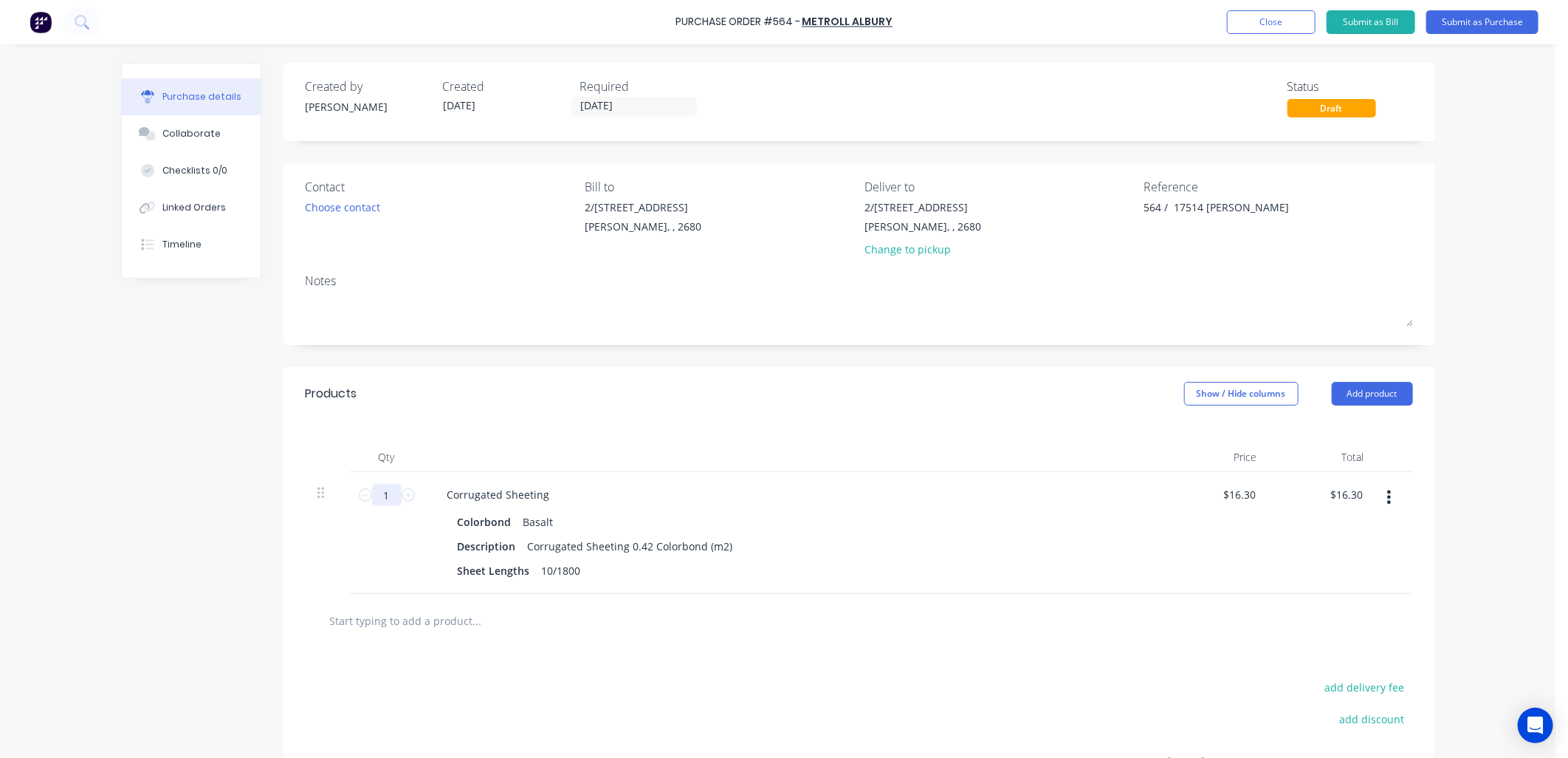
click at [386, 493] on input "1" at bounding box center [386, 494] width 29 height 22
type input "13"
type input "$211.90"
type input "13.7"
type input "$223.31"
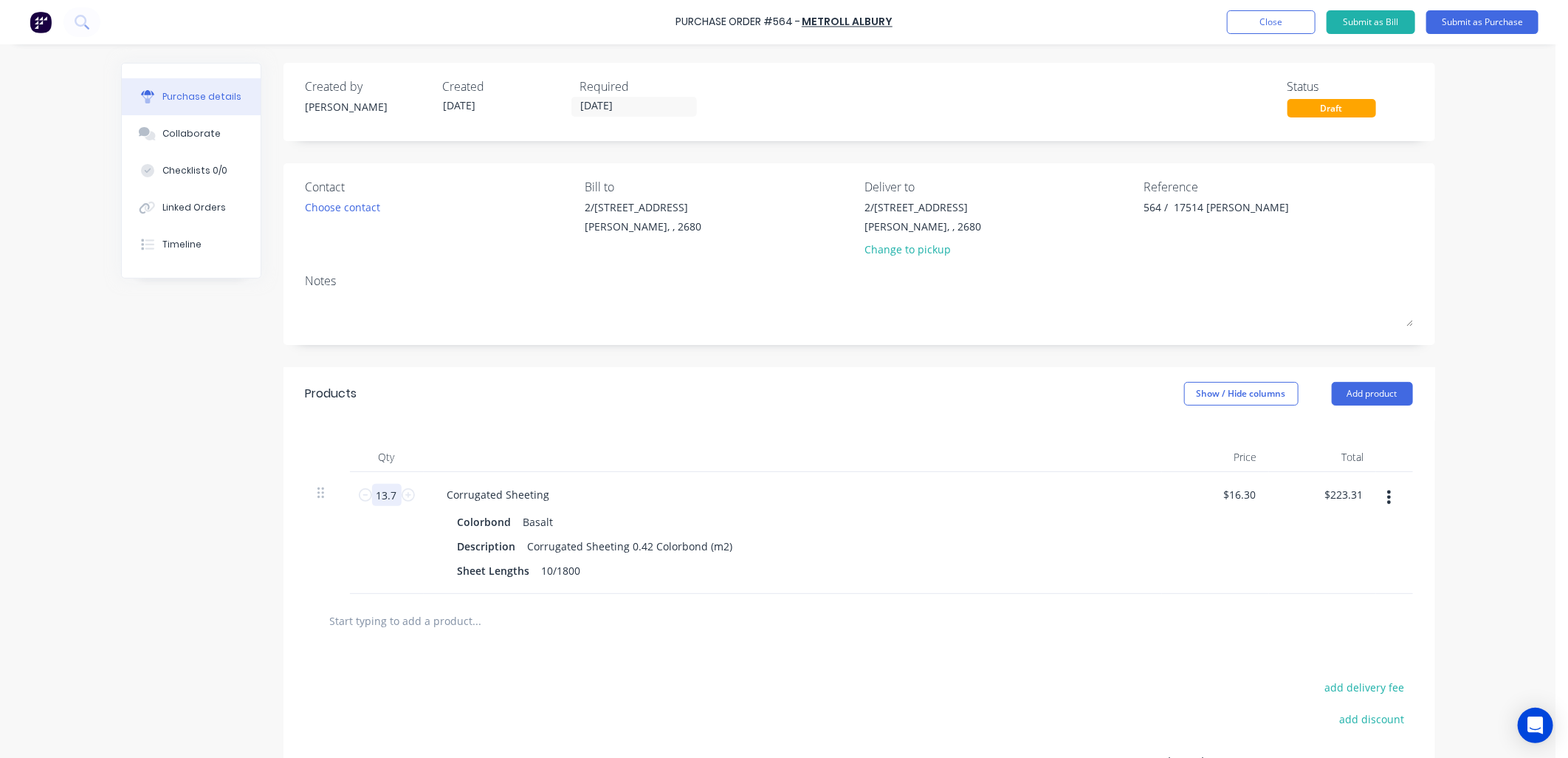
type input "13.71"
type input "$223.47"
type input "13.716"
type input "$223.57"
type input "13.716"
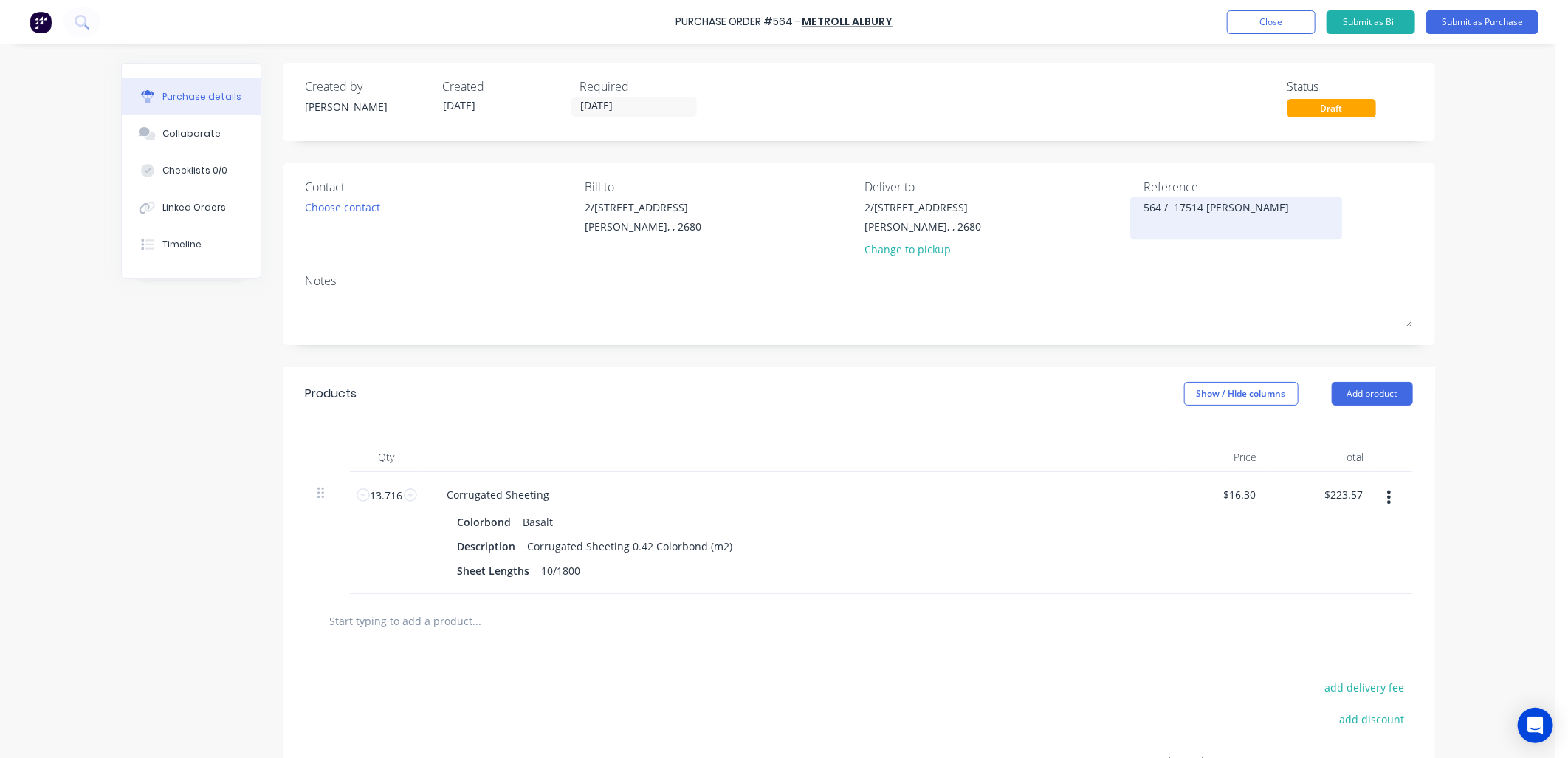
click at [1200, 203] on textarea "564 / 17514 John Smith" at bounding box center [1237, 216] width 185 height 33
type textarea "564 / 17514 - John Smith"
click at [1499, 17] on button "Submit as Purchase" at bounding box center [1482, 22] width 112 height 23
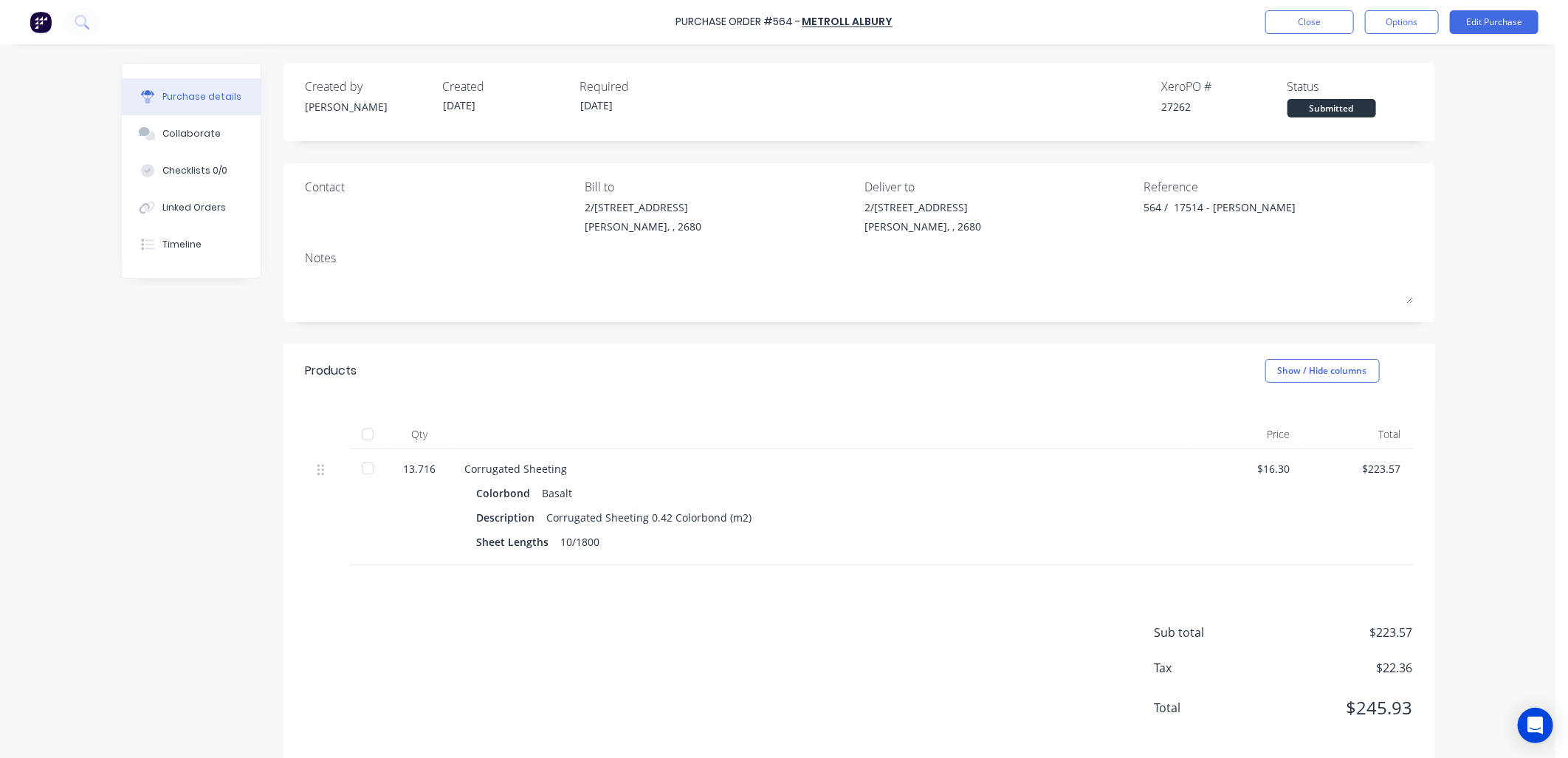
click at [1346, 108] on div "Submitted" at bounding box center [1332, 108] width 89 height 19
click at [1408, 23] on button "Options" at bounding box center [1402, 22] width 74 height 23
click at [1353, 57] on div "Print / Email" at bounding box center [1368, 60] width 114 height 21
click at [1355, 96] on div "With pricing" at bounding box center [1368, 89] width 114 height 21
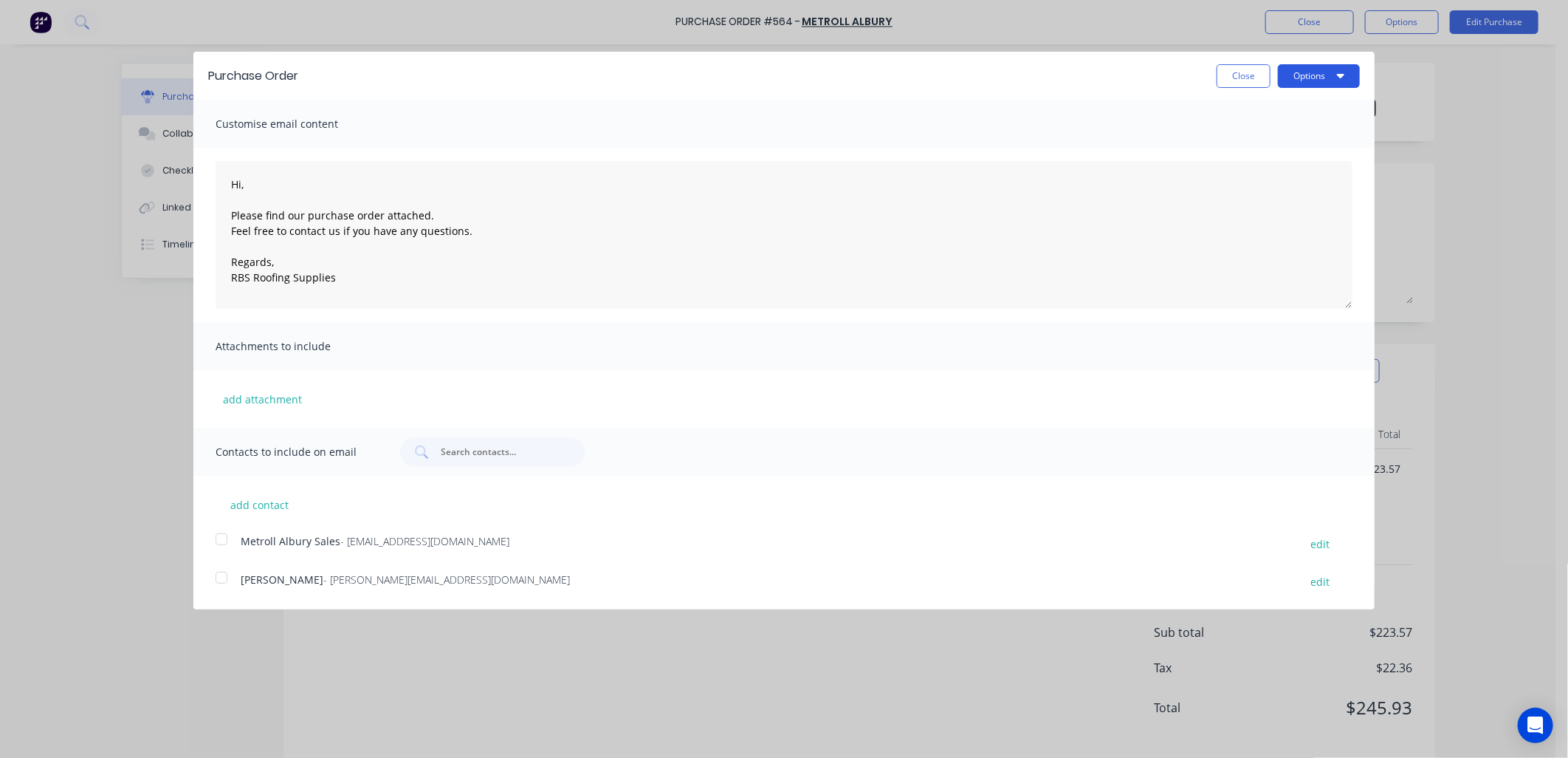
click at [1339, 76] on icon "button" at bounding box center [1340, 76] width 8 height 5
click at [1244, 143] on div "Email" at bounding box center [1289, 143] width 114 height 21
click at [222, 538] on div at bounding box center [221, 538] width 29 height 29
click at [1341, 69] on icon "button" at bounding box center [1340, 75] width 8 height 12
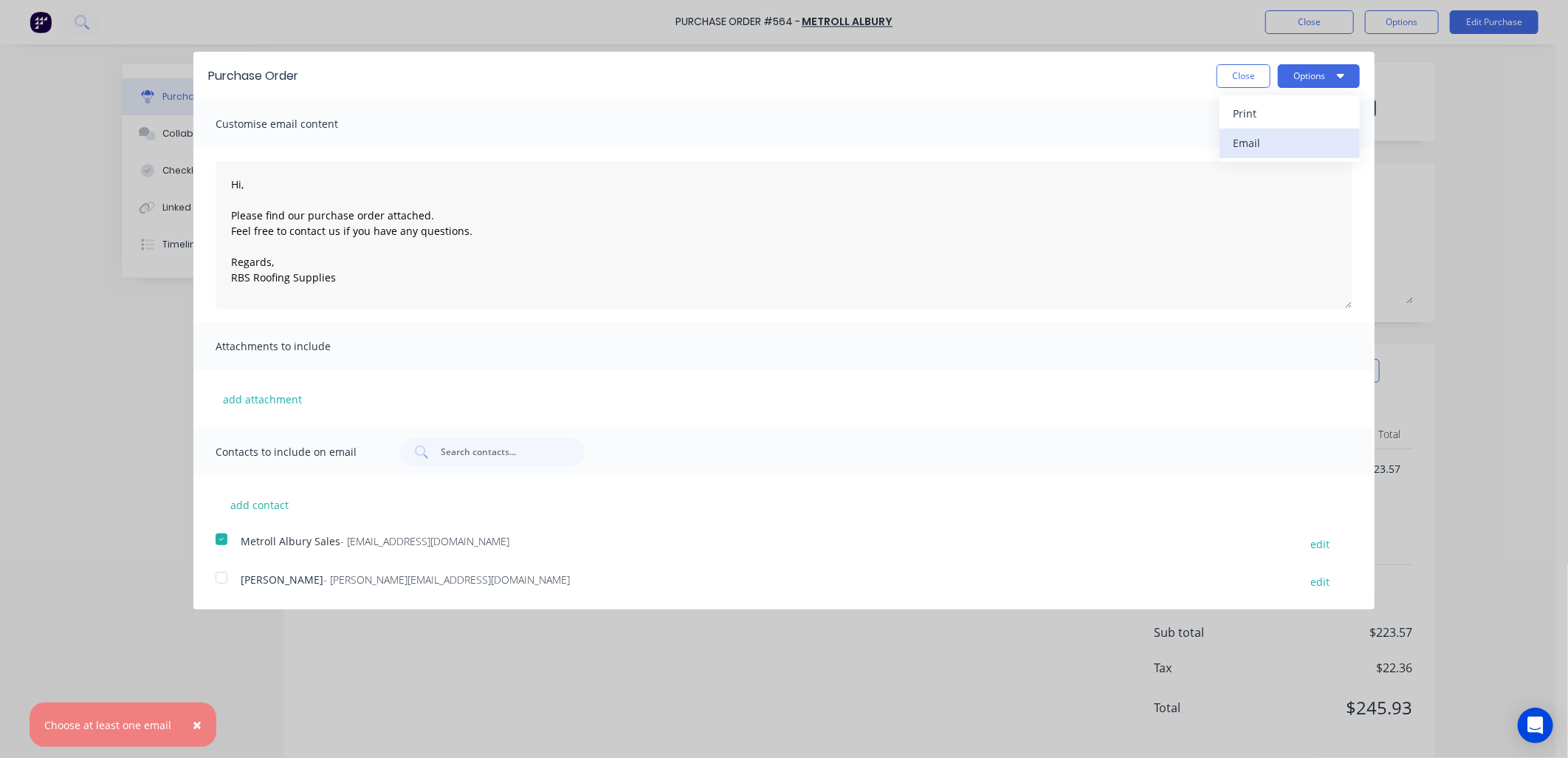
click at [1306, 134] on div "Email" at bounding box center [1289, 143] width 114 height 21
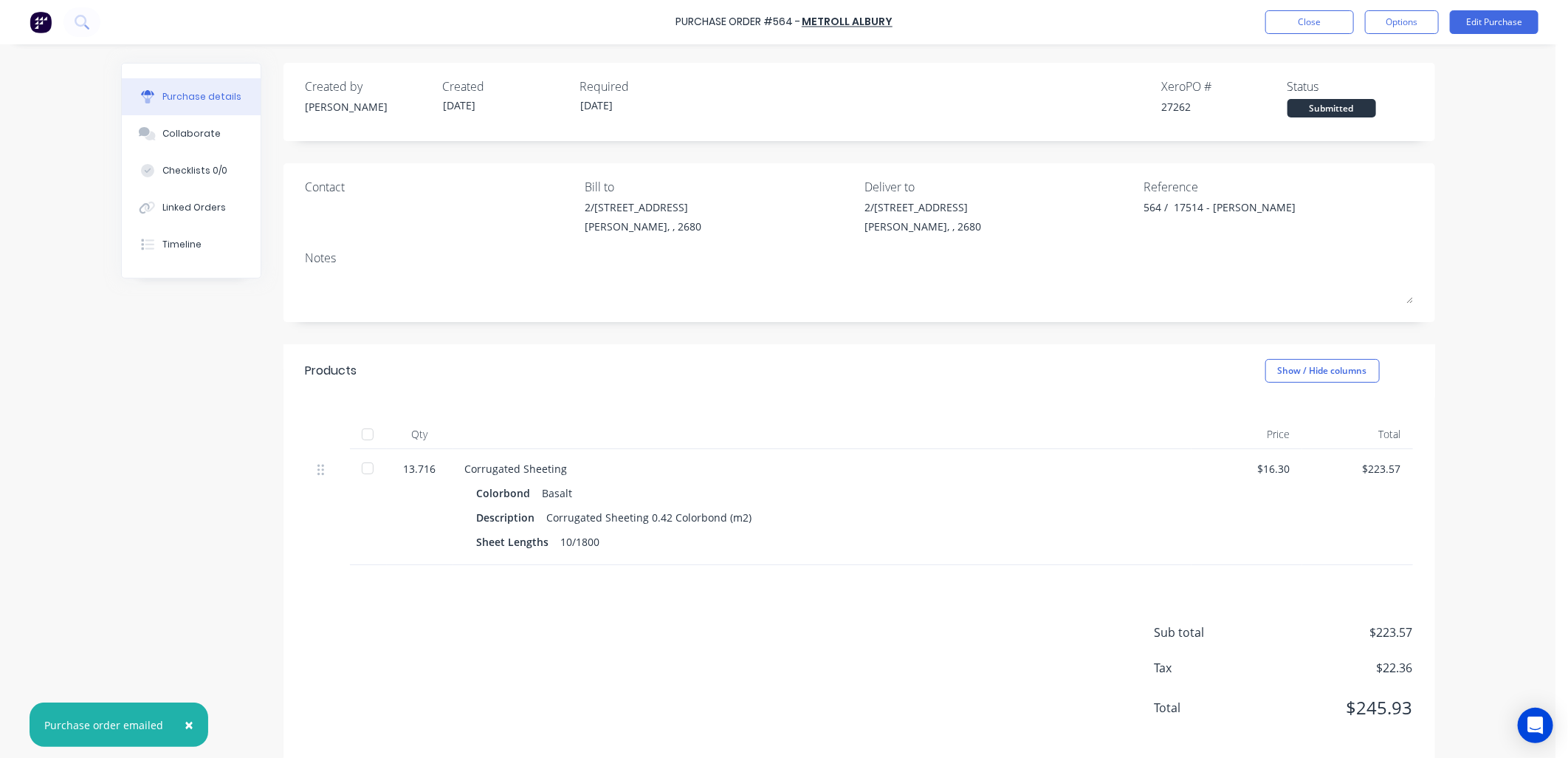
click at [185, 722] on span "×" at bounding box center [189, 724] width 9 height 20
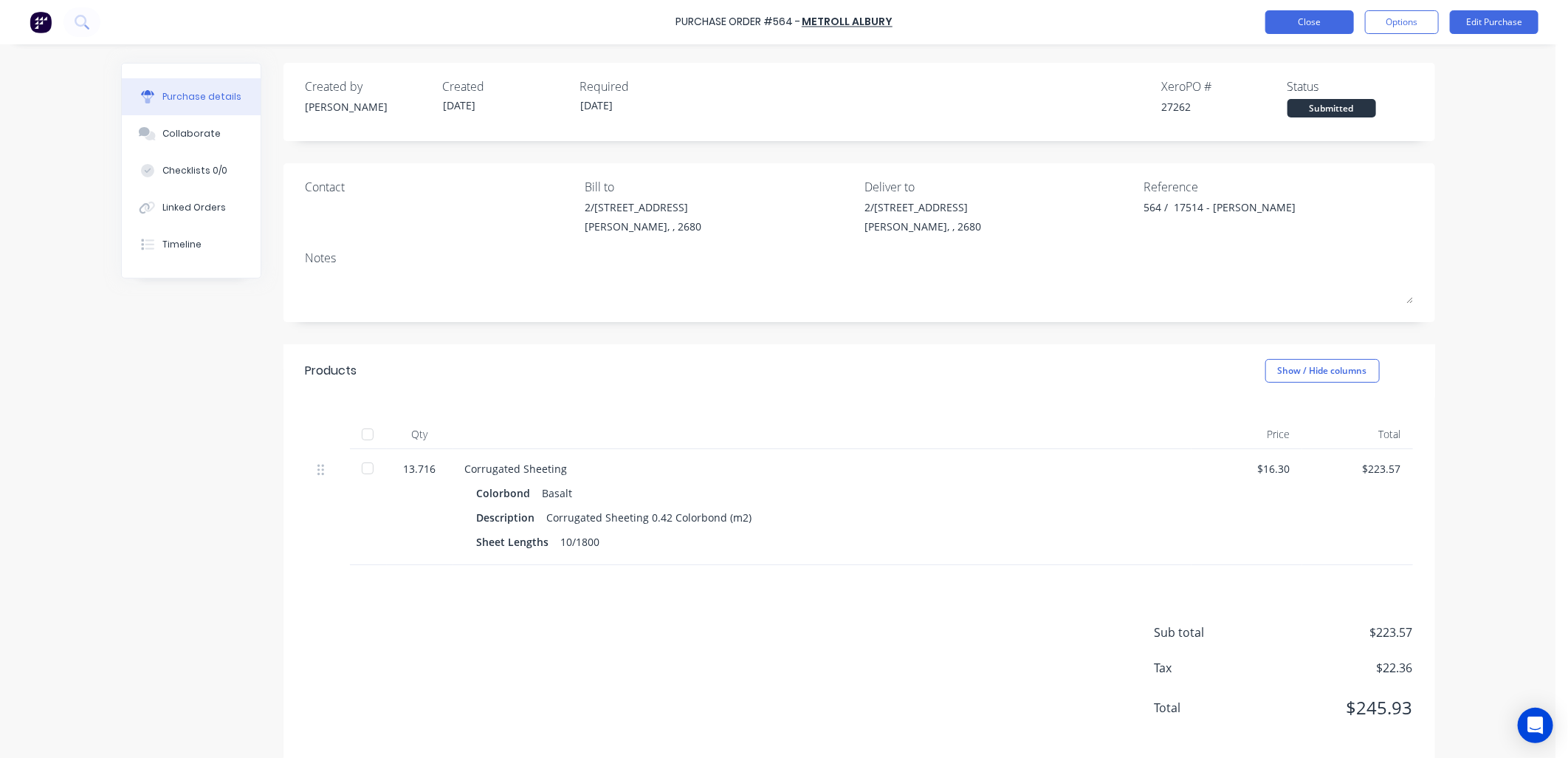
click at [1310, 20] on button "Close" at bounding box center [1309, 22] width 89 height 23
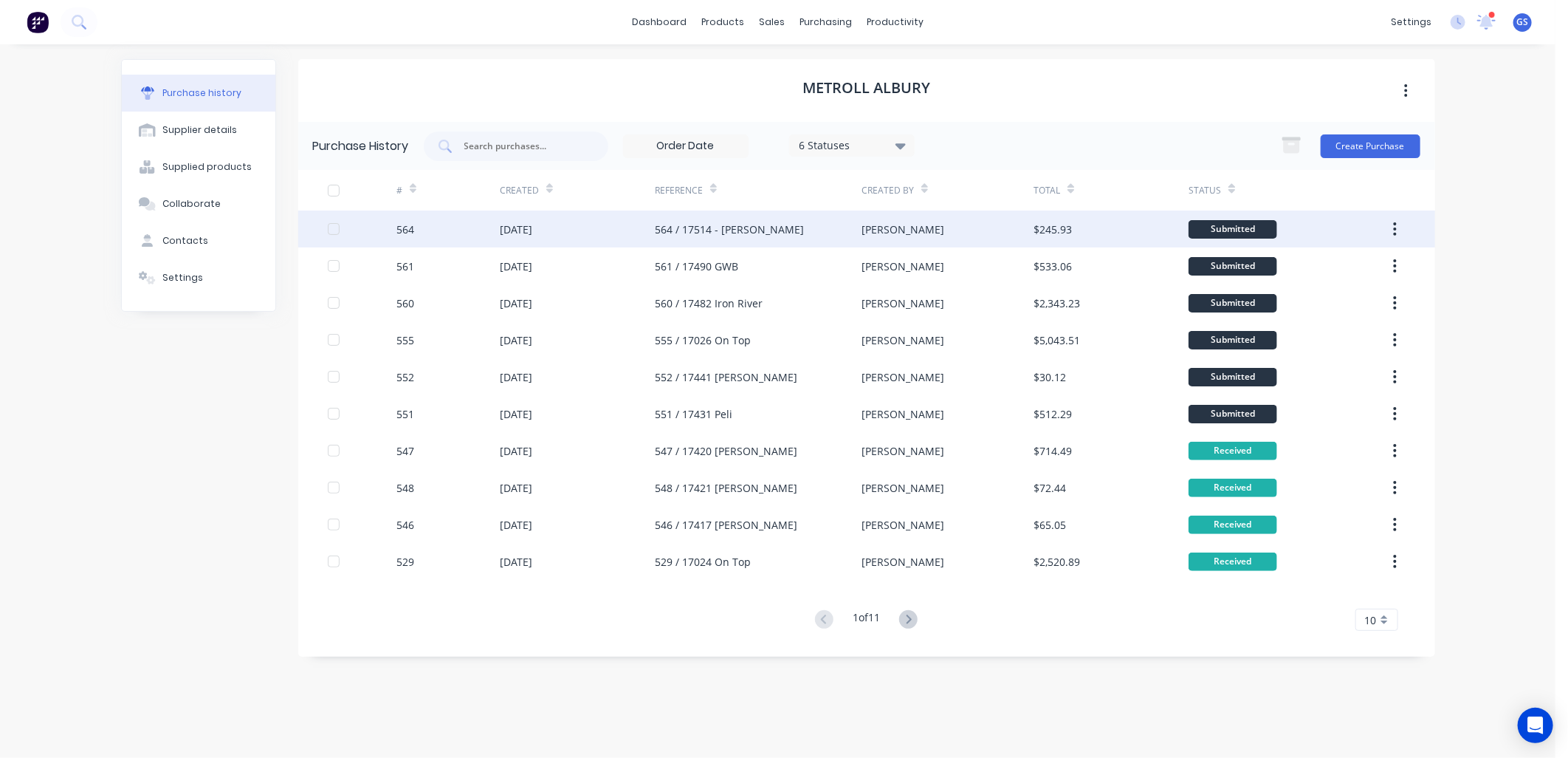
click at [755, 238] on div "564 / 17514 - John Smith" at bounding box center [758, 229] width 207 height 37
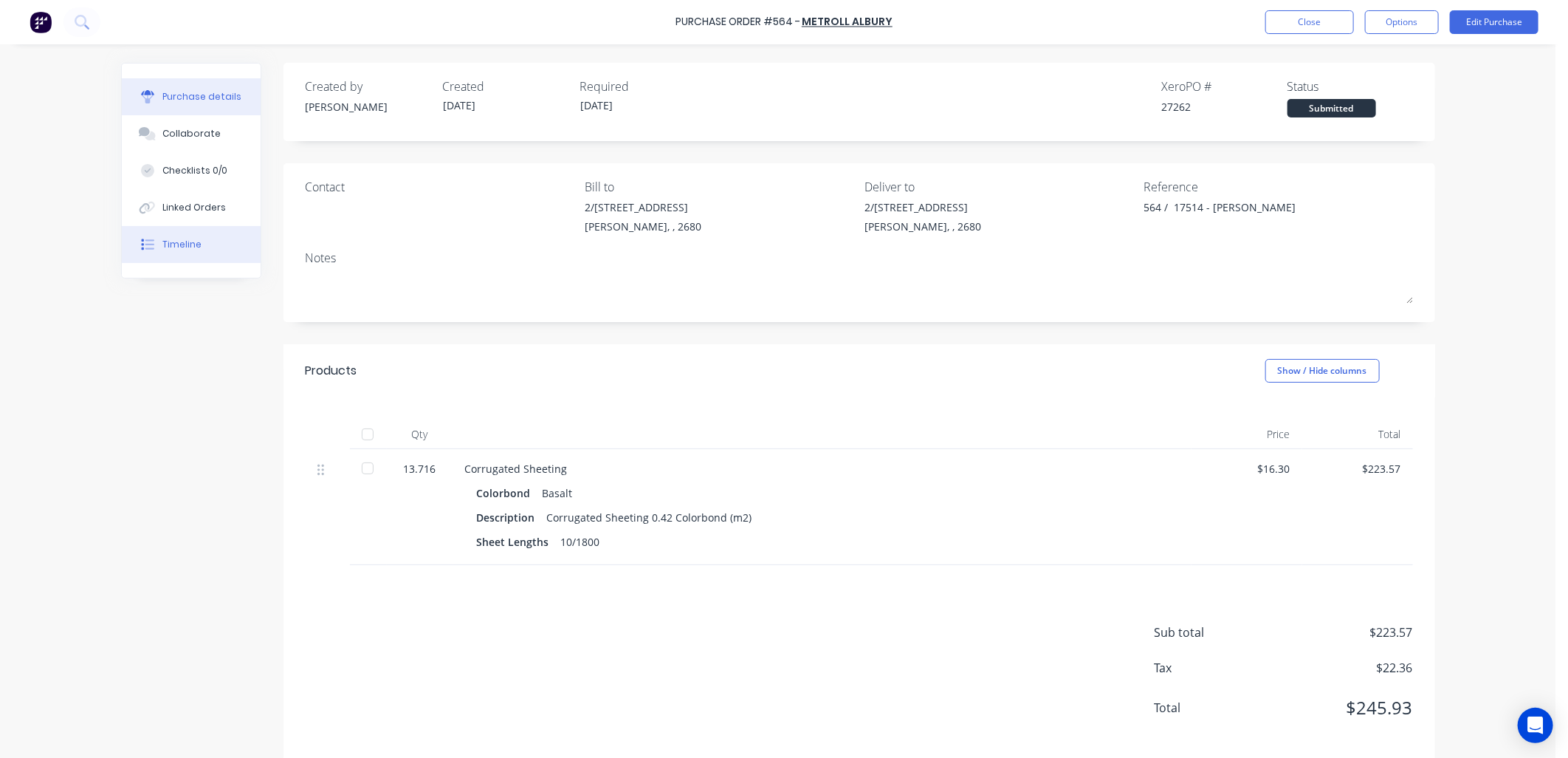
click at [195, 242] on button "Timeline" at bounding box center [191, 244] width 139 height 37
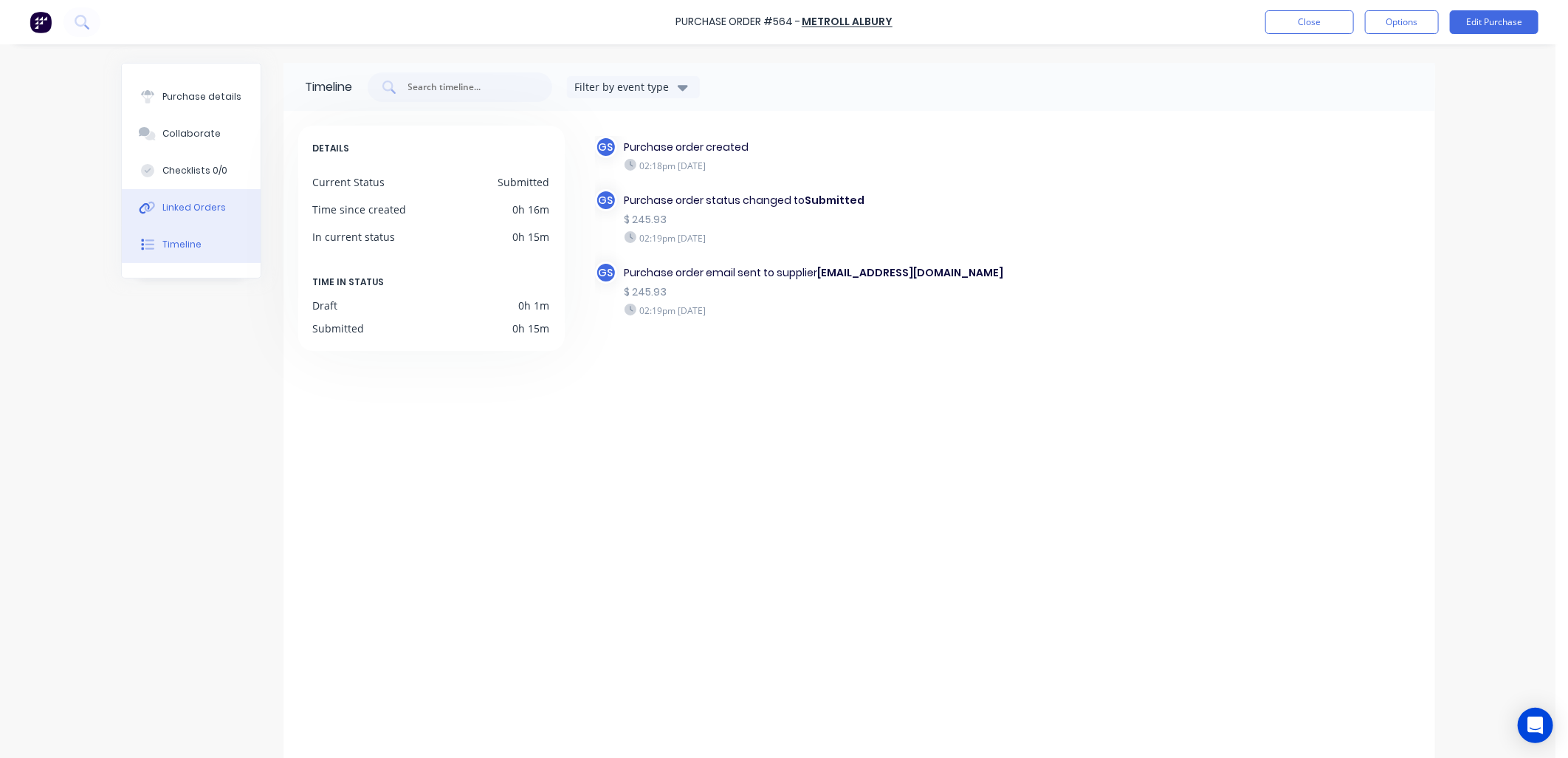
click at [210, 210] on div "Linked Orders" at bounding box center [194, 208] width 63 height 14
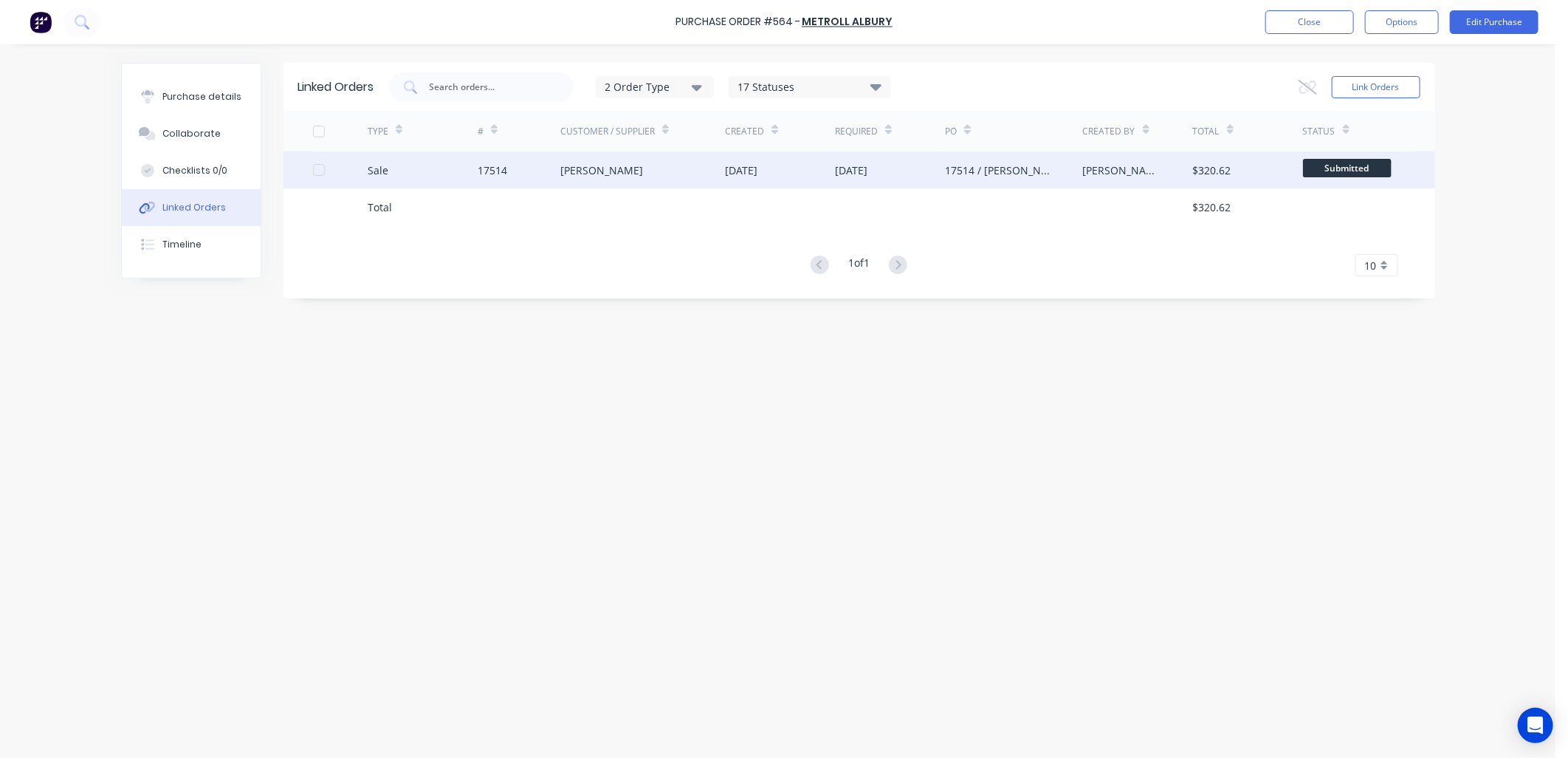
click at [635, 166] on div "John Smith" at bounding box center [643, 169] width 165 height 37
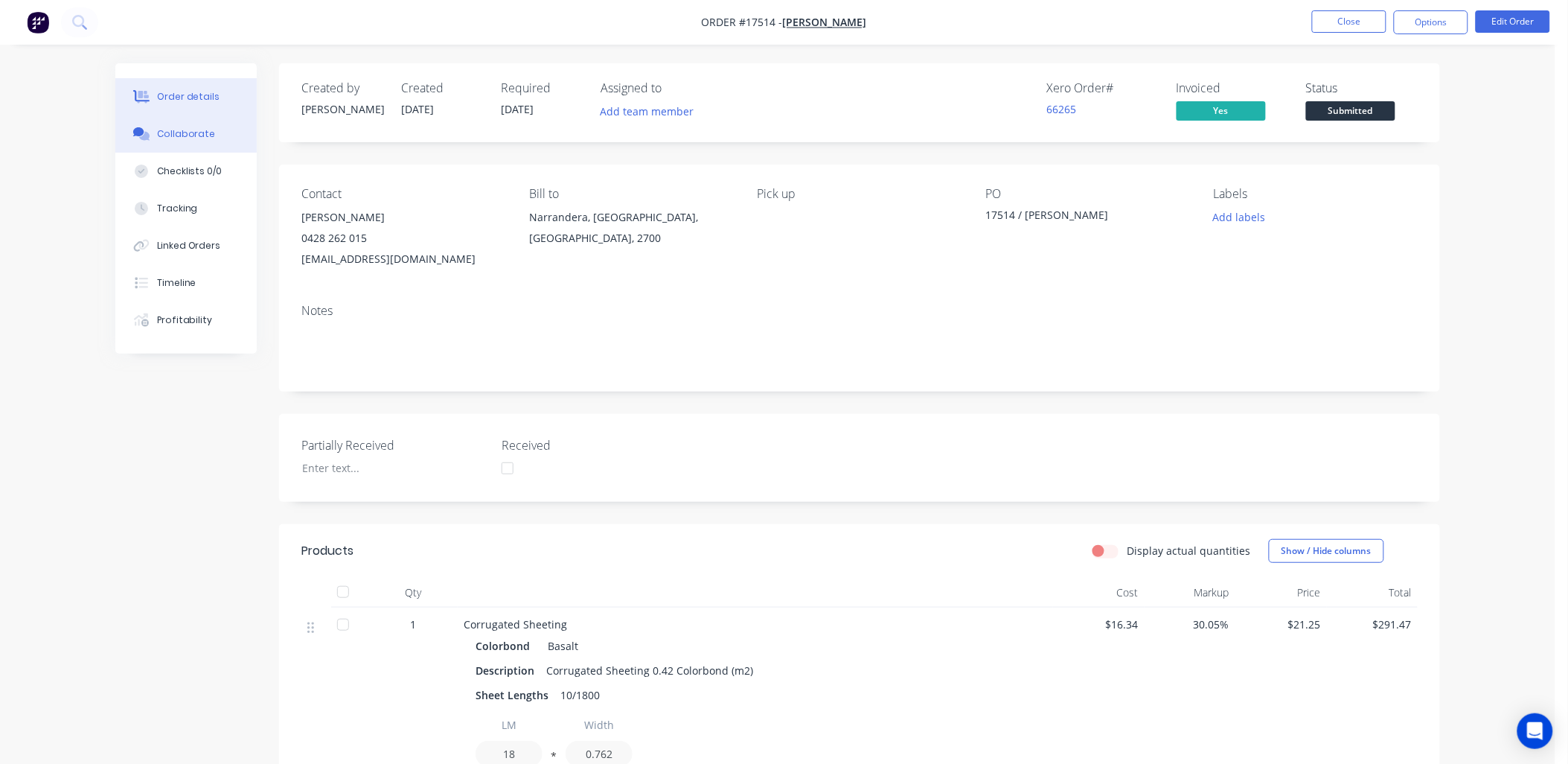
click at [194, 130] on div "Collaborate" at bounding box center [186, 134] width 59 height 14
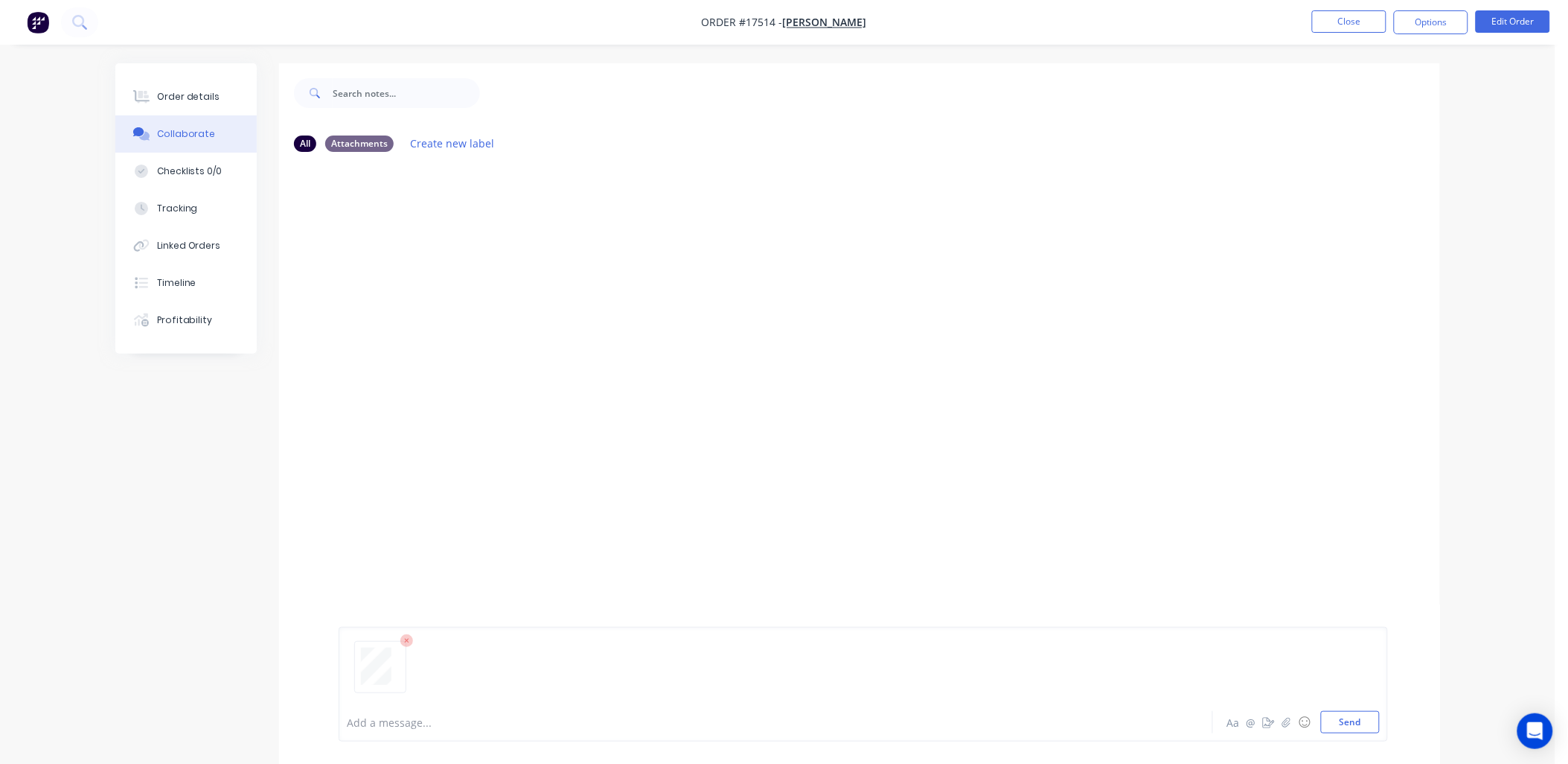
click at [1356, 734] on div "Add a message... Aa @ ☺ Send" at bounding box center [863, 684] width 1050 height 114
click at [1355, 725] on button "Send" at bounding box center [1350, 722] width 59 height 22
click at [199, 246] on div "Linked Orders" at bounding box center [189, 246] width 64 height 14
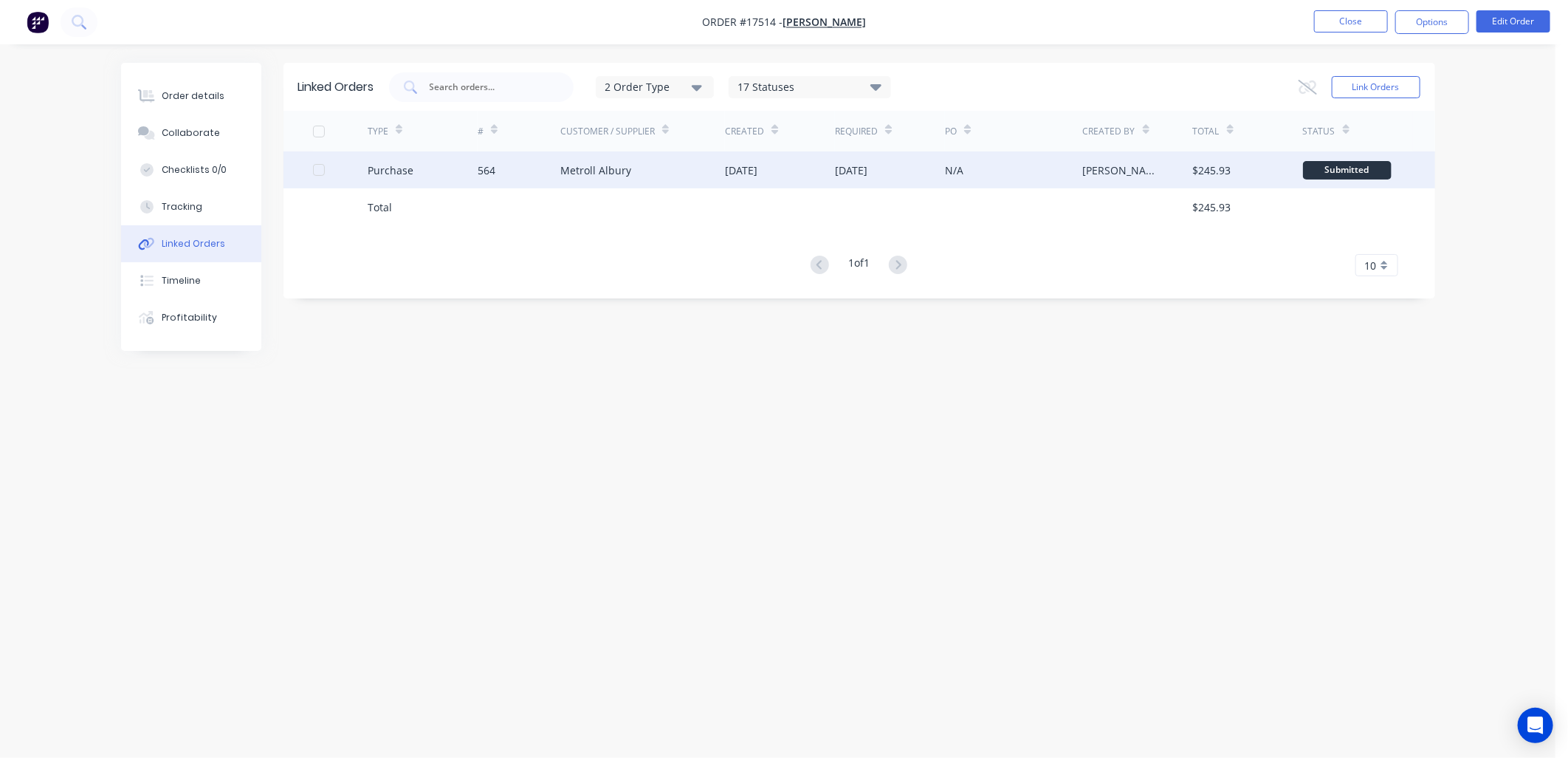
click at [640, 175] on div "Metroll Albury" at bounding box center [643, 169] width 165 height 37
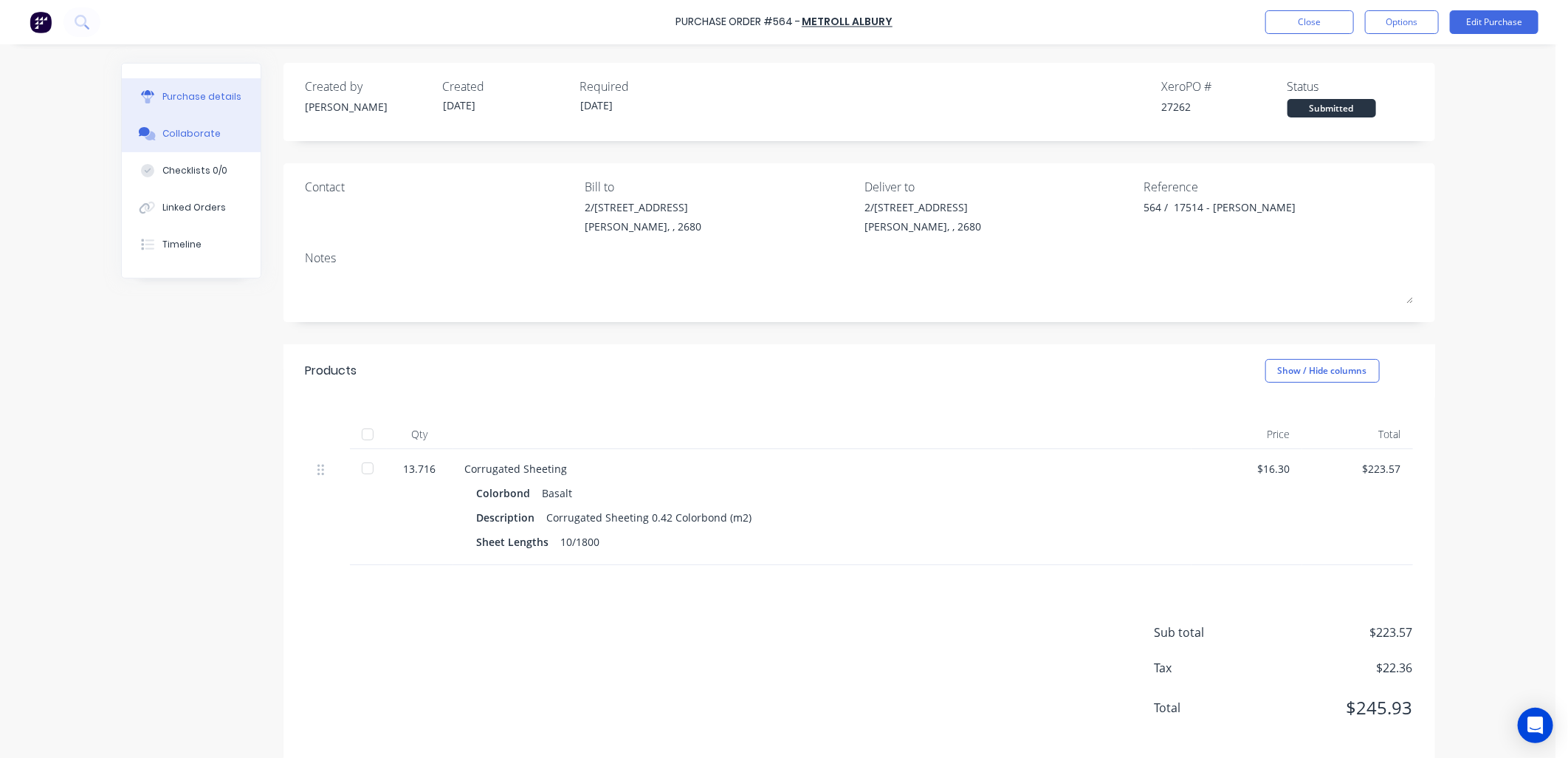
click at [198, 134] on div "Collaborate" at bounding box center [192, 134] width 59 height 14
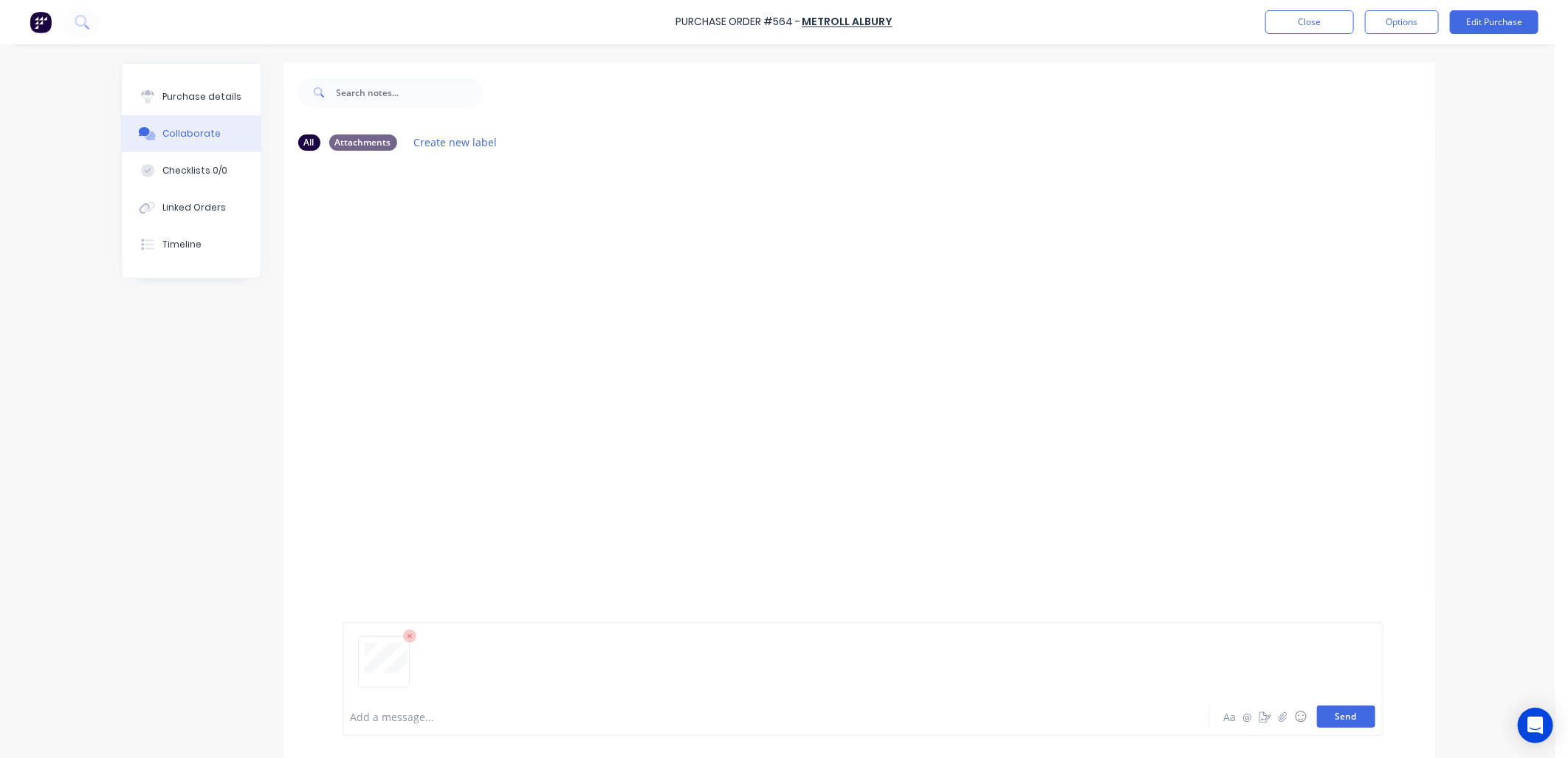
click at [1344, 717] on button "Send" at bounding box center [1346, 716] width 59 height 22
click at [1291, 11] on button "Close" at bounding box center [1309, 22] width 89 height 23
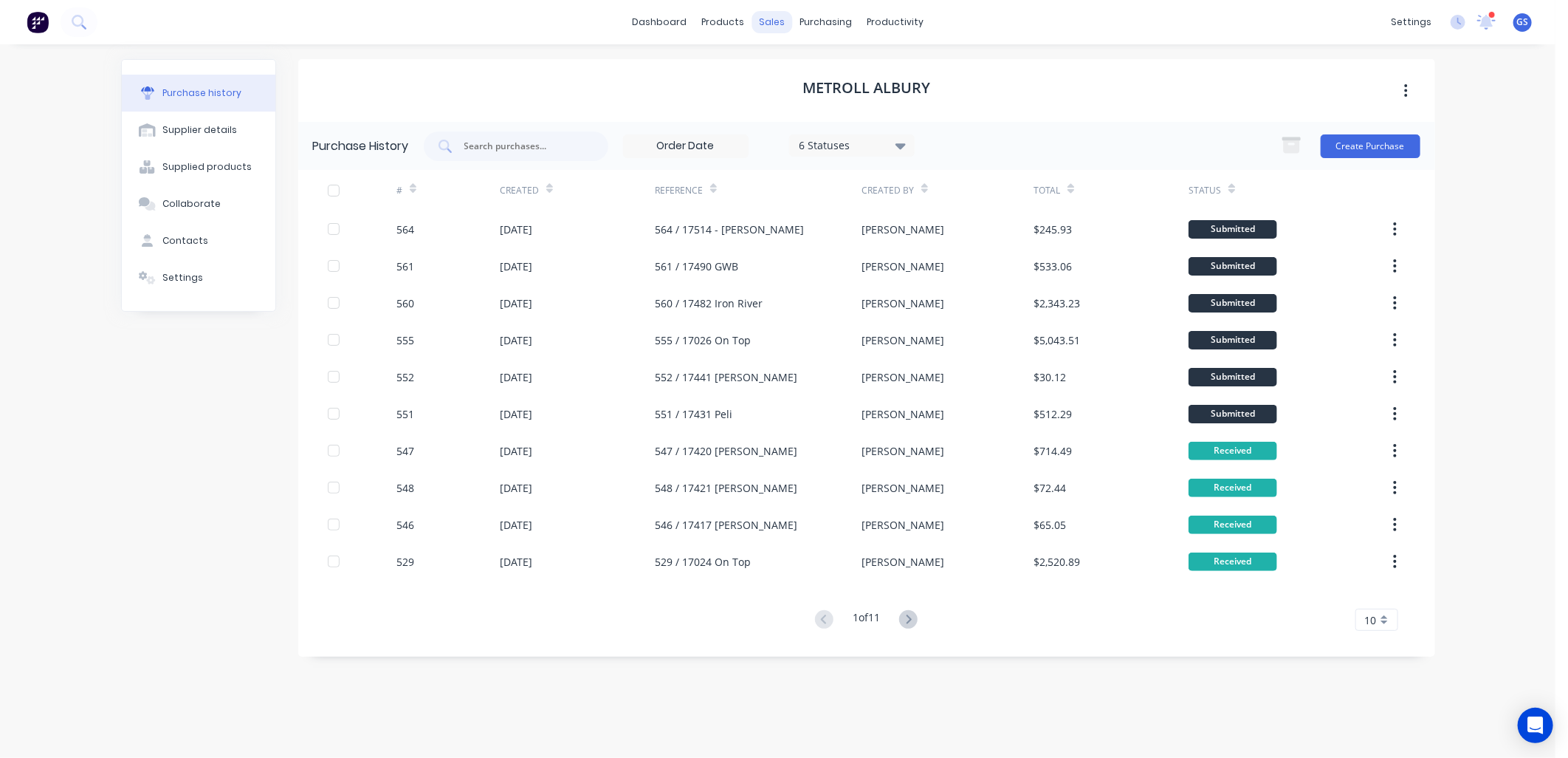
click at [764, 20] on div "sales" at bounding box center [772, 22] width 41 height 22
click at [813, 70] on div "Sales Orders" at bounding box center [827, 71] width 61 height 14
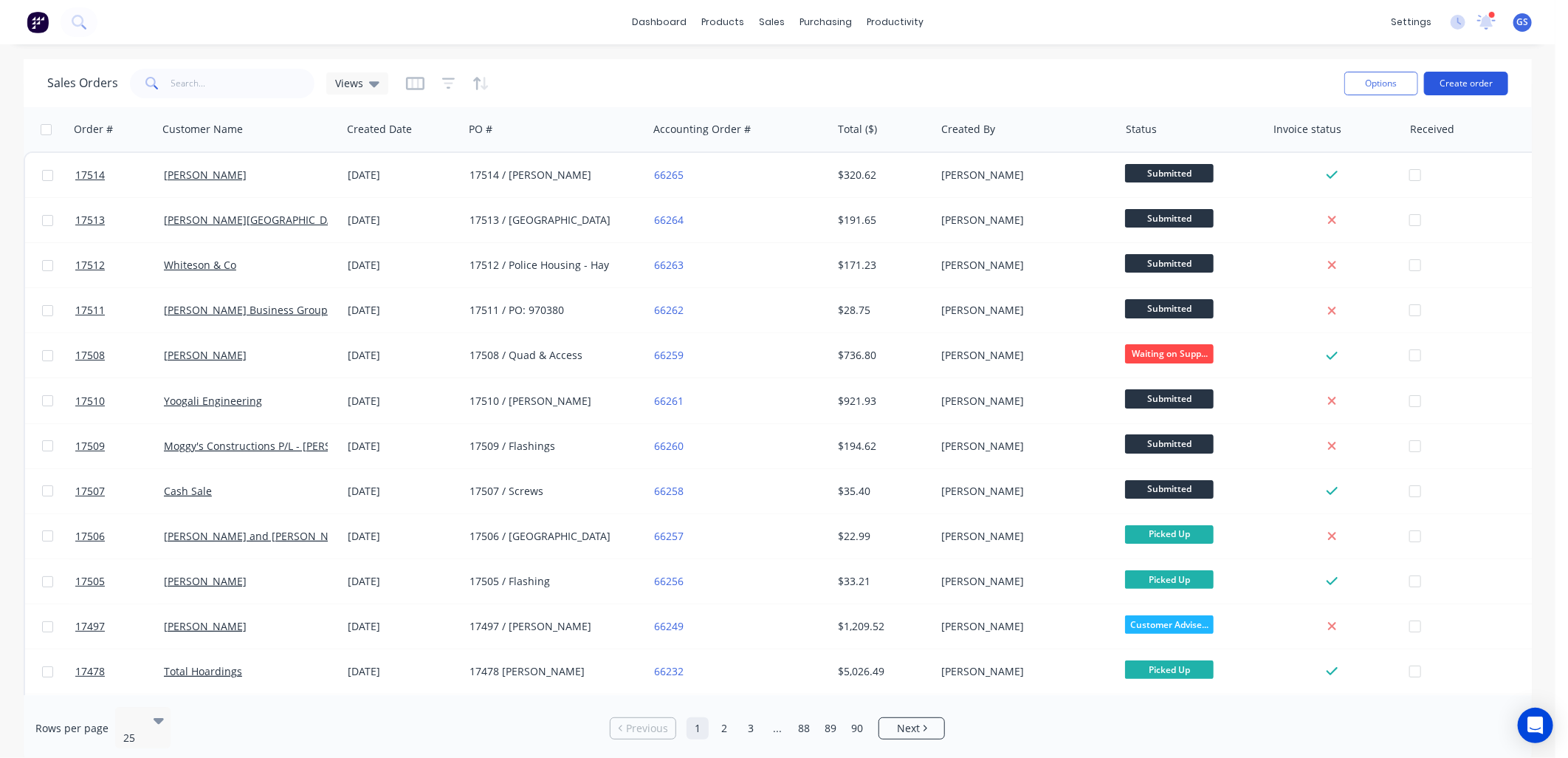
click at [1466, 81] on button "Create order" at bounding box center [1466, 83] width 84 height 23
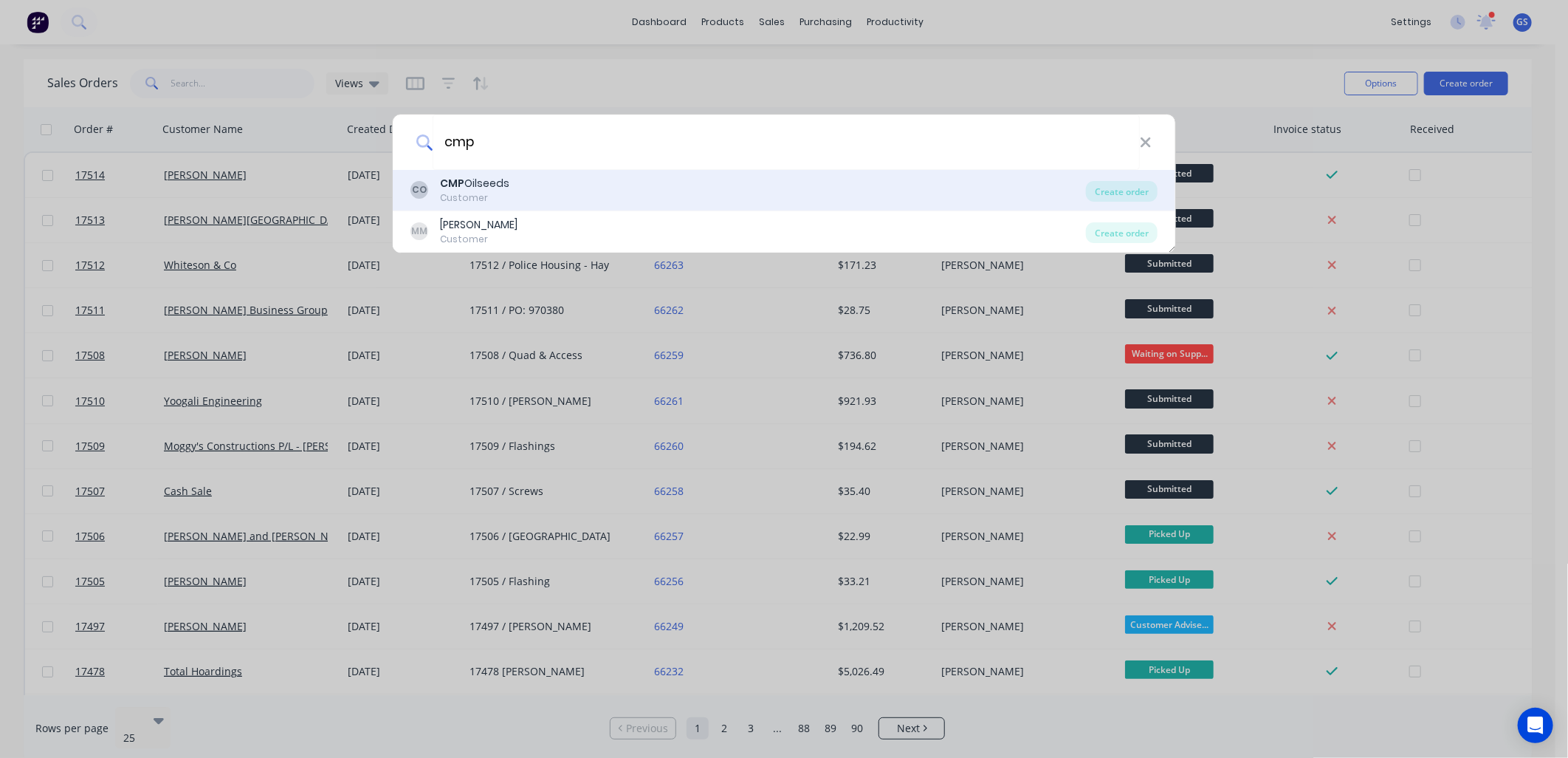
type input "cmp"
click at [518, 200] on div "CO CMP Oilseeds Customer" at bounding box center [748, 190] width 676 height 29
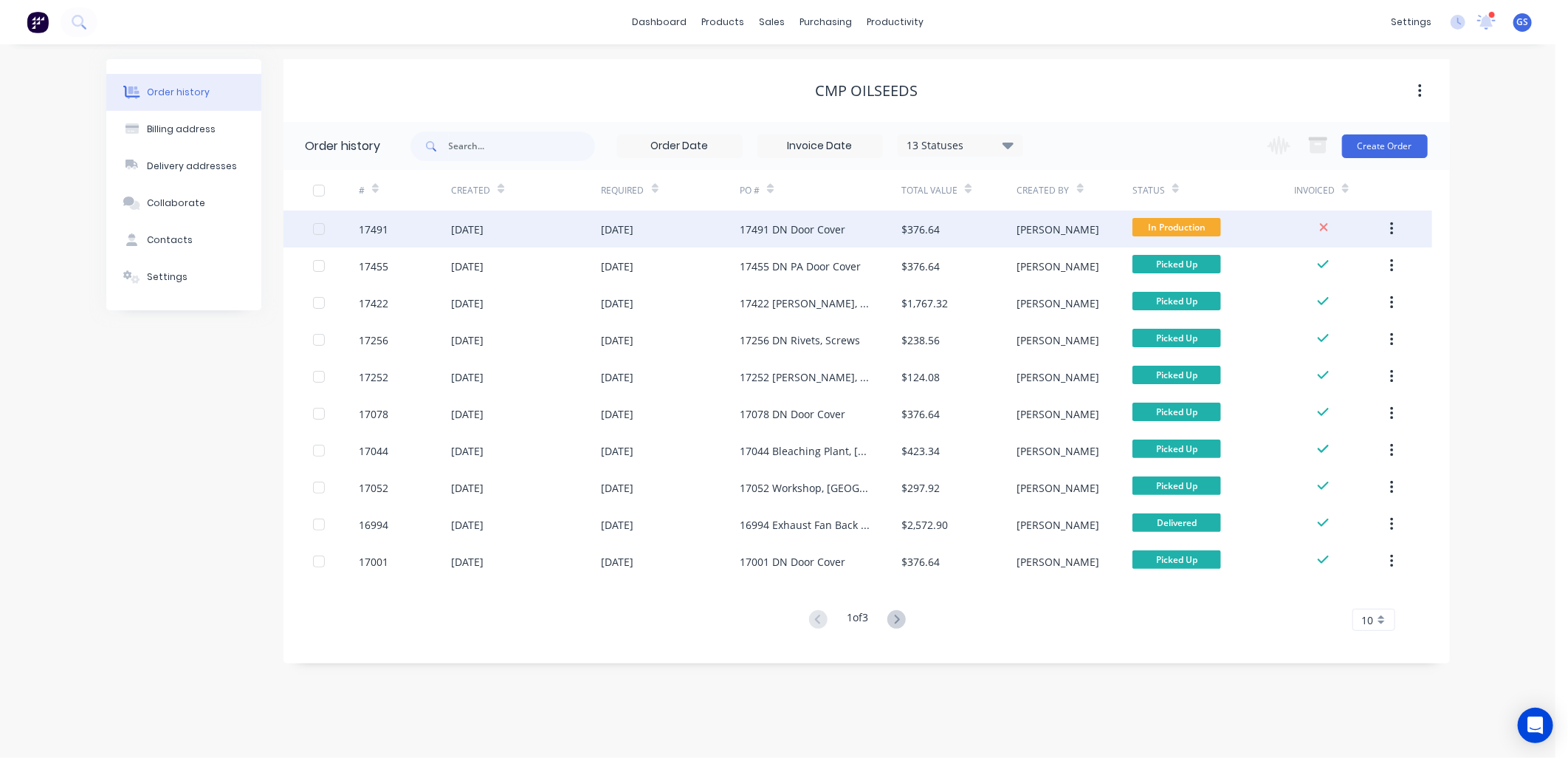
click at [813, 226] on div "17491 DN Door Cover" at bounding box center [792, 229] width 105 height 16
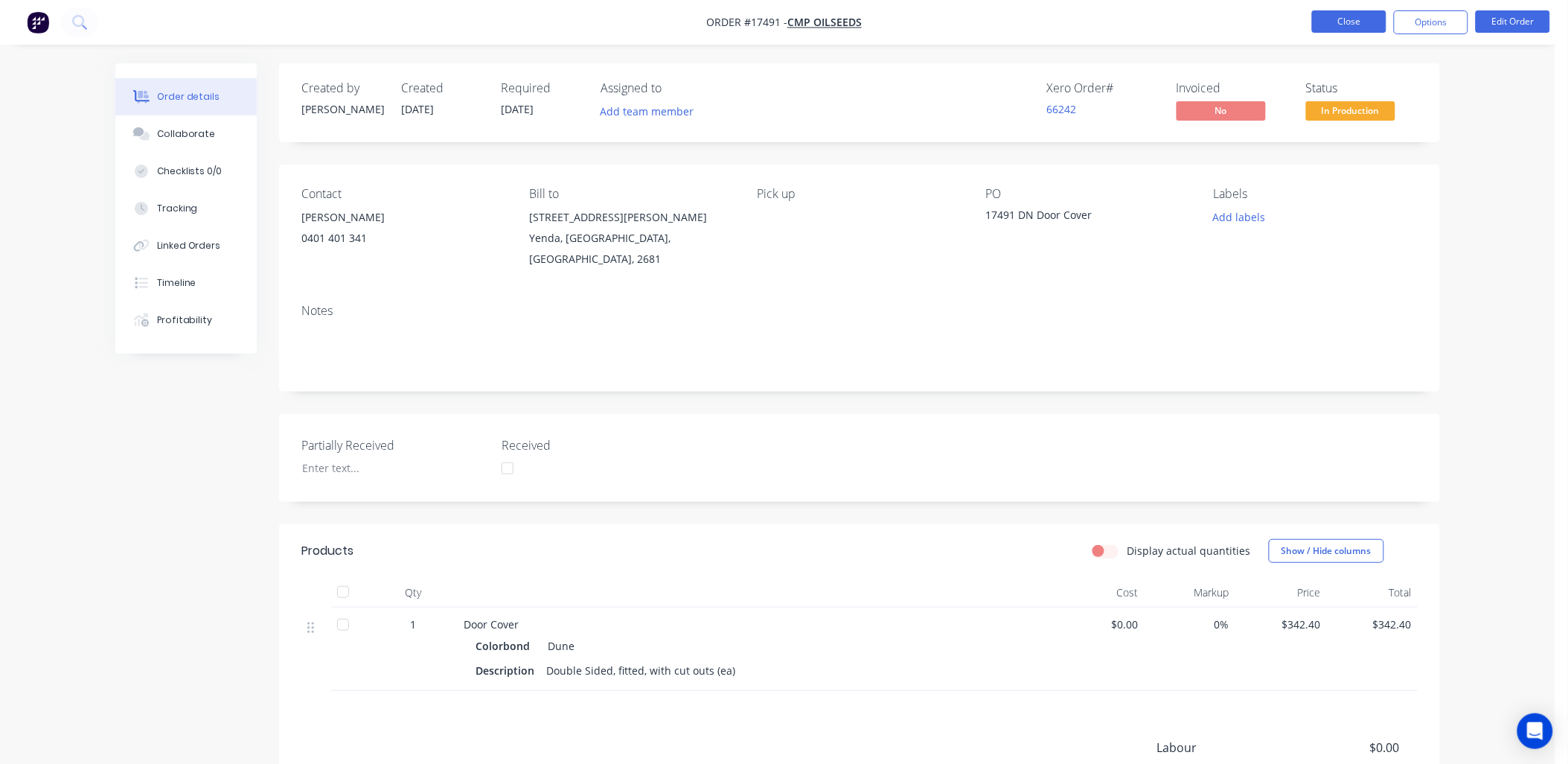
click at [1345, 14] on button "Close" at bounding box center [1349, 21] width 74 height 22
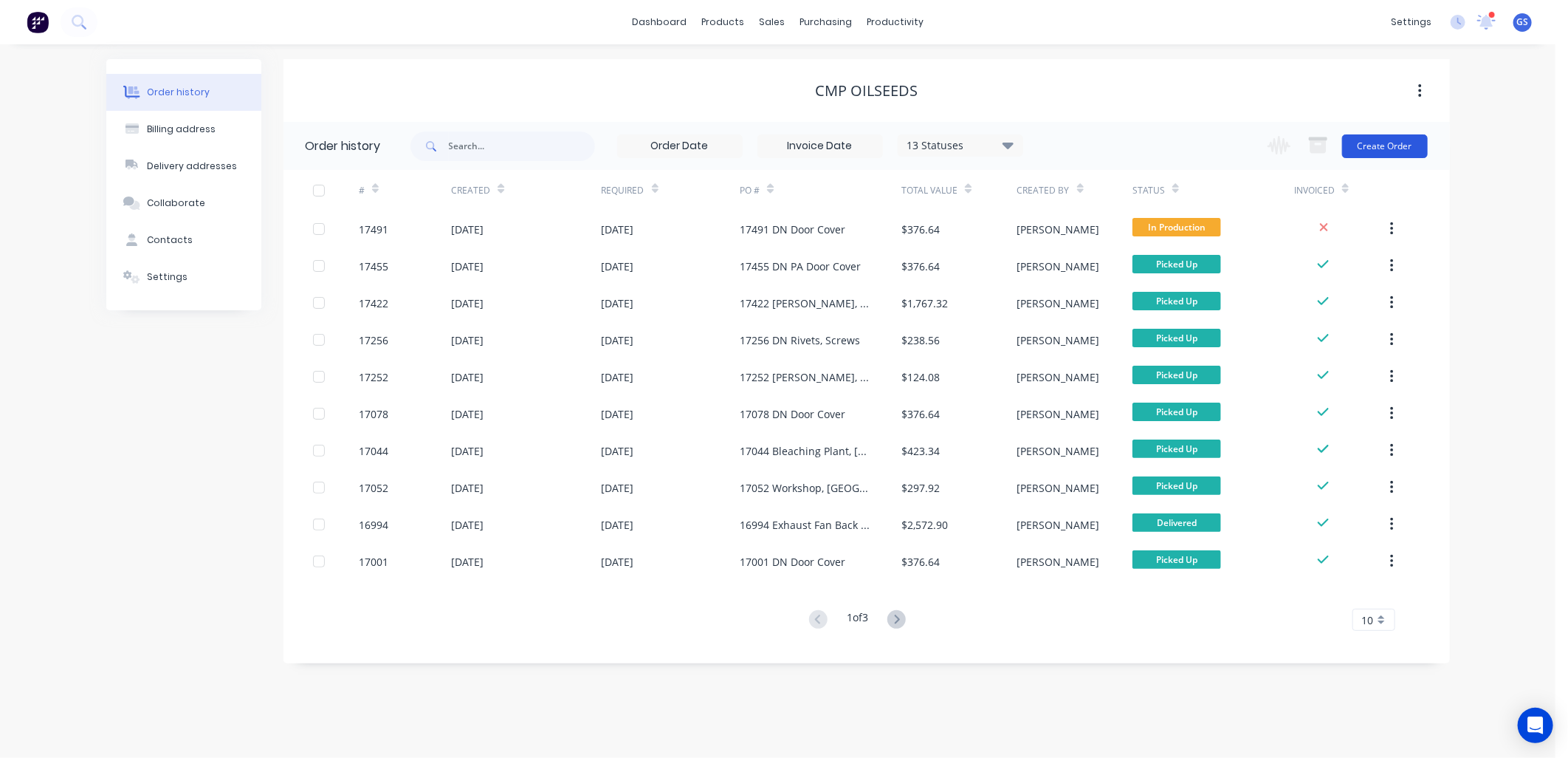
click at [1416, 144] on button "Create Order" at bounding box center [1385, 146] width 86 height 23
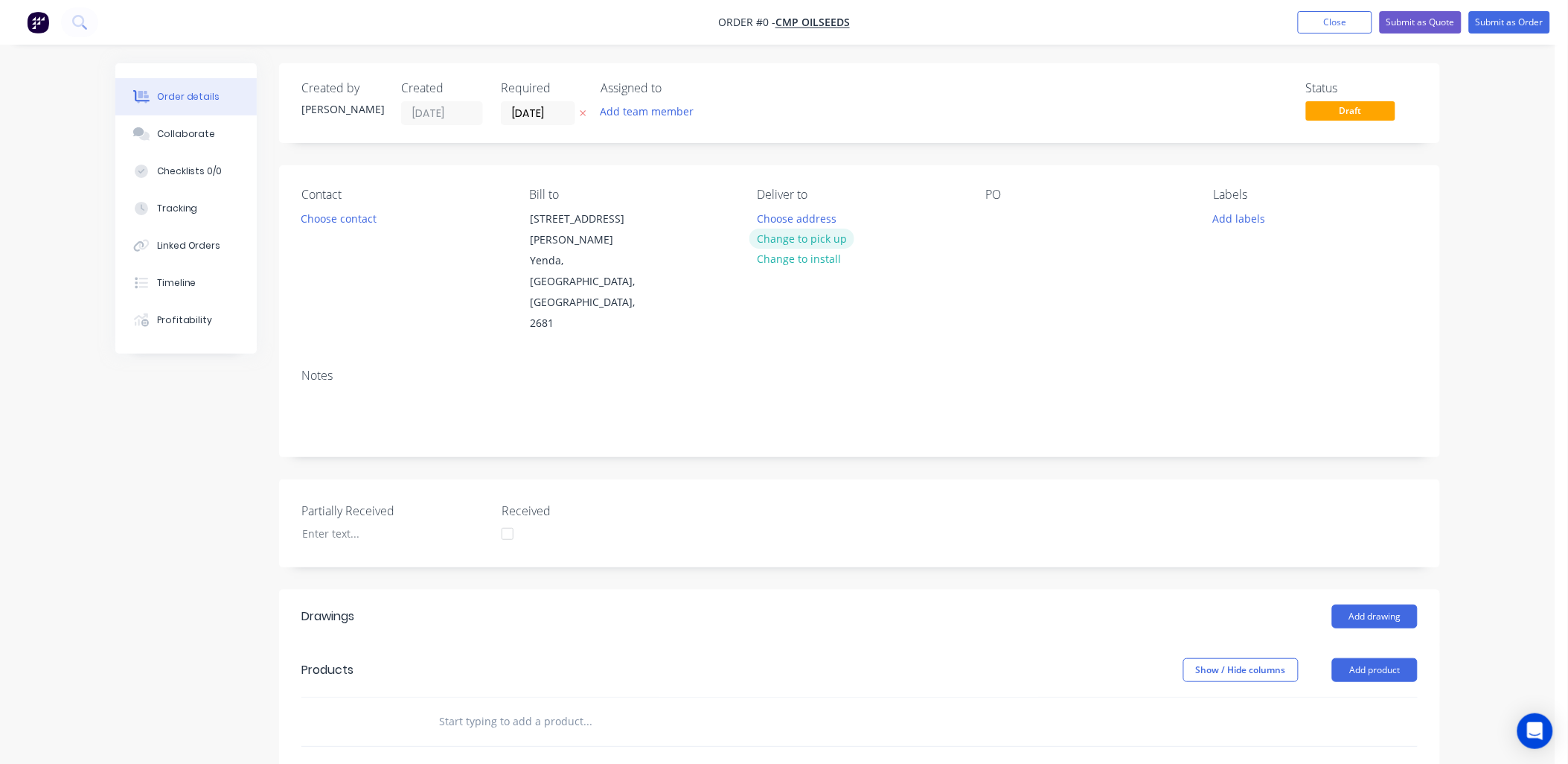
click at [831, 240] on button "Change to pick up" at bounding box center [802, 238] width 105 height 20
click at [1006, 226] on div at bounding box center [997, 218] width 23 height 21
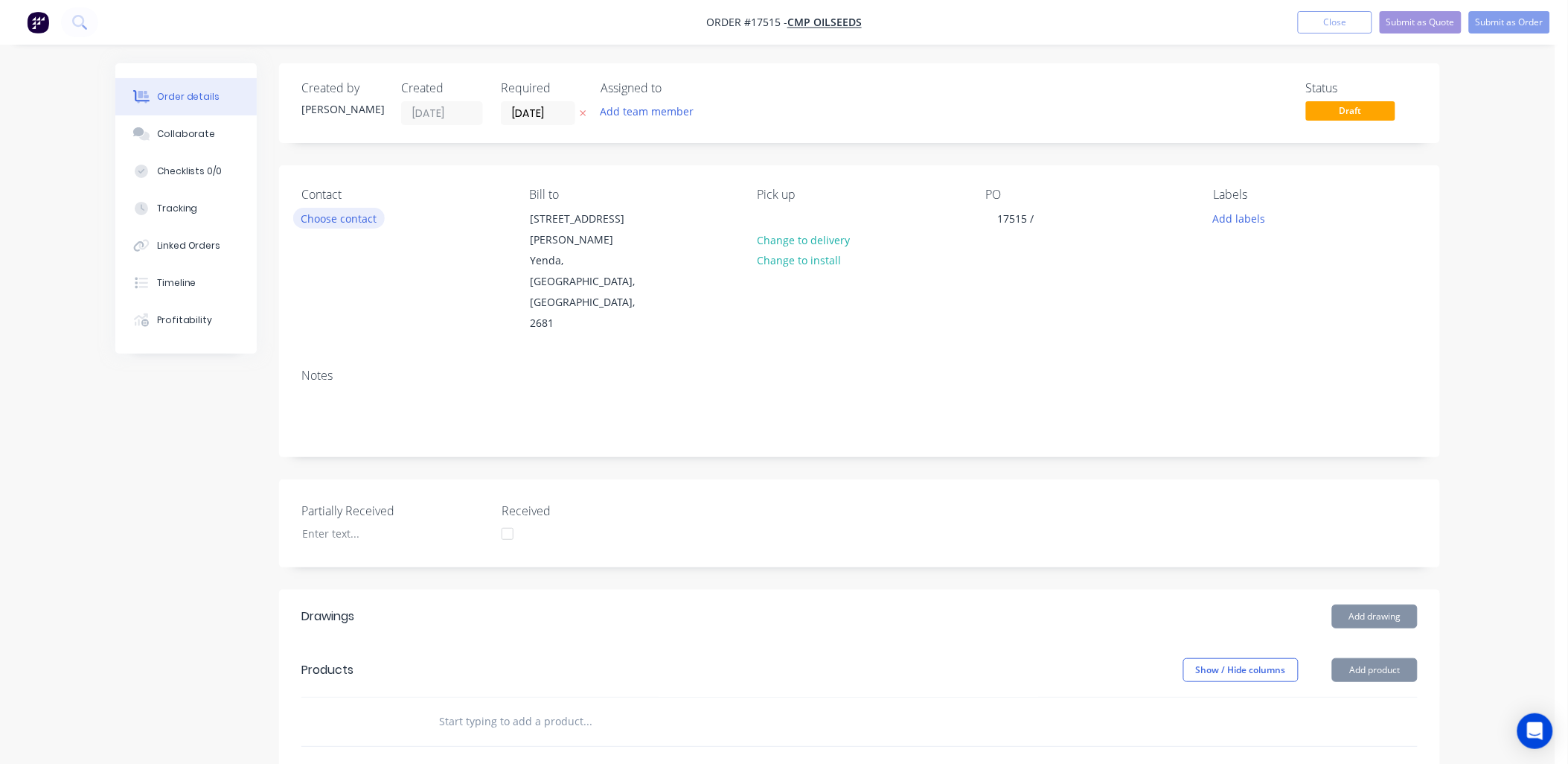
click at [347, 218] on button "Choose contact" at bounding box center [339, 218] width 92 height 20
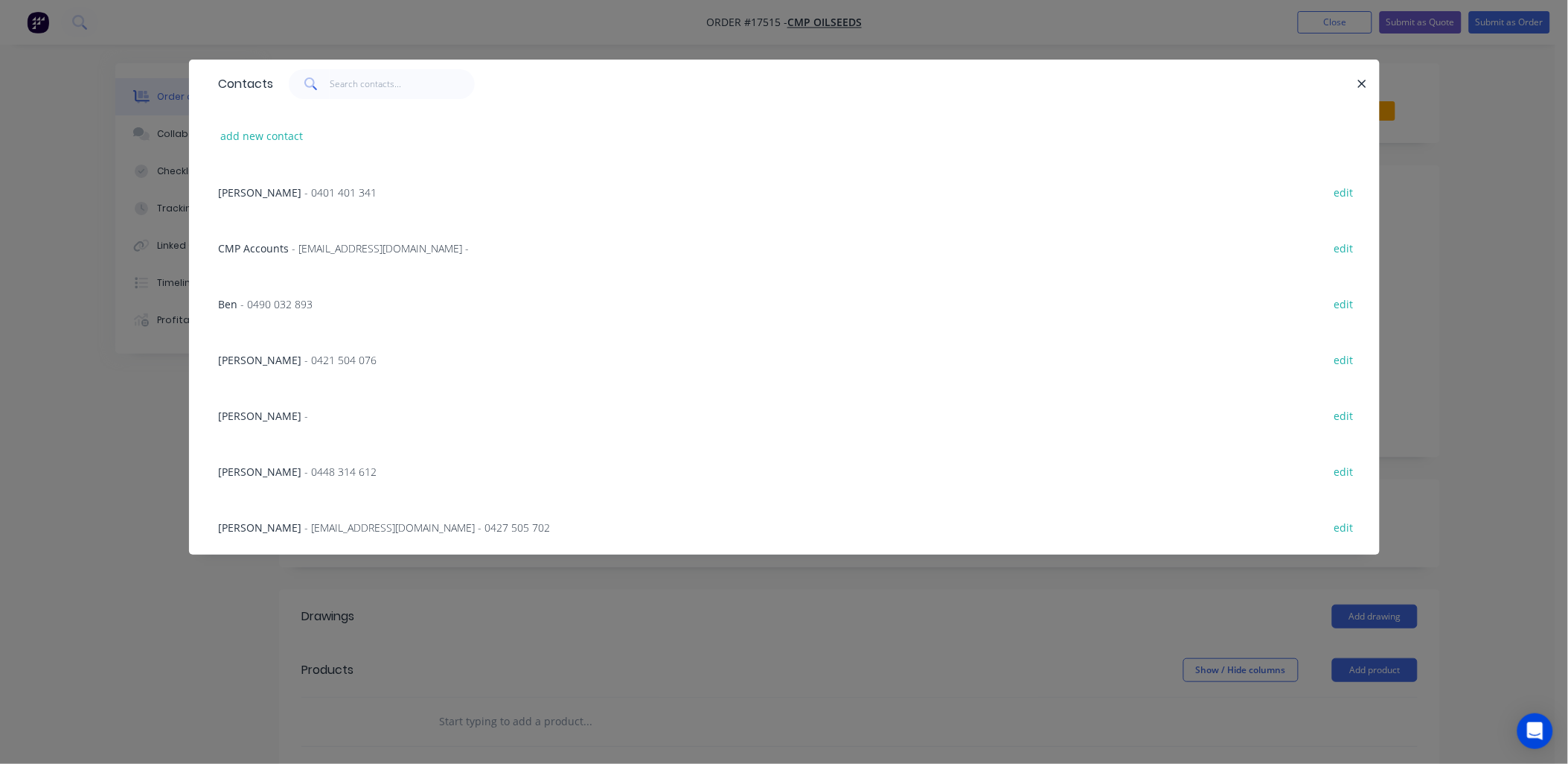
click at [322, 186] on span "- 0401 401 341" at bounding box center [341, 193] width 72 height 14
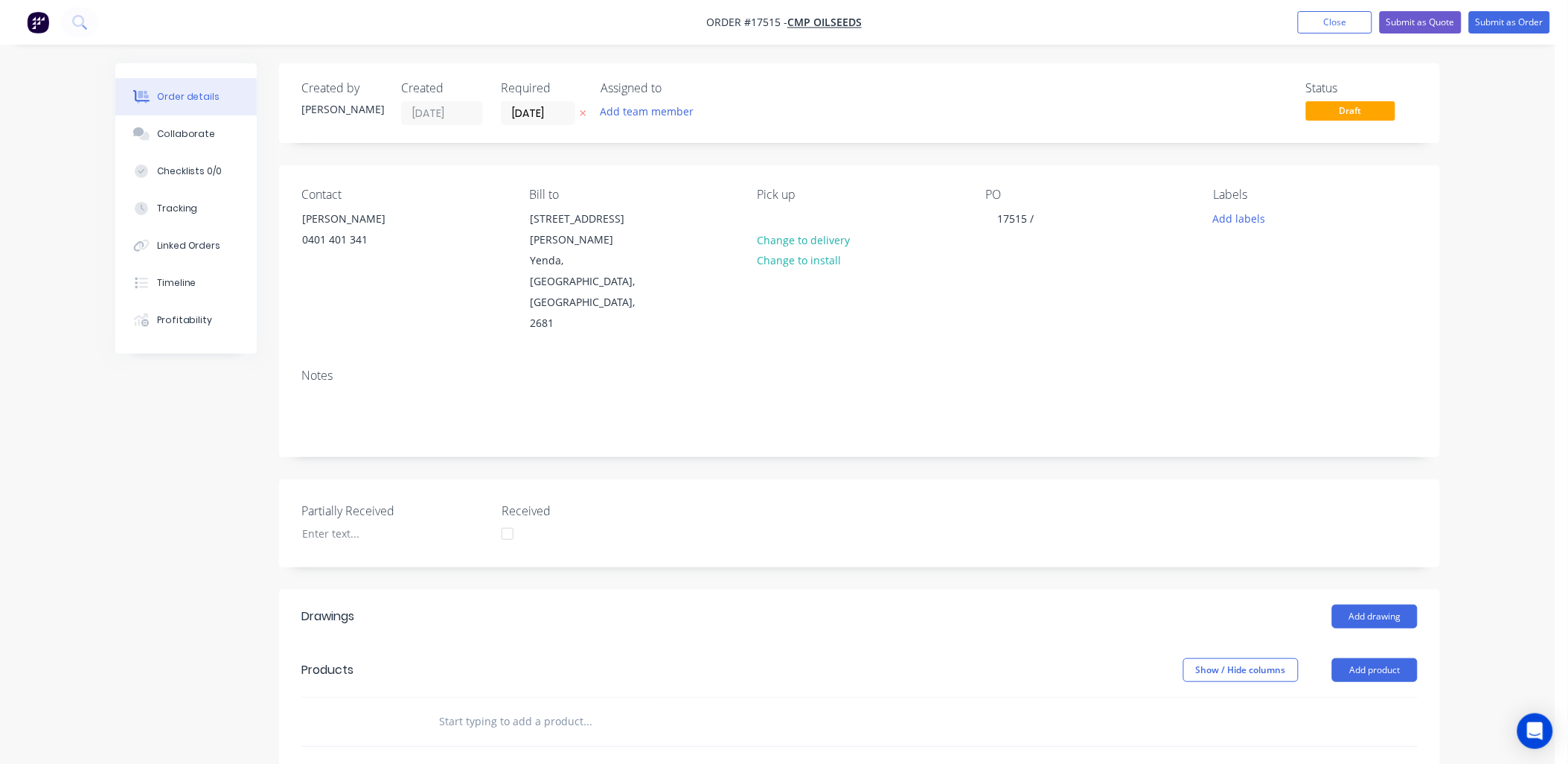
click at [1063, 217] on div "PO 17515 /" at bounding box center [1087, 260] width 204 height 146
click at [1044, 216] on div "17515 /" at bounding box center [1016, 218] width 61 height 21
click at [559, 706] on input "text" at bounding box center [587, 721] width 298 height 30
click at [1381, 658] on button "Add product" at bounding box center [1375, 669] width 86 height 23
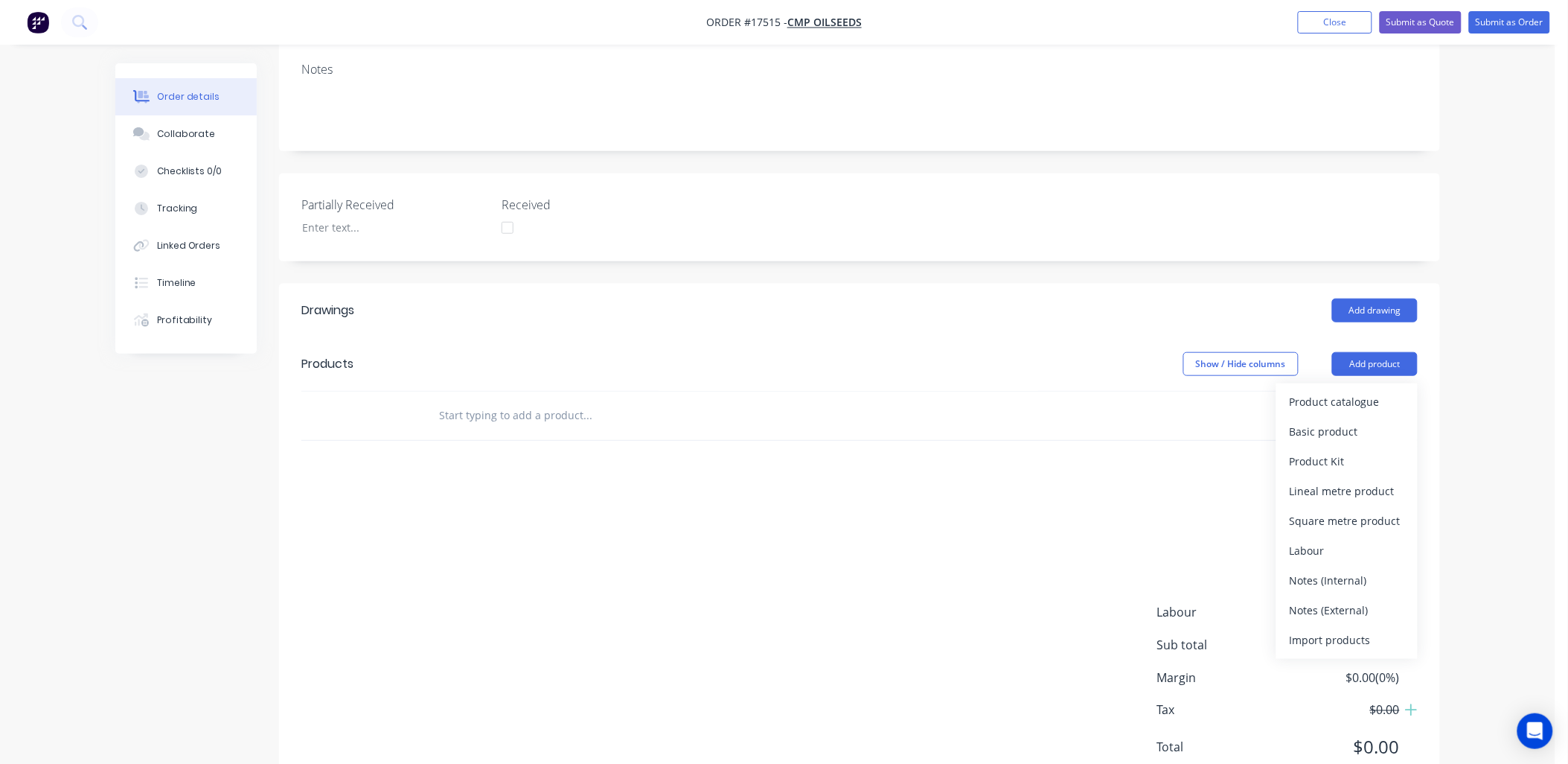
scroll to position [321, 0]
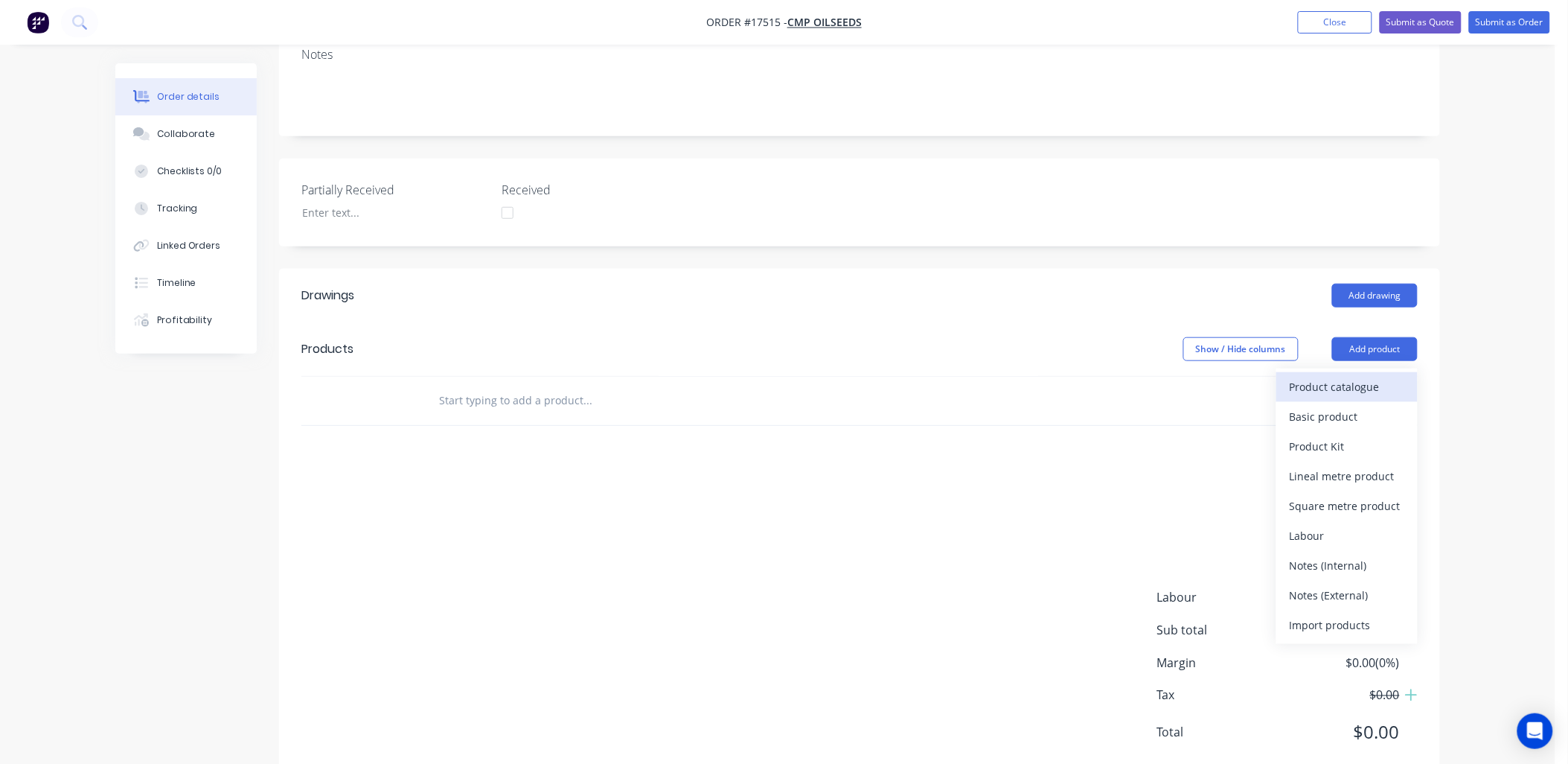
click at [1350, 376] on div "Product catalogue" at bounding box center [1347, 387] width 114 height 21
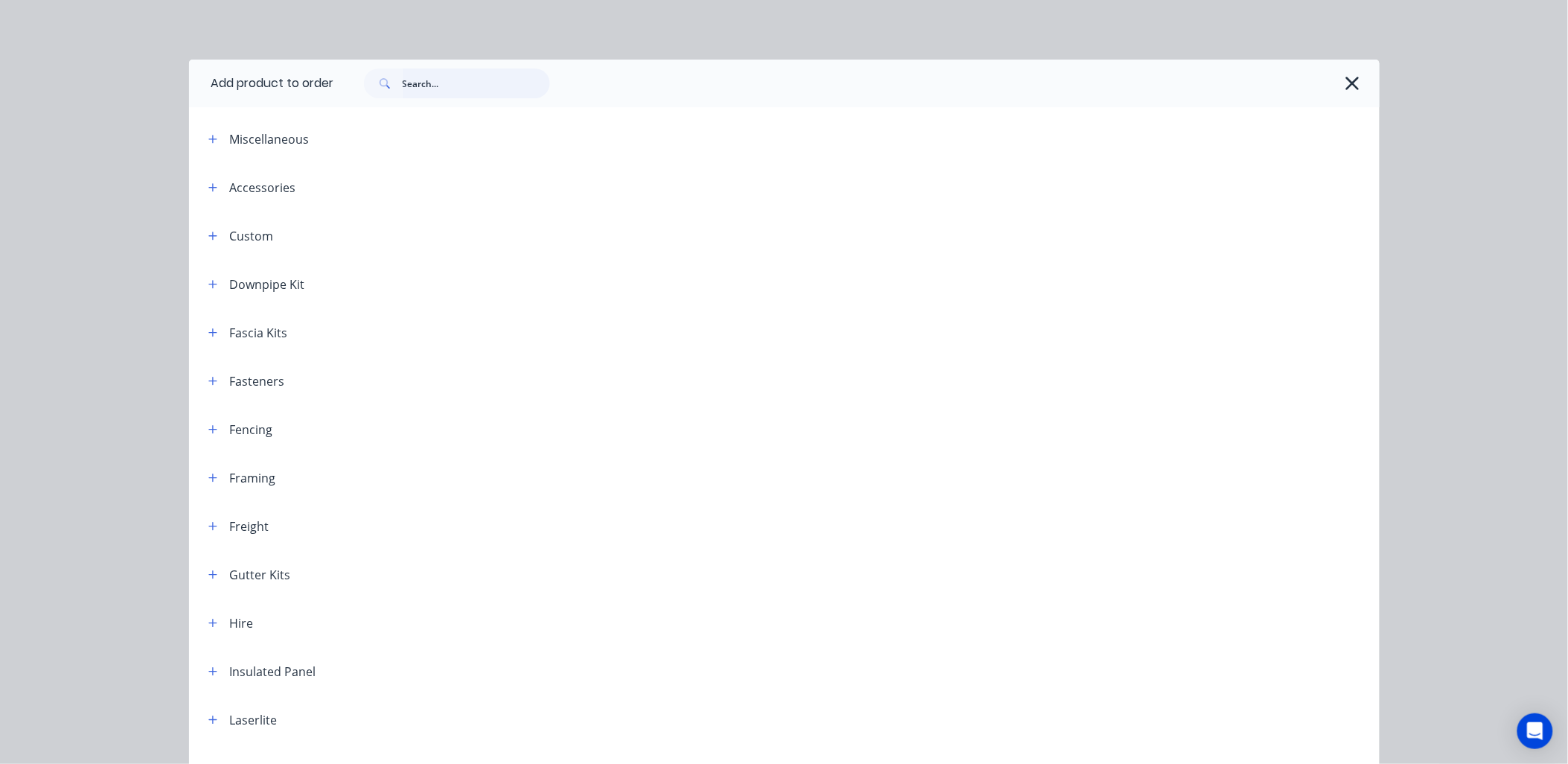
click at [433, 92] on input "text" at bounding box center [476, 83] width 147 height 30
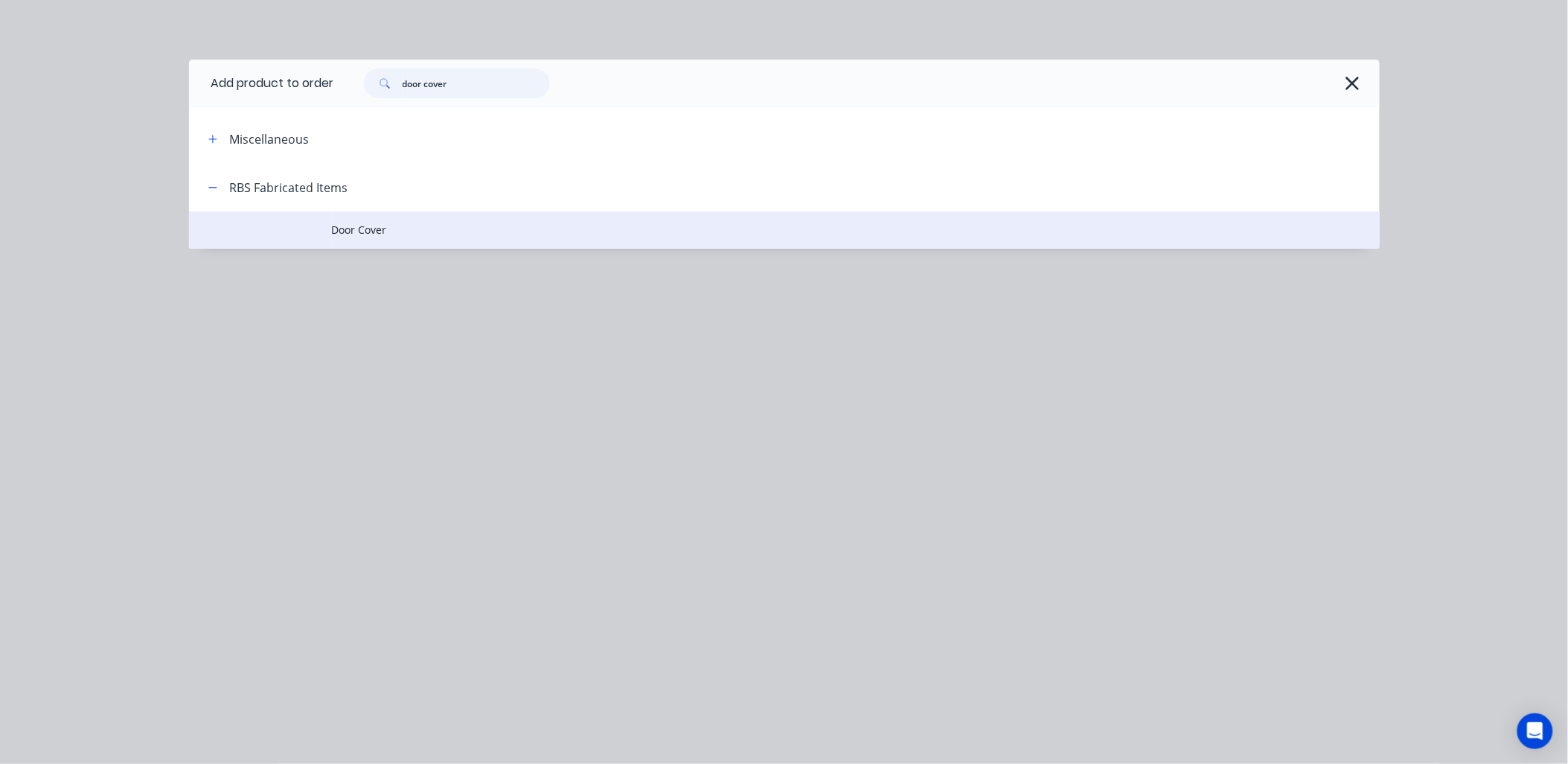
type input "door cover"
click at [346, 226] on span "Door Cover" at bounding box center [751, 230] width 838 height 16
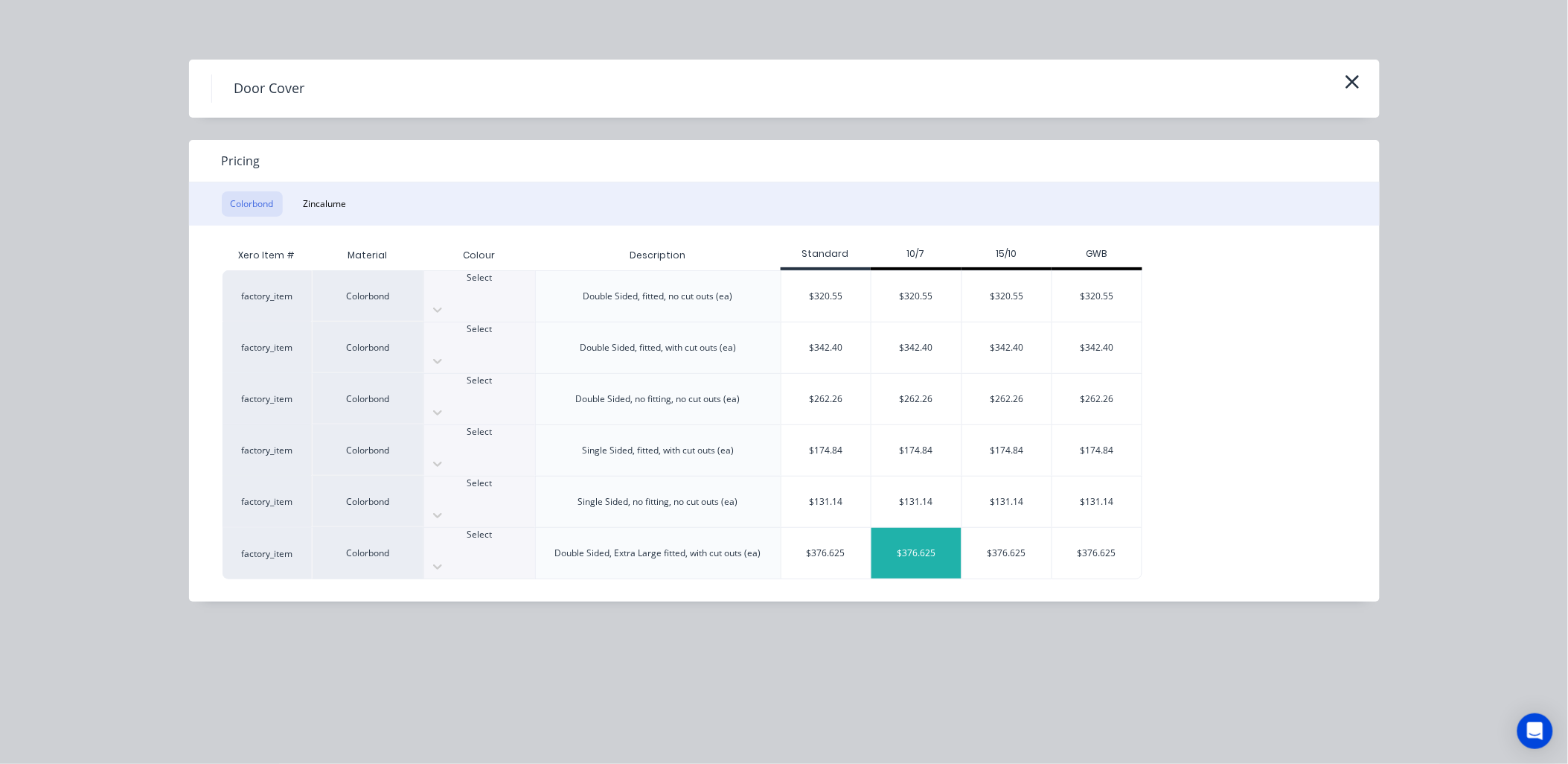
click at [941, 528] on div "$376.625" at bounding box center [916, 553] width 90 height 51
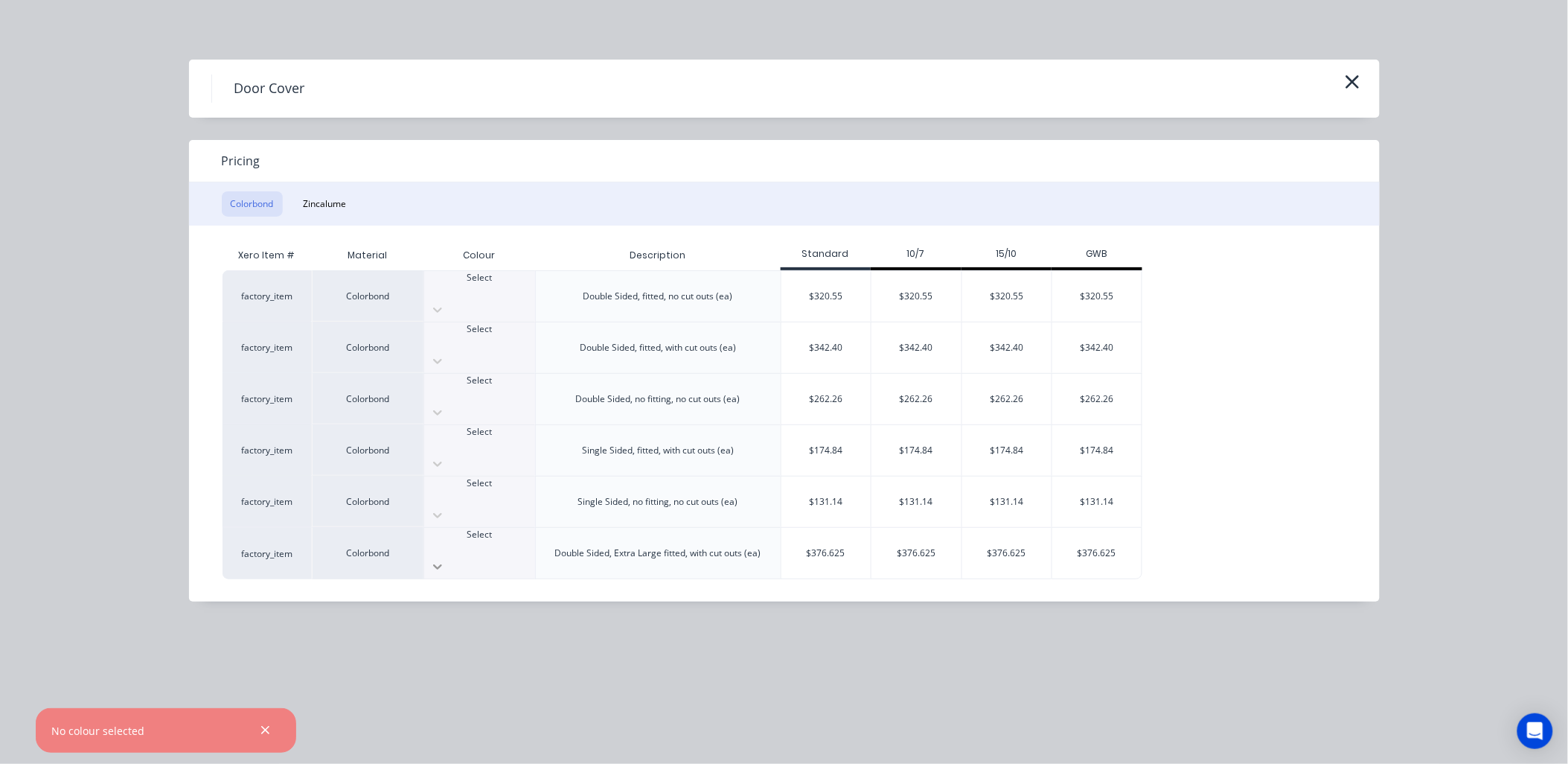
click at [445, 559] on icon at bounding box center [438, 566] width 15 height 15
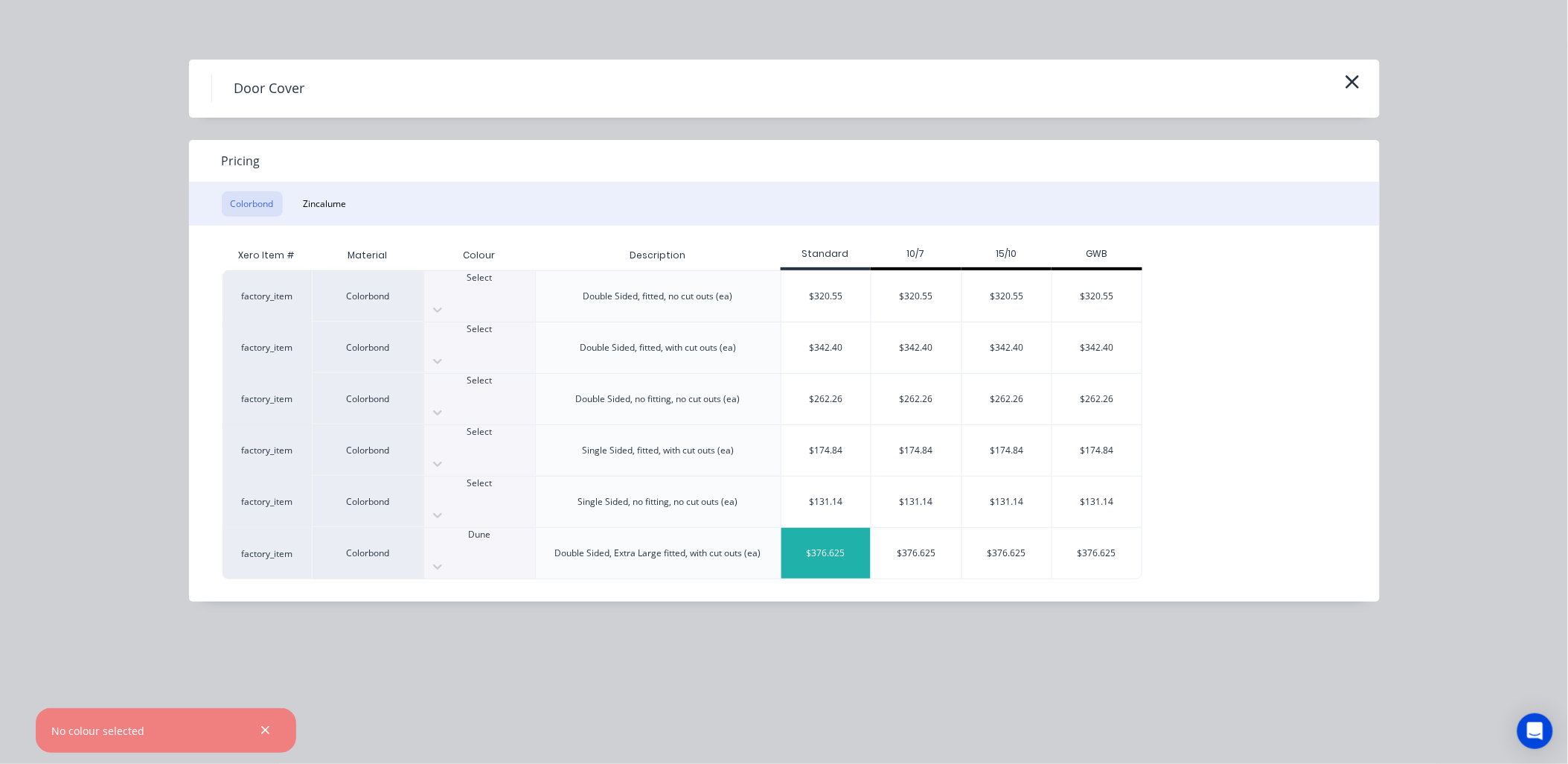
click at [828, 528] on div "$376.625" at bounding box center [826, 553] width 90 height 51
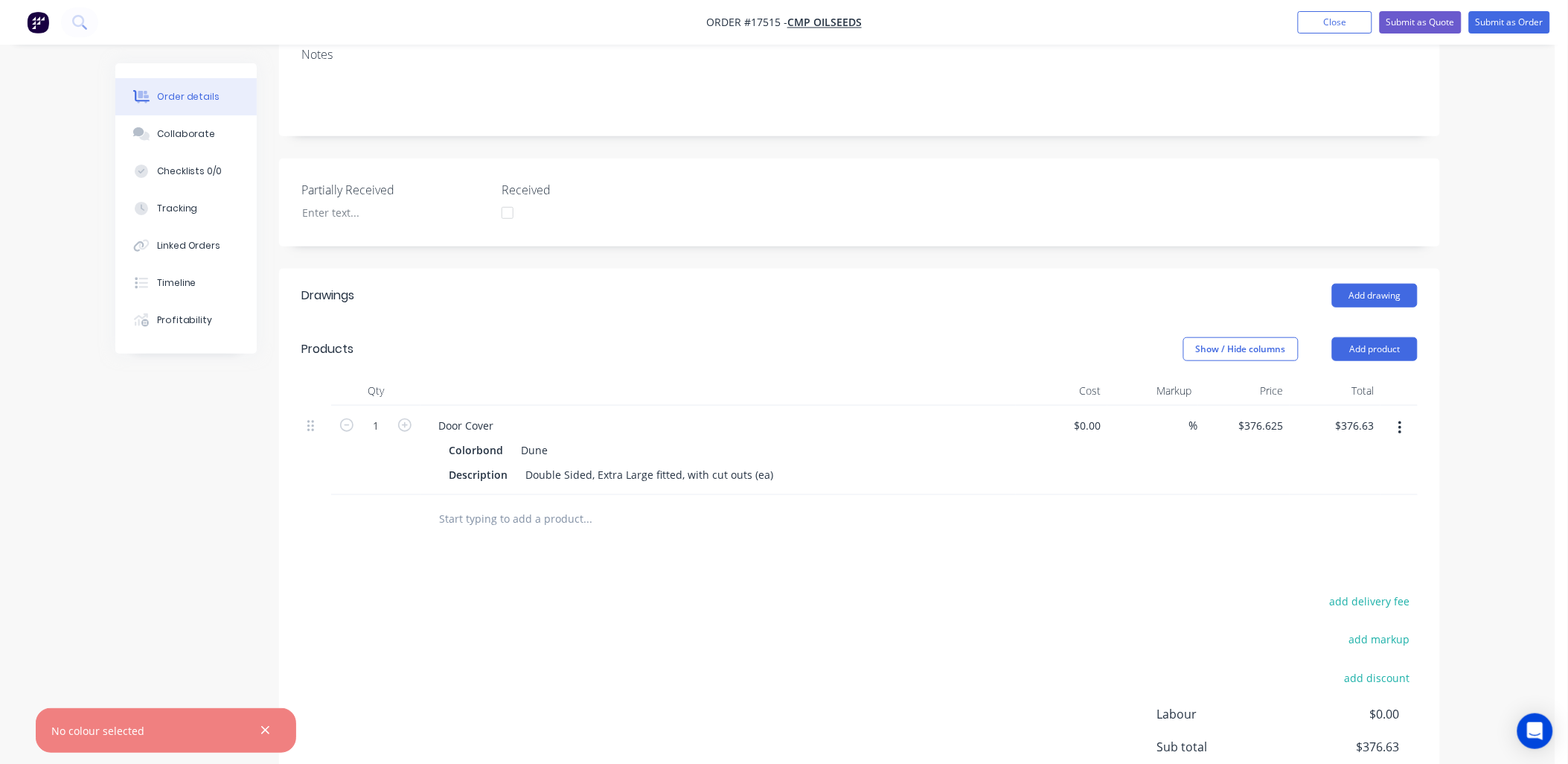
click at [266, 725] on icon "button" at bounding box center [265, 731] width 10 height 14
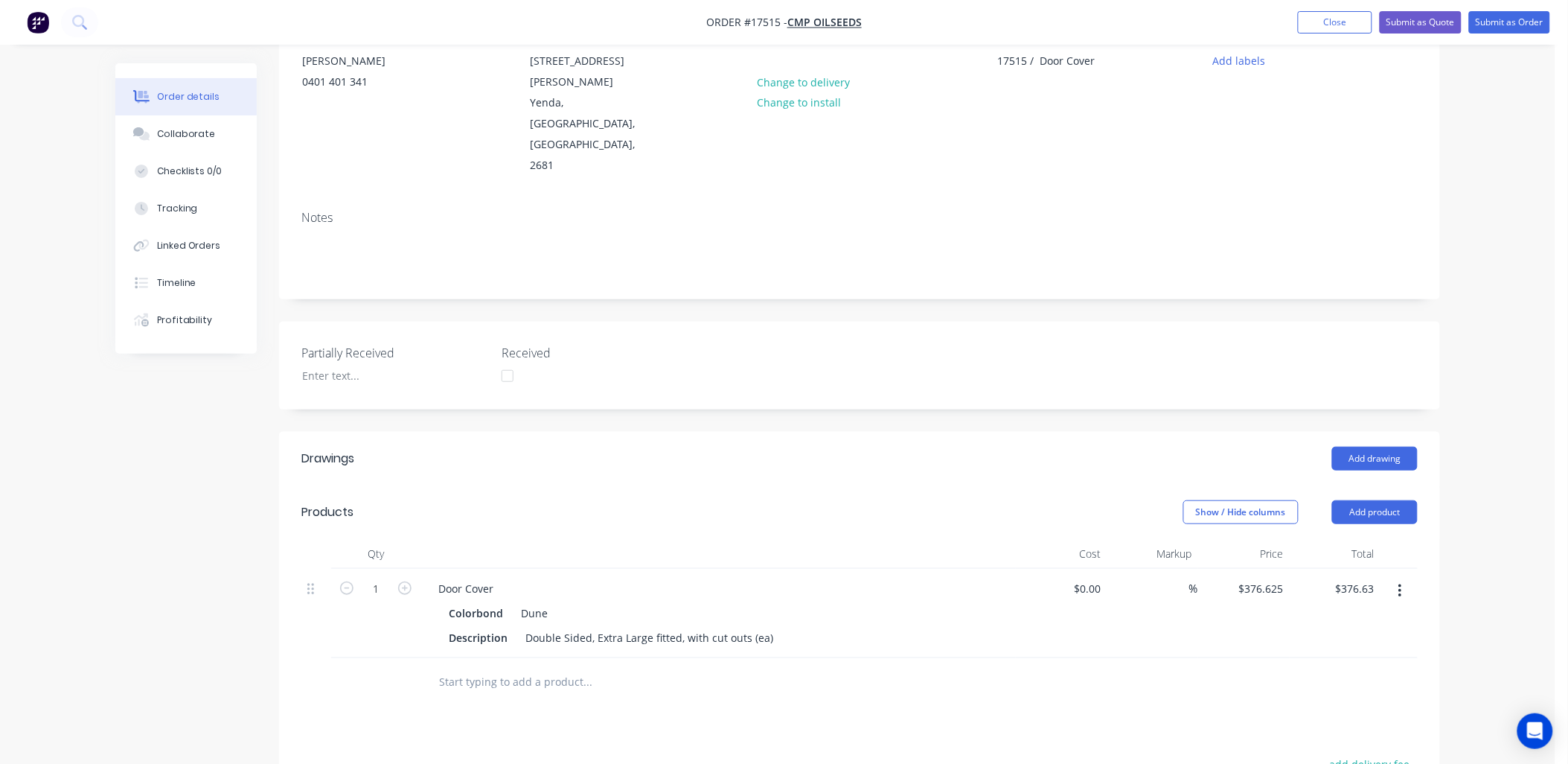
scroll to position [0, 0]
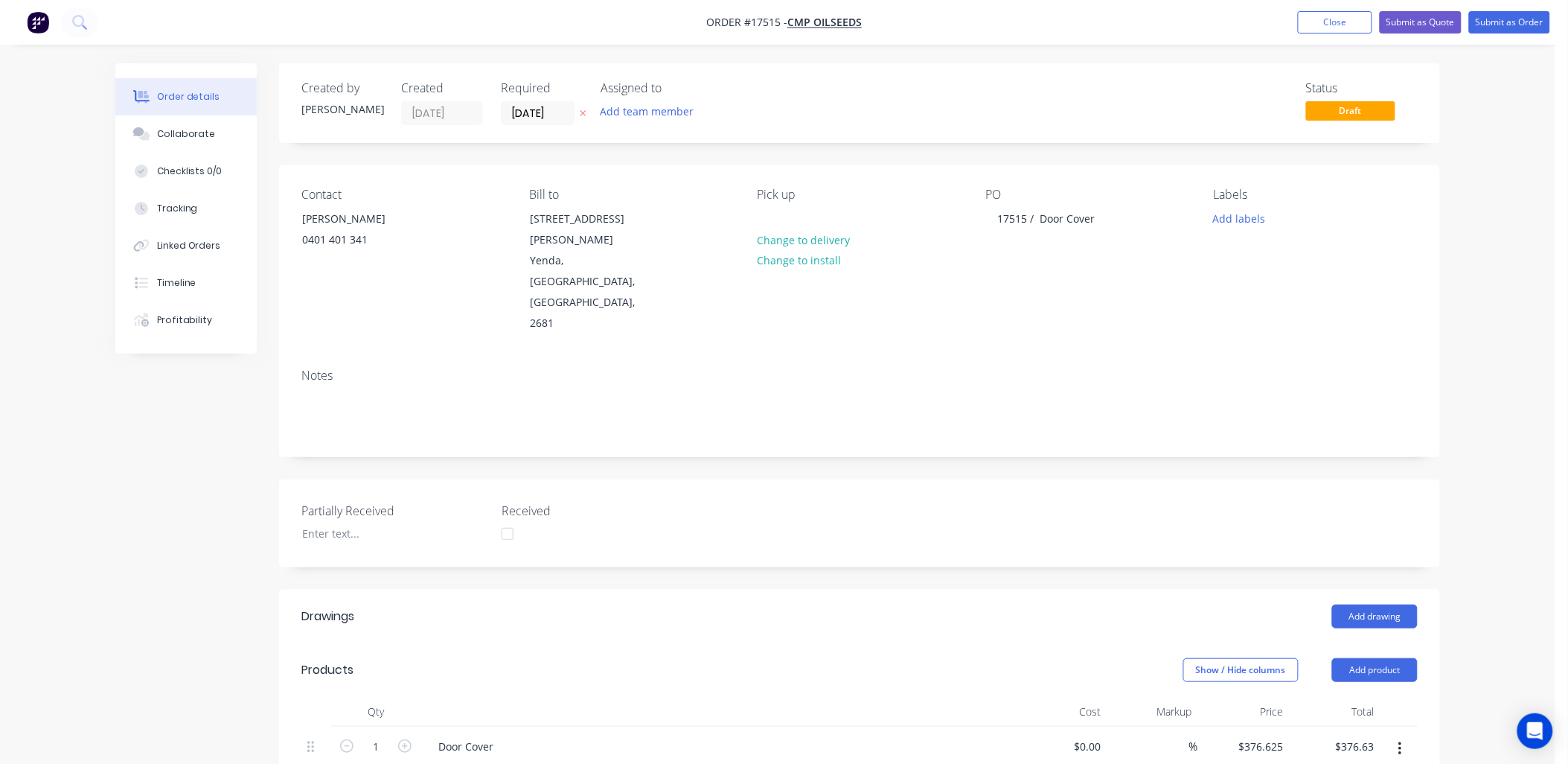
click at [578, 109] on button at bounding box center [583, 113] width 16 height 17
click at [562, 112] on input at bounding box center [542, 113] width 80 height 22
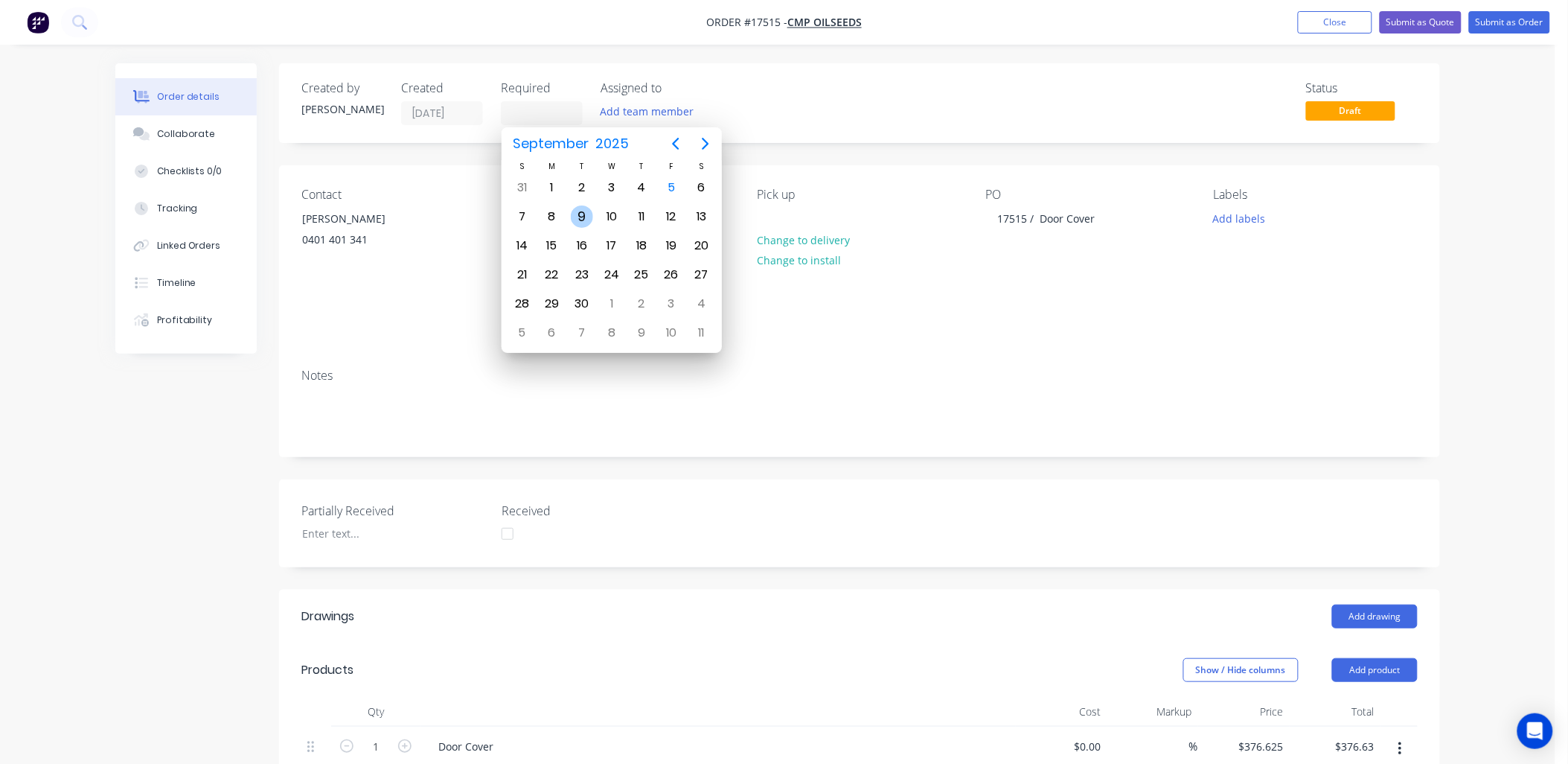
click at [582, 211] on div "9" at bounding box center [581, 216] width 22 height 22
type input "[DATE]"
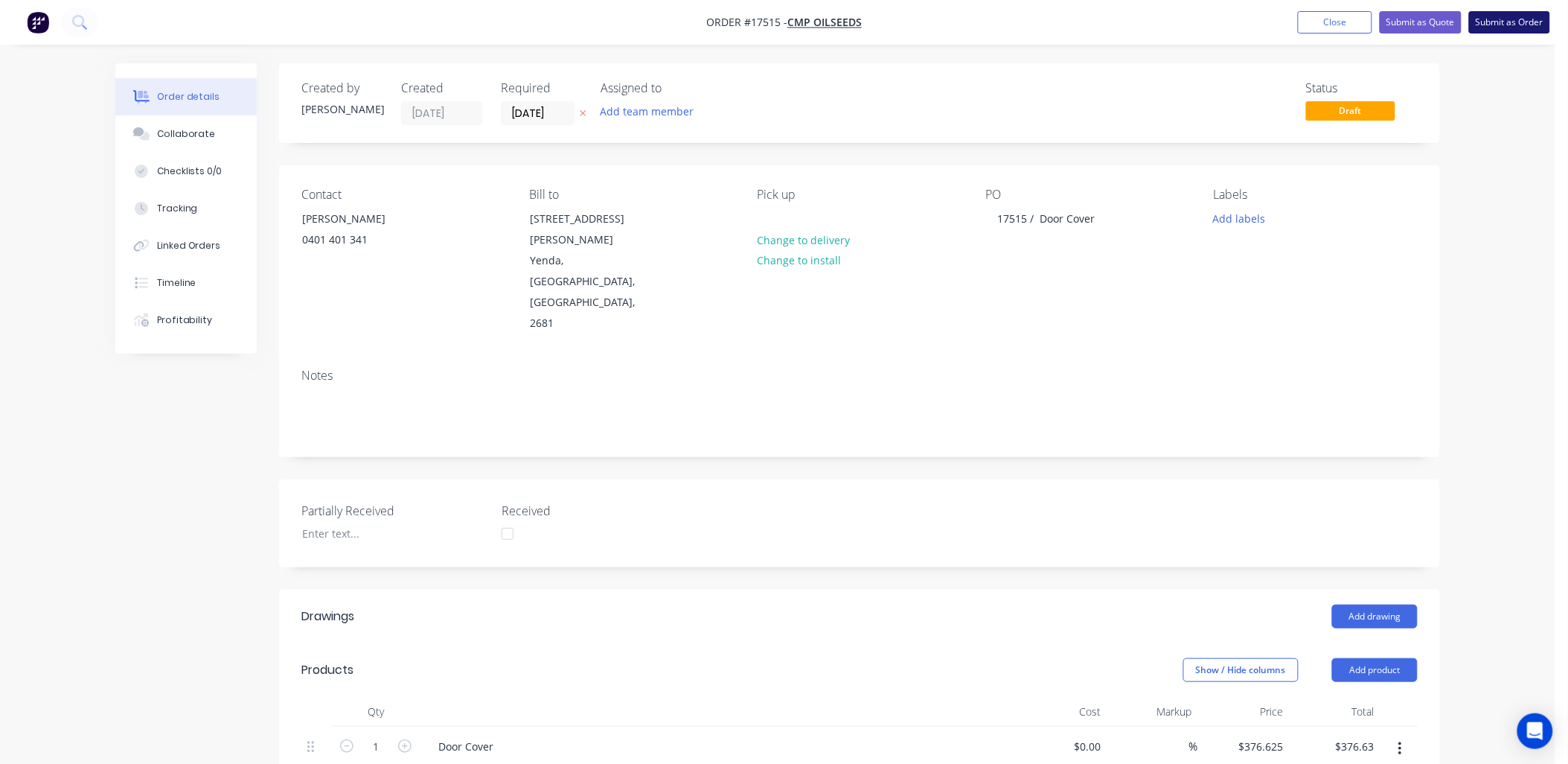
click at [1513, 20] on button "Submit as Order" at bounding box center [1509, 22] width 81 height 22
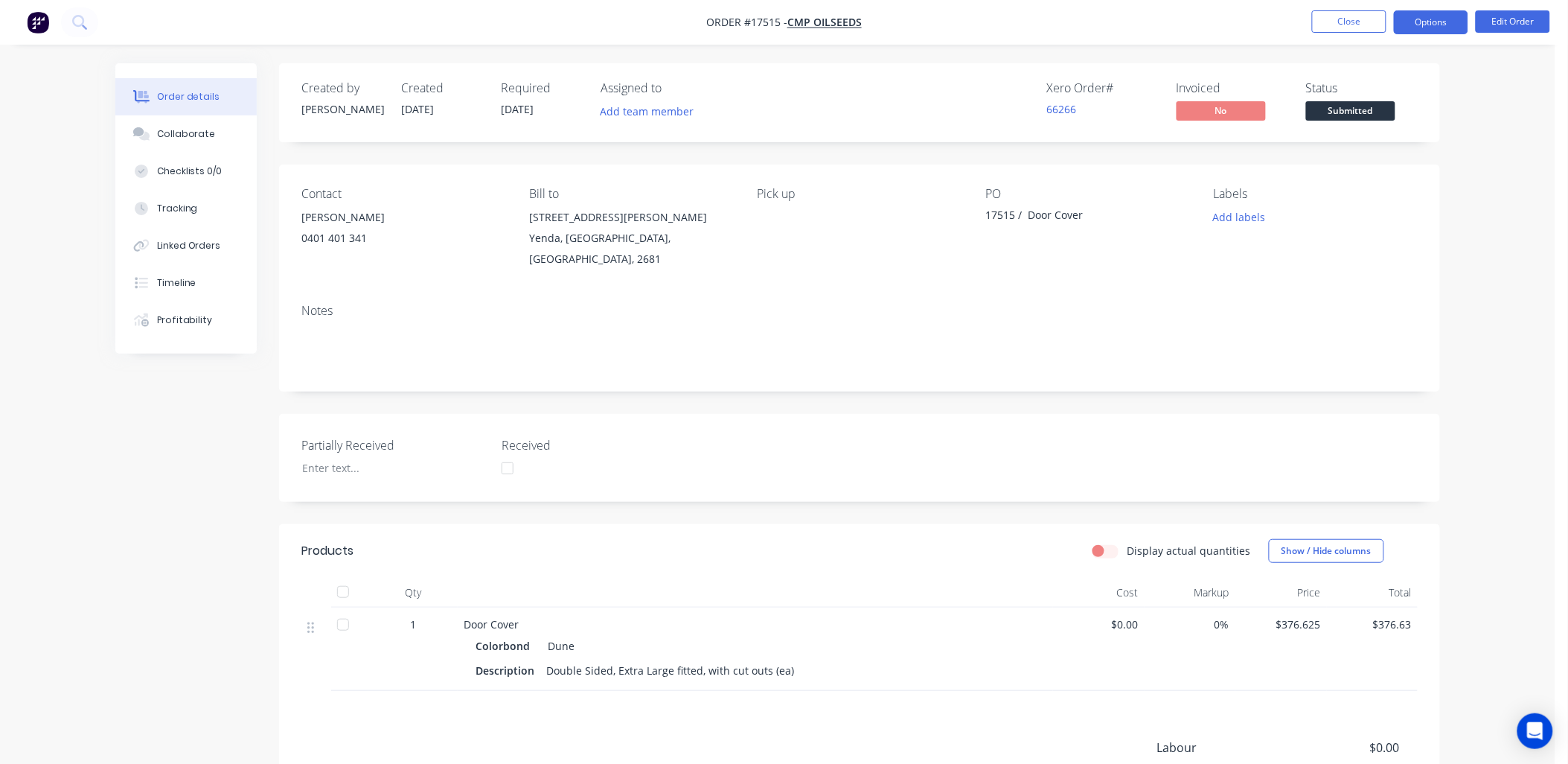
click at [1417, 17] on button "Options" at bounding box center [1431, 22] width 74 height 23
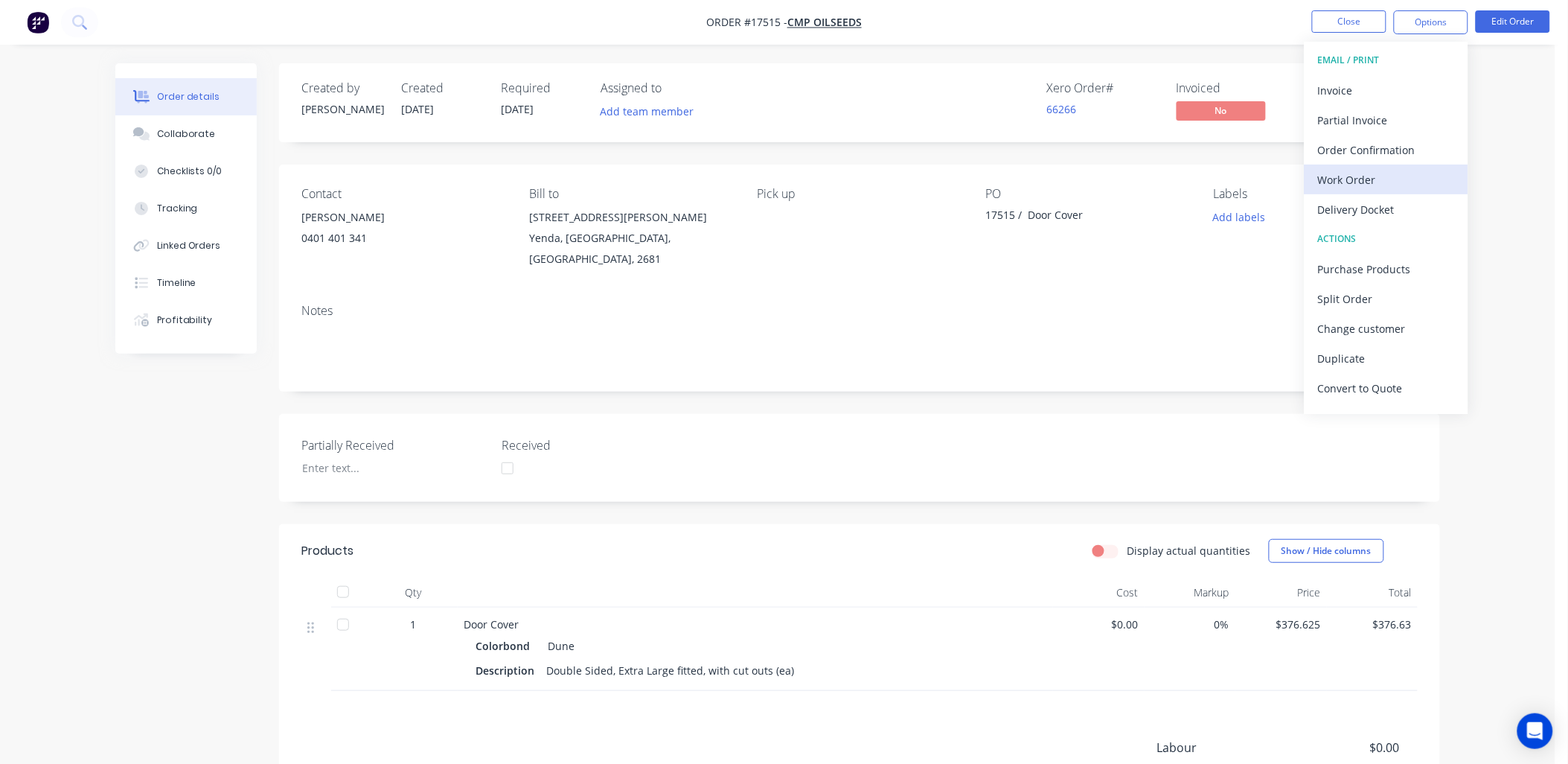
click at [1364, 176] on div "Work Order" at bounding box center [1386, 180] width 137 height 21
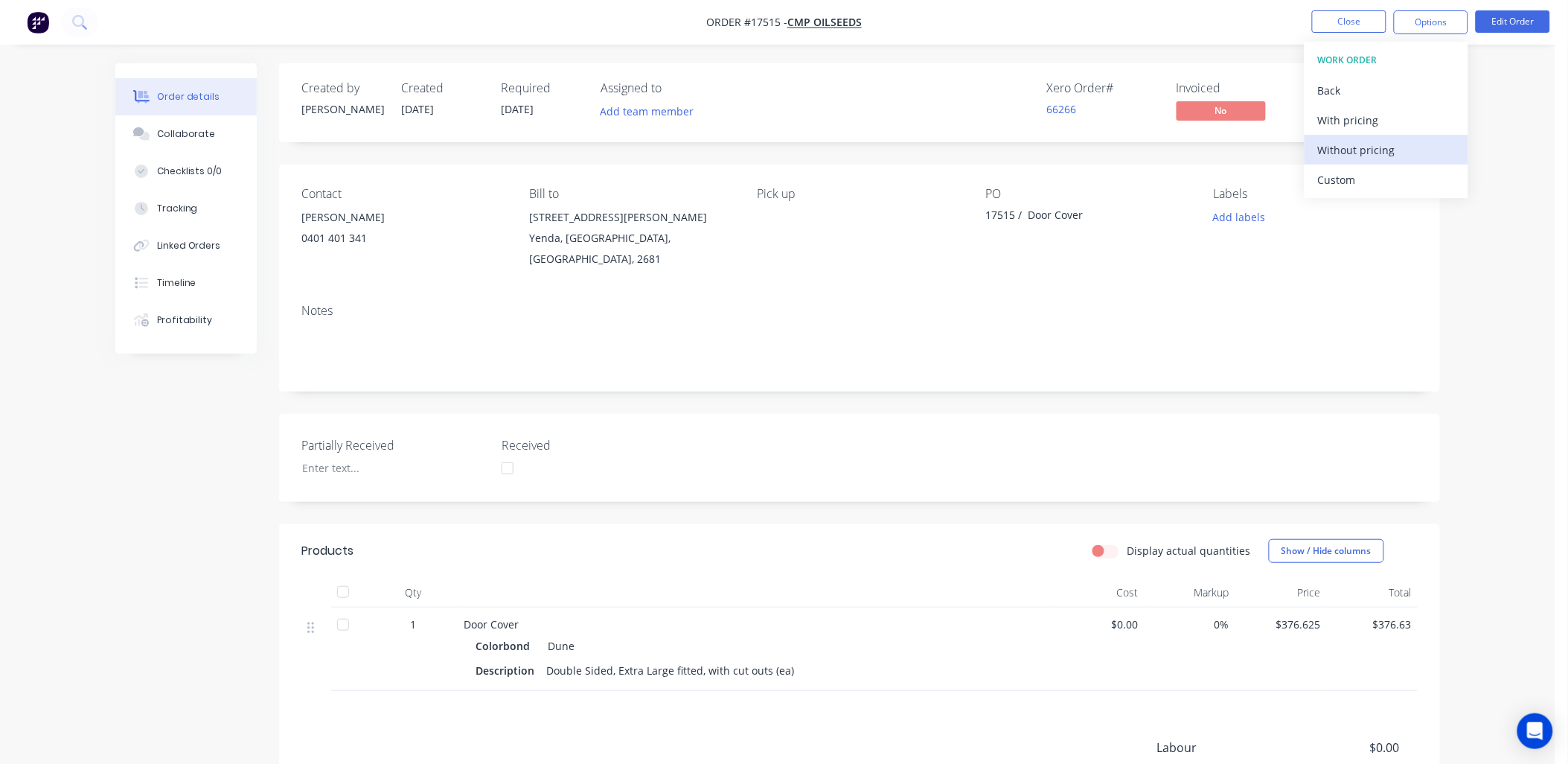
click at [1374, 149] on div "Without pricing" at bounding box center [1386, 150] width 137 height 21
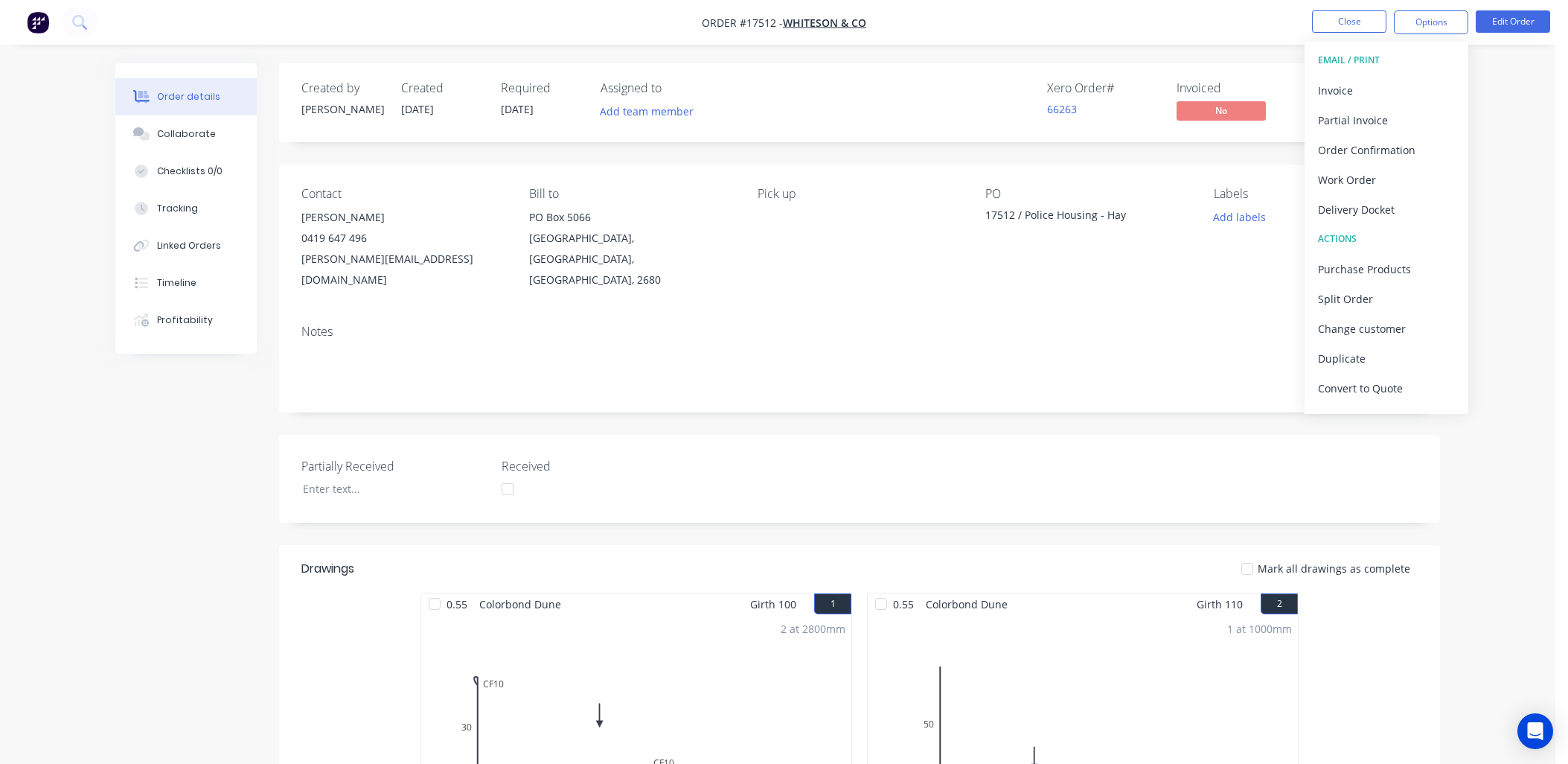
scroll to position [272, 0]
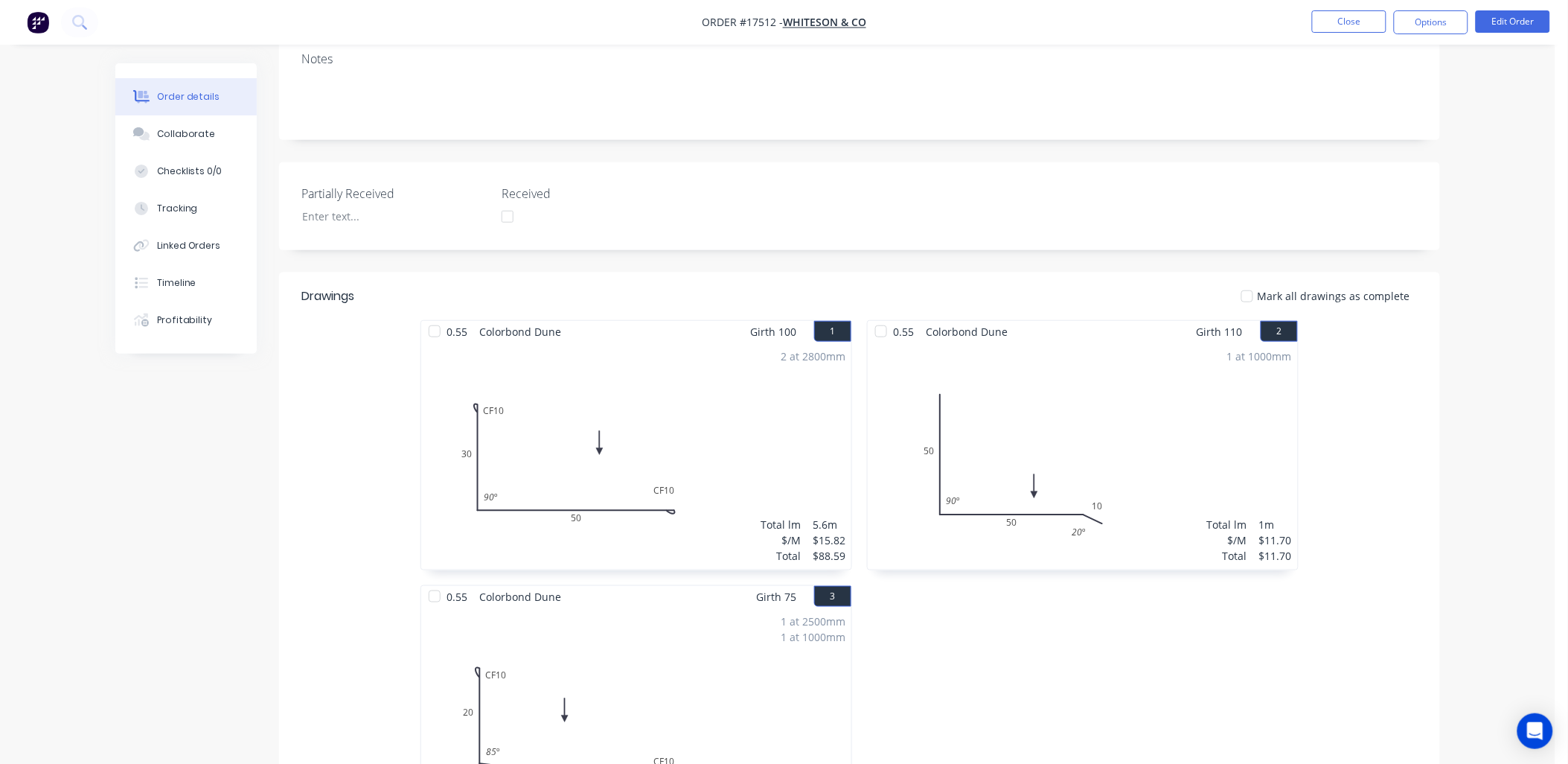
drag, startPoint x: 1075, startPoint y: 49, endPoint x: 1246, endPoint y: 14, distance: 174.5
click at [1074, 49] on div "Notes" at bounding box center [859, 90] width 1161 height 100
click at [1328, 17] on button "Close" at bounding box center [1349, 21] width 74 height 22
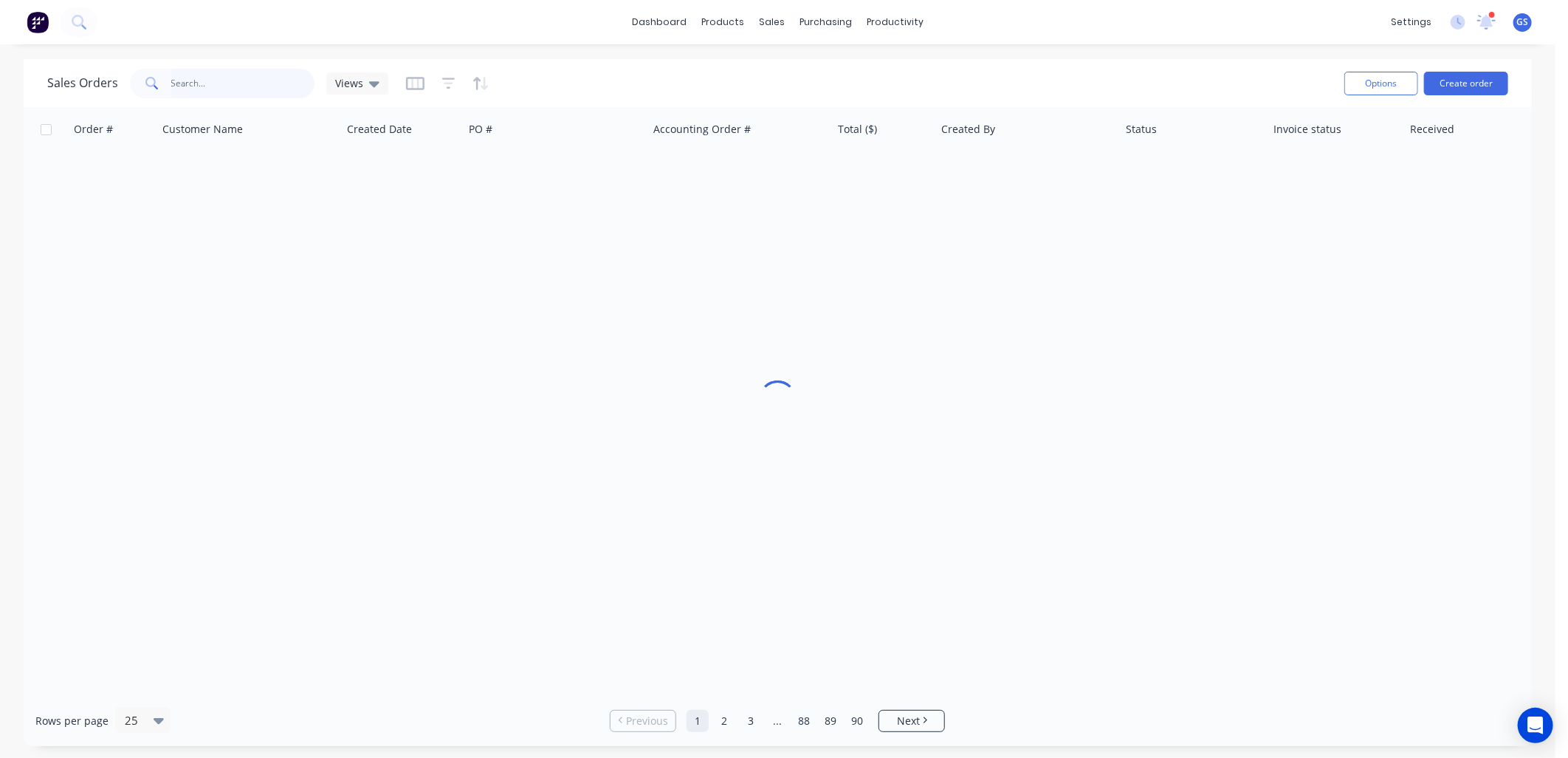
click at [230, 86] on input "text" at bounding box center [243, 83] width 144 height 29
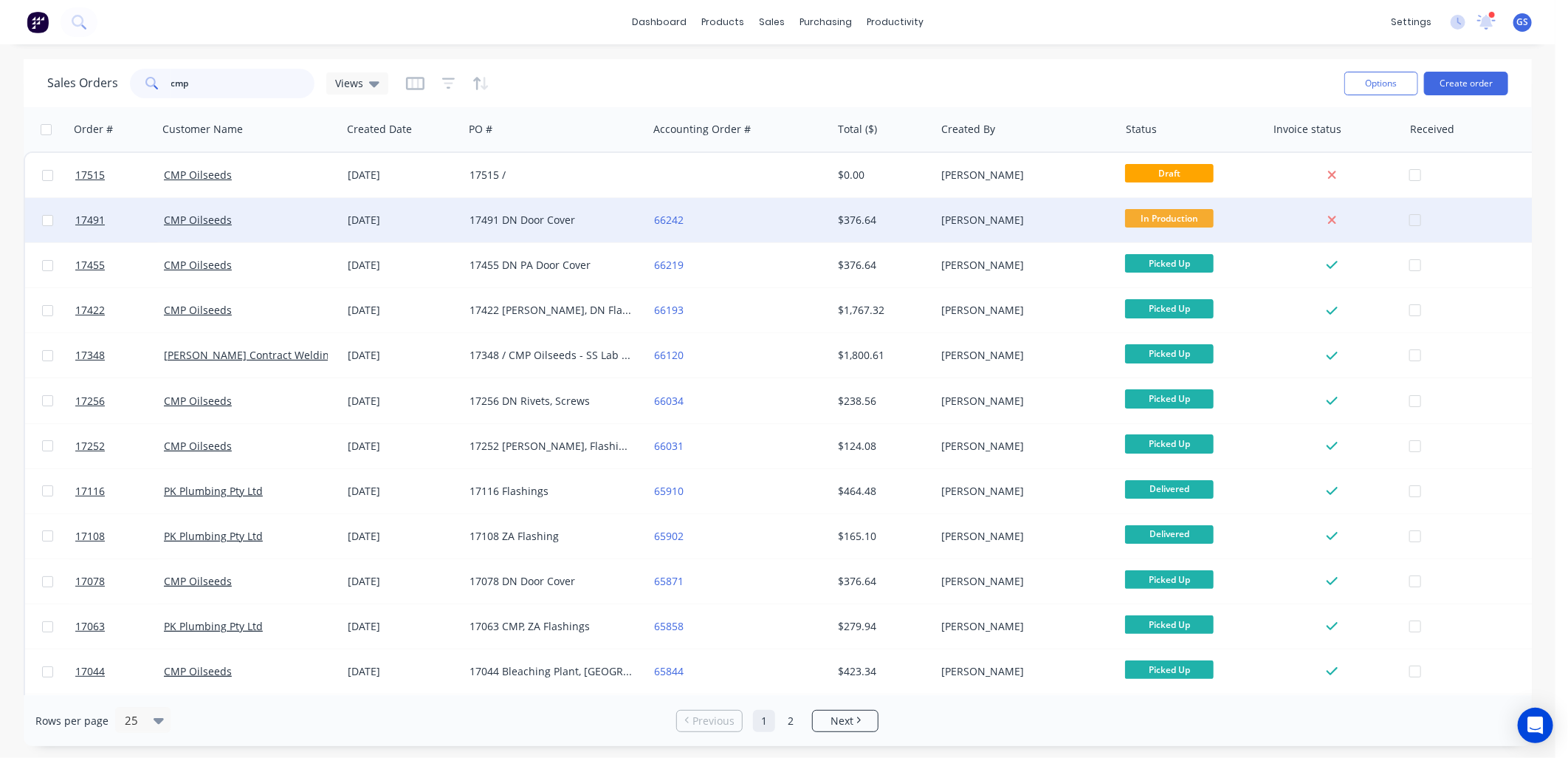
type input "cmp"
click at [542, 216] on div "17491 DN Door Cover" at bounding box center [552, 220] width 164 height 15
